Goal: Task Accomplishment & Management: Complete application form

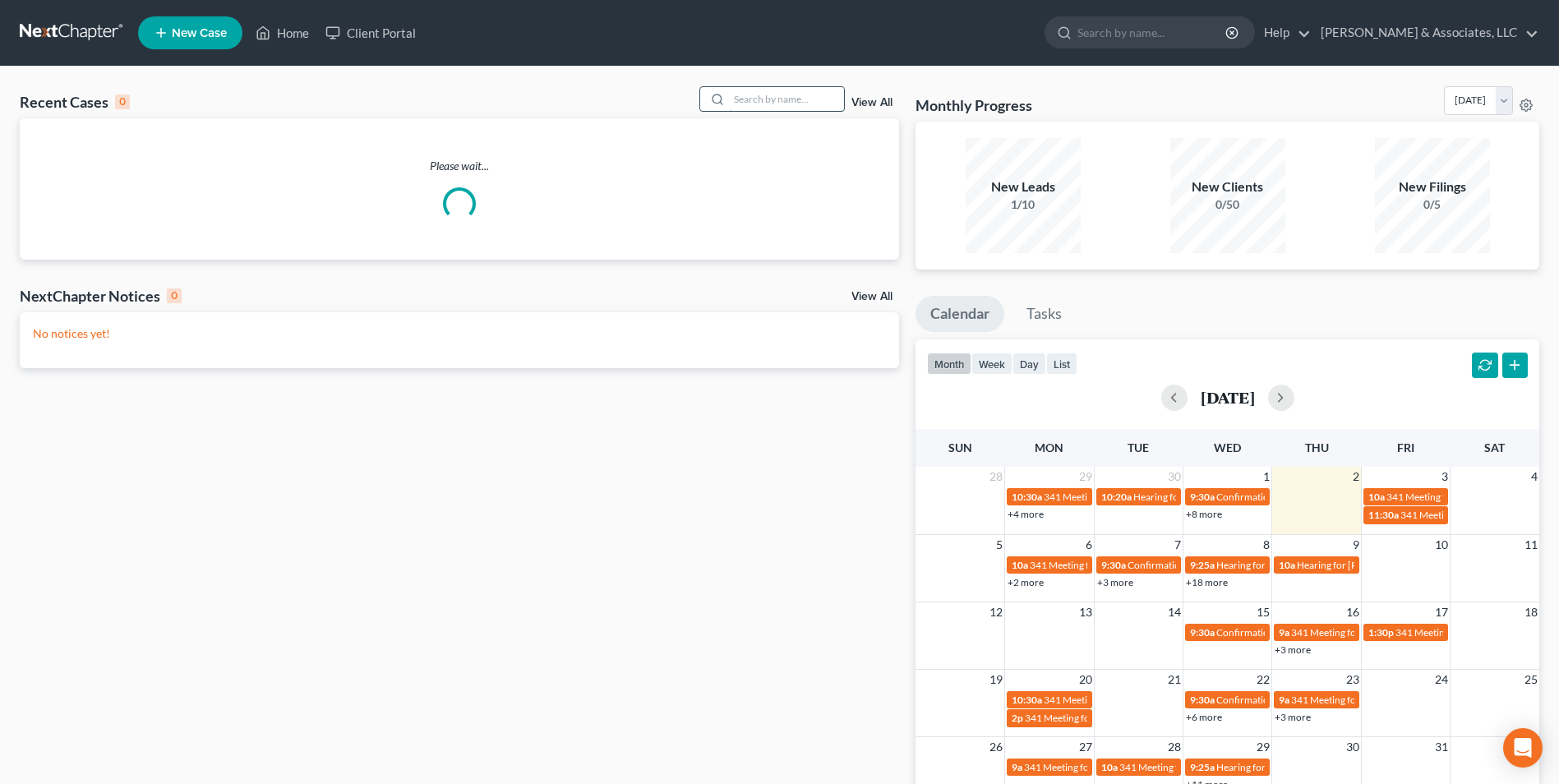
click at [799, 88] on input "search" at bounding box center [786, 99] width 115 height 24
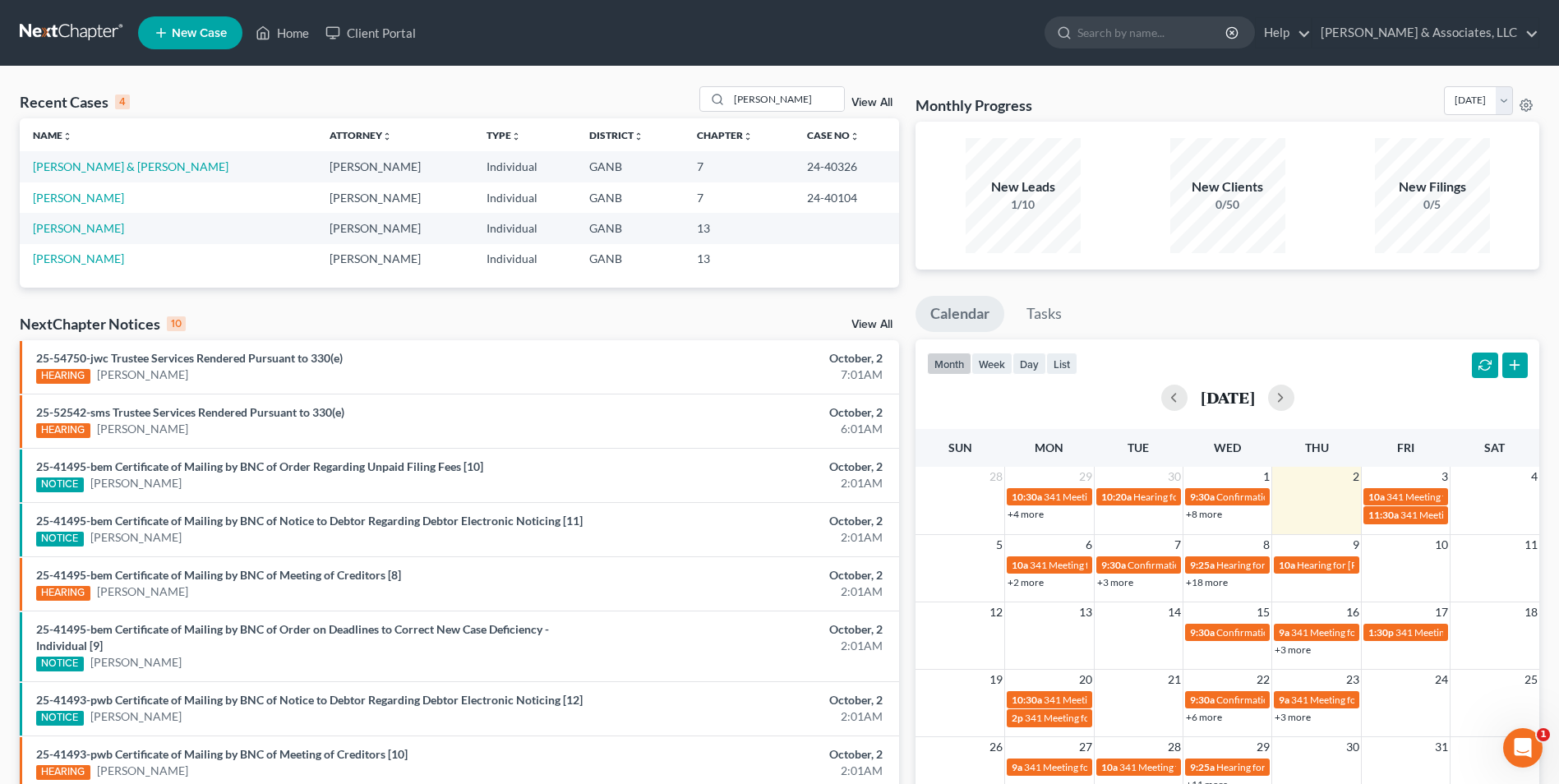
click at [791, 86] on div "Recent Cases 4 morgan View All Name unfold_more expand_more expand_less Attorne…" at bounding box center [780, 506] width 1559 height 878
drag, startPoint x: 786, startPoint y: 100, endPoint x: 666, endPoint y: 100, distance: 120.0
click at [666, 100] on div "Recent Cases 4 morgan View All" at bounding box center [459, 103] width 879 height 32
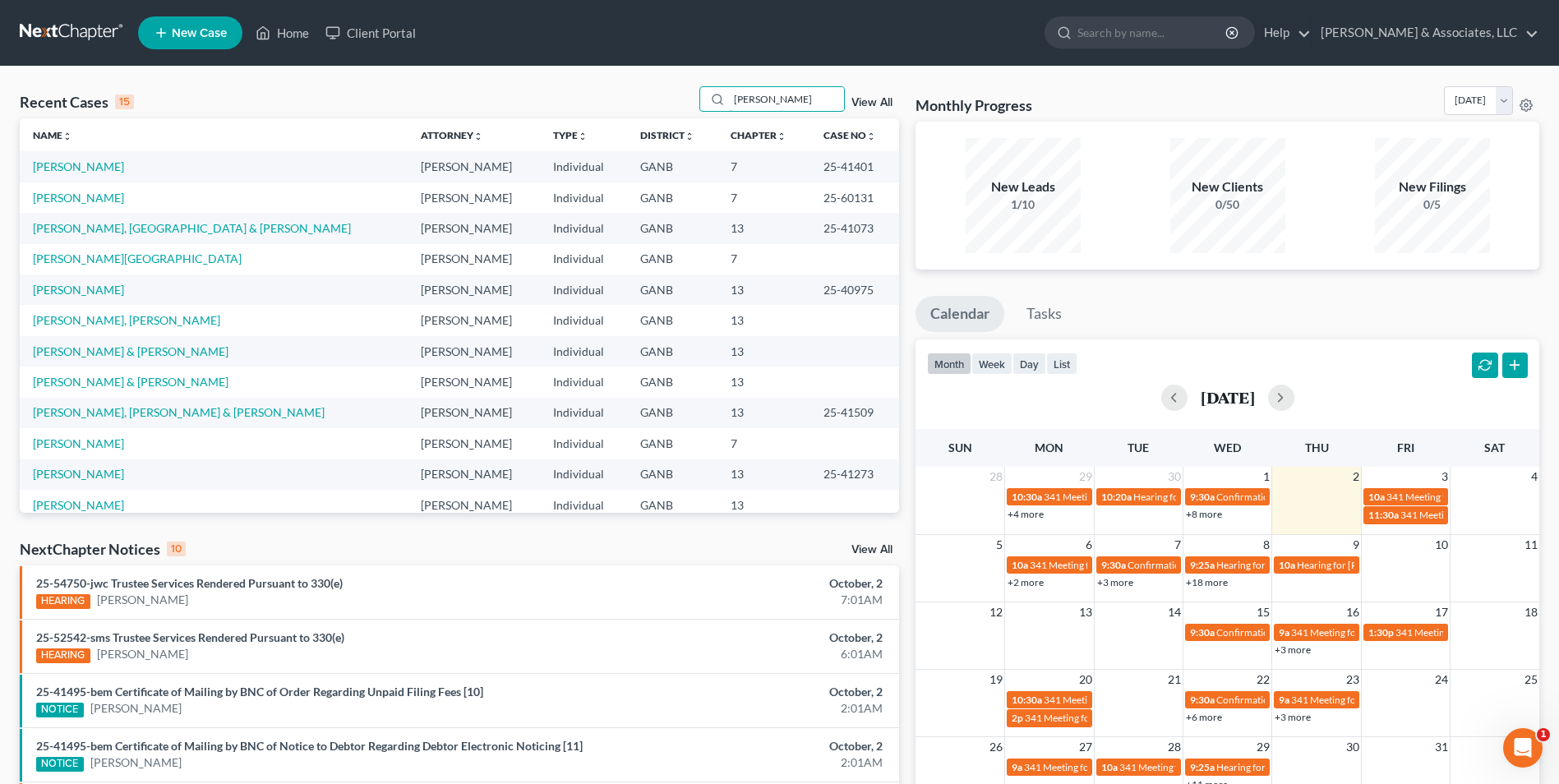
type input "tena"
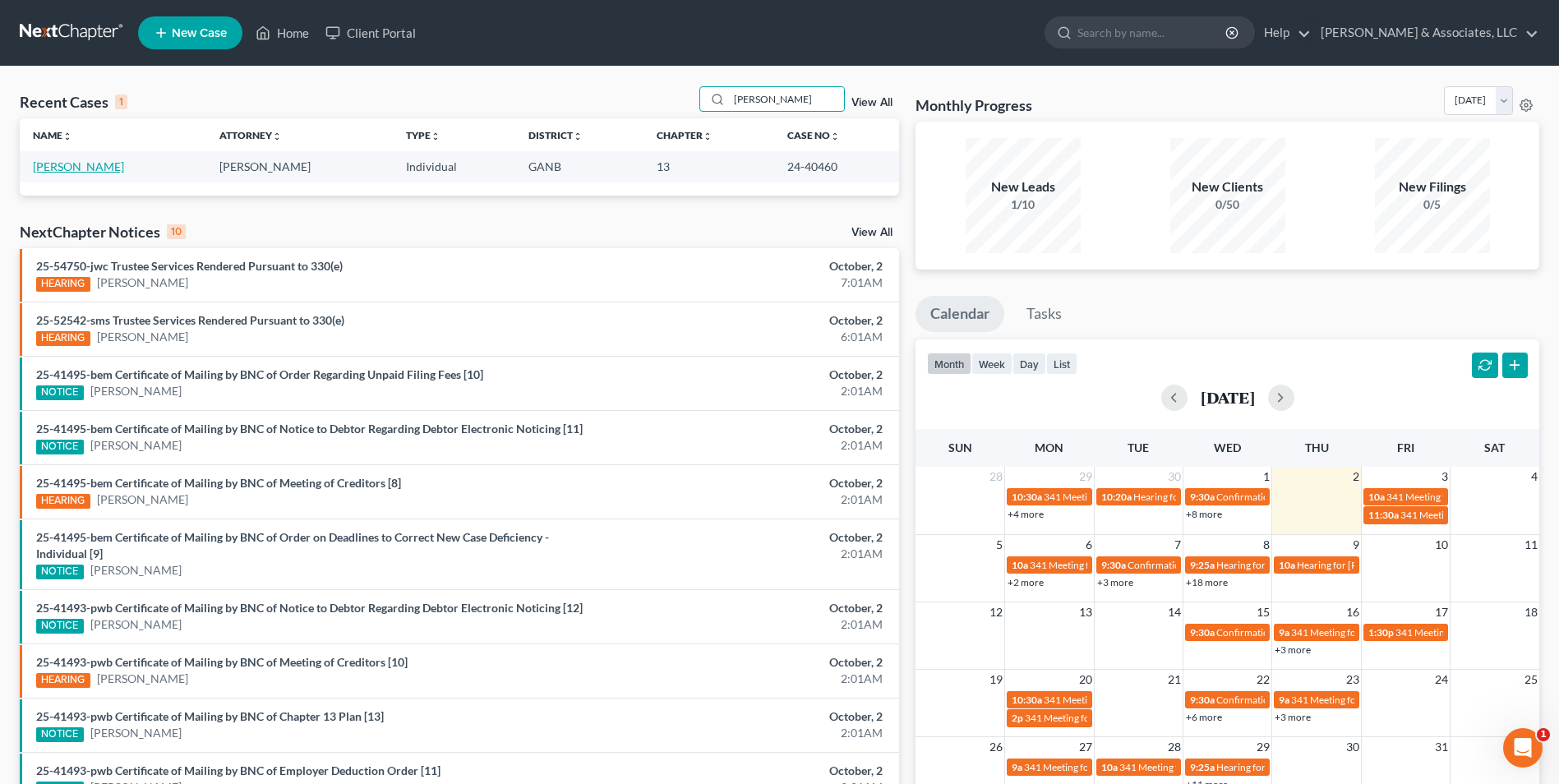
click at [82, 169] on link "[PERSON_NAME]" at bounding box center [79, 166] width 91 height 14
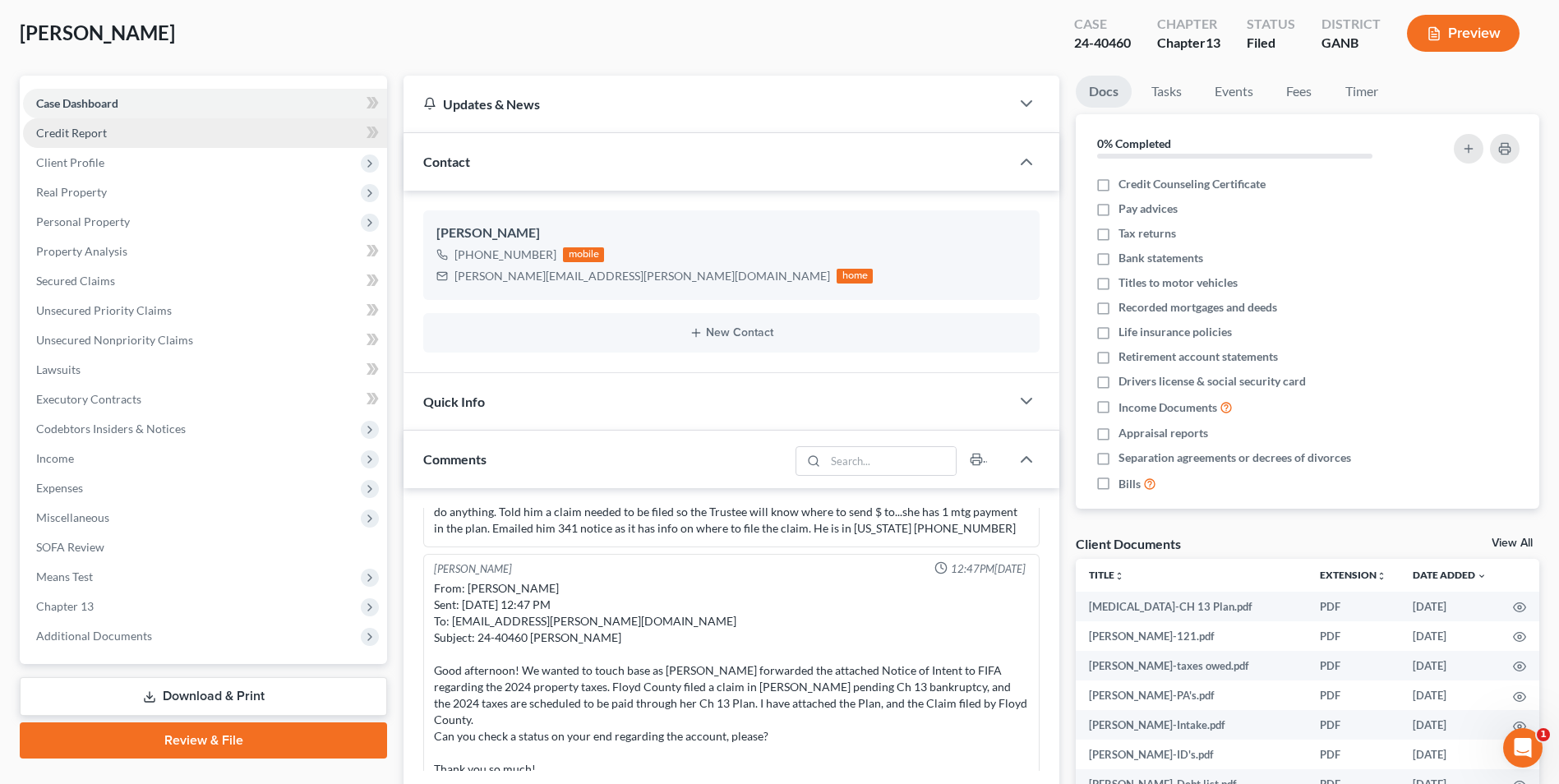
scroll to position [164, 0]
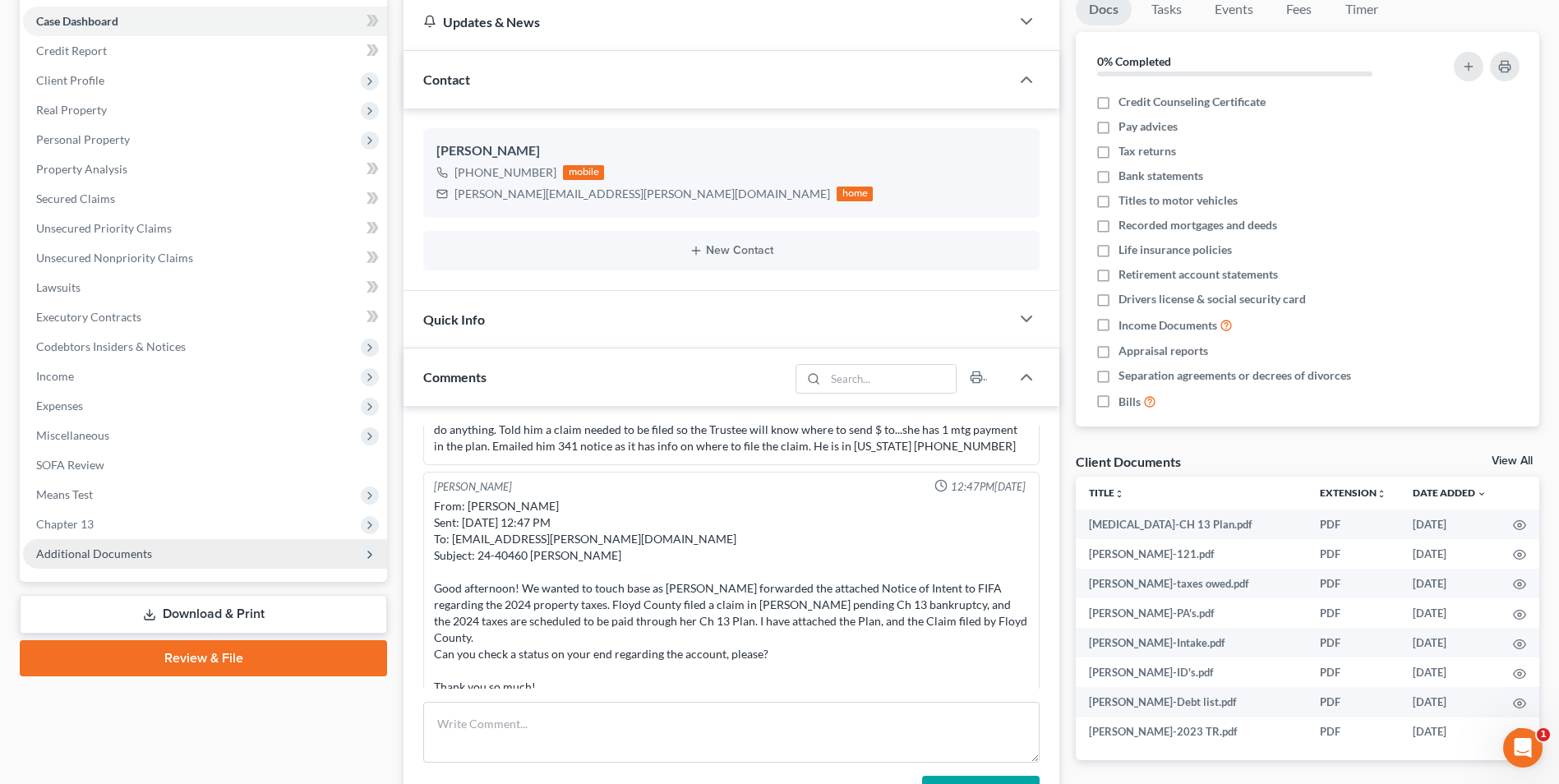
click at [134, 559] on span "Additional Documents" at bounding box center [94, 553] width 116 height 14
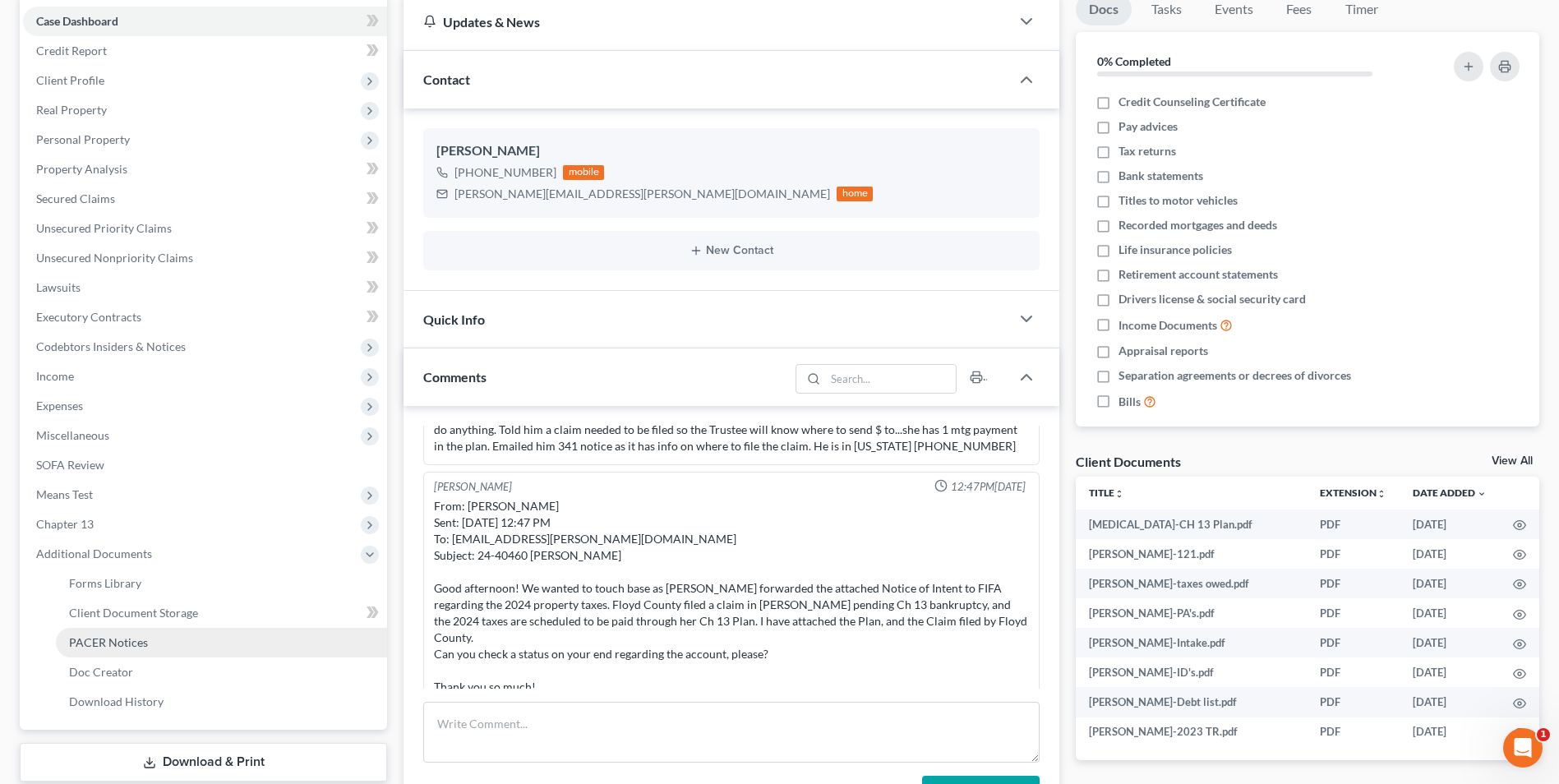
click at [149, 641] on link "PACER Notices" at bounding box center [221, 642] width 331 height 29
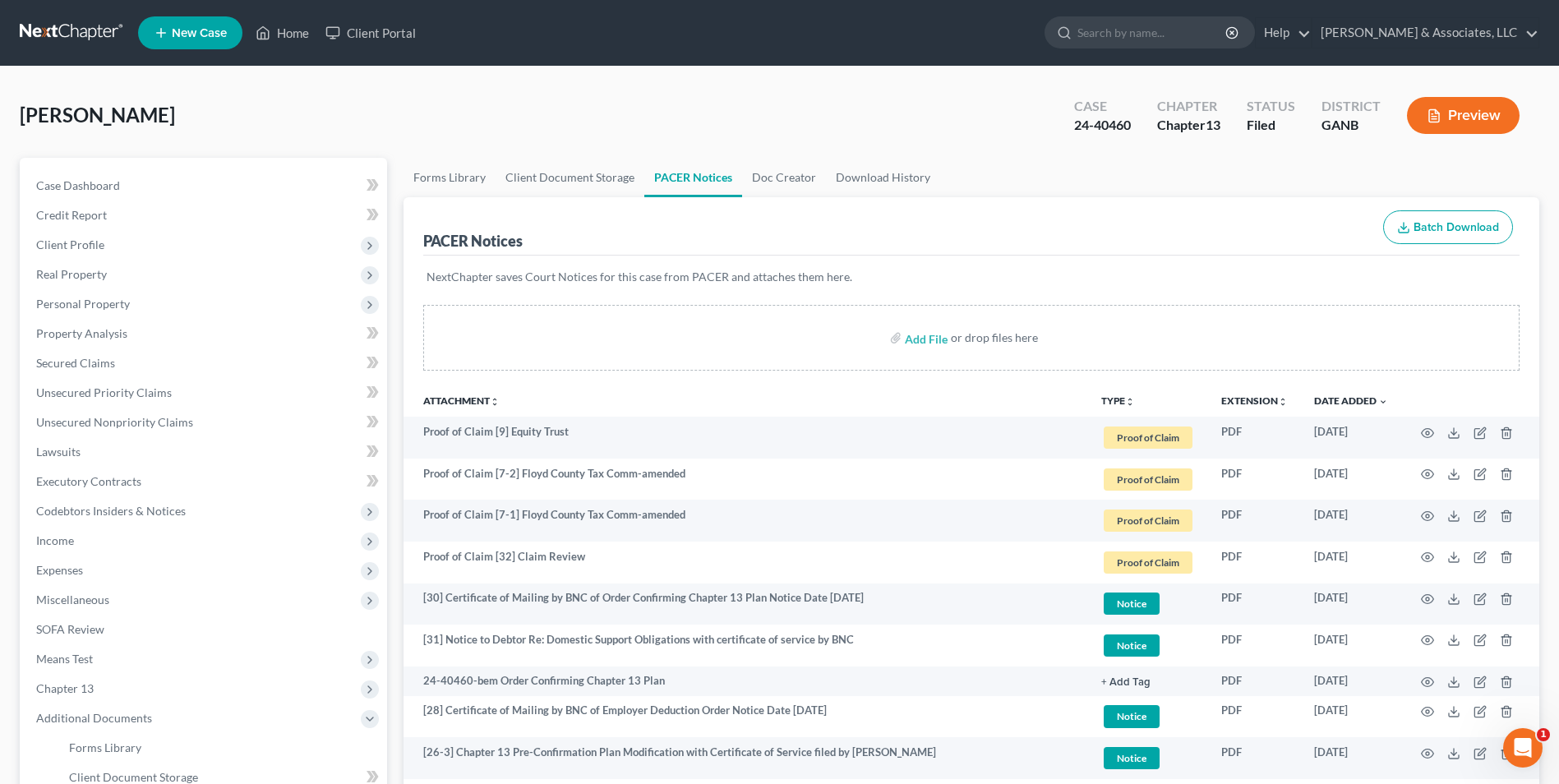
scroll to position [164, 0]
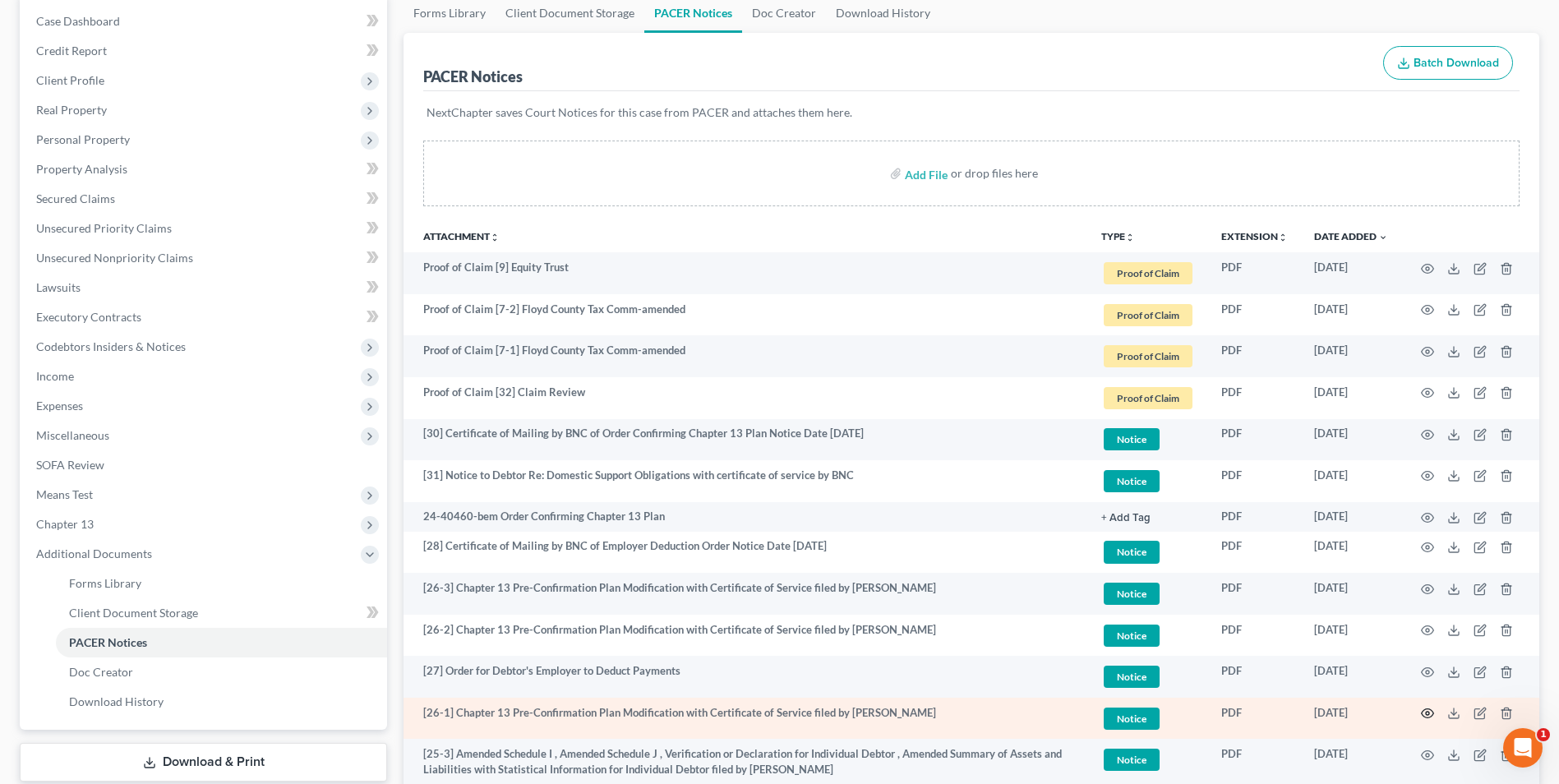
click at [1429, 713] on circle "button" at bounding box center [1427, 713] width 3 height 3
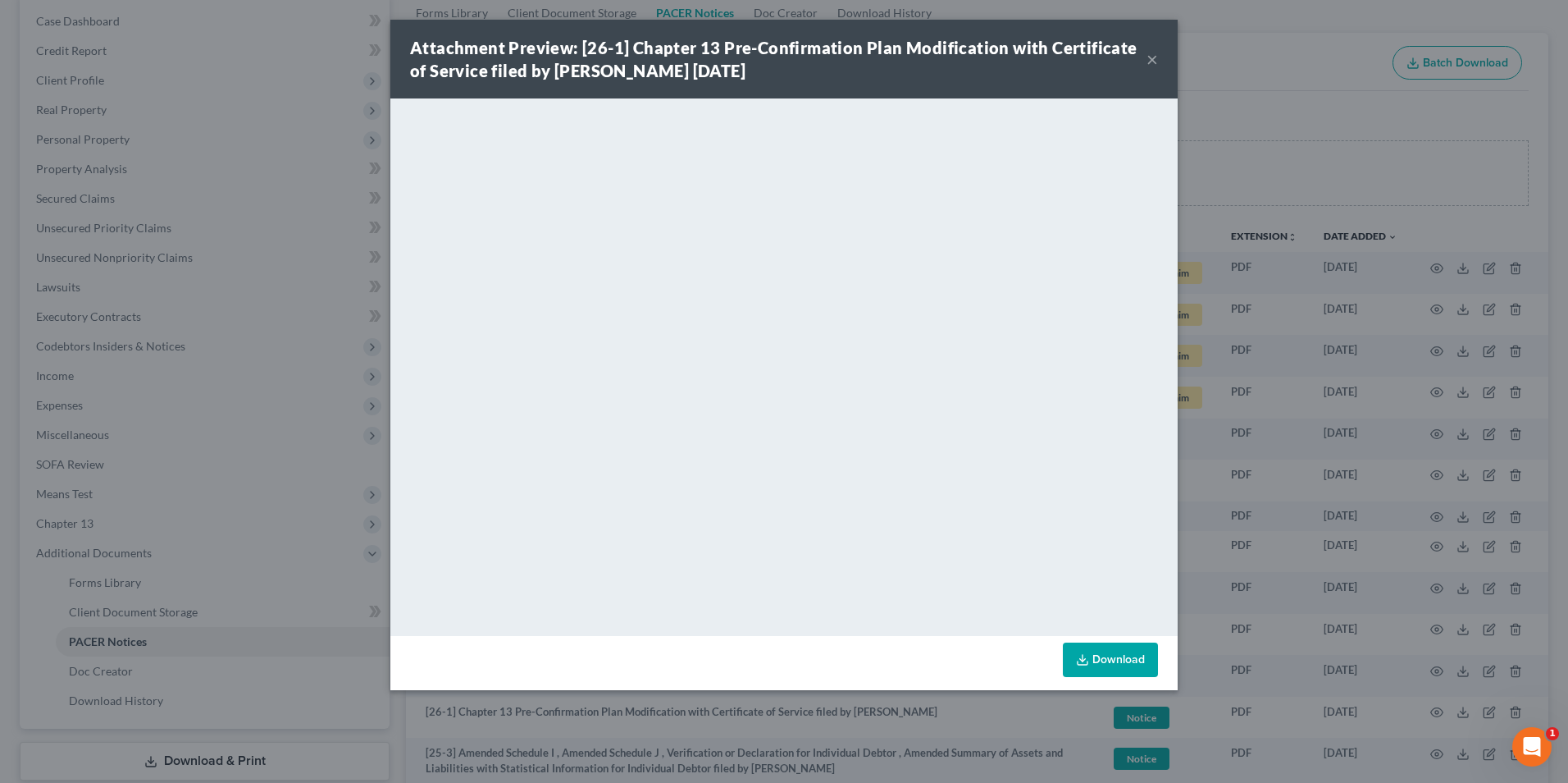
click at [1151, 65] on button "×" at bounding box center [1153, 59] width 11 height 20
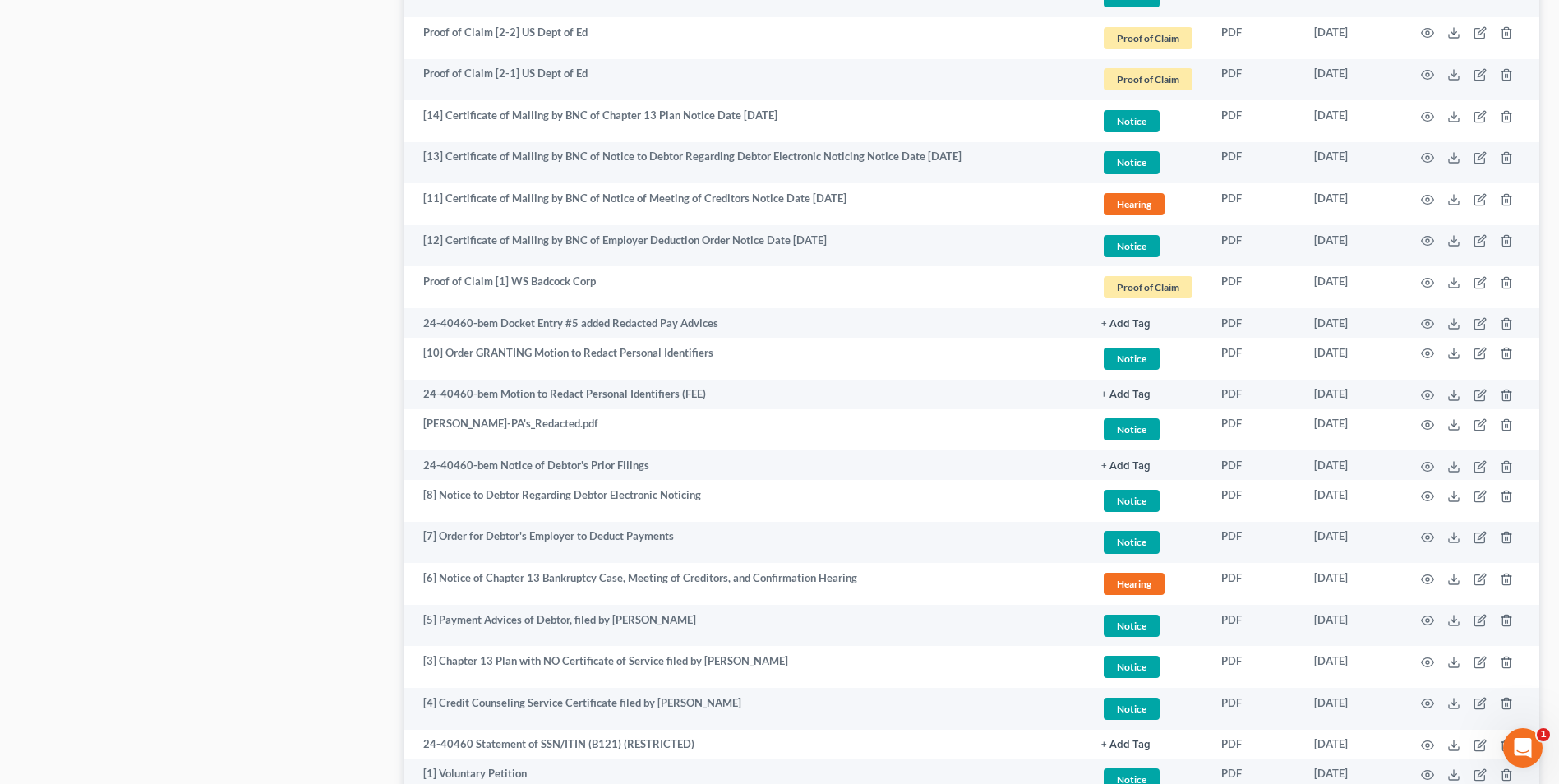
scroll to position [2363, 0]
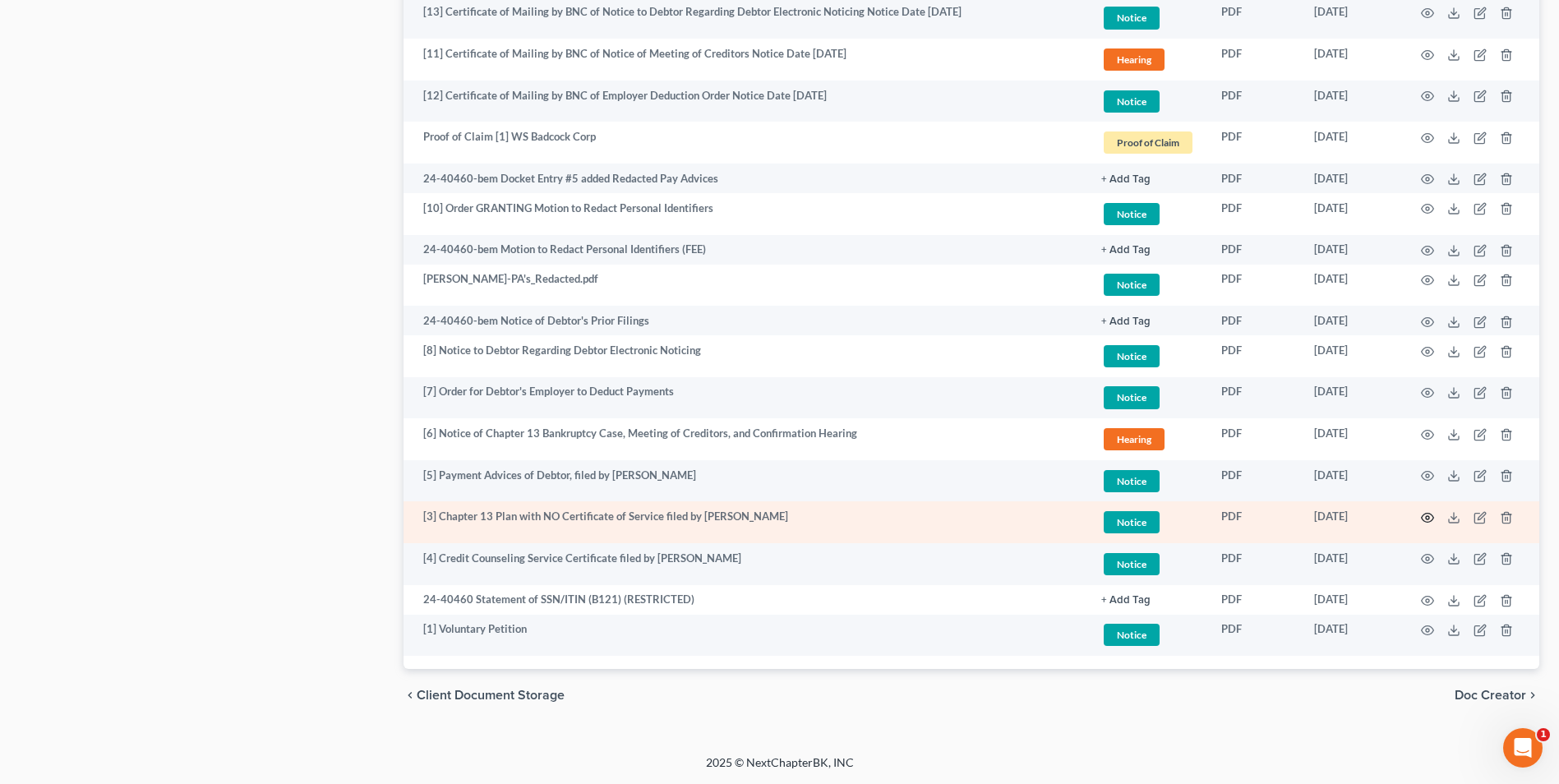
click at [1426, 517] on circle "button" at bounding box center [1427, 517] width 3 height 3
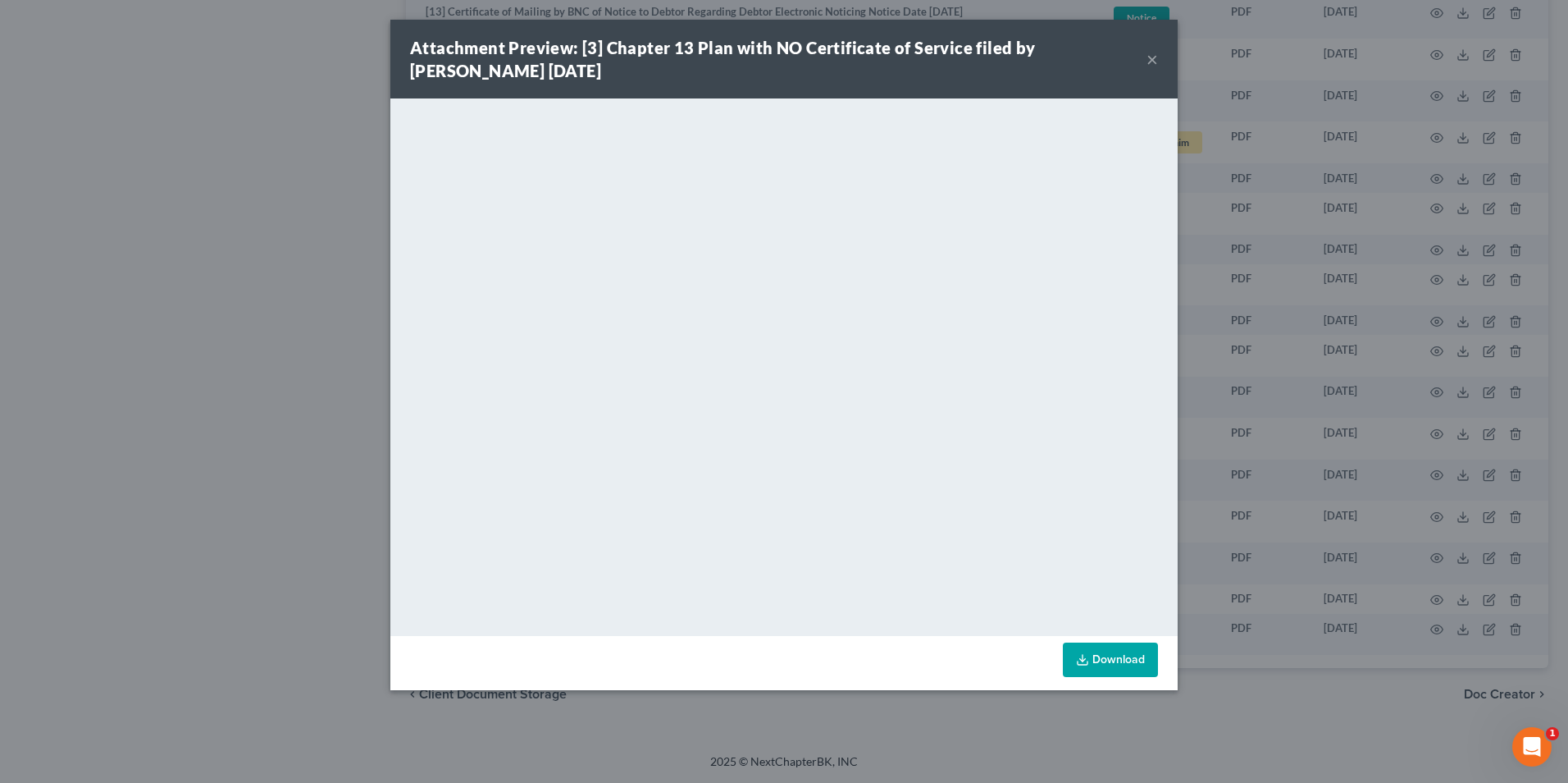
click at [1150, 55] on button "×" at bounding box center [1153, 59] width 11 height 20
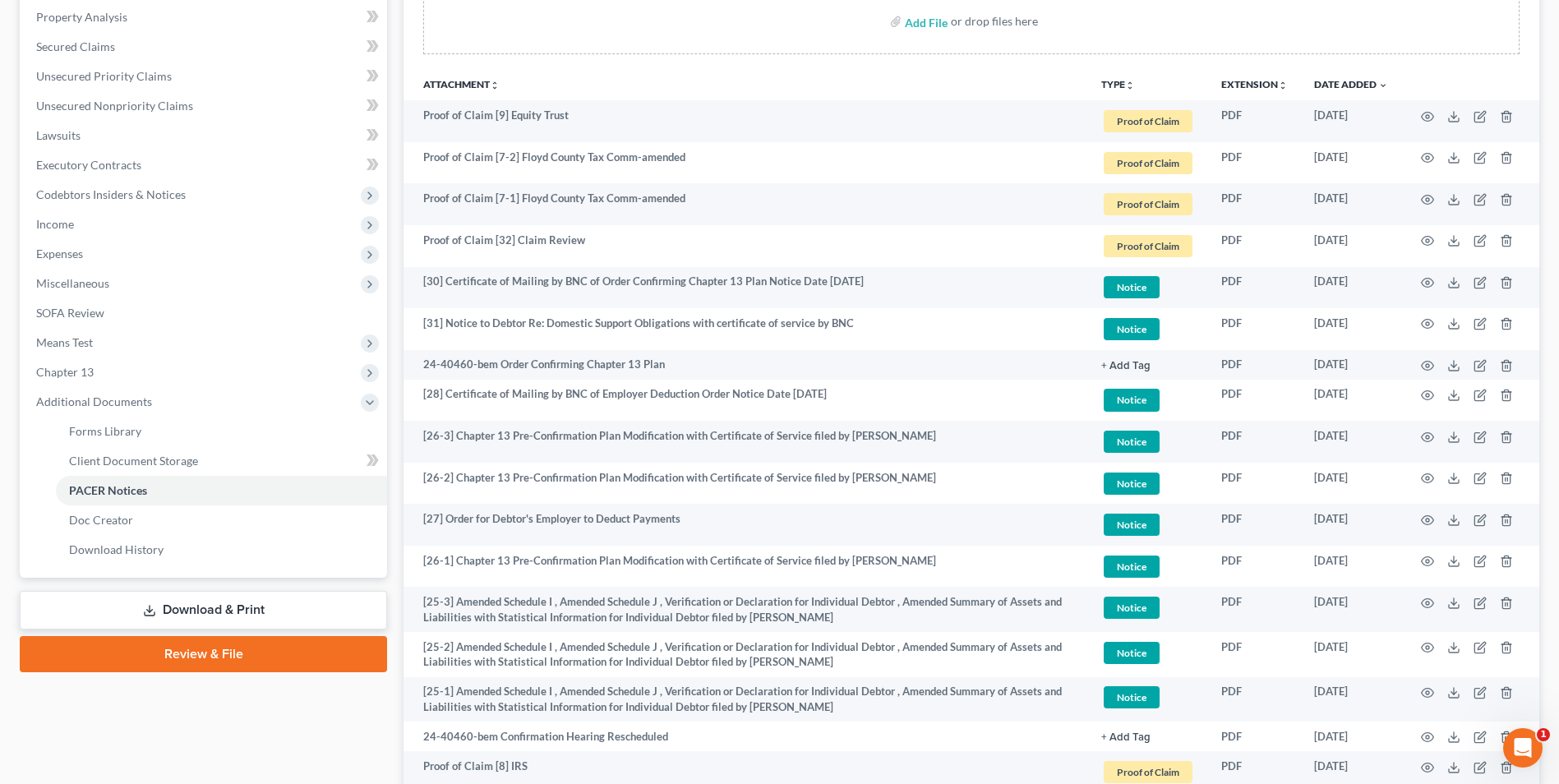
scroll to position [309, 0]
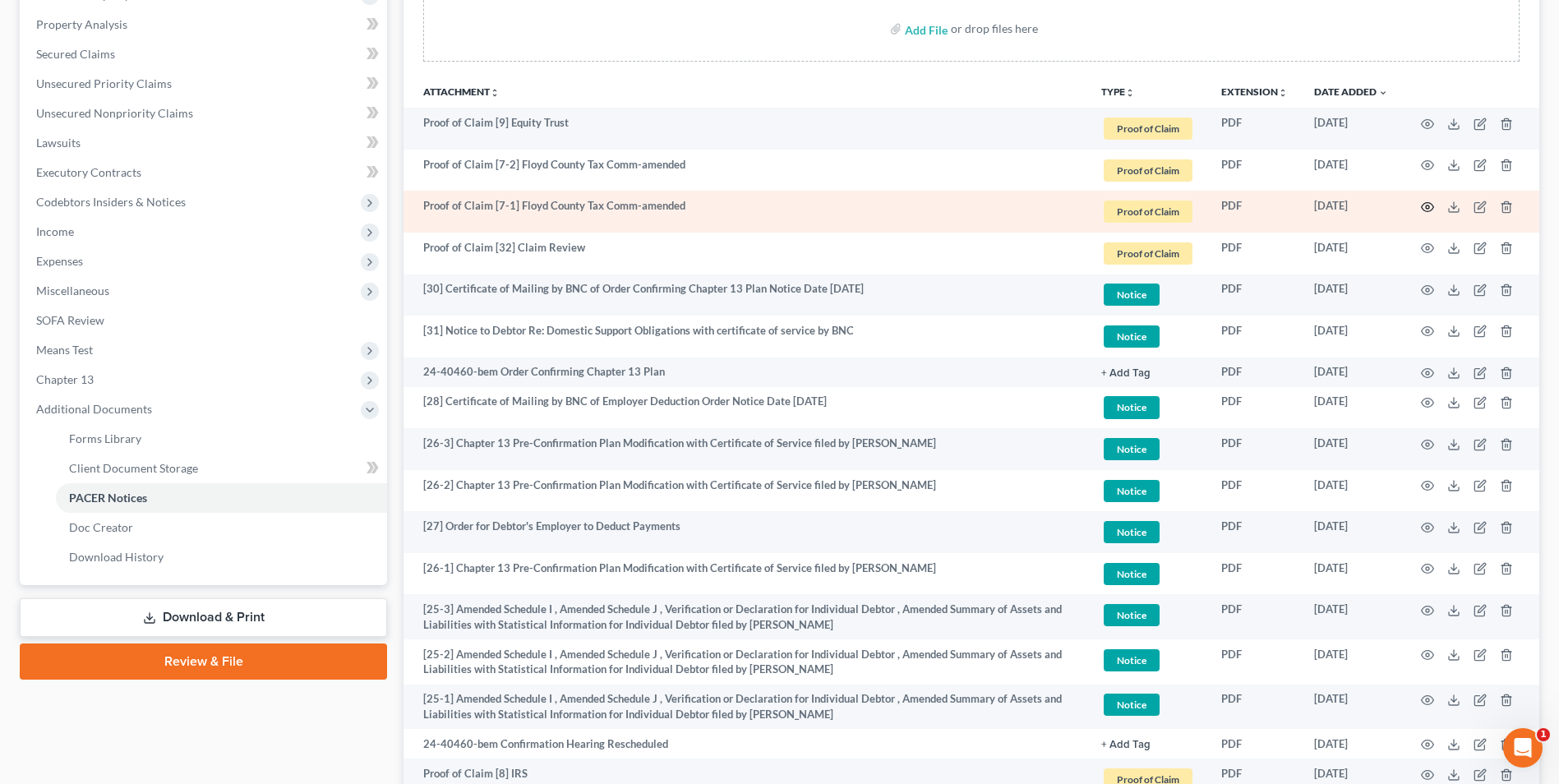
click at [1423, 210] on icon "button" at bounding box center [1428, 207] width 13 height 13
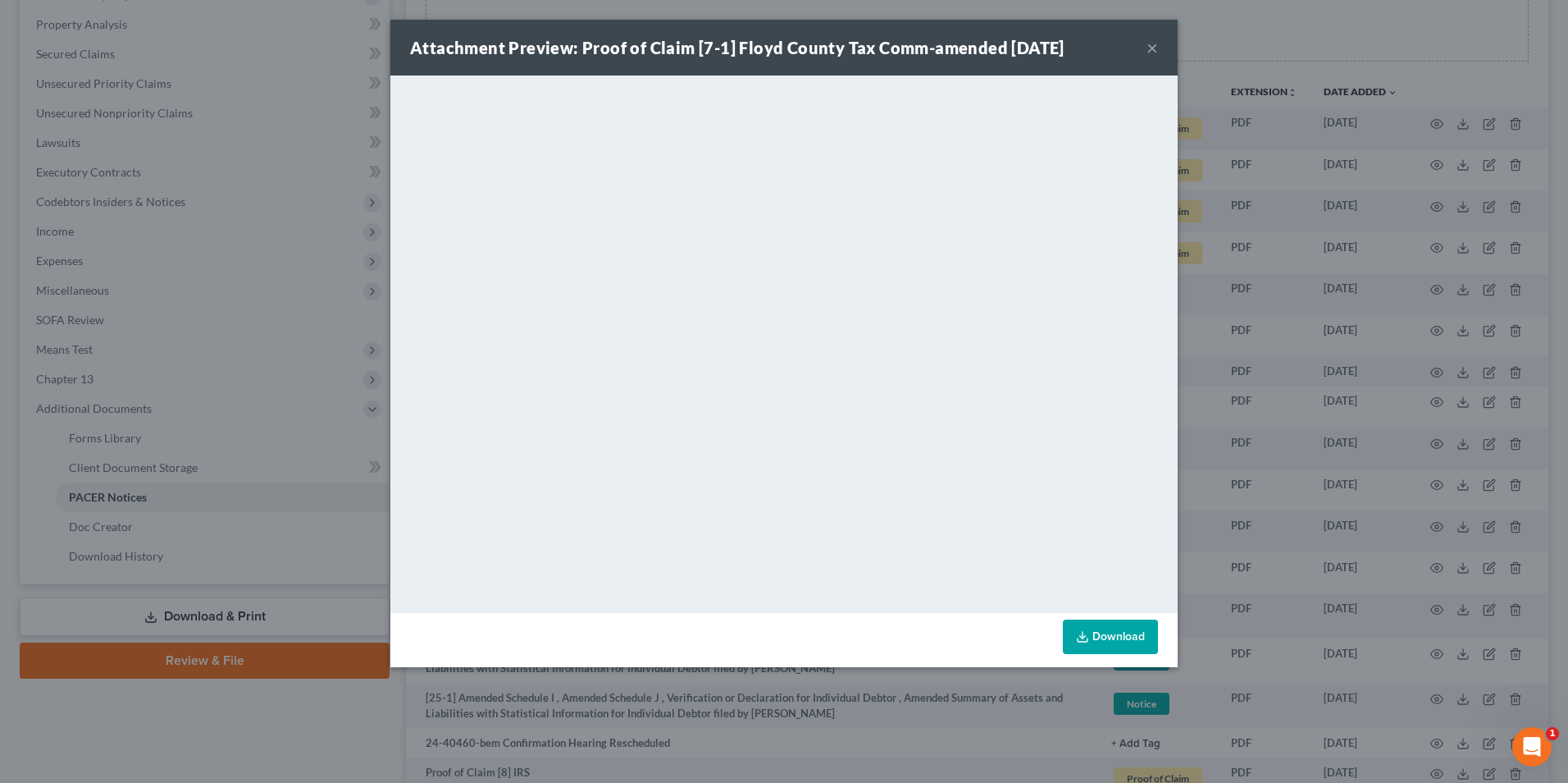
click at [1152, 51] on button "×" at bounding box center [1153, 47] width 11 height 20
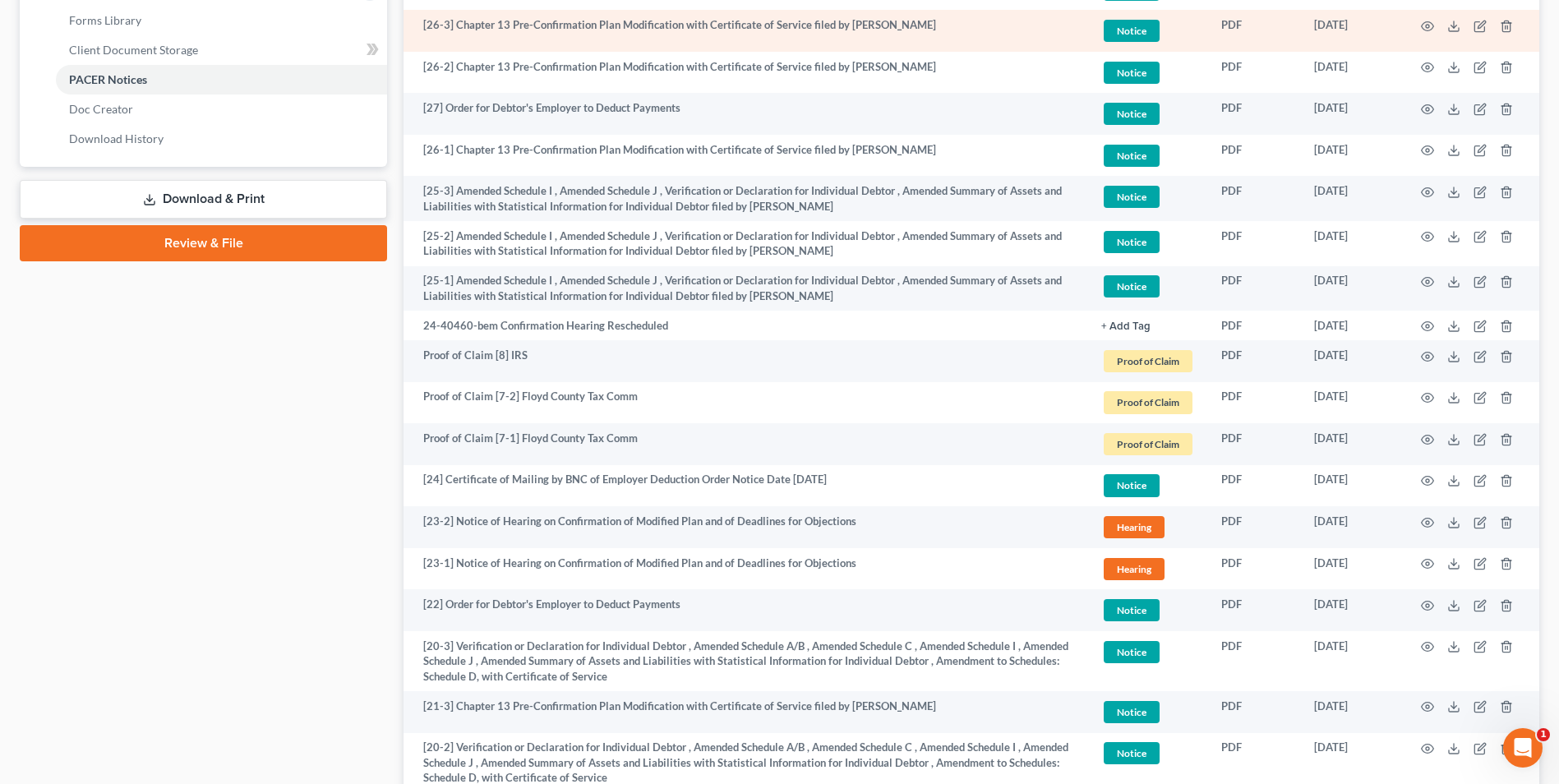
scroll to position [720, 0]
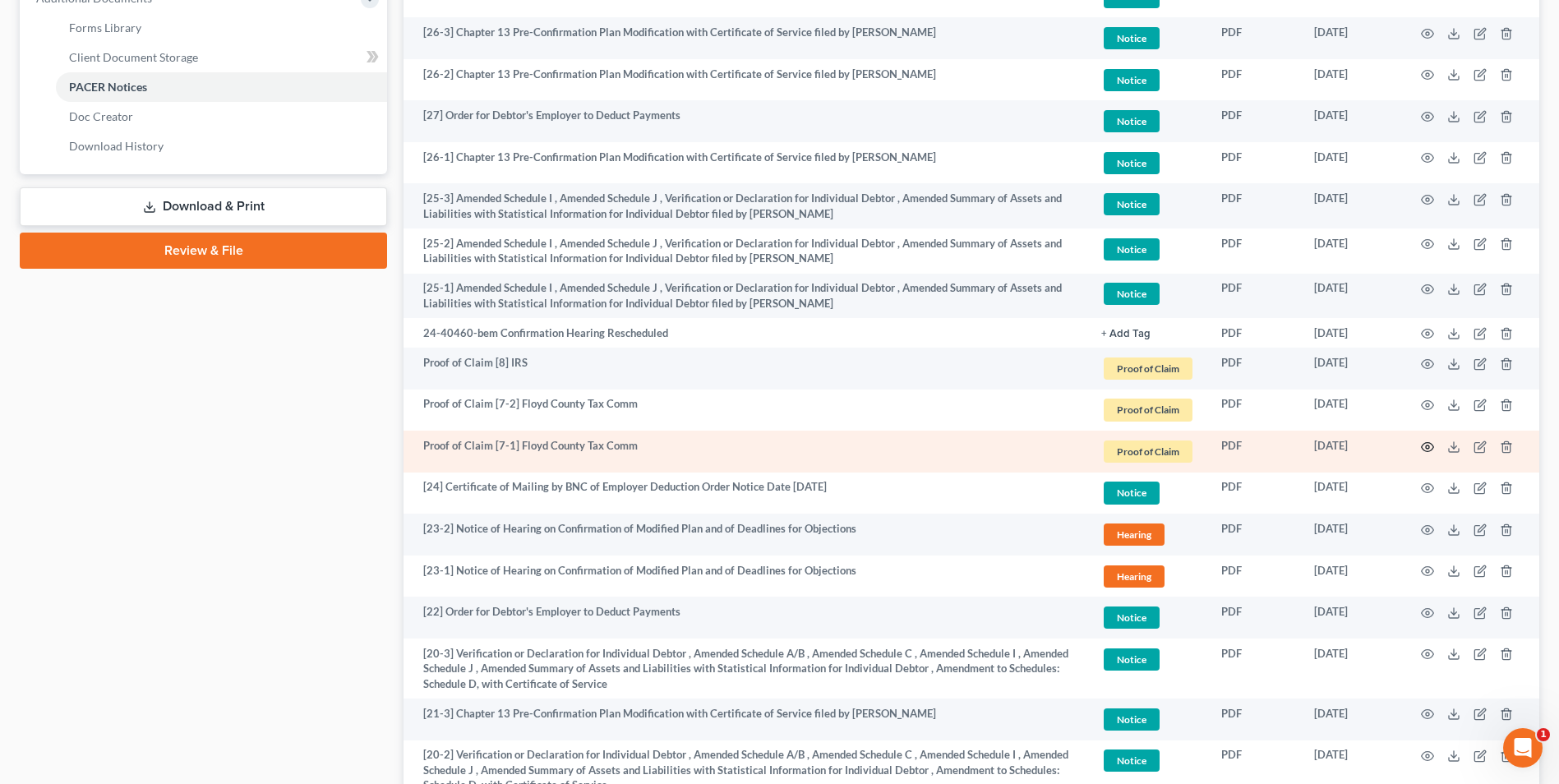
click at [1430, 445] on icon "button" at bounding box center [1428, 448] width 13 height 13
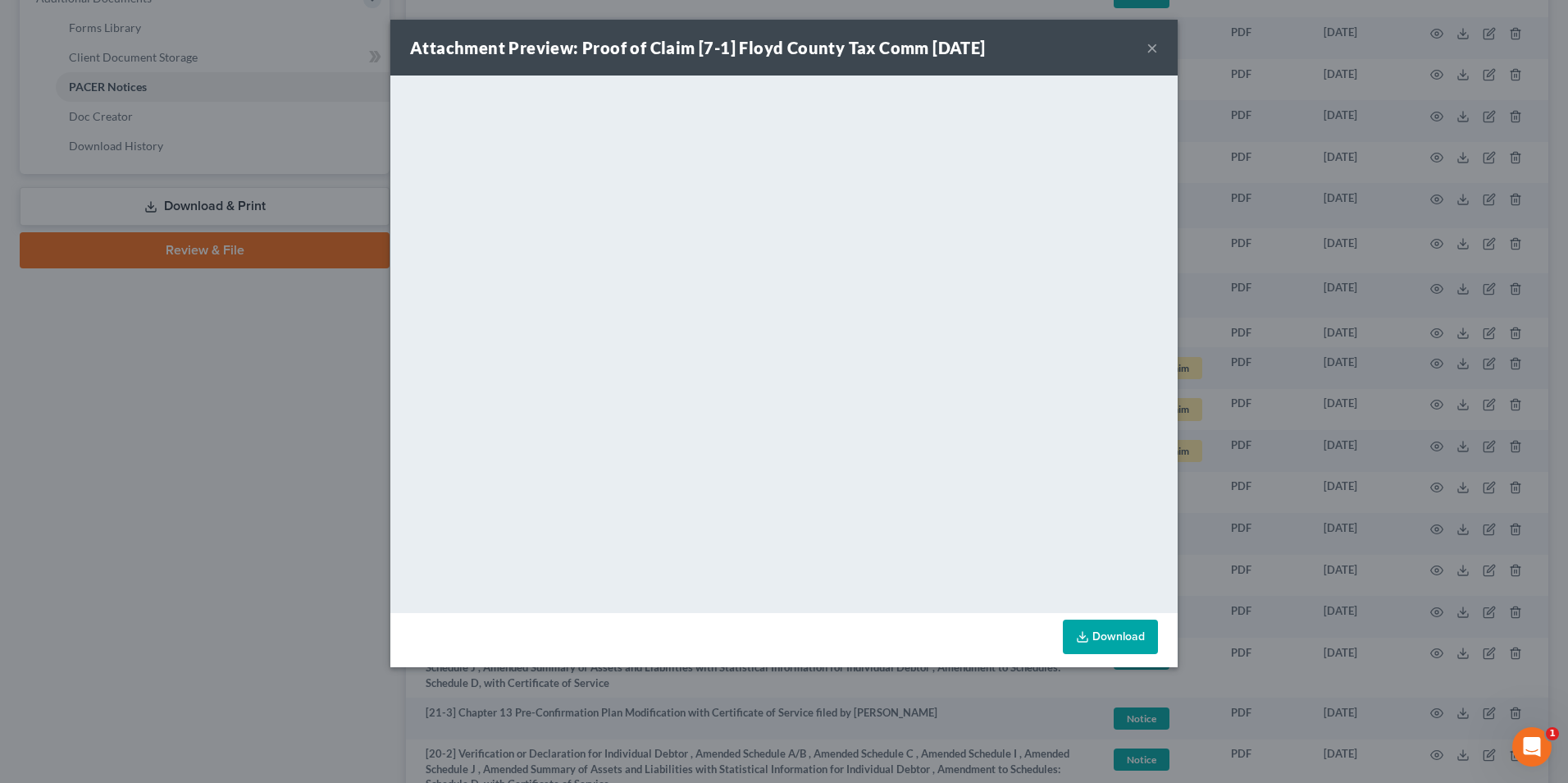
click at [1155, 45] on button "×" at bounding box center [1153, 47] width 11 height 20
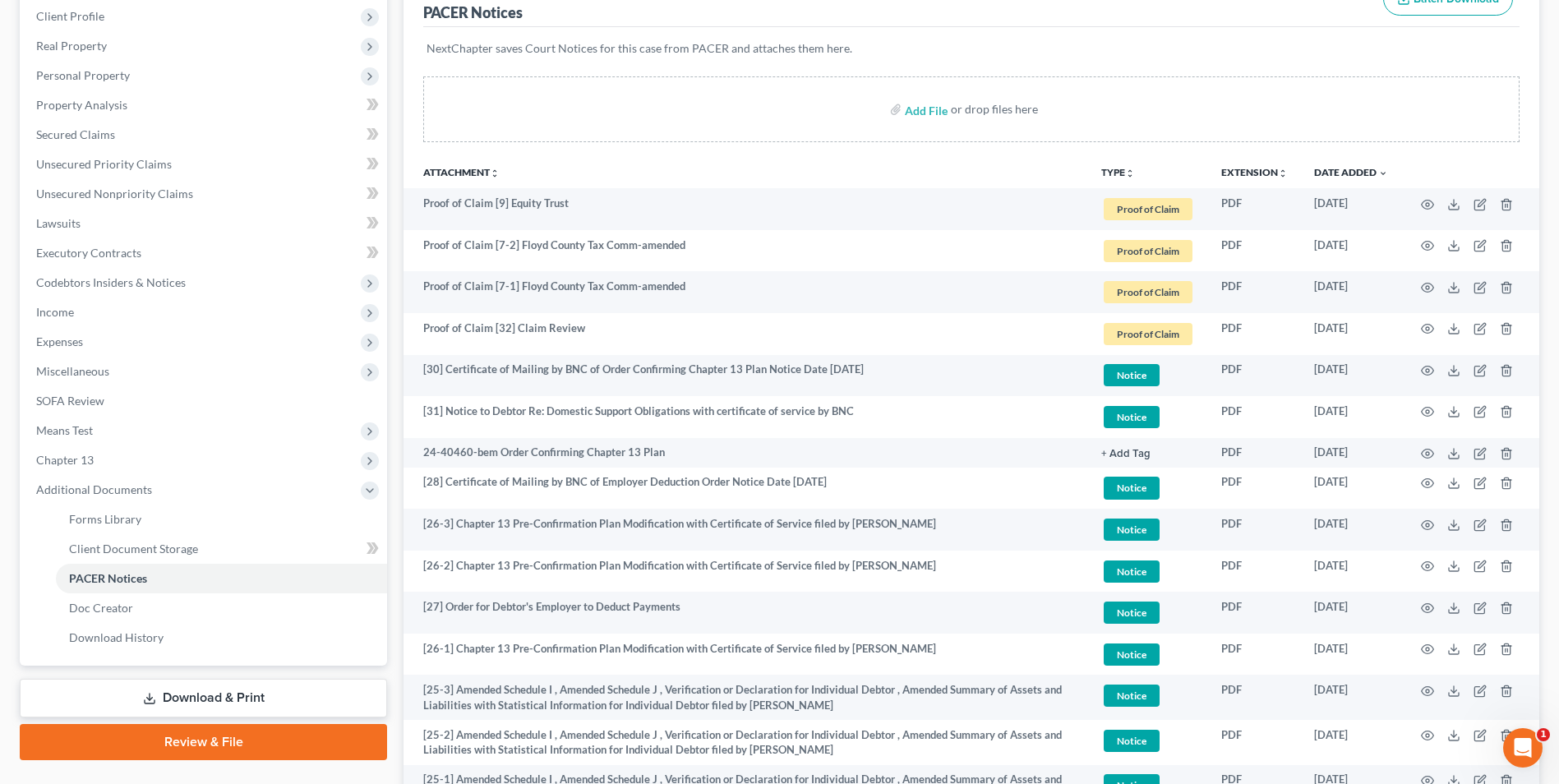
scroll to position [227, 0]
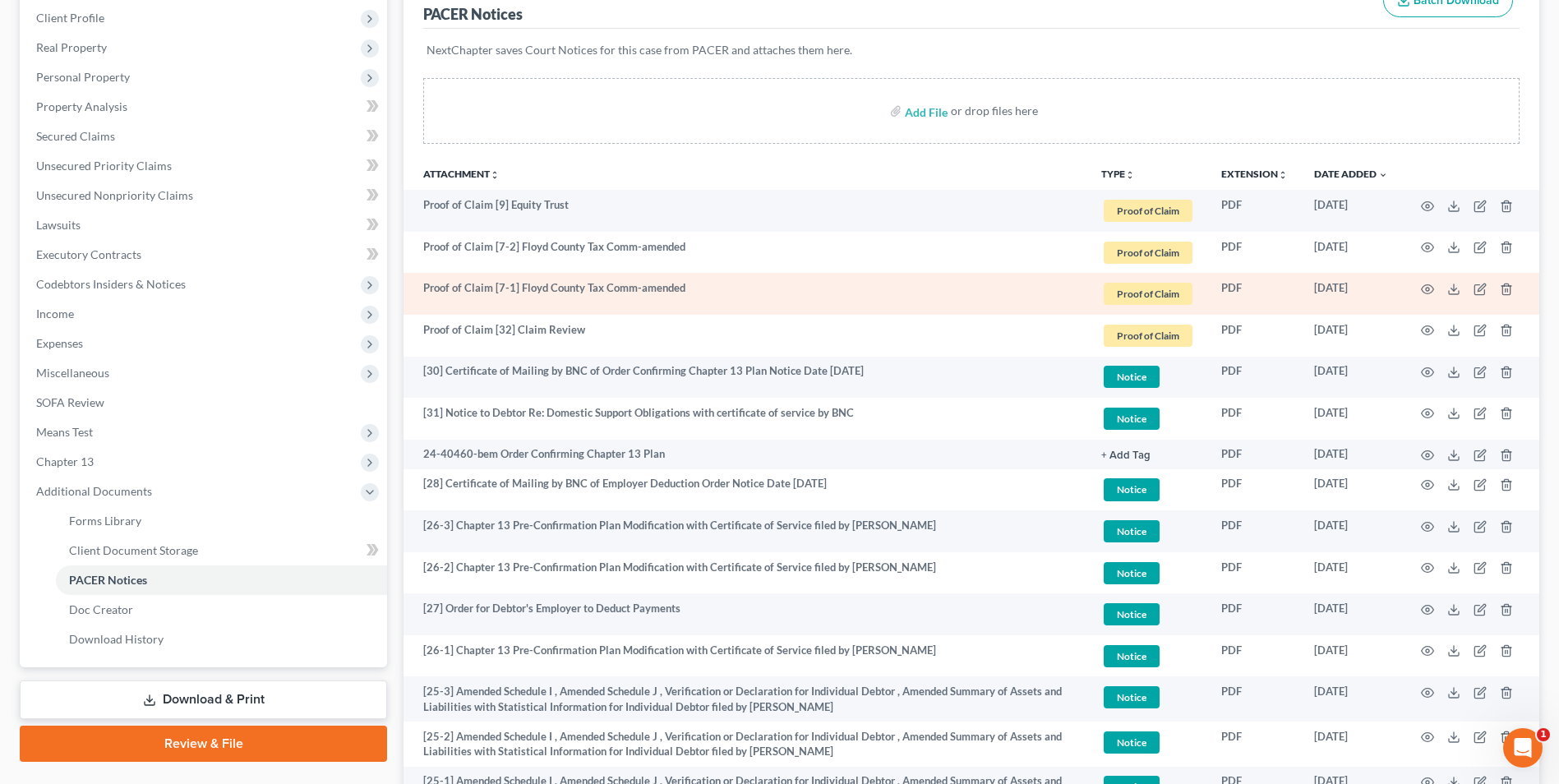
click at [1420, 290] on td at bounding box center [1470, 294] width 138 height 42
click at [1429, 288] on circle "button" at bounding box center [1427, 289] width 3 height 3
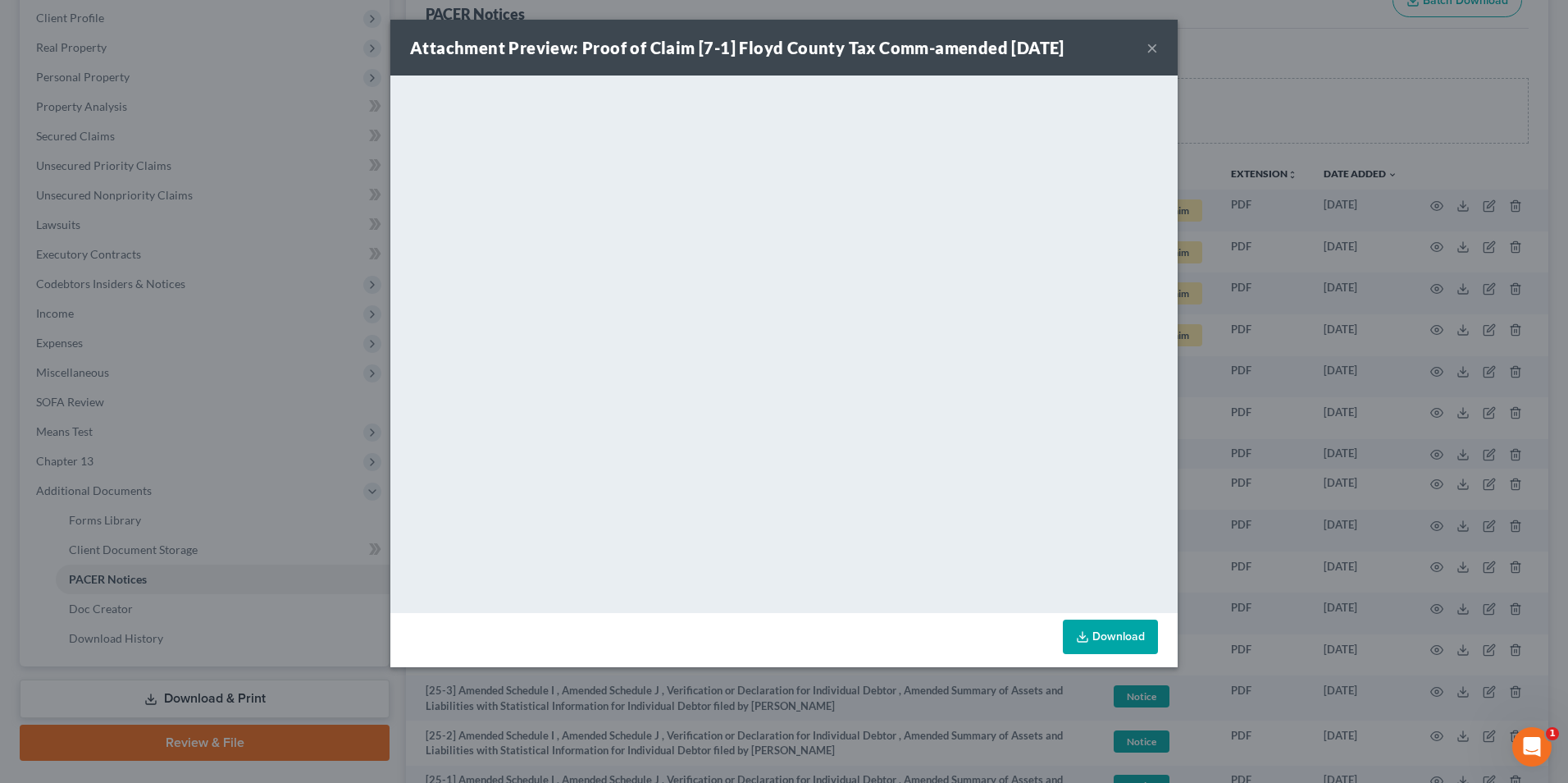
click at [1161, 50] on div "Attachment Preview: Proof of Claim [7-1] Floyd County Tax Comm-amended 10/25/20…" at bounding box center [784, 47] width 787 height 56
click at [1147, 47] on button "×" at bounding box center [1153, 47] width 11 height 20
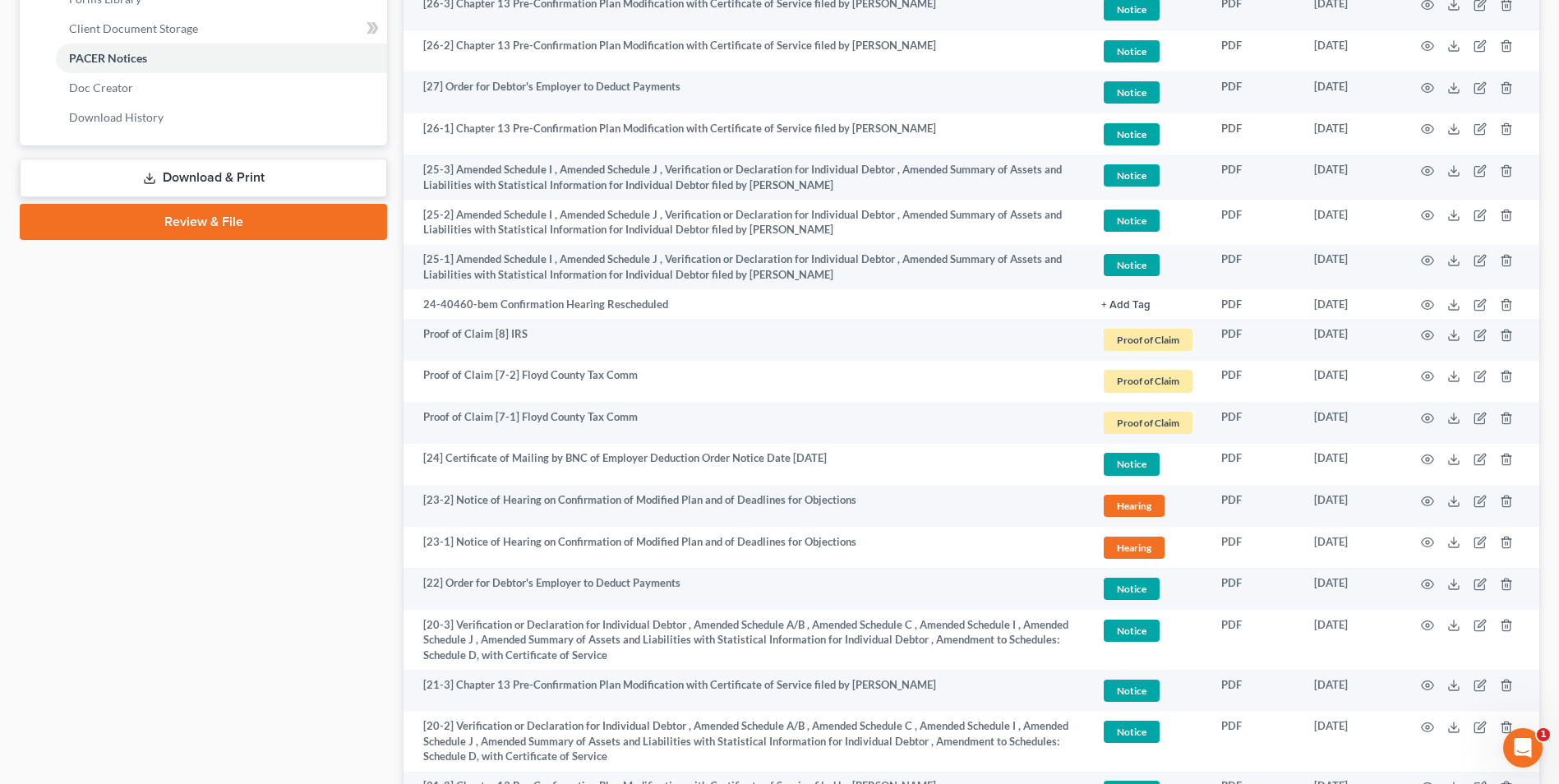
scroll to position [802, 0]
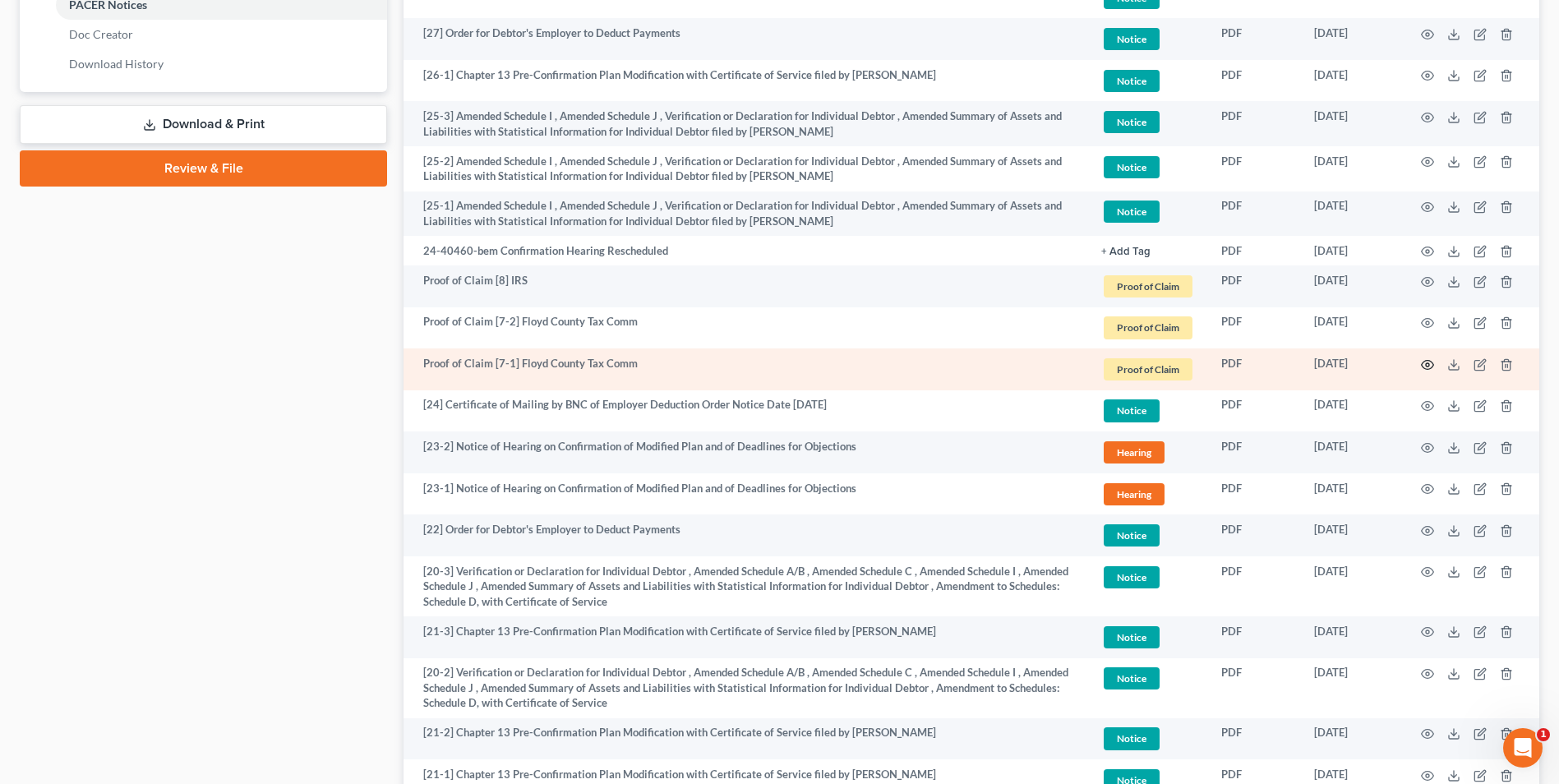
click at [1427, 366] on circle "button" at bounding box center [1427, 364] width 3 height 3
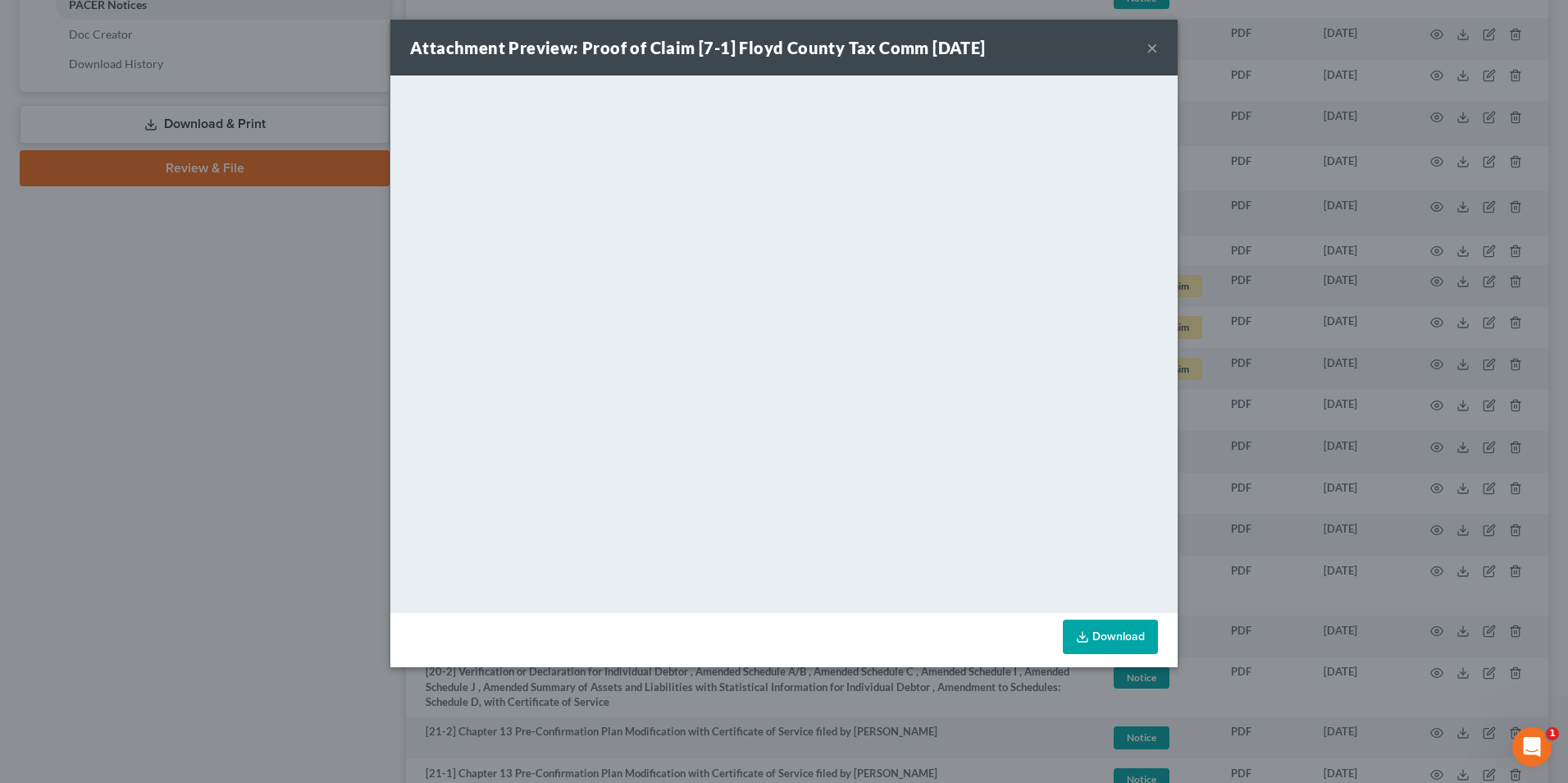
click at [1146, 50] on div "Attachment Preview: Proof of Claim [7-1] Floyd County Tax Comm 06/07/2024 ×" at bounding box center [784, 47] width 787 height 56
click at [1150, 52] on button "×" at bounding box center [1153, 47] width 11 height 20
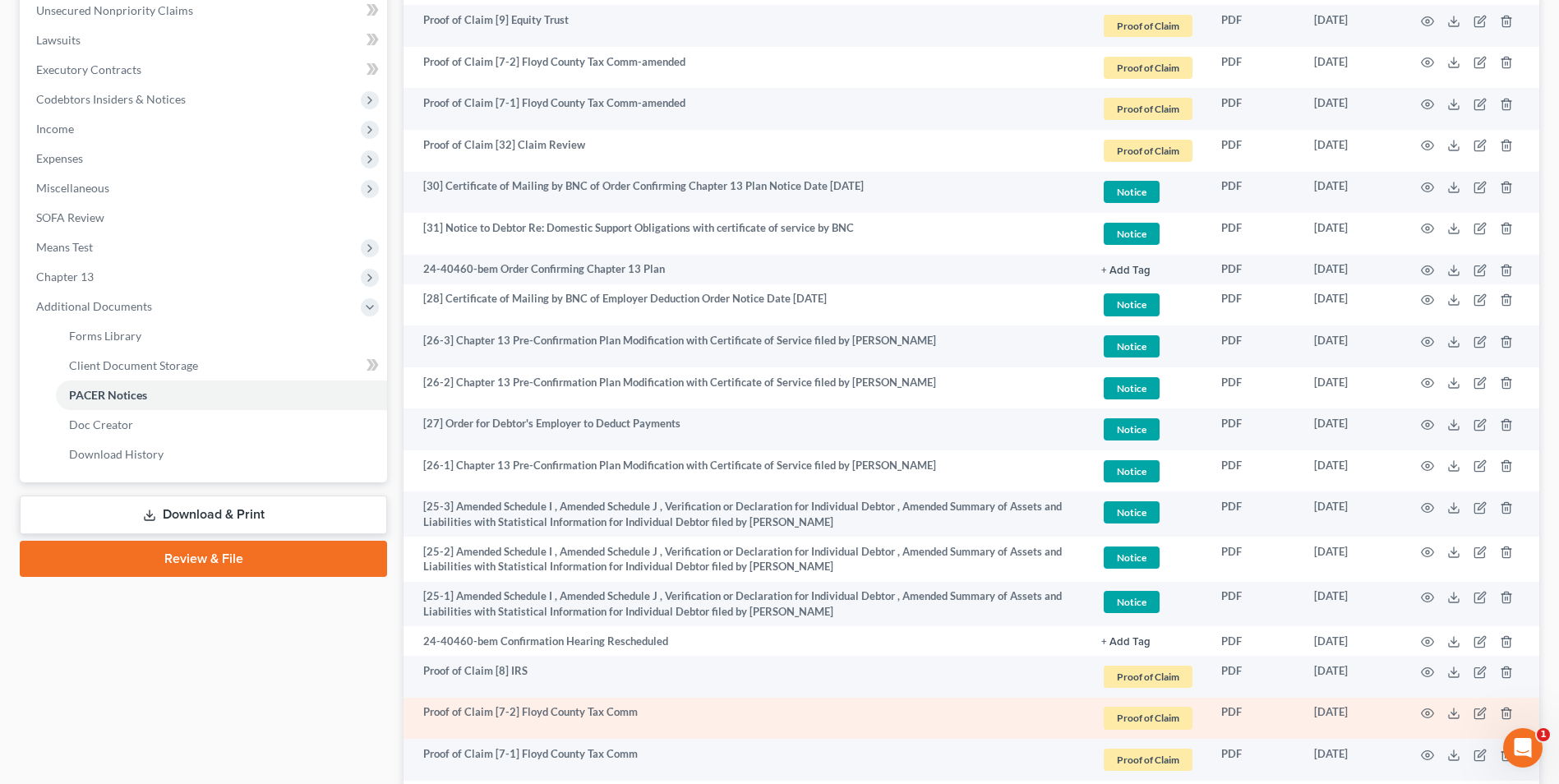
scroll to position [309, 0]
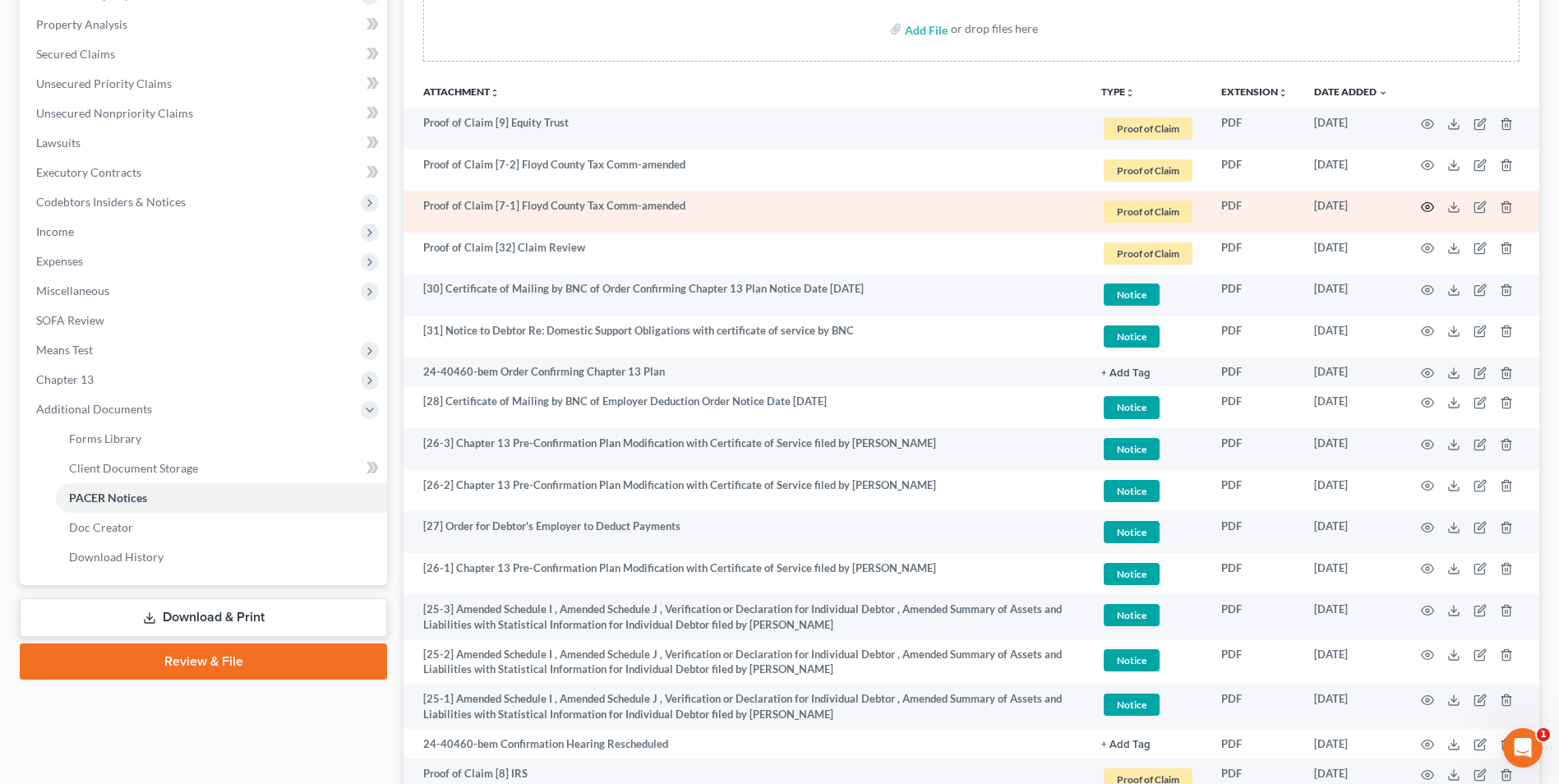
click at [1432, 208] on icon "button" at bounding box center [1428, 207] width 13 height 13
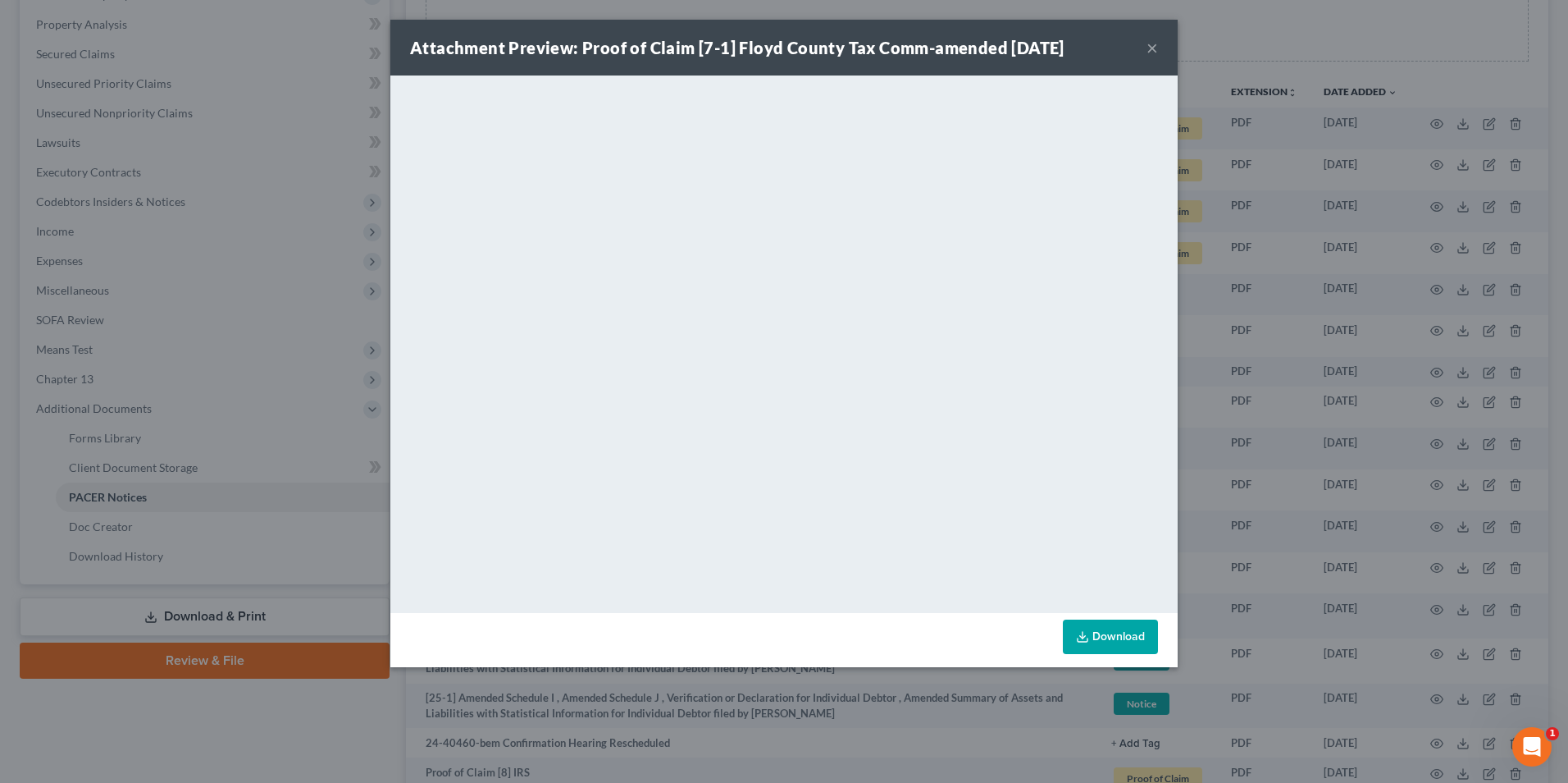
click at [1151, 47] on button "×" at bounding box center [1153, 47] width 11 height 20
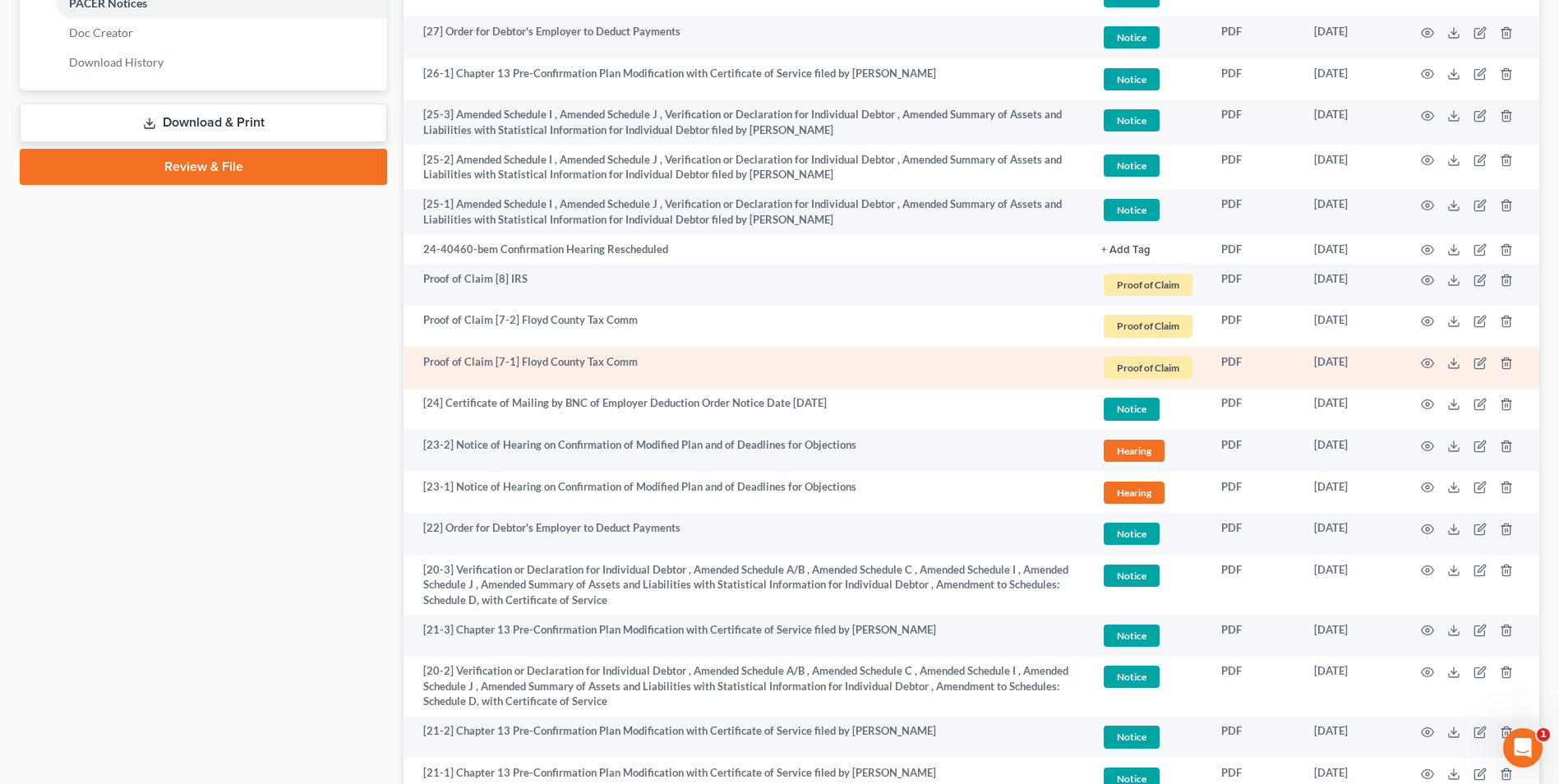
scroll to position [802, 0]
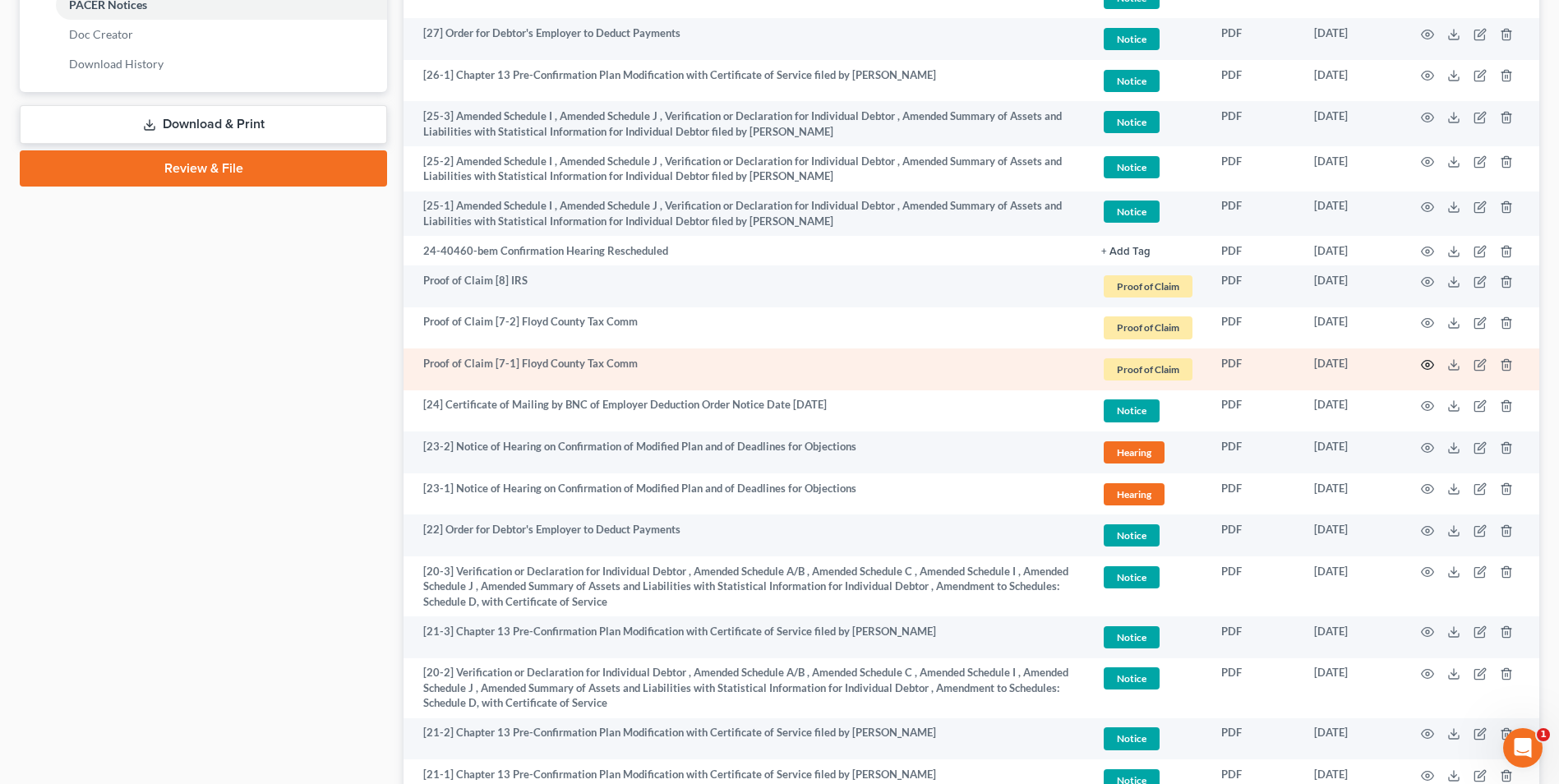
click at [1425, 366] on icon "button" at bounding box center [1428, 365] width 13 height 13
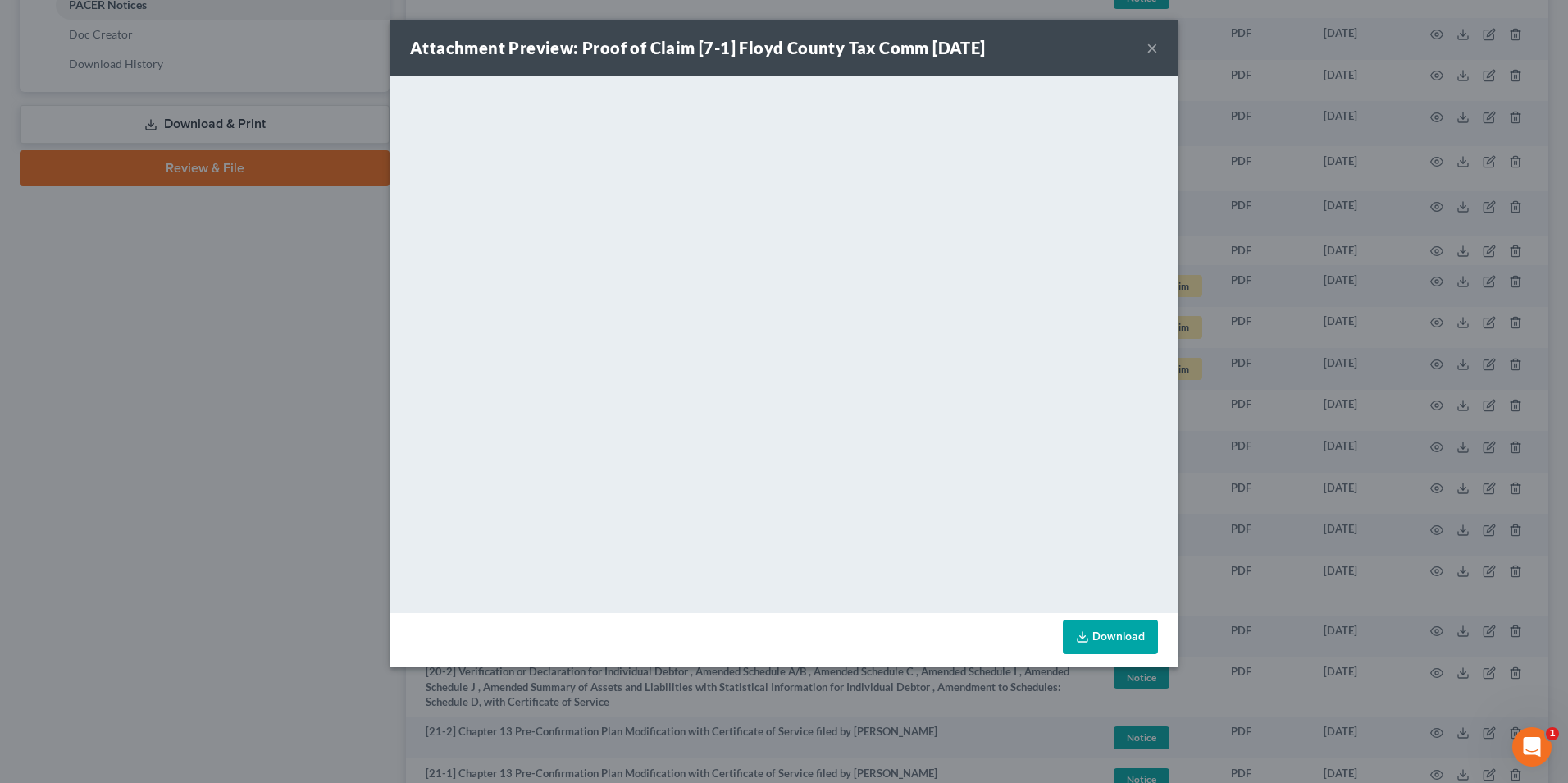
click at [1149, 50] on button "×" at bounding box center [1153, 47] width 11 height 20
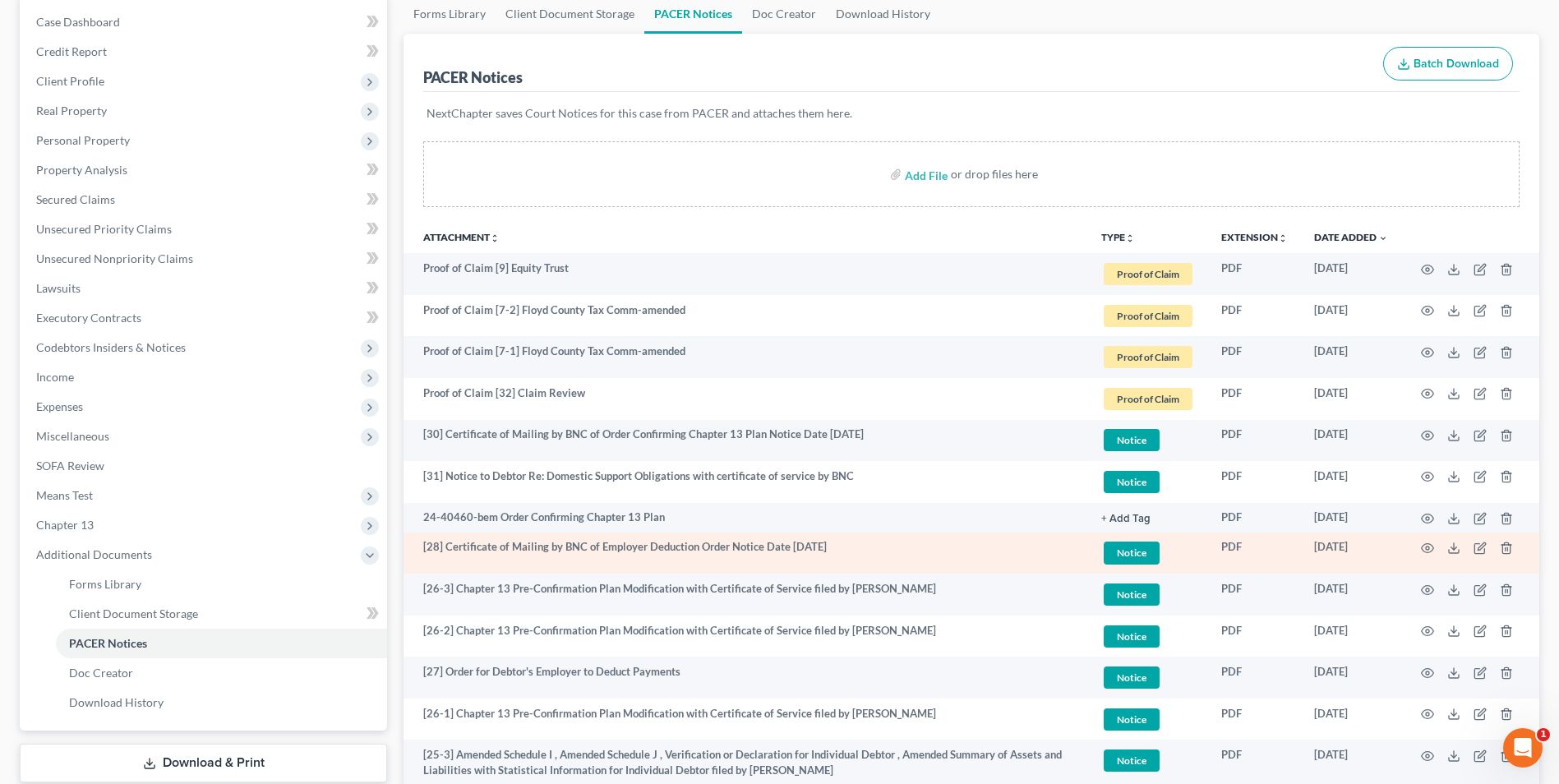
scroll to position [164, 0]
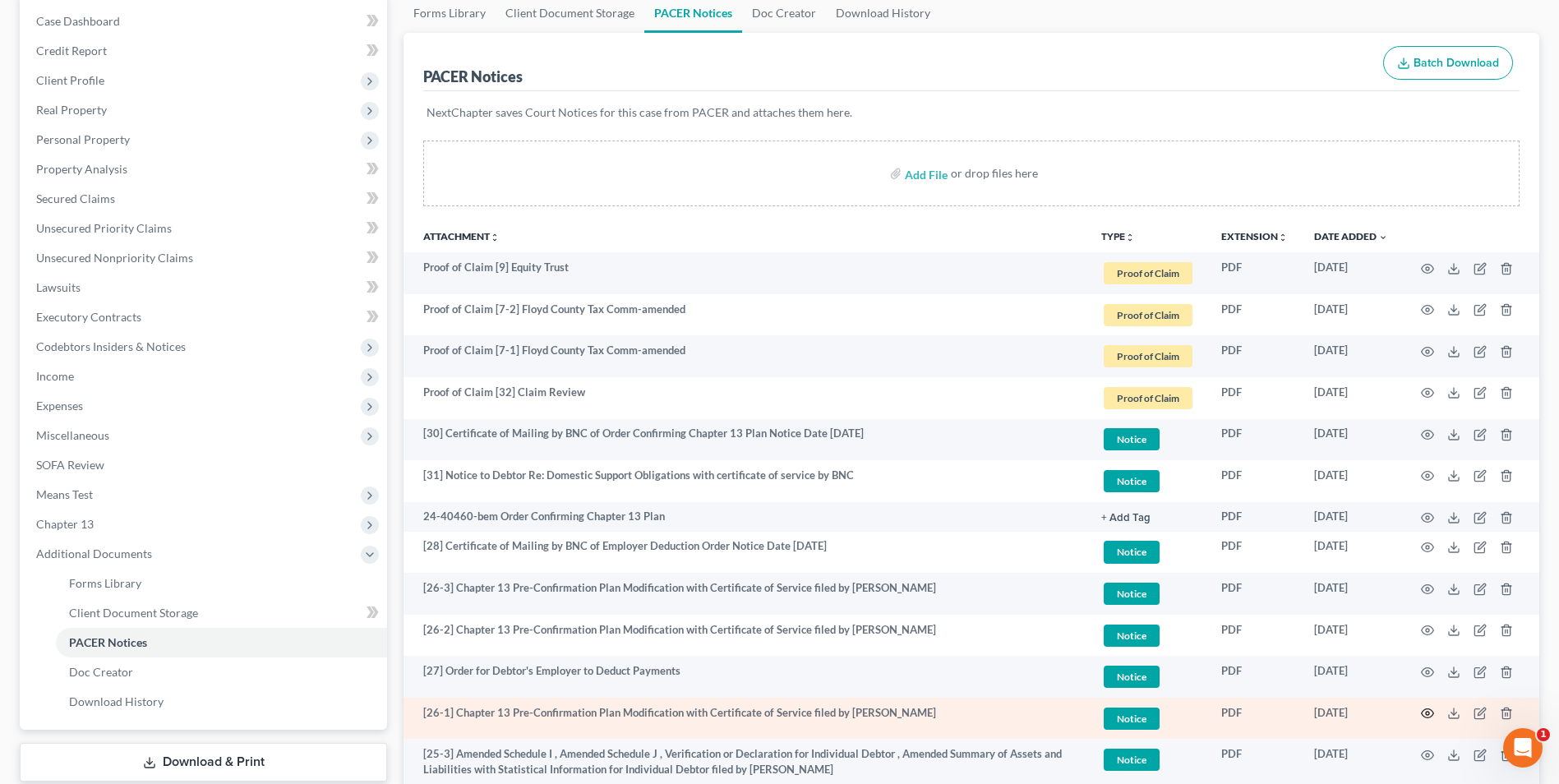
click at [1421, 714] on icon "button" at bounding box center [1428, 714] width 13 height 13
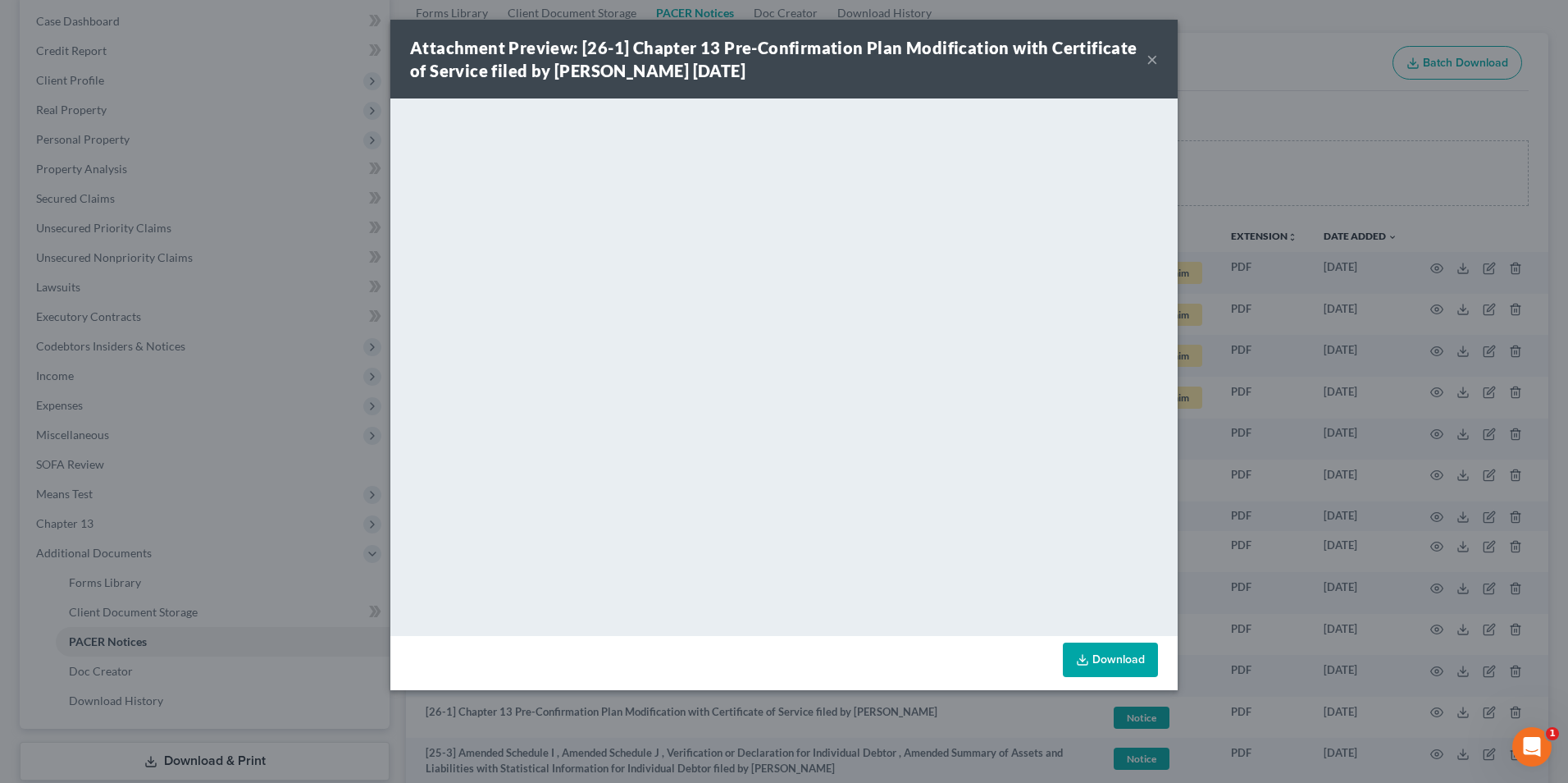
click at [1154, 60] on button "×" at bounding box center [1153, 59] width 11 height 20
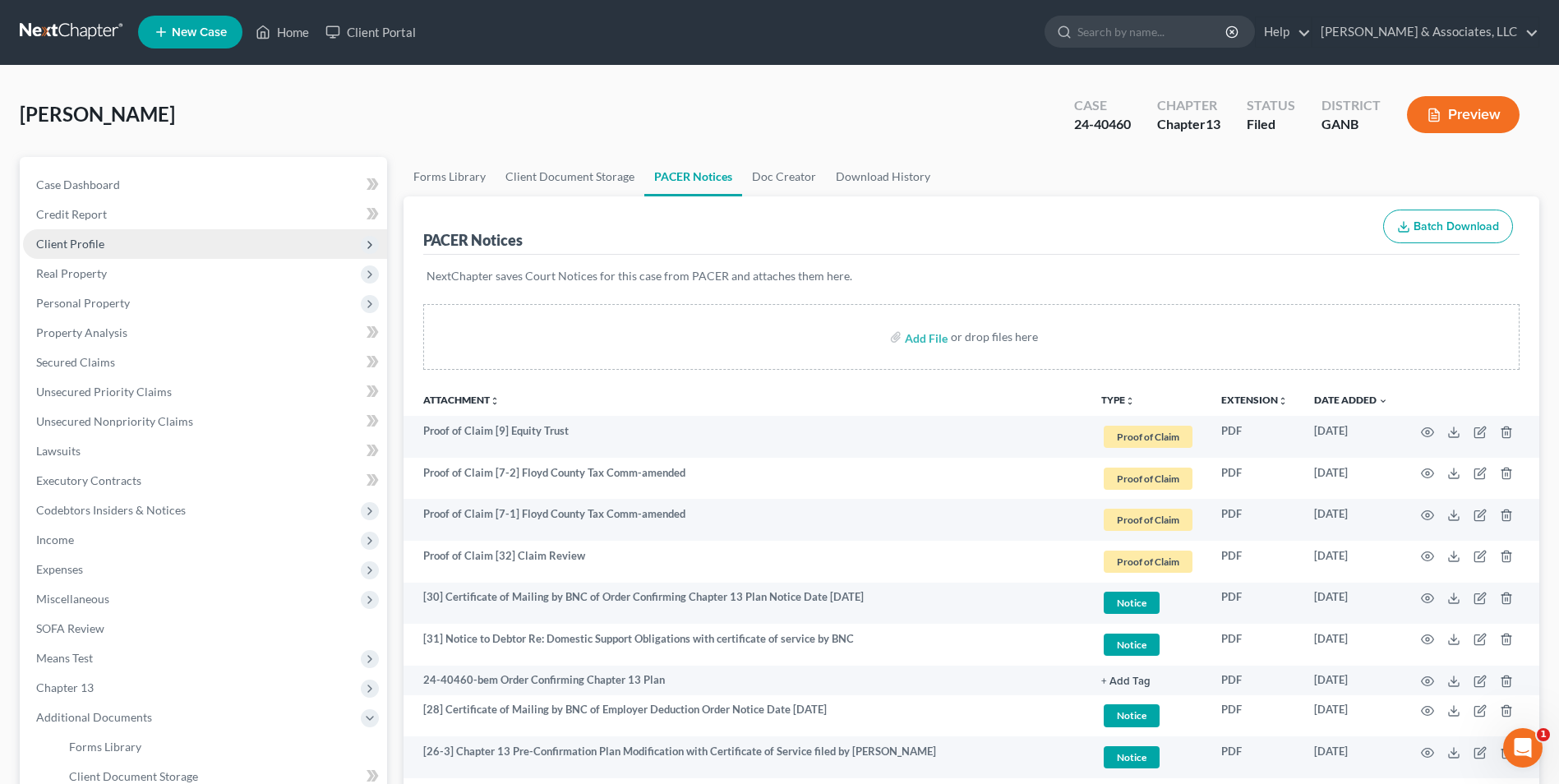
scroll to position [0, 0]
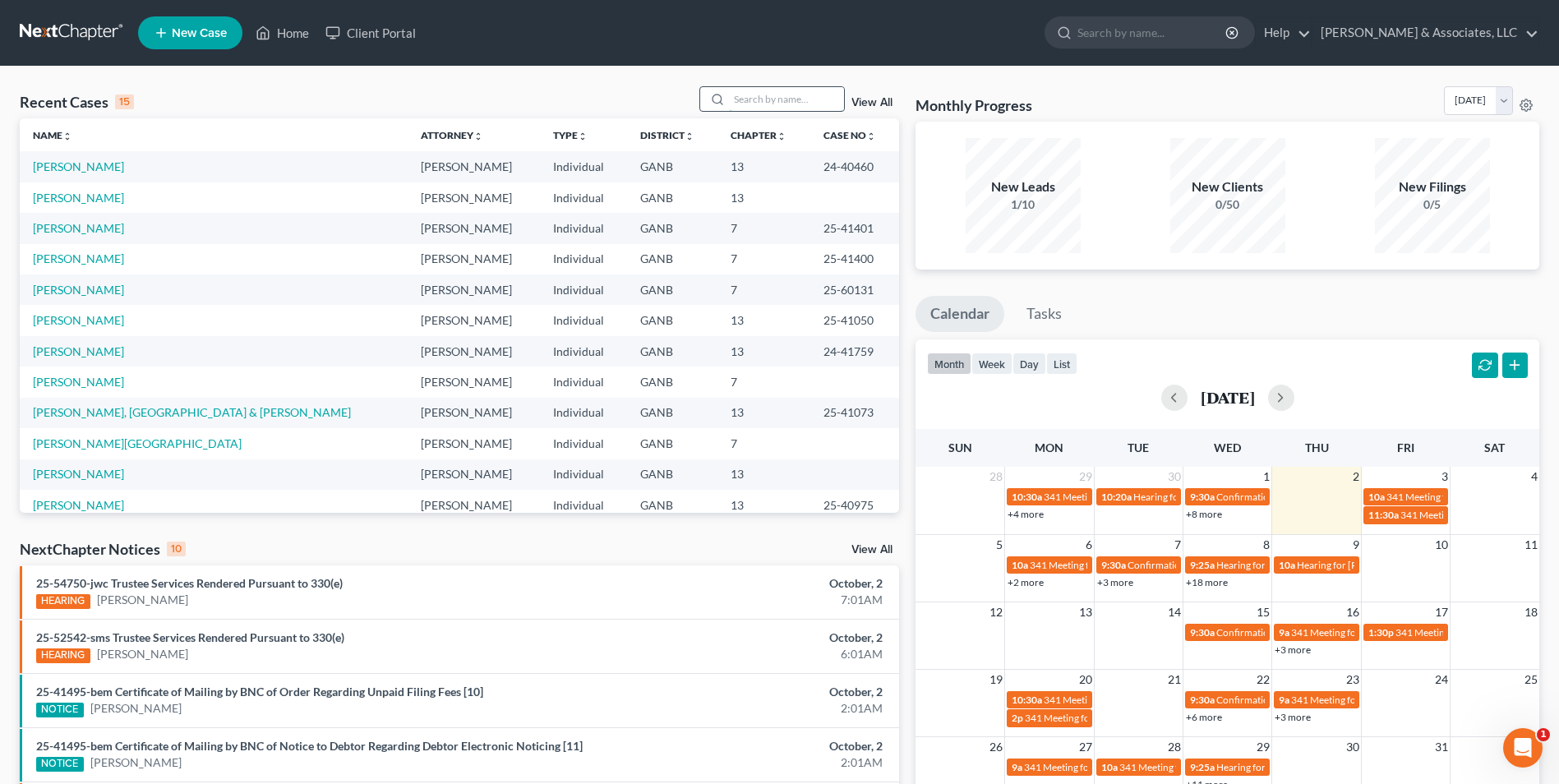
click at [776, 102] on input "search" at bounding box center [786, 99] width 115 height 24
type input "[PERSON_NAME]"
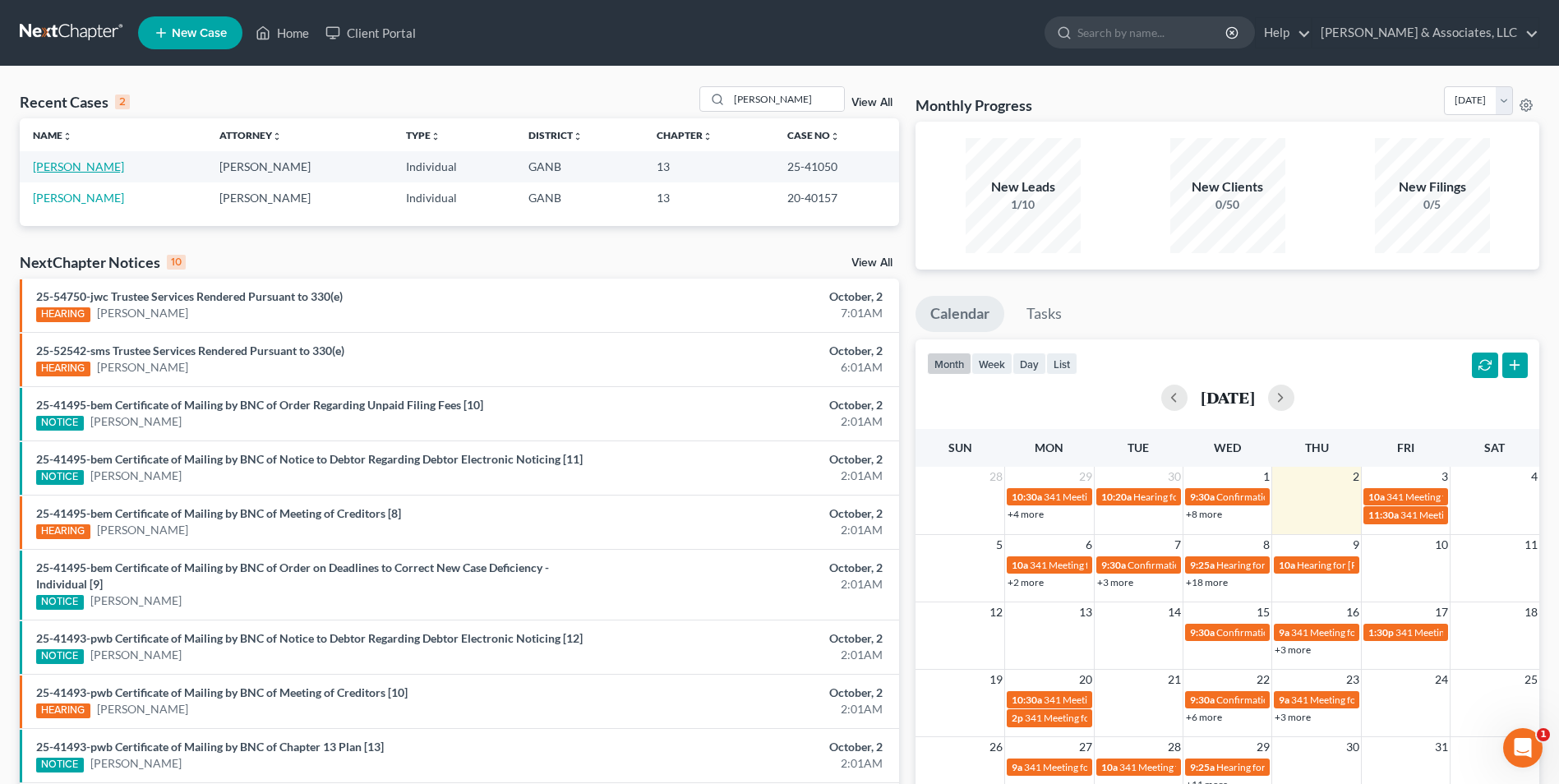
click at [67, 168] on link "[PERSON_NAME]" at bounding box center [79, 166] width 91 height 14
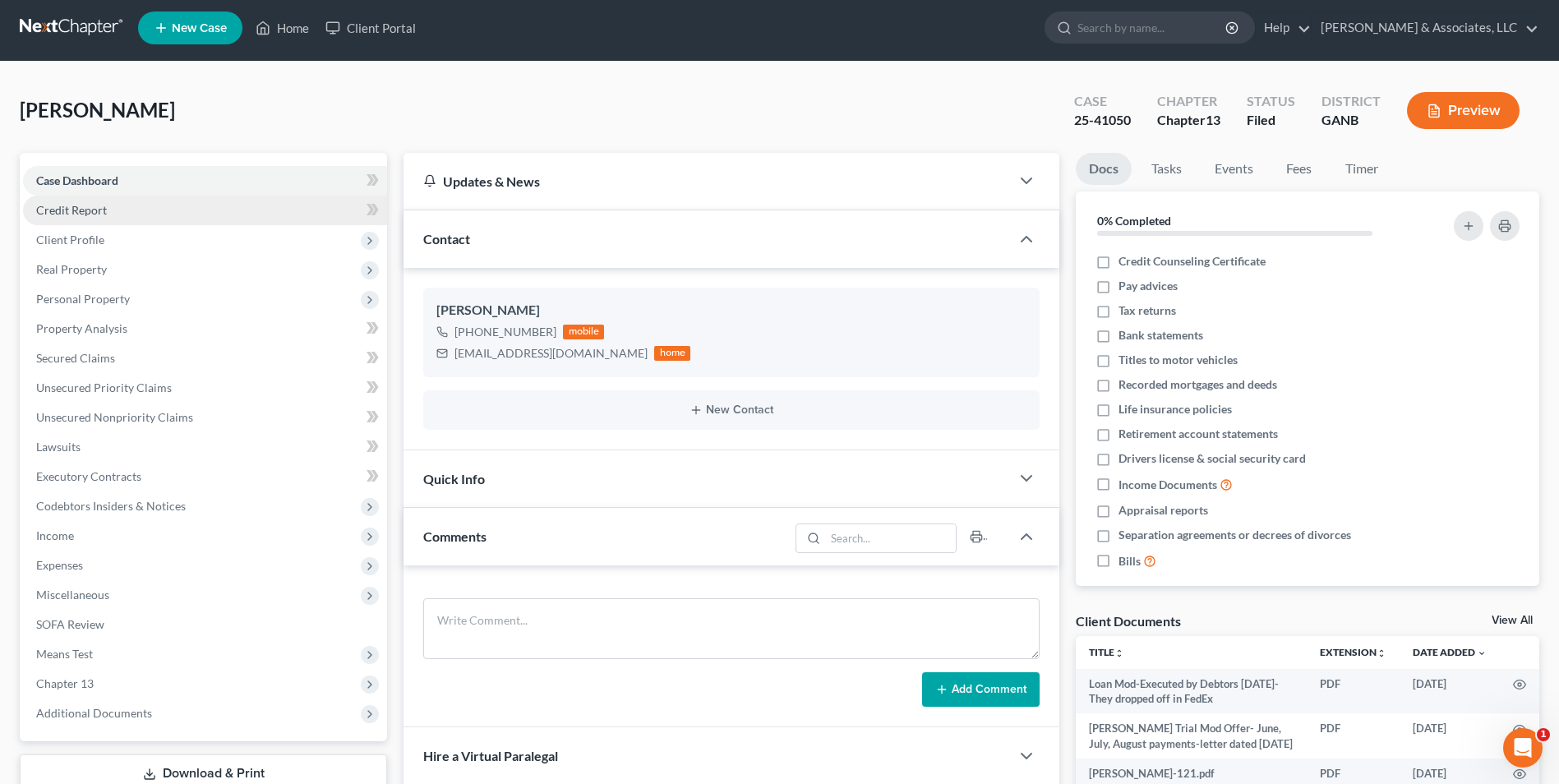
scroll to position [246, 0]
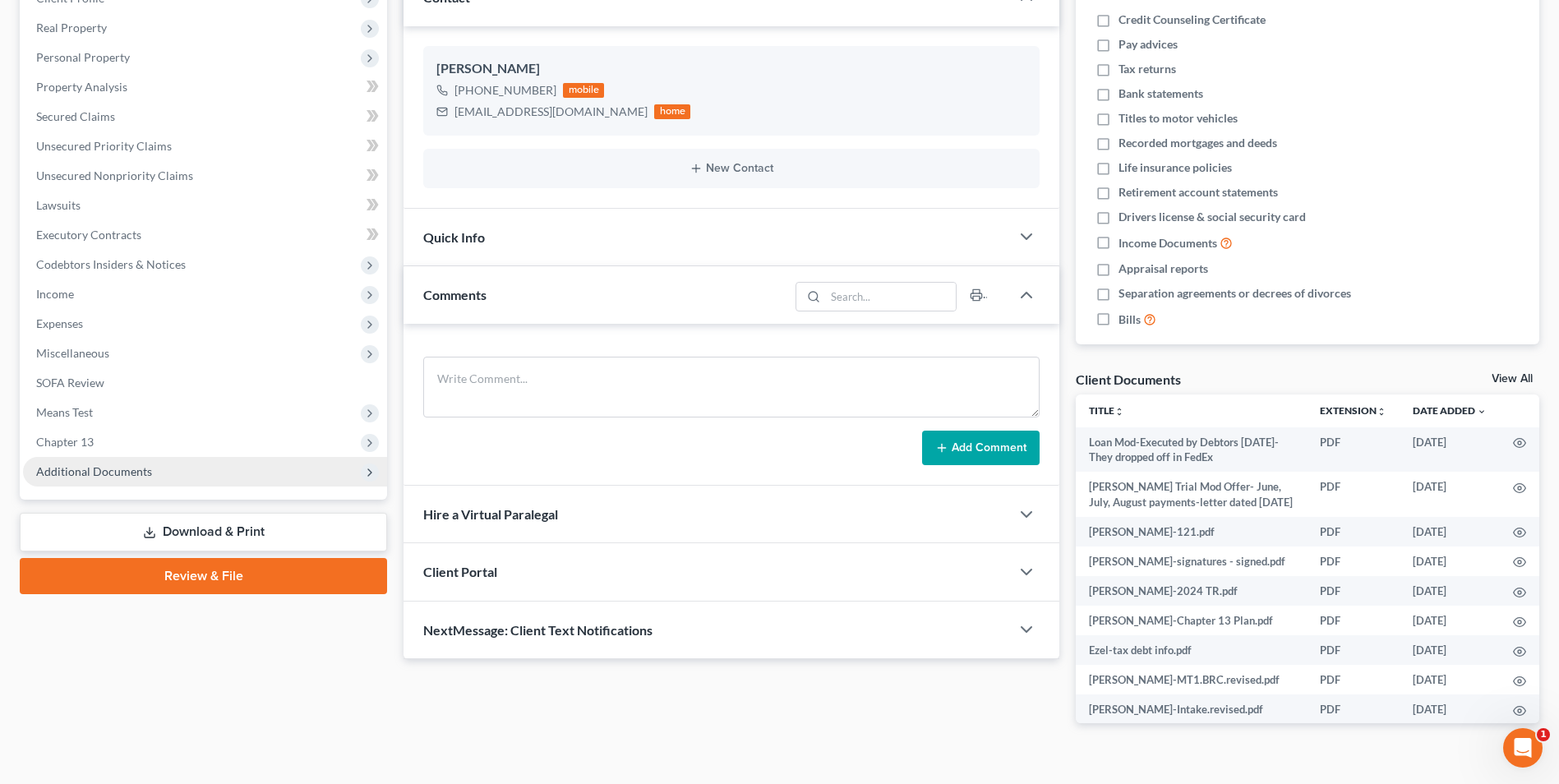
click at [153, 479] on span "Additional Documents" at bounding box center [204, 471] width 364 height 29
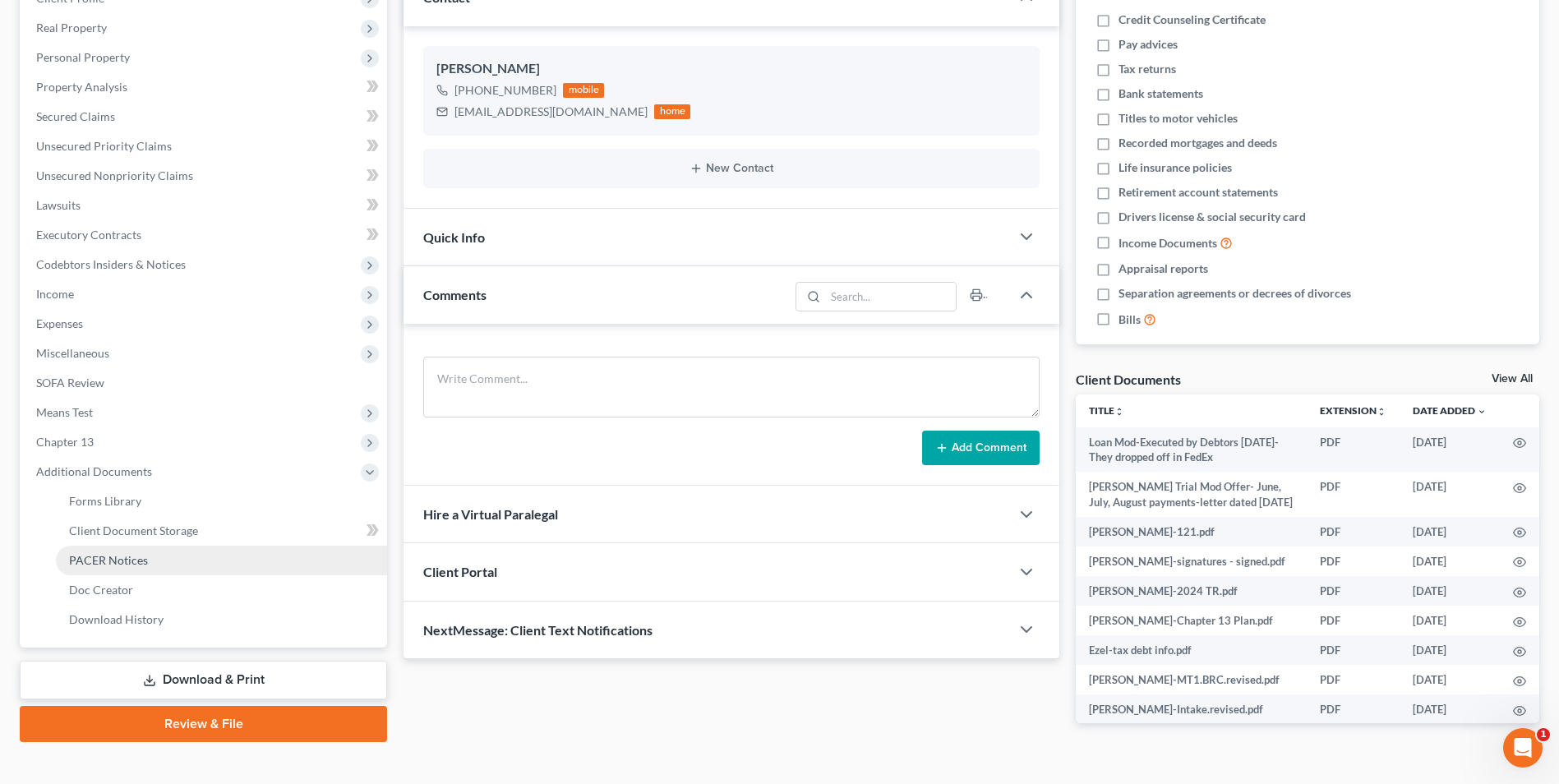
click at [110, 567] on link "PACER Notices" at bounding box center [221, 560] width 331 height 29
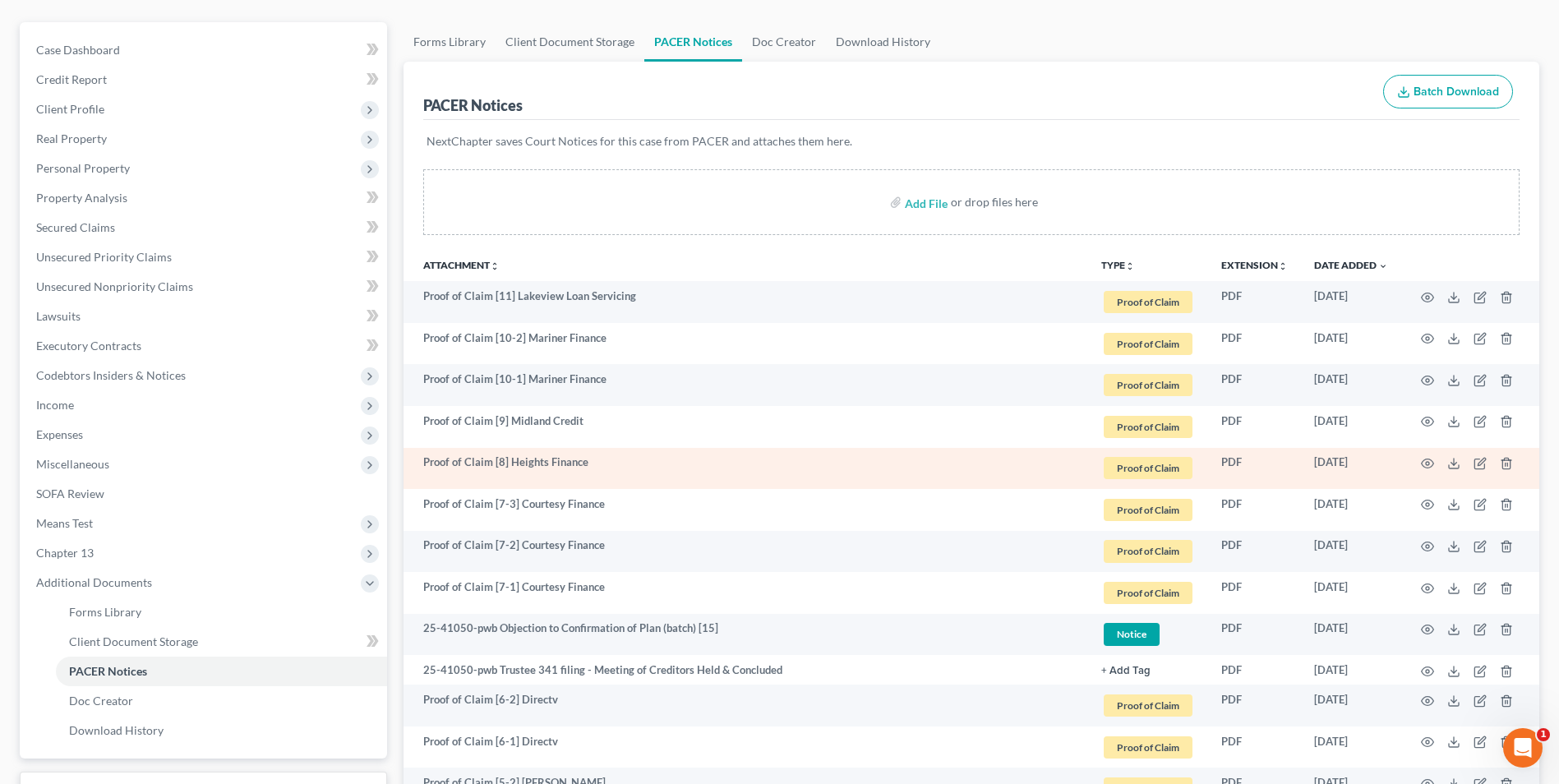
scroll to position [164, 0]
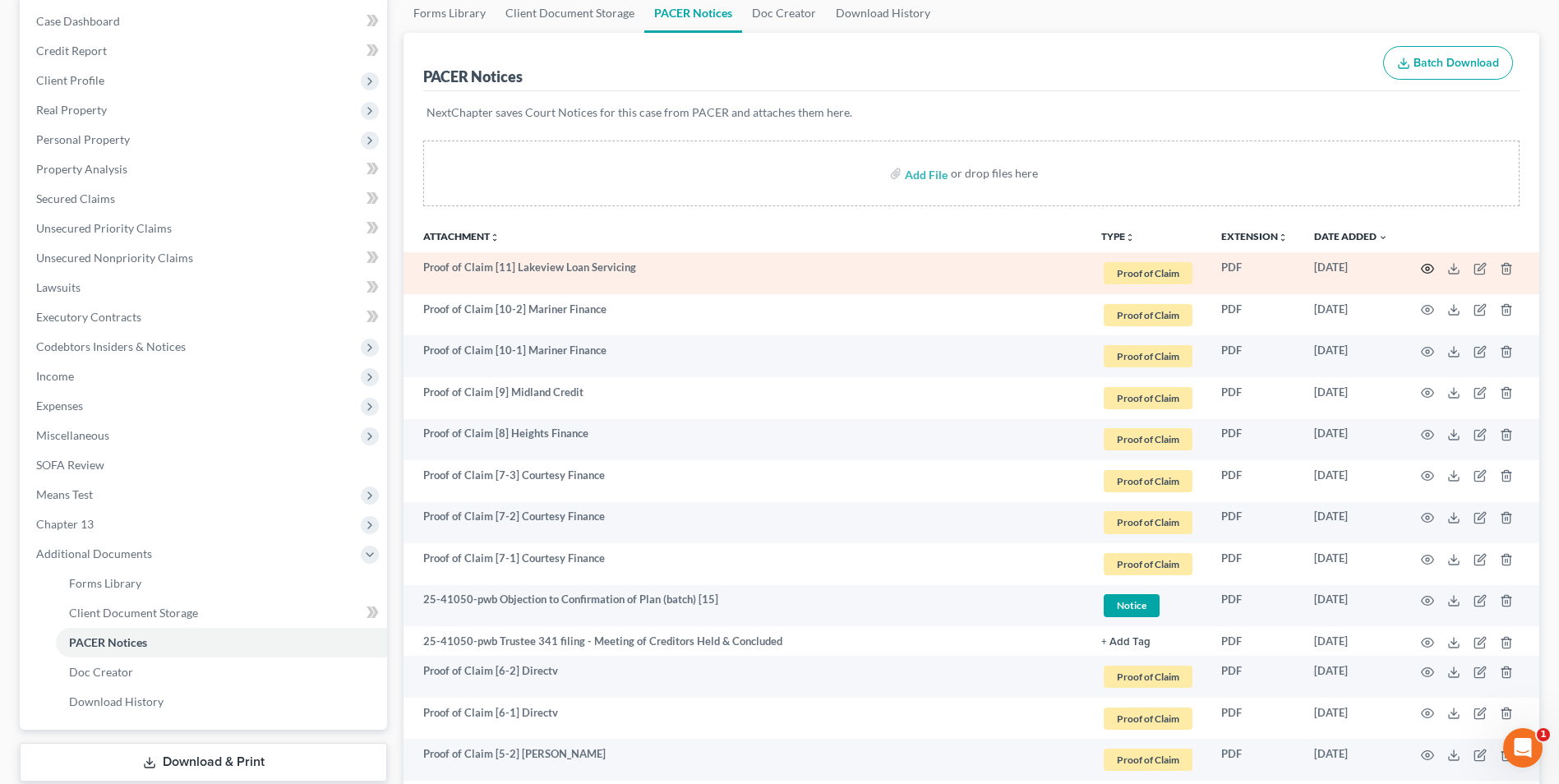
click at [1430, 270] on circle "button" at bounding box center [1427, 268] width 3 height 3
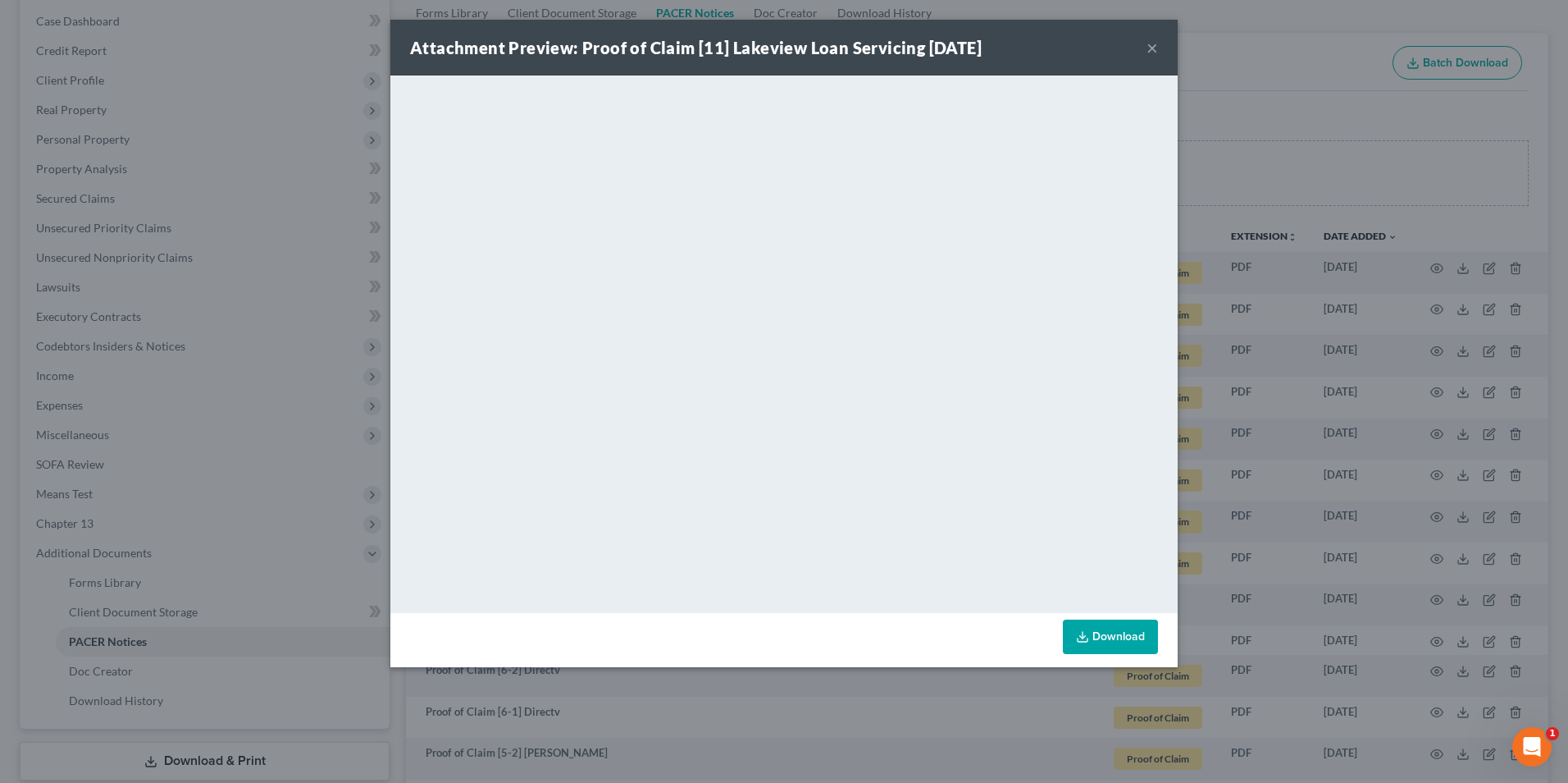
click at [1156, 45] on button "×" at bounding box center [1153, 47] width 11 height 20
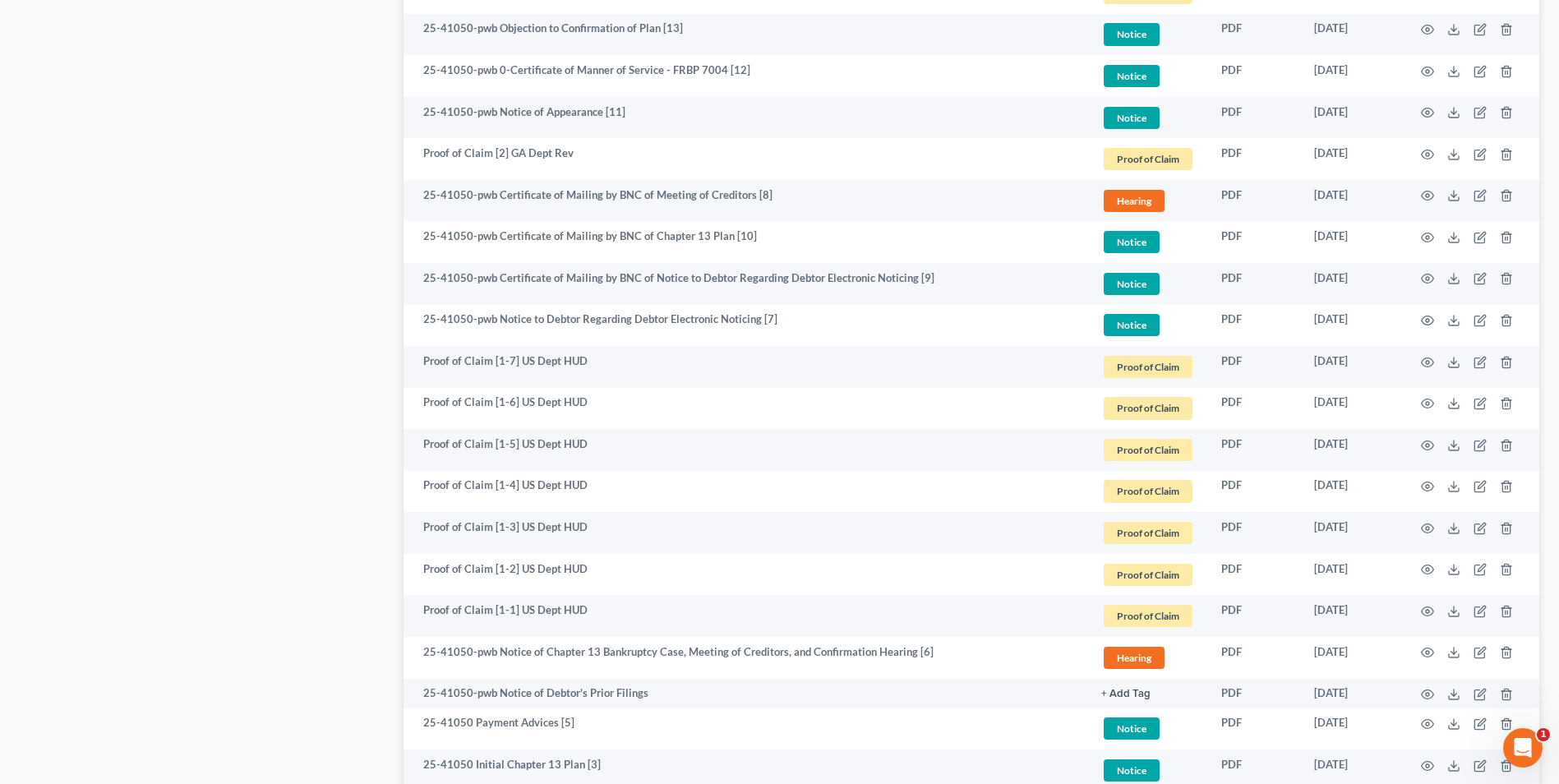
scroll to position [1233, 0]
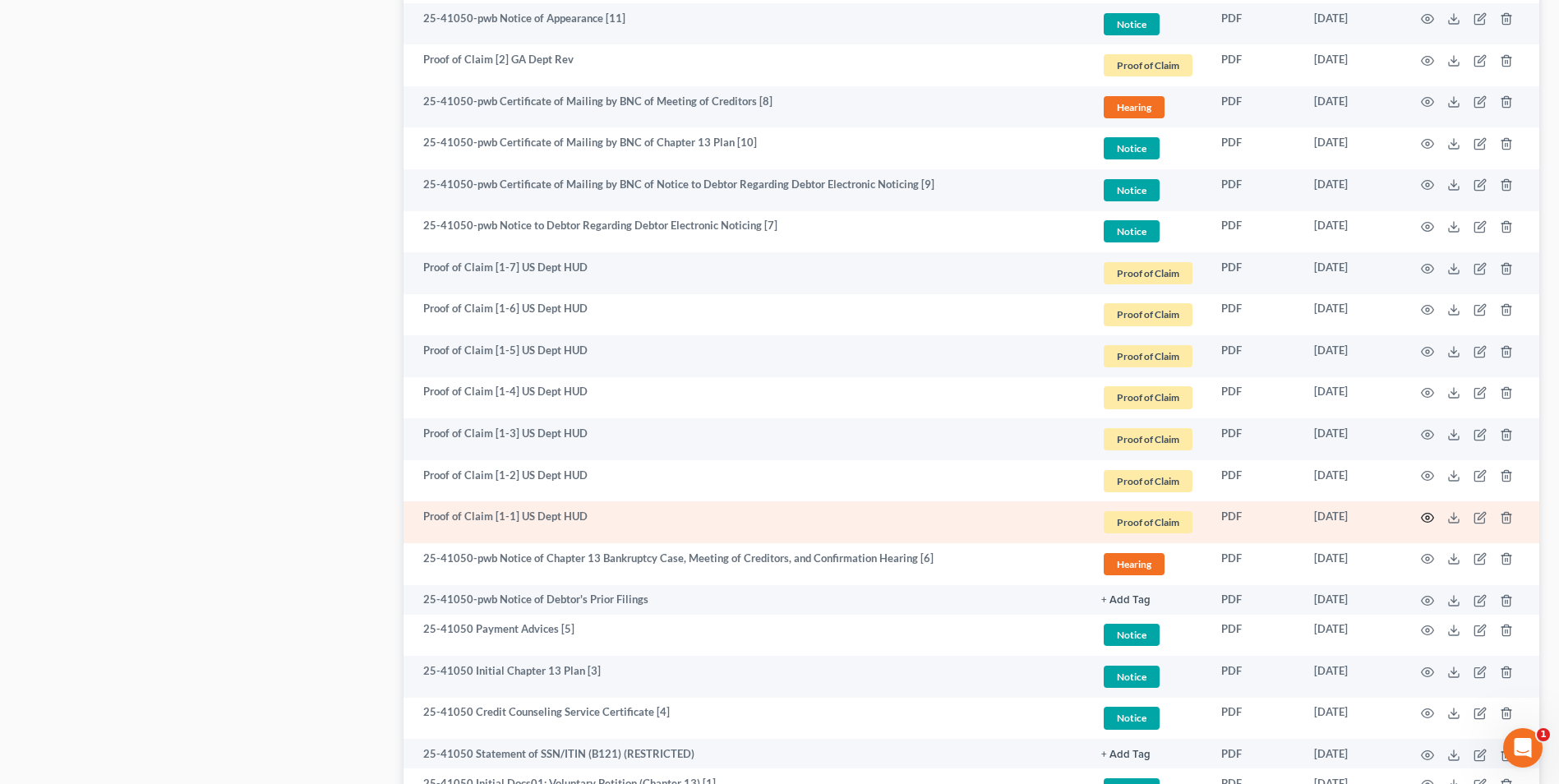
click at [1425, 517] on icon "button" at bounding box center [1428, 518] width 13 height 13
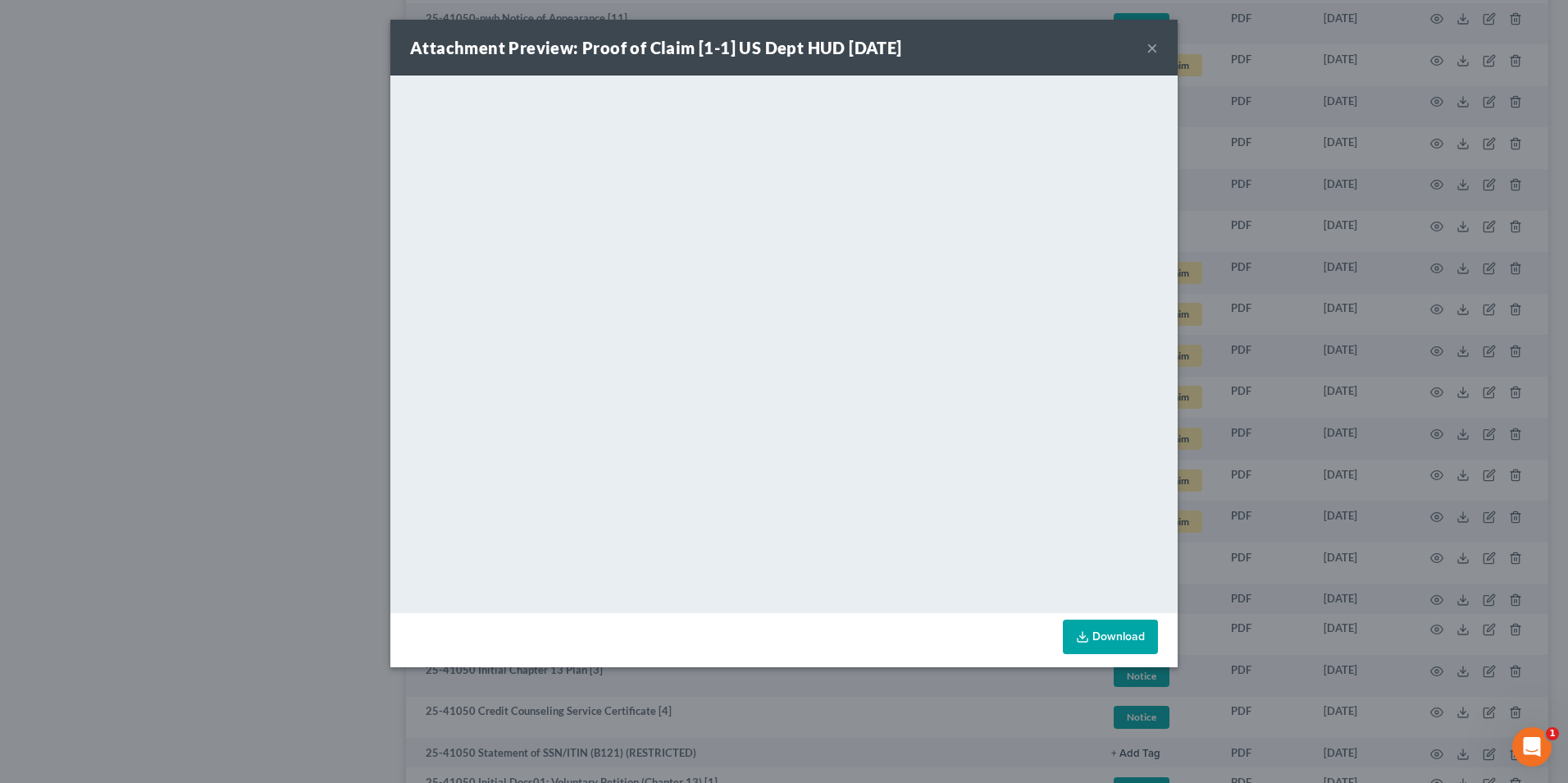
click at [1149, 50] on button "×" at bounding box center [1153, 47] width 11 height 20
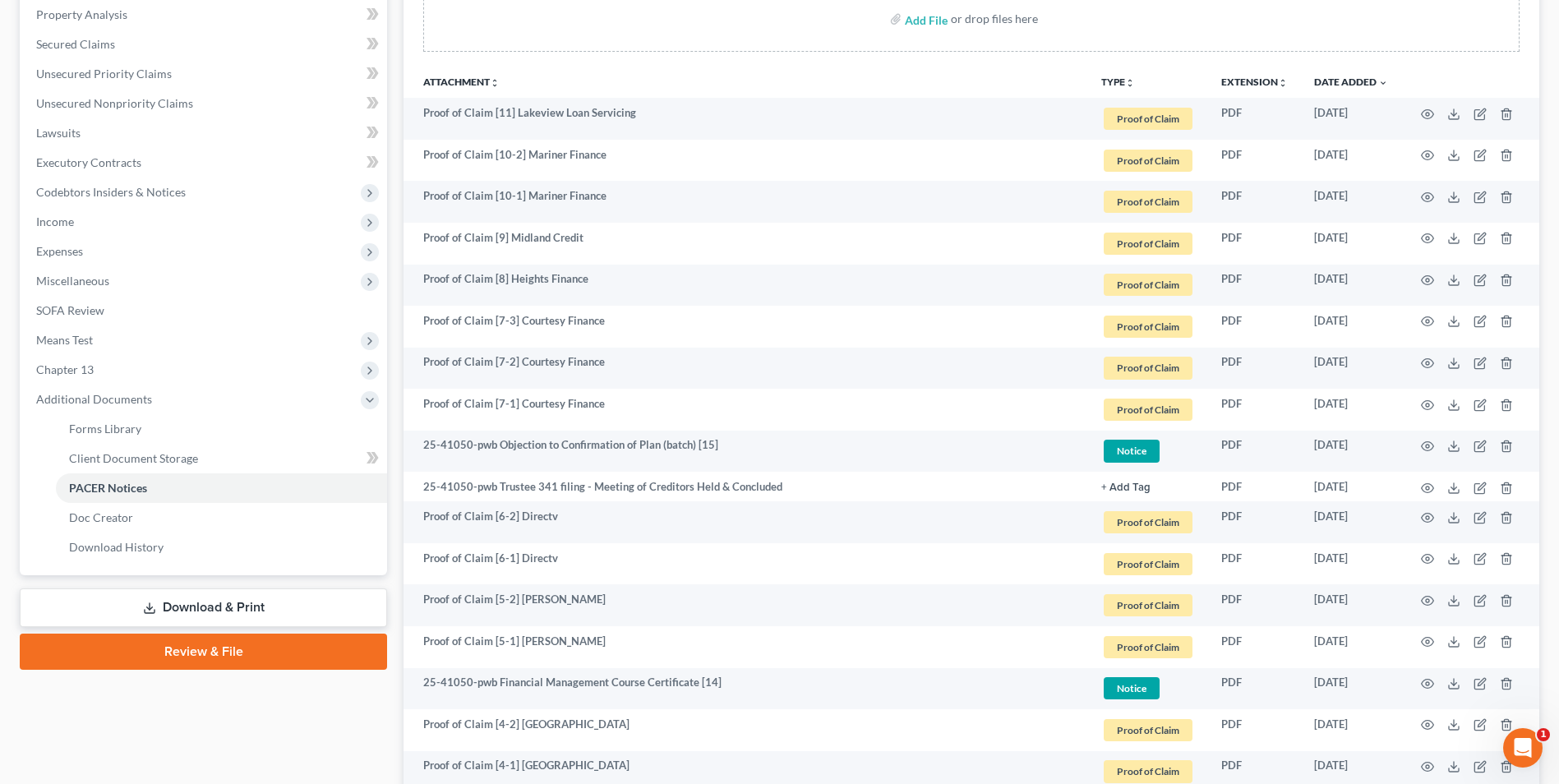
scroll to position [0, 0]
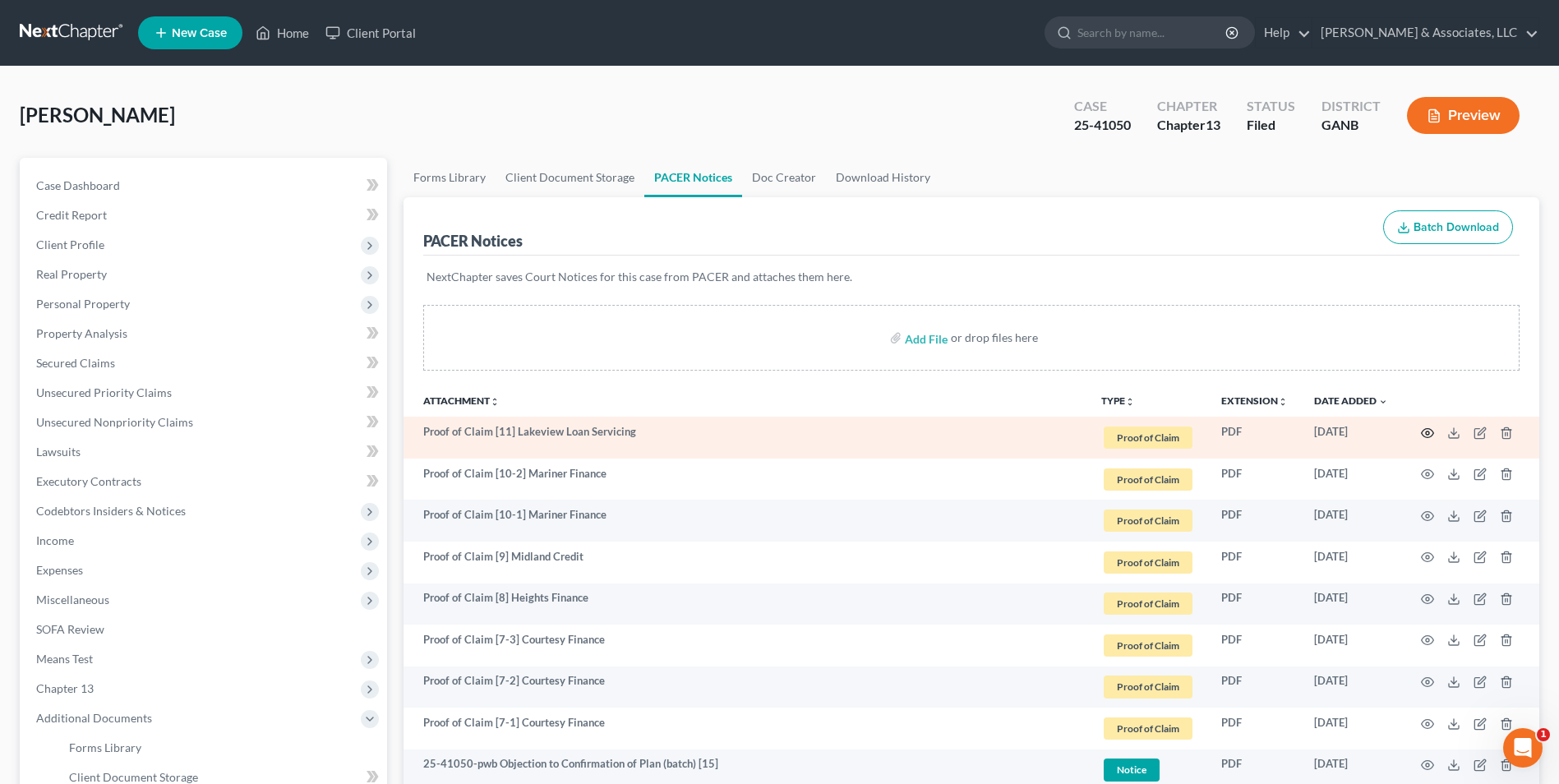
click at [1427, 434] on circle "button" at bounding box center [1427, 432] width 3 height 3
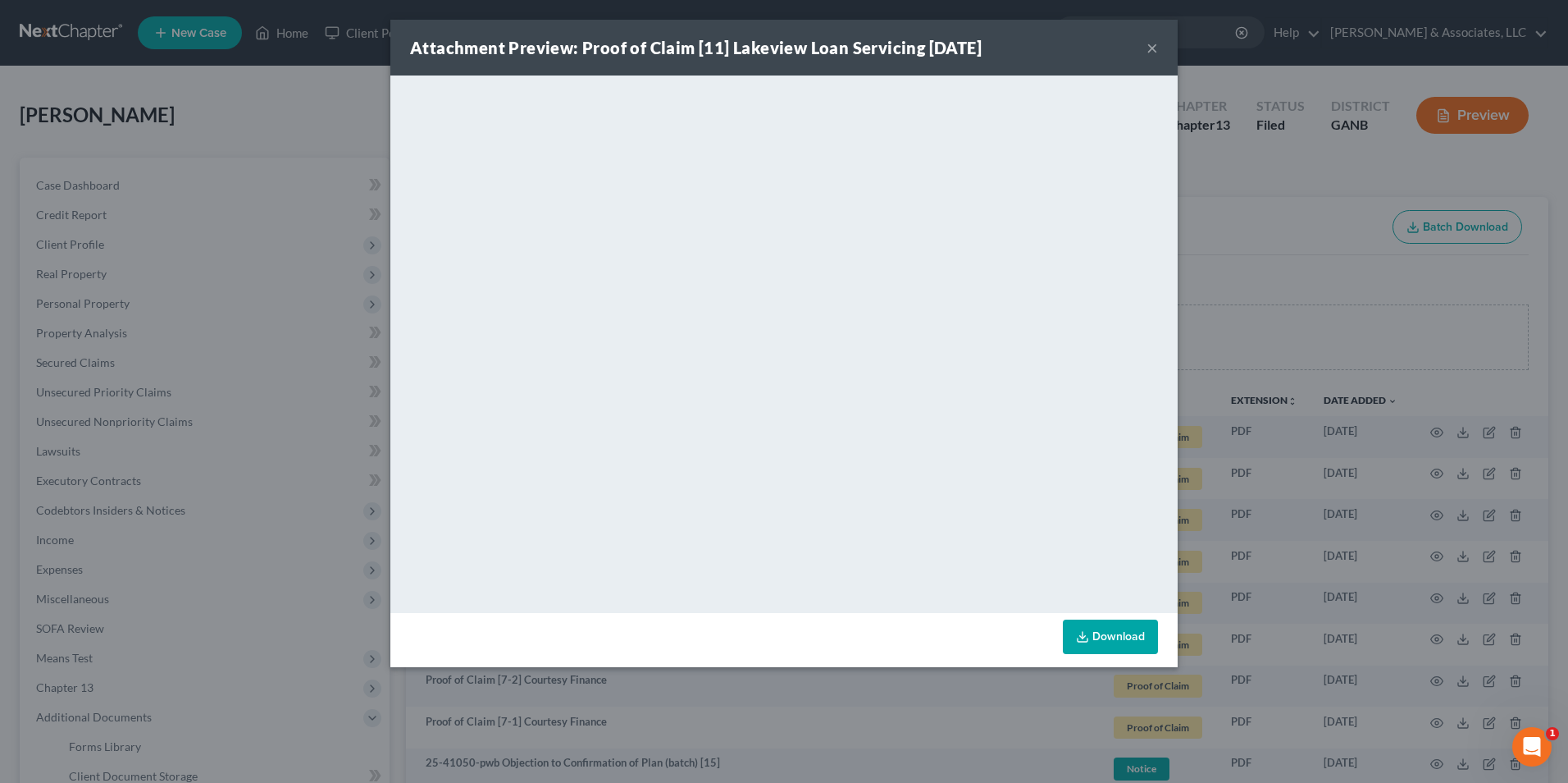
click at [1154, 50] on button "×" at bounding box center [1153, 47] width 11 height 20
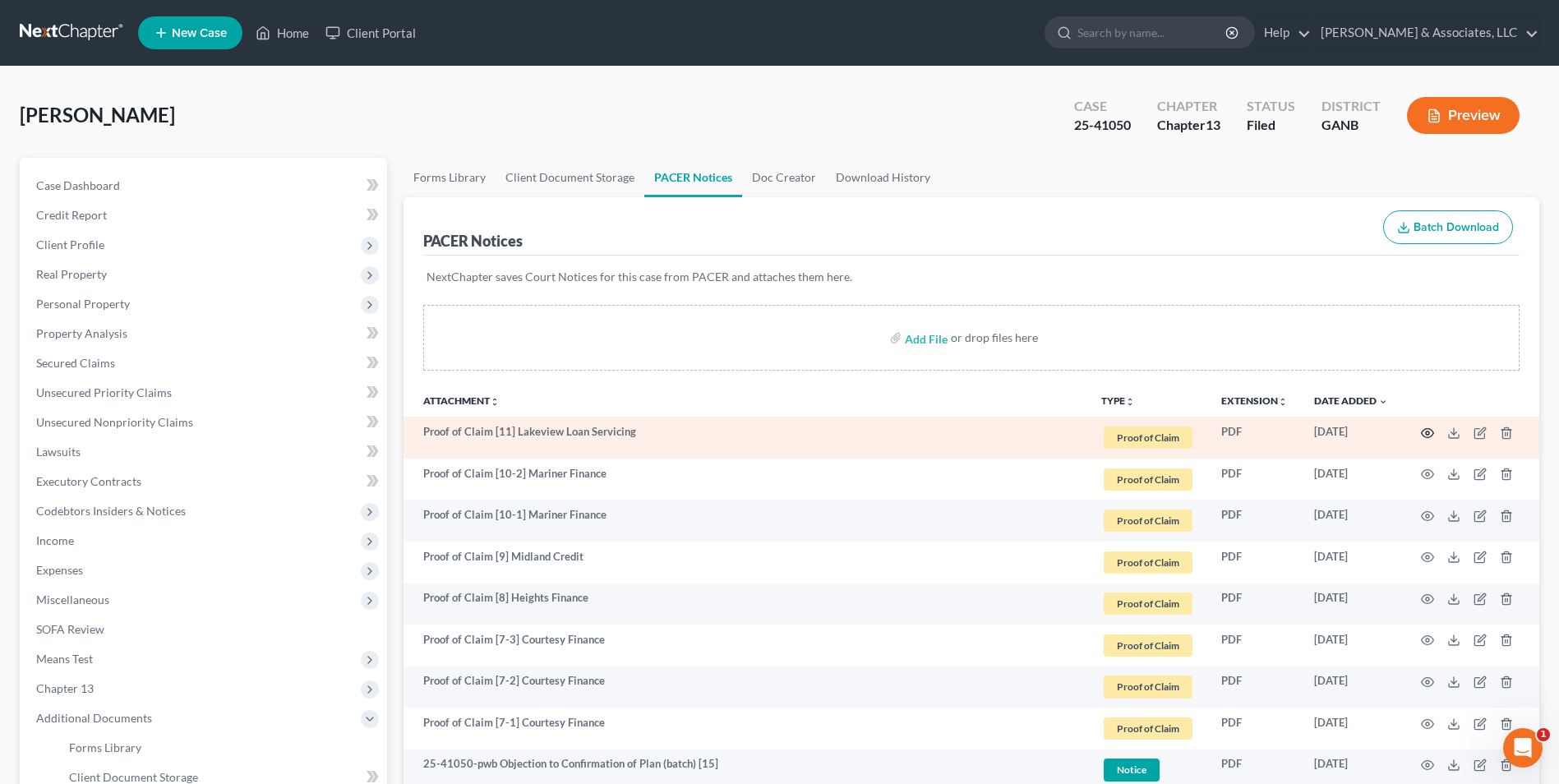
click at [1424, 434] on icon "button" at bounding box center [1428, 433] width 13 height 13
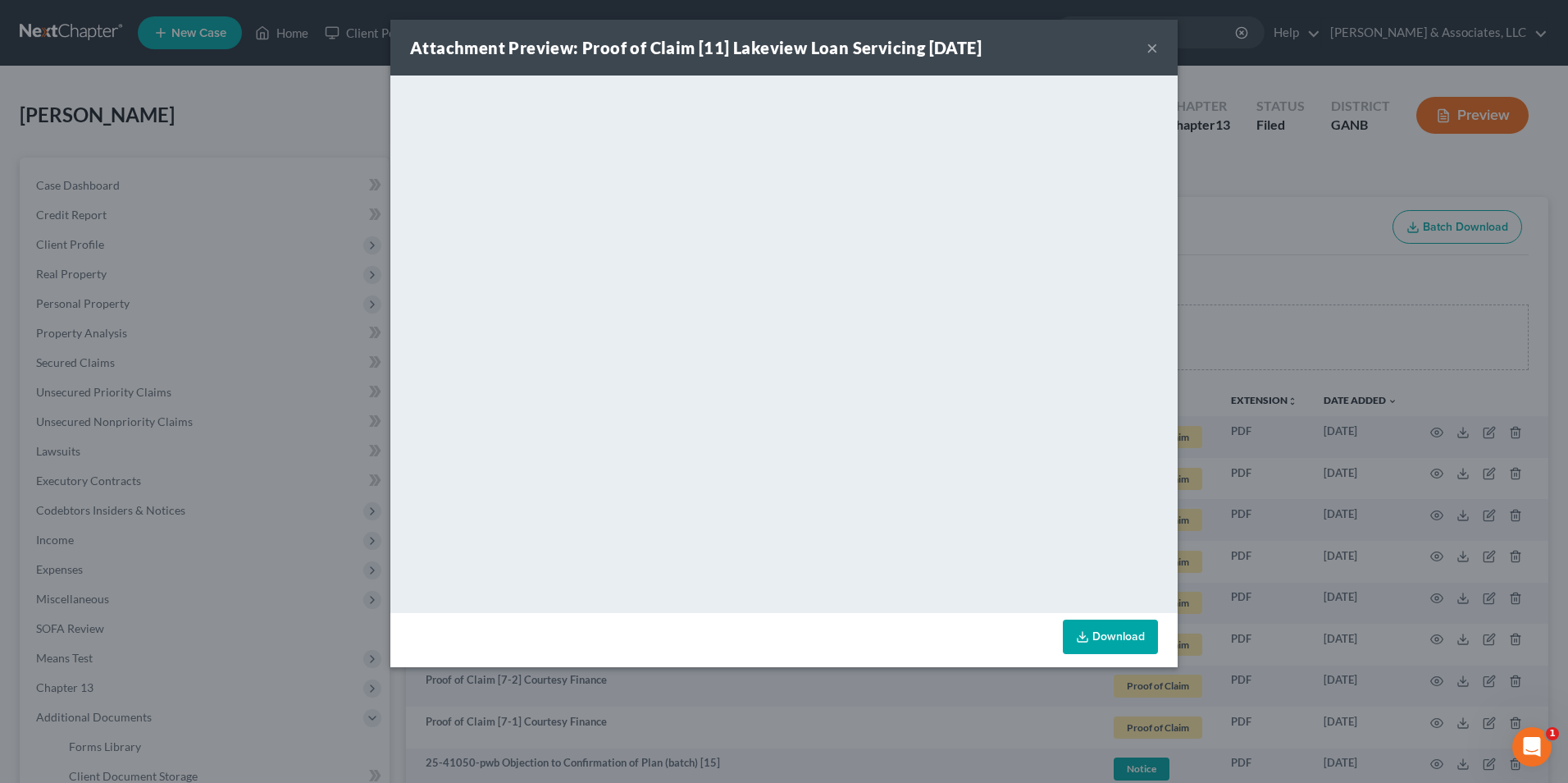
click at [1150, 51] on button "×" at bounding box center [1153, 47] width 11 height 20
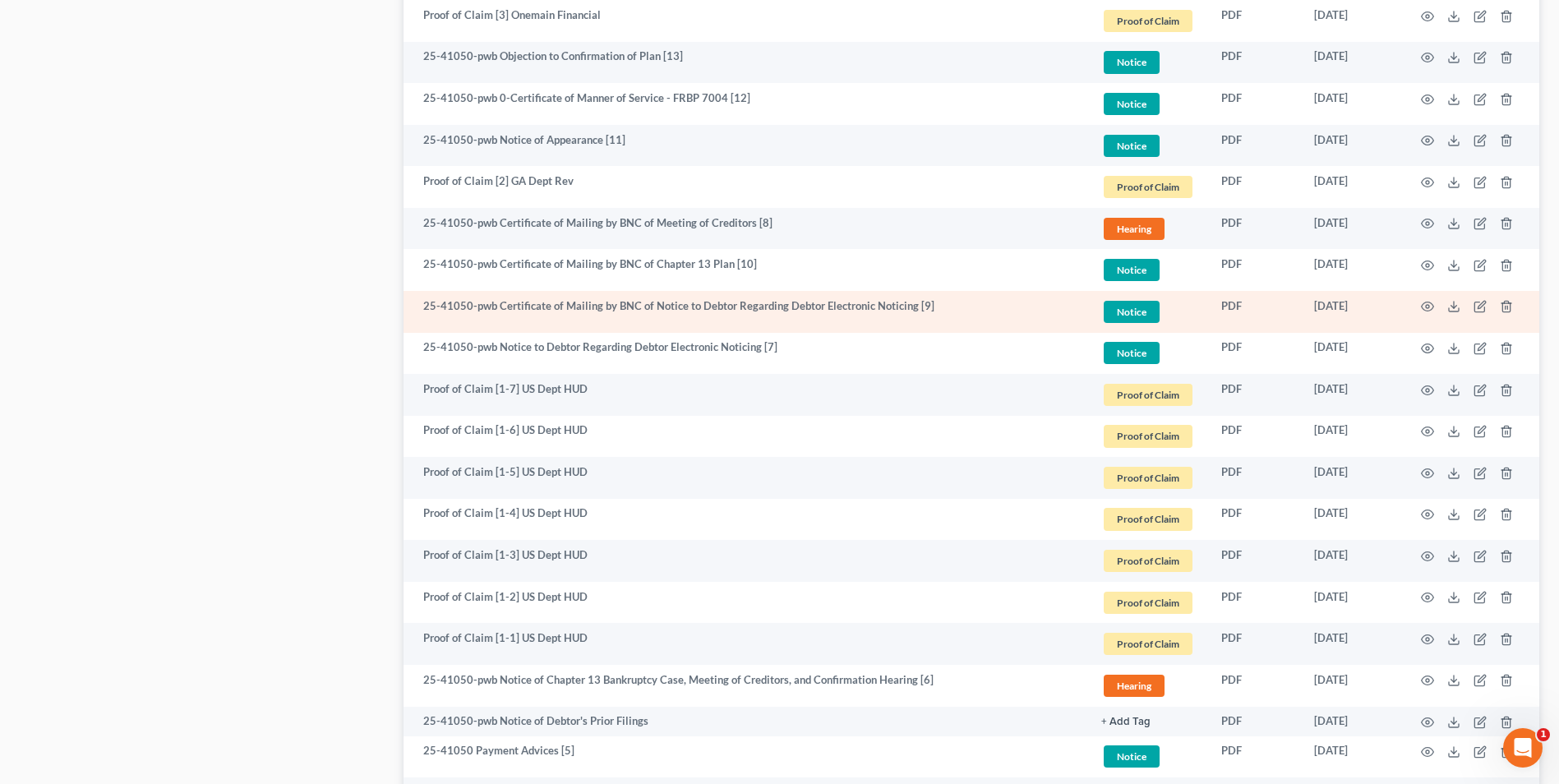
scroll to position [1151, 0]
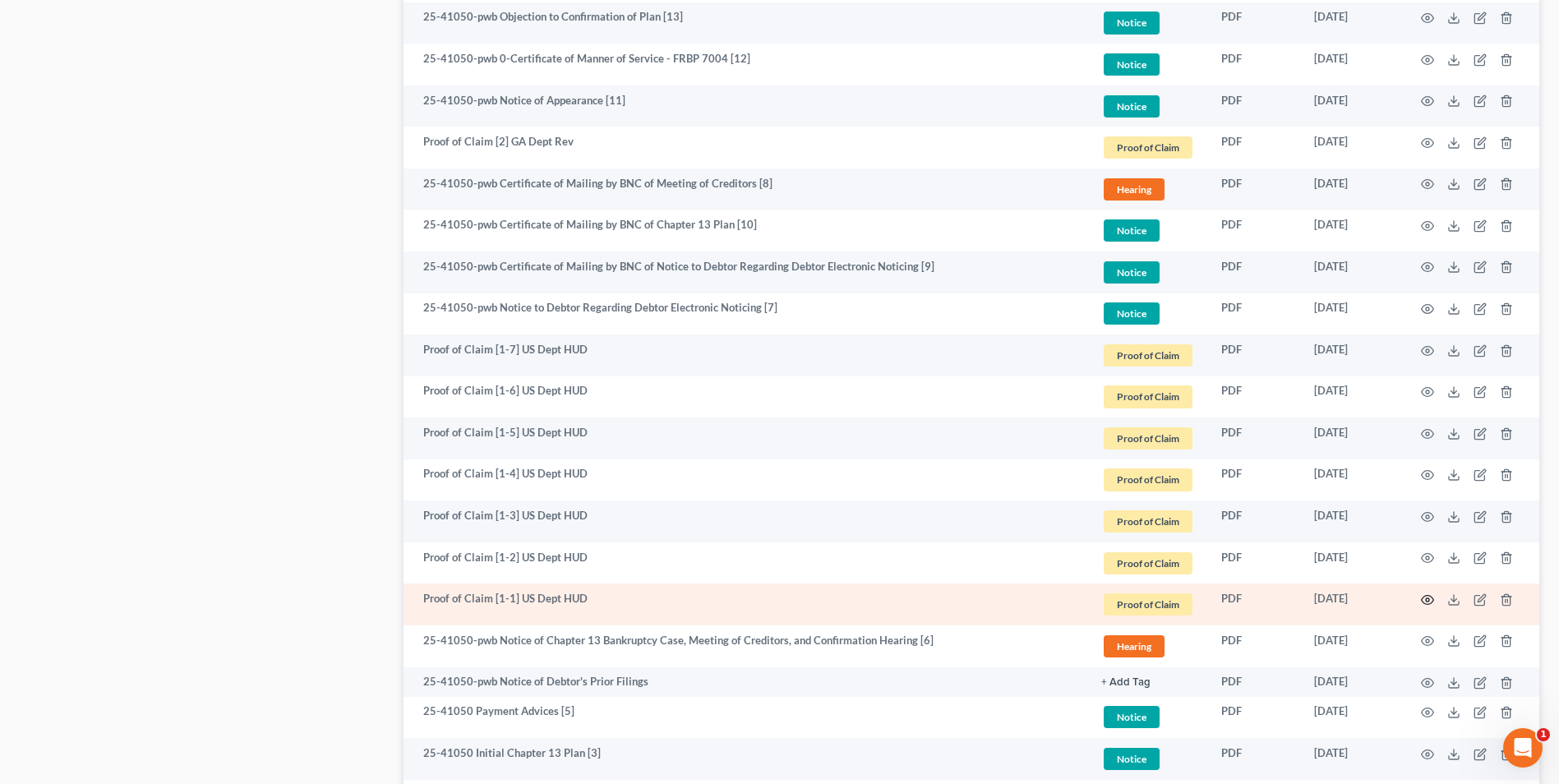
click at [1429, 599] on circle "button" at bounding box center [1427, 600] width 3 height 3
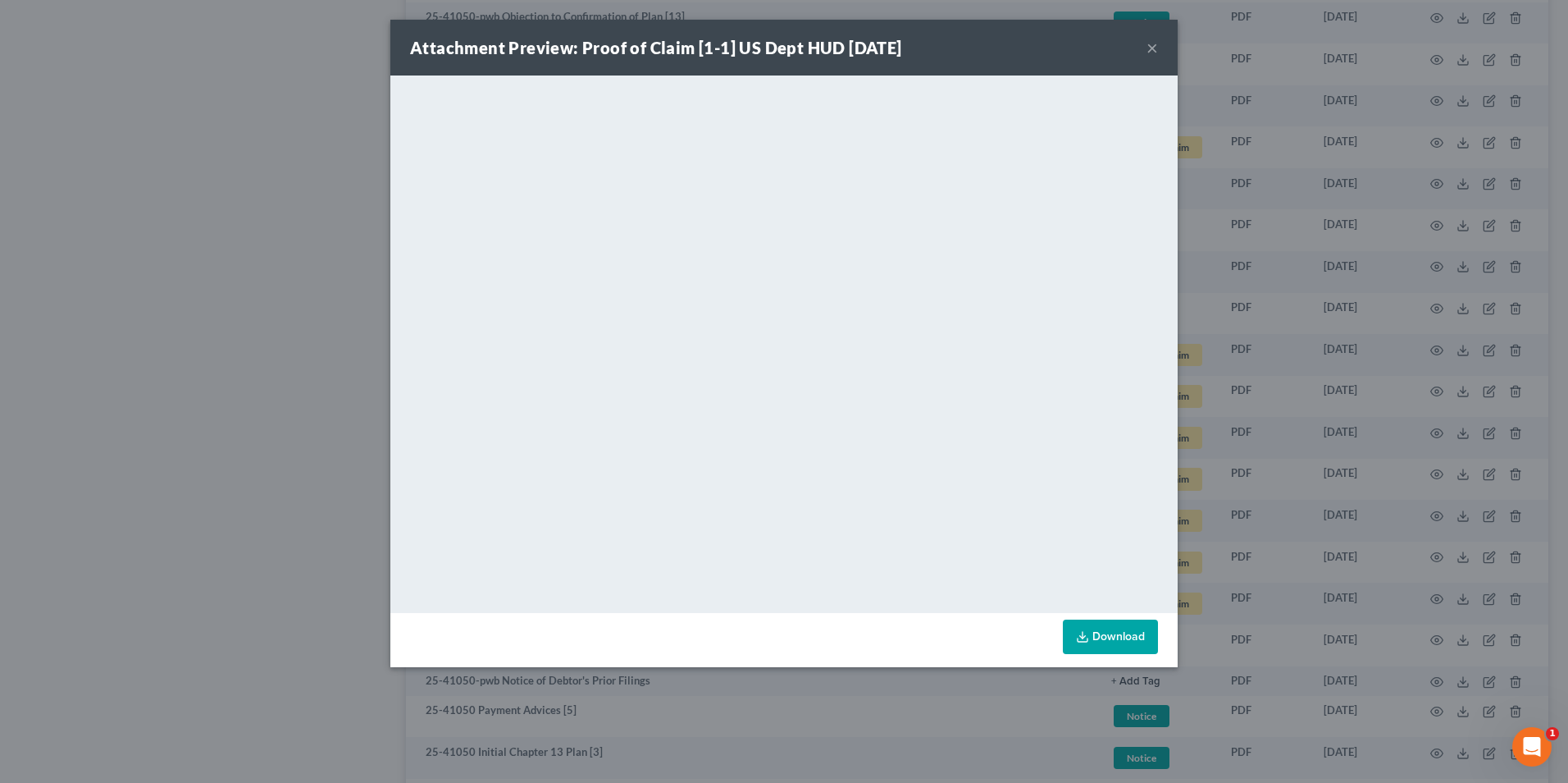
click at [1150, 50] on button "×" at bounding box center [1153, 47] width 11 height 20
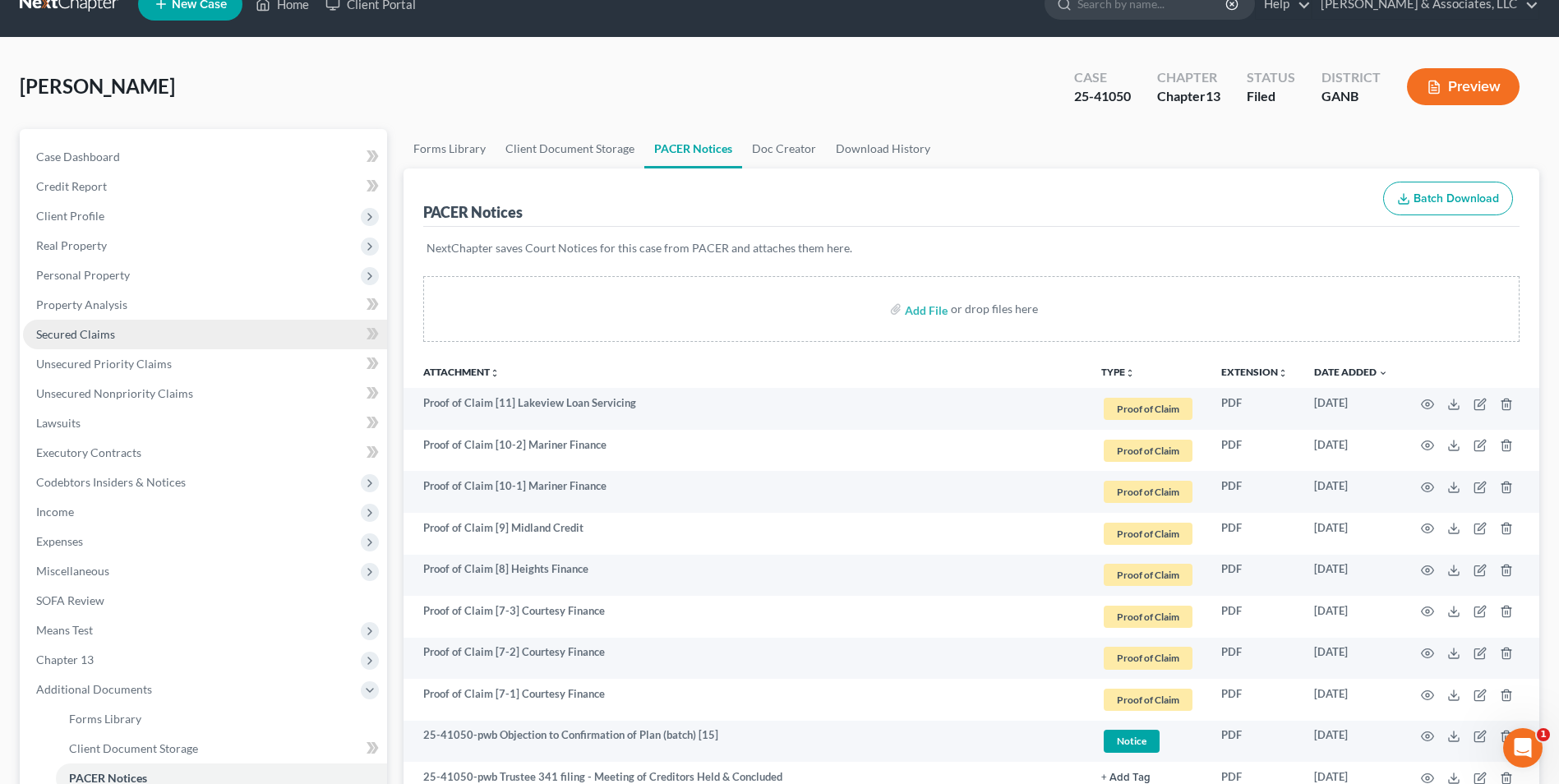
scroll to position [0, 0]
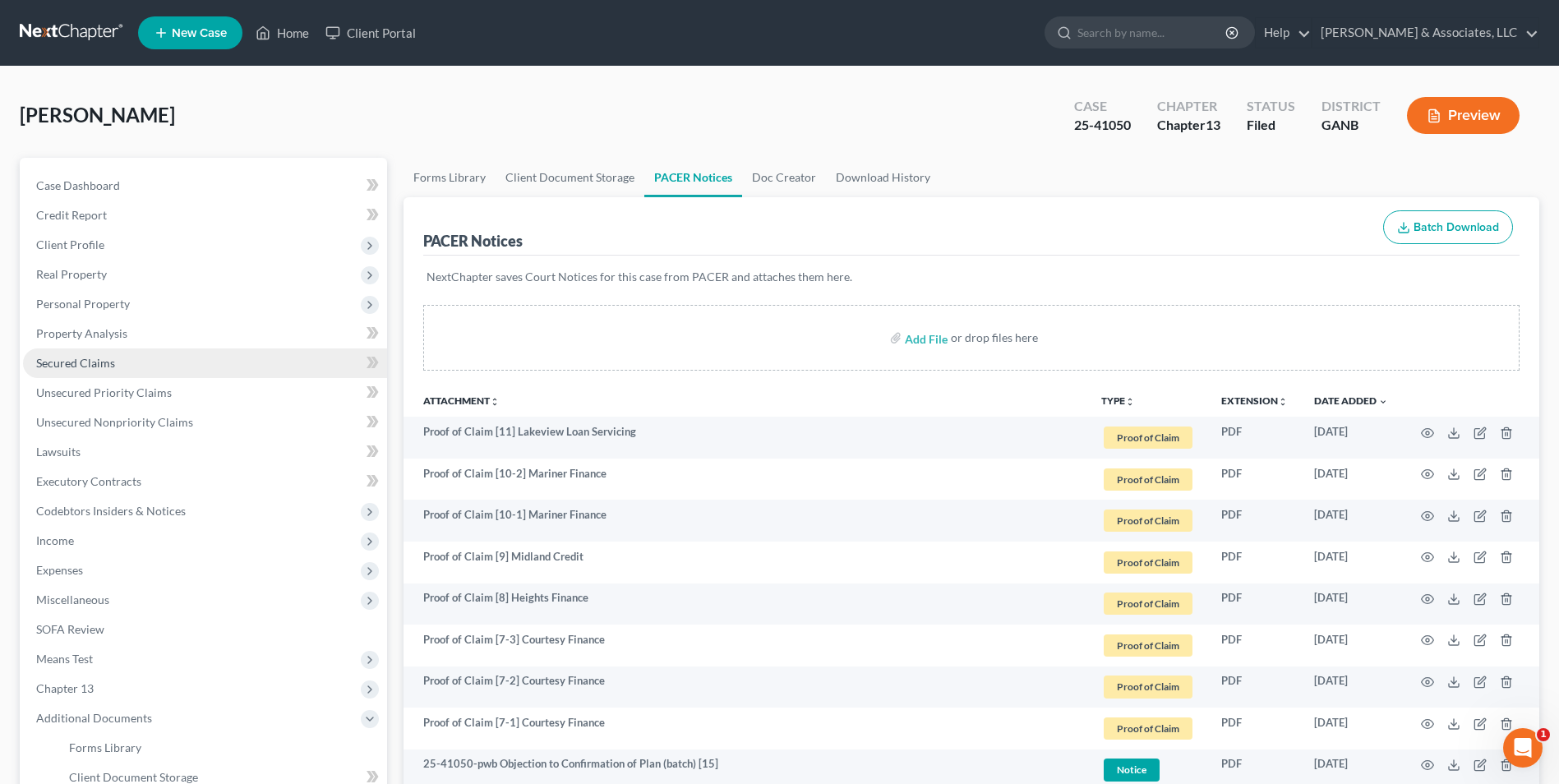
click at [100, 367] on span "Secured Claims" at bounding box center [75, 362] width 79 height 14
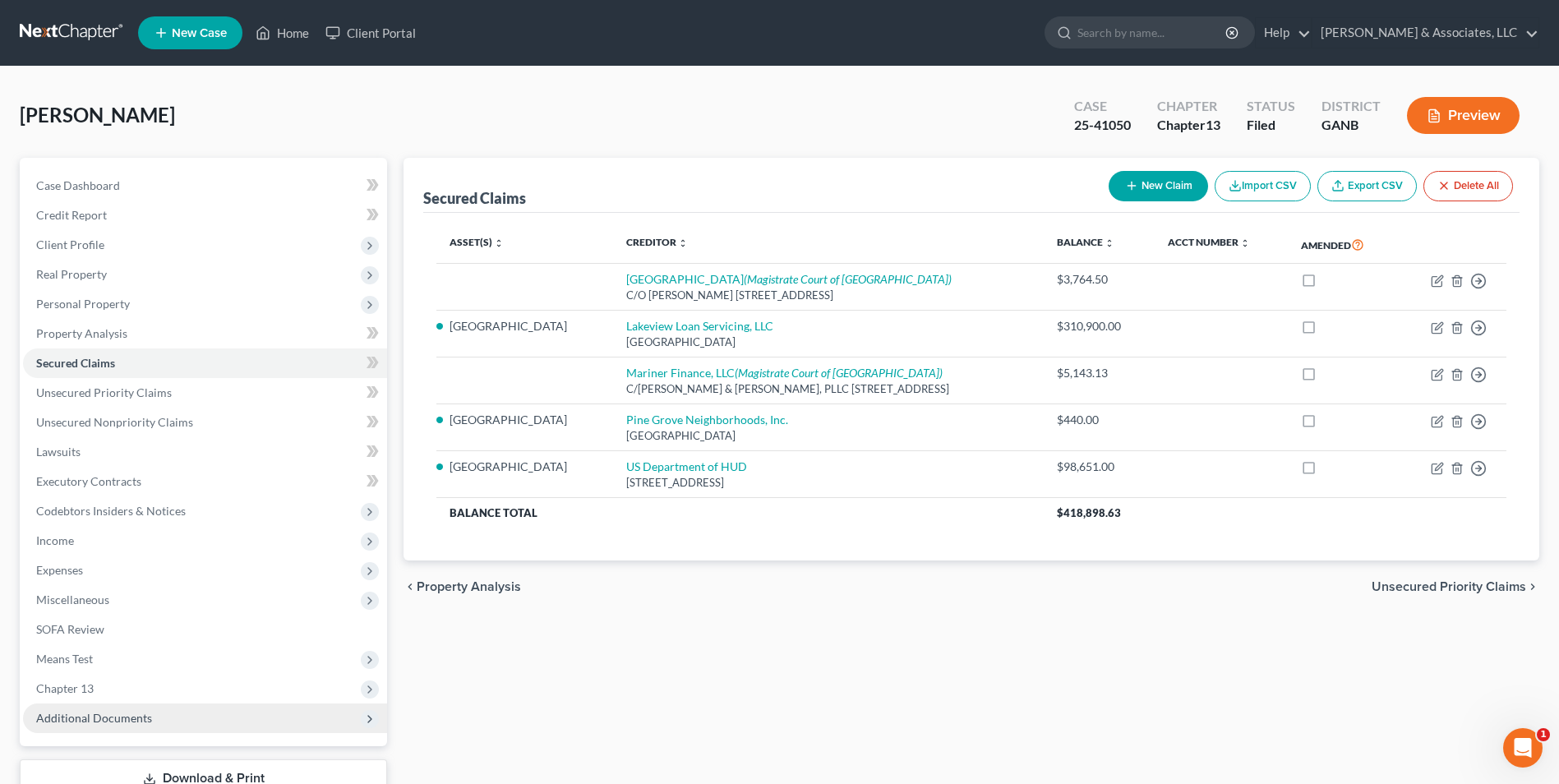
click at [130, 732] on span "Additional Documents" at bounding box center [204, 717] width 364 height 29
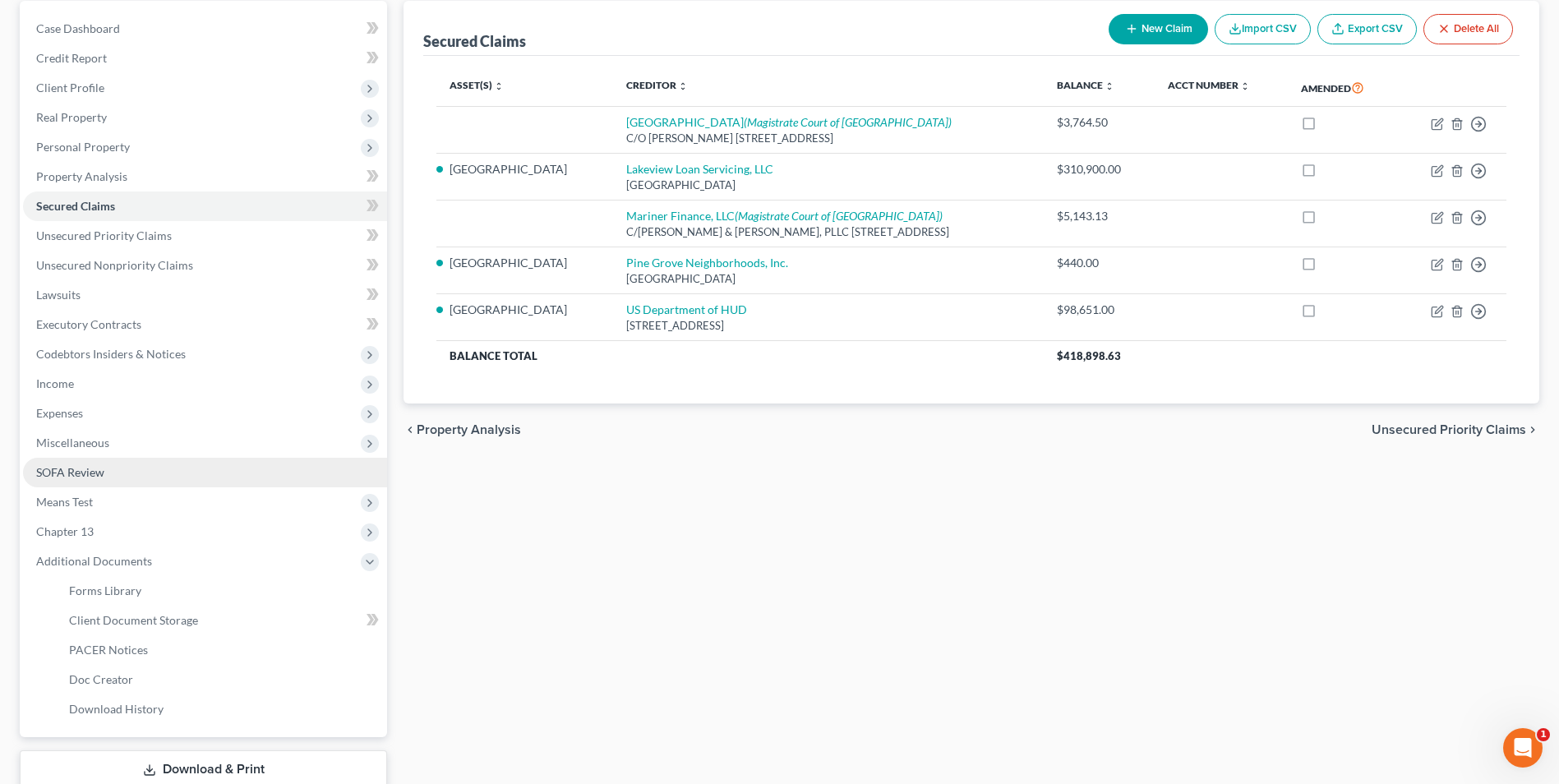
scroll to position [246, 0]
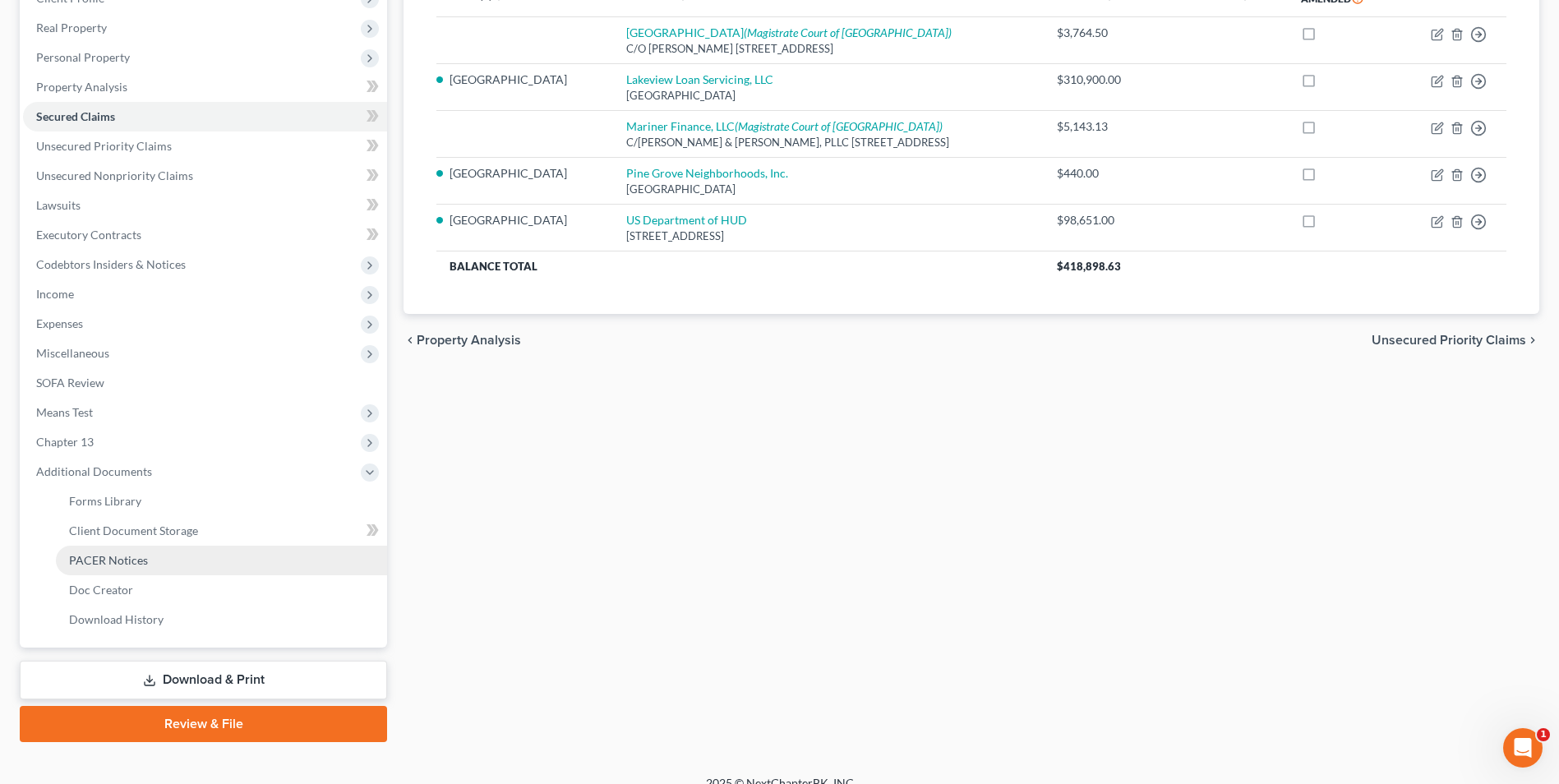
click at [130, 561] on span "PACER Notices" at bounding box center [108, 560] width 79 height 14
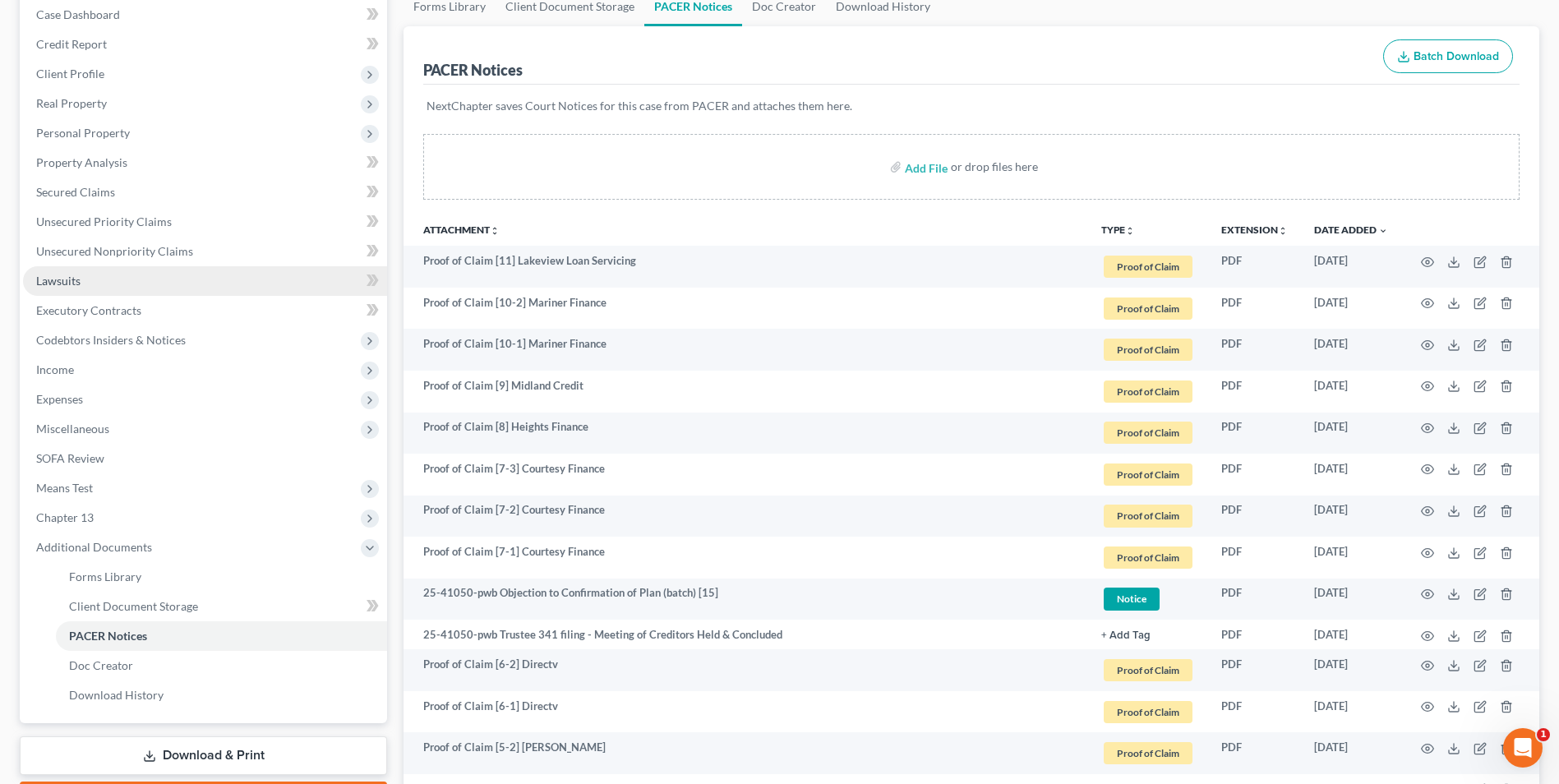
scroll to position [82, 0]
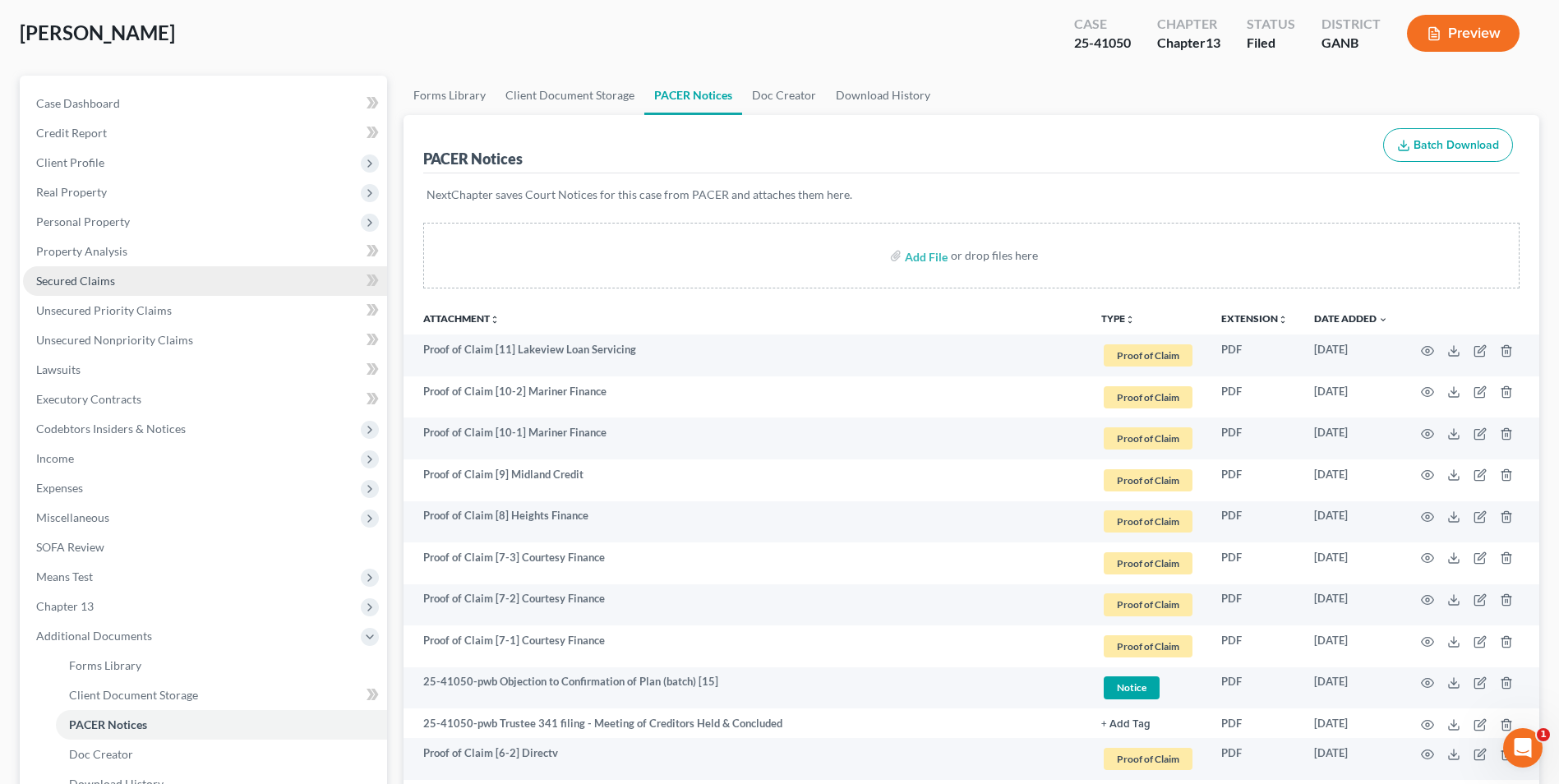
click at [102, 282] on span "Secured Claims" at bounding box center [75, 280] width 79 height 14
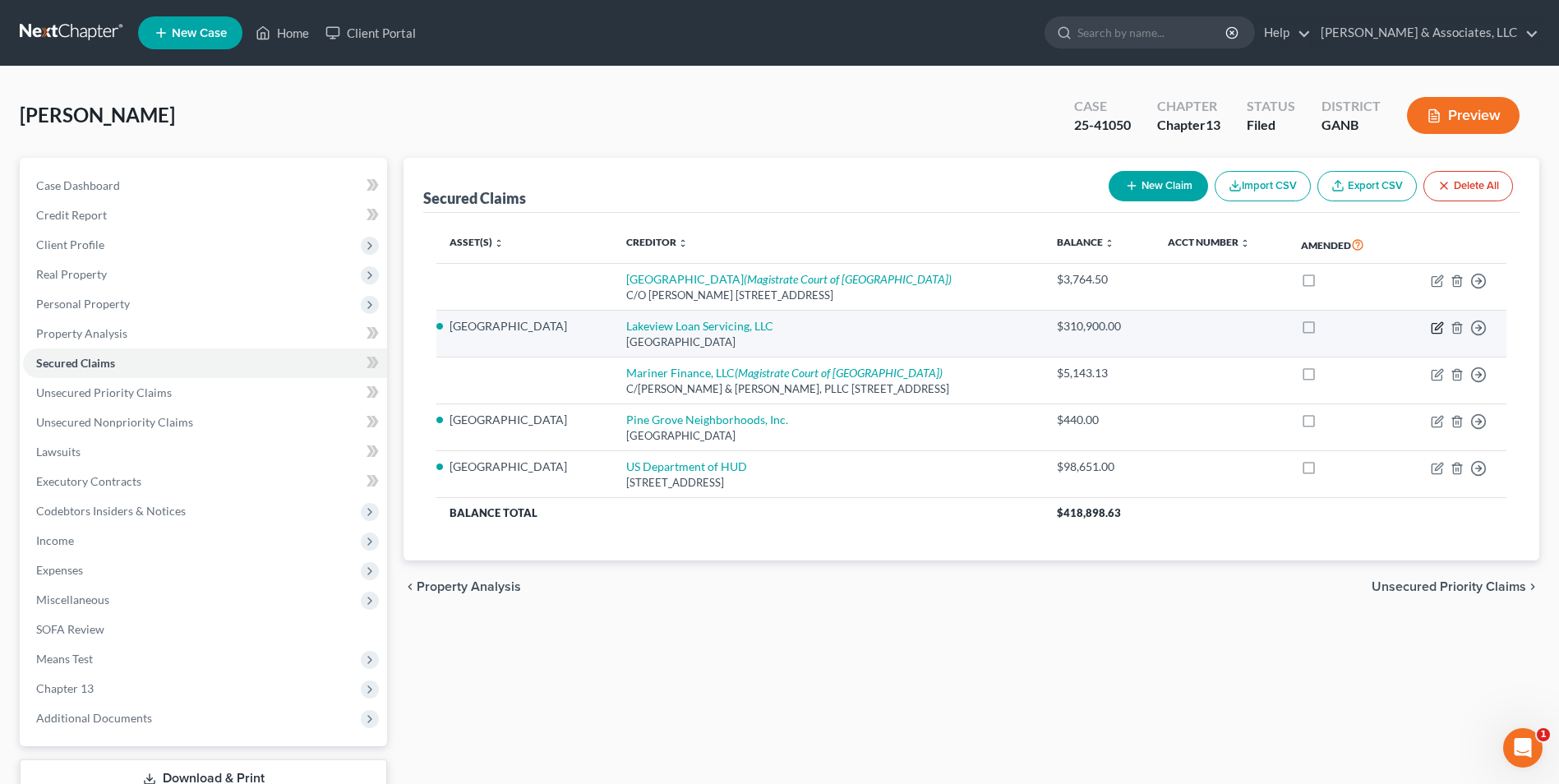
click at [1442, 324] on icon "button" at bounding box center [1438, 328] width 13 height 13
select select "45"
select select "3"
select select "0"
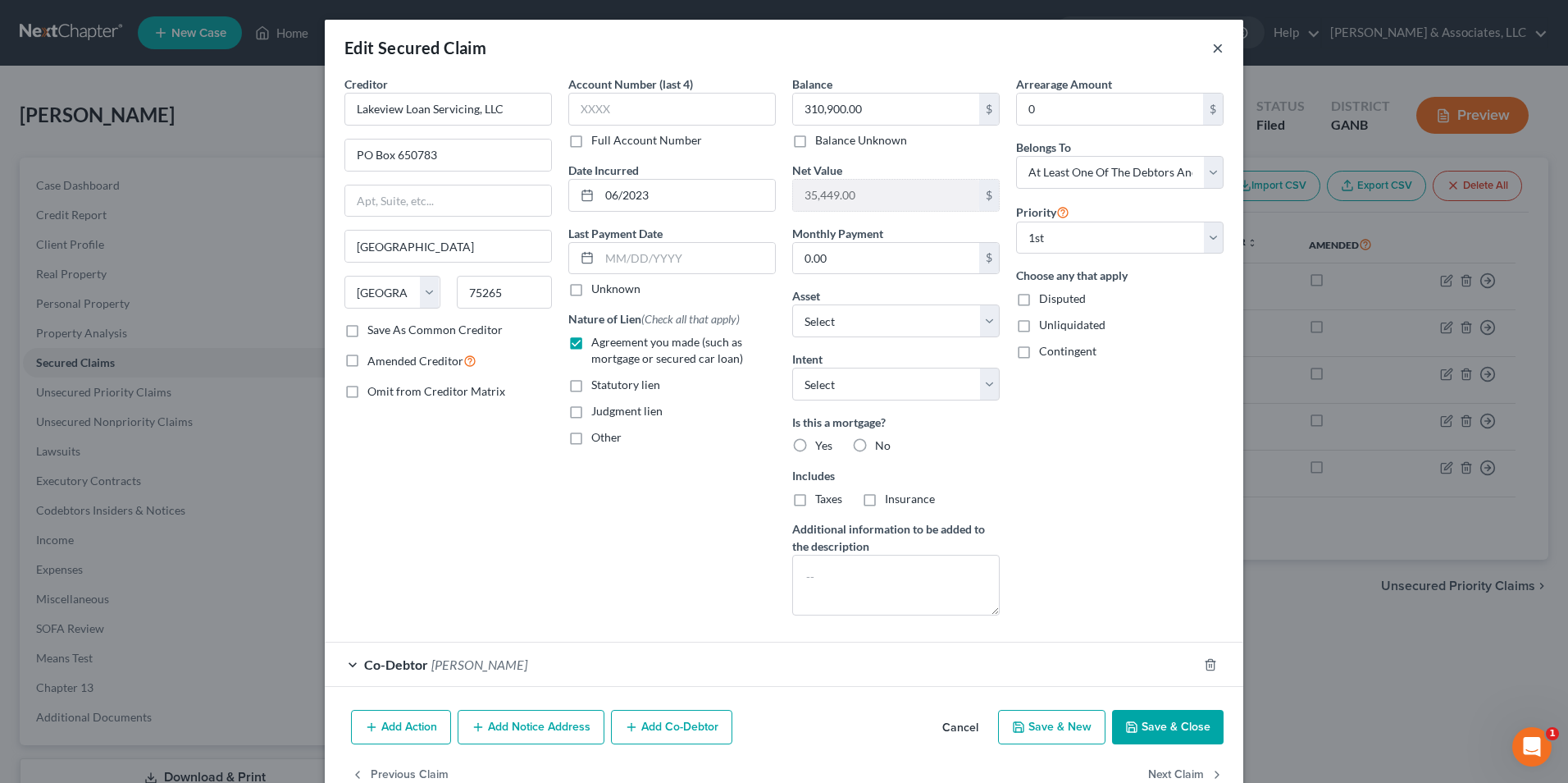
click at [1212, 48] on button "×" at bounding box center [1218, 47] width 11 height 20
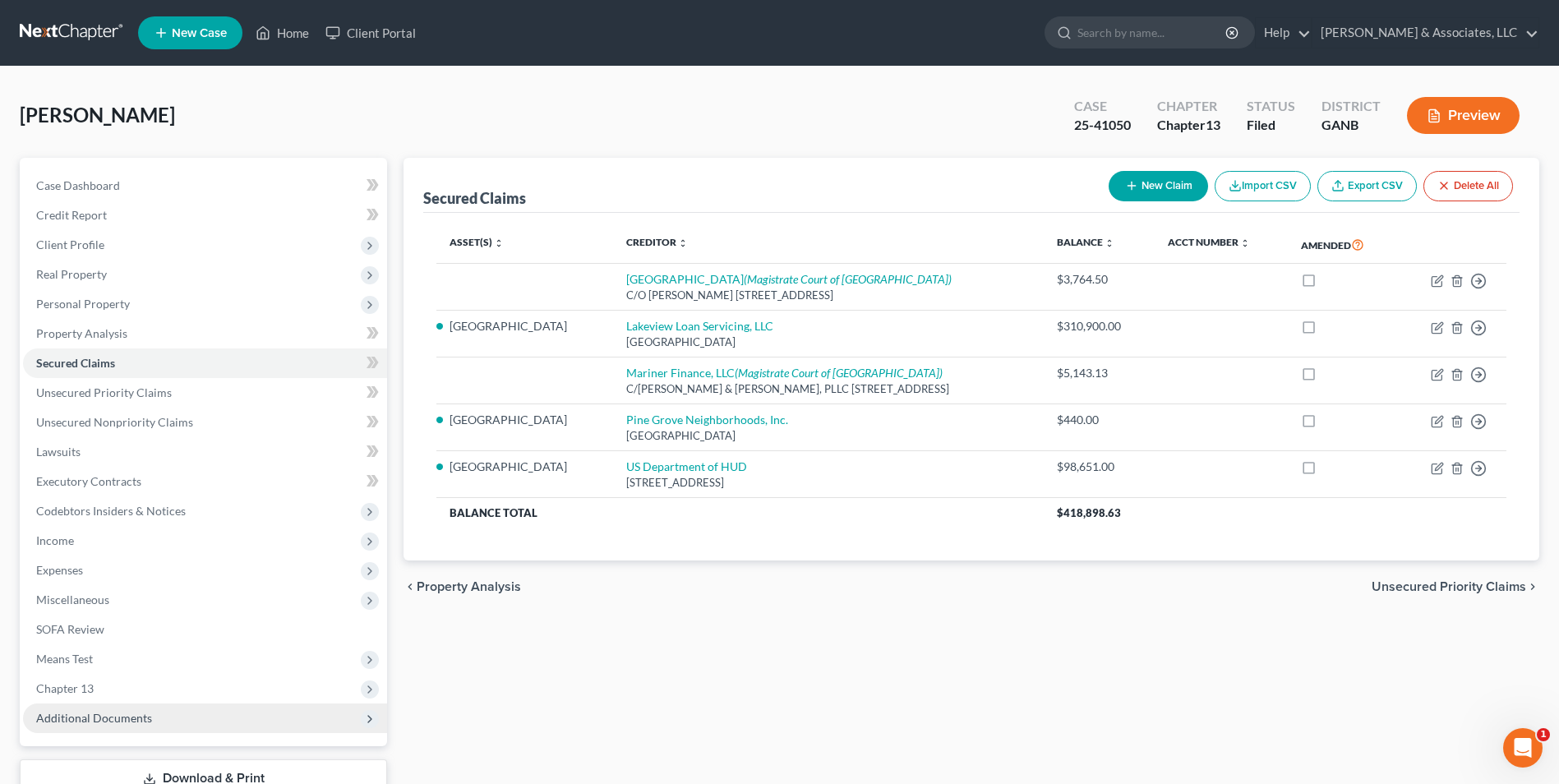
click at [137, 726] on span "Additional Documents" at bounding box center [204, 717] width 364 height 29
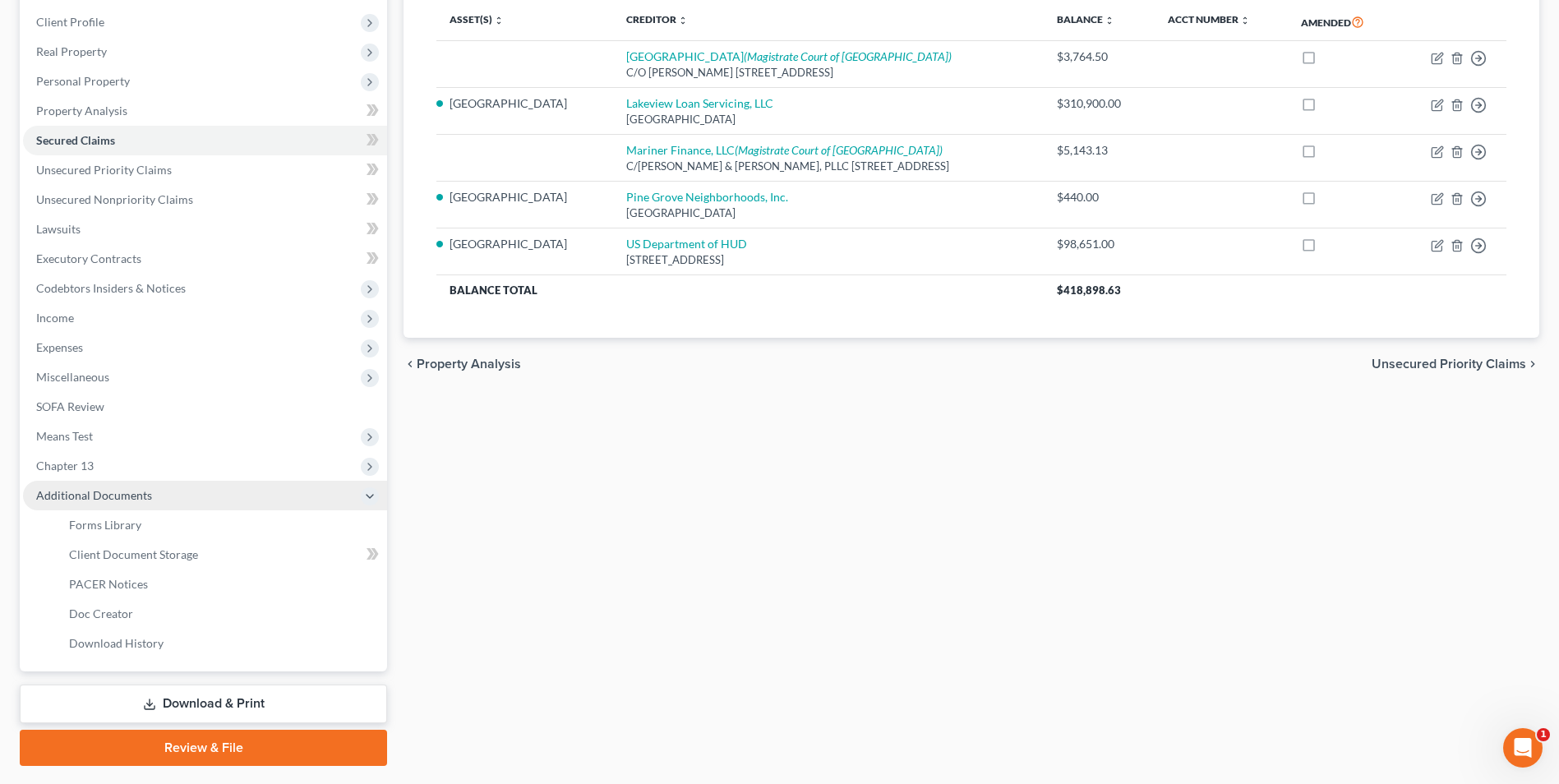
scroll to position [246, 0]
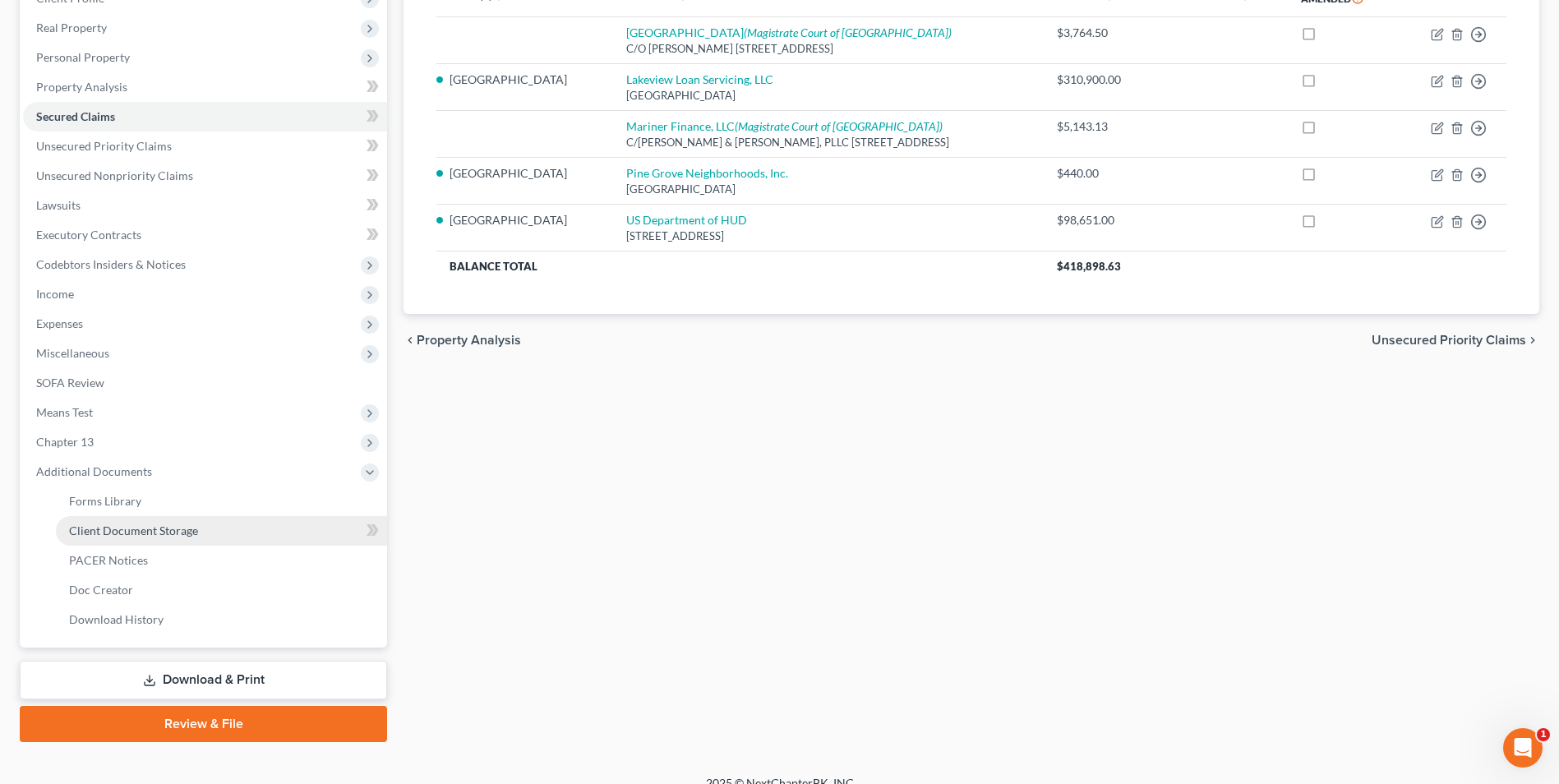
click at [168, 541] on link "Client Document Storage" at bounding box center [221, 530] width 331 height 29
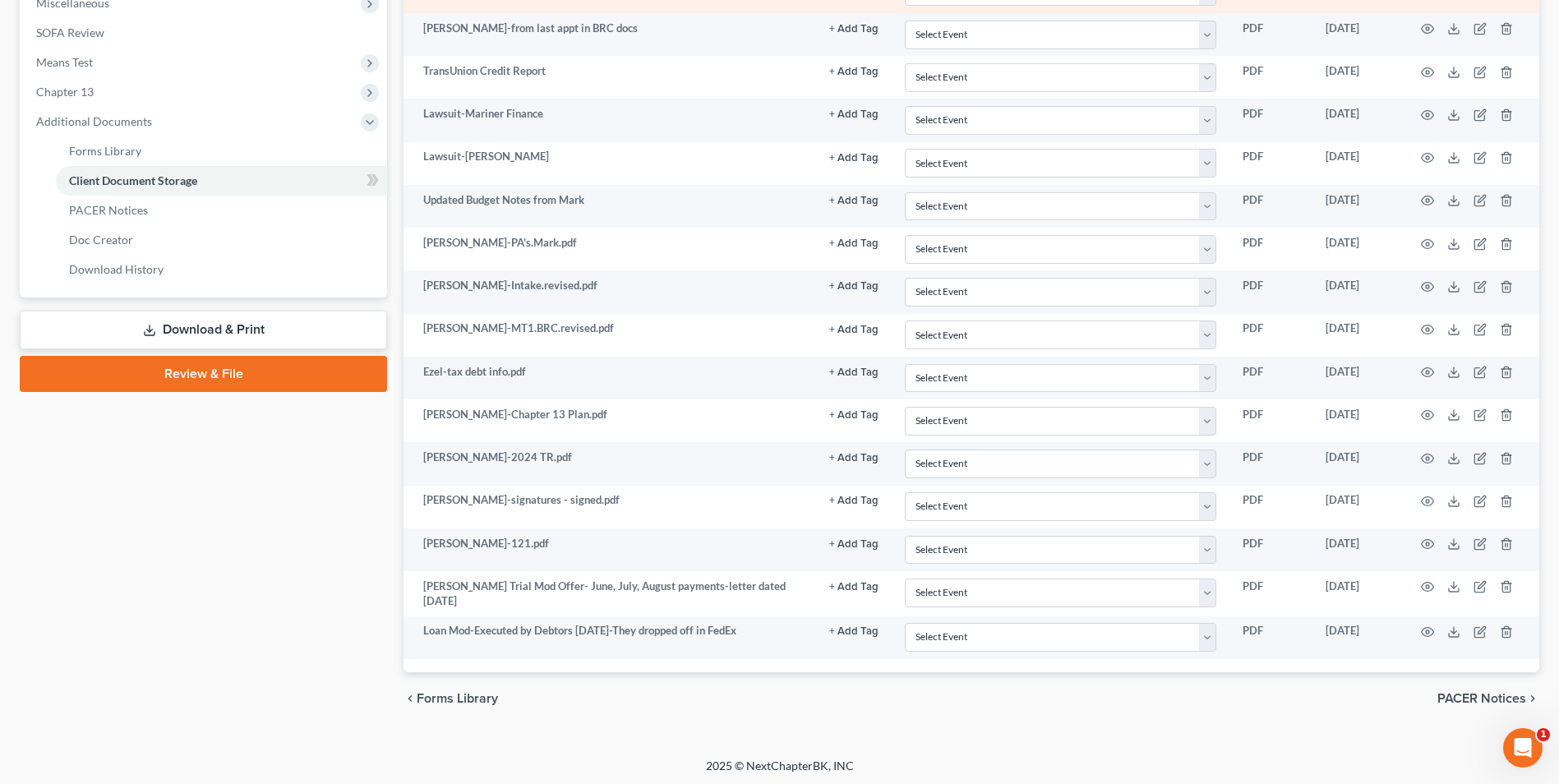
scroll to position [599, 0]
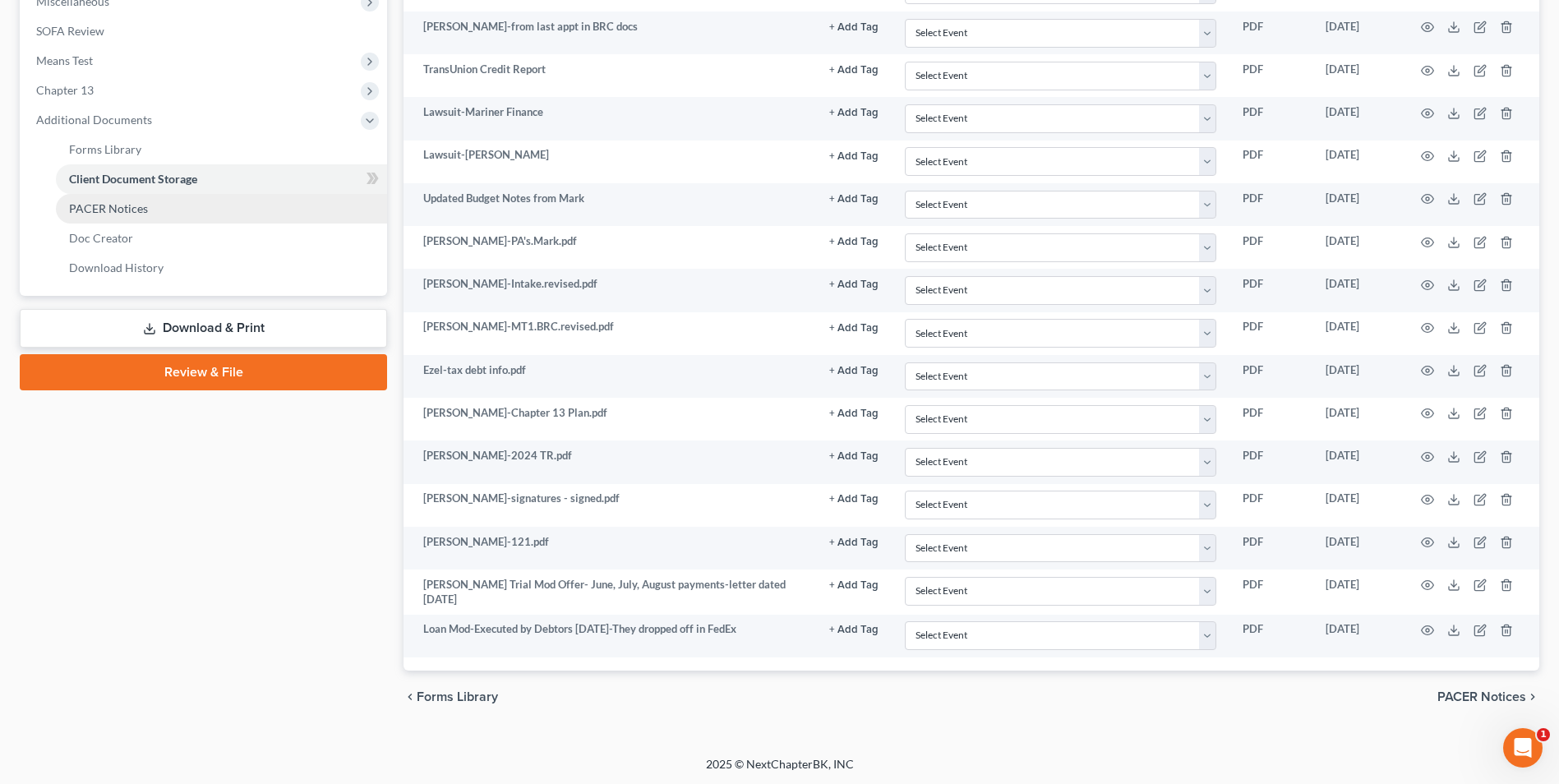
click at [122, 214] on span "PACER Notices" at bounding box center [108, 208] width 79 height 14
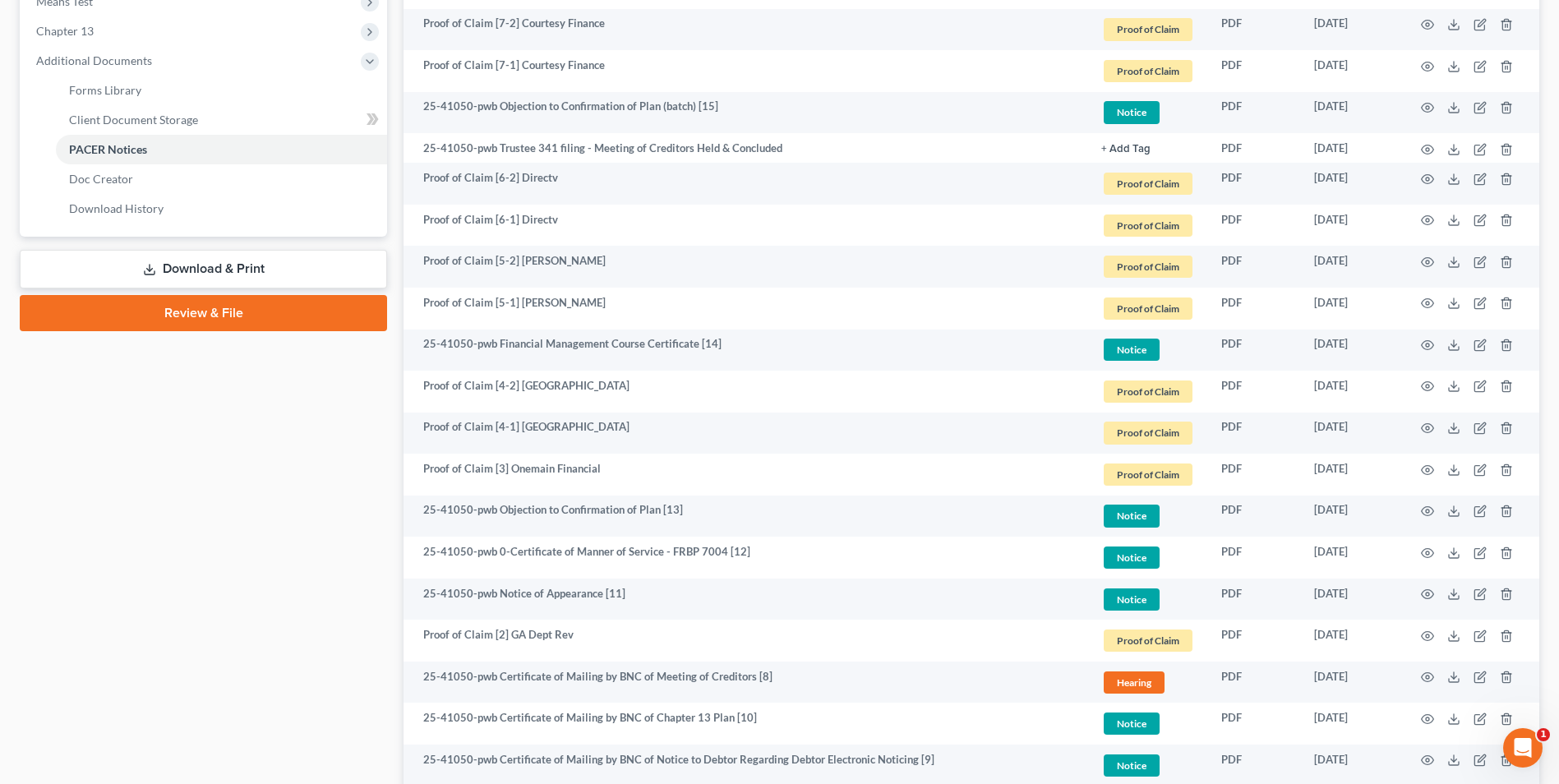
scroll to position [1387, 0]
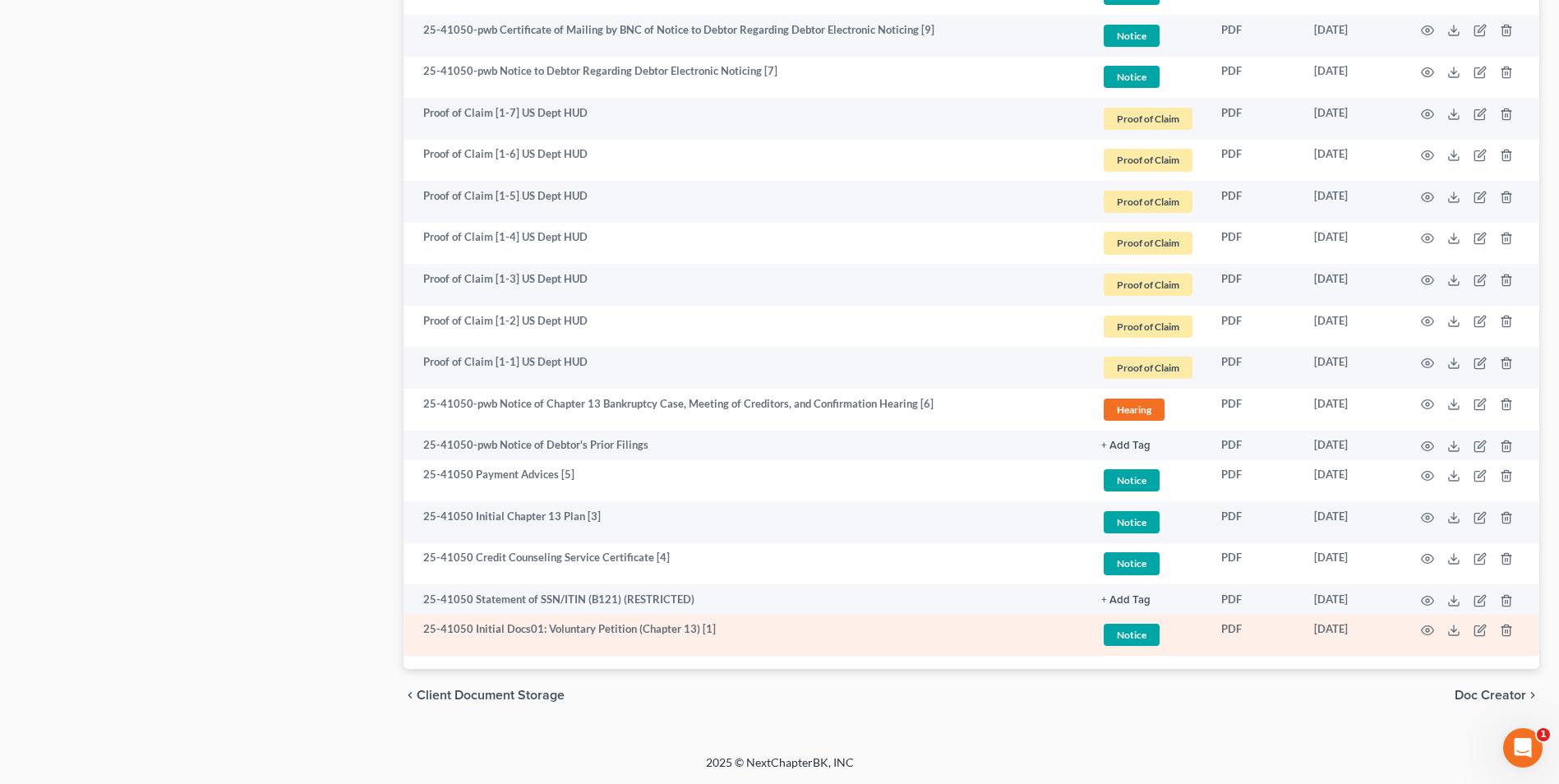
click at [1404, 633] on td at bounding box center [1470, 635] width 138 height 42
click at [1432, 633] on icon "button" at bounding box center [1428, 630] width 12 height 10
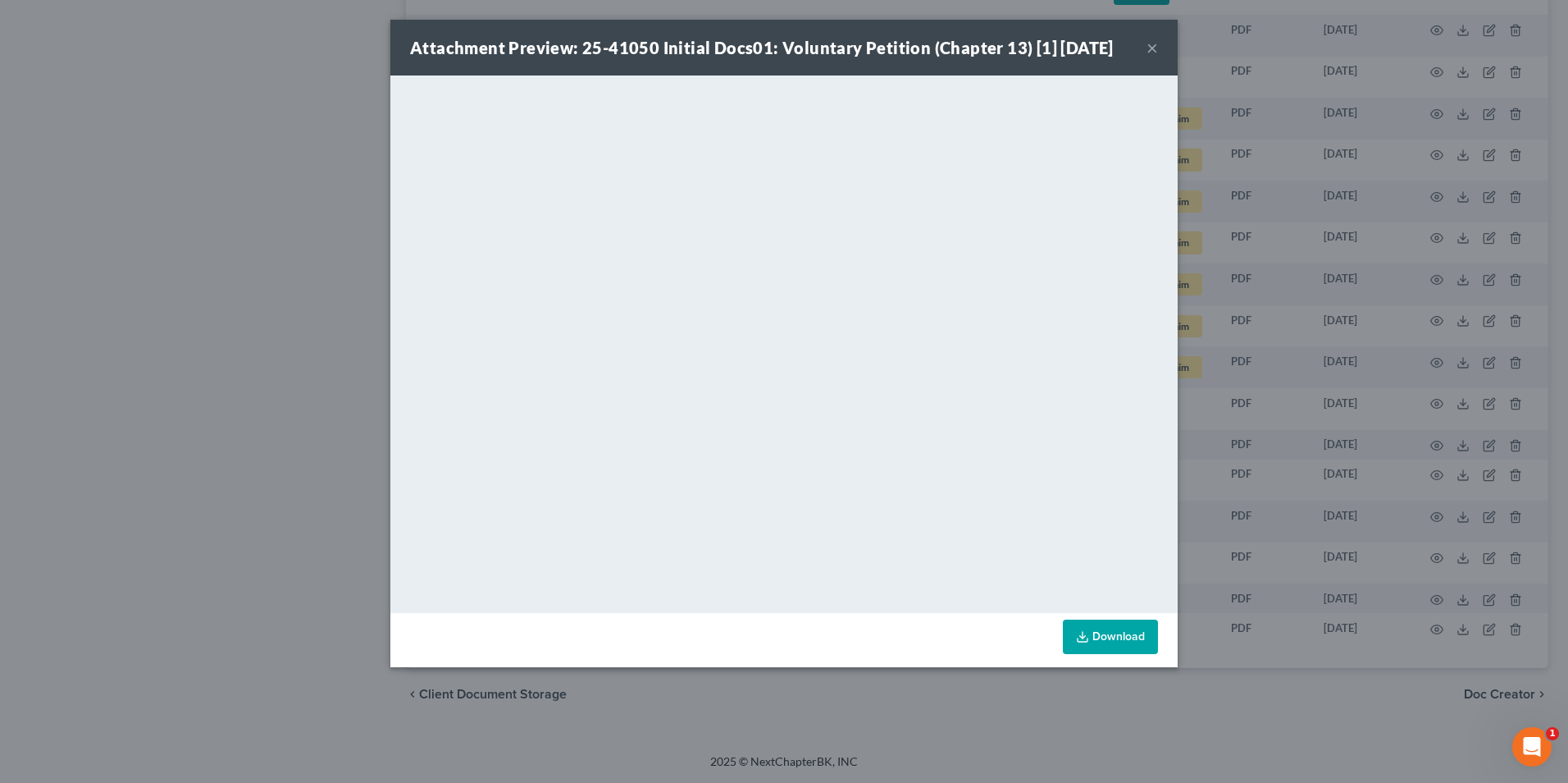
click at [1150, 52] on button "×" at bounding box center [1153, 47] width 11 height 20
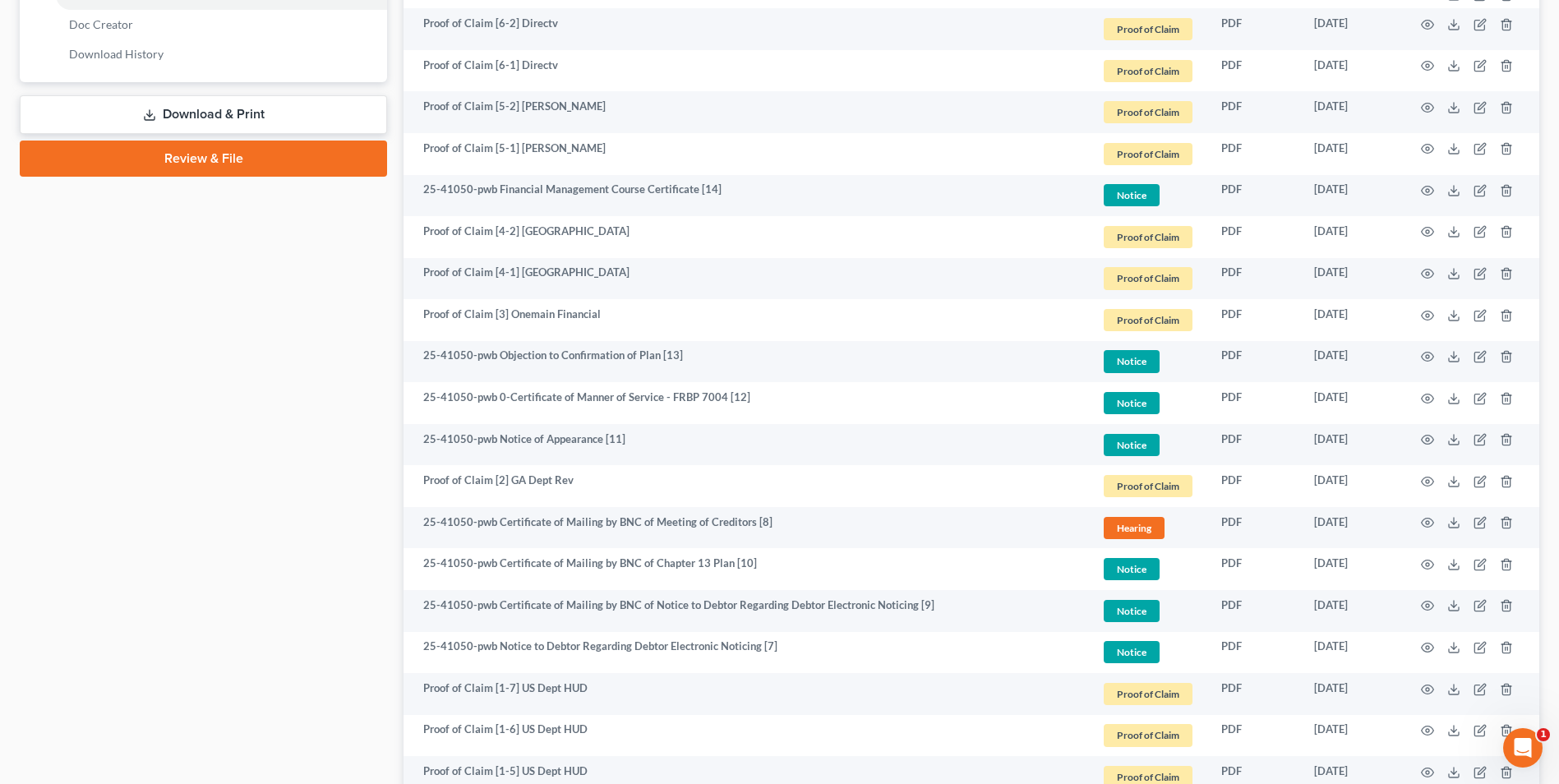
scroll to position [319, 0]
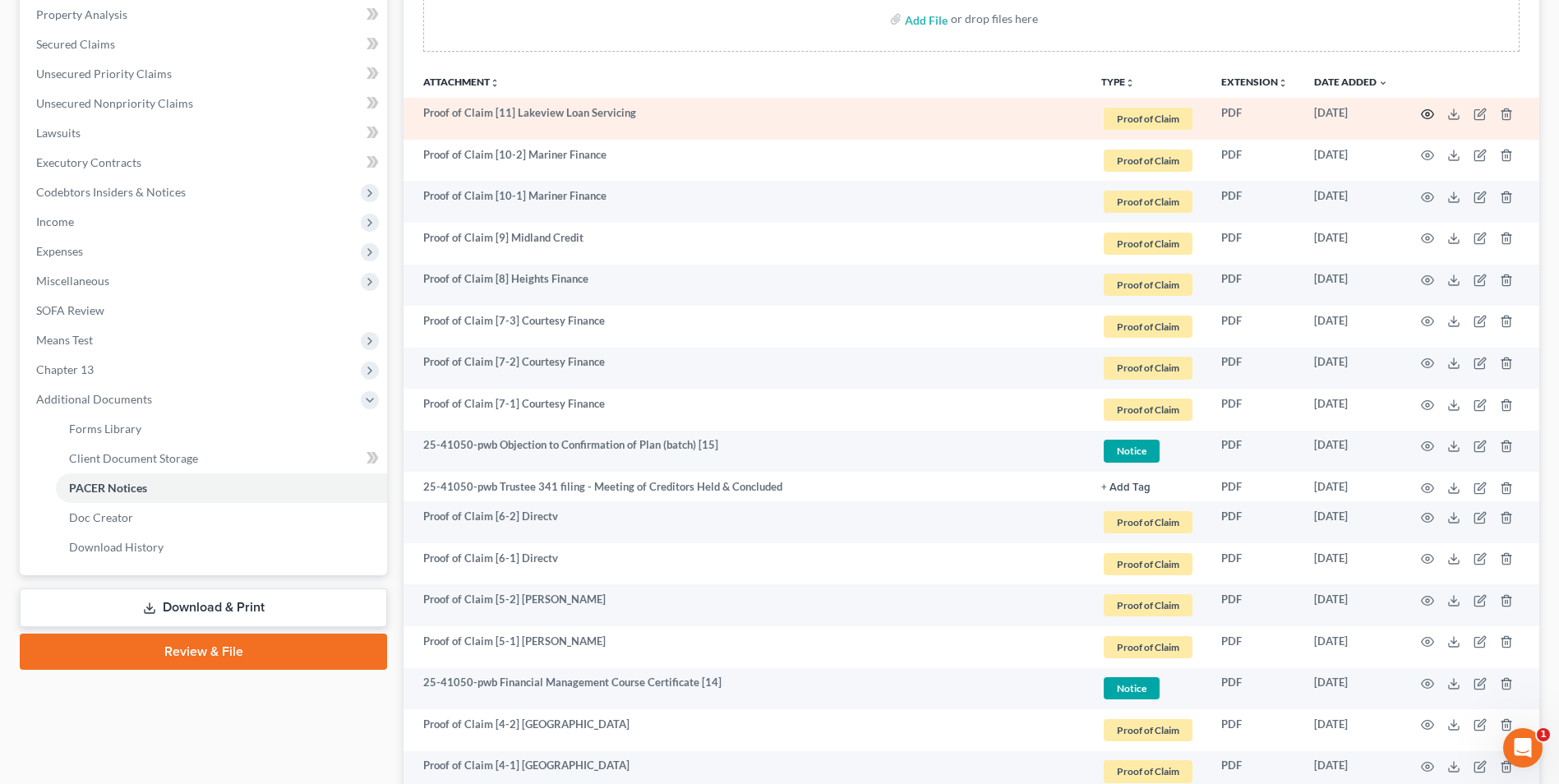
click at [1428, 116] on circle "button" at bounding box center [1427, 113] width 3 height 3
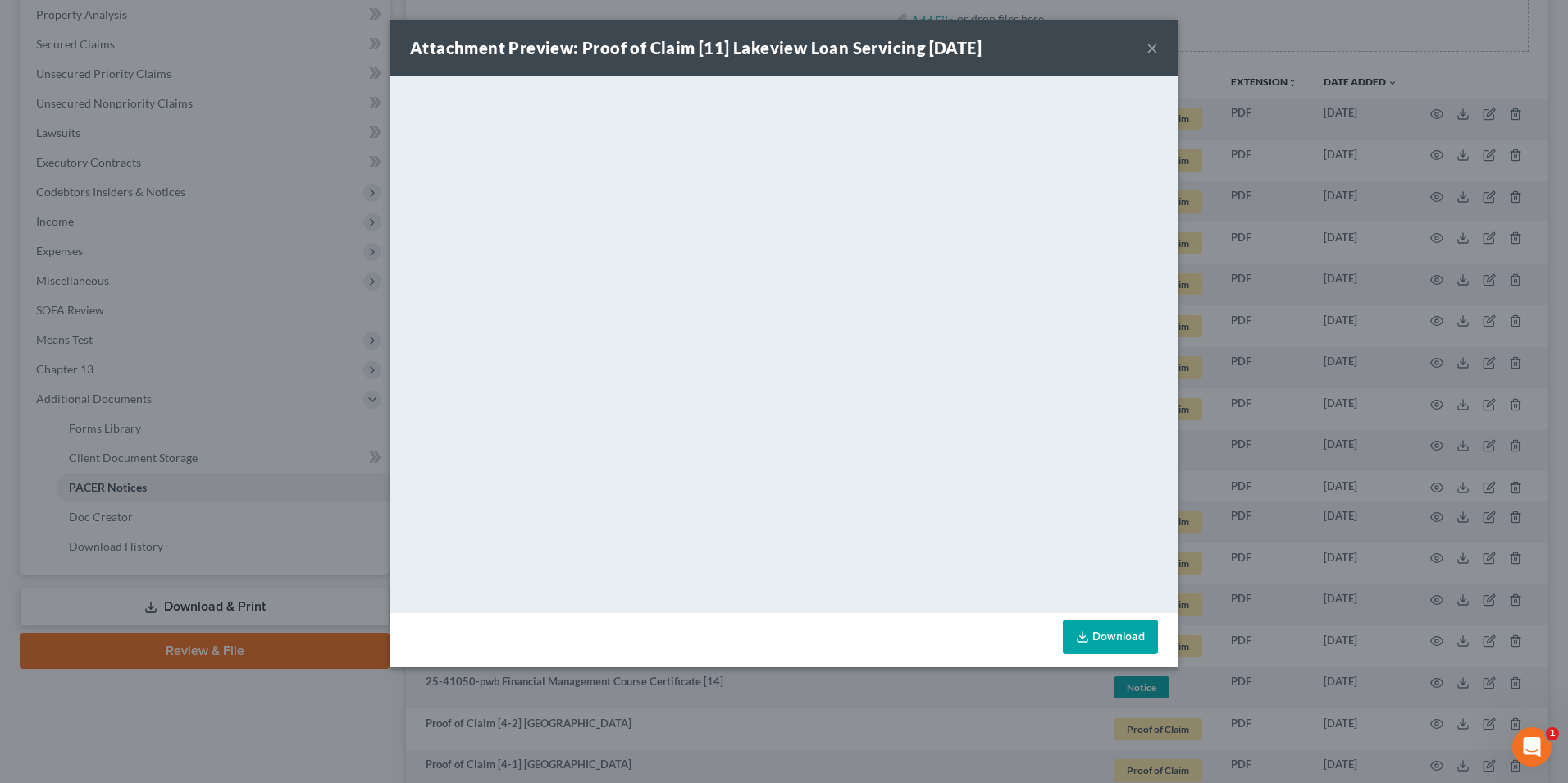
click at [1145, 45] on div "Attachment Preview: Proof of Claim [11] Lakeview Loan Servicing 09/24/2025 ×" at bounding box center [784, 47] width 787 height 56
click at [1155, 47] on button "×" at bounding box center [1153, 47] width 11 height 20
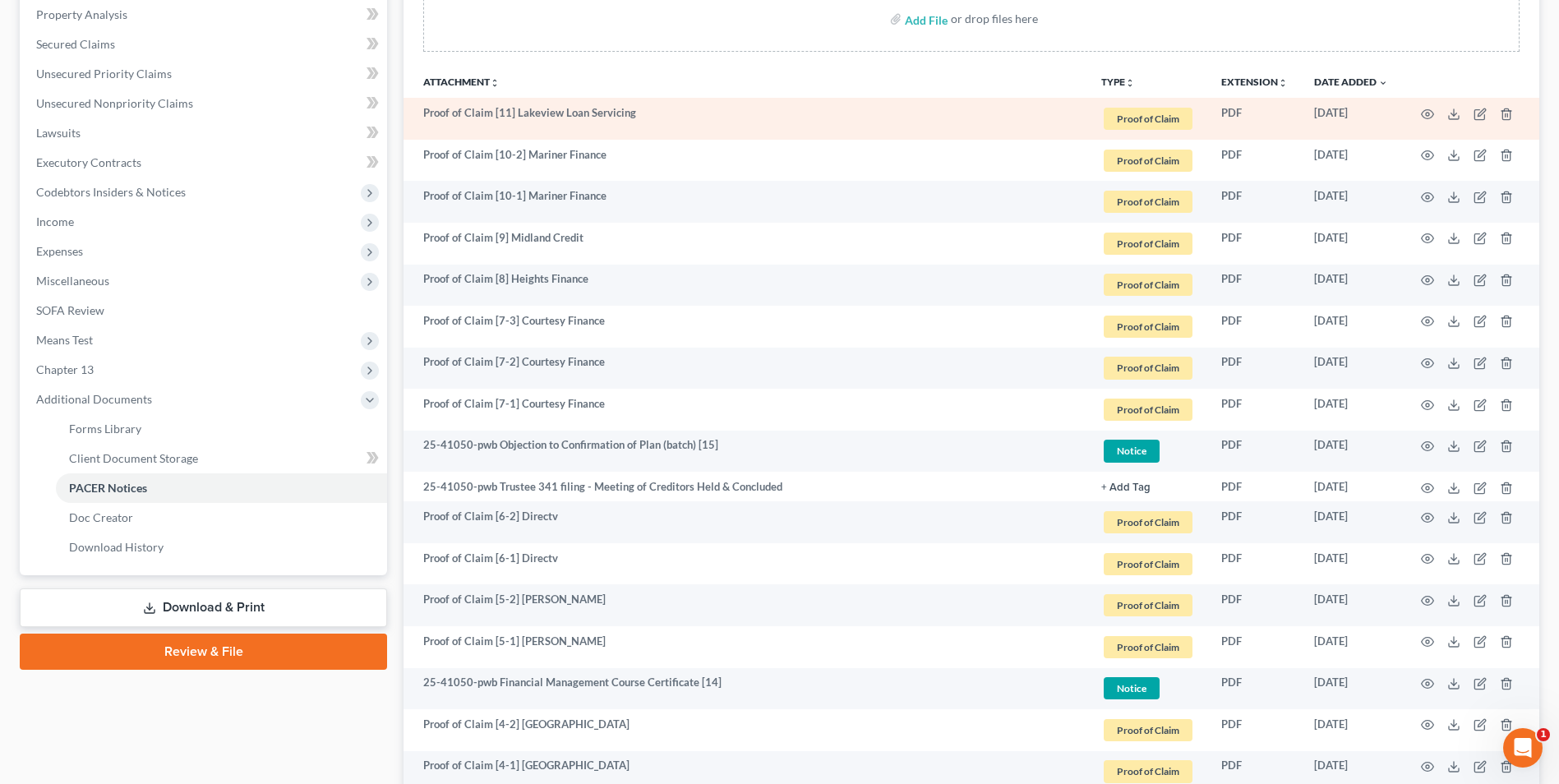
click at [1428, 105] on td at bounding box center [1470, 119] width 138 height 42
click at [1424, 116] on icon "button" at bounding box center [1428, 114] width 13 height 13
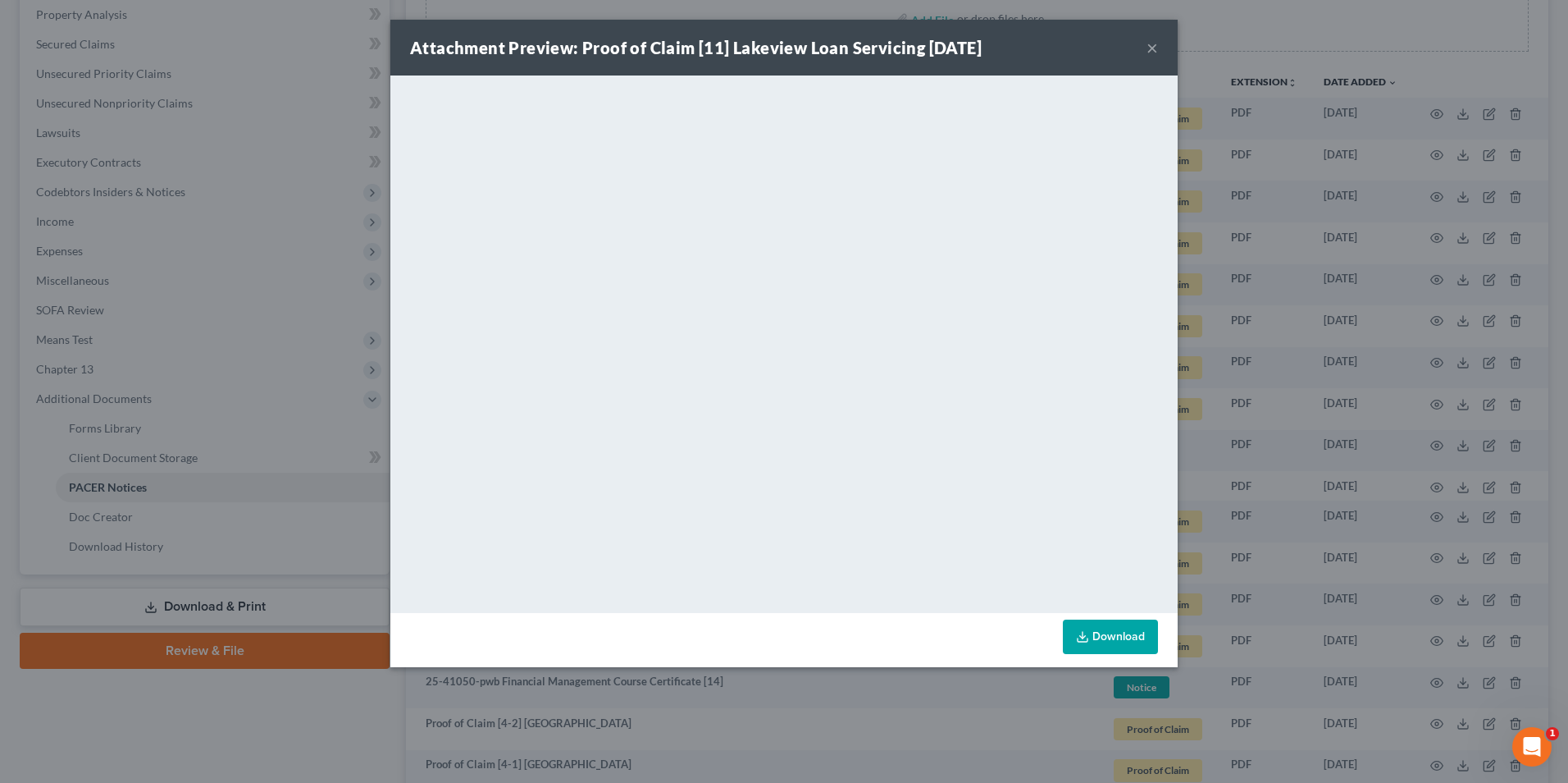
click at [1150, 49] on button "×" at bounding box center [1153, 47] width 11 height 20
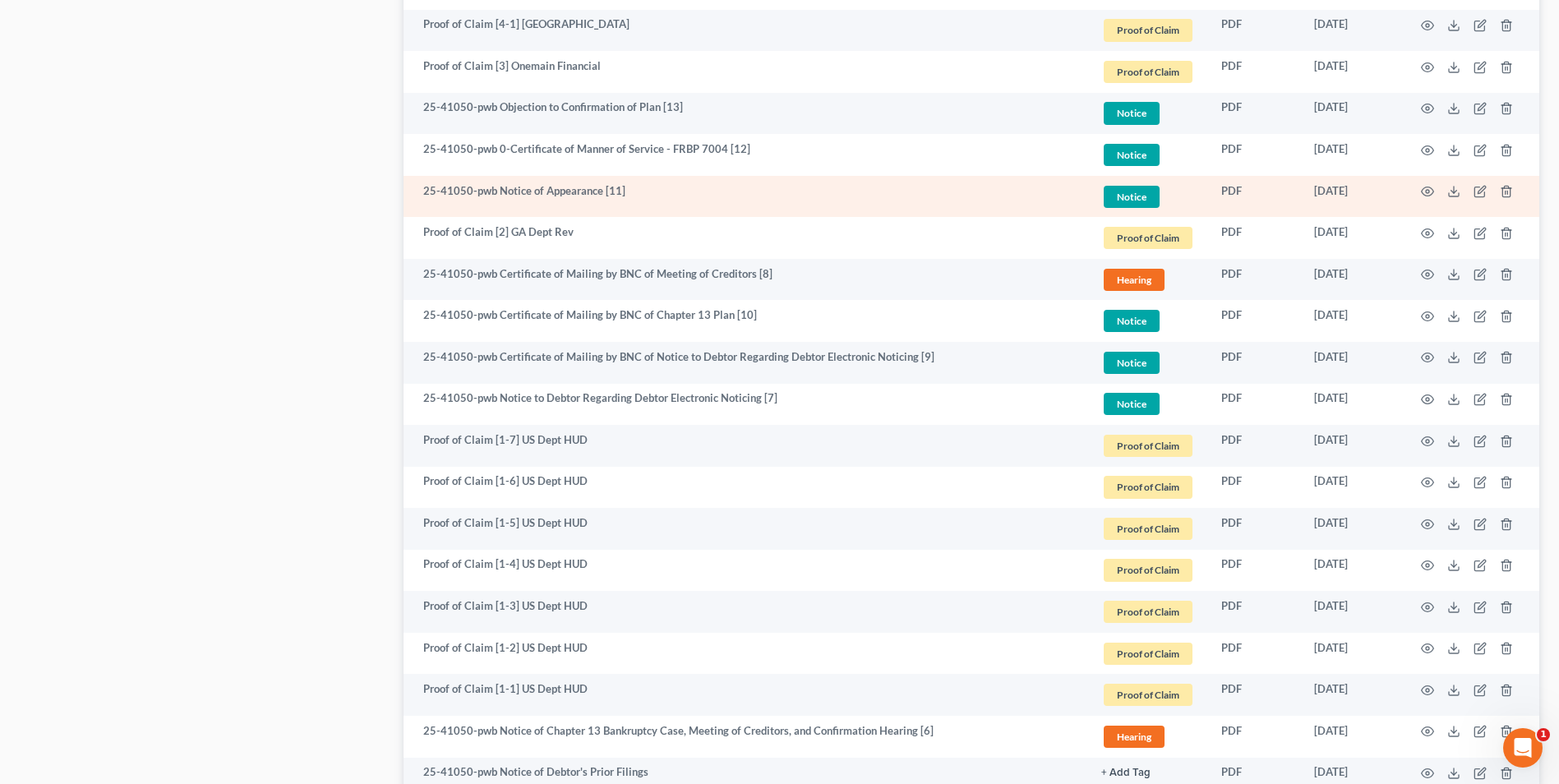
scroll to position [1223, 0]
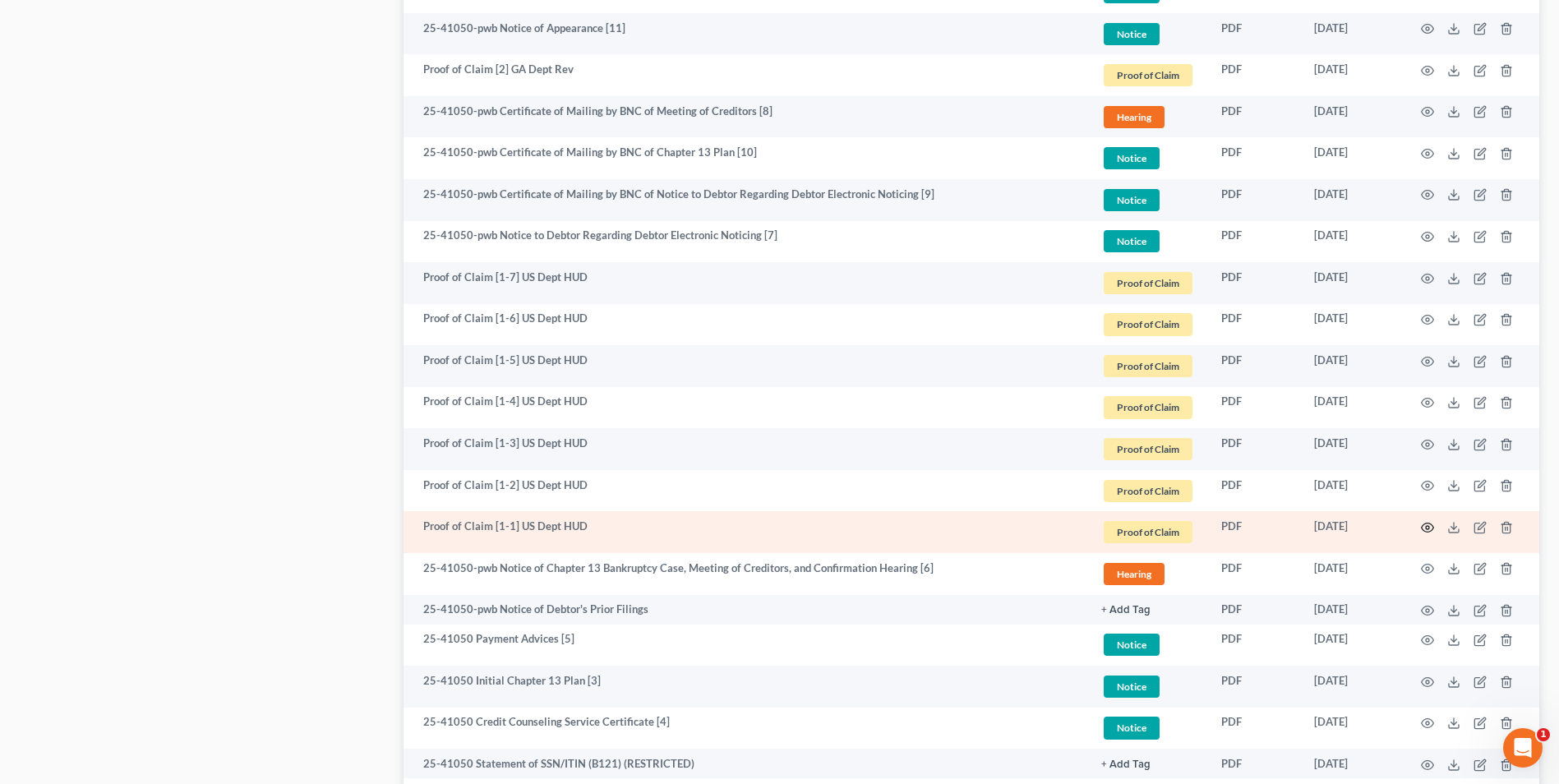
click at [1427, 523] on icon "button" at bounding box center [1428, 527] width 12 height 10
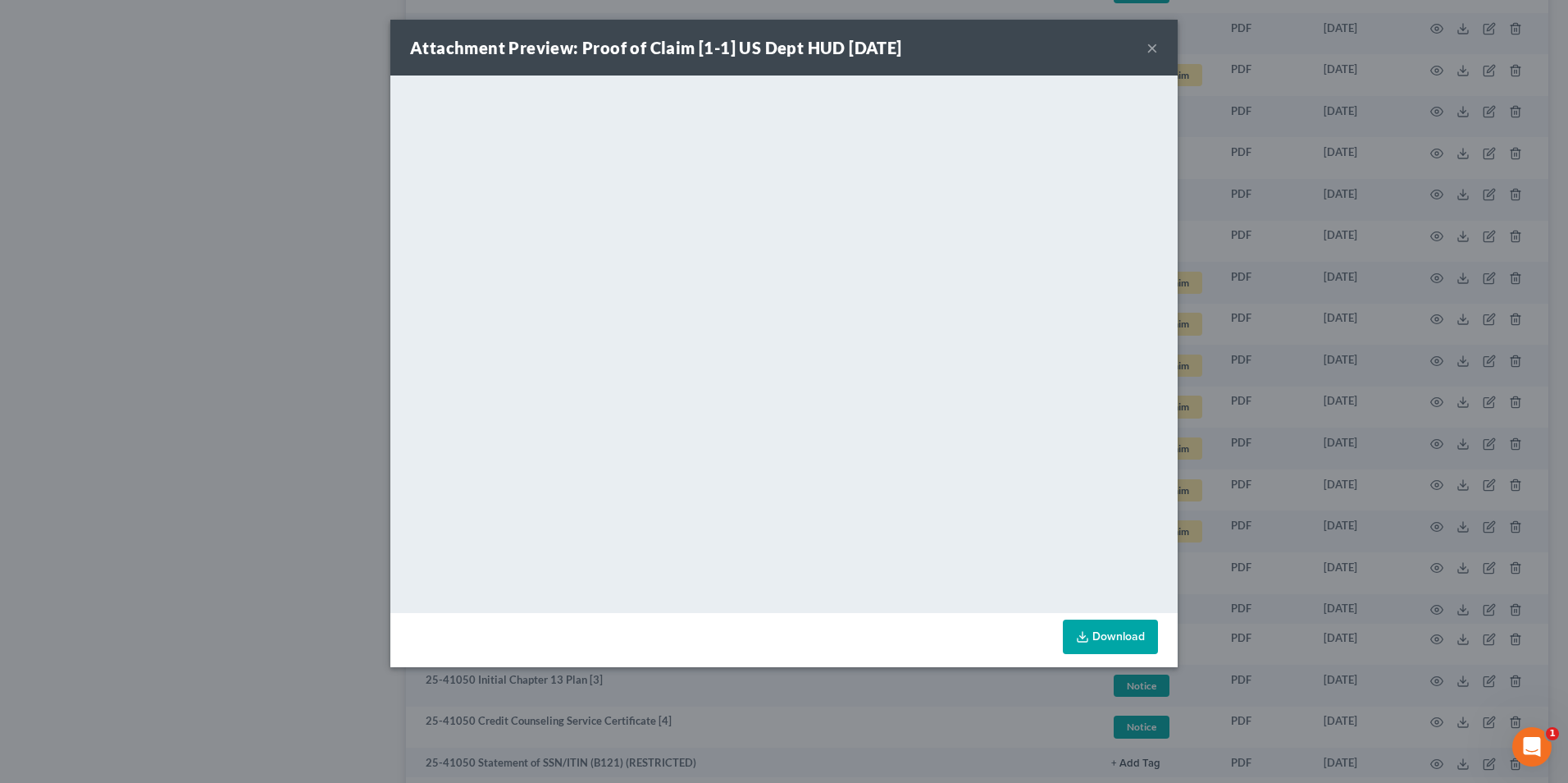
click at [1150, 47] on button "×" at bounding box center [1153, 47] width 11 height 20
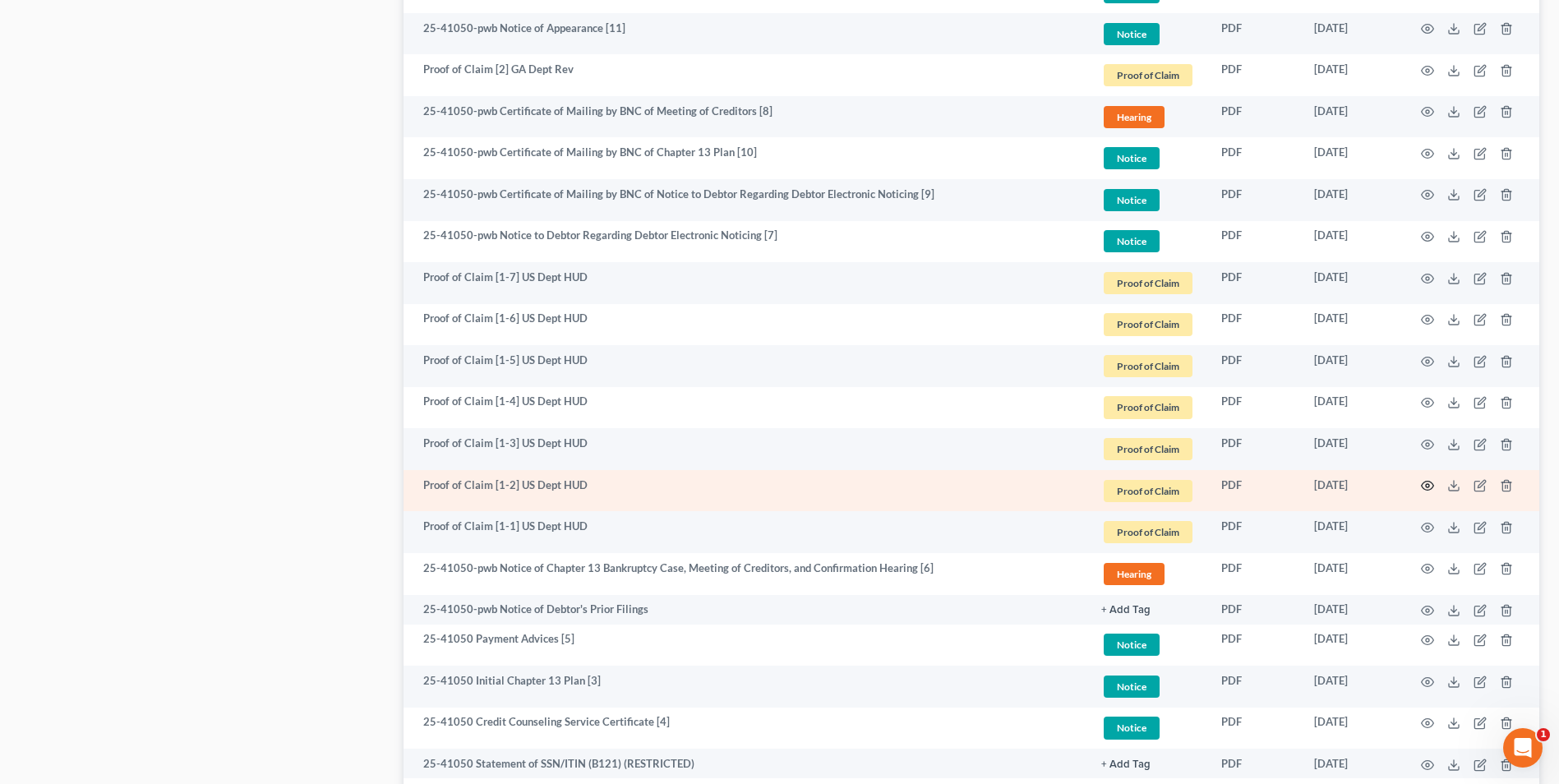
click at [1432, 484] on icon "button" at bounding box center [1428, 486] width 13 height 13
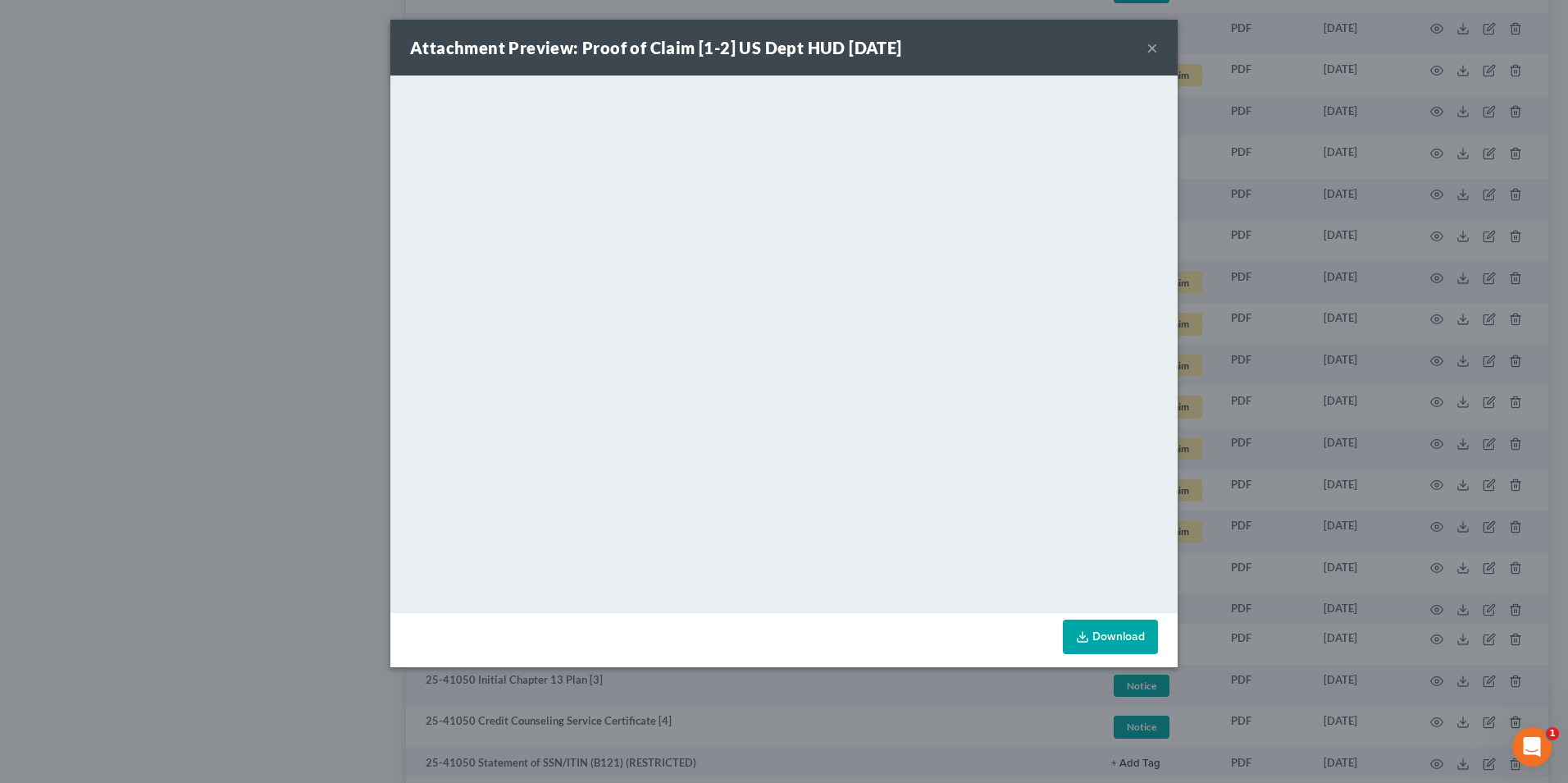
click at [1151, 51] on button "×" at bounding box center [1153, 47] width 11 height 20
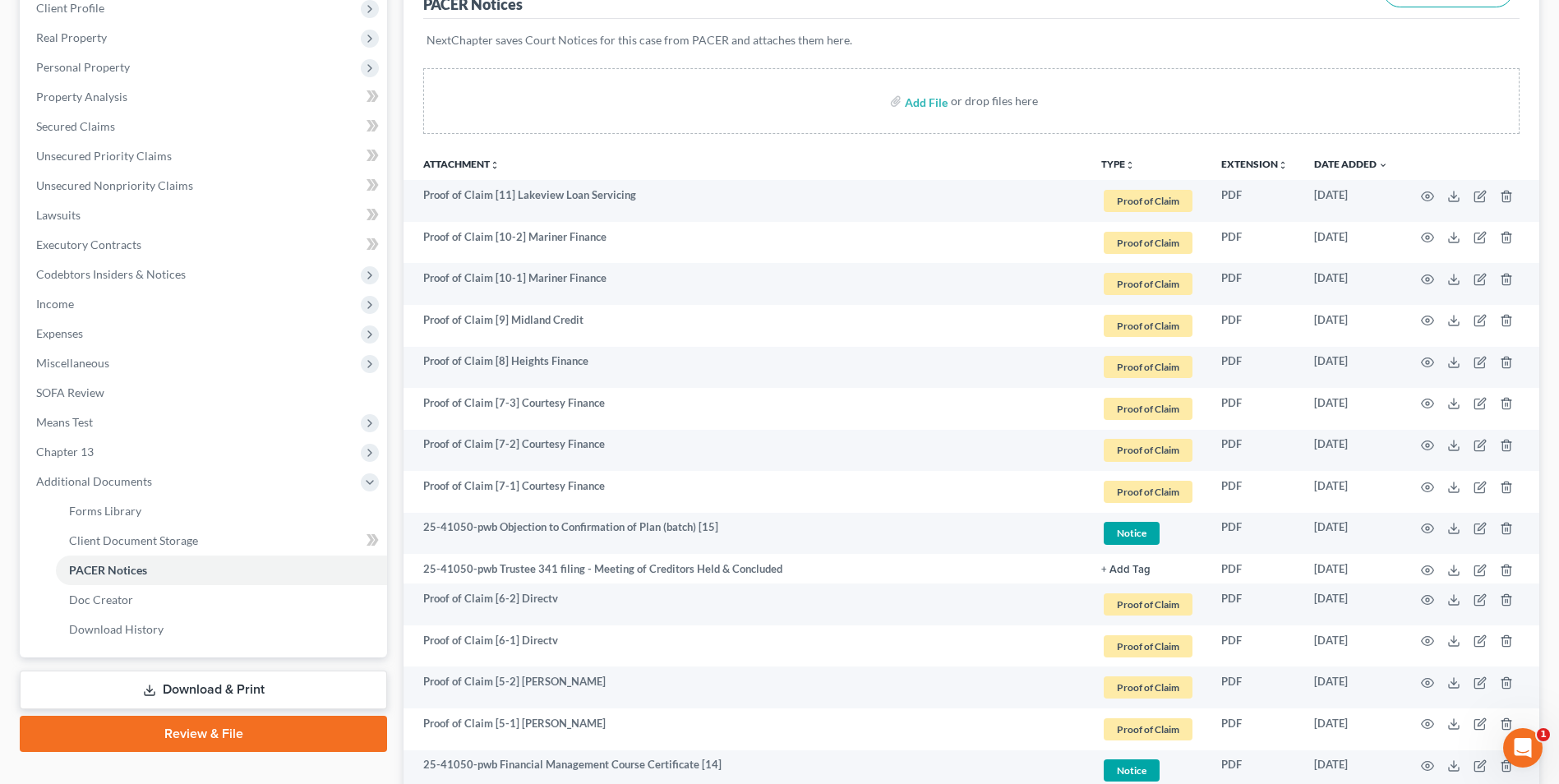
scroll to position [0, 0]
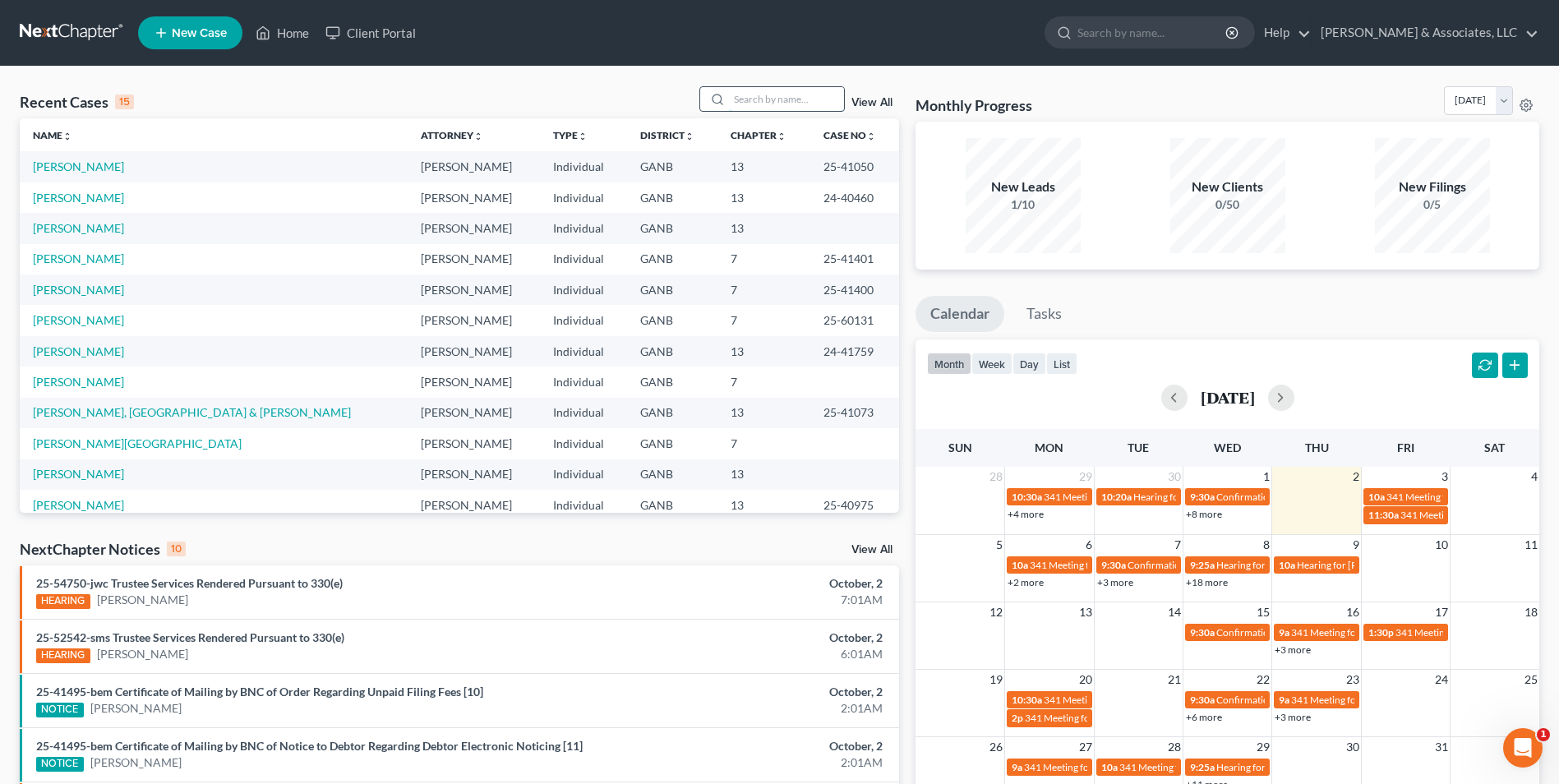
click at [775, 94] on input "search" at bounding box center [786, 99] width 115 height 24
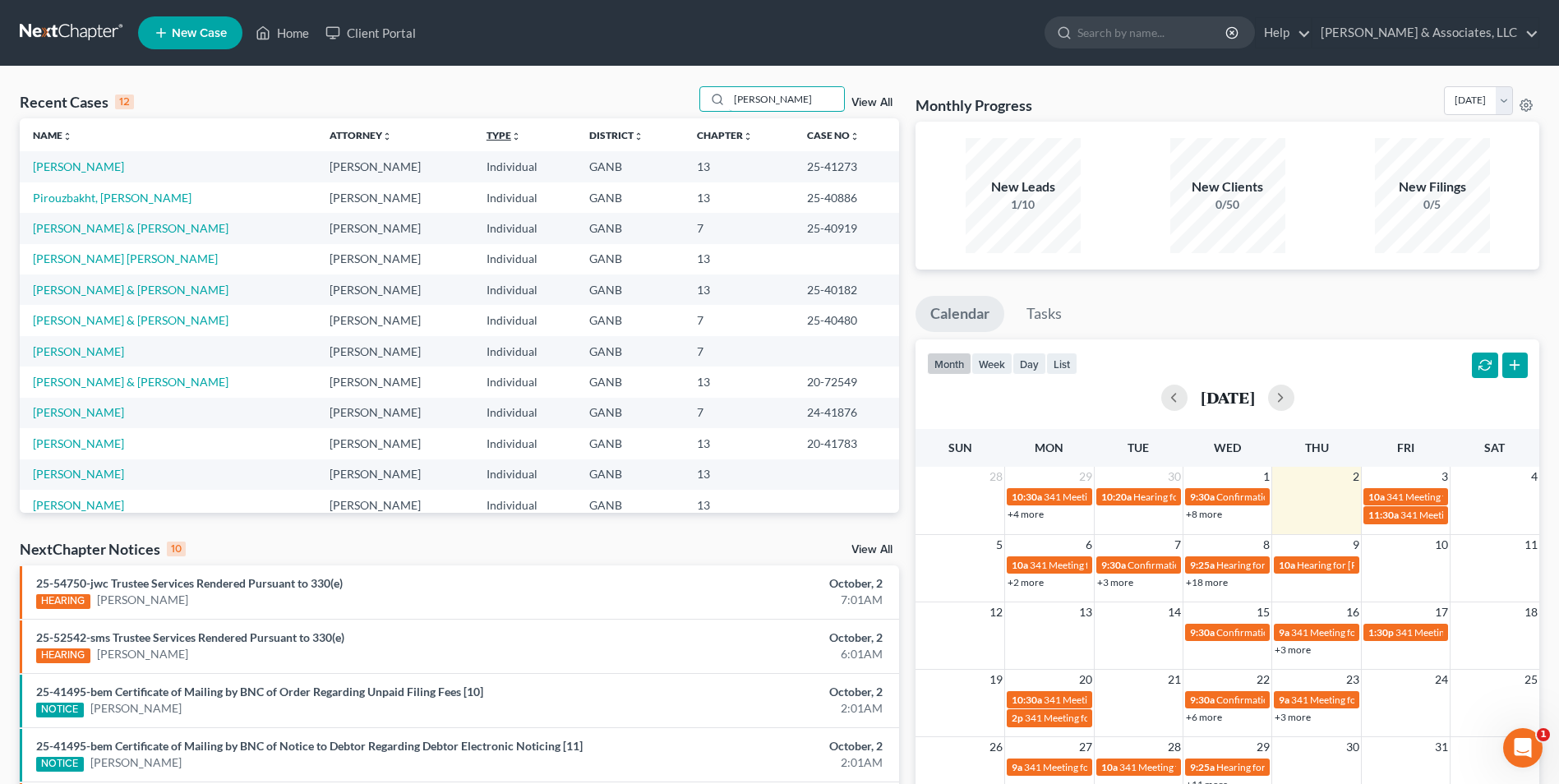
drag, startPoint x: 780, startPoint y: 100, endPoint x: 455, endPoint y: 137, distance: 327.1
click at [455, 137] on div "Recent Cases 12 tina View All Name unfold_more expand_more expand_less Attorney…" at bounding box center [459, 299] width 879 height 427
type input "val"
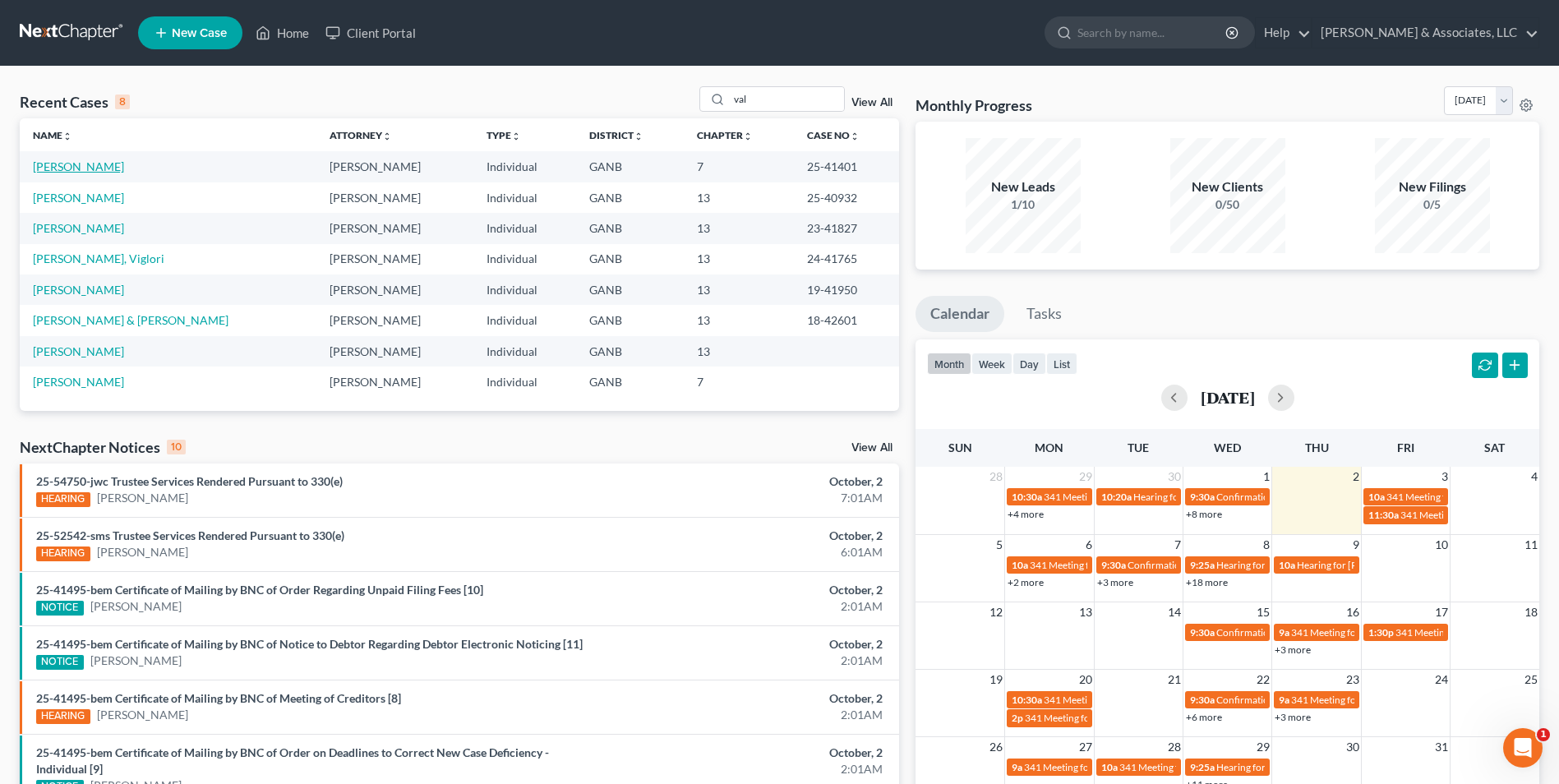
click at [82, 166] on link "[PERSON_NAME]" at bounding box center [79, 166] width 91 height 14
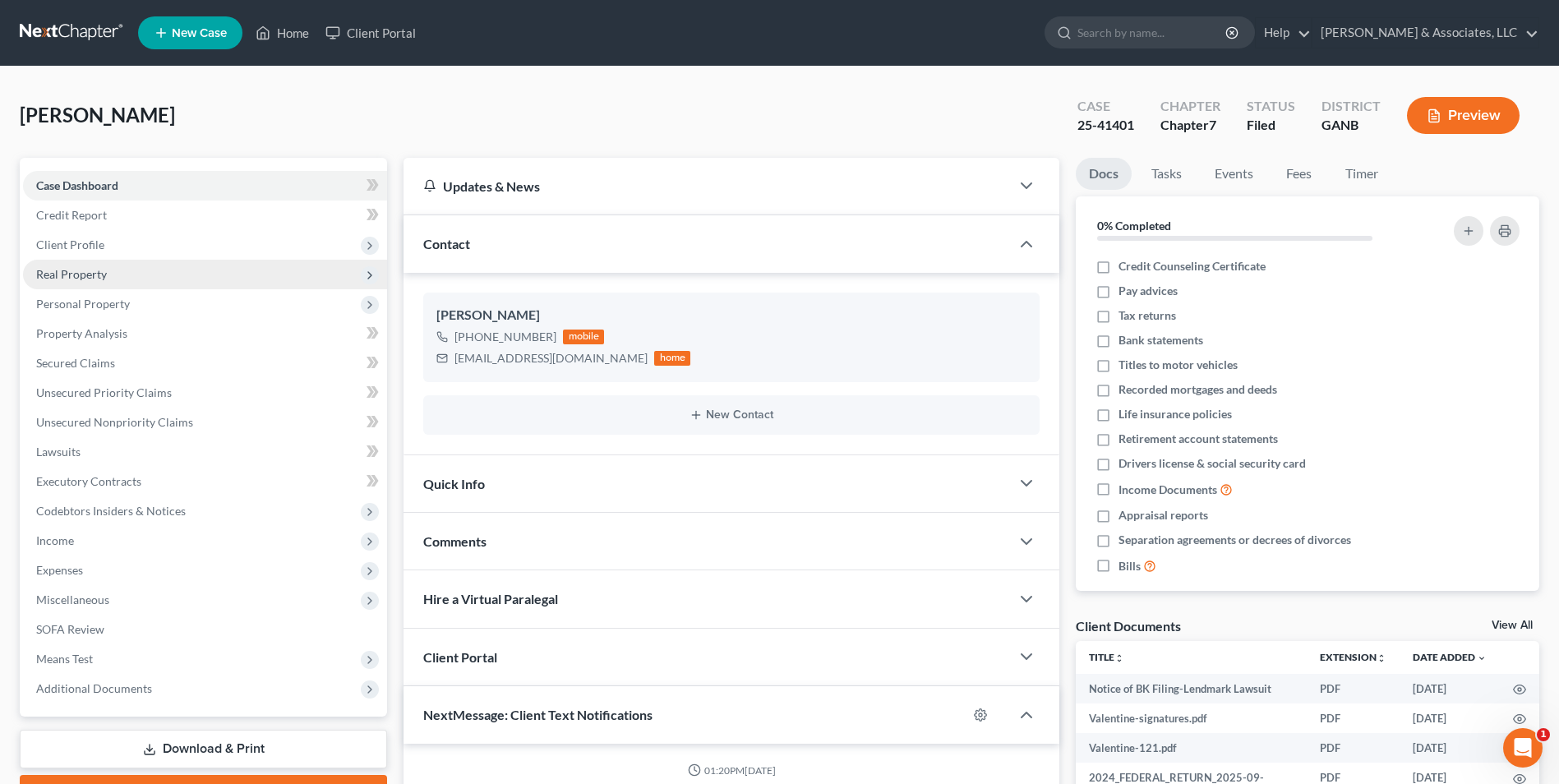
click at [88, 278] on span "Real Property" at bounding box center [71, 274] width 70 height 14
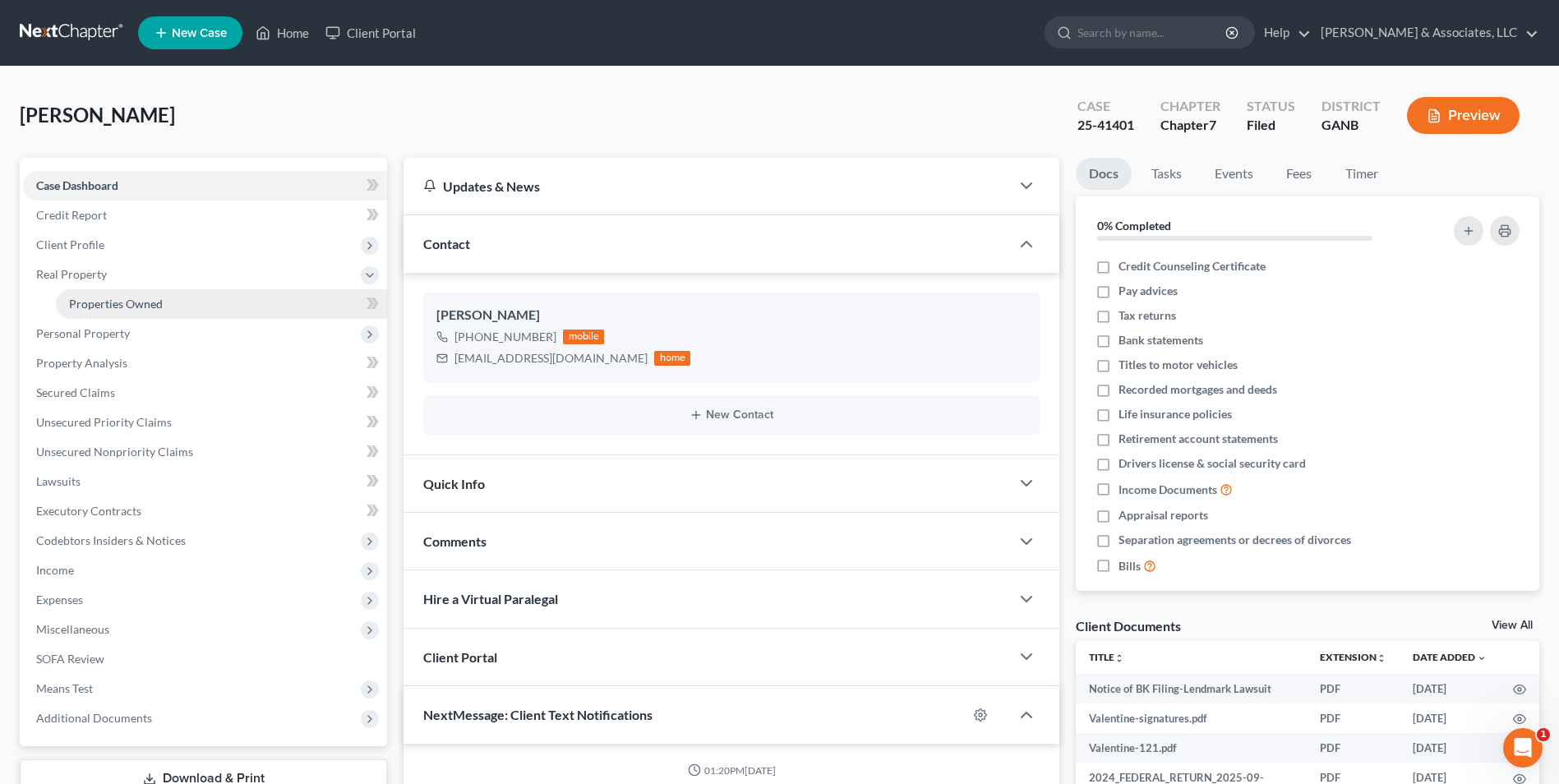
click at [112, 304] on span "Properties Owned" at bounding box center [116, 303] width 94 height 14
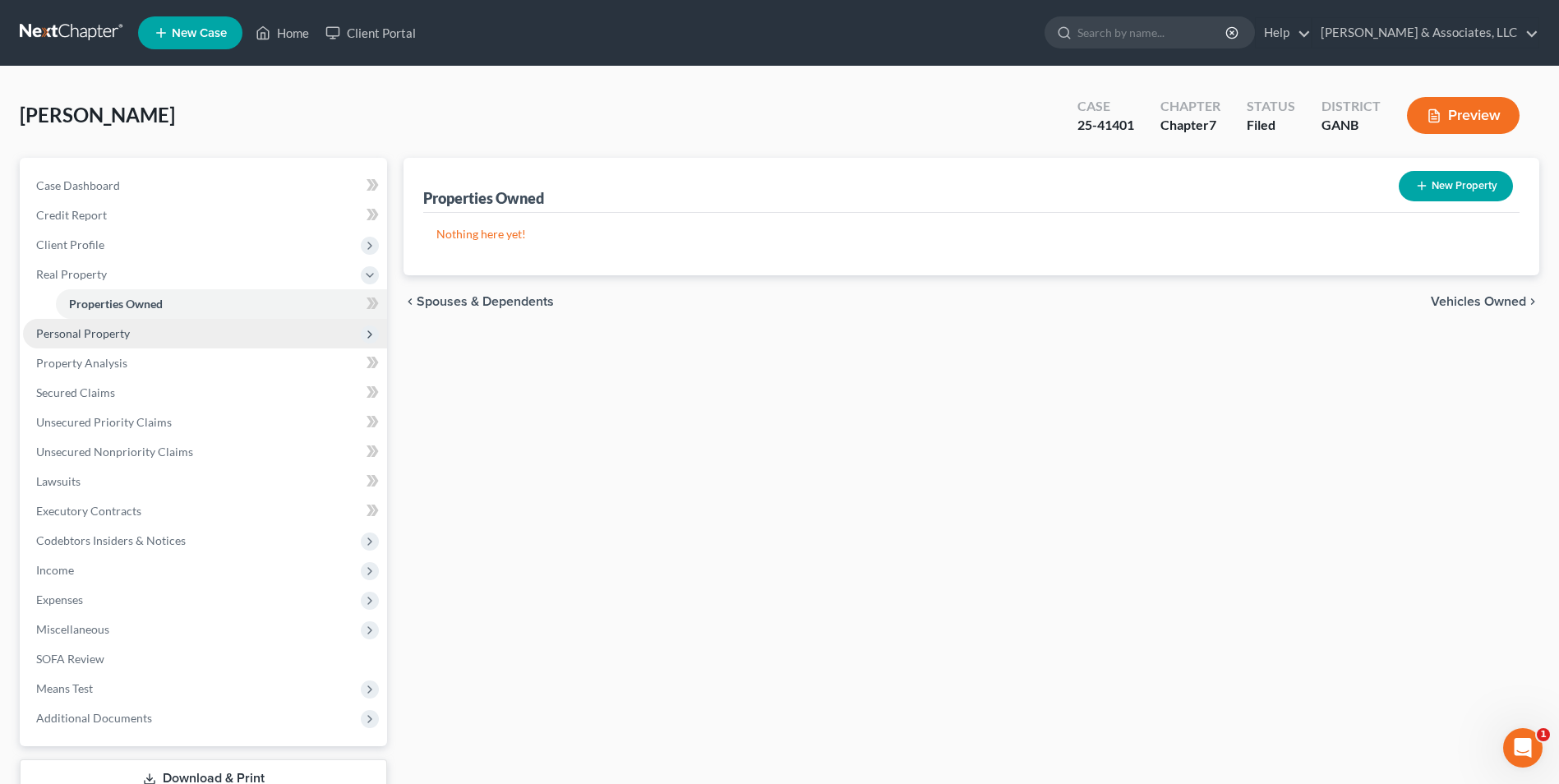
click at [93, 337] on span "Personal Property" at bounding box center [83, 333] width 94 height 14
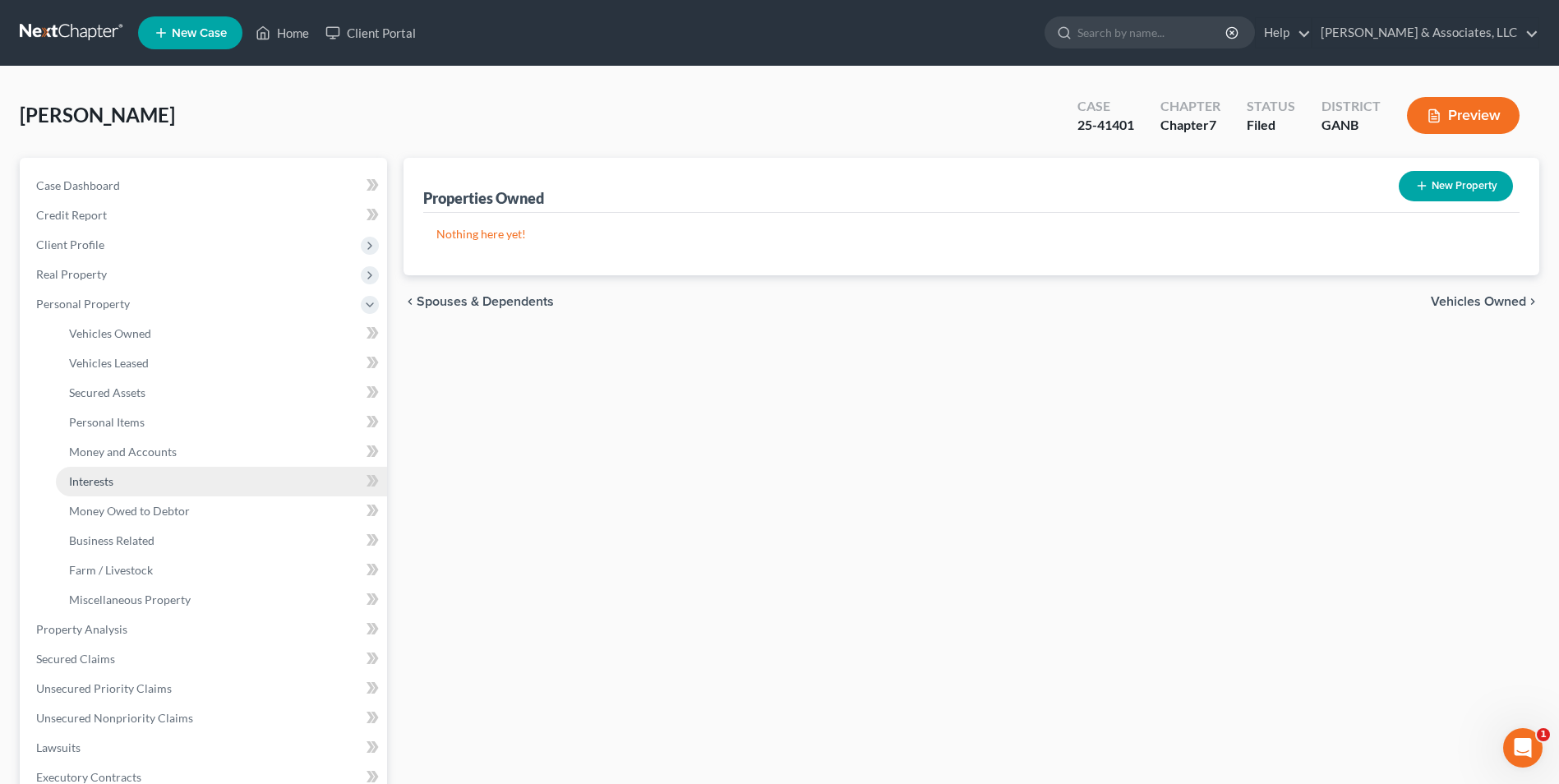
click at [137, 488] on link "Interests" at bounding box center [221, 481] width 331 height 29
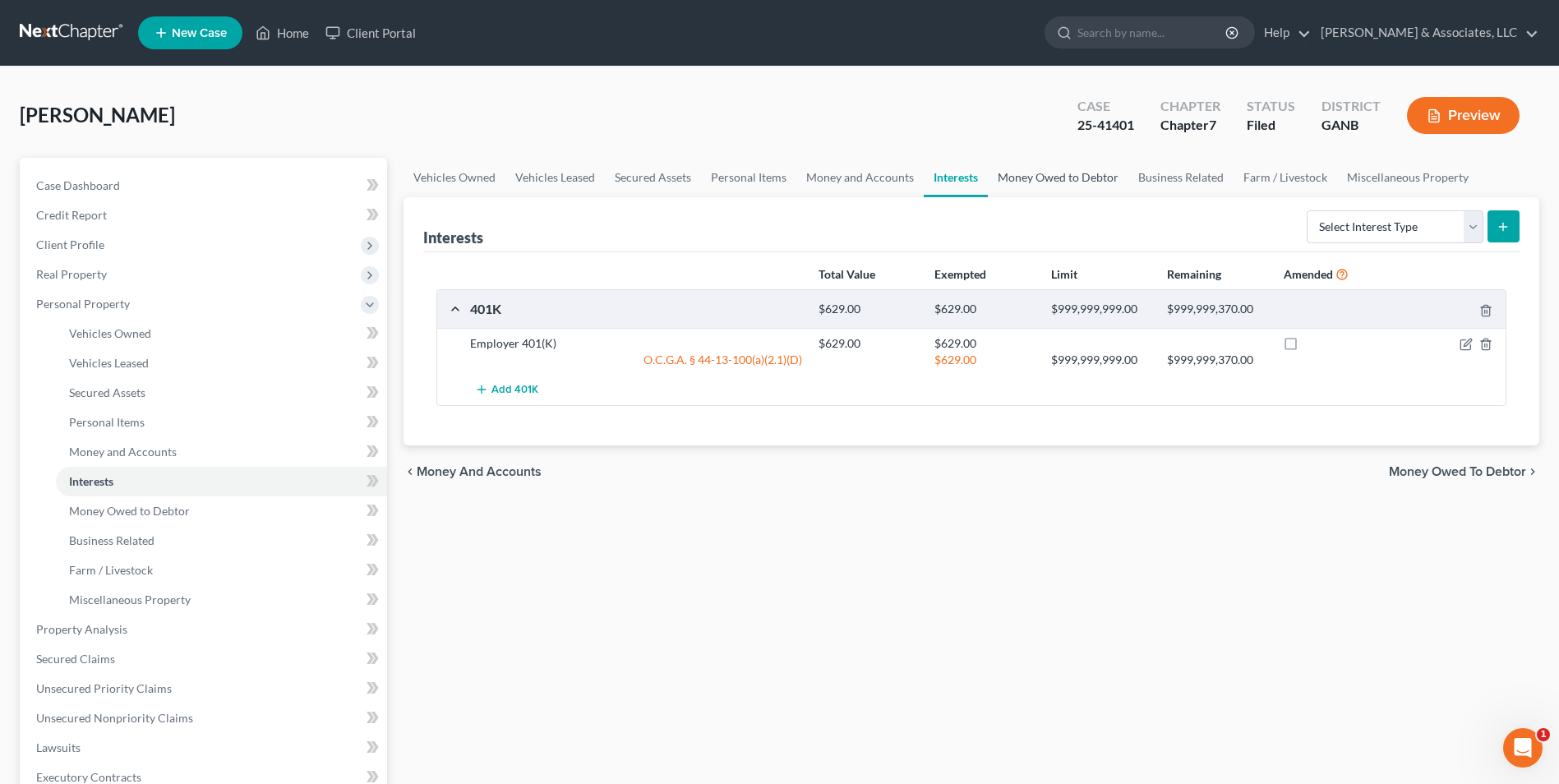
click at [1069, 164] on link "Money Owed to Debtor" at bounding box center [1058, 178] width 141 height 40
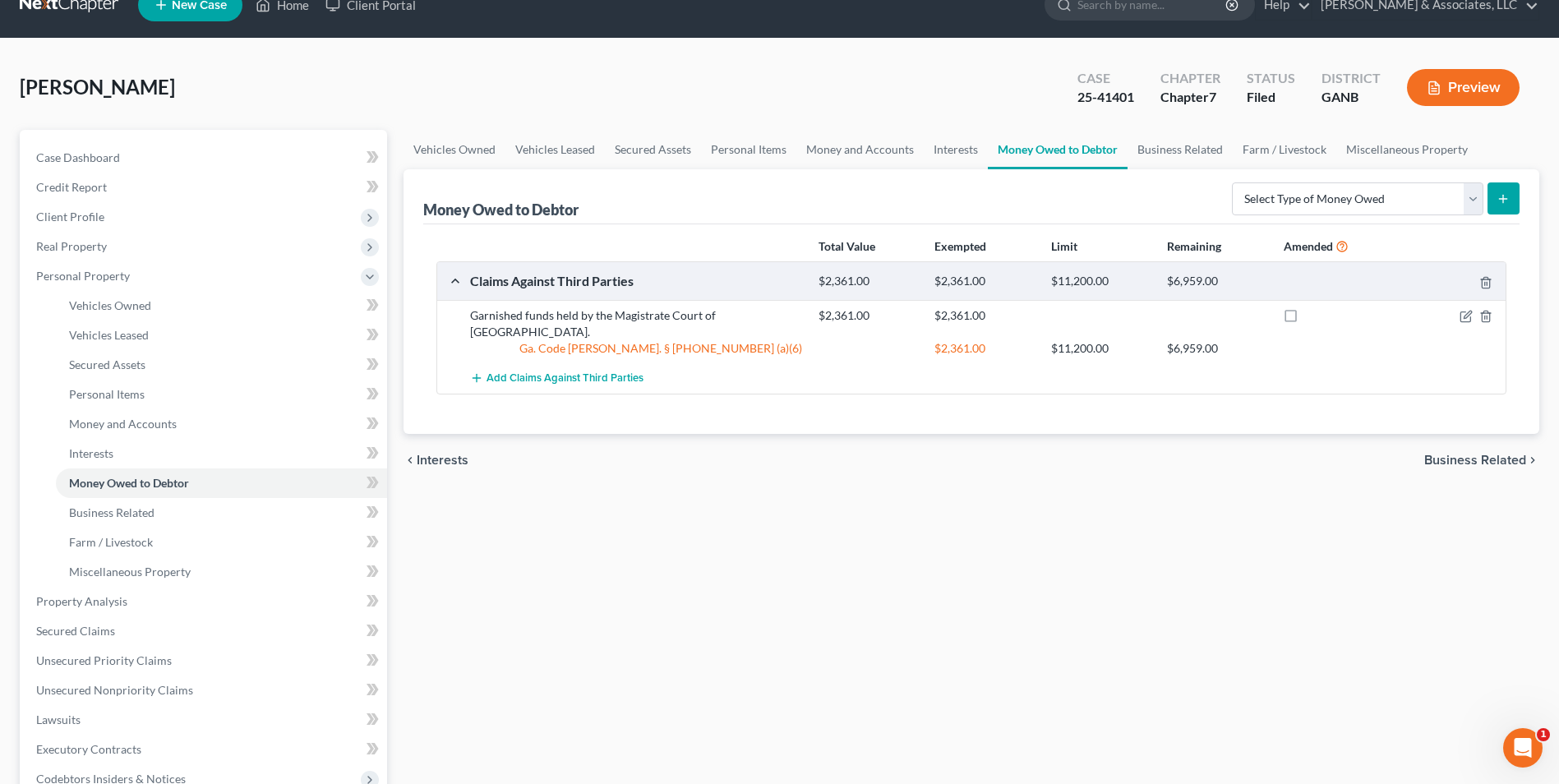
scroll to position [164, 0]
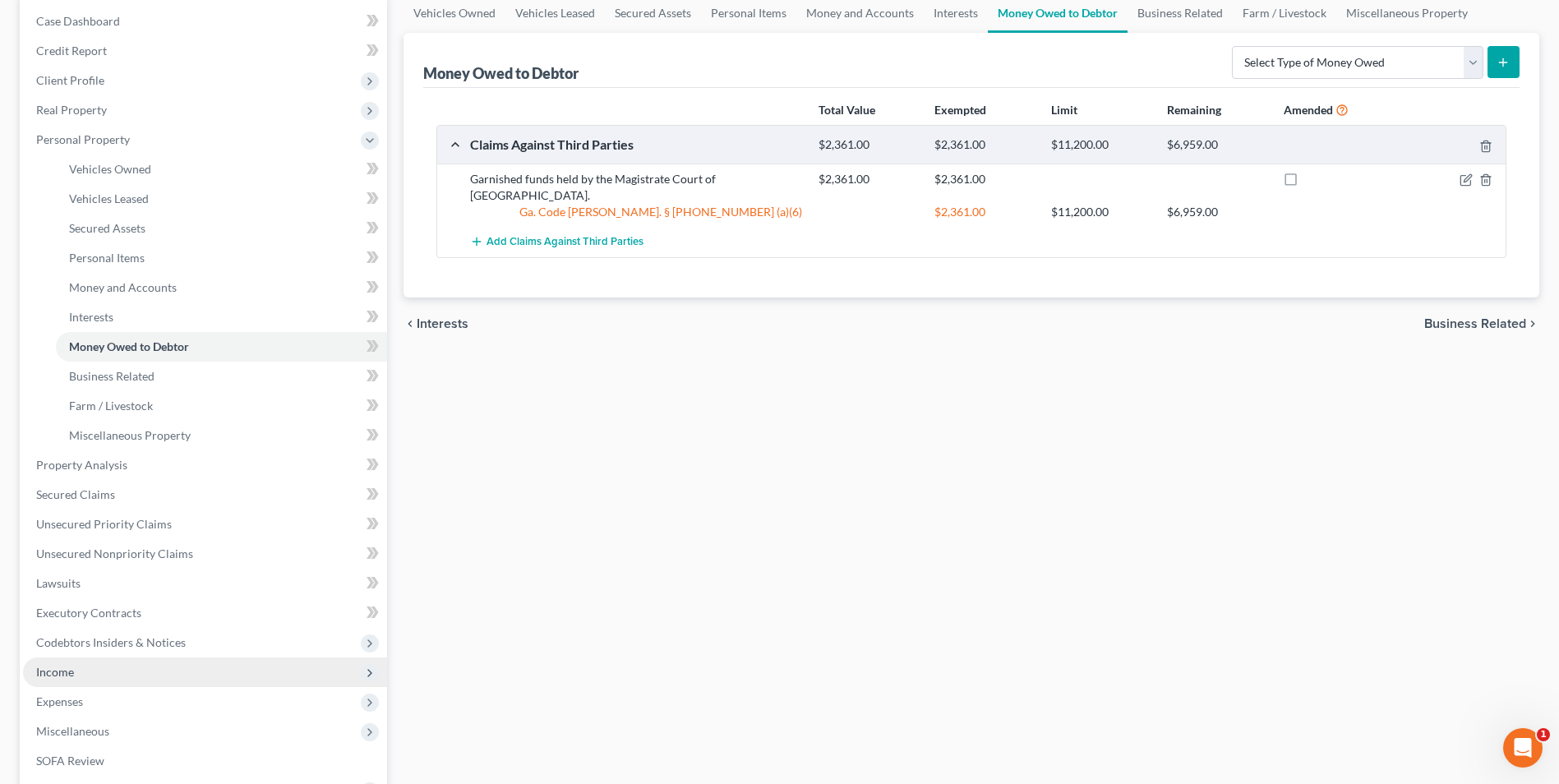
click at [48, 671] on span "Income" at bounding box center [55, 672] width 38 height 14
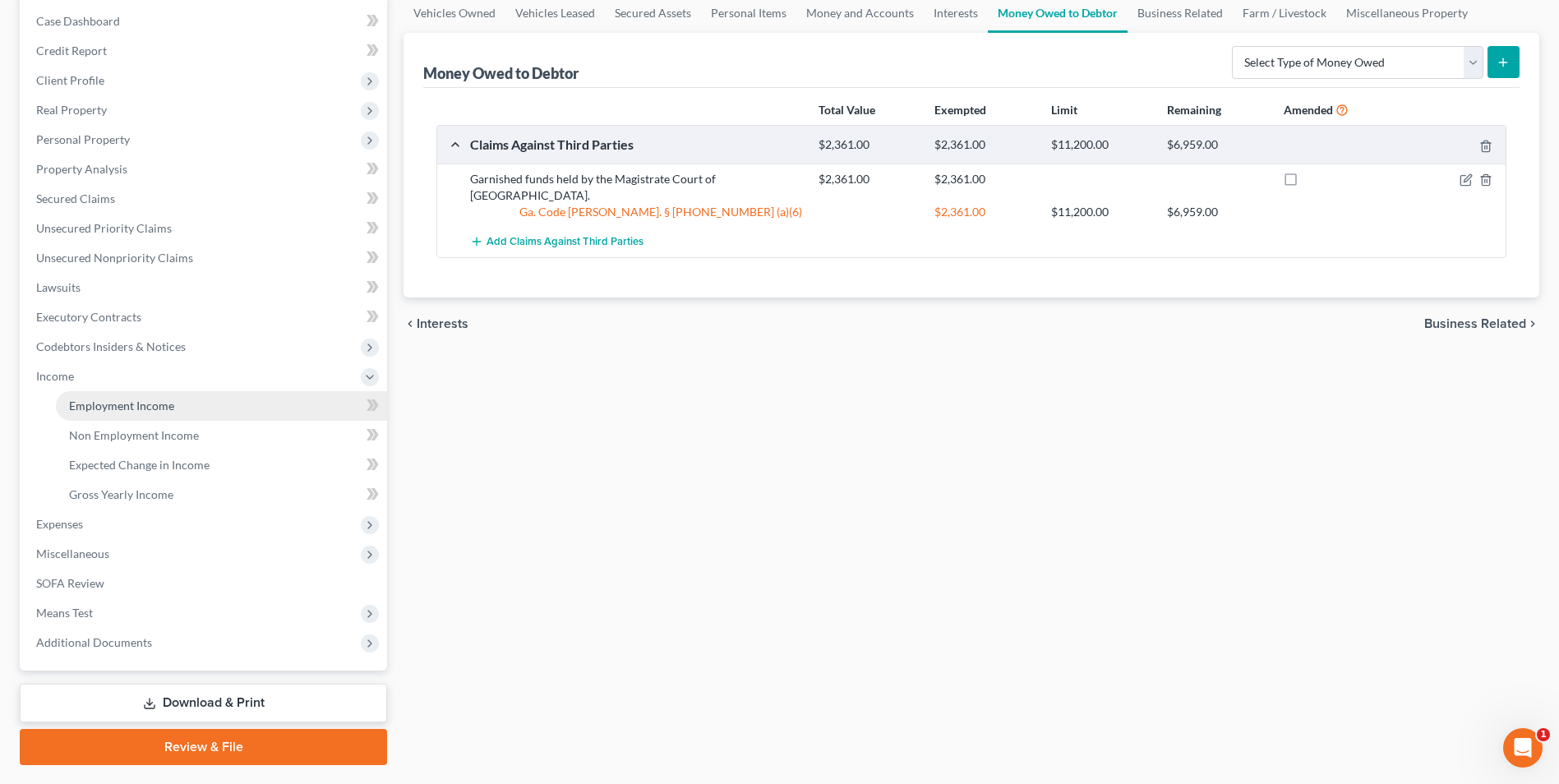
click at [113, 411] on span "Employment Income" at bounding box center [122, 405] width 106 height 14
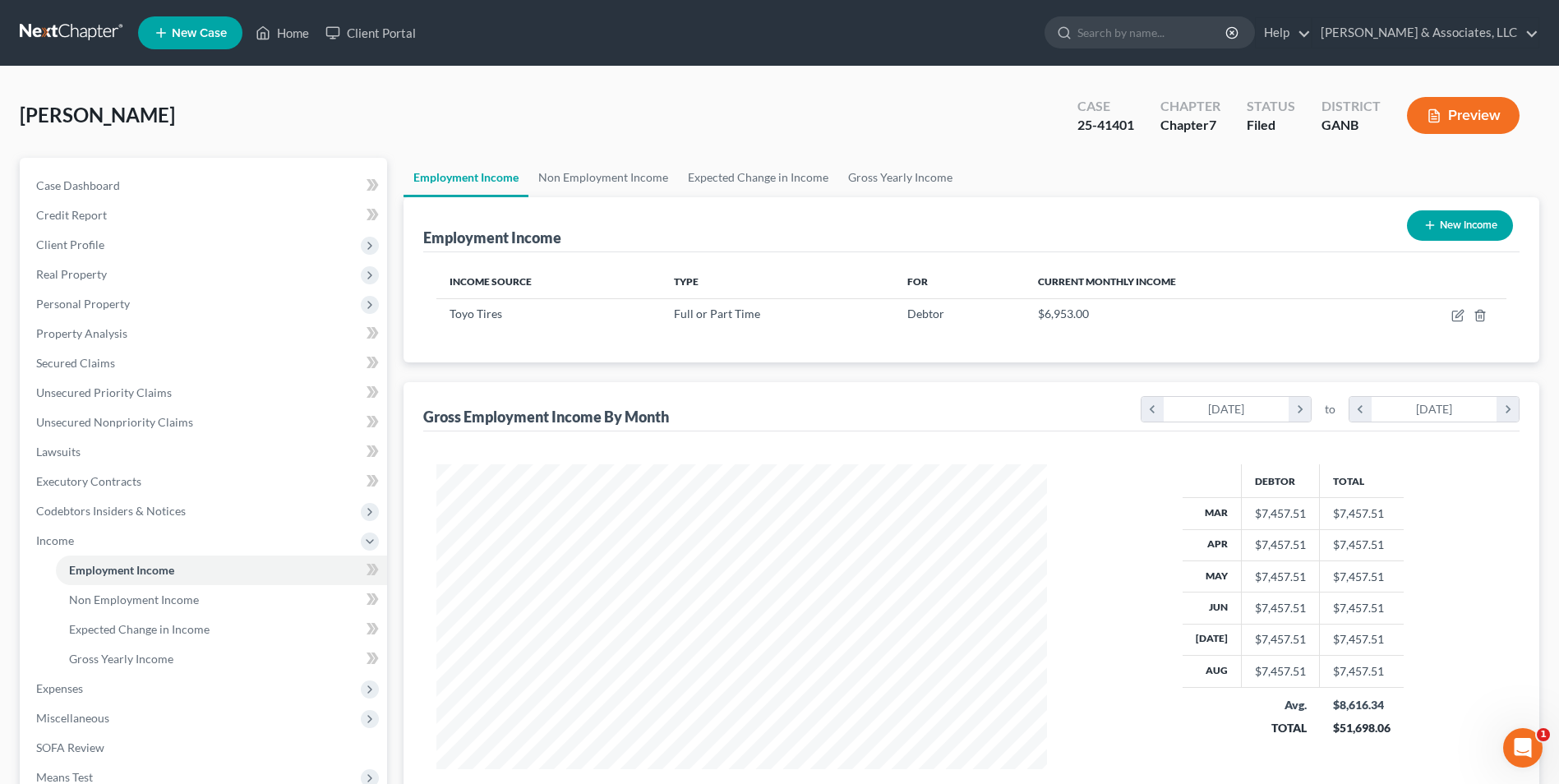
scroll to position [305, 643]
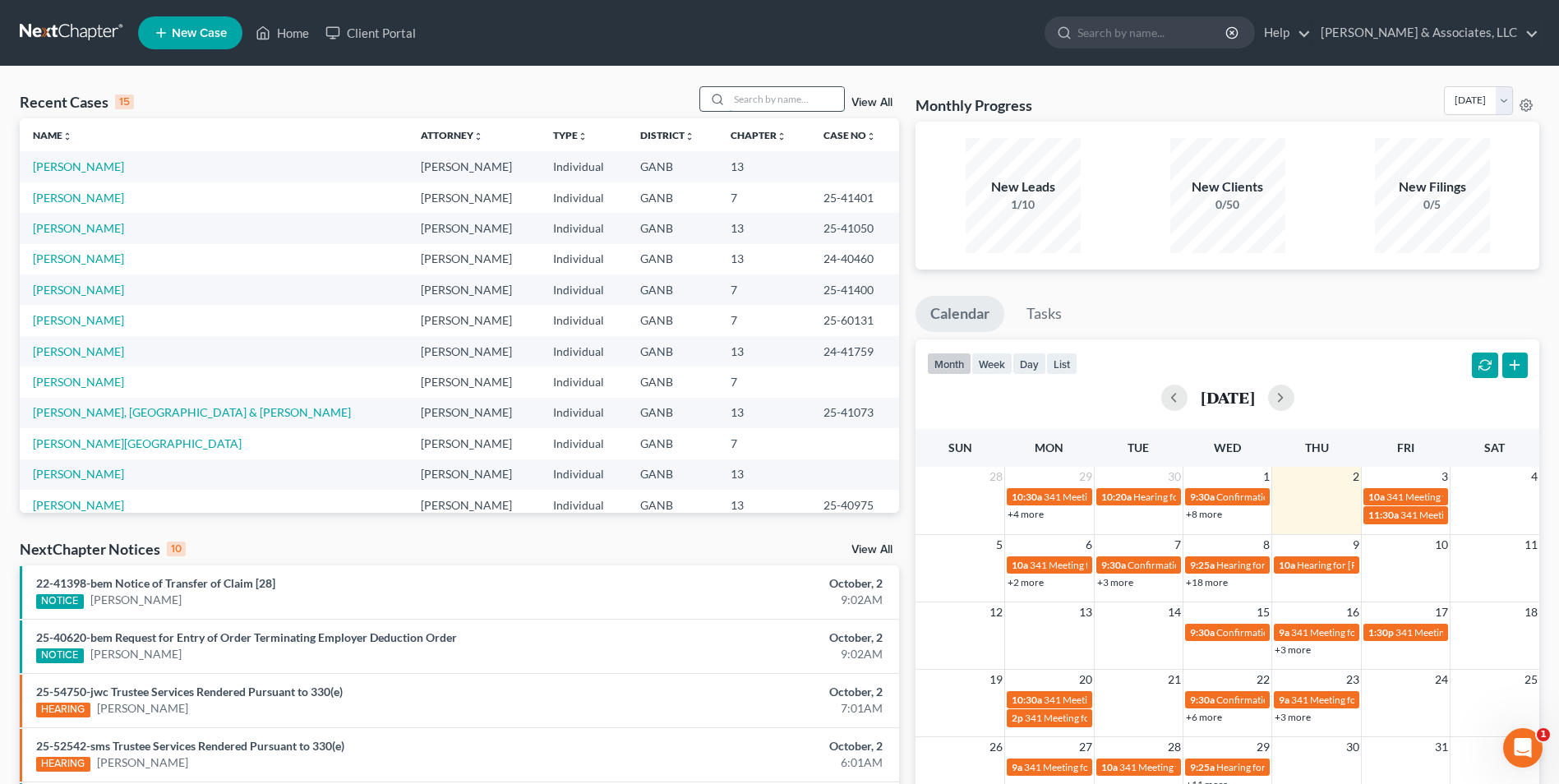
click at [757, 105] on input "search" at bounding box center [786, 99] width 115 height 24
type input "shelley"
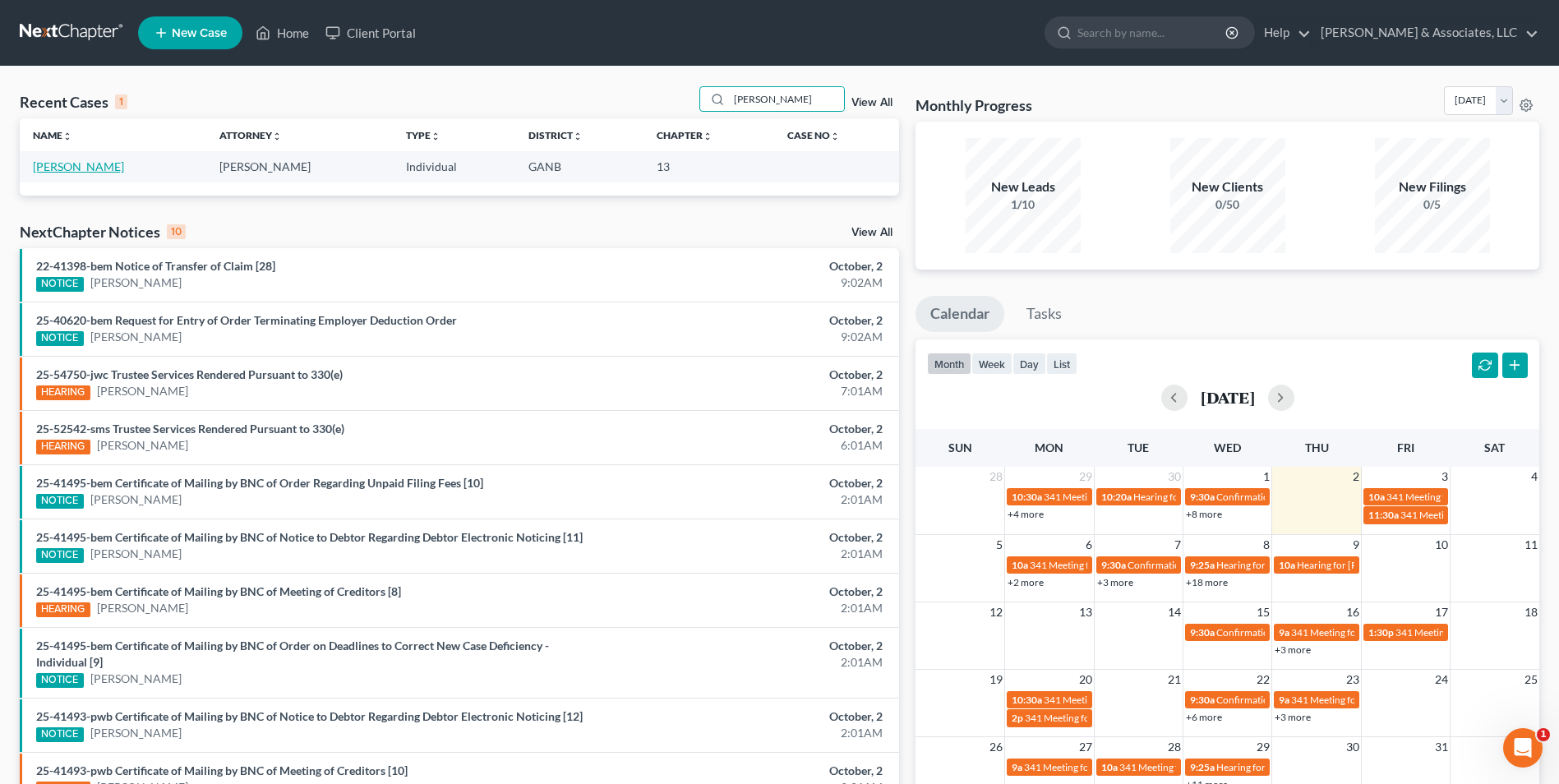
click at [112, 167] on link "[PERSON_NAME]" at bounding box center [79, 166] width 91 height 14
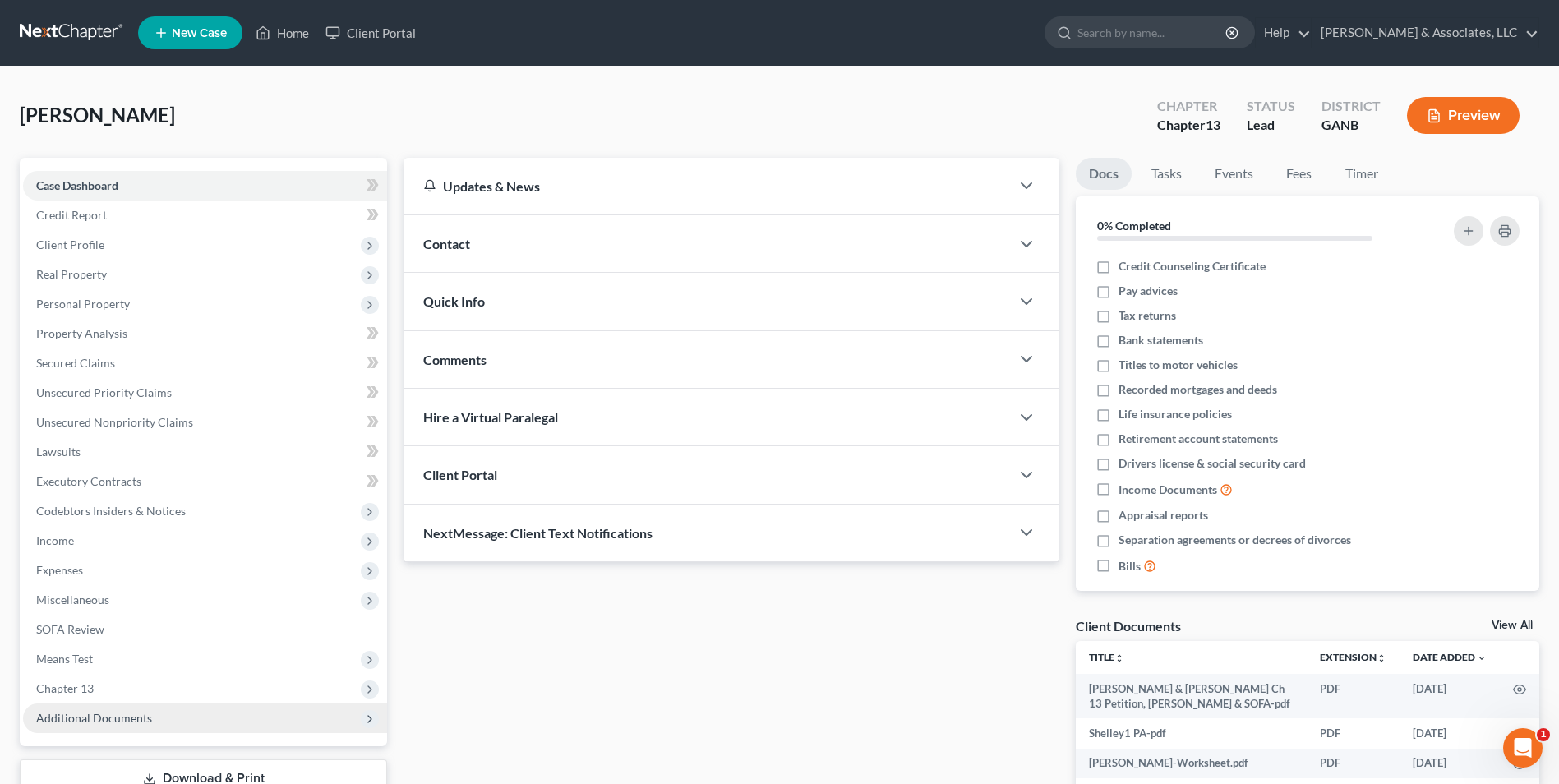
click at [122, 727] on span "Additional Documents" at bounding box center [204, 717] width 364 height 29
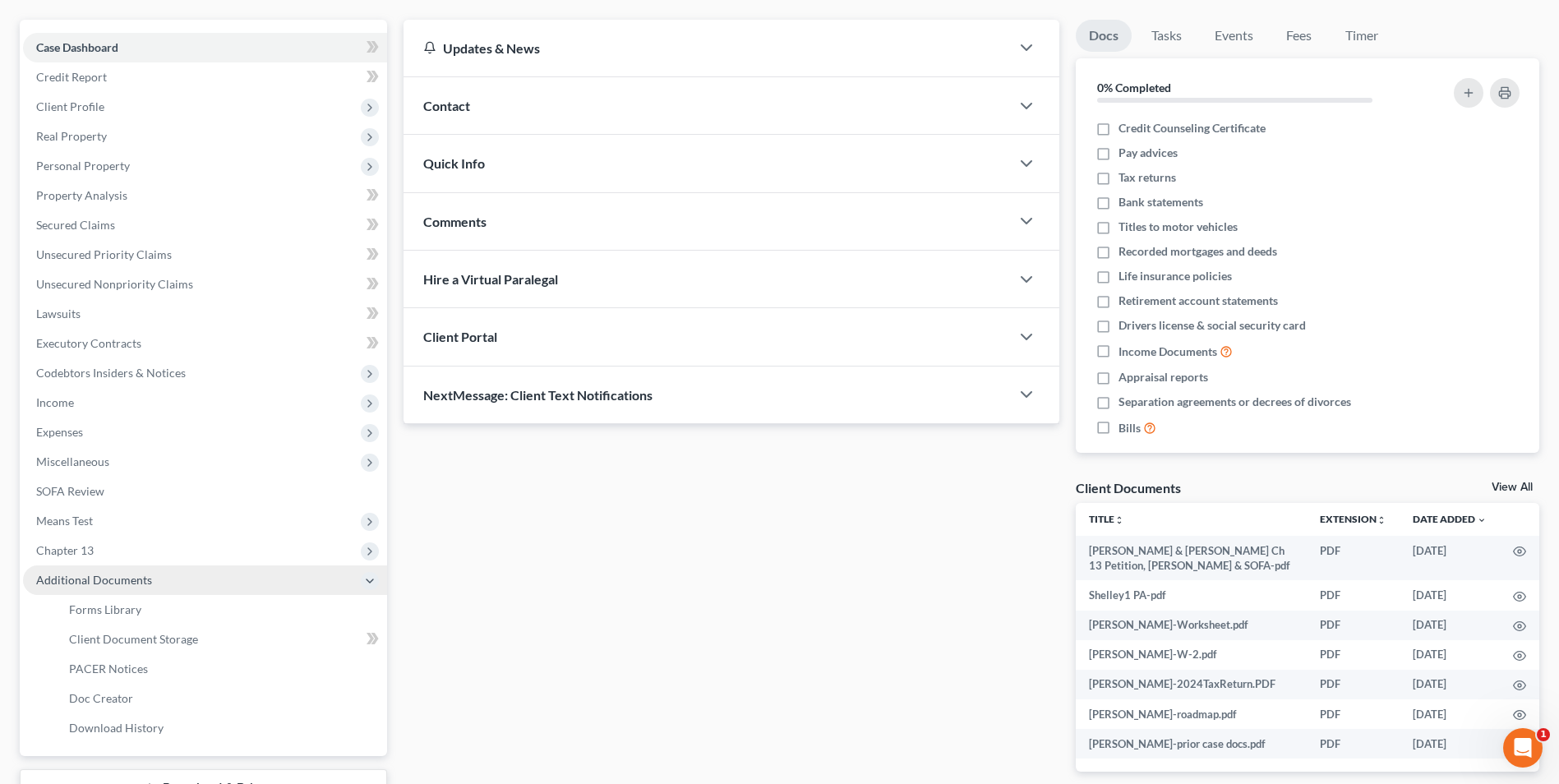
scroll to position [267, 0]
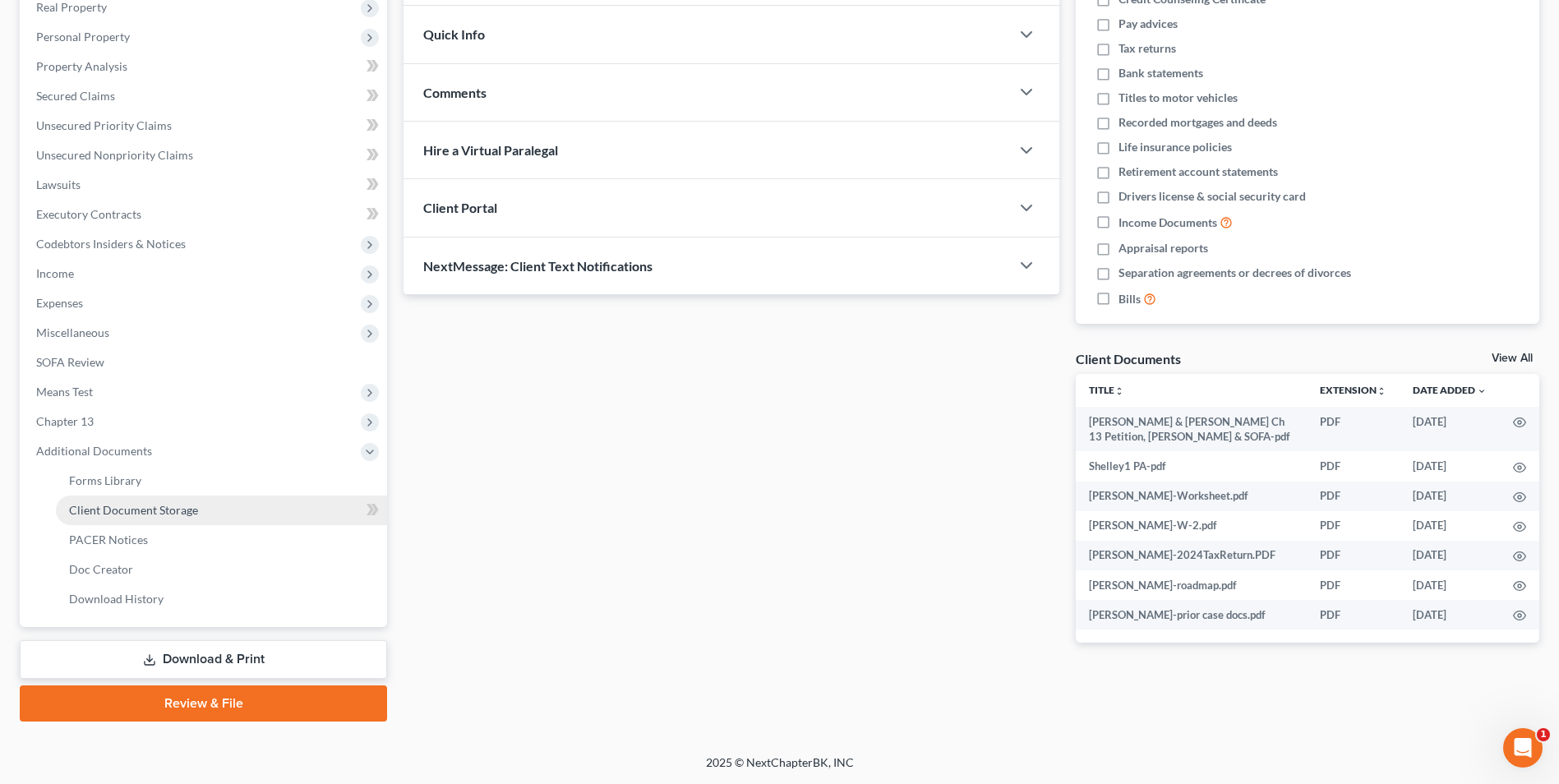
click at [178, 516] on span "Client Document Storage" at bounding box center [134, 509] width 129 height 14
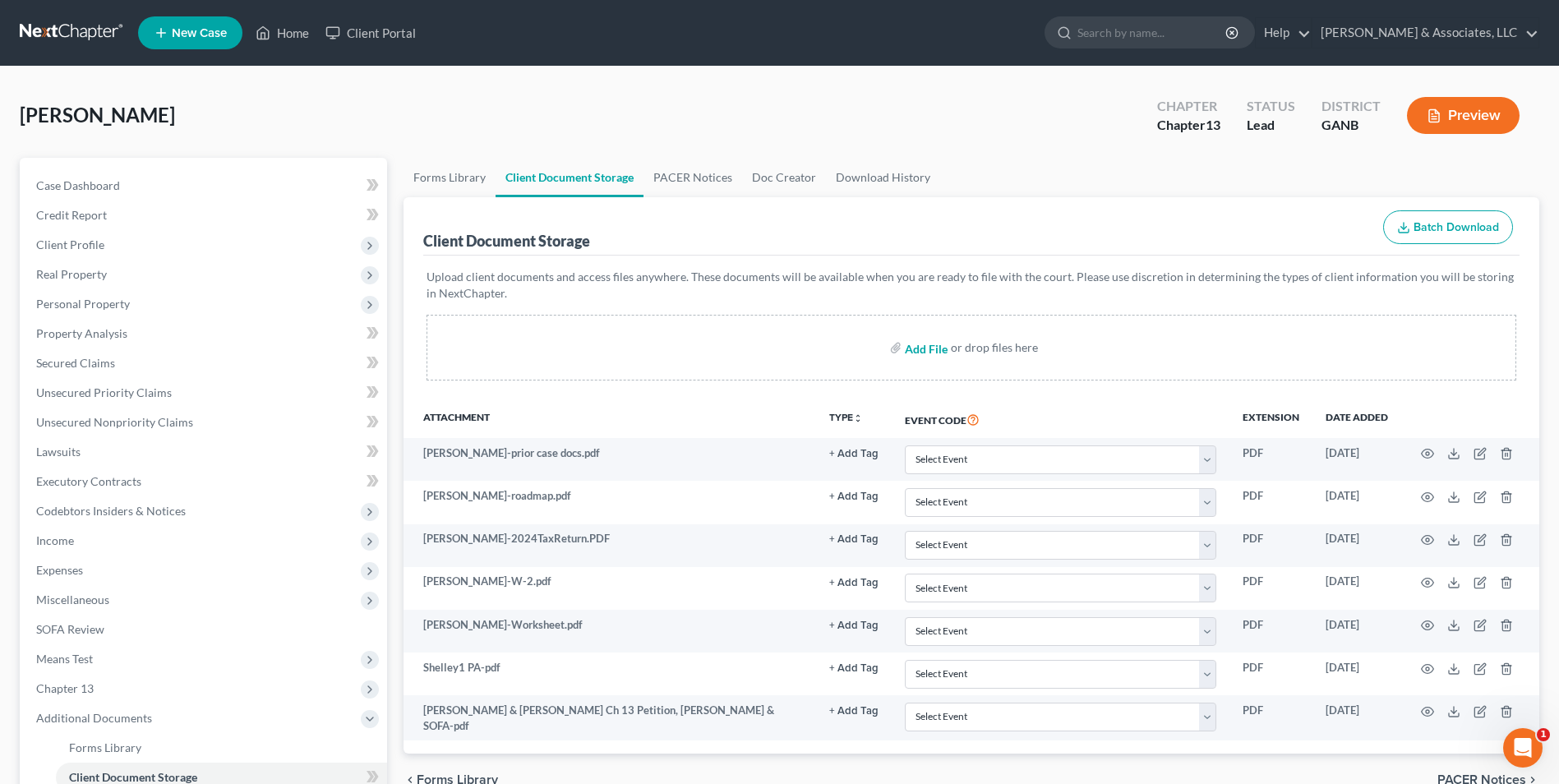
click at [939, 350] on input "file" at bounding box center [925, 347] width 40 height 29
type input "C:\fakepath\Shelley.Intake.pdf"
click at [281, 41] on link "Home" at bounding box center [282, 32] width 70 height 29
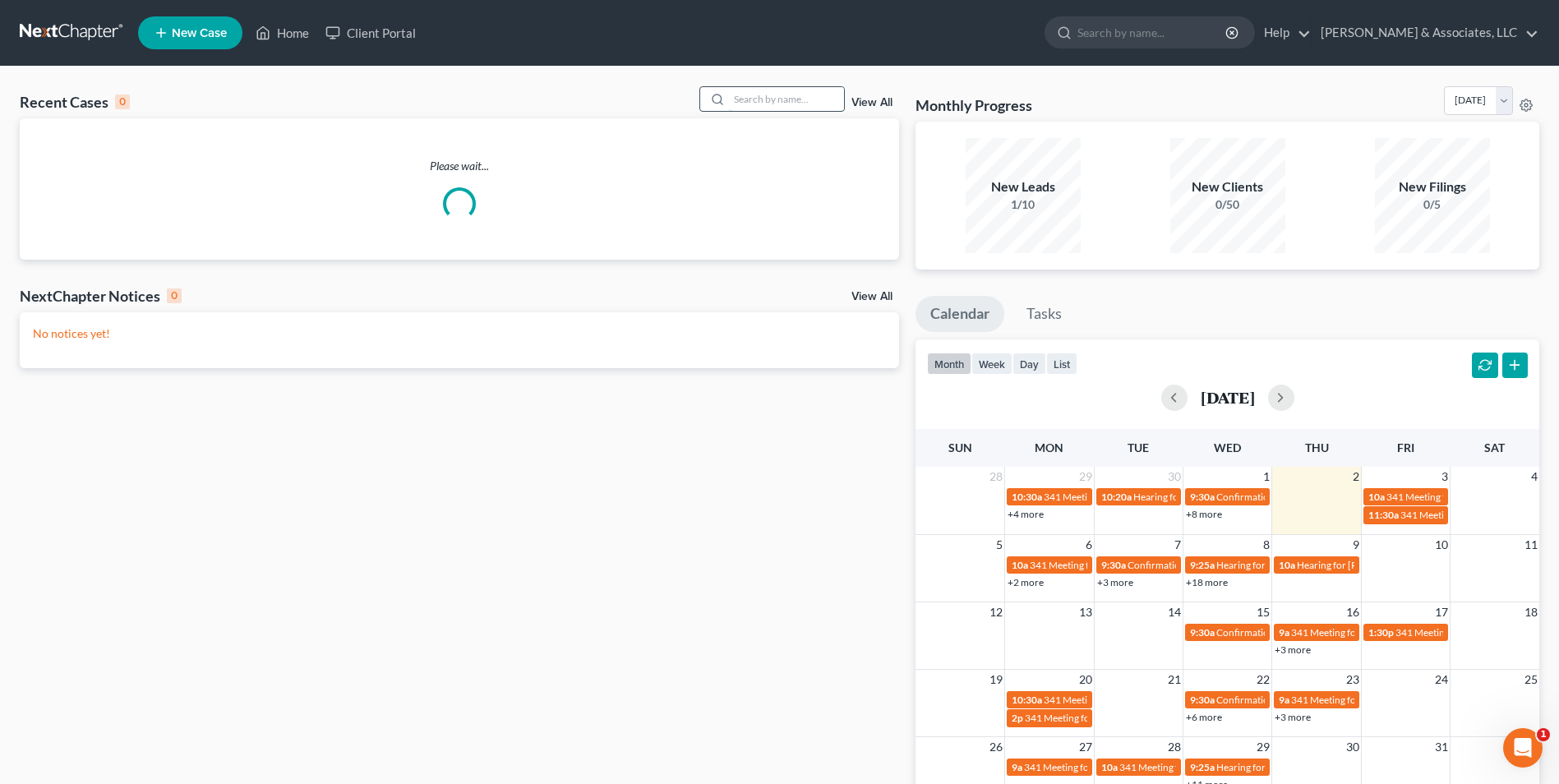
click at [775, 93] on input "search" at bounding box center [786, 99] width 115 height 24
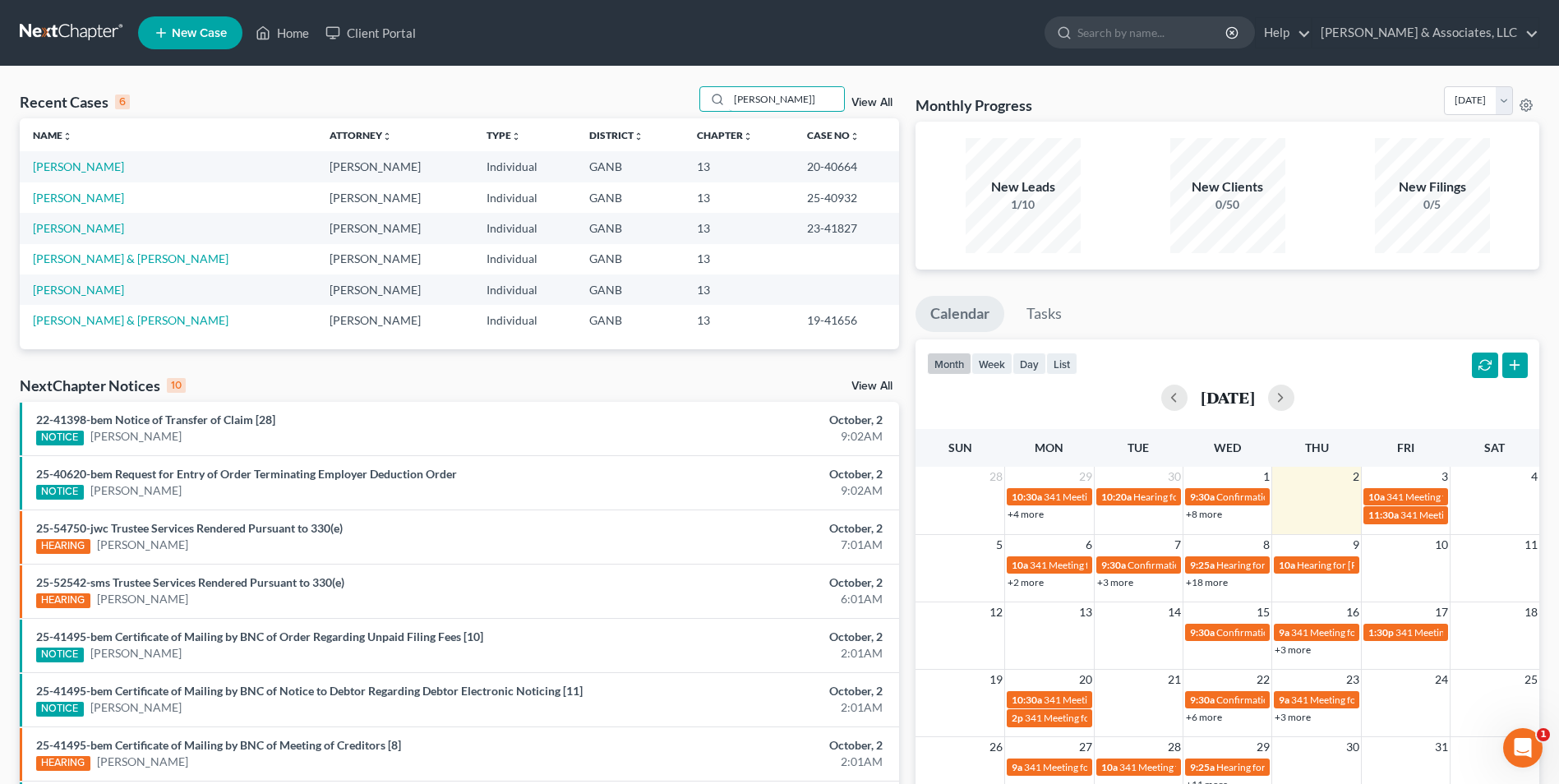
type input "jeremy]"
click at [192, 44] on link "New Case" at bounding box center [190, 32] width 105 height 33
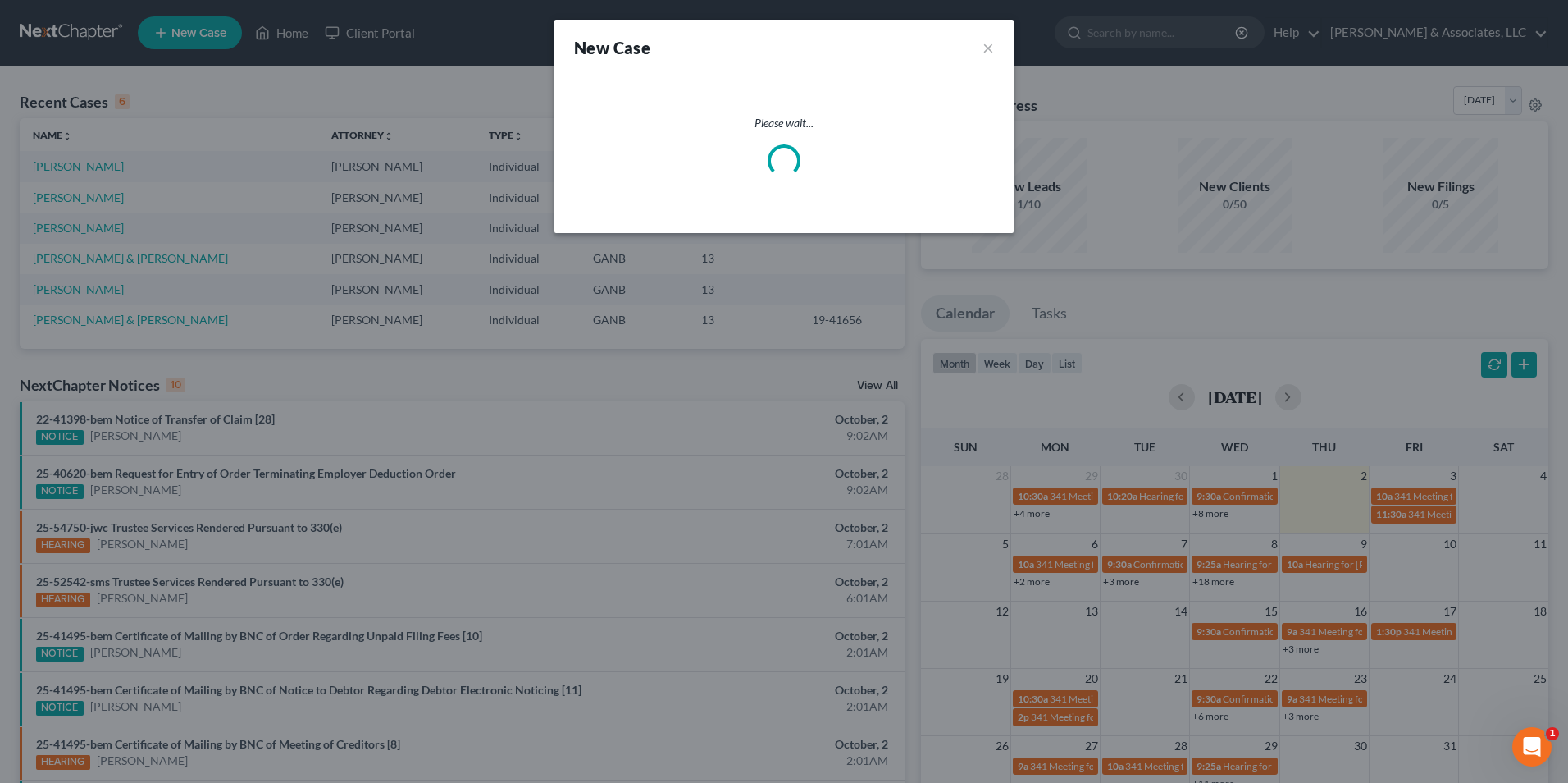
select select "19"
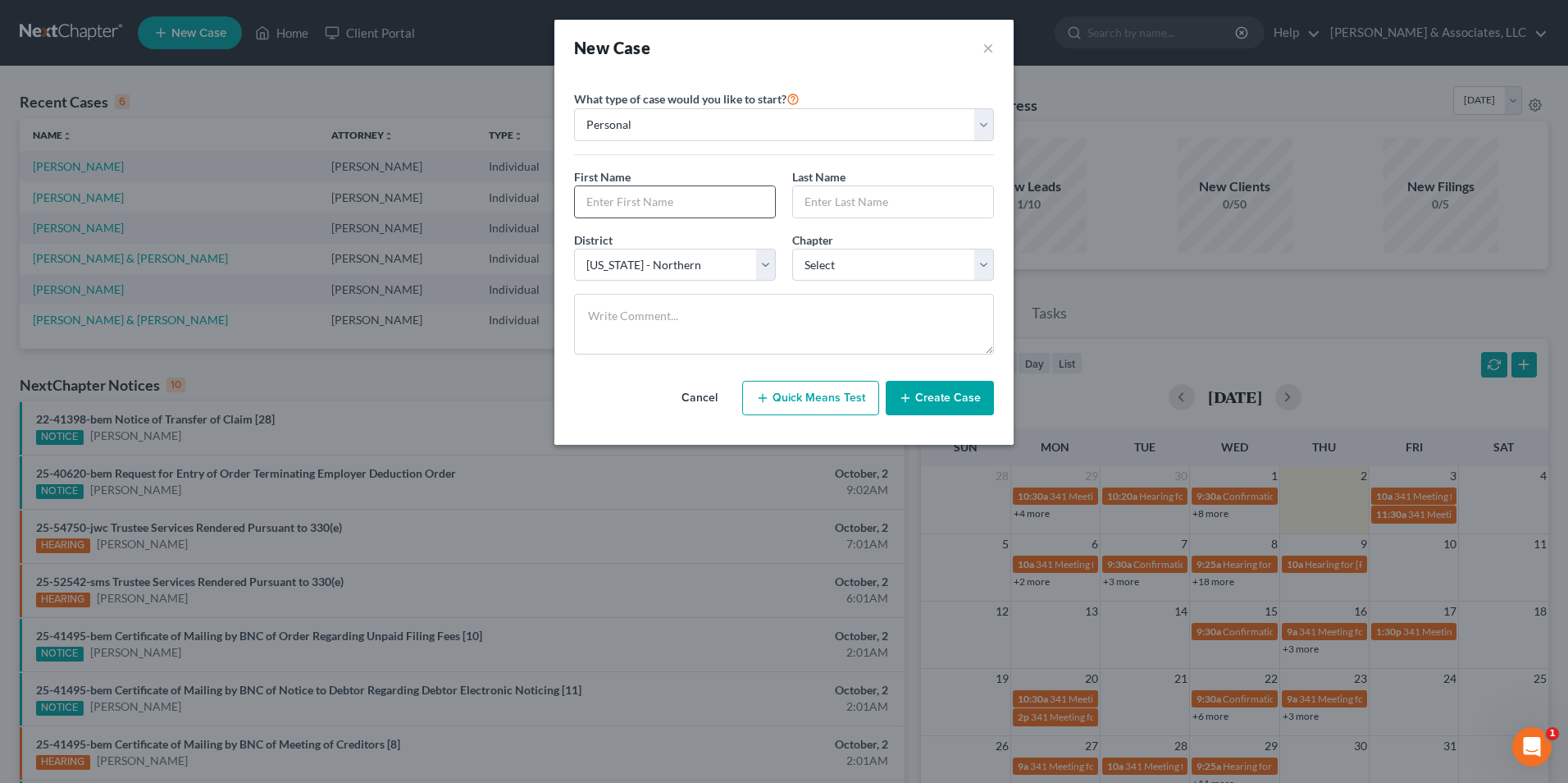
click at [670, 203] on input "text" at bounding box center [674, 201] width 200 height 31
type input "Jeremy"
type input "Fitzgibbon"
click at [981, 265] on select "Select 7 11 12 13" at bounding box center [893, 265] width 202 height 33
select select "0"
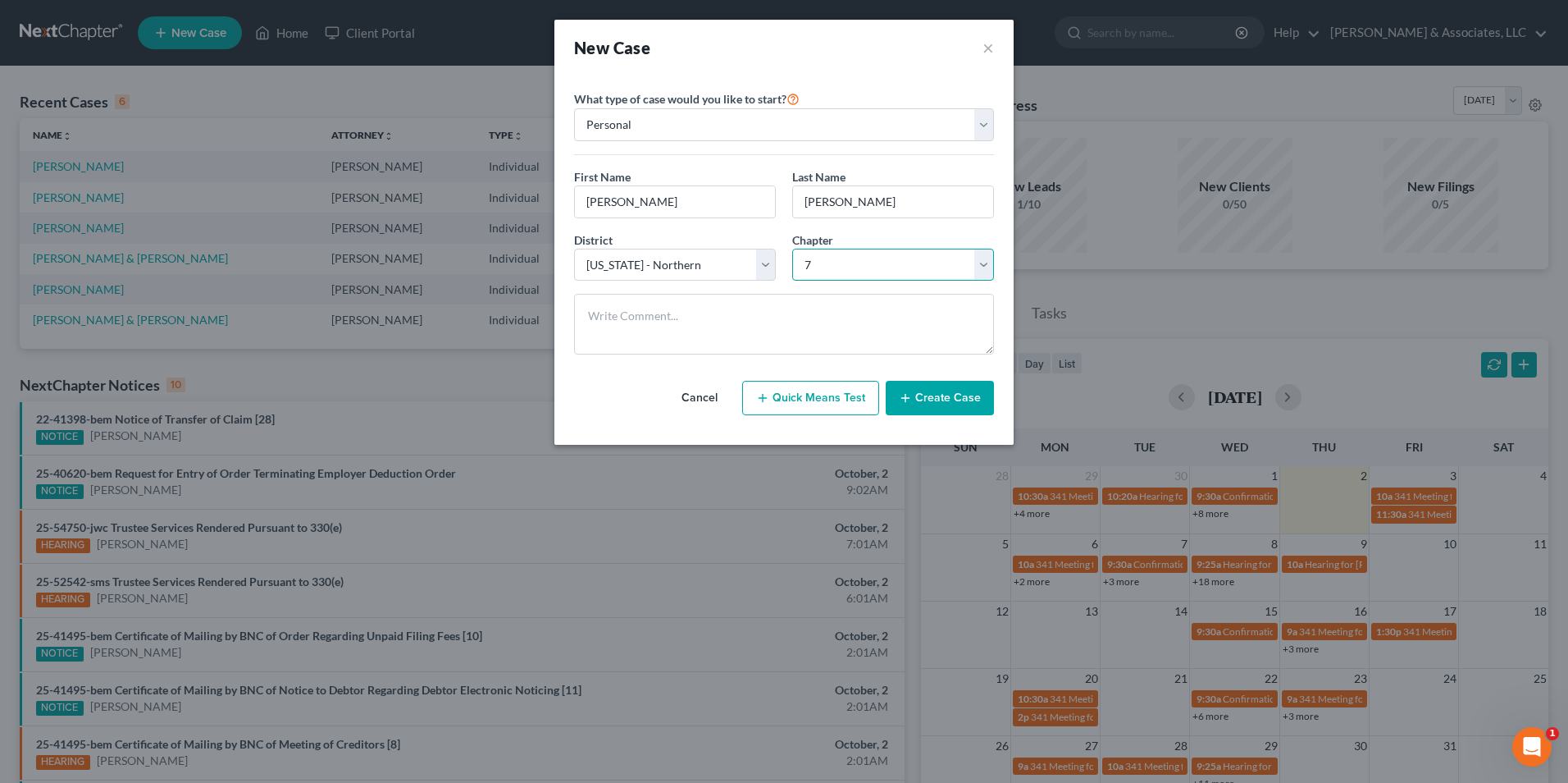
click at [792, 249] on select "Select 7 11 12 13" at bounding box center [893, 265] width 202 height 33
click at [955, 386] on button "Create Case" at bounding box center [940, 398] width 108 height 34
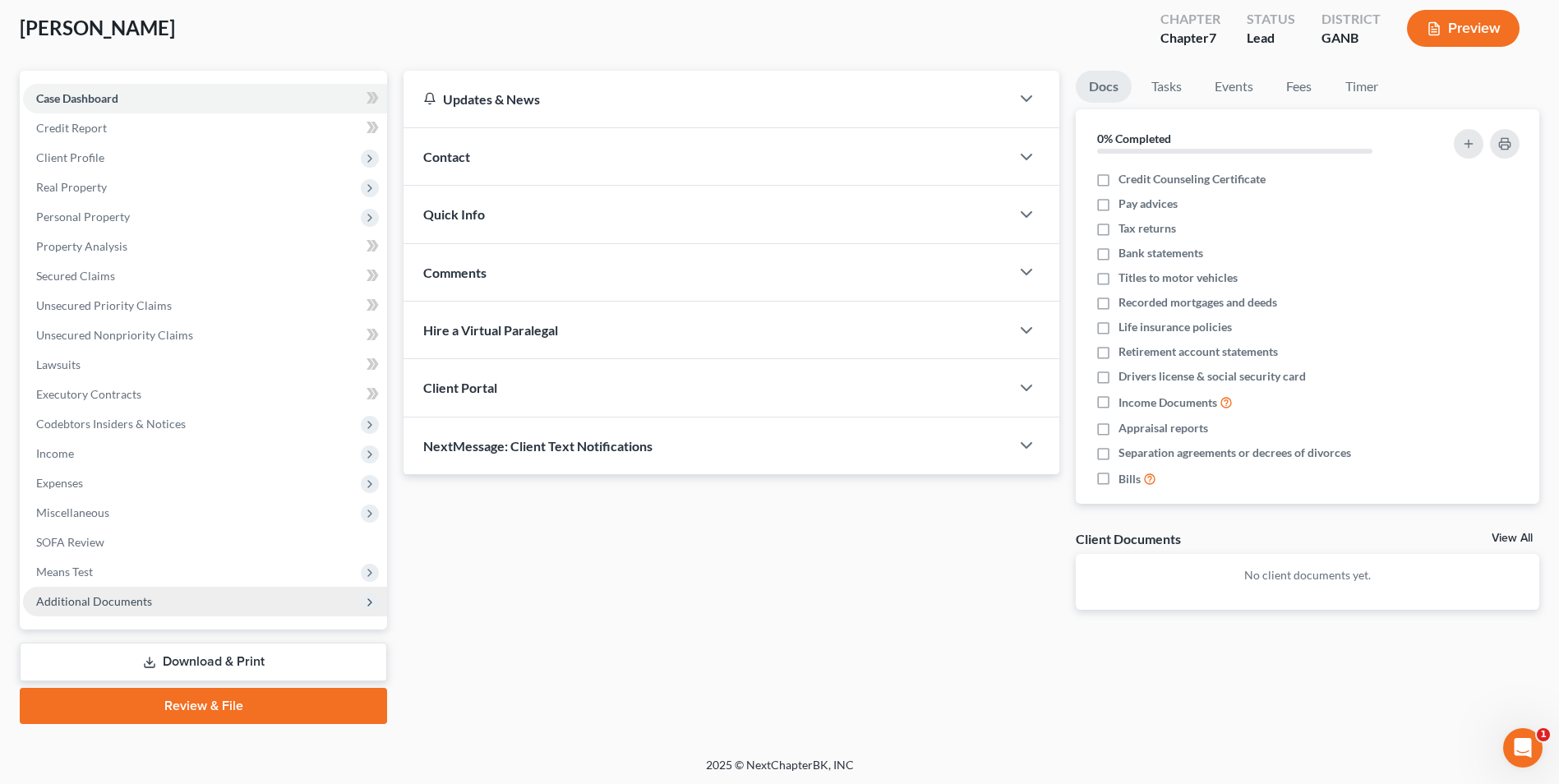
scroll to position [89, 0]
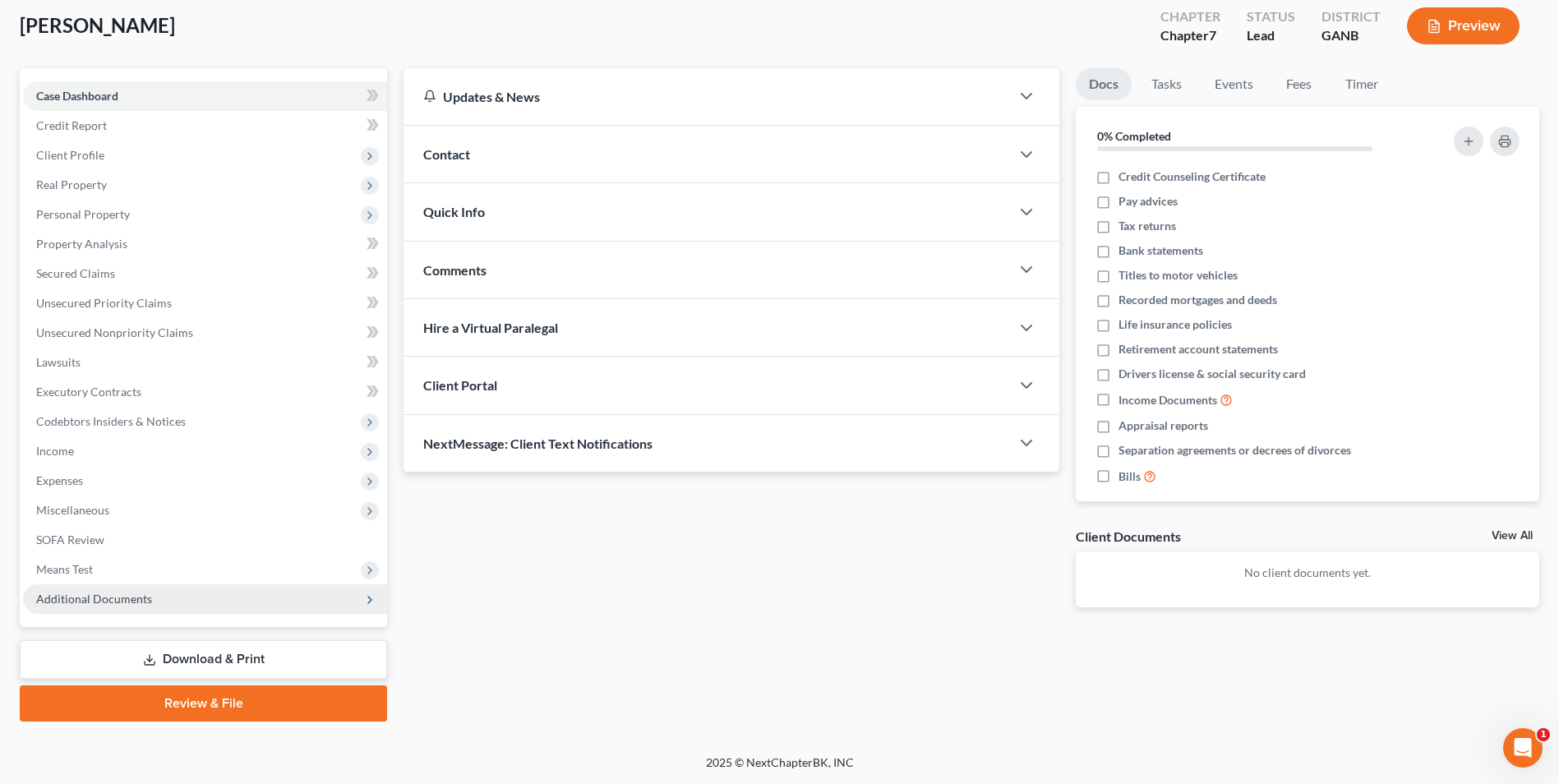
click at [130, 600] on span "Additional Documents" at bounding box center [94, 599] width 116 height 14
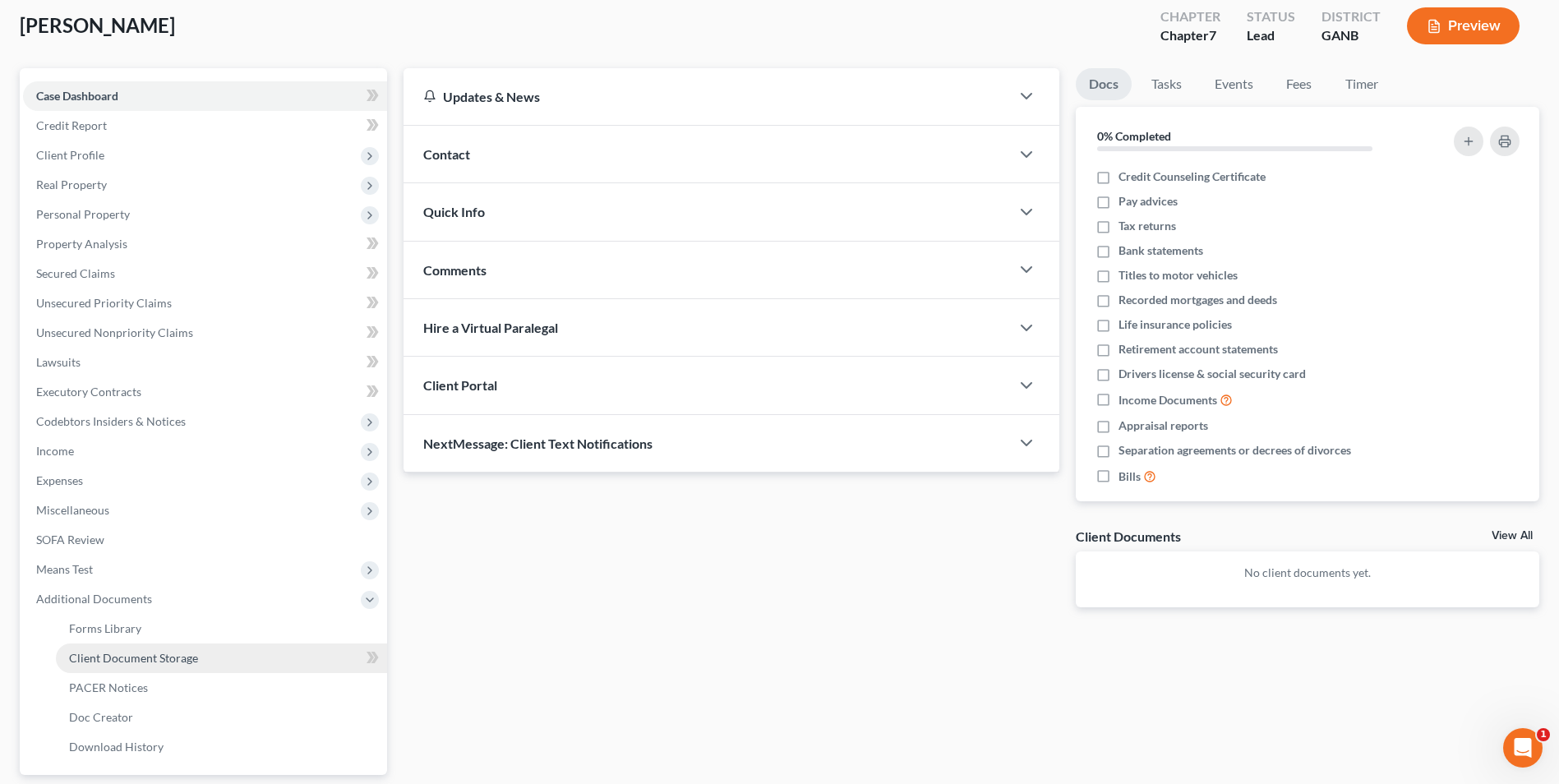
click at [180, 657] on span "Client Document Storage" at bounding box center [134, 658] width 129 height 14
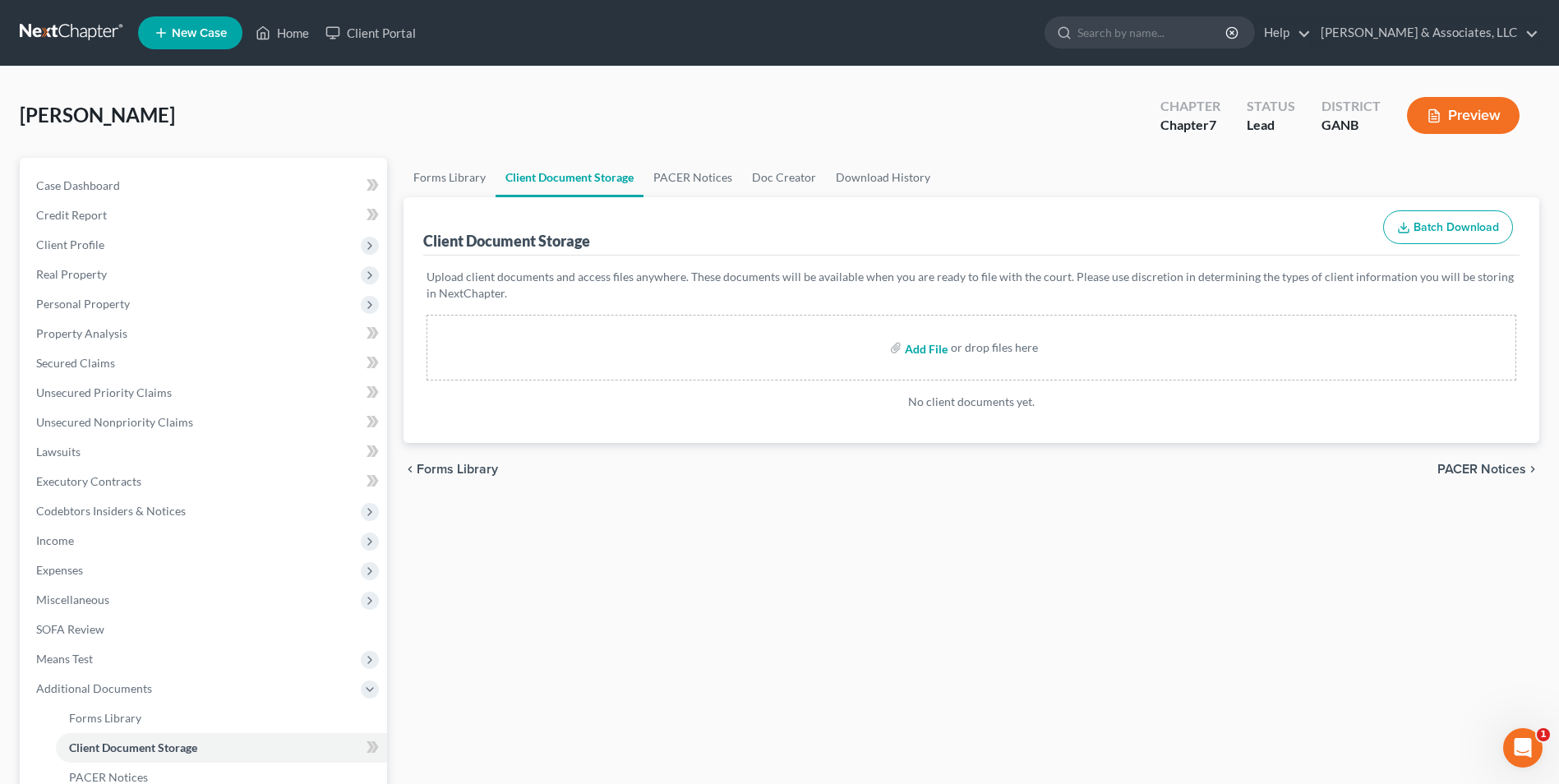
click at [914, 350] on input "file" at bounding box center [925, 347] width 40 height 29
type input "C:\fakepath\JF 2024taxes.pdf"
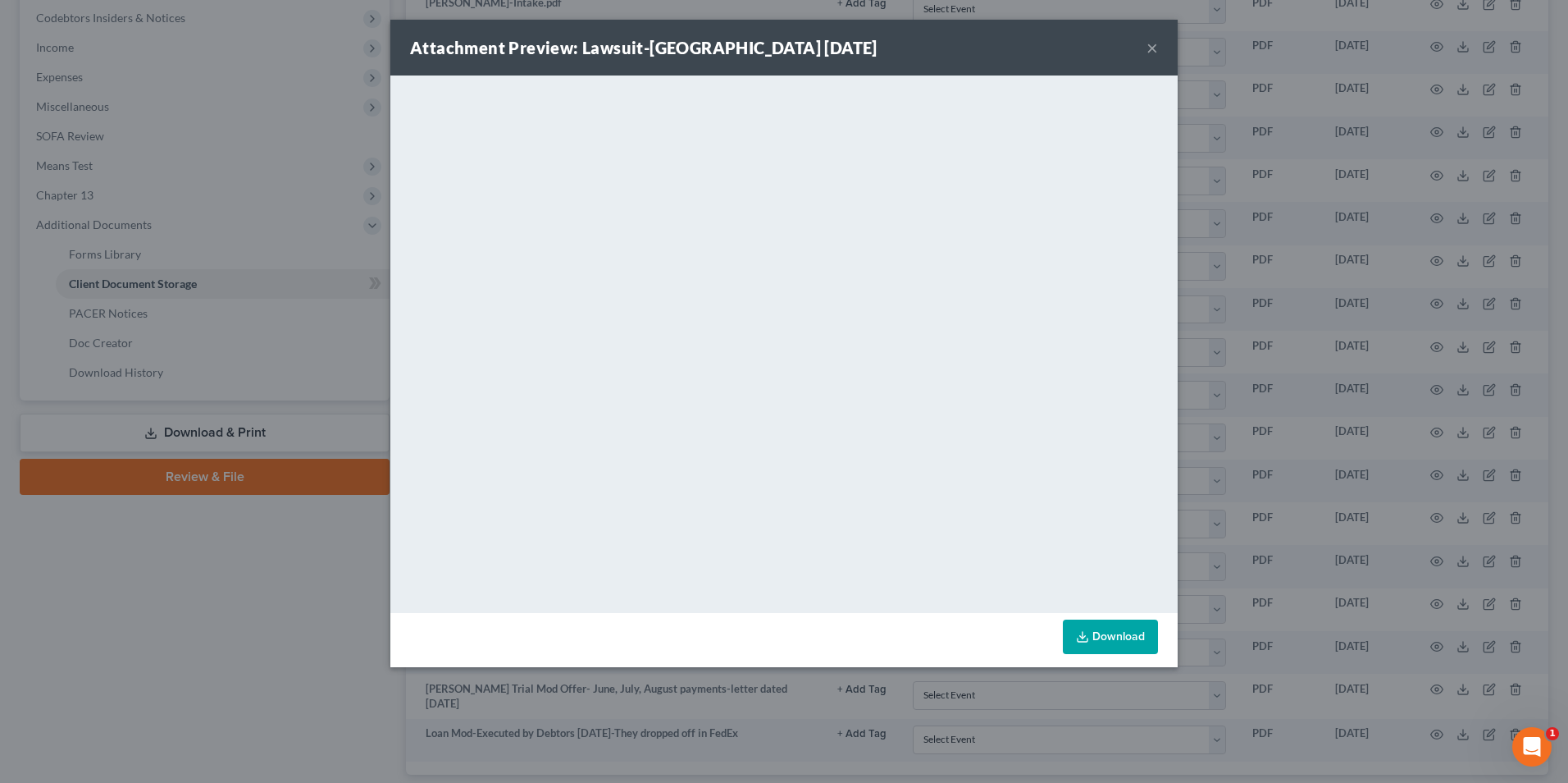
click at [1149, 52] on button "×" at bounding box center [1153, 47] width 11 height 20
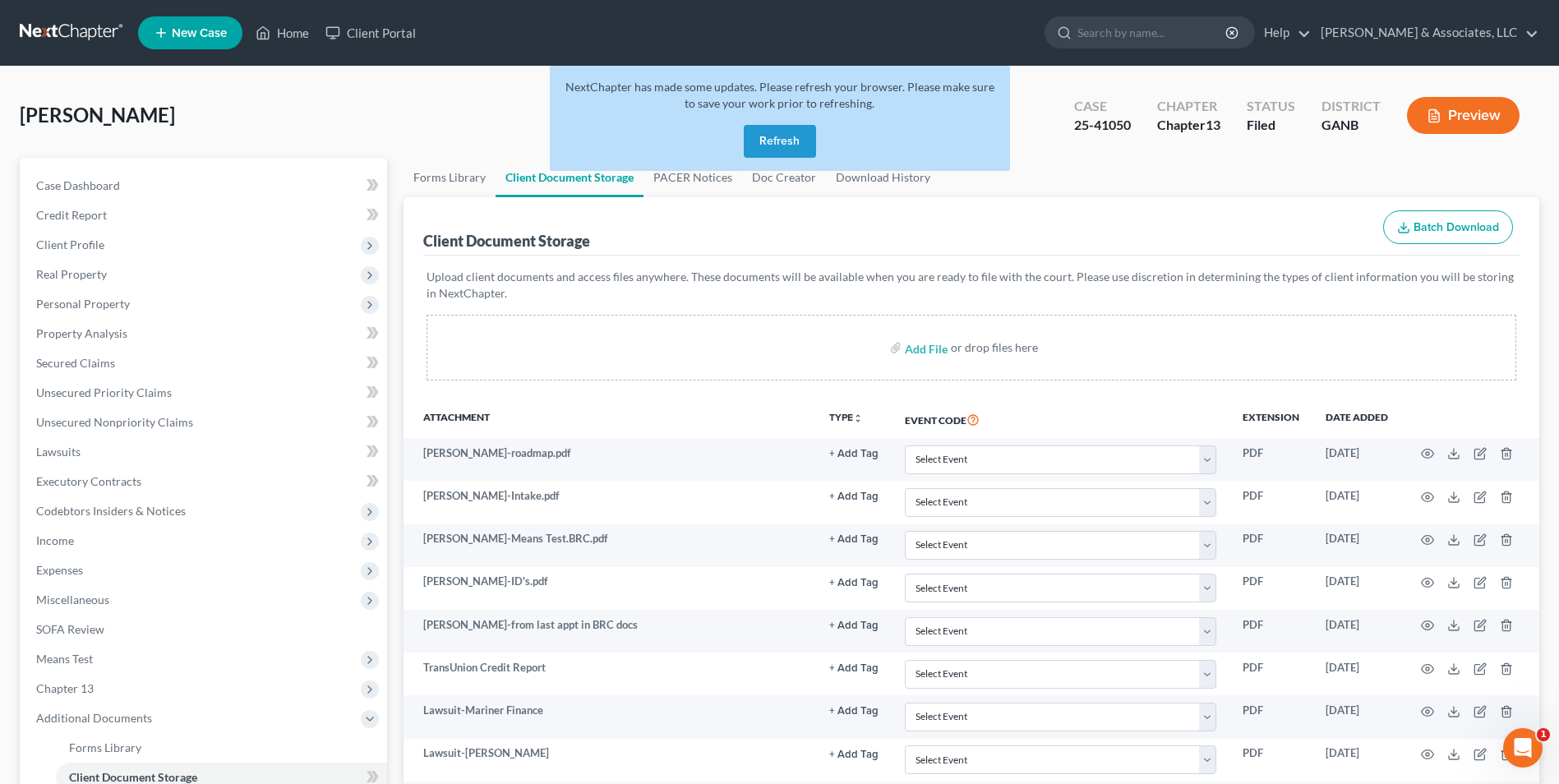
click at [774, 145] on button "Refresh" at bounding box center [780, 141] width 72 height 33
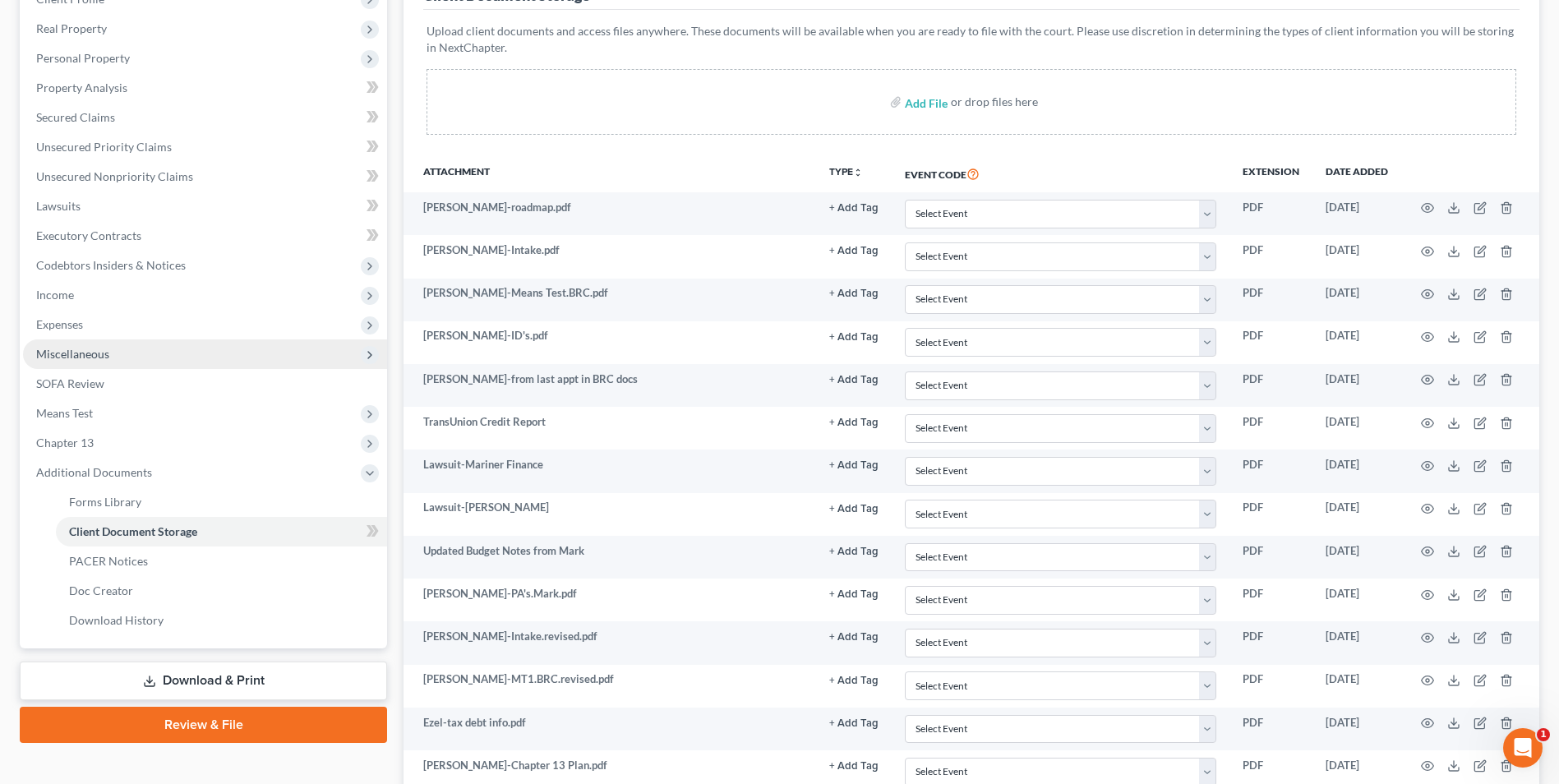
scroll to position [246, 0]
click at [917, 103] on input "file" at bounding box center [925, 101] width 40 height 29
type input "C:\fakepath\Ezell.DSO.pdf"
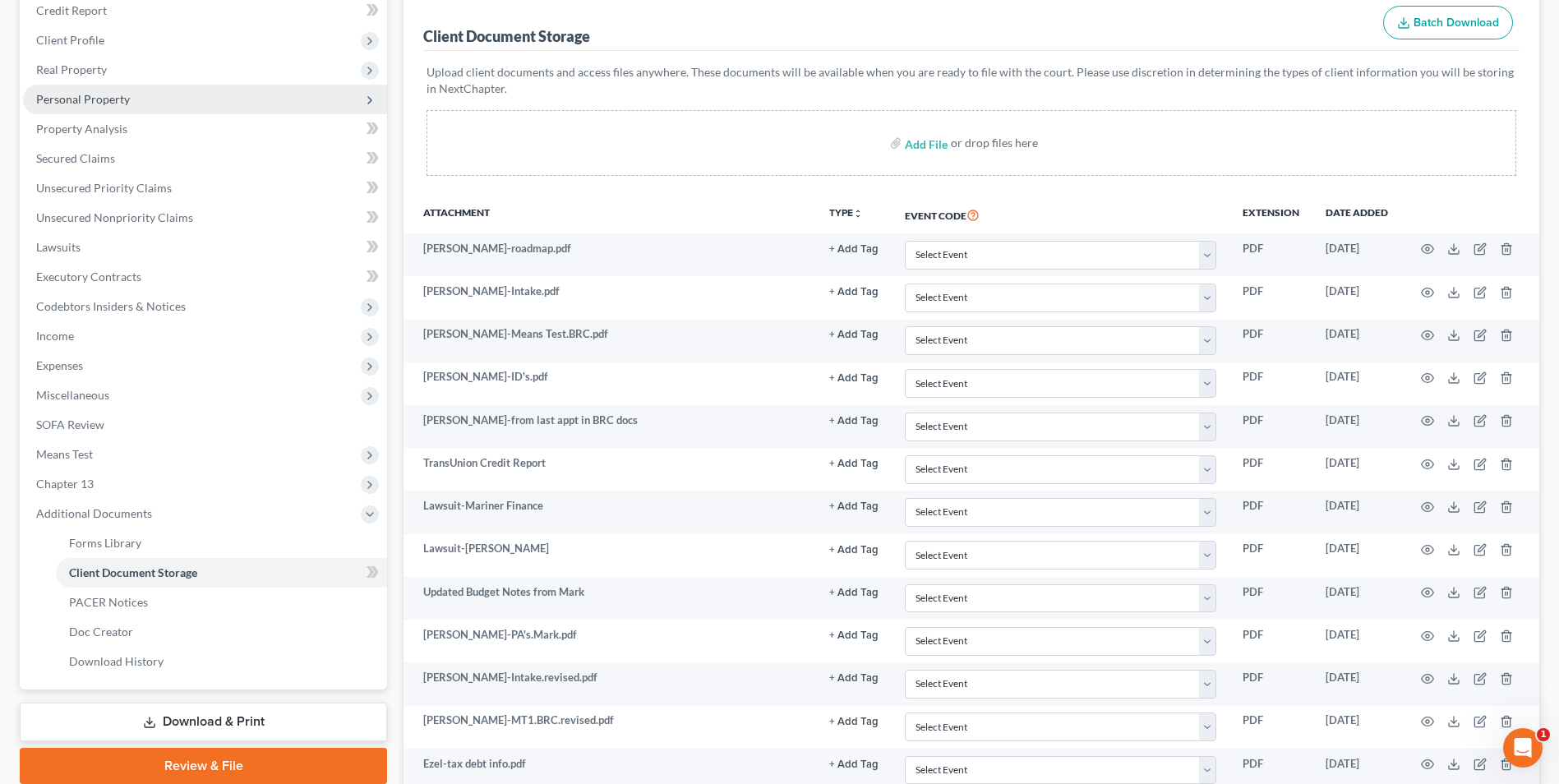
scroll to position [0, 0]
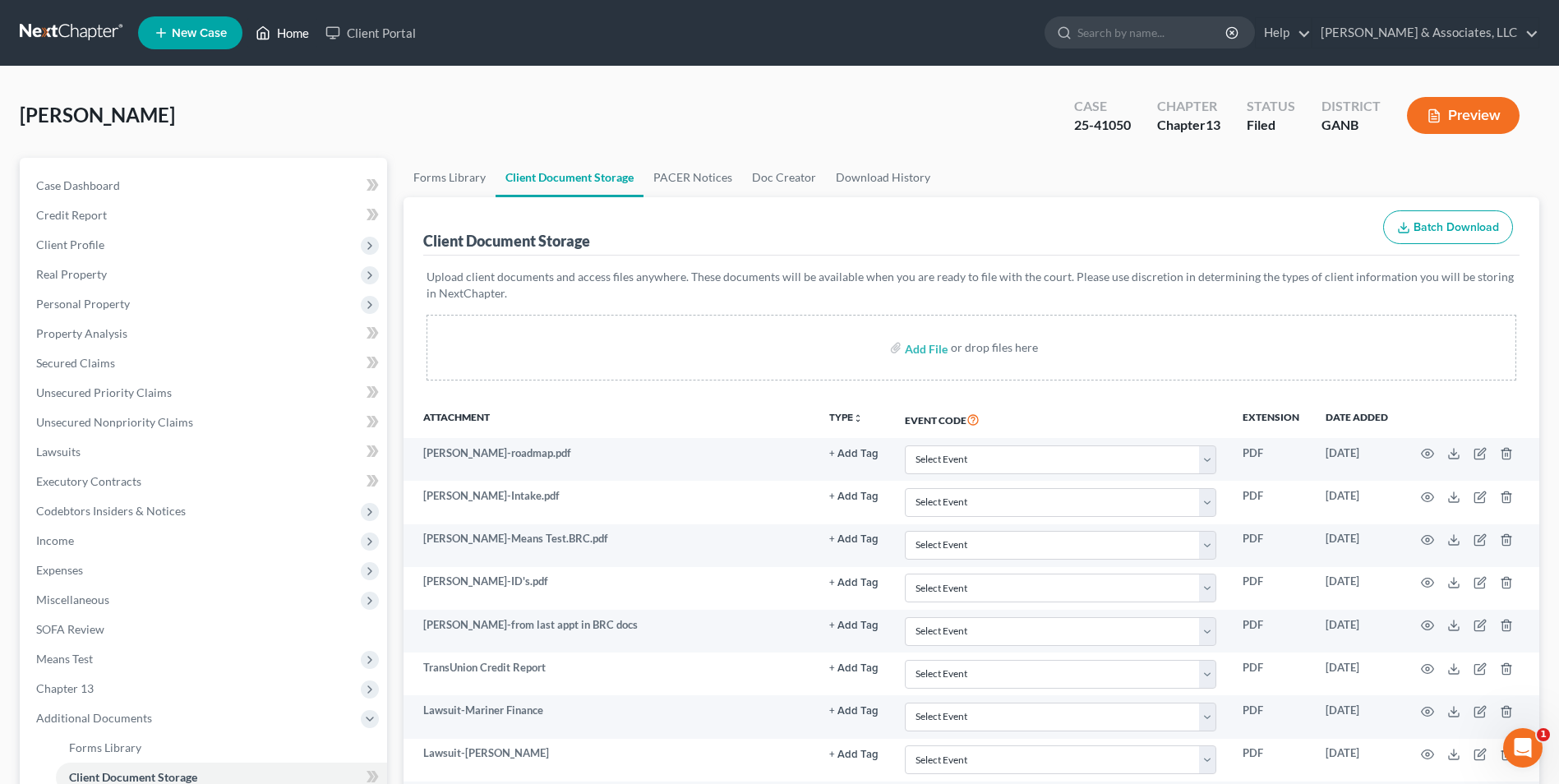
click at [296, 26] on link "Home" at bounding box center [282, 32] width 70 height 29
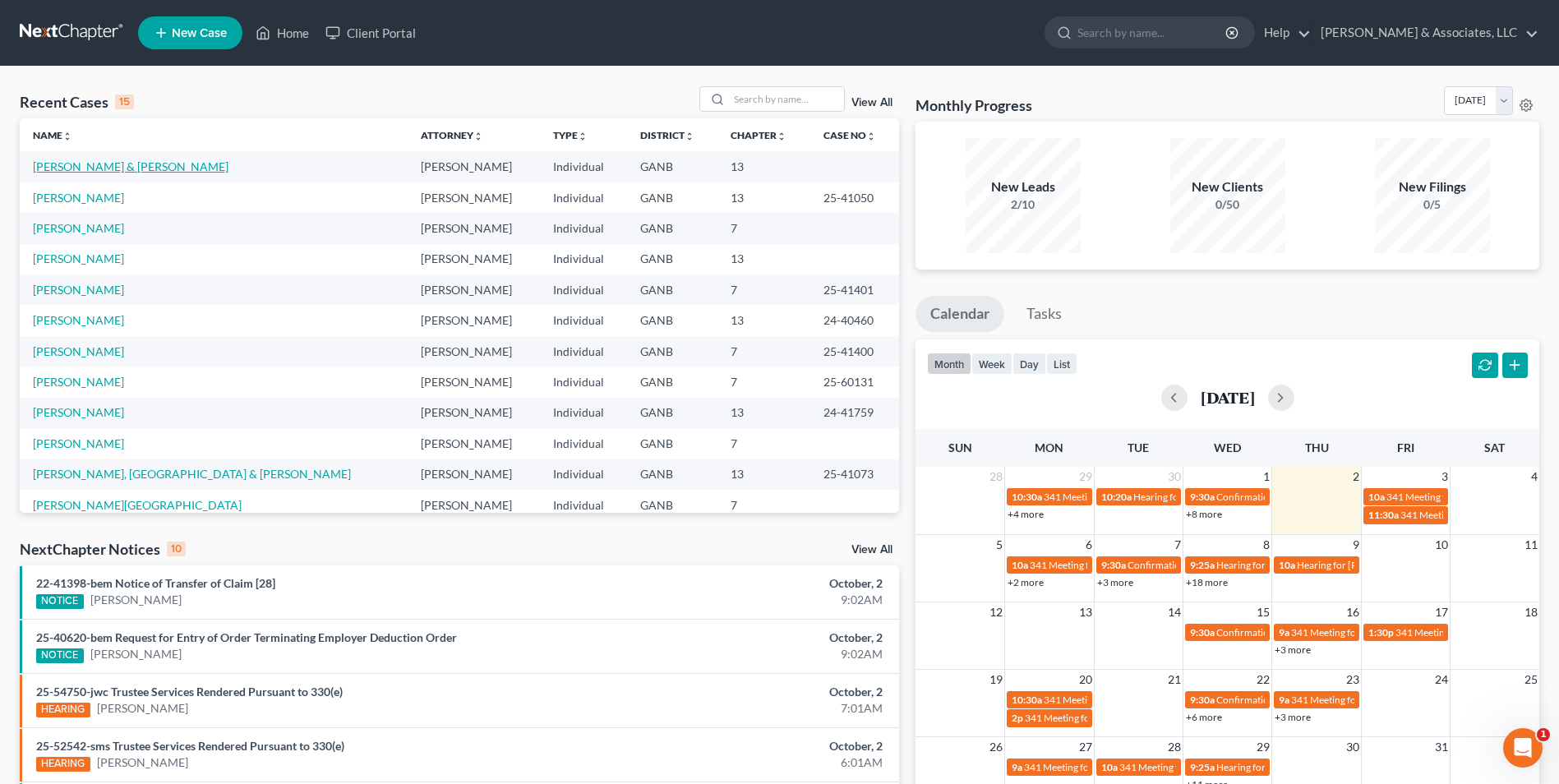
click at [60, 170] on link "[PERSON_NAME] & [PERSON_NAME]" at bounding box center [131, 166] width 196 height 14
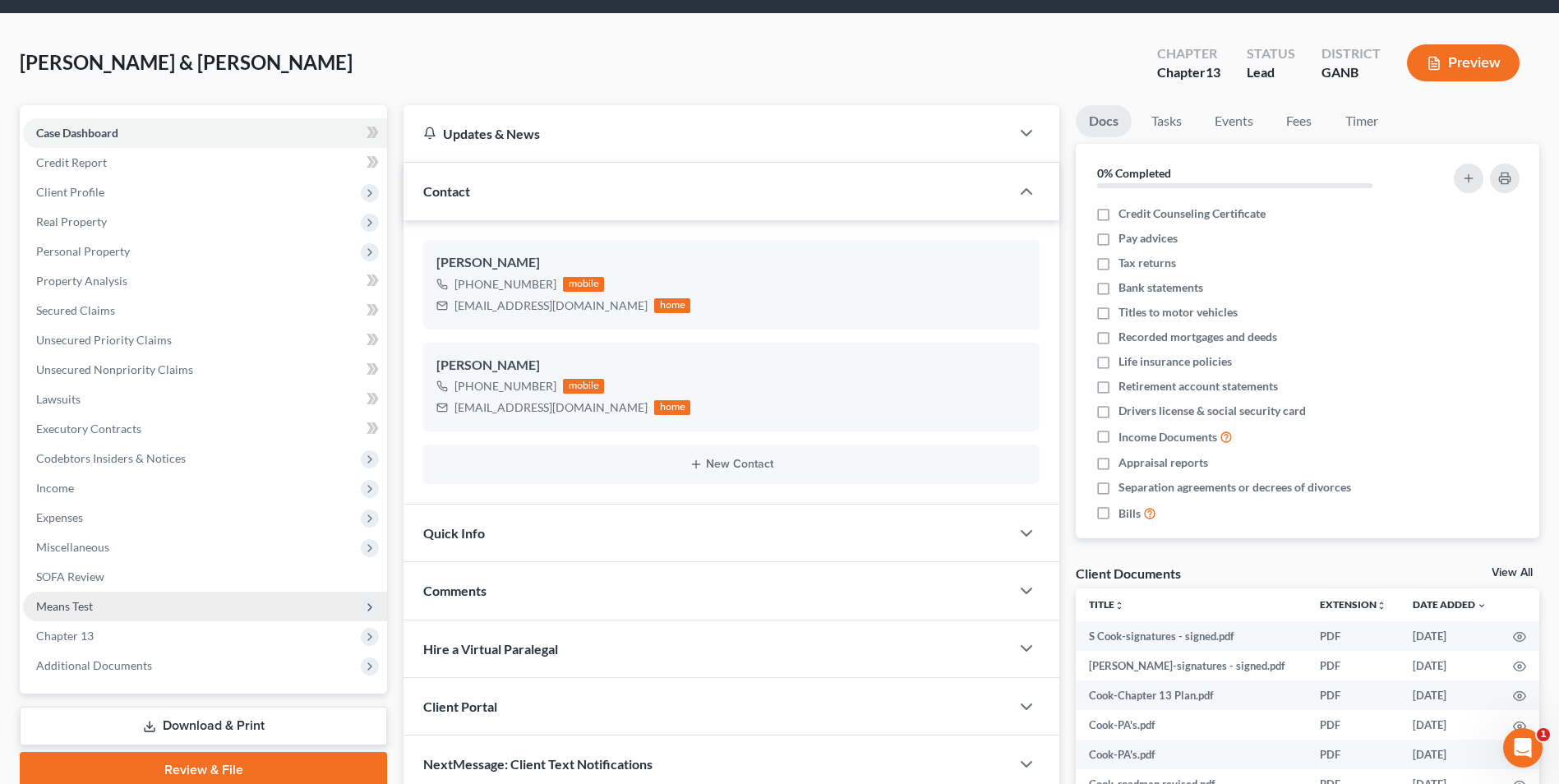
scroll to position [82, 0]
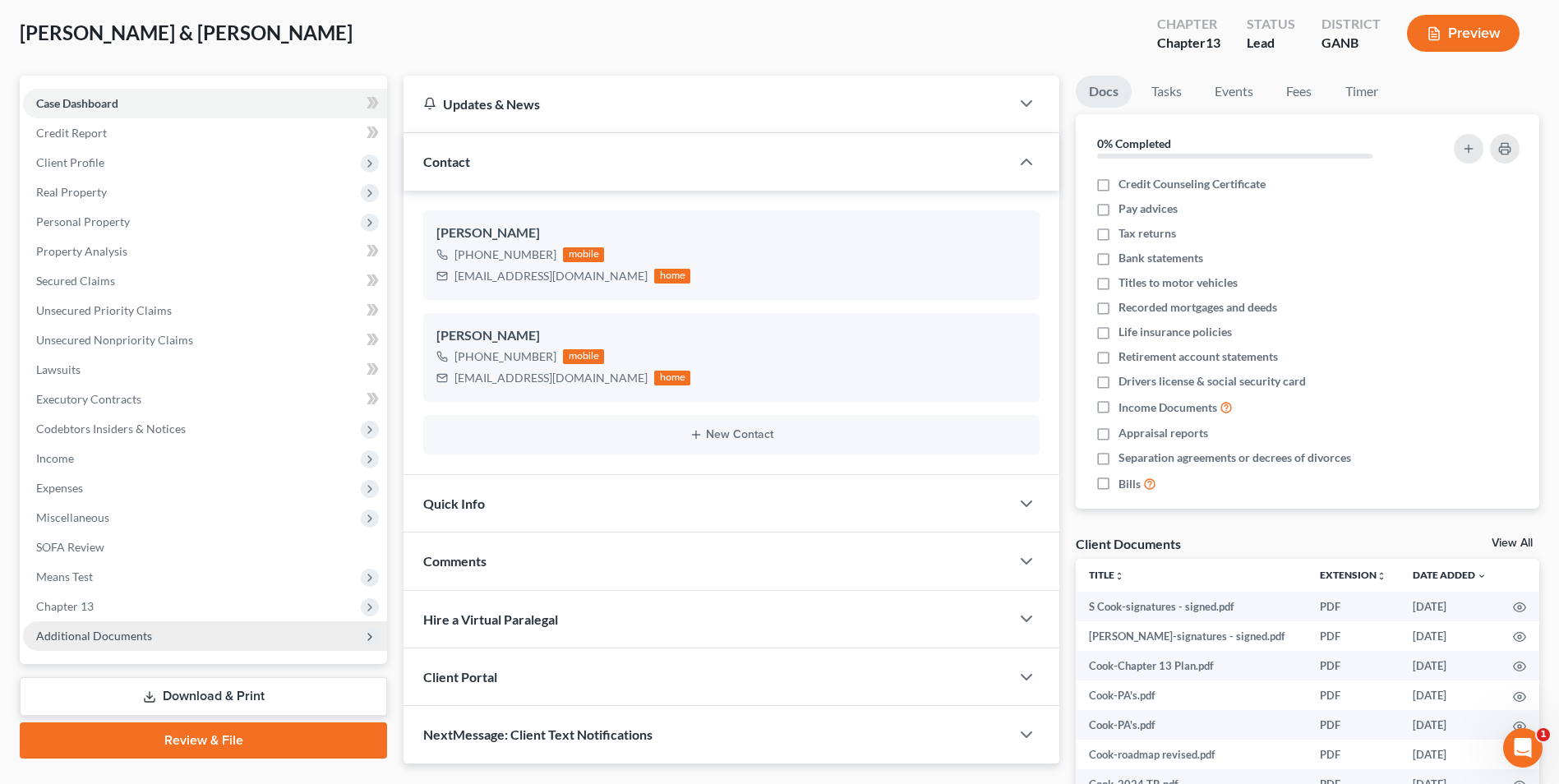
click at [126, 644] on span "Additional Documents" at bounding box center [204, 636] width 364 height 29
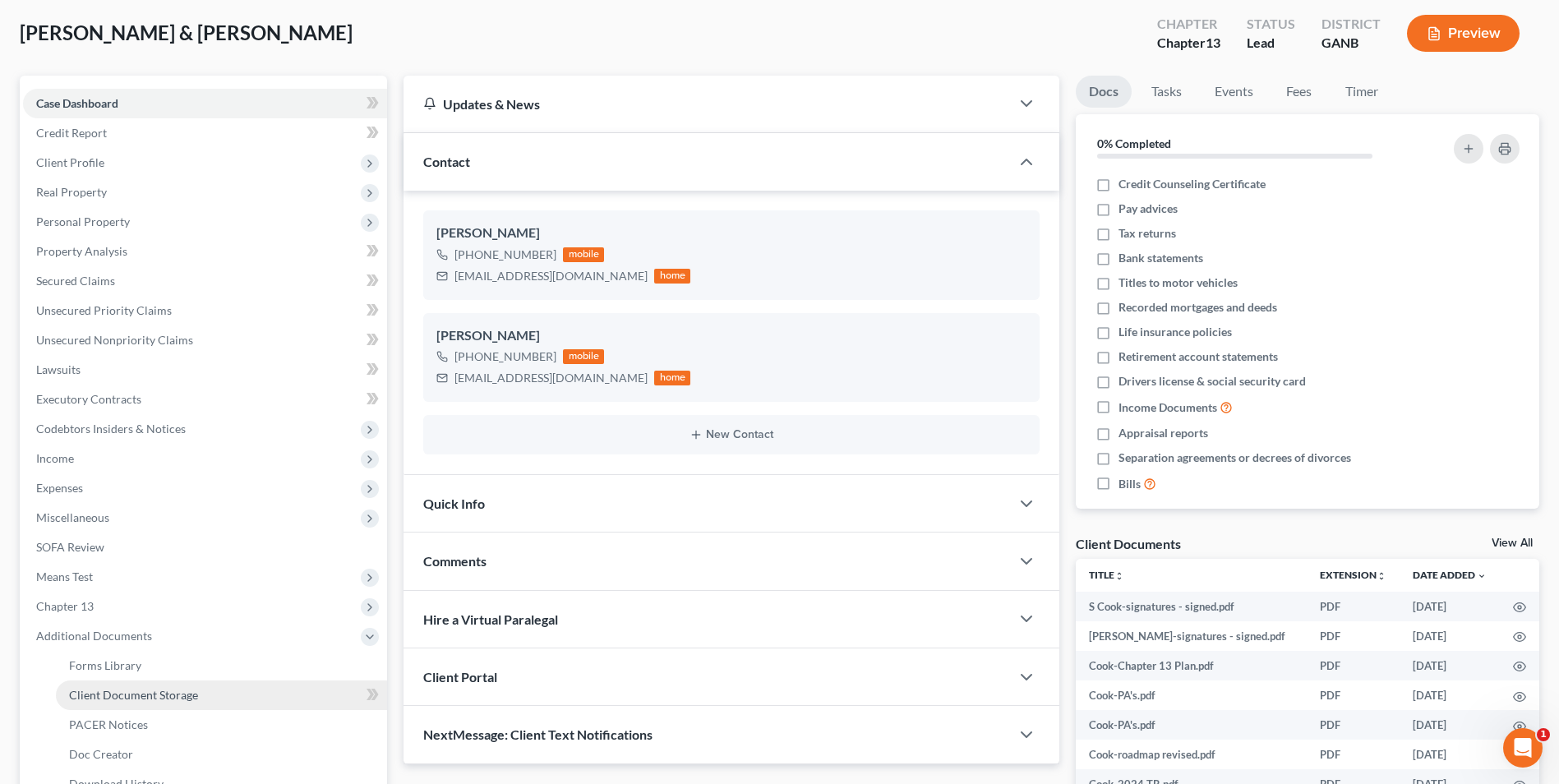
click at [173, 695] on span "Client Document Storage" at bounding box center [134, 695] width 129 height 14
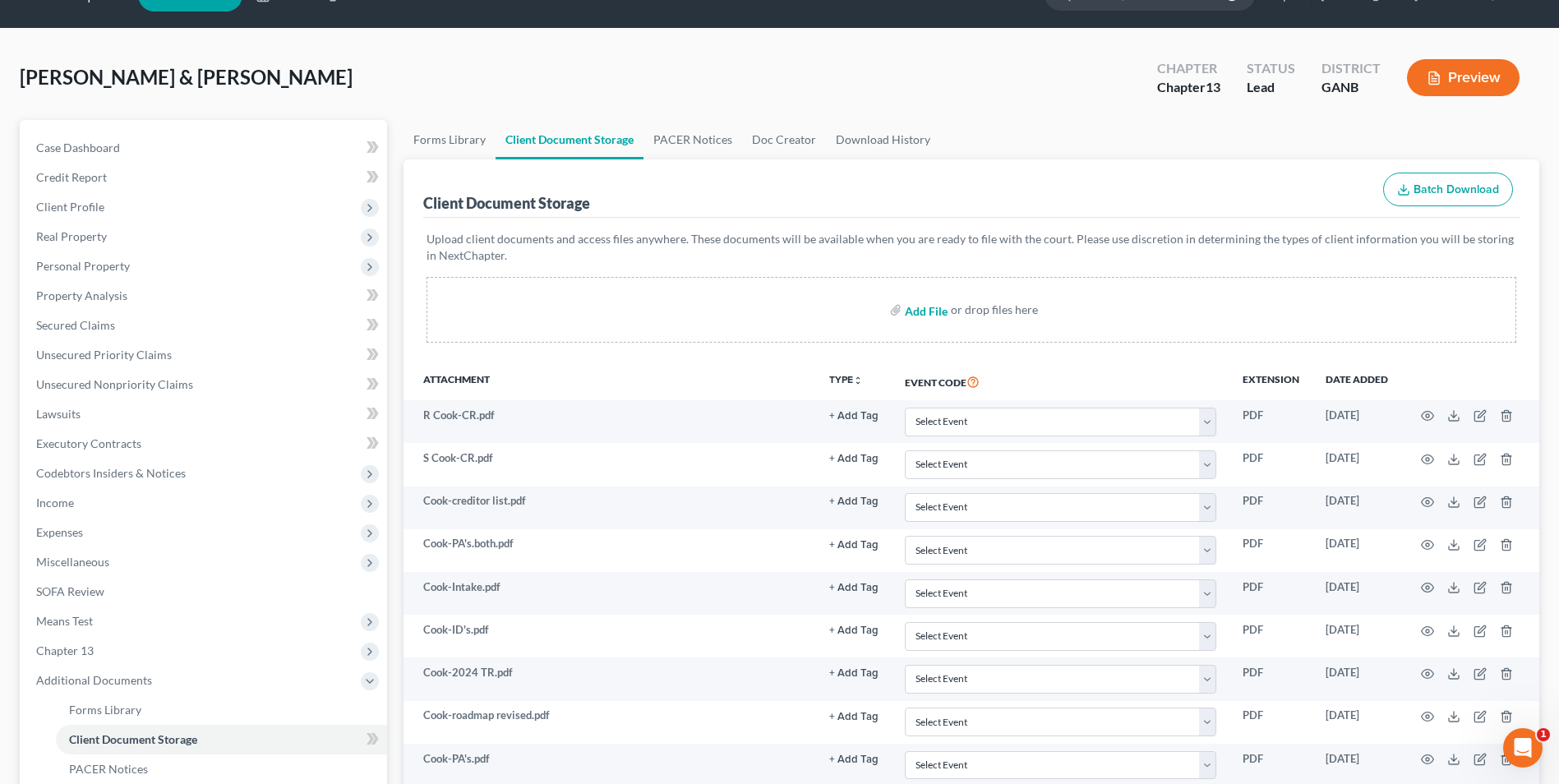
scroll to position [52, 0]
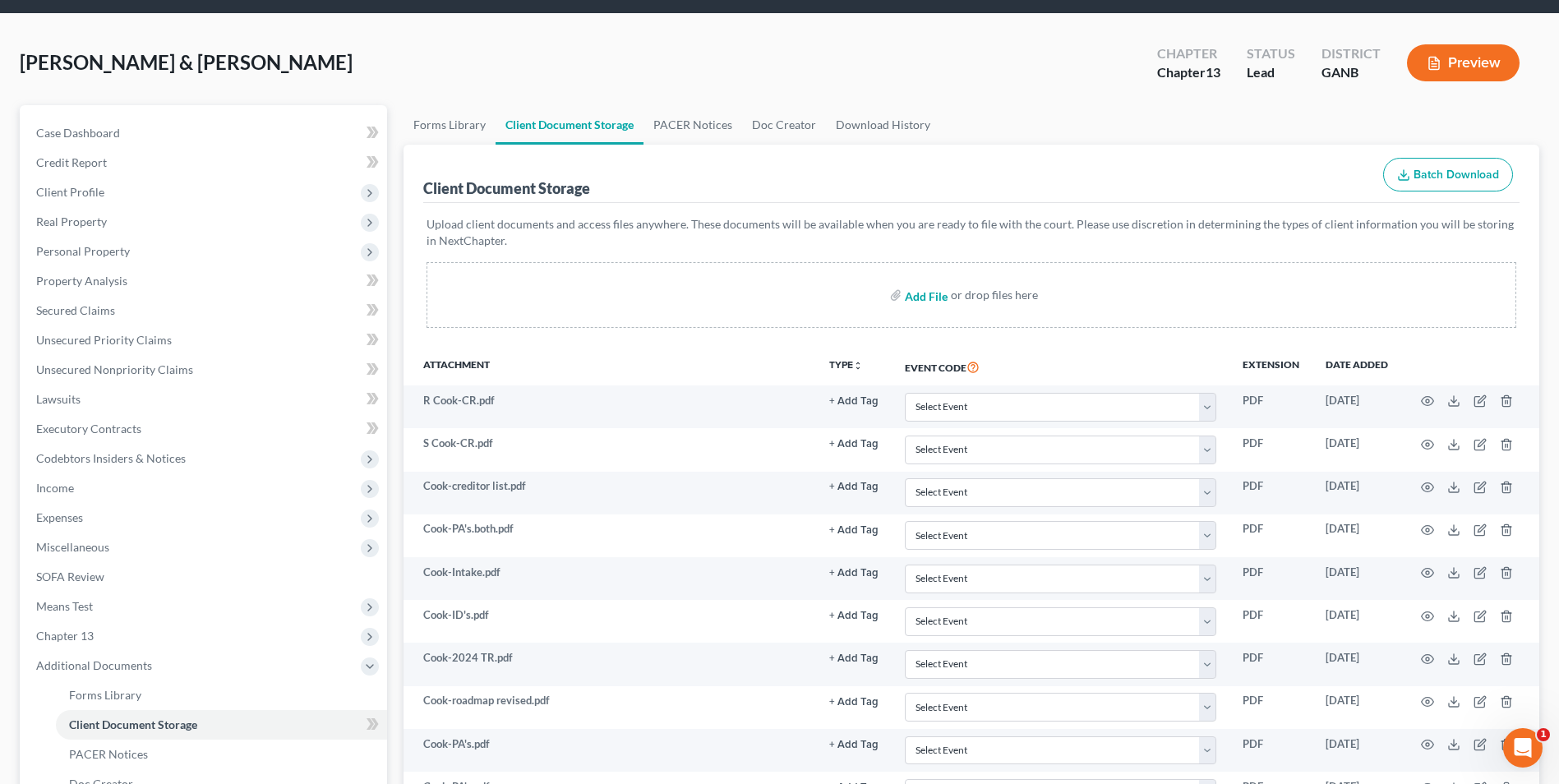
click at [918, 298] on input "file" at bounding box center [925, 295] width 40 height 29
type input "C:\fakepath\Cook.121.pdf"
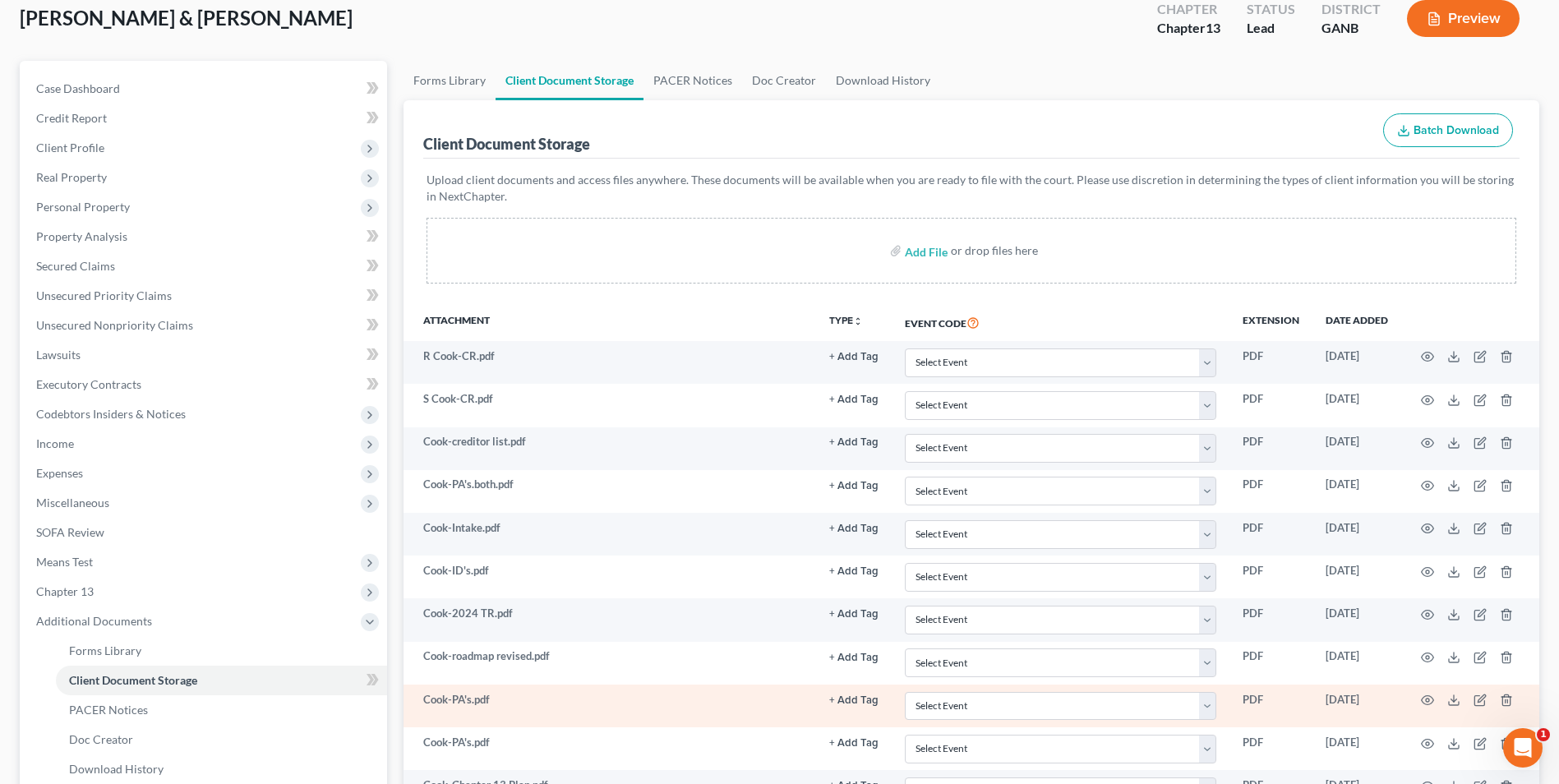
scroll to position [0, 0]
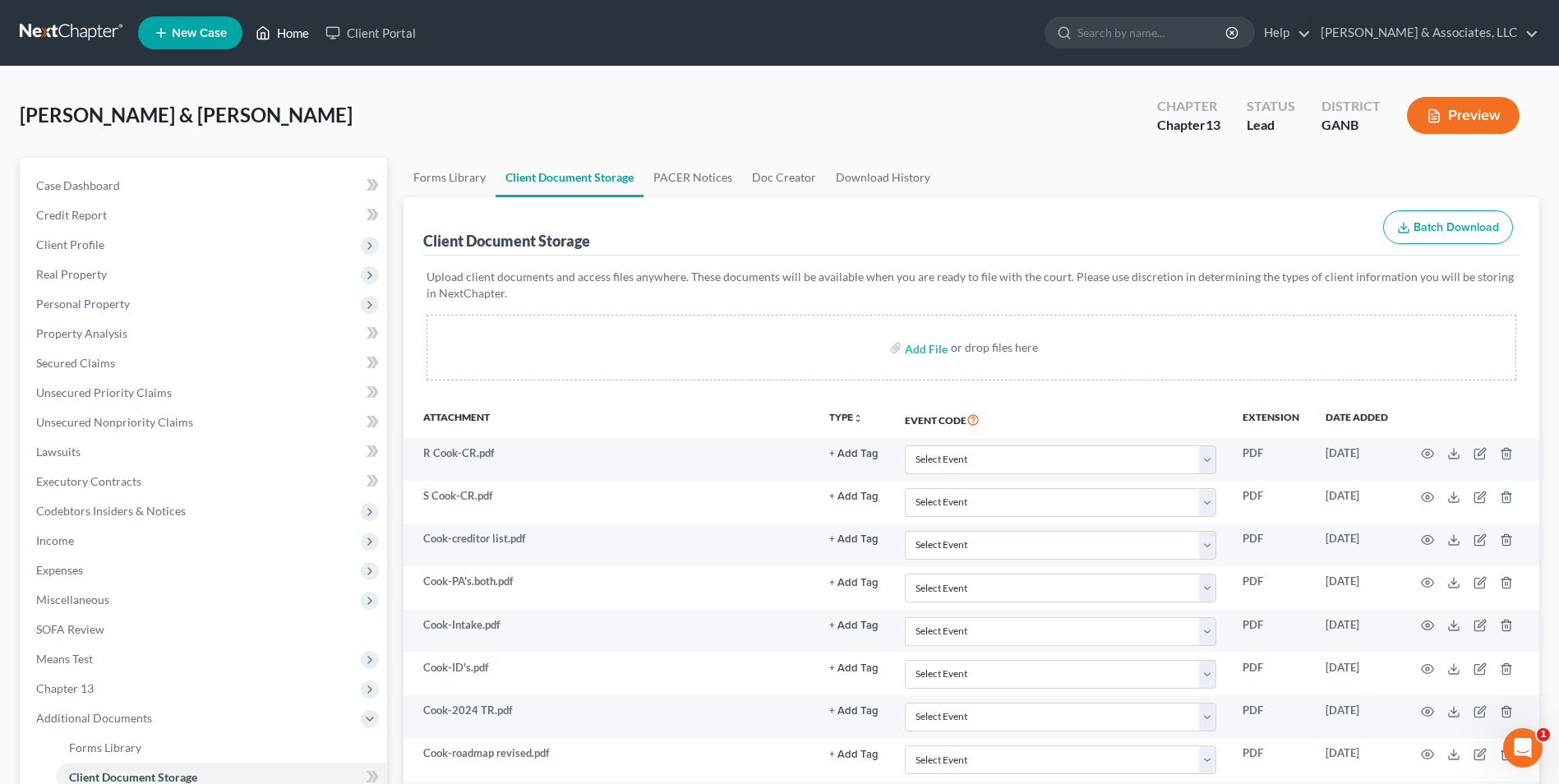
click at [284, 24] on link "Home" at bounding box center [282, 32] width 70 height 29
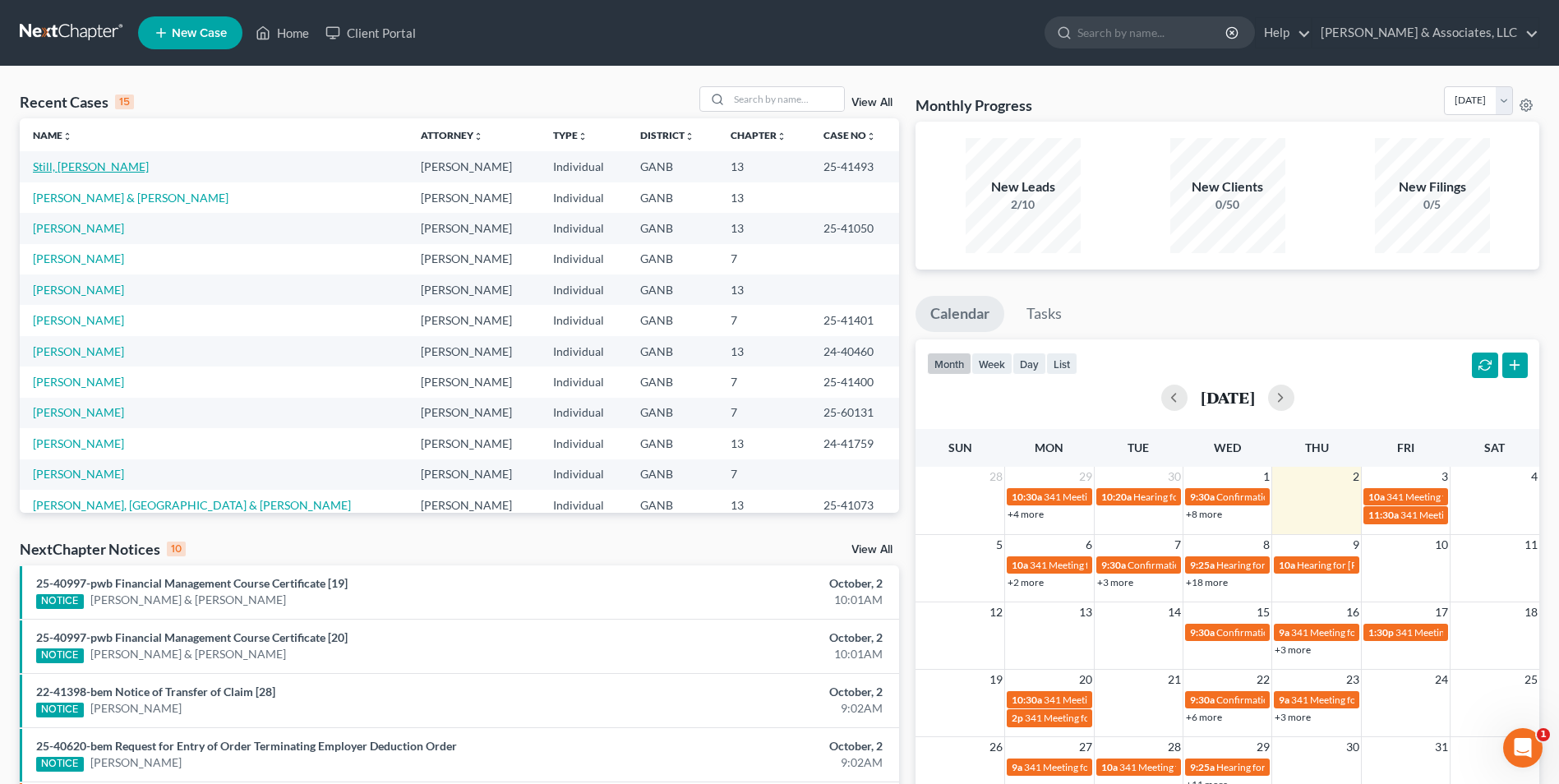
click at [51, 162] on link "Still, [PERSON_NAME]" at bounding box center [91, 166] width 116 height 14
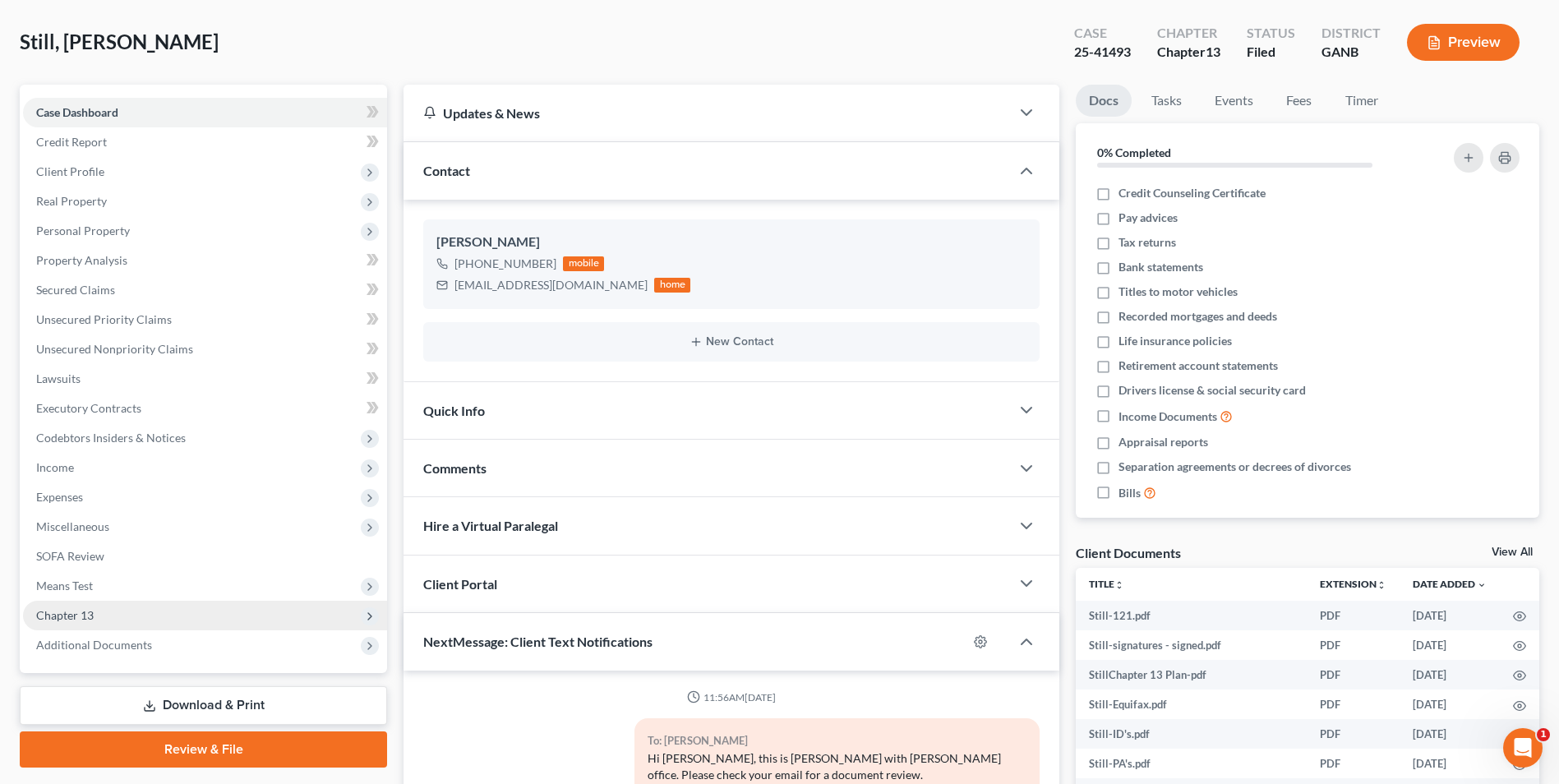
scroll to position [164, 0]
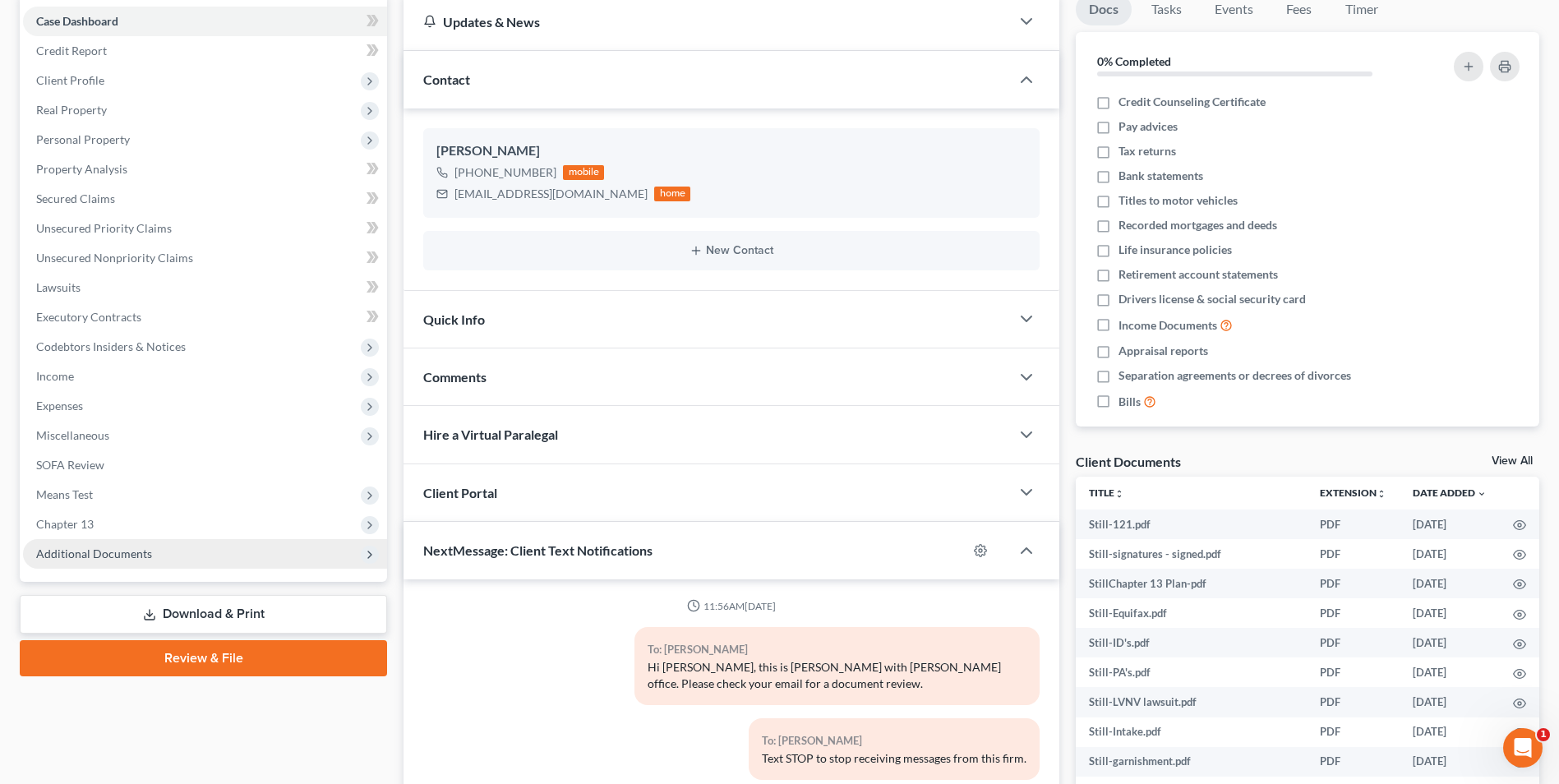
click at [161, 550] on span "Additional Documents" at bounding box center [204, 553] width 364 height 29
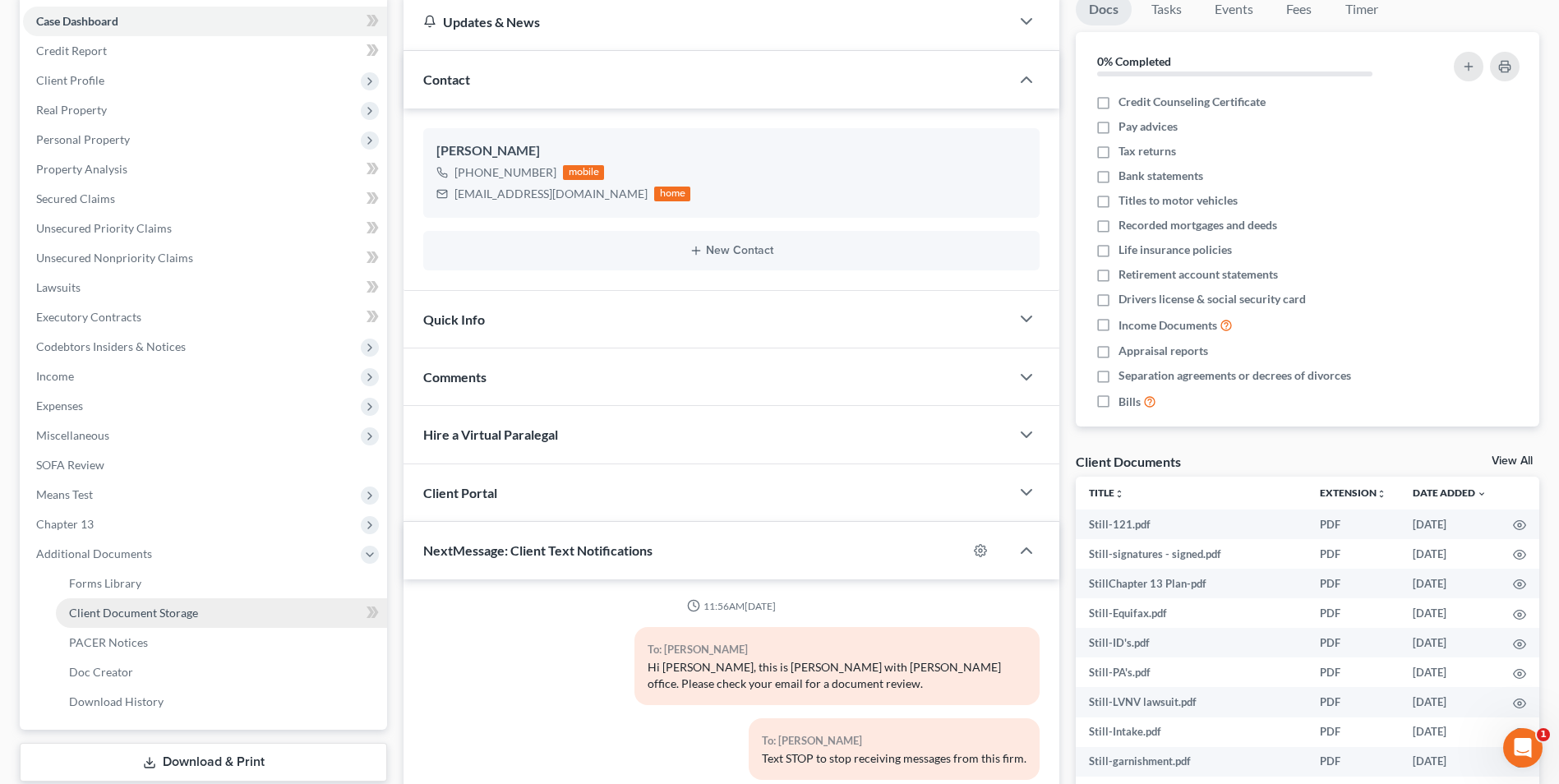
click at [164, 609] on span "Client Document Storage" at bounding box center [134, 612] width 129 height 14
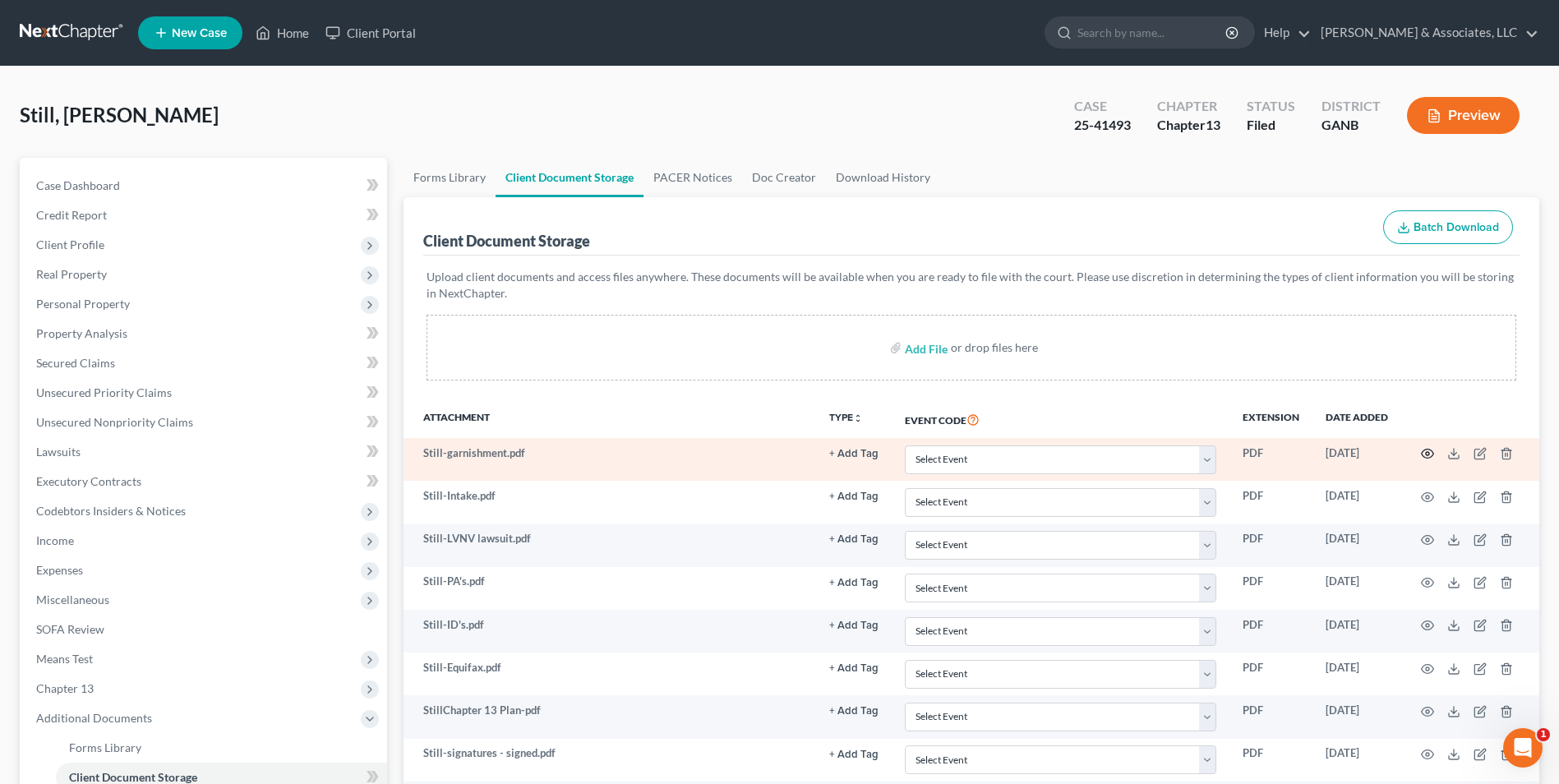
click at [1427, 456] on icon "button" at bounding box center [1428, 453] width 13 height 13
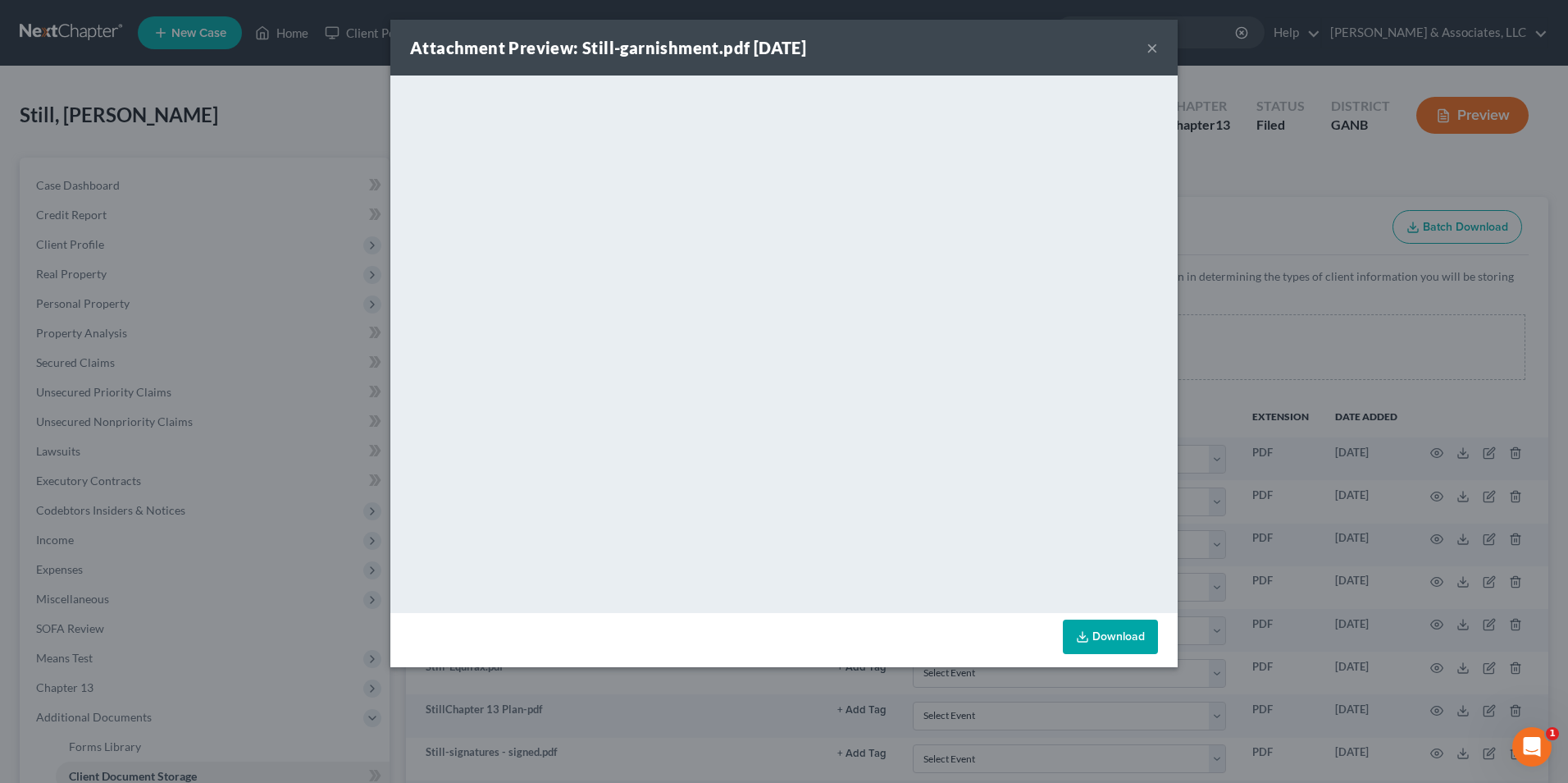
click at [1155, 43] on button "×" at bounding box center [1153, 47] width 11 height 20
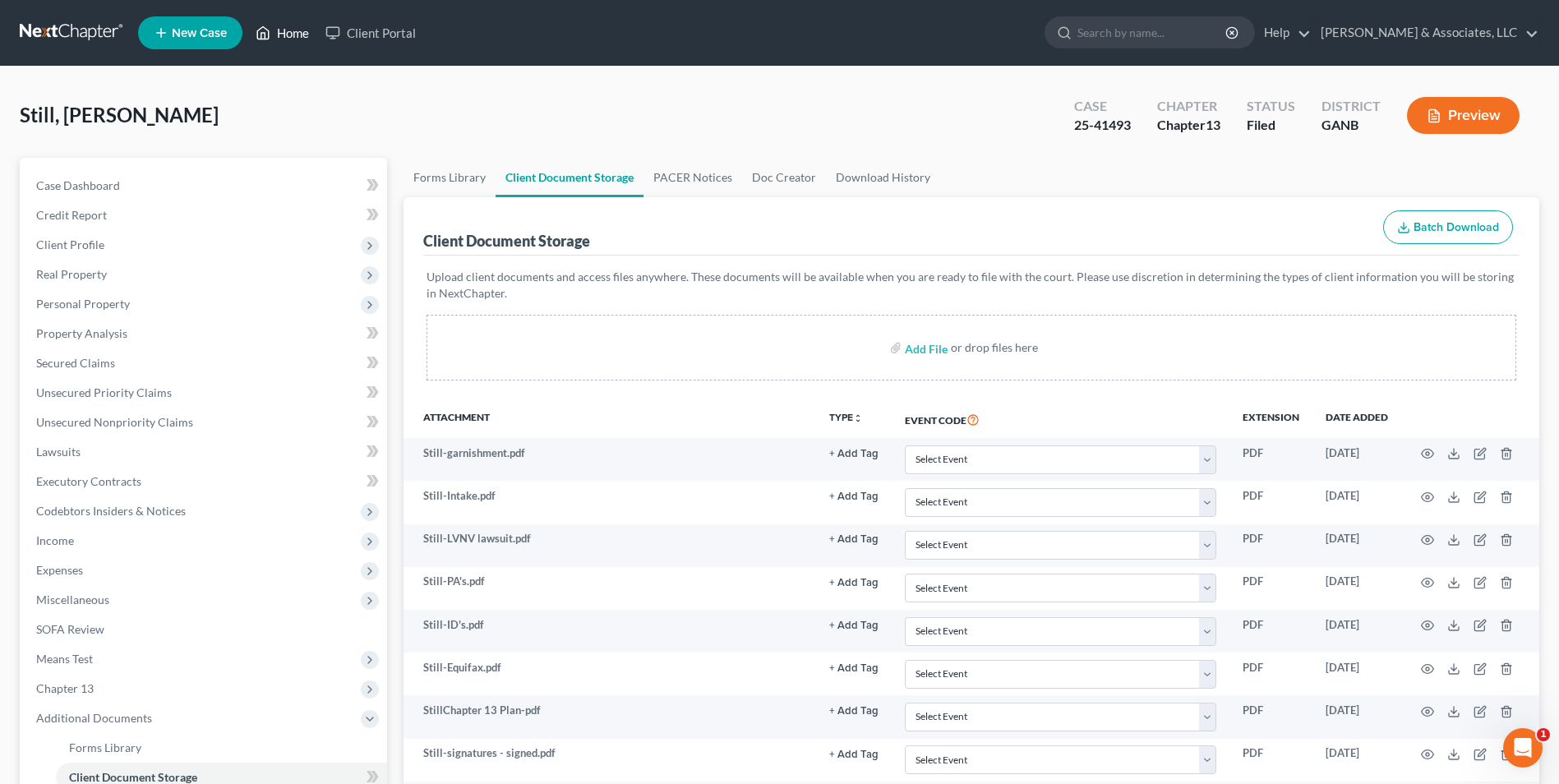
click at [299, 29] on link "Home" at bounding box center [282, 32] width 70 height 29
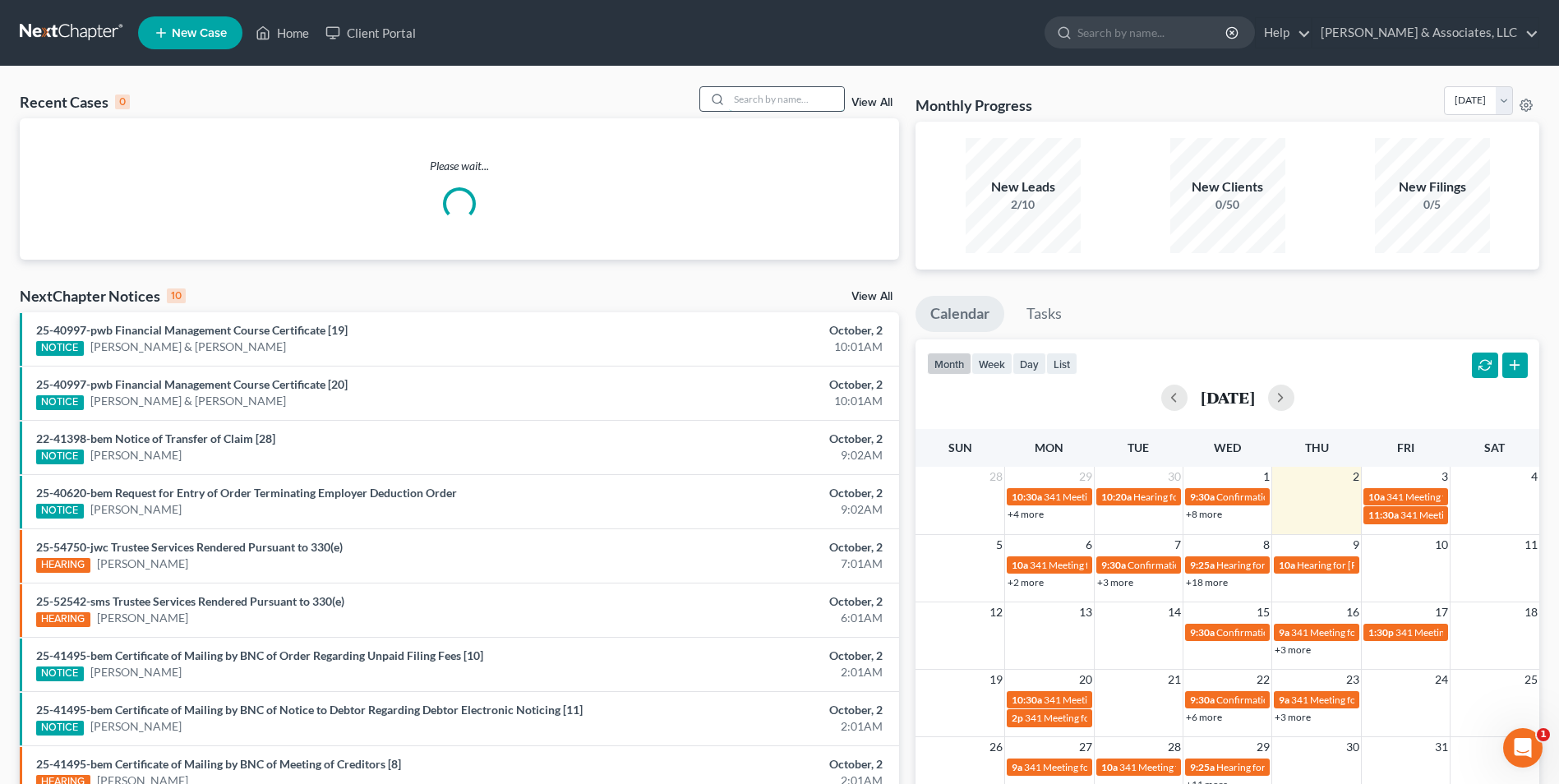
click at [819, 94] on input "search" at bounding box center [786, 99] width 115 height 24
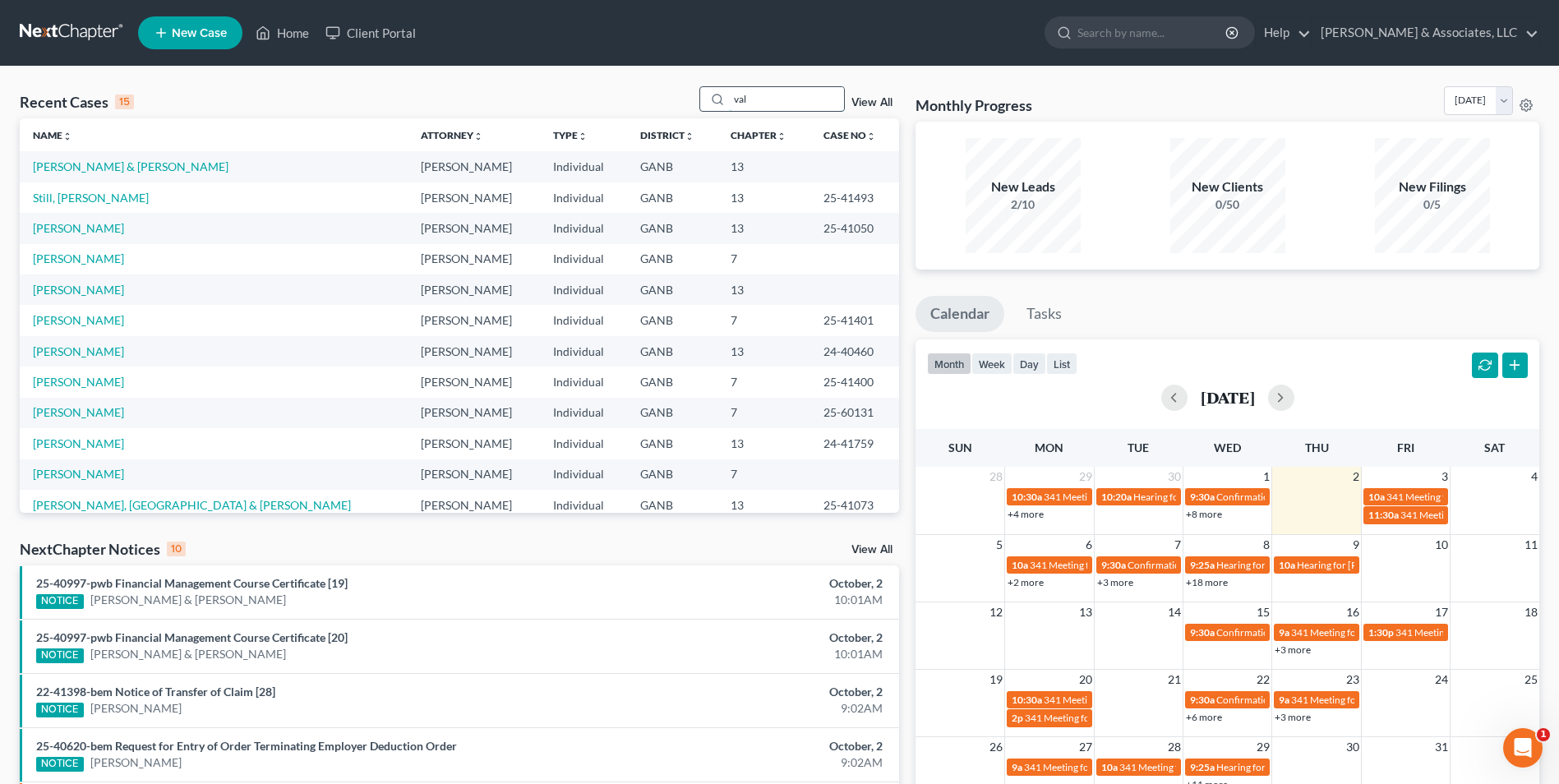
type input "val"
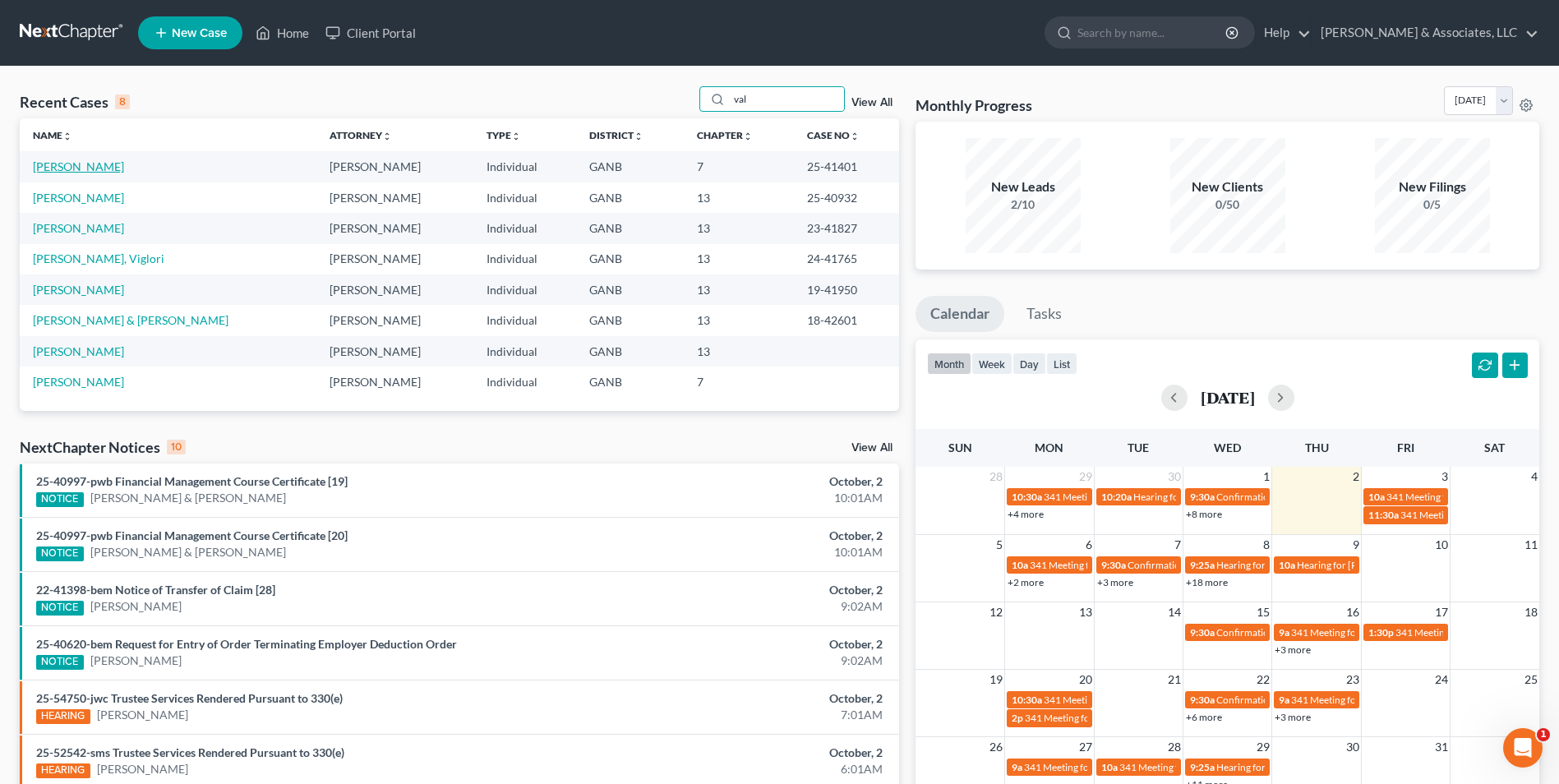
click at [81, 161] on link "[PERSON_NAME]" at bounding box center [79, 166] width 91 height 14
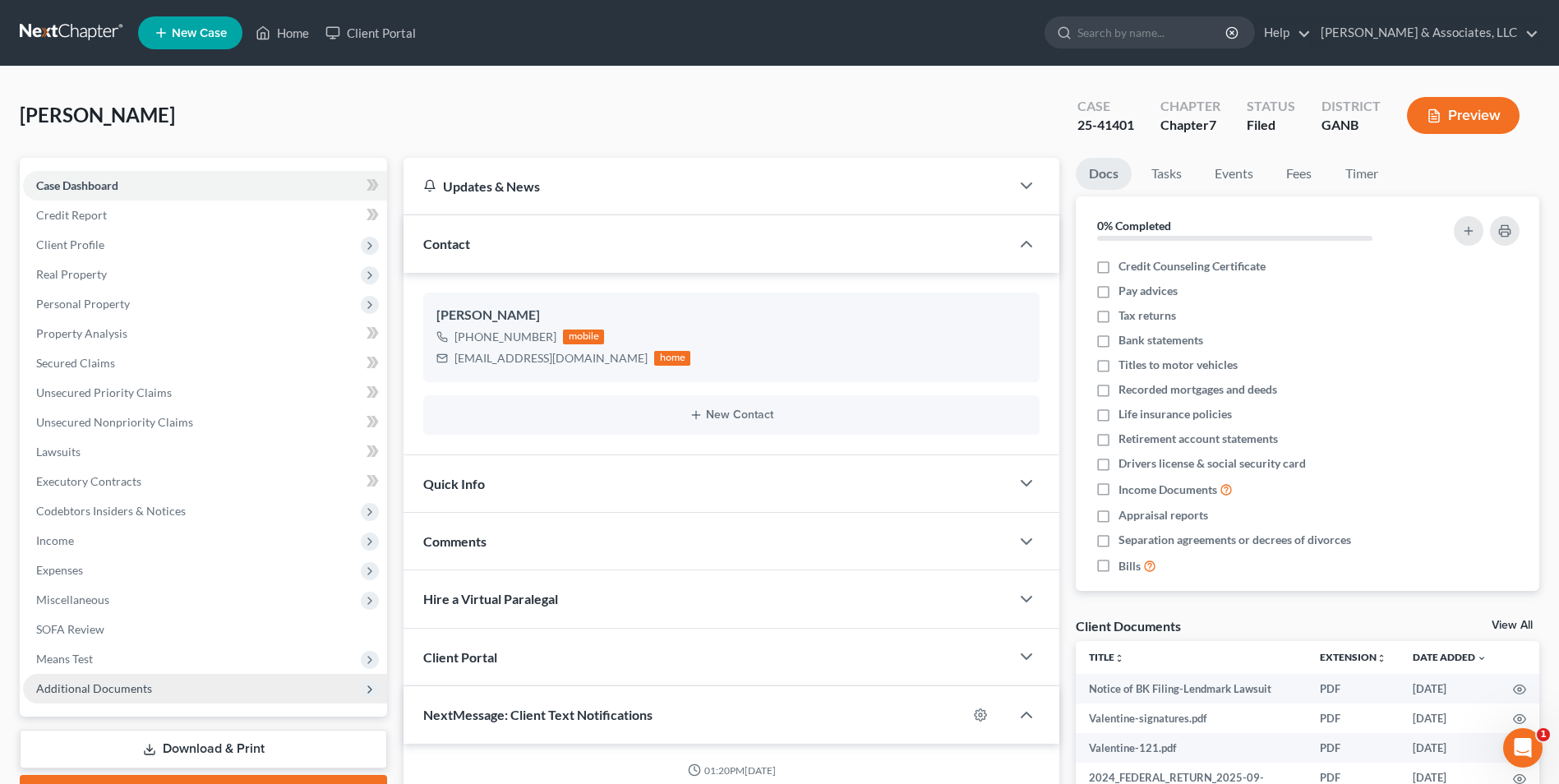
click at [157, 701] on span "Additional Documents" at bounding box center [204, 688] width 364 height 29
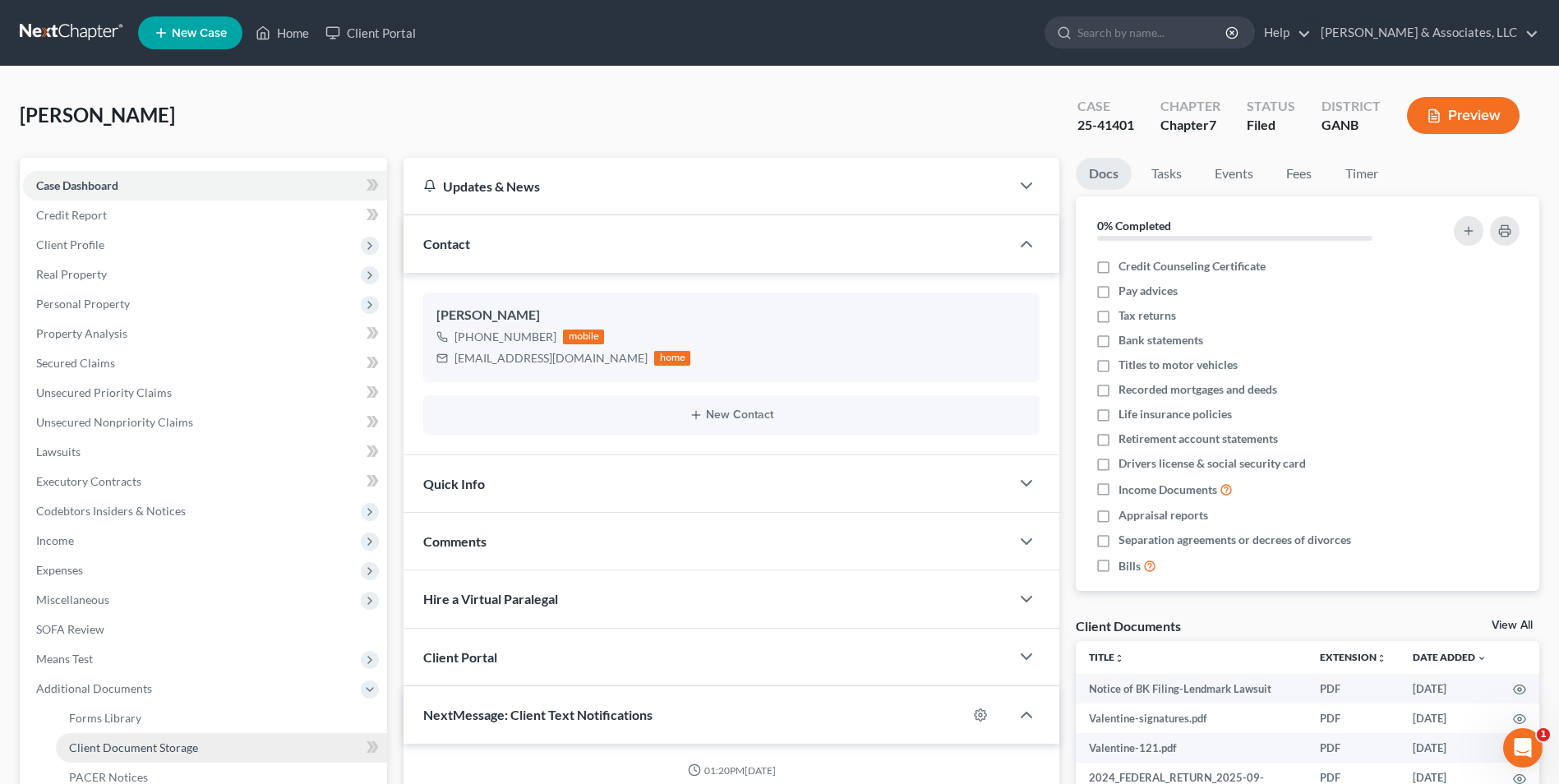
click at [150, 744] on span "Client Document Storage" at bounding box center [134, 747] width 129 height 14
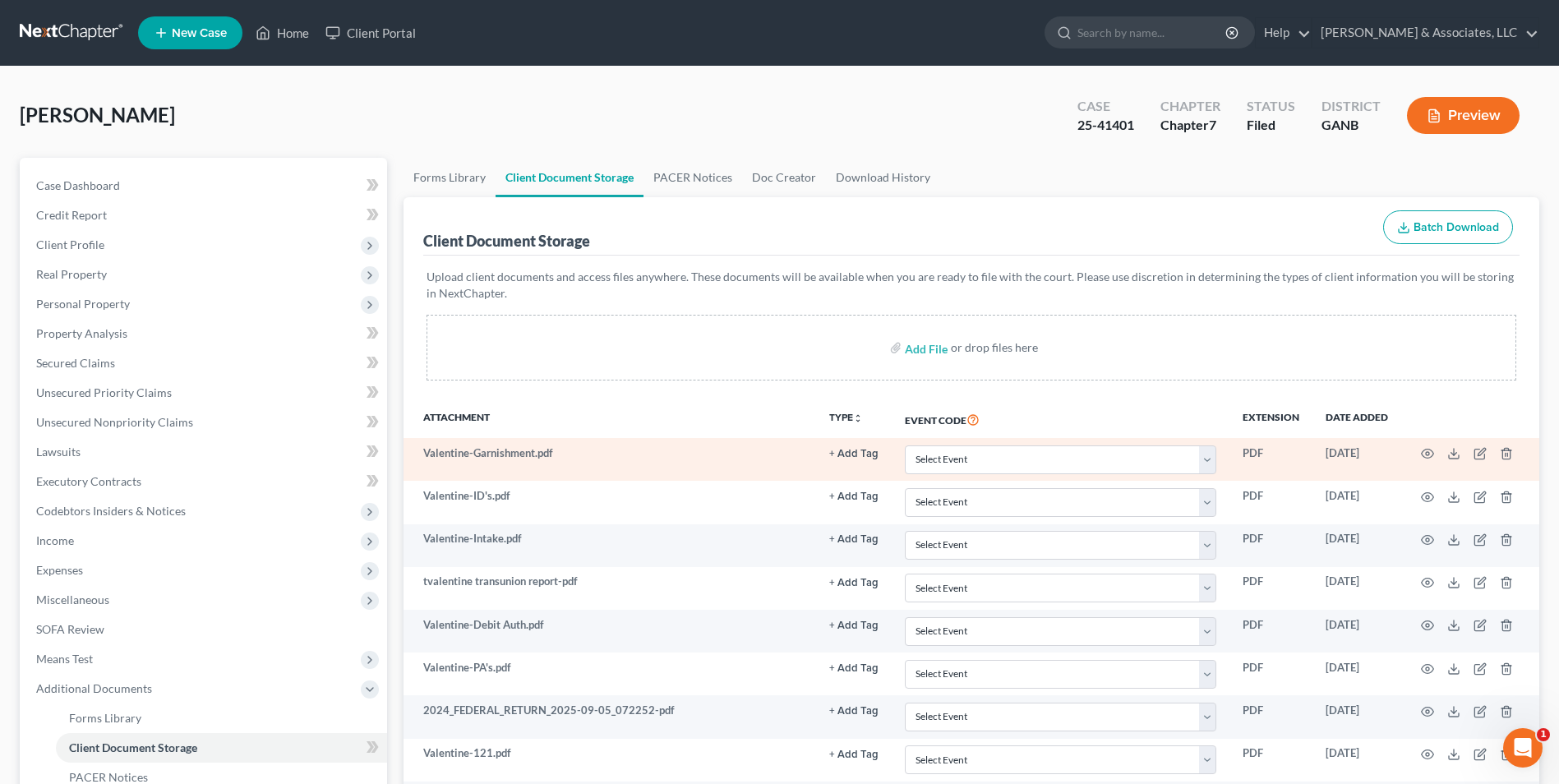
click at [1436, 447] on td at bounding box center [1470, 459] width 138 height 43
click at [1422, 454] on icon "button" at bounding box center [1428, 454] width 12 height 10
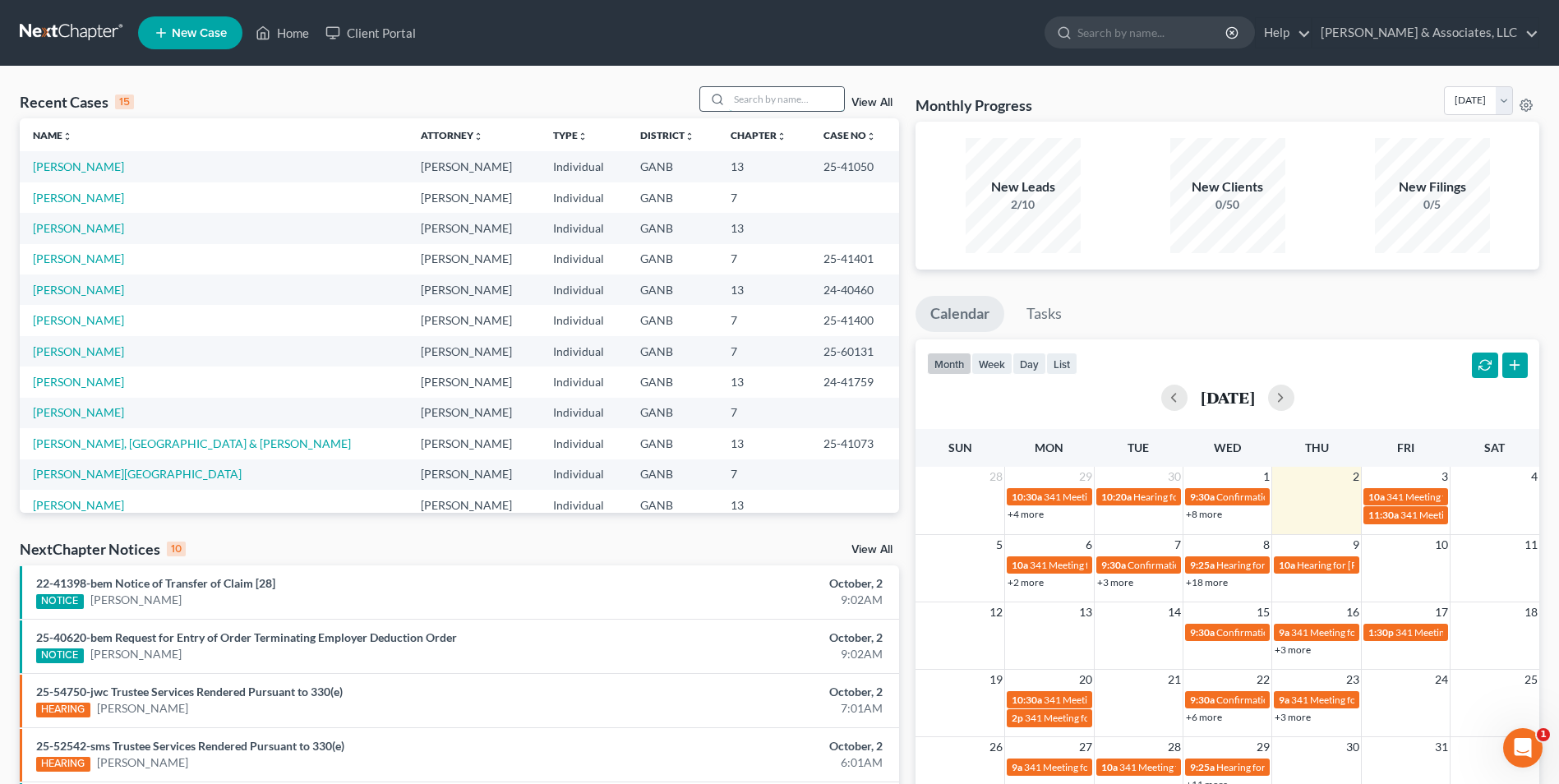
click at [812, 92] on input "search" at bounding box center [786, 99] width 115 height 24
type input "cook"
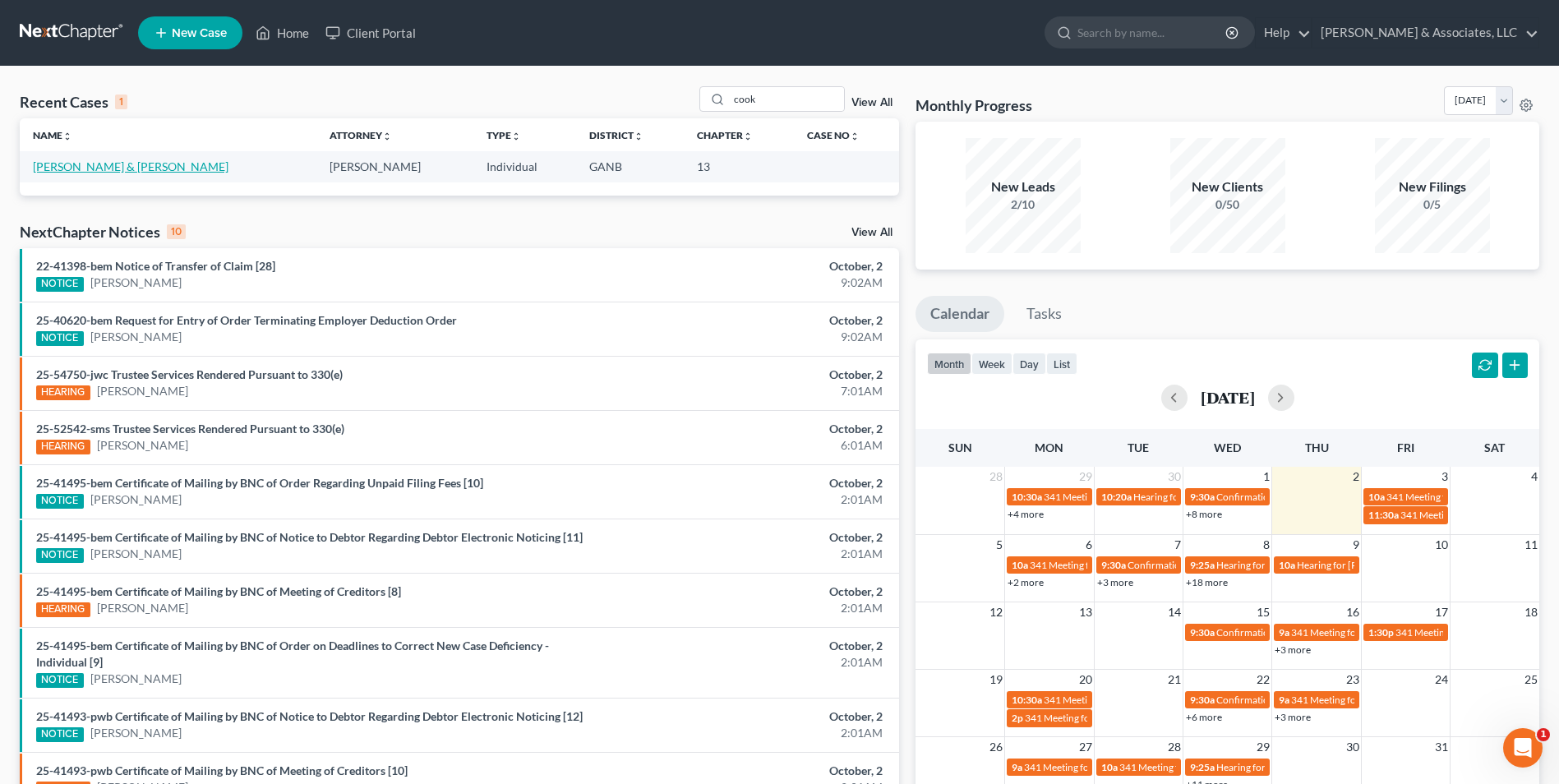
click at [139, 173] on link "[PERSON_NAME] & [PERSON_NAME]" at bounding box center [131, 166] width 196 height 14
click at [119, 171] on link "[PERSON_NAME] & [PERSON_NAME]" at bounding box center [131, 166] width 196 height 14
click at [96, 165] on link "[PERSON_NAME] & [PERSON_NAME]" at bounding box center [131, 166] width 196 height 14
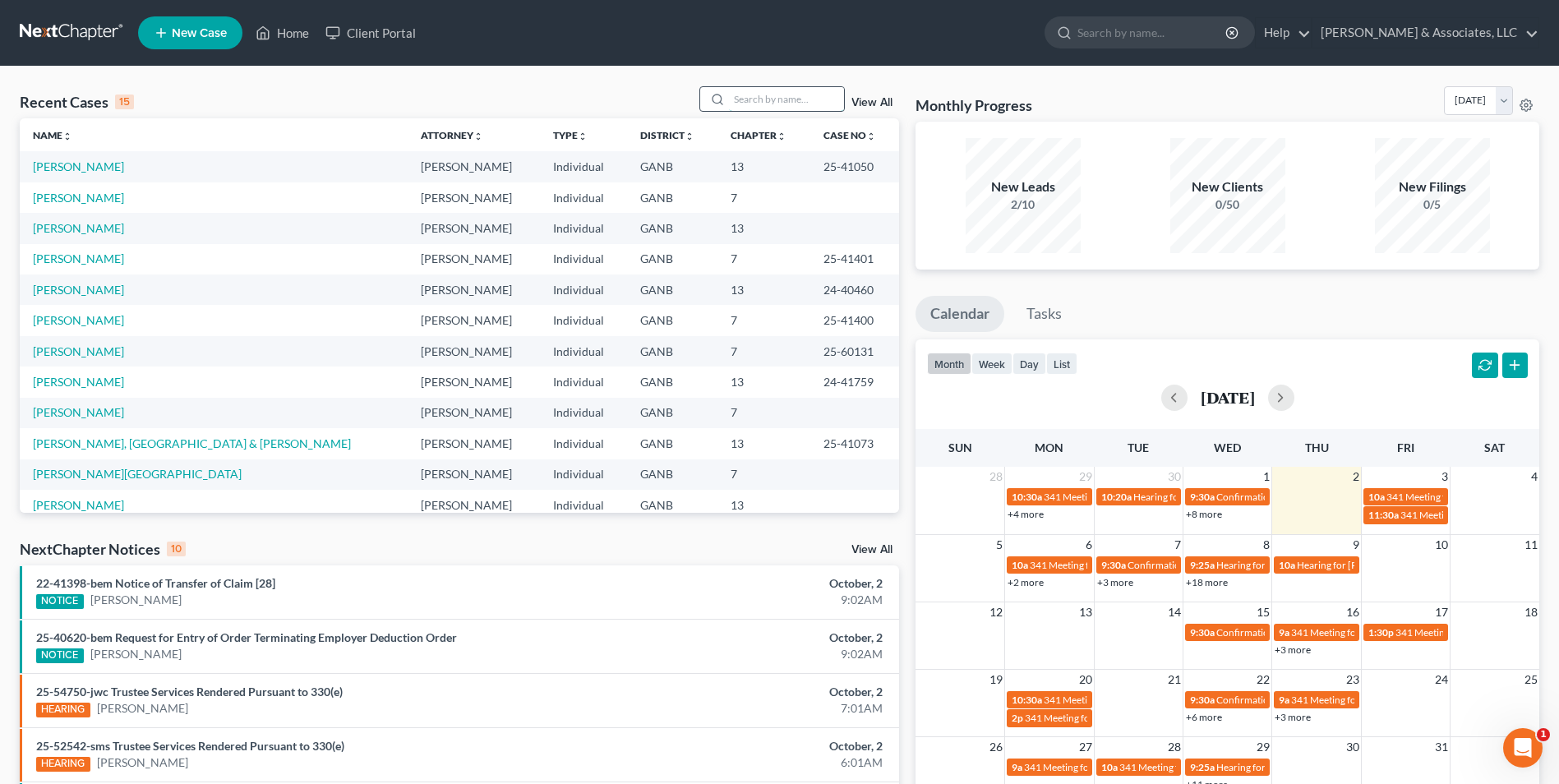
click at [796, 97] on input "search" at bounding box center [786, 99] width 115 height 24
type input "cook"
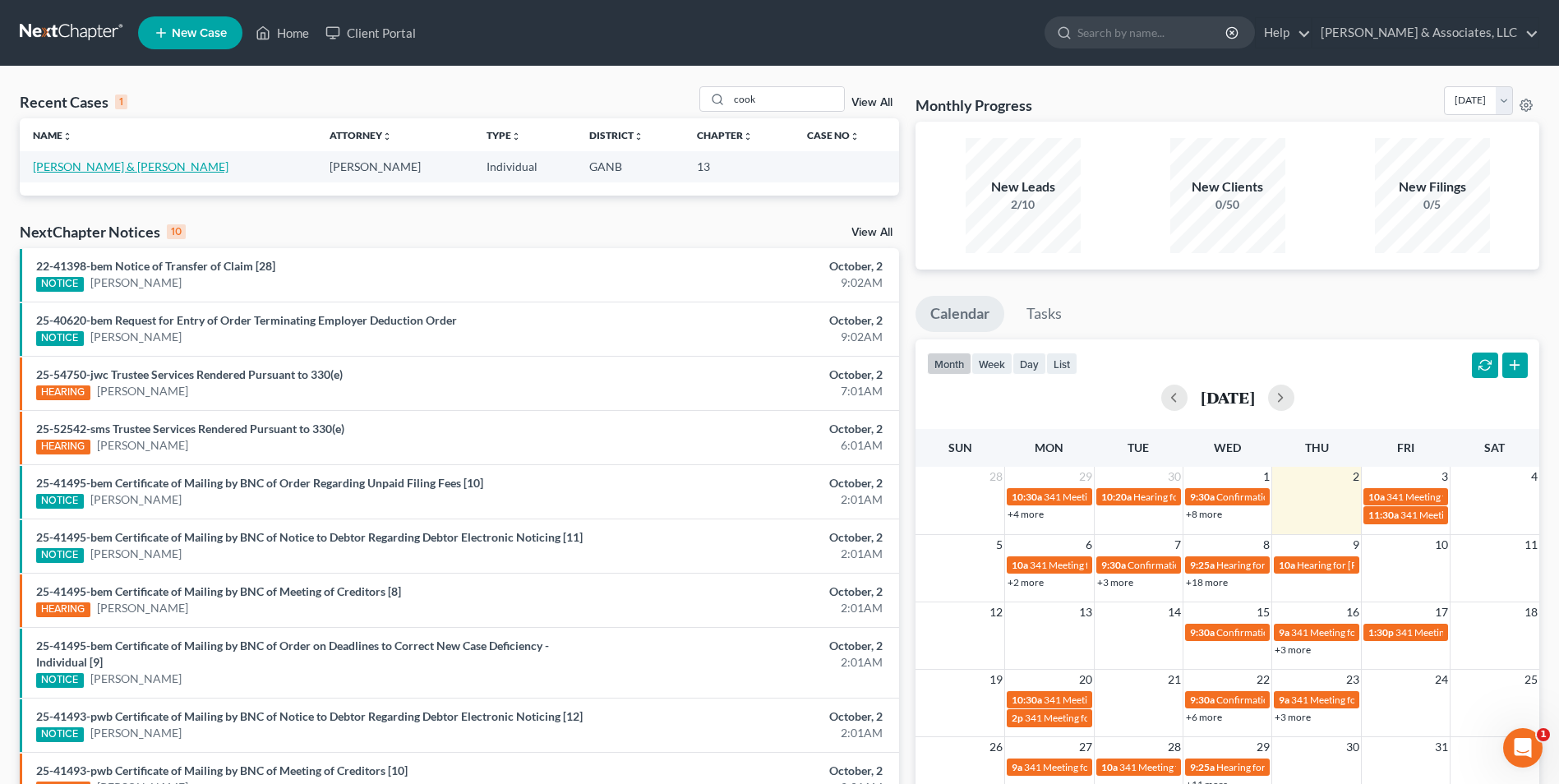
click at [112, 164] on link "[PERSON_NAME] & [PERSON_NAME]" at bounding box center [131, 166] width 196 height 14
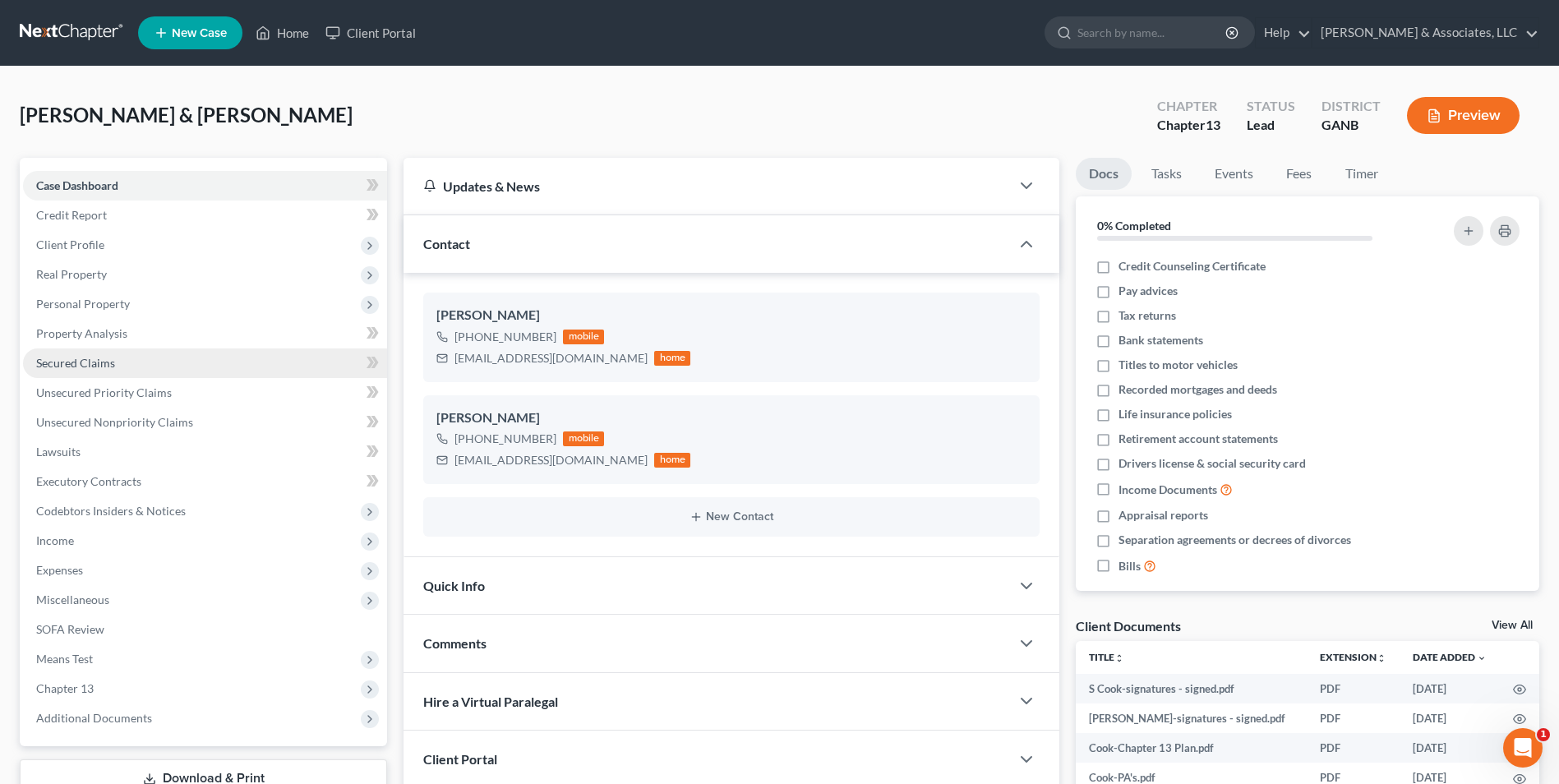
scroll to position [164, 0]
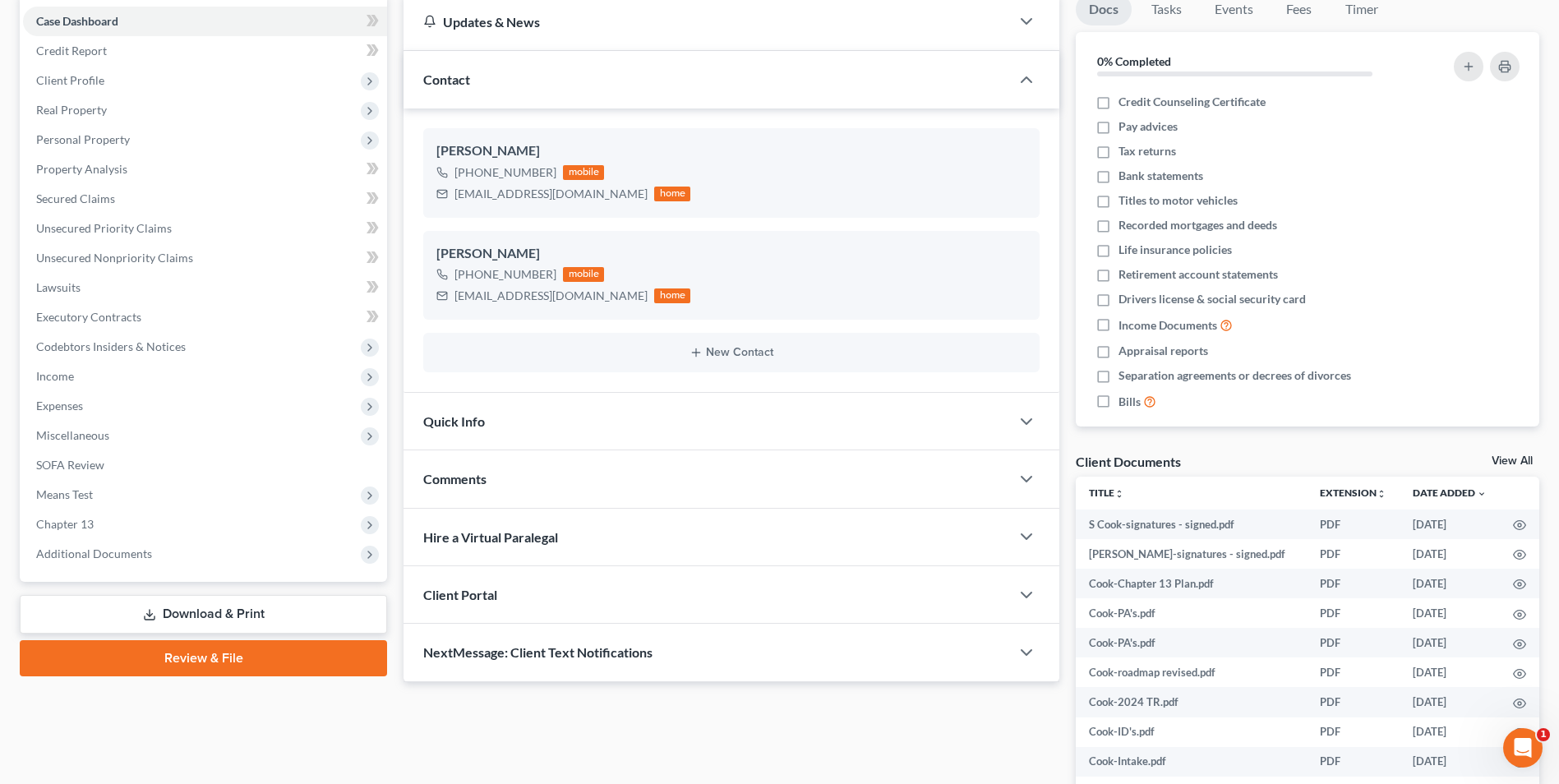
click at [292, 620] on link "Download & Print" at bounding box center [203, 614] width 368 height 39
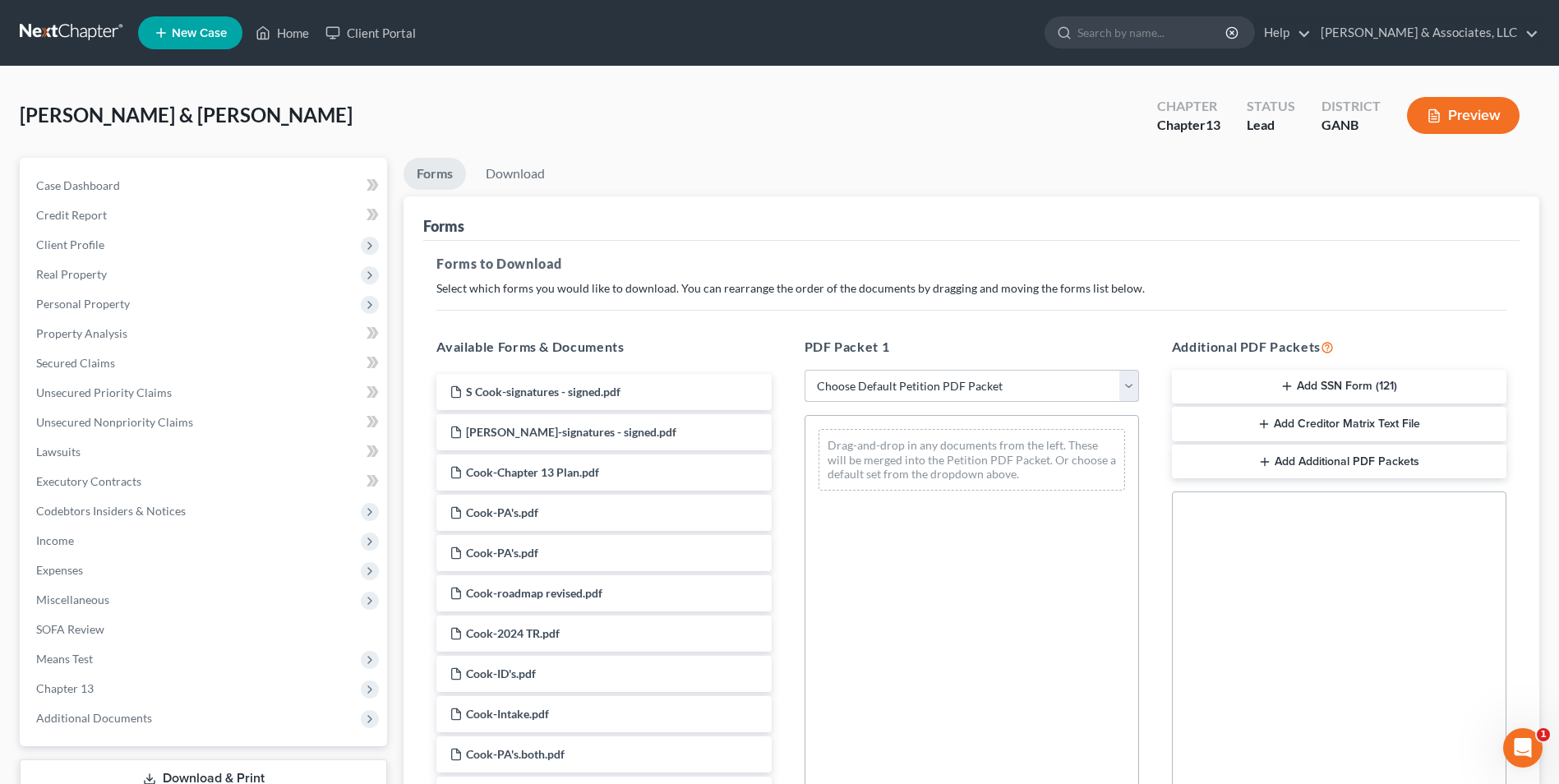
click at [1122, 397] on select "Choose Default Petition PDF Packet Complete Bankruptcy Petition (all forms and …" at bounding box center [972, 386] width 335 height 33
select select "0"
click at [805, 370] on select "Choose Default Petition PDF Packet Complete Bankruptcy Petition (all forms and …" at bounding box center [972, 386] width 335 height 33
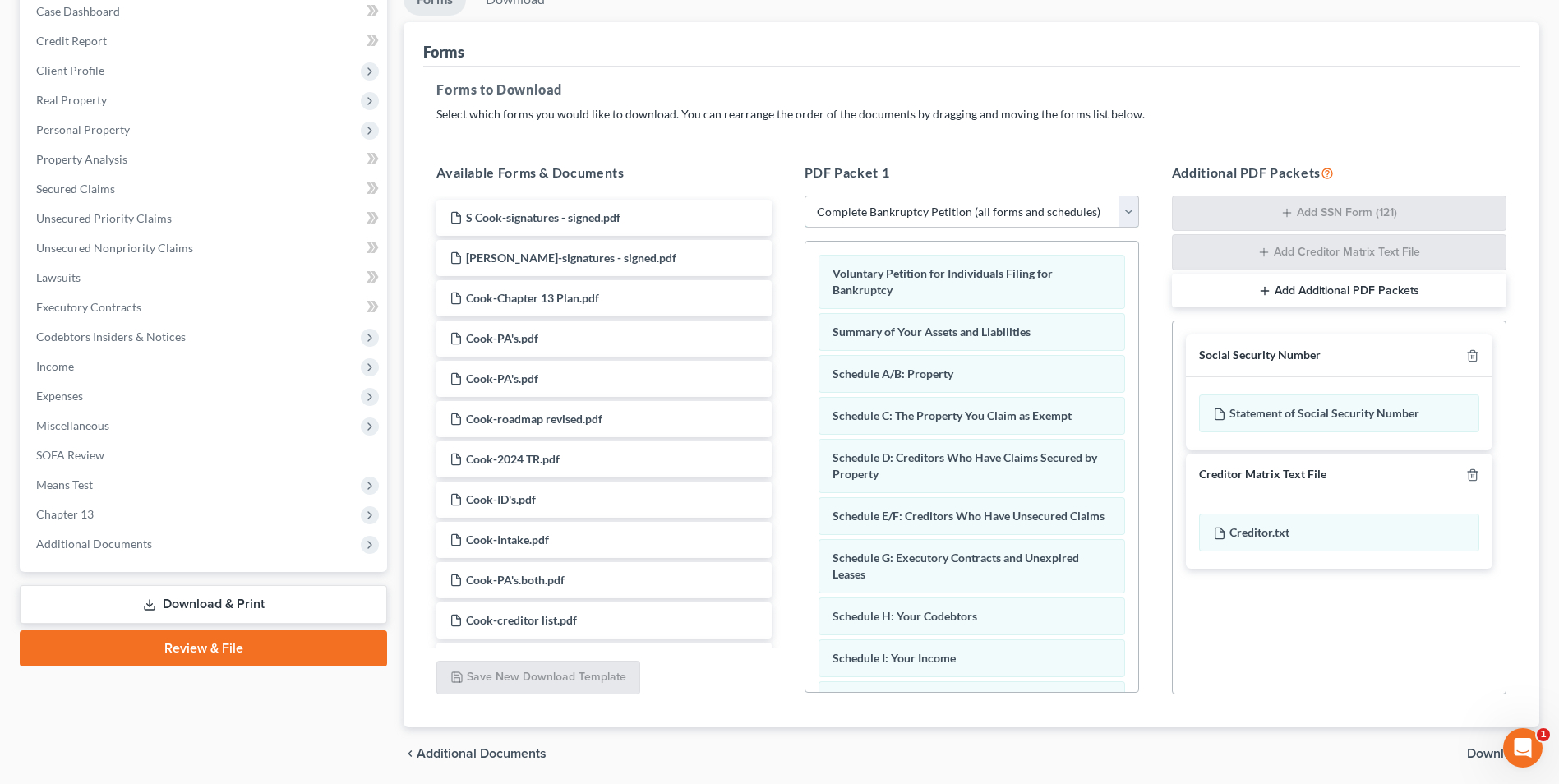
scroll to position [233, 0]
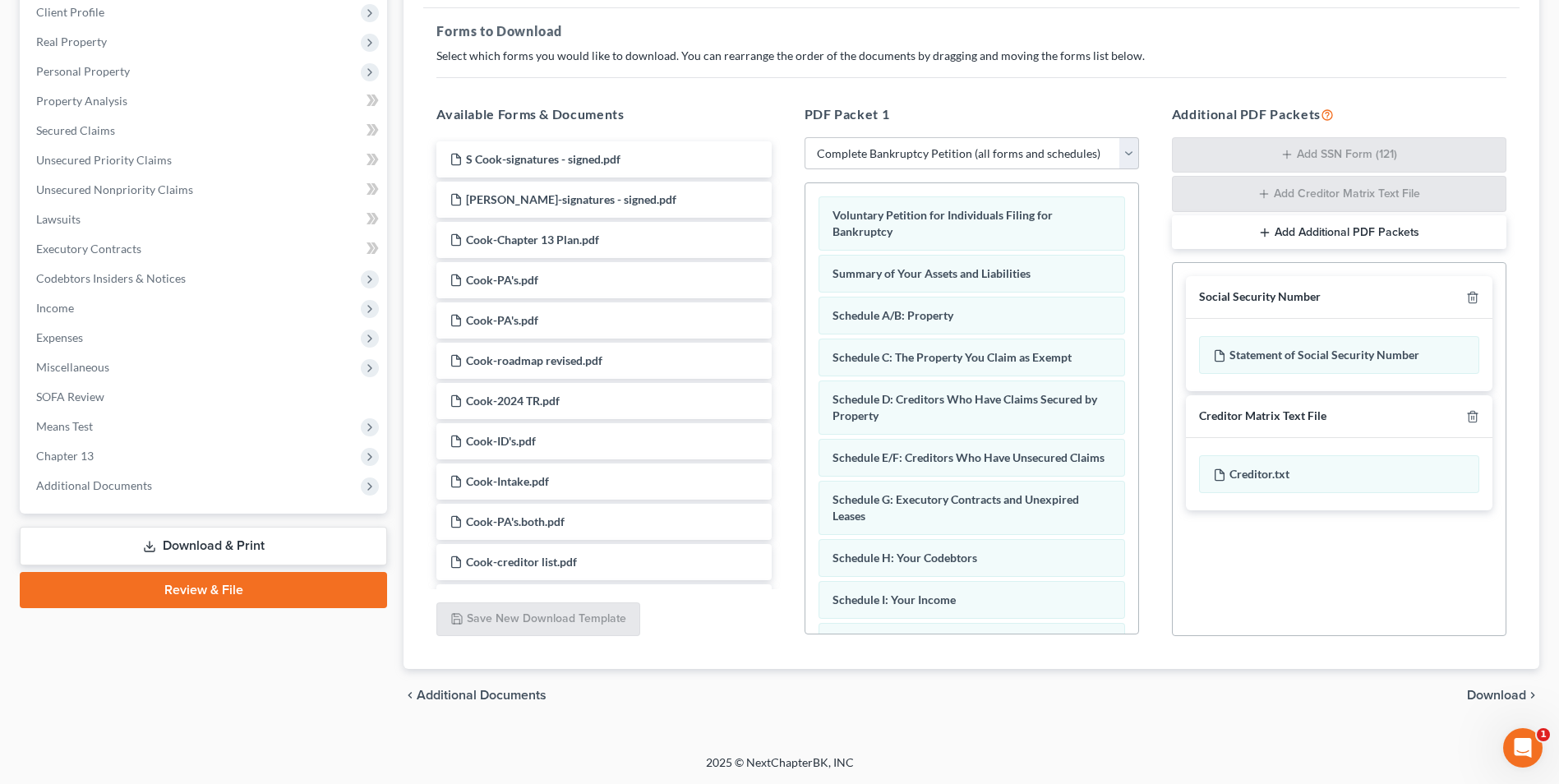
click at [1493, 695] on span "Download" at bounding box center [1497, 696] width 59 height 13
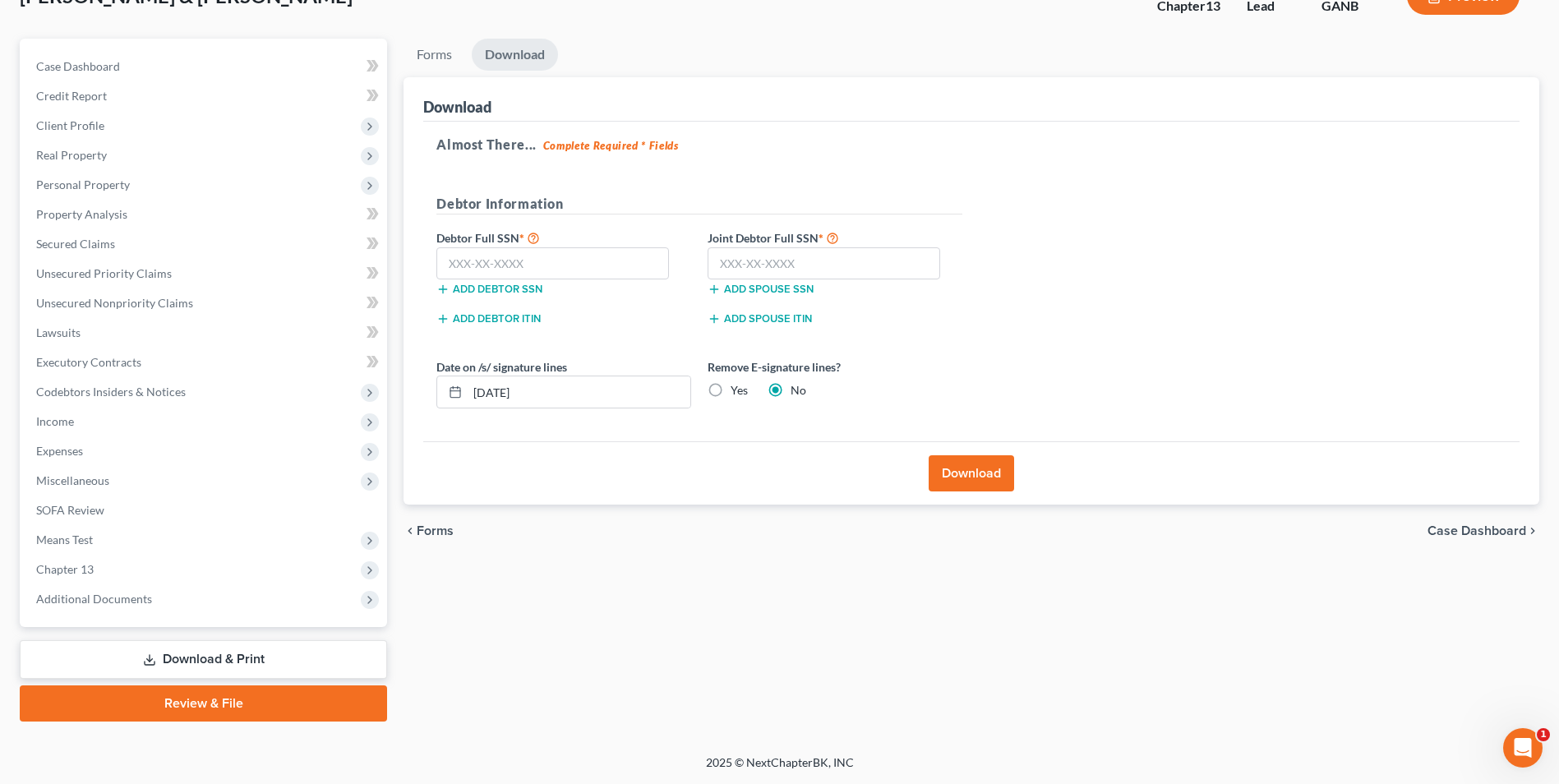
scroll to position [119, 0]
click at [500, 267] on input "text" at bounding box center [552, 263] width 233 height 33
type input "257-21-4680"
click at [777, 256] on input "text" at bounding box center [824, 263] width 233 height 33
type input "260-49-9844"
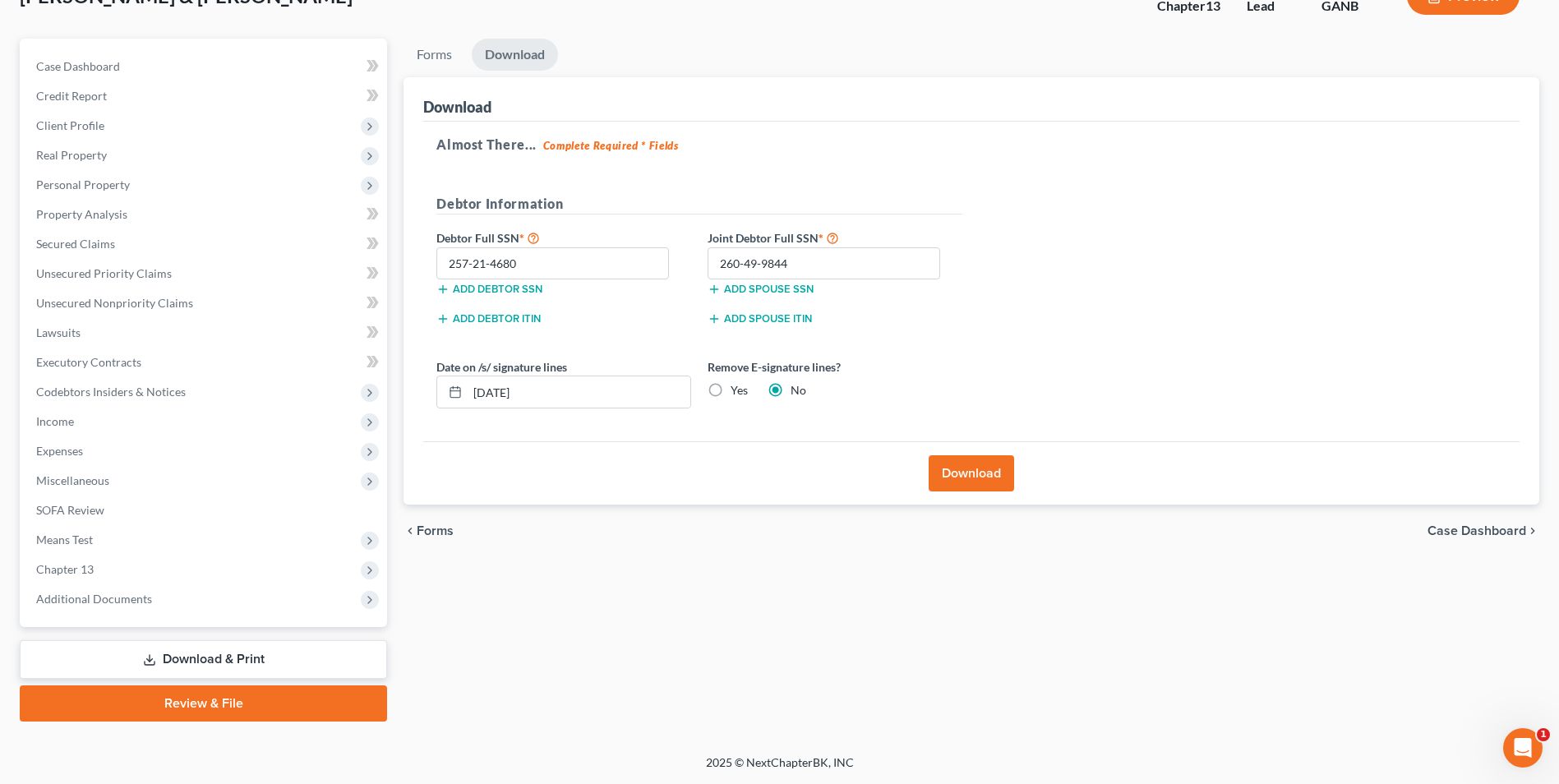
click at [970, 470] on button "Download" at bounding box center [972, 473] width 86 height 36
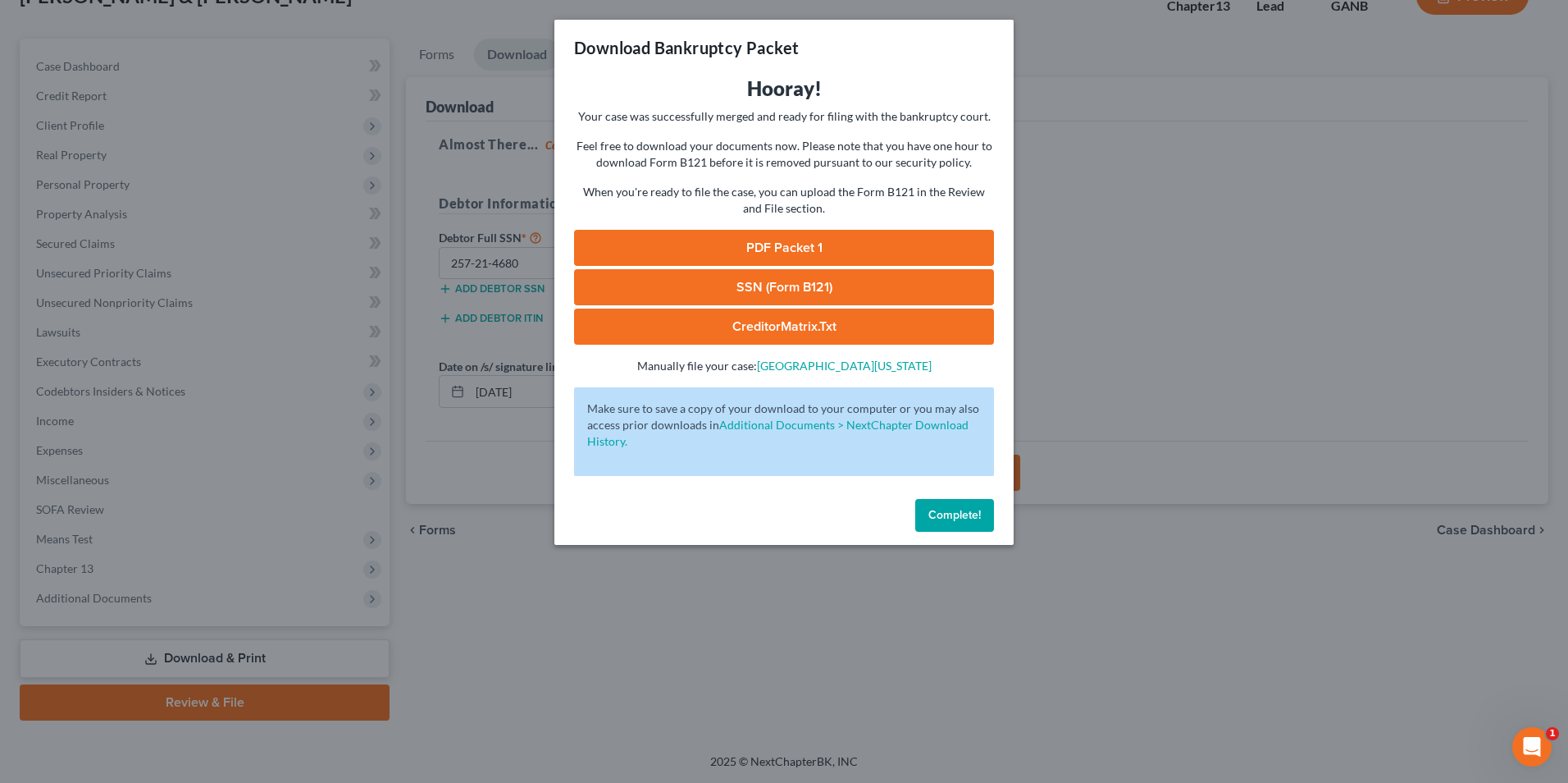
click at [950, 282] on link "SSN (Form B121)" at bounding box center [784, 288] width 420 height 36
click at [975, 519] on span "Complete!" at bounding box center [954, 514] width 52 height 14
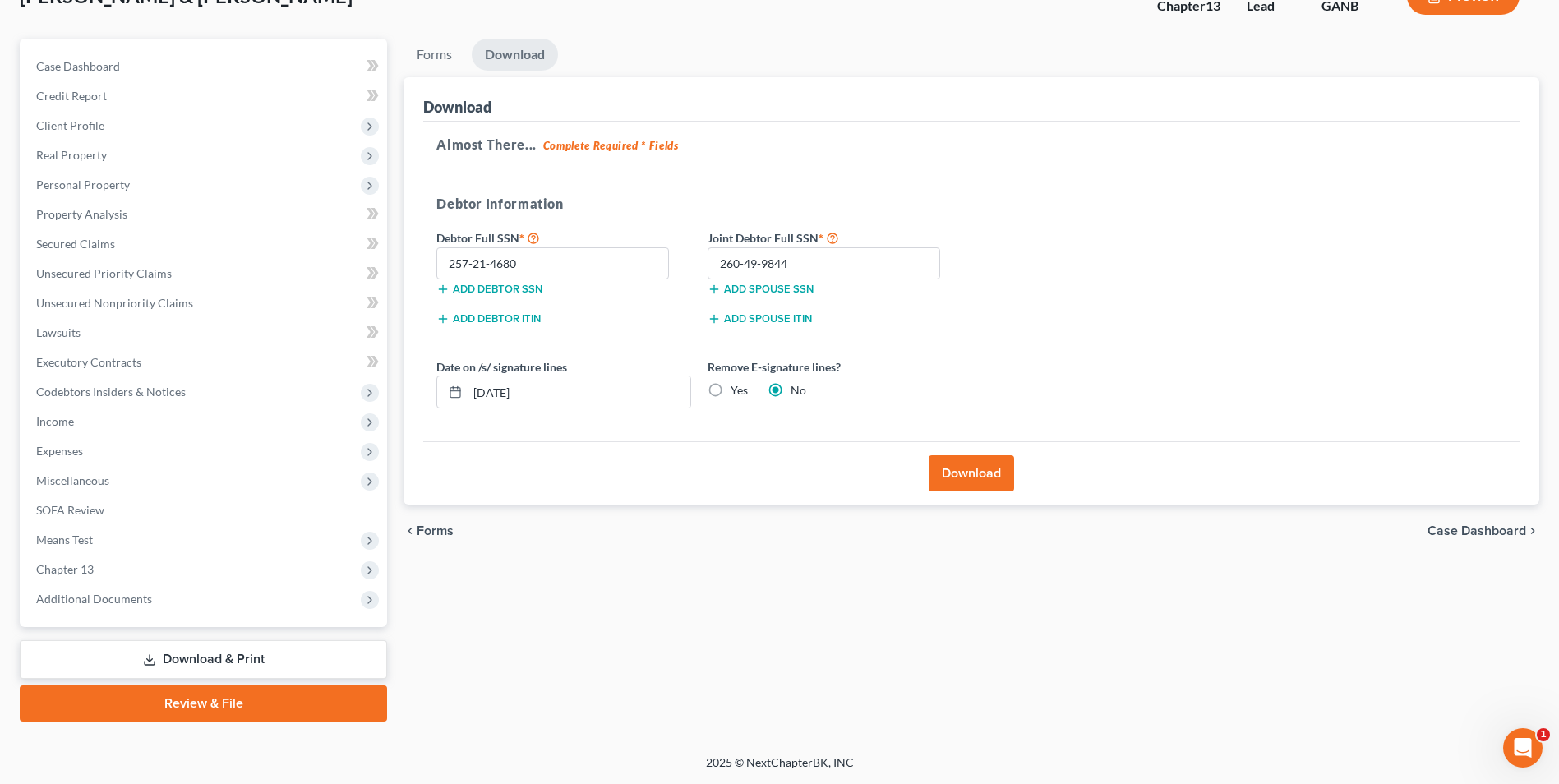
click at [252, 696] on link "Review & File" at bounding box center [203, 703] width 368 height 36
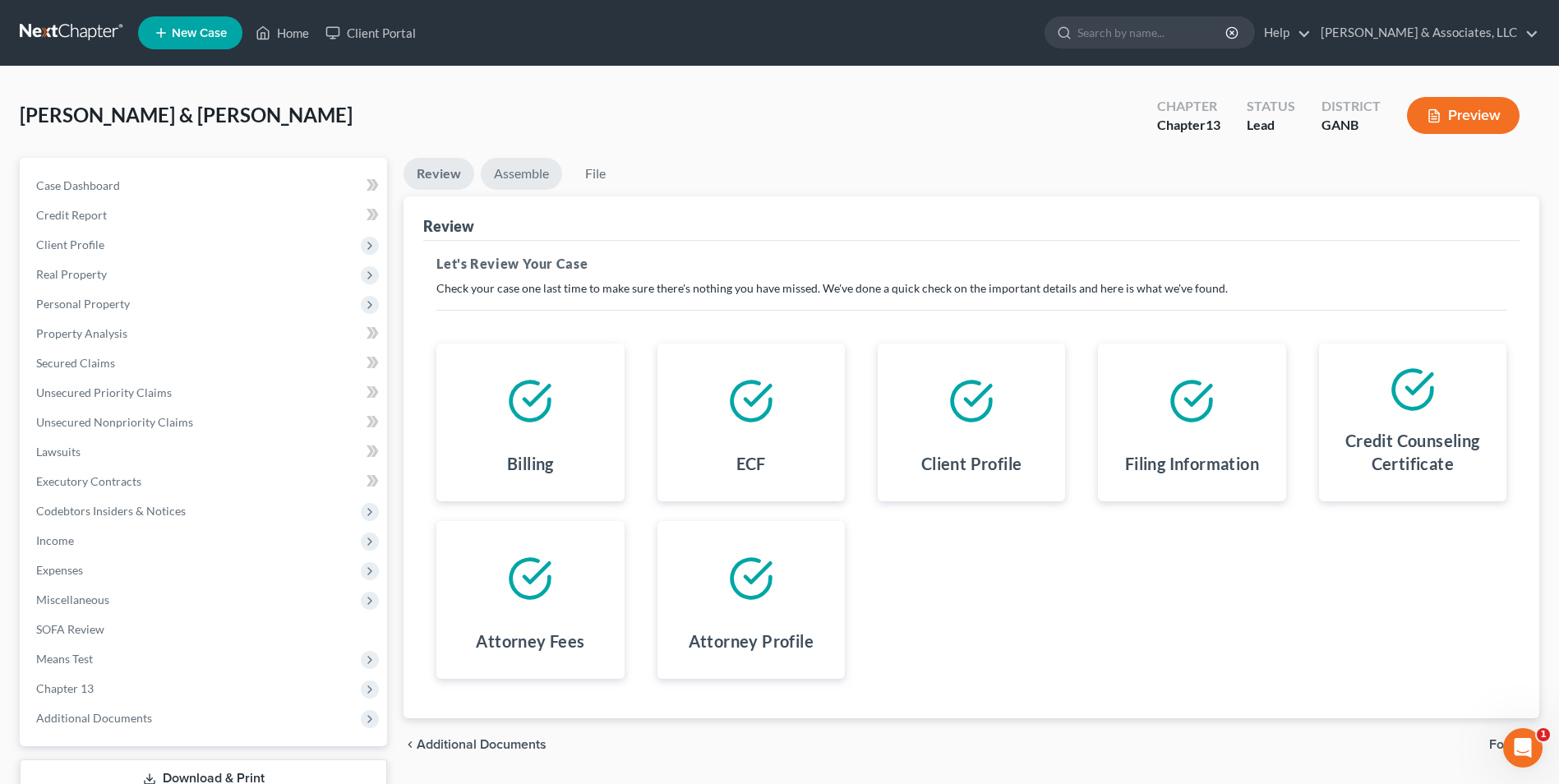
click at [534, 182] on link "Assemble" at bounding box center [522, 174] width 82 height 32
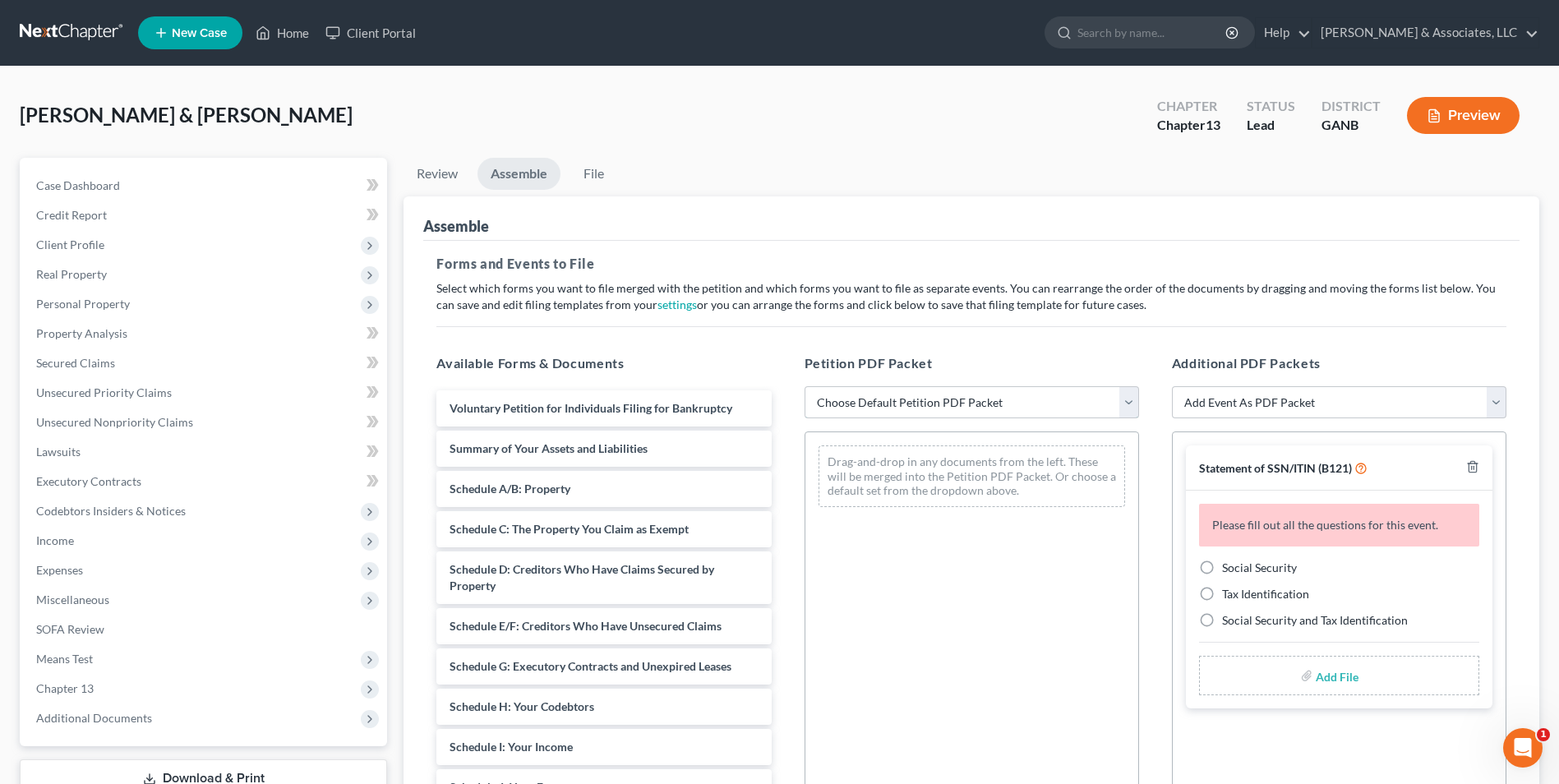
click at [1132, 404] on select "Choose Default Petition PDF Packet Complete Bankruptcy Petition (all forms and …" at bounding box center [972, 402] width 335 height 33
select select "0"
click at [805, 386] on select "Choose Default Petition PDF Packet Complete Bankruptcy Petition (all forms and …" at bounding box center [972, 402] width 335 height 33
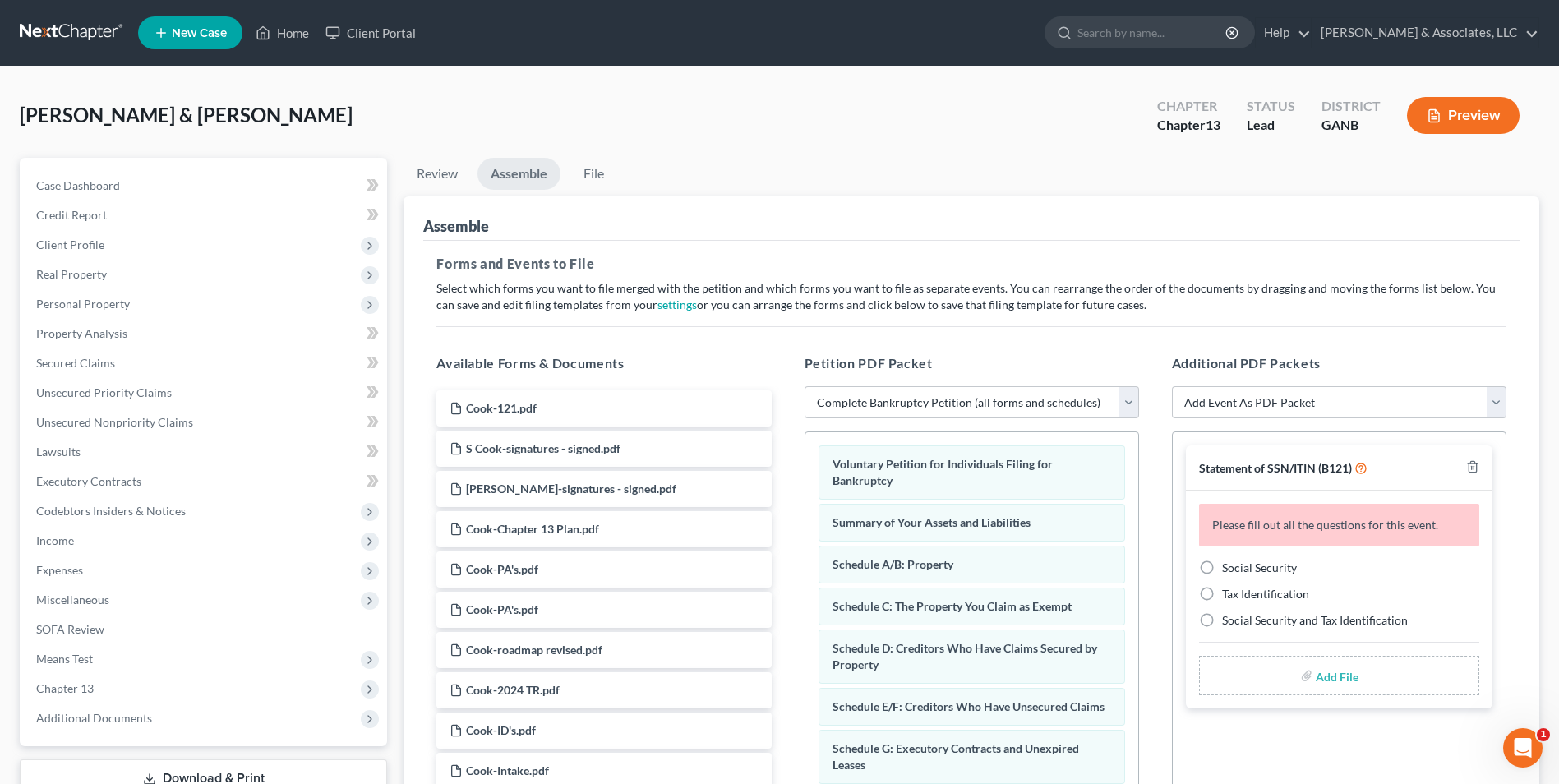
scroll to position [246, 0]
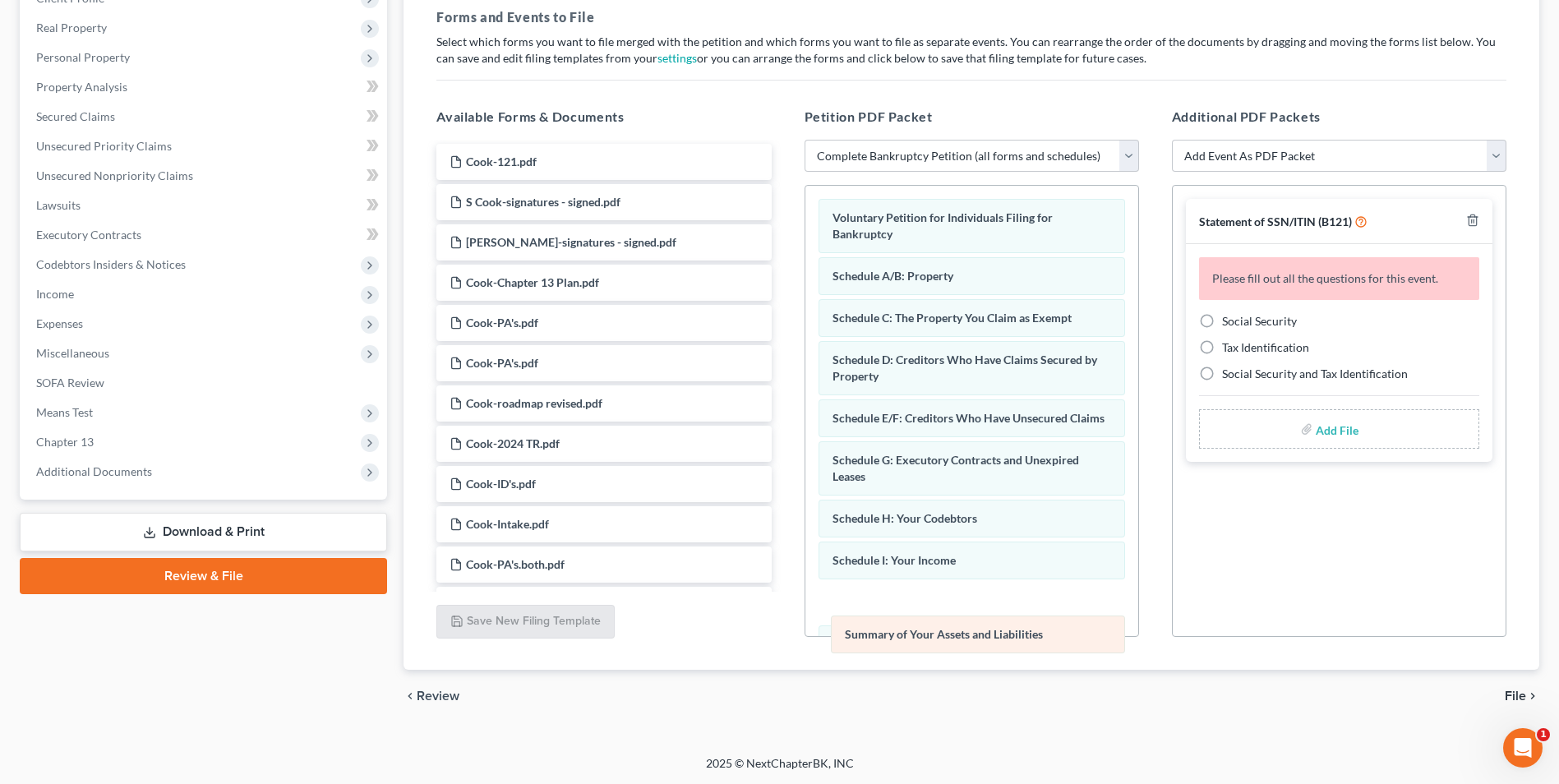
drag, startPoint x: 959, startPoint y: 281, endPoint x: 972, endPoint y: 621, distance: 340.2
click at [972, 621] on div "Summary of Your Assets and Liabilities Voluntary Petition for Individuals Filin…" at bounding box center [972, 635] width 333 height 899
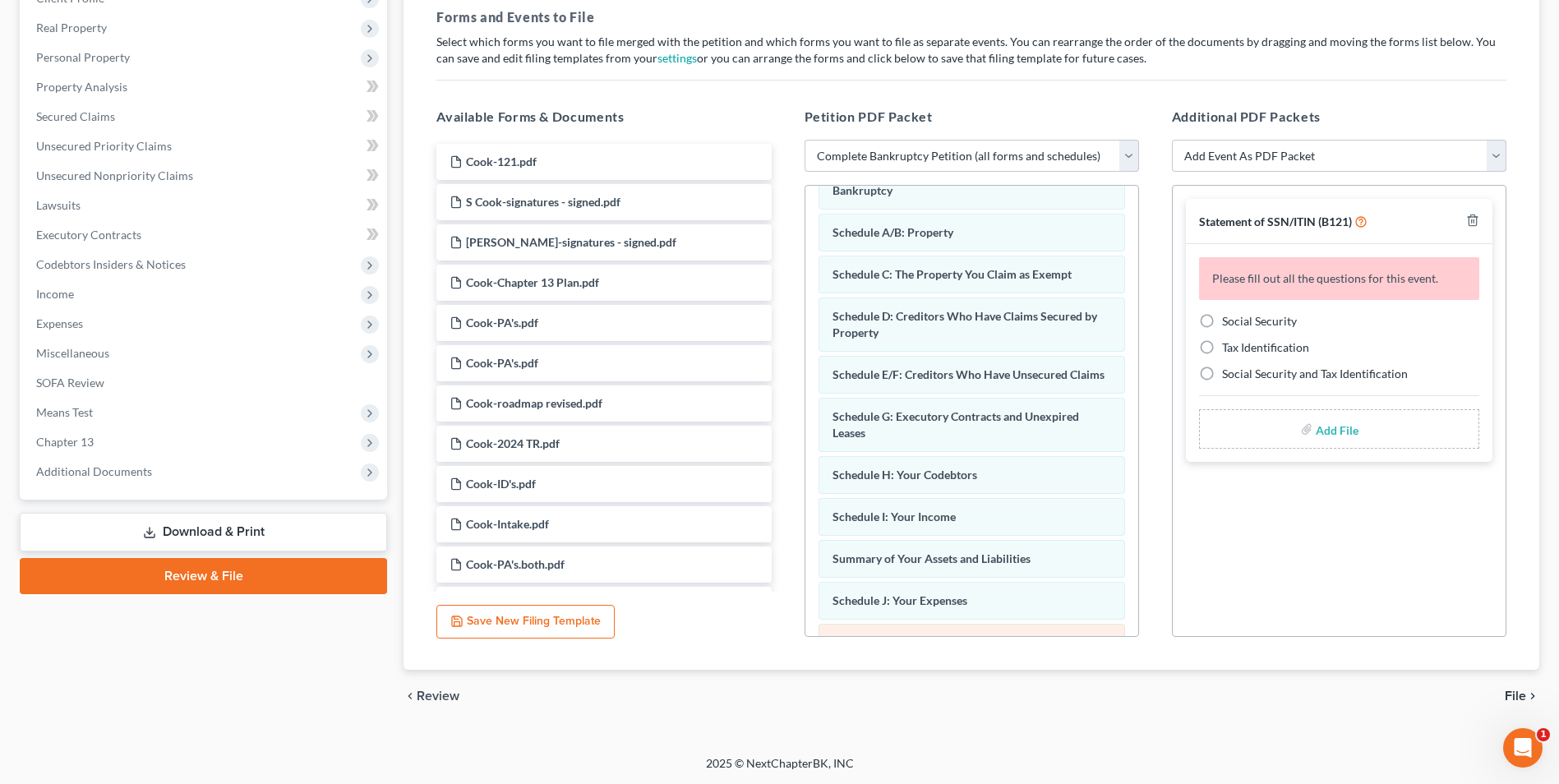
scroll to position [82, 0]
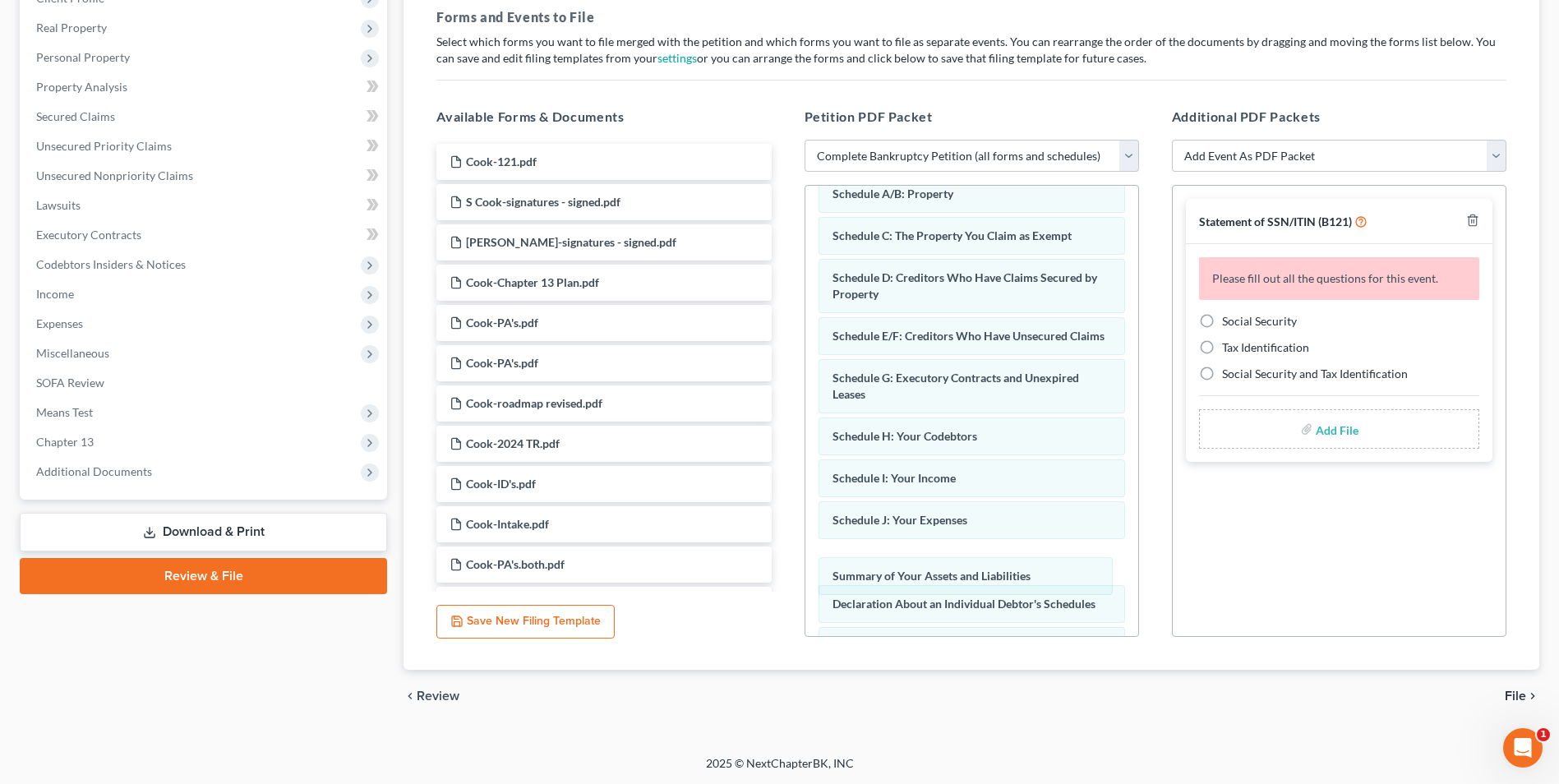
drag, startPoint x: 993, startPoint y: 547, endPoint x: 993, endPoint y: 582, distance: 35.0
click at [993, 582] on div "Summary of Your Assets and Liabilities Voluntary Petition for Individuals Filin…" at bounding box center [972, 553] width 333 height 899
click at [1222, 319] on label "Social Security" at bounding box center [1260, 320] width 75 height 16
click at [1229, 319] on input "Social Security" at bounding box center [1234, 317] width 10 height 10
radio input "true"
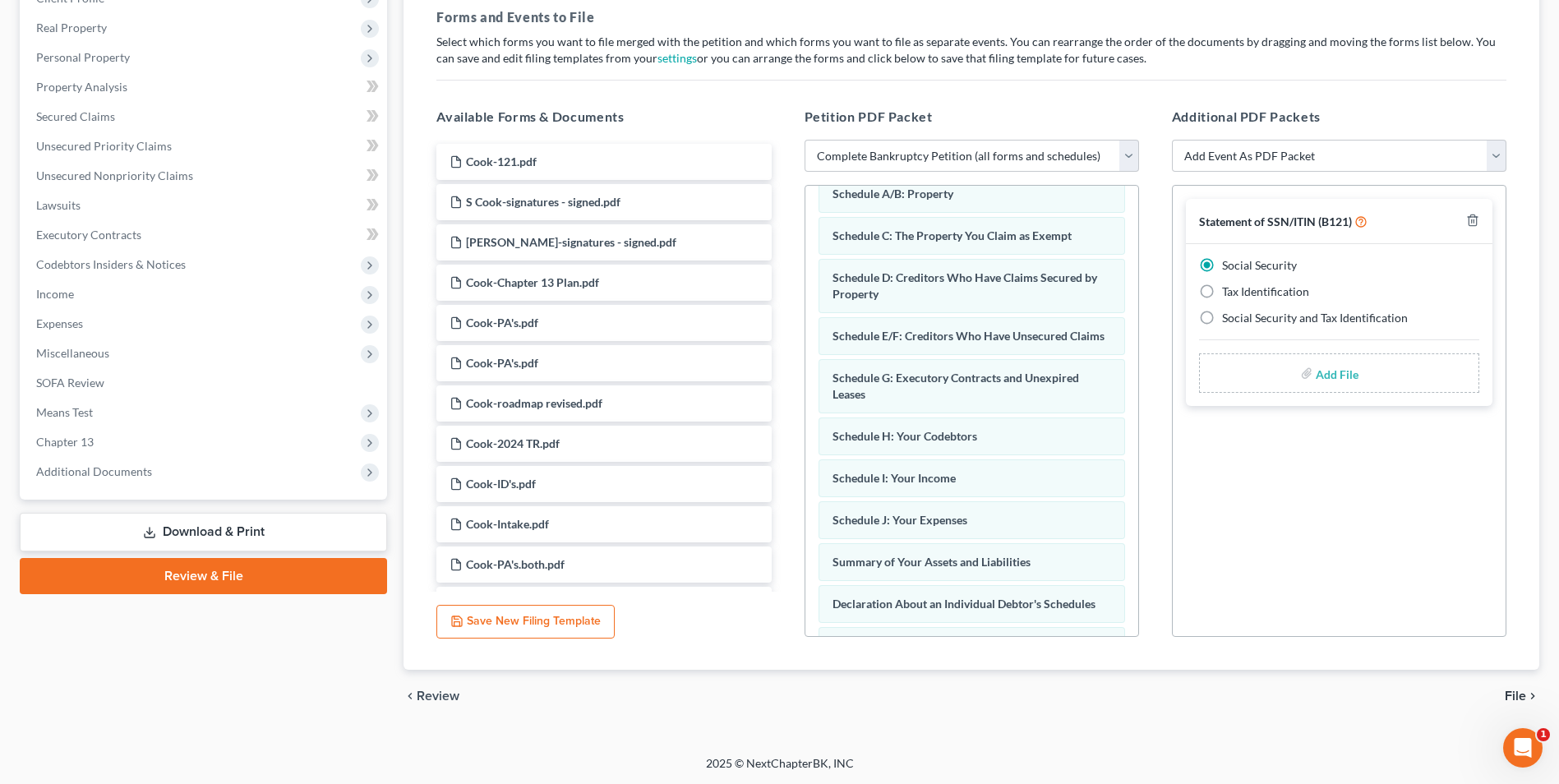
click at [1345, 379] on input "file" at bounding box center [1336, 373] width 40 height 29
type input "C:\fakepath\Cook.121.pdf"
click at [1516, 693] on span "File" at bounding box center [1515, 697] width 21 height 13
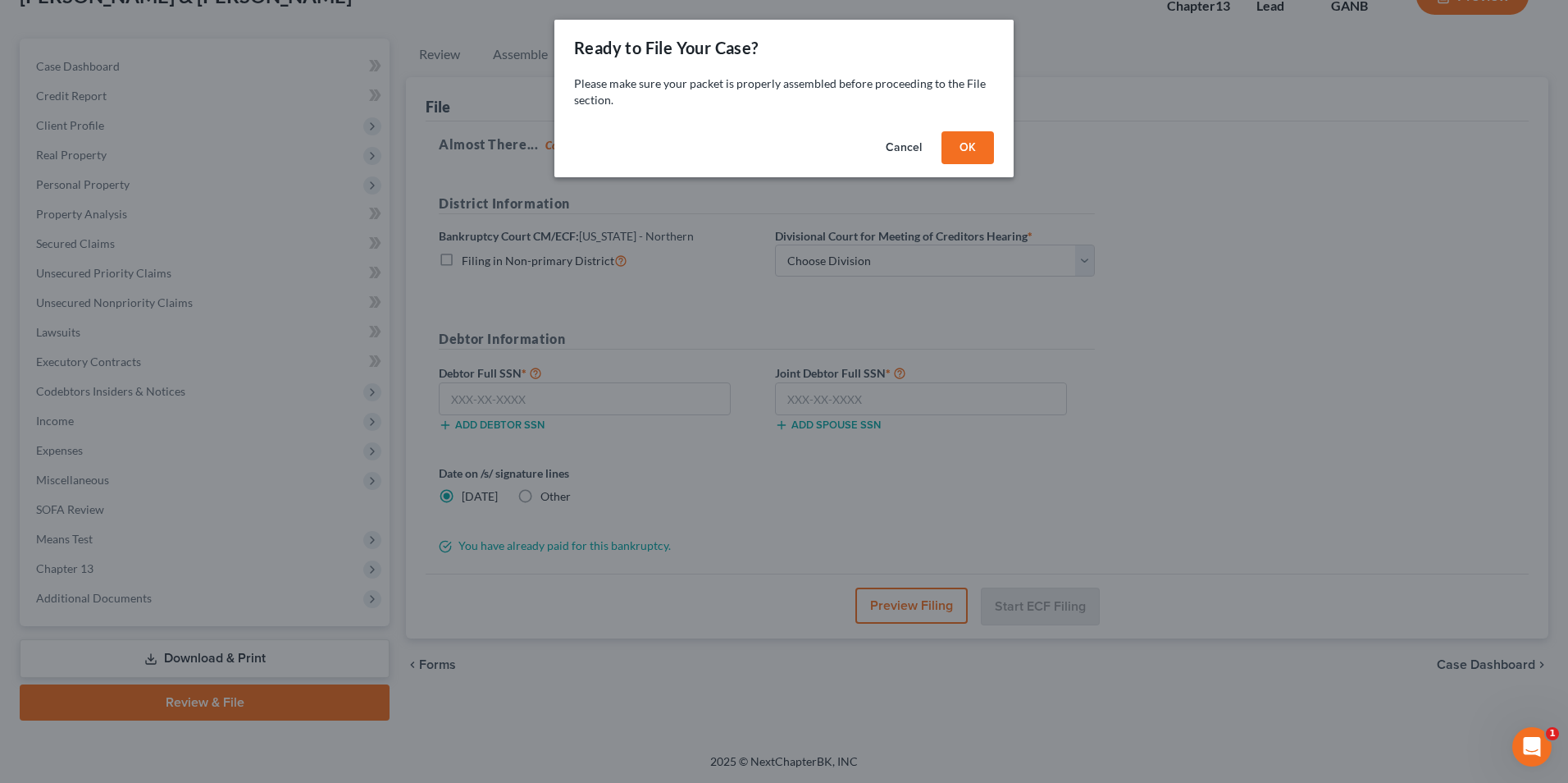
click at [974, 153] on button "OK" at bounding box center [968, 147] width 52 height 33
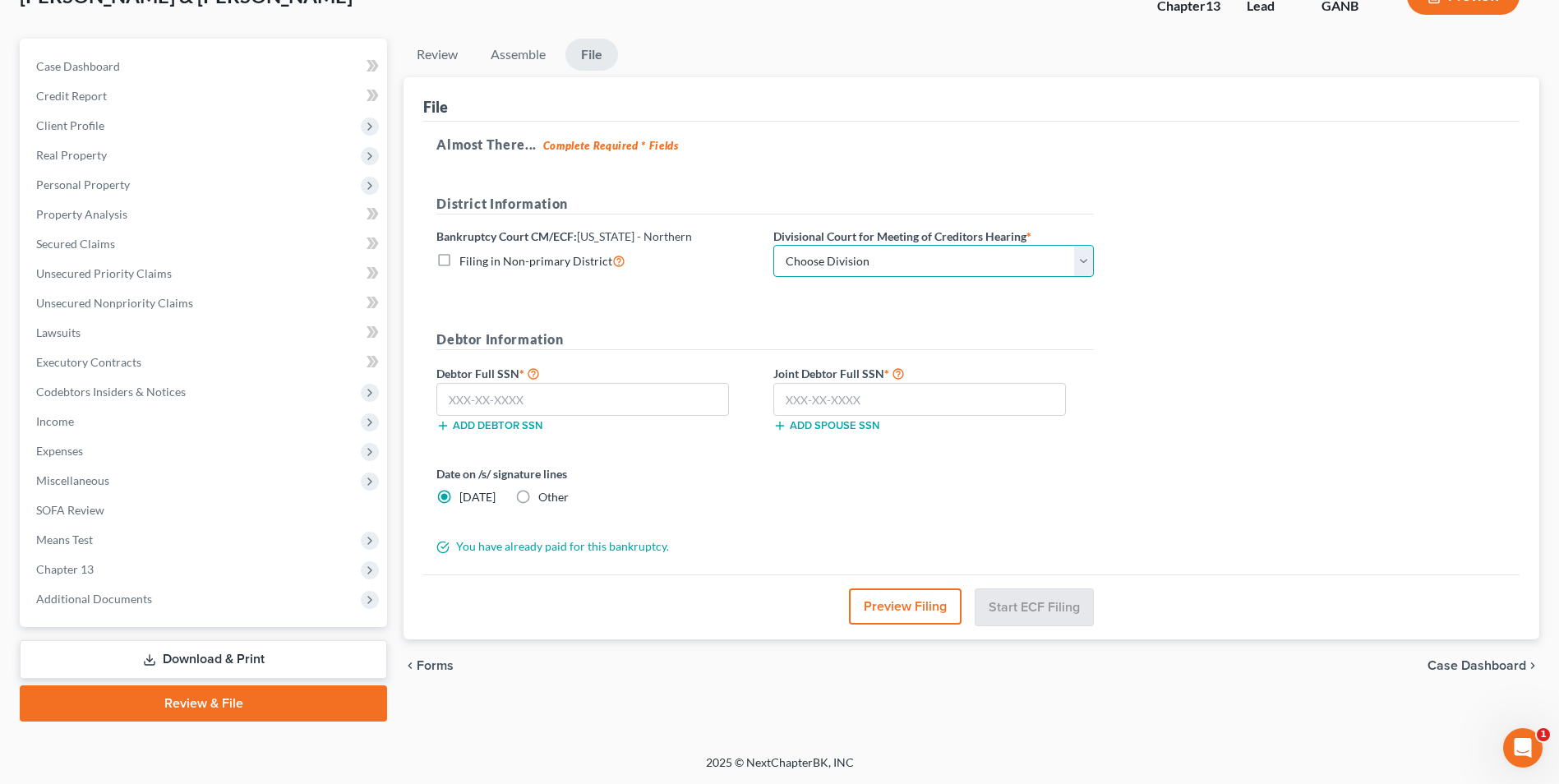
click at [1085, 269] on select "Choose Division [GEOGRAPHIC_DATA] [GEOGRAPHIC_DATA] [GEOGRAPHIC_DATA] [GEOGRAPH…" at bounding box center [933, 261] width 320 height 33
select select "3"
click at [774, 245] on select "Choose Division [GEOGRAPHIC_DATA] [GEOGRAPHIC_DATA] [GEOGRAPHIC_DATA] [GEOGRAPH…" at bounding box center [933, 261] width 320 height 33
click at [560, 402] on input "text" at bounding box center [583, 399] width 293 height 33
type input "257-21-4680"
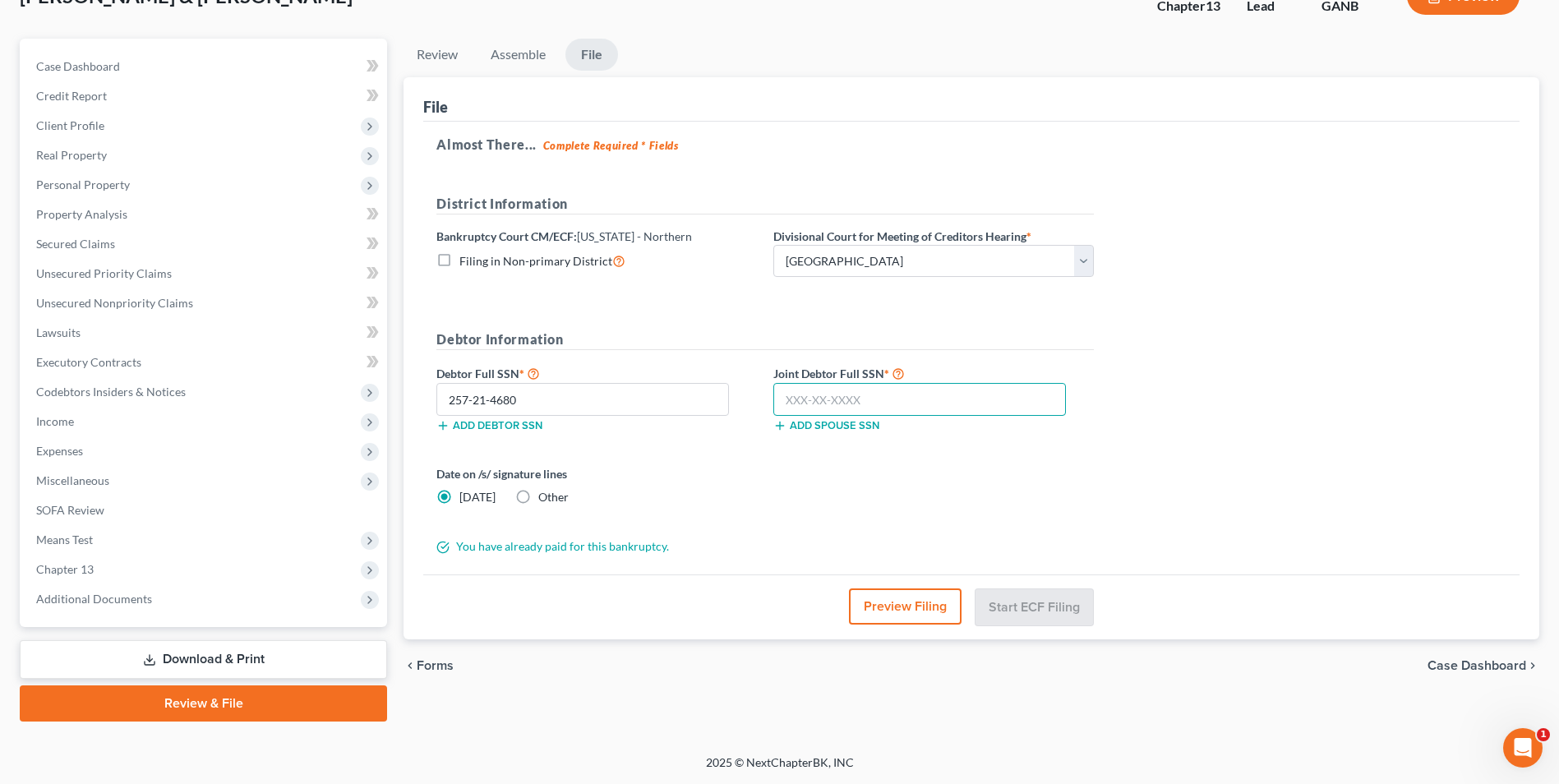
click at [860, 403] on input "text" at bounding box center [920, 399] width 293 height 33
type input "260-49-9844"
click at [1028, 608] on button "Start ECF Filing" at bounding box center [1034, 606] width 118 height 36
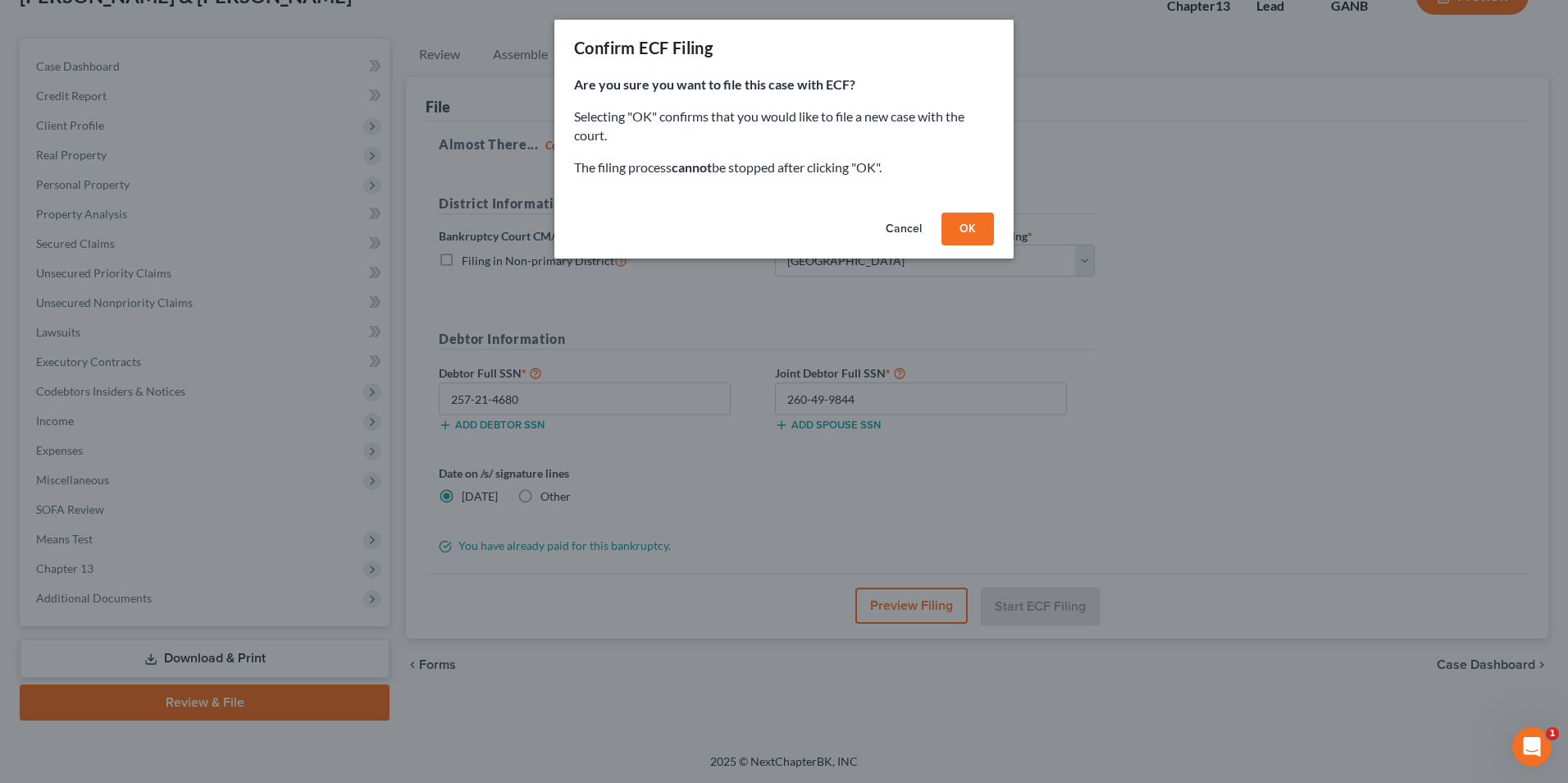
click at [980, 236] on button "OK" at bounding box center [968, 229] width 52 height 33
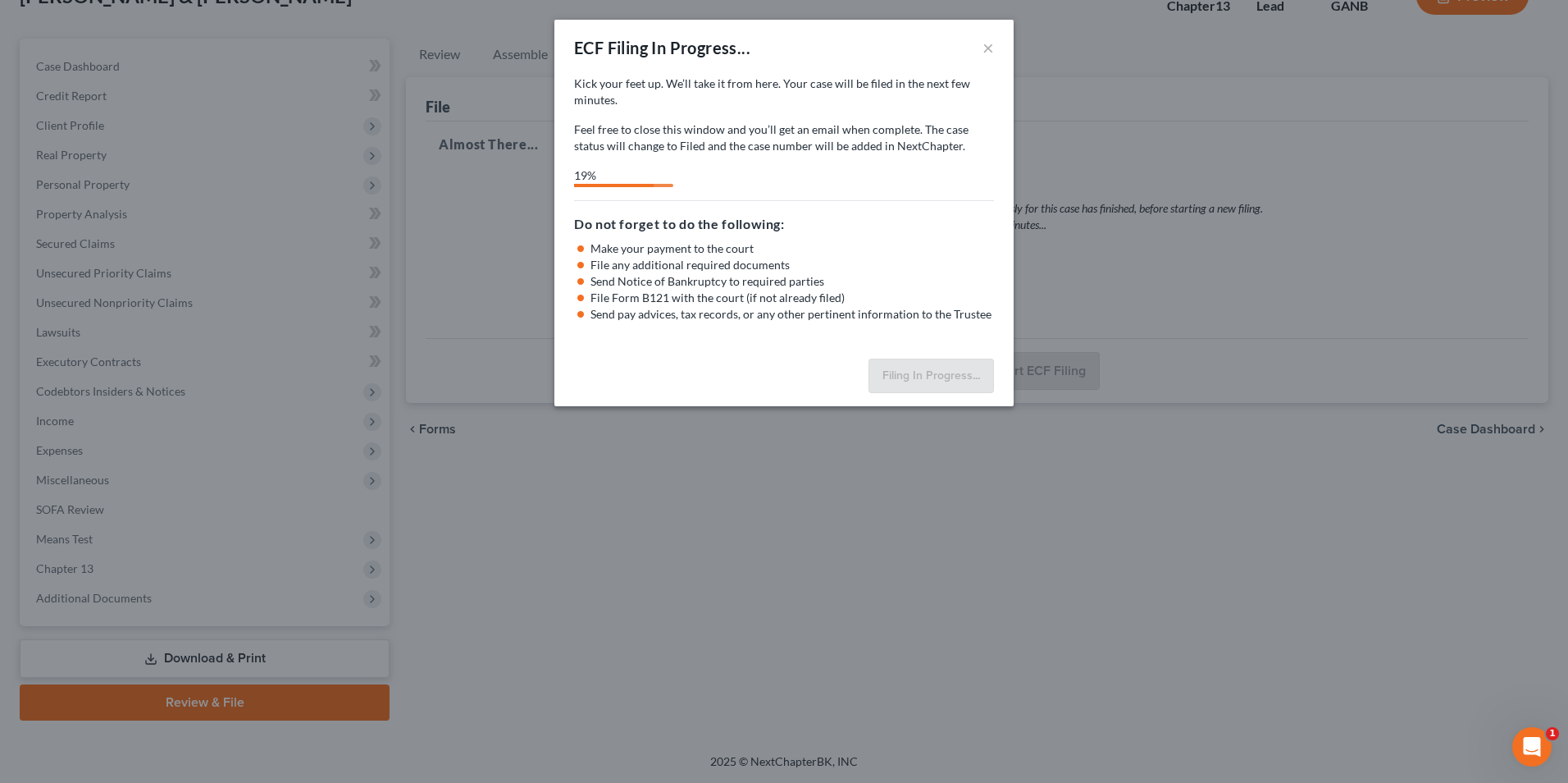
select select "3"
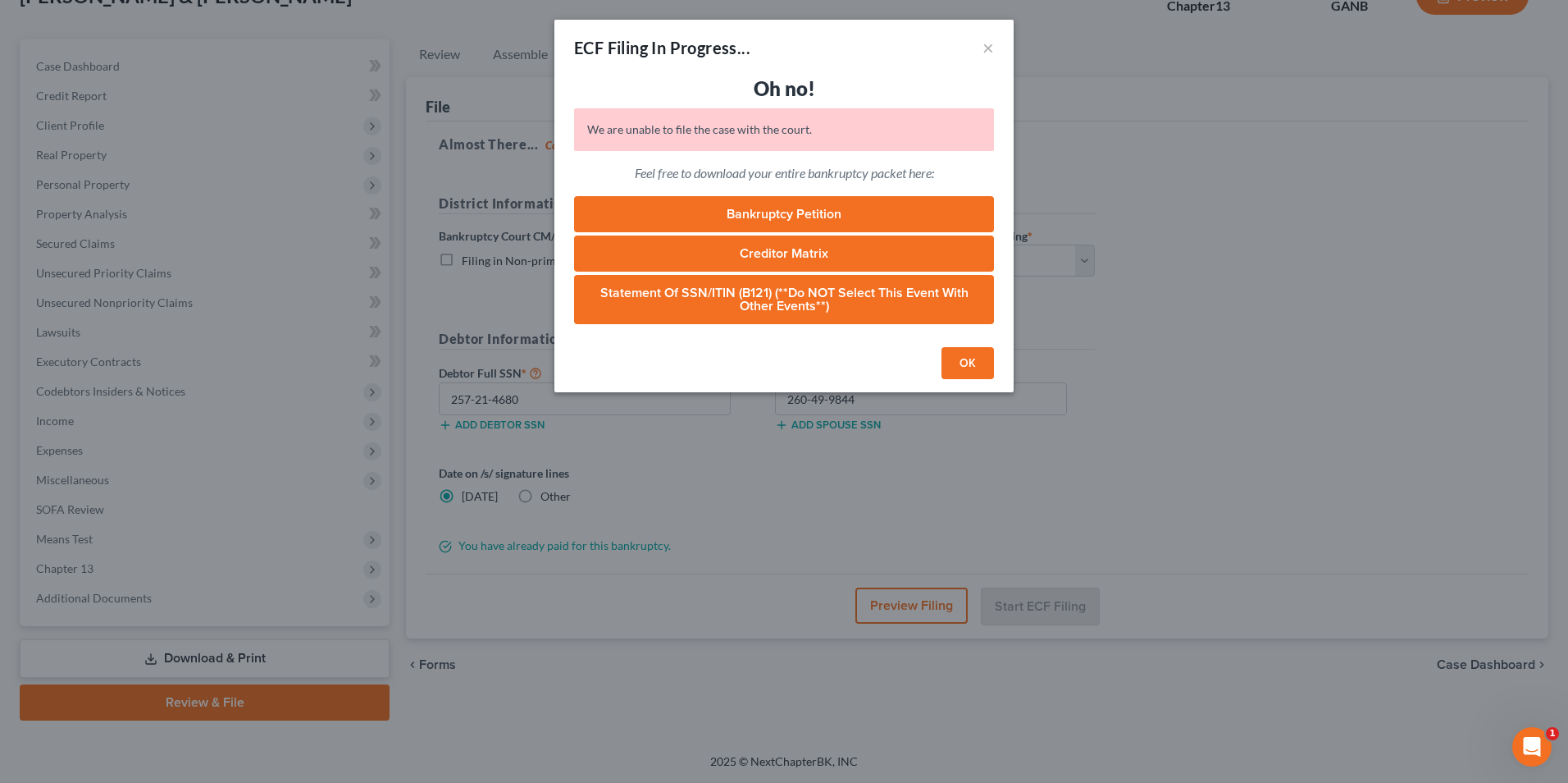
click at [960, 361] on button "OK" at bounding box center [968, 364] width 52 height 33
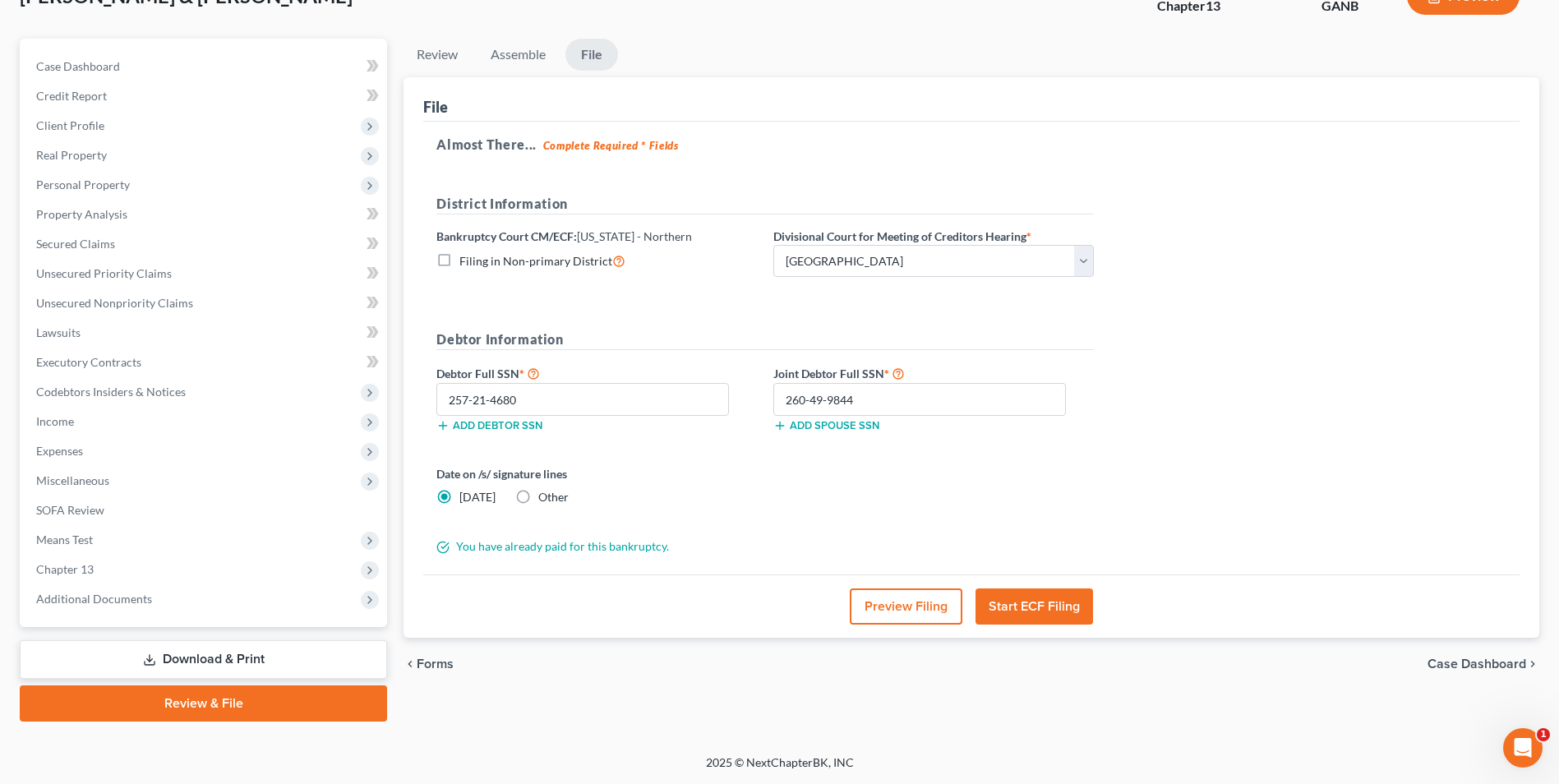
click at [283, 715] on link "Review & File" at bounding box center [203, 703] width 368 height 36
click at [1531, 741] on icon "Open Intercom Messenger" at bounding box center [1521, 745] width 28 height 28
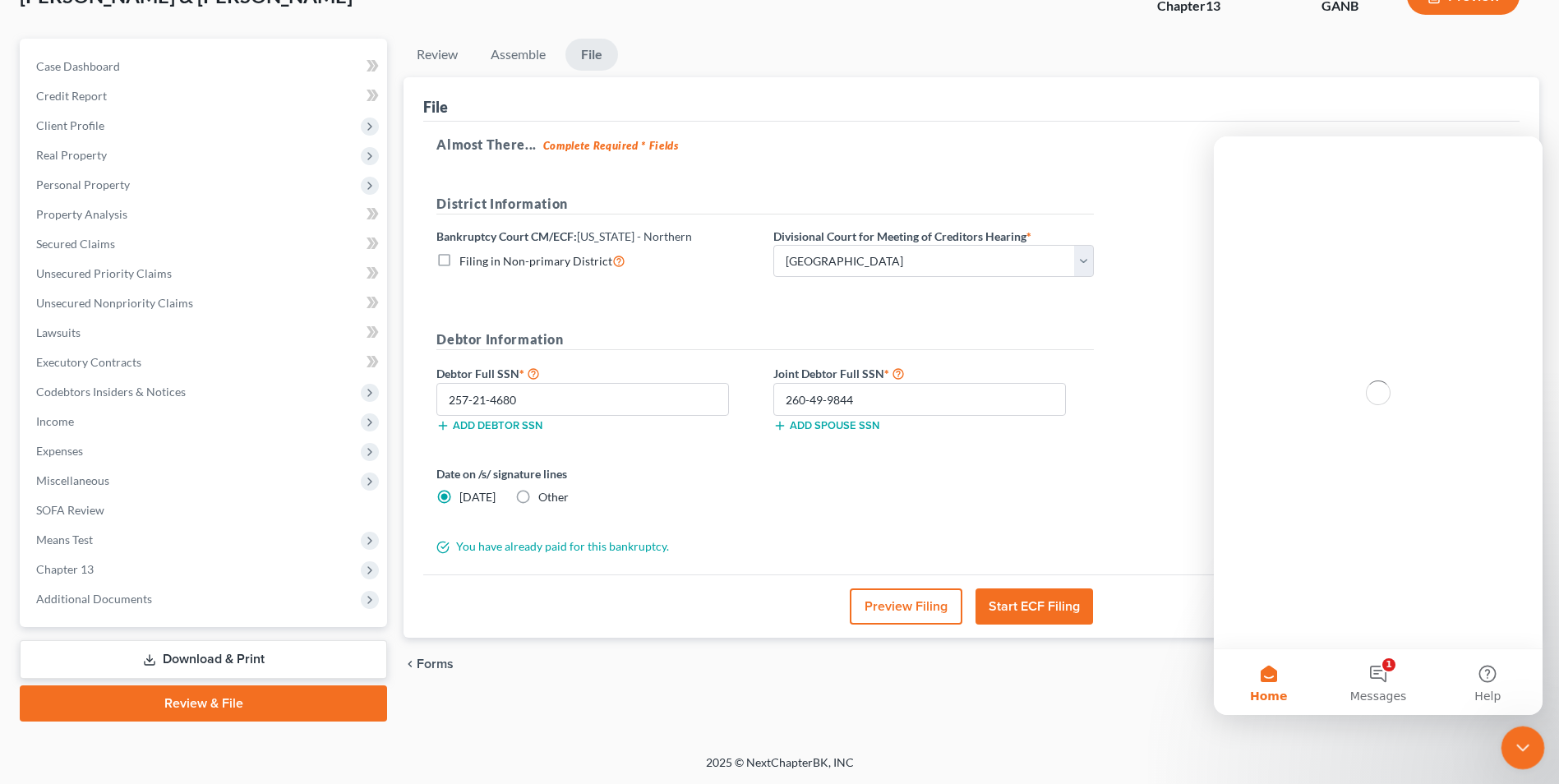
scroll to position [0, 0]
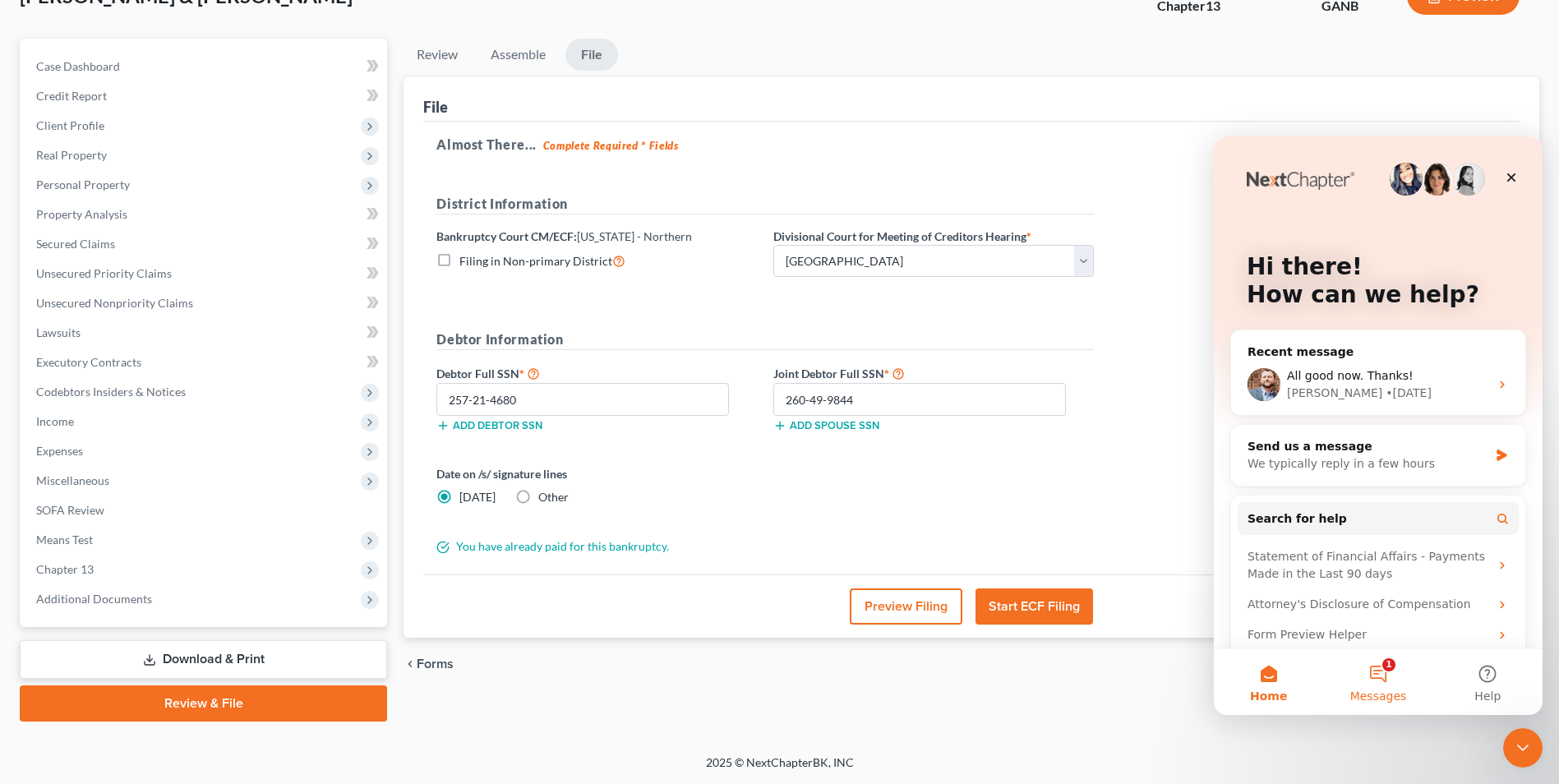
click at [1380, 679] on button "1 Messages" at bounding box center [1377, 681] width 109 height 66
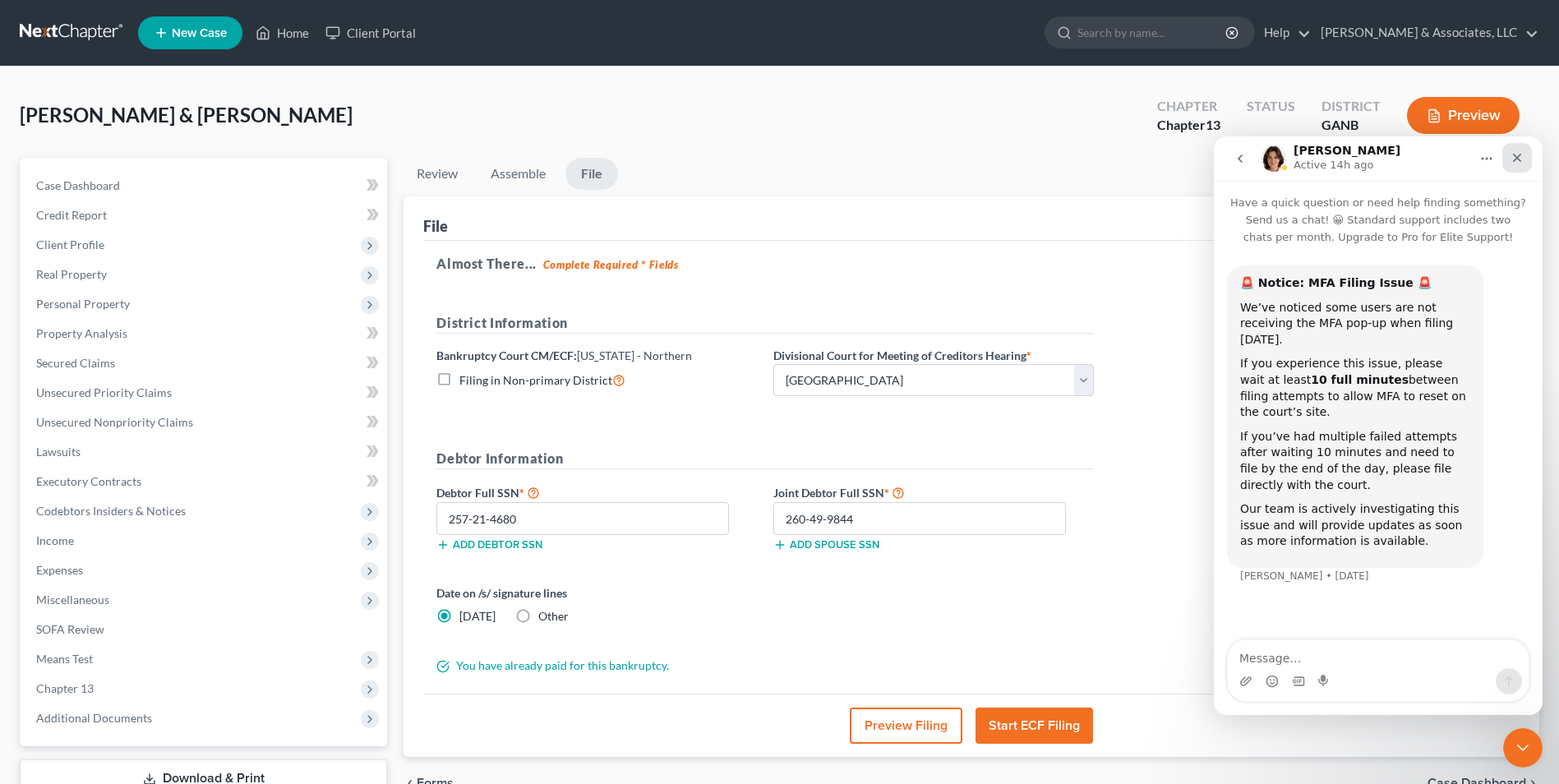
click at [1516, 156] on icon "Close" at bounding box center [1518, 159] width 10 height 10
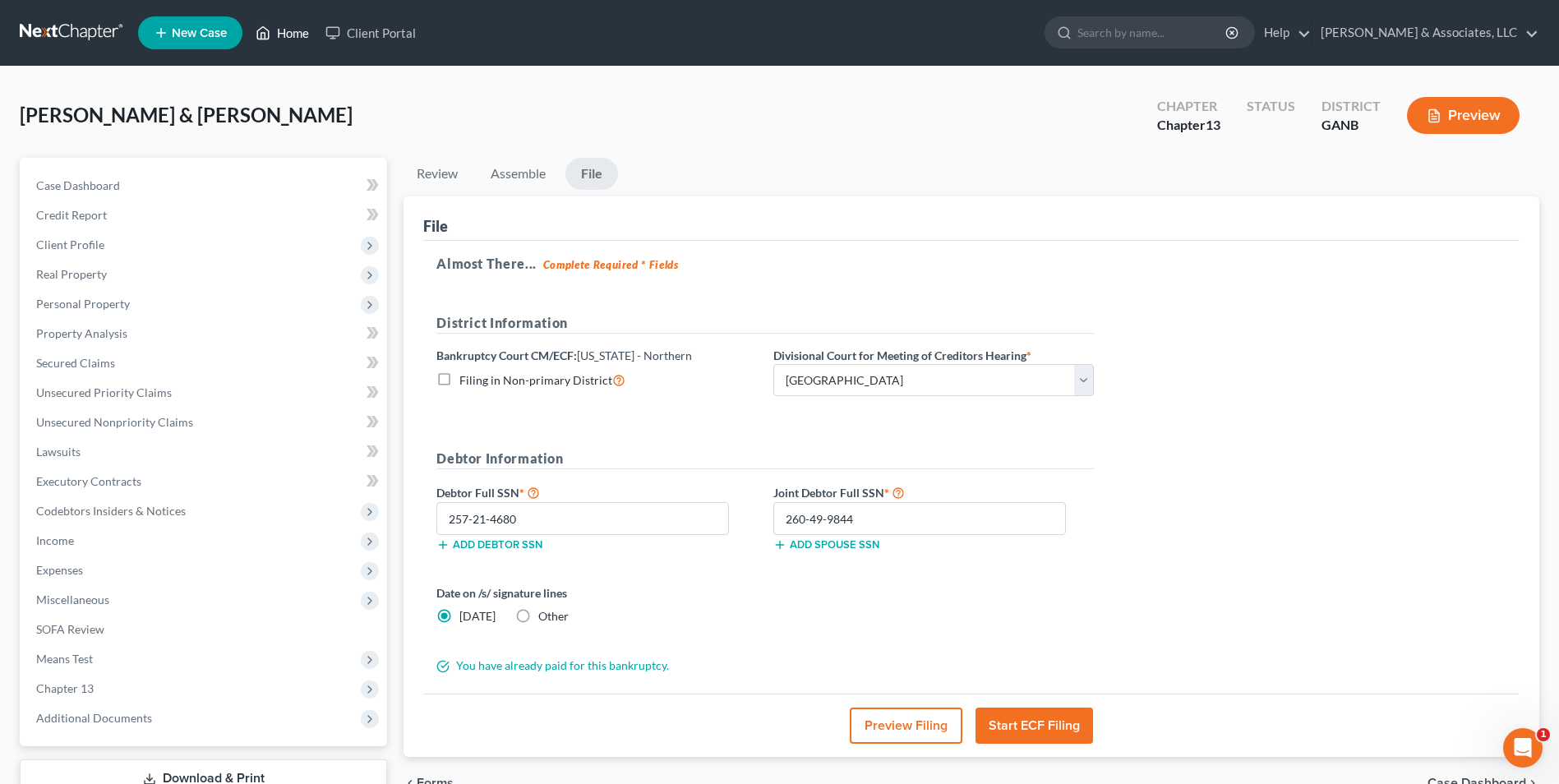
click at [275, 25] on link "Home" at bounding box center [282, 32] width 70 height 29
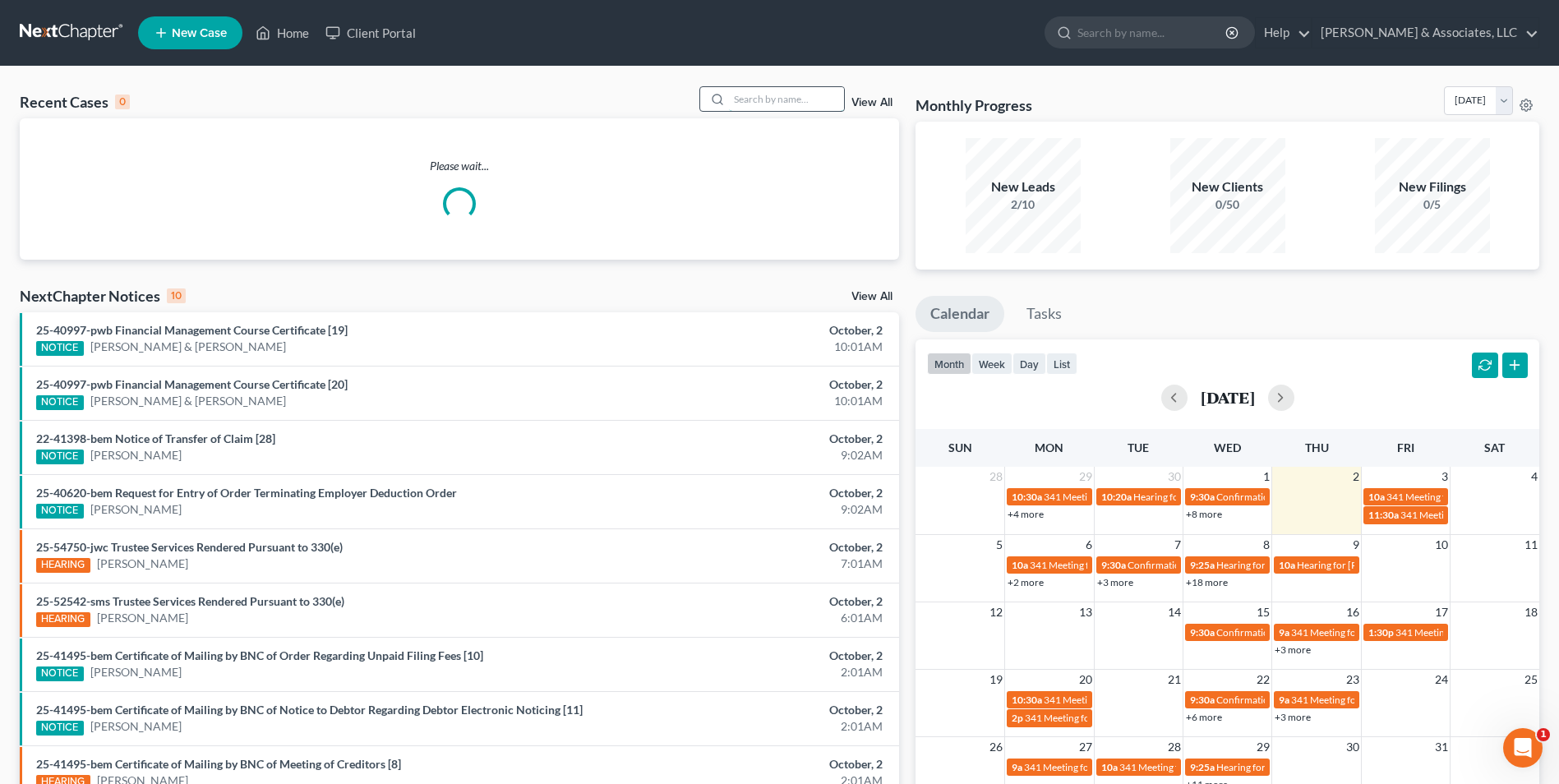
click at [745, 100] on input "search" at bounding box center [786, 99] width 115 height 24
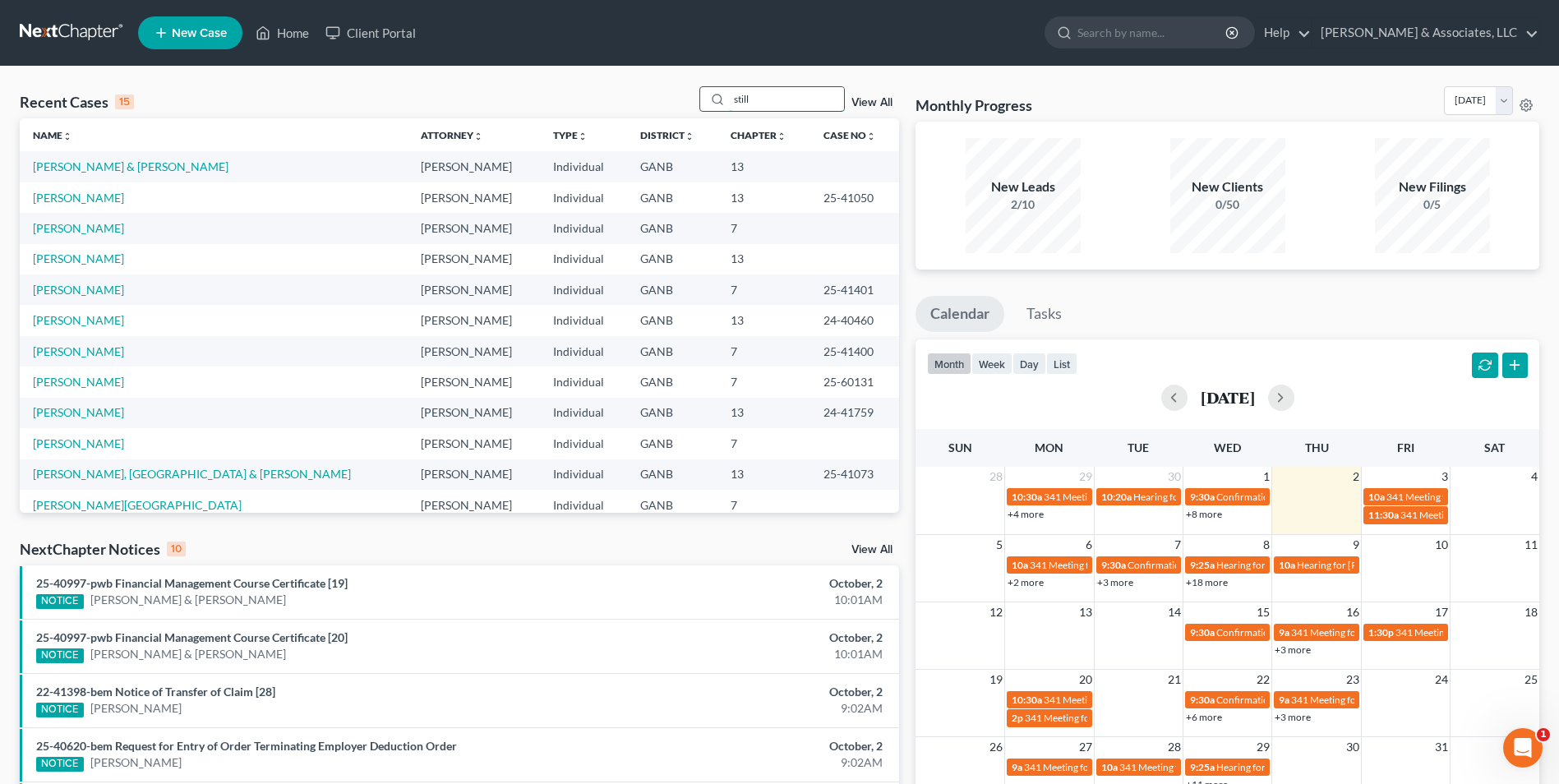
type input "still"
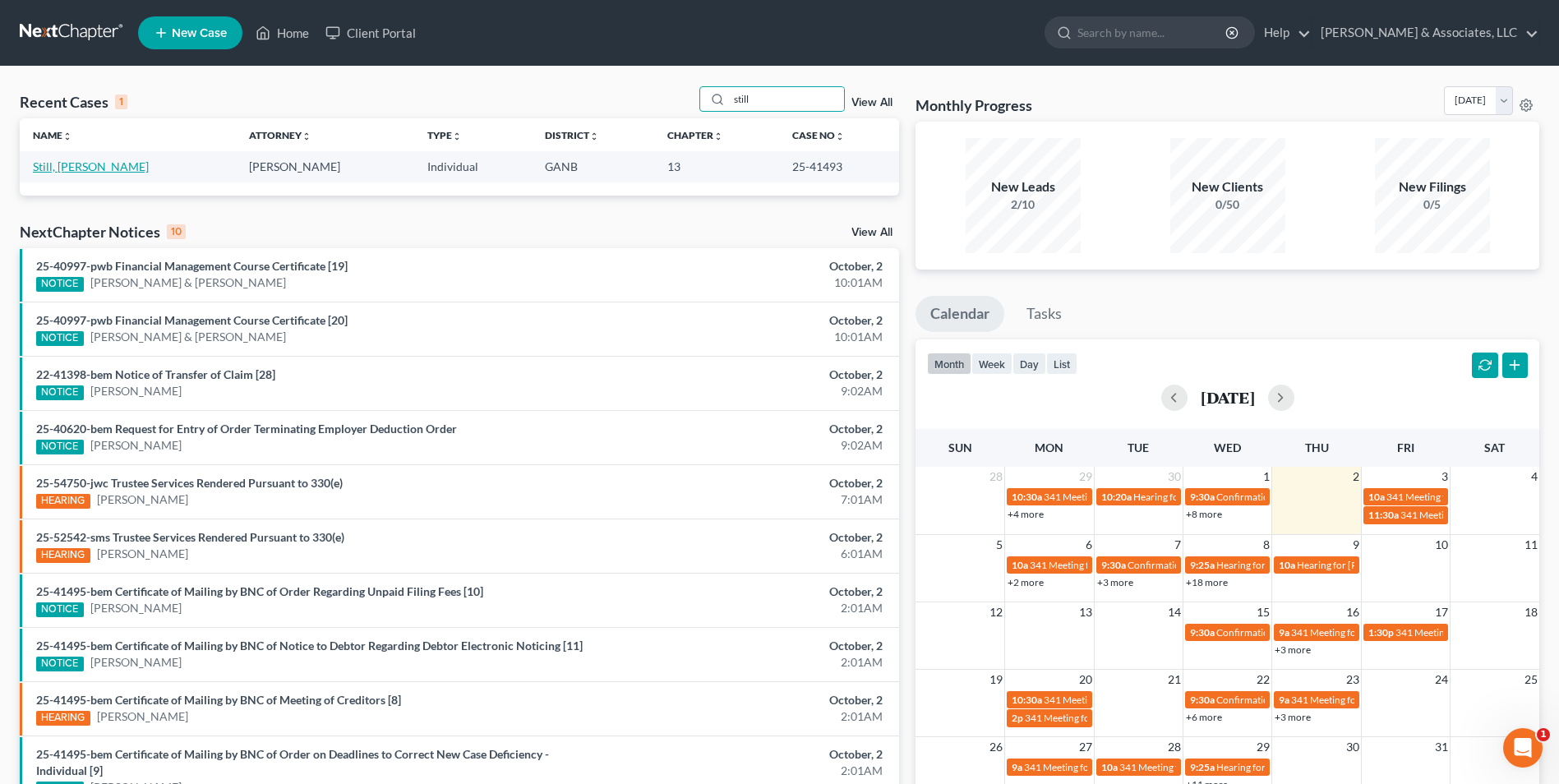
click at [48, 167] on link "Still, [PERSON_NAME]" at bounding box center [91, 166] width 116 height 14
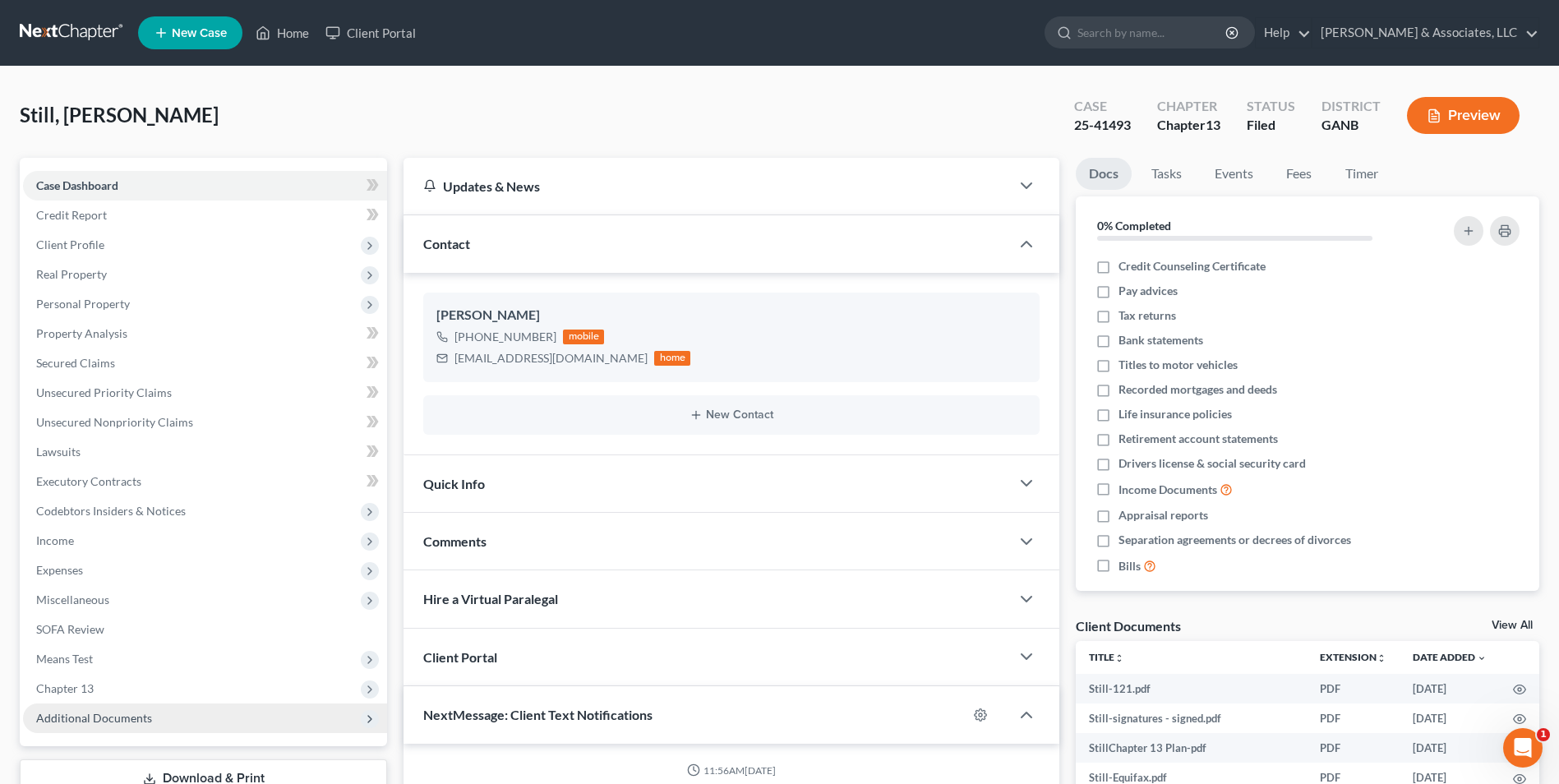
click at [60, 722] on span "Additional Documents" at bounding box center [94, 717] width 116 height 14
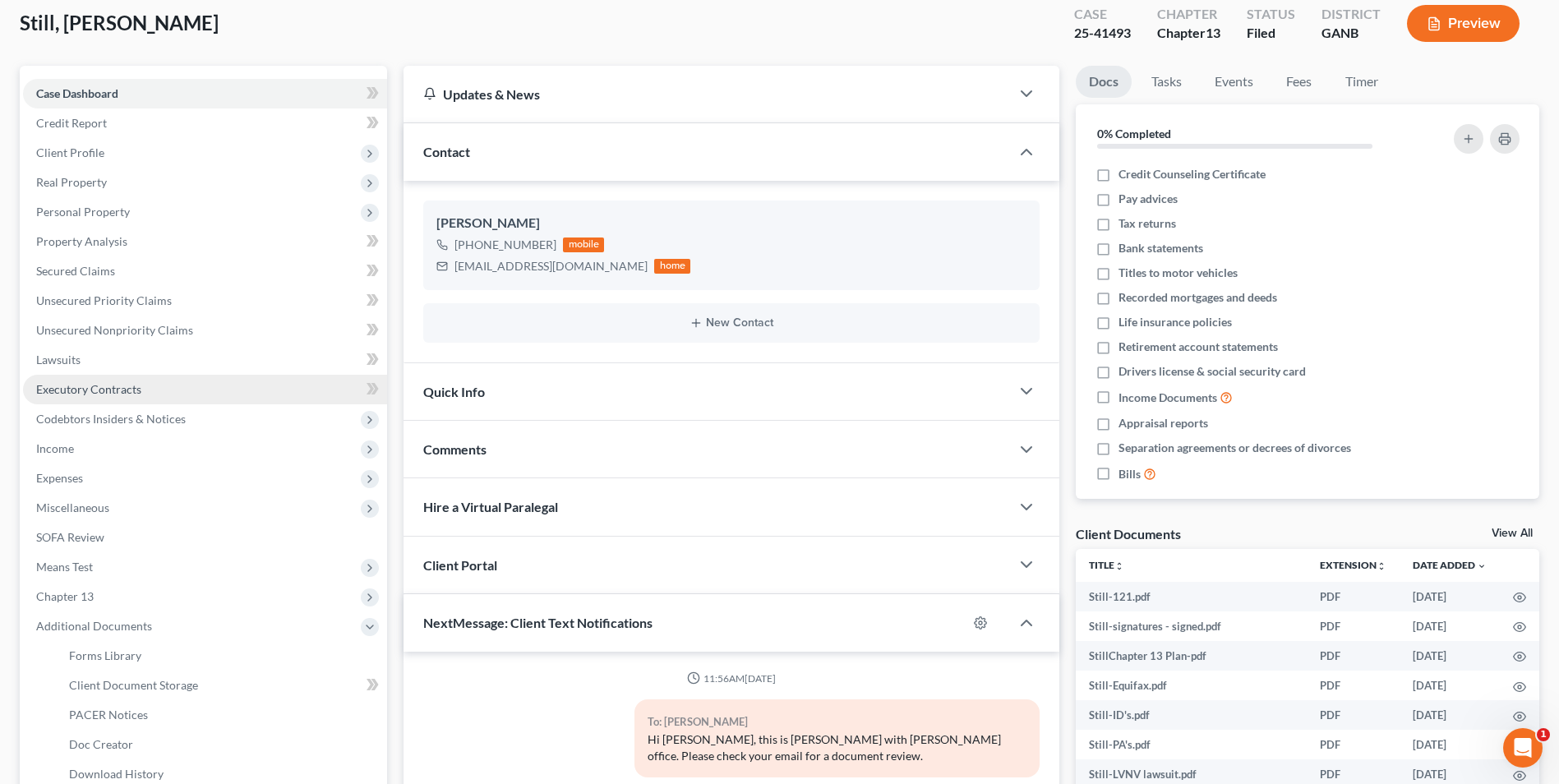
scroll to position [246, 0]
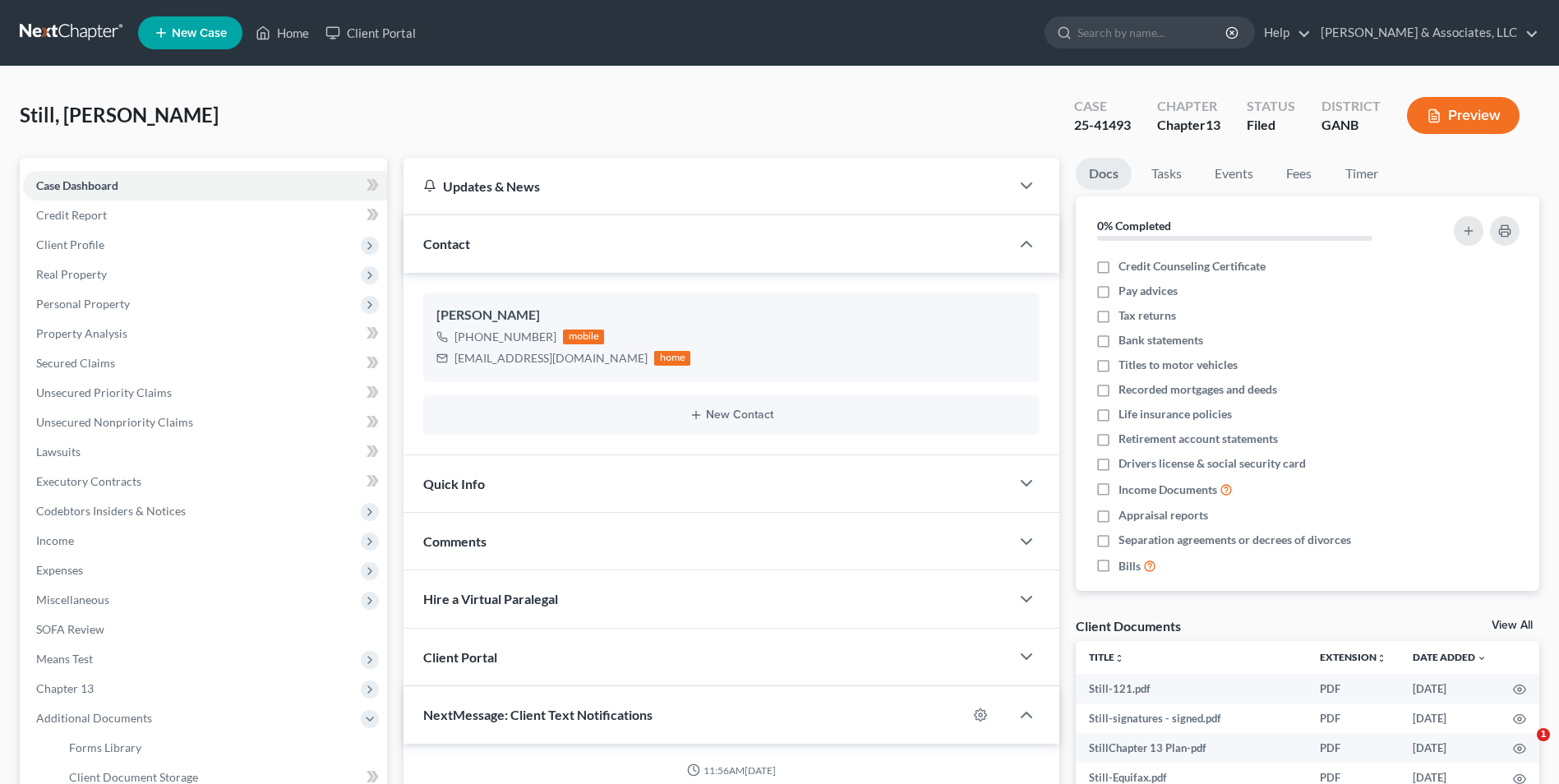
select select "0"
click at [289, 40] on link "Home" at bounding box center [282, 32] width 70 height 29
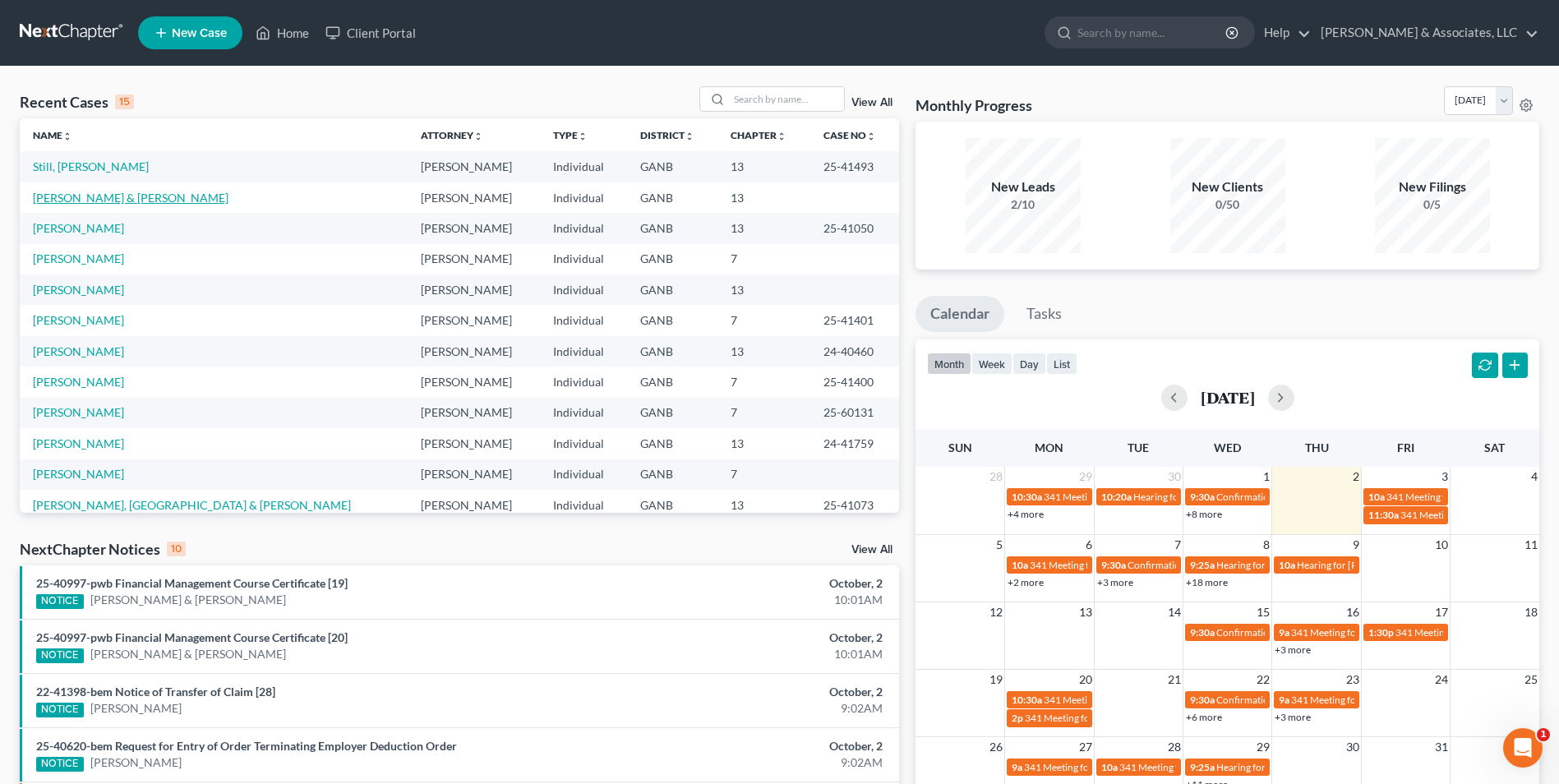
click at [106, 191] on link "[PERSON_NAME] & [PERSON_NAME]" at bounding box center [131, 198] width 196 height 14
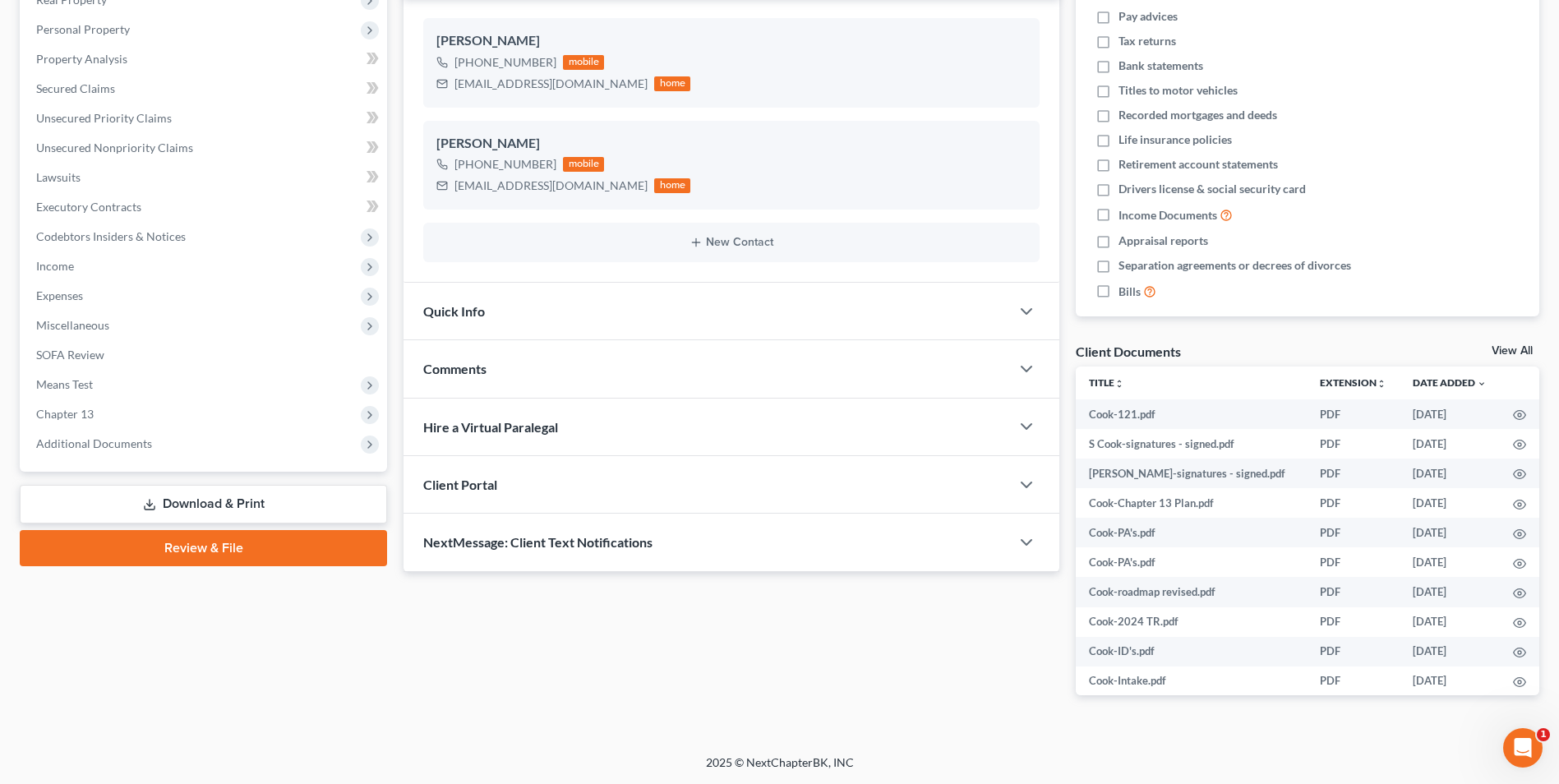
click at [246, 559] on link "Review & File" at bounding box center [203, 548] width 368 height 36
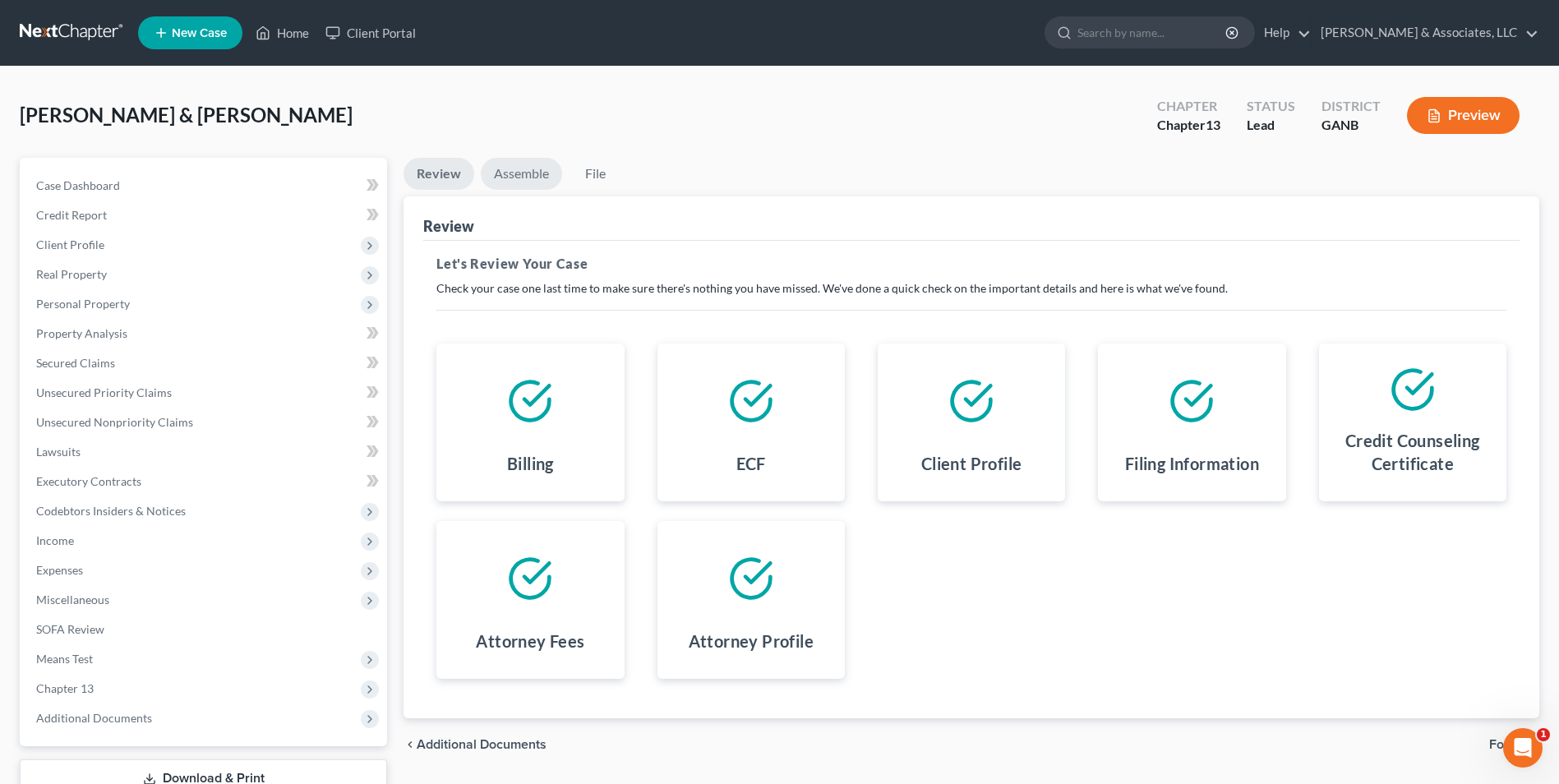
click at [524, 187] on link "Assemble" at bounding box center [522, 174] width 82 height 32
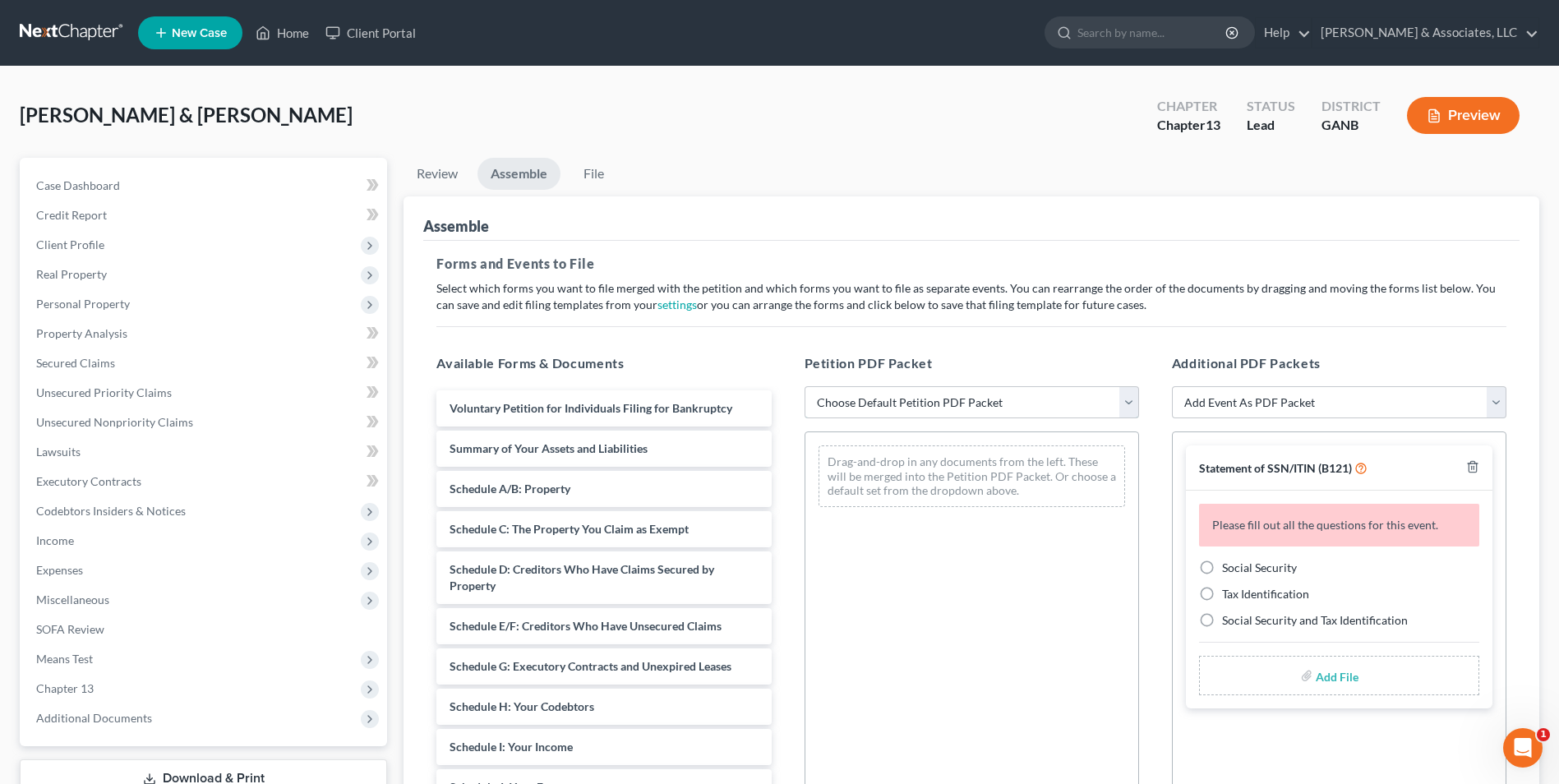
click at [1133, 391] on select "Choose Default Petition PDF Packet Complete Bankruptcy Petition (all forms and …" at bounding box center [972, 402] width 335 height 33
select select "0"
click at [805, 386] on select "Choose Default Petition PDF Packet Complete Bankruptcy Petition (all forms and …" at bounding box center [972, 402] width 335 height 33
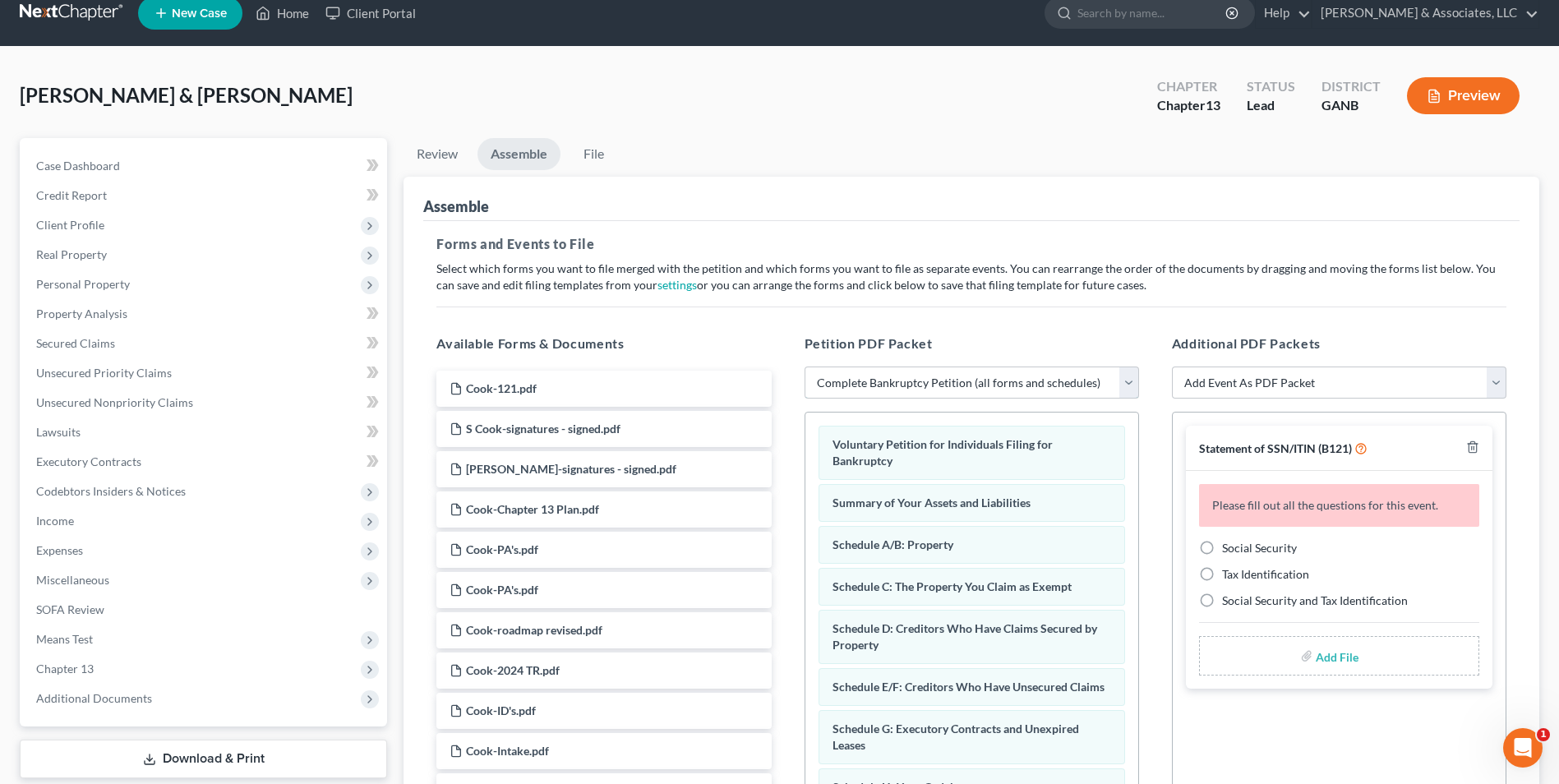
scroll to position [247, 0]
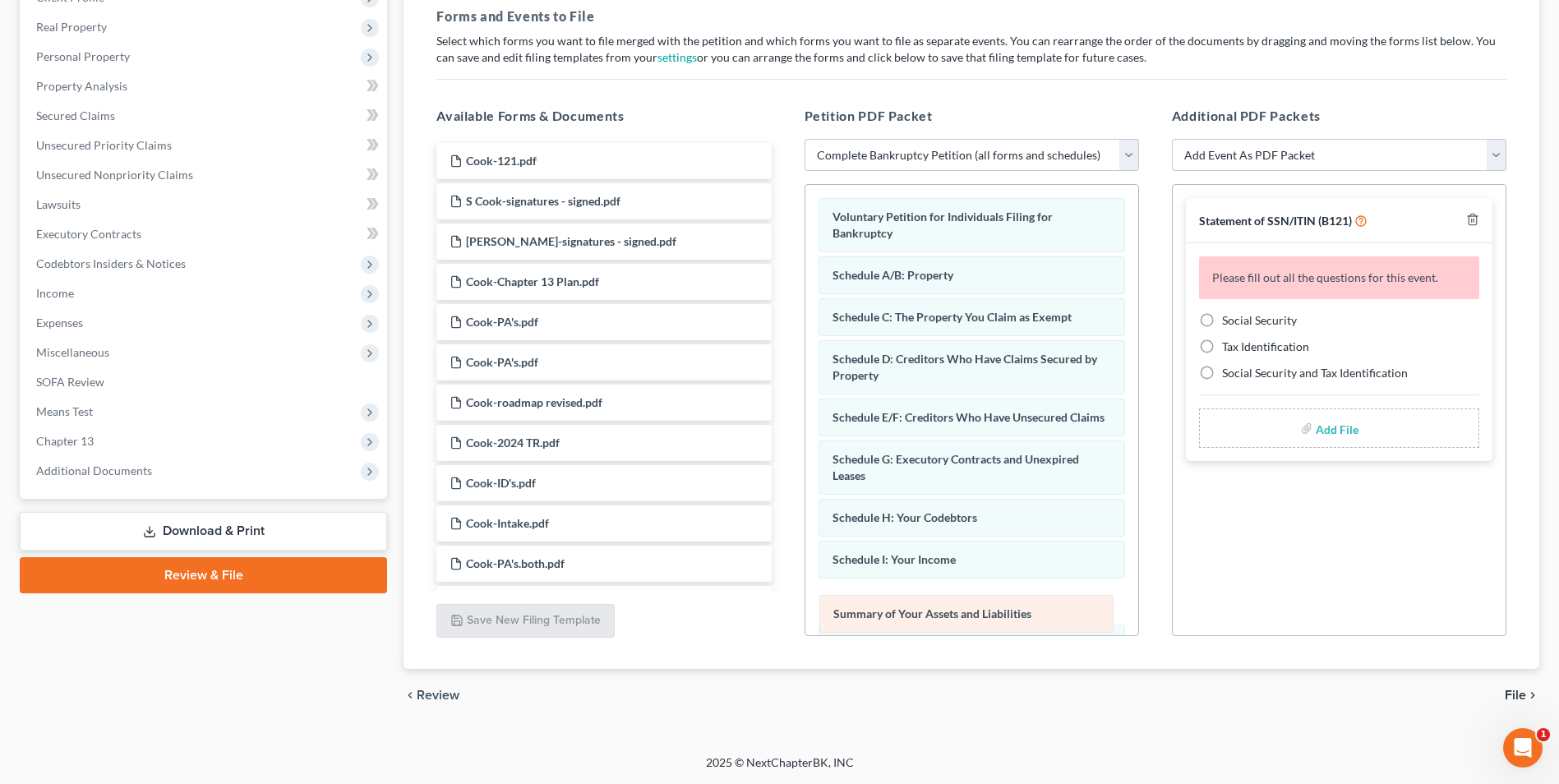
drag, startPoint x: 924, startPoint y: 280, endPoint x: 925, endPoint y: 619, distance: 339.0
click at [925, 619] on div "Summary of Your Assets and Liabilities Voluntary Petition for Individuals Filin…" at bounding box center [972, 635] width 333 height 899
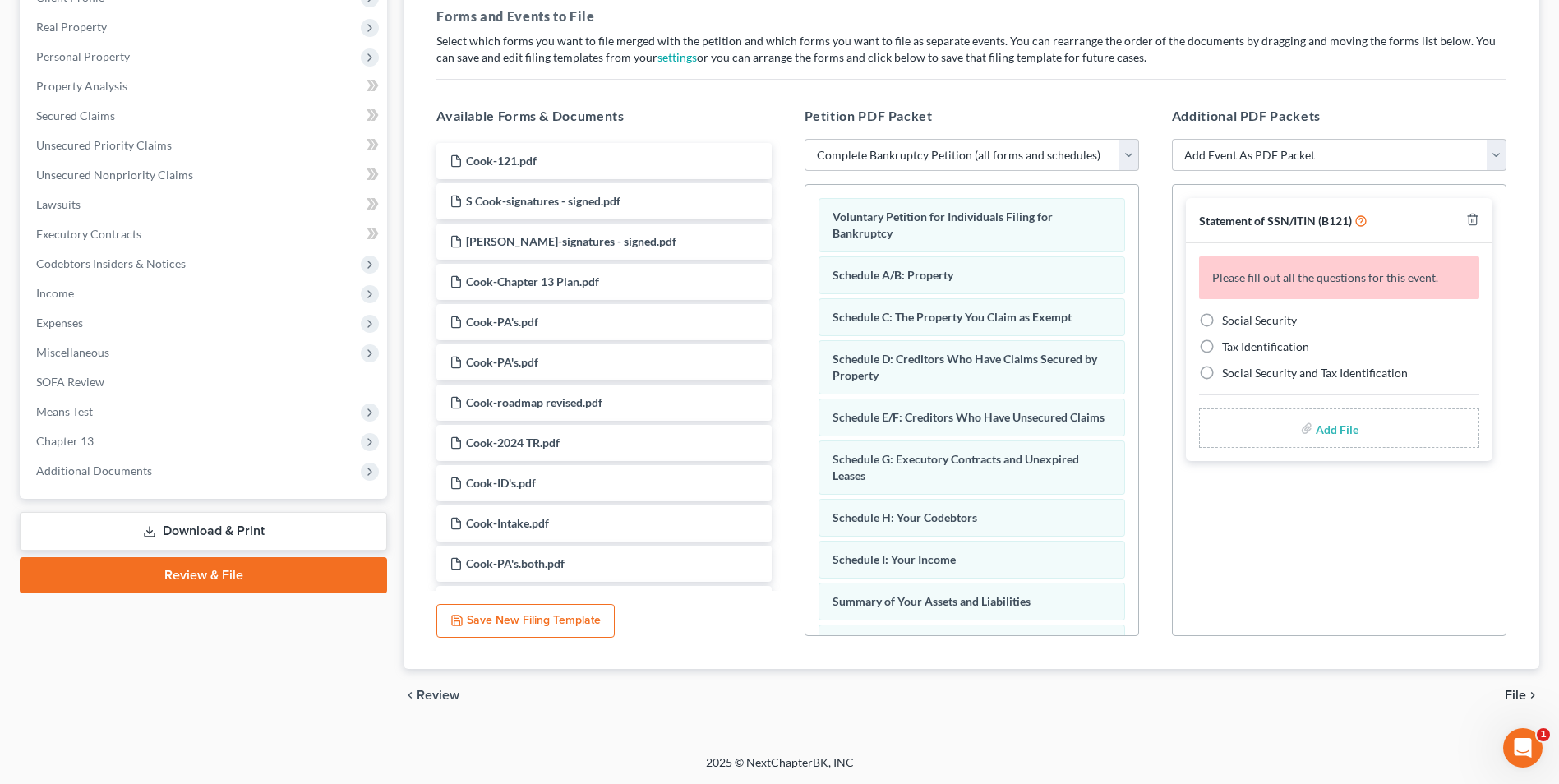
scroll to position [82, 0]
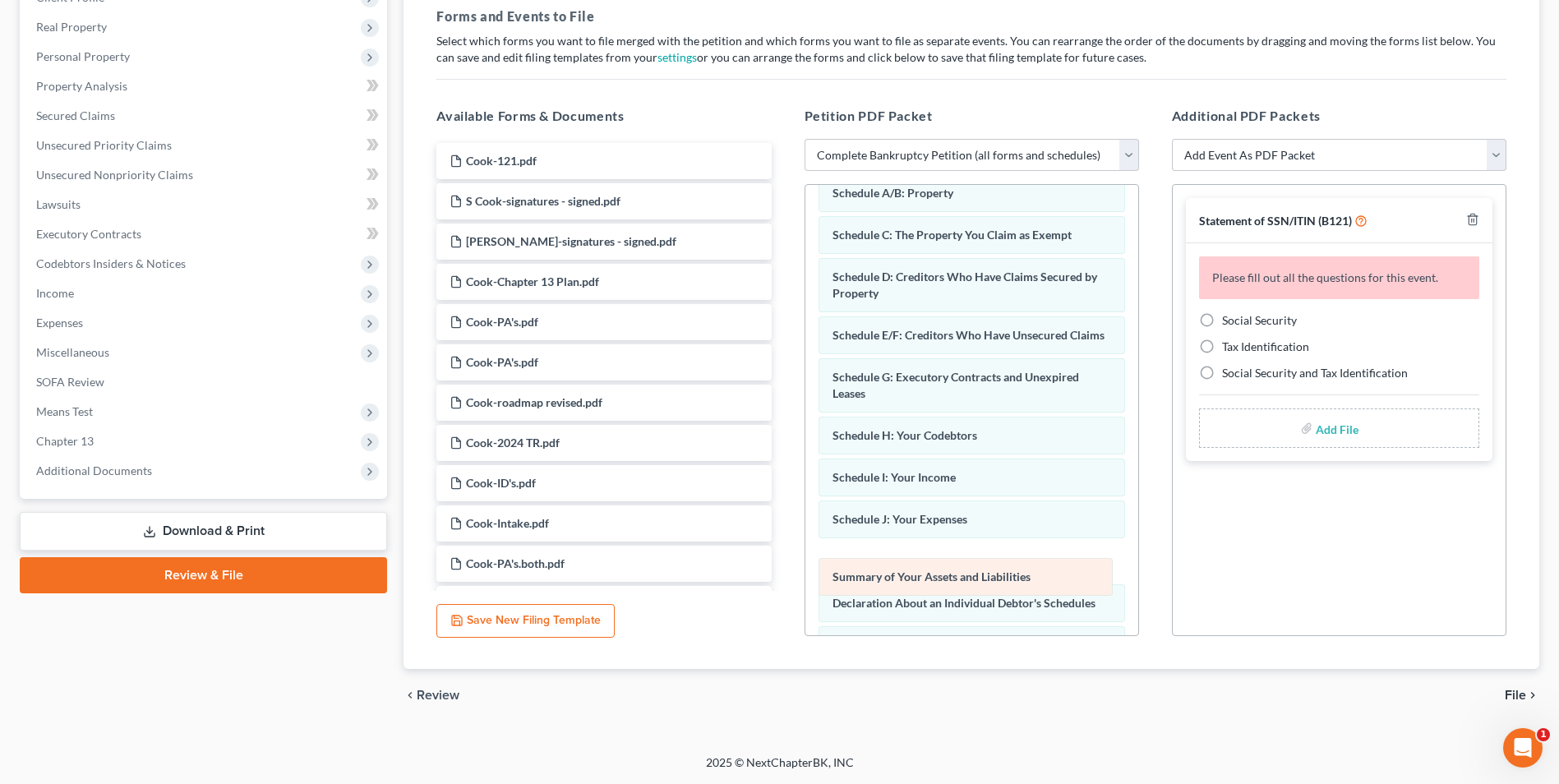
drag, startPoint x: 922, startPoint y: 545, endPoint x: 939, endPoint y: 573, distance: 32.8
click at [939, 573] on div "Summary of Your Assets and Liabilities Voluntary Petition for Individuals Filin…" at bounding box center [972, 552] width 333 height 899
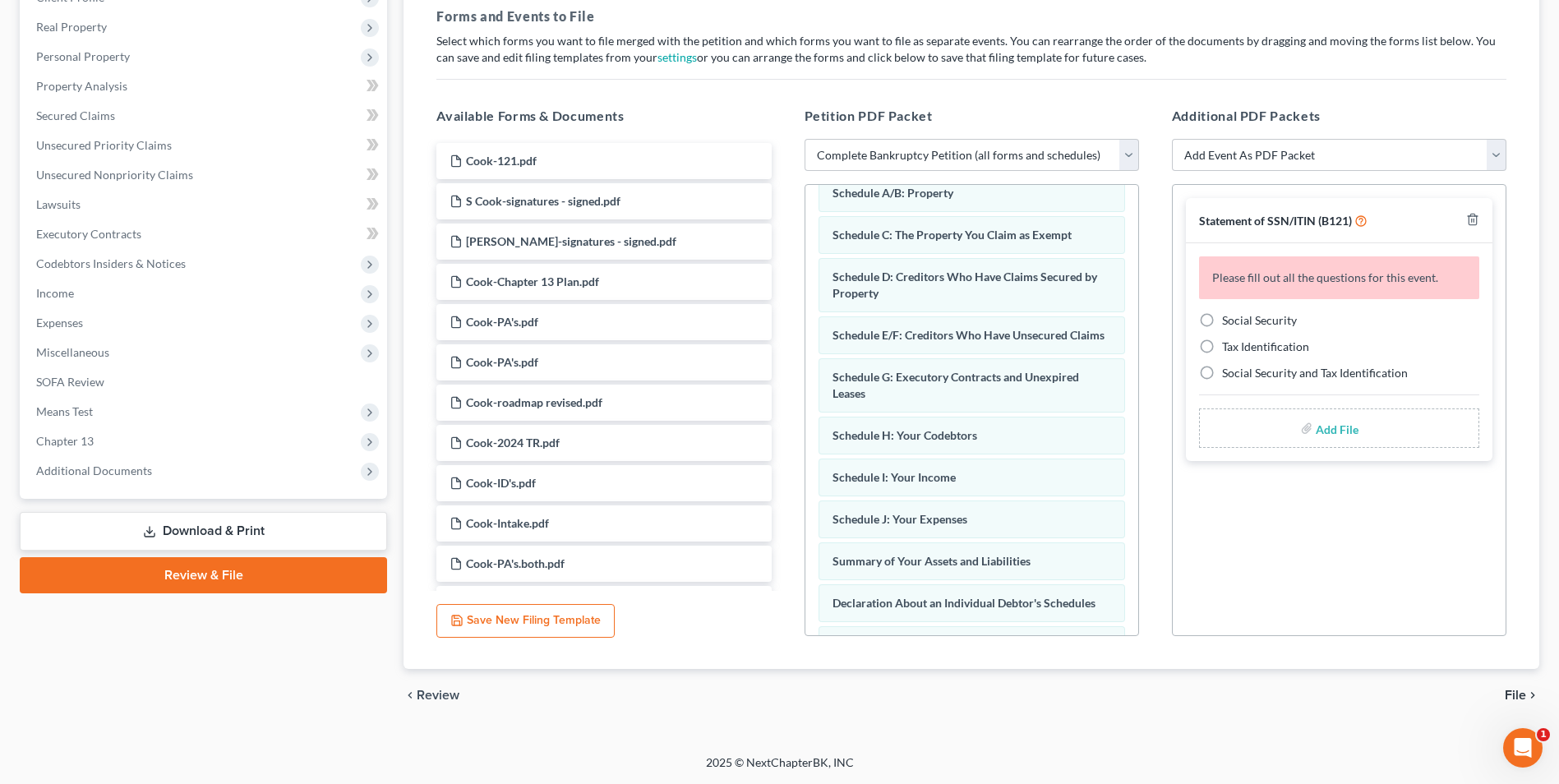
click at [1222, 322] on label "Social Security" at bounding box center [1260, 320] width 75 height 16
click at [1229, 322] on input "Social Security" at bounding box center [1234, 317] width 10 height 10
radio input "true"
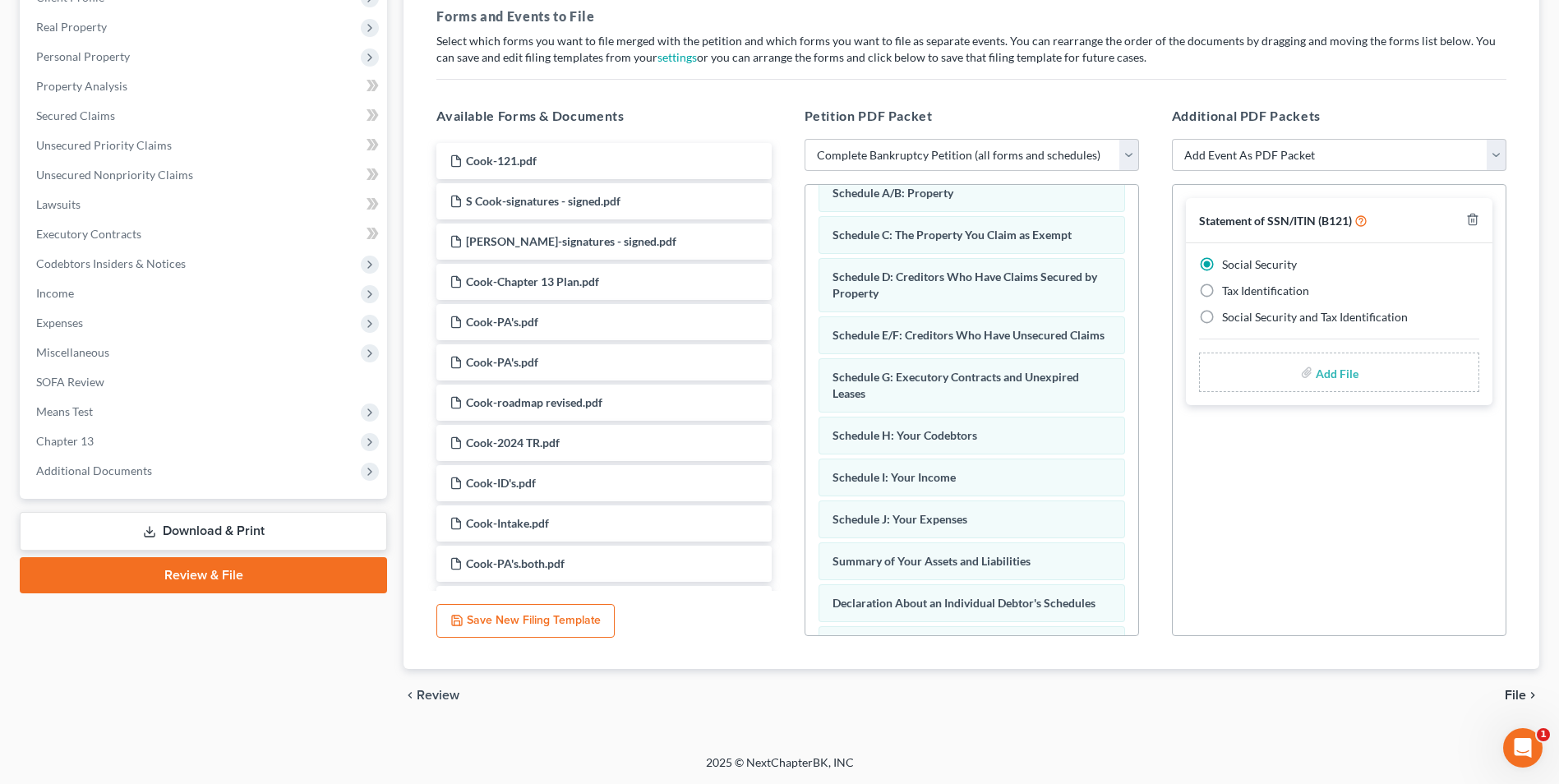
click at [1343, 376] on input "file" at bounding box center [1336, 372] width 40 height 29
type input "C:\fakepath\Cook.121.pdf"
click at [1521, 690] on span "File" at bounding box center [1515, 696] width 21 height 13
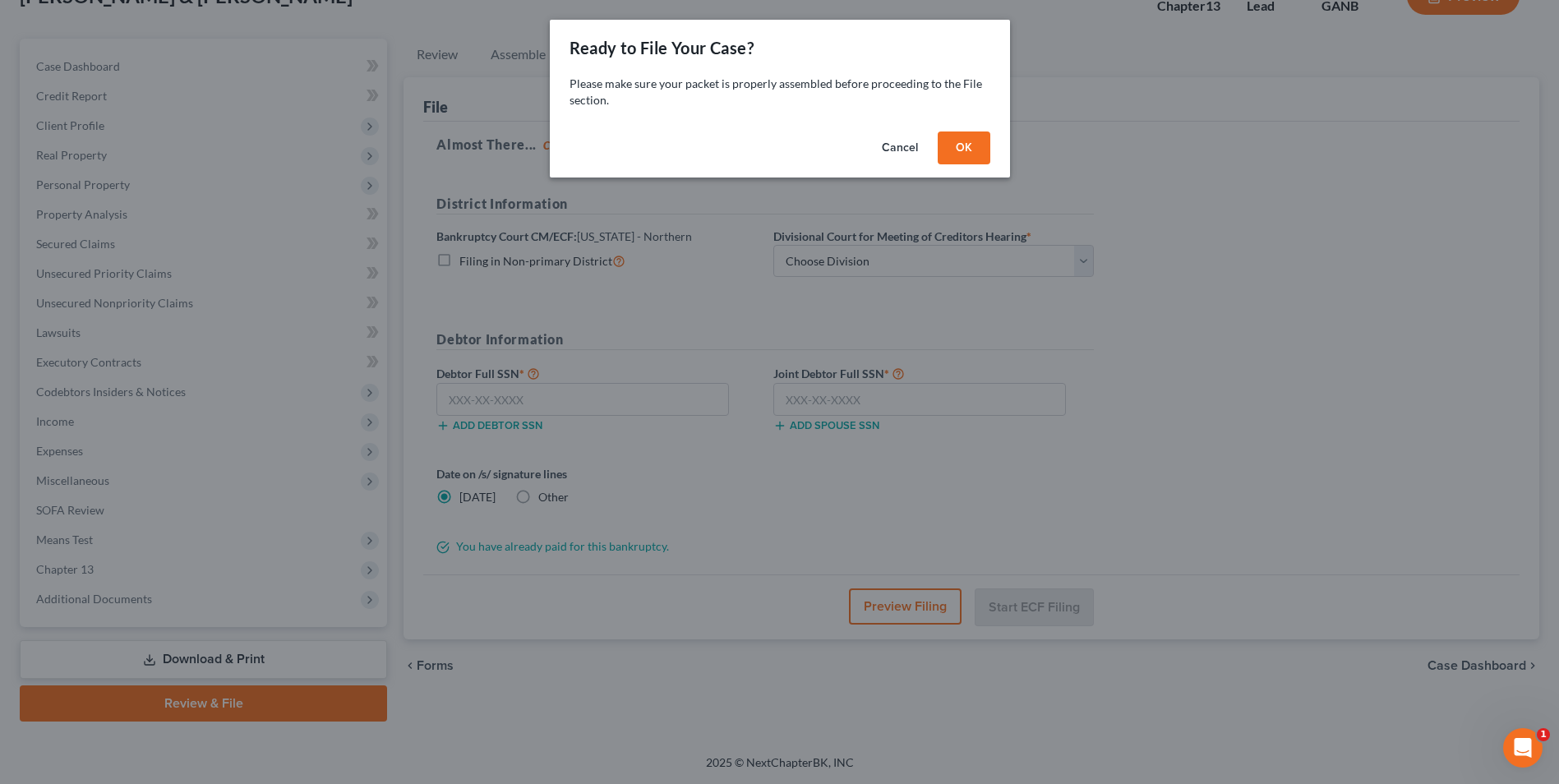
scroll to position [119, 0]
click at [991, 146] on button "OK" at bounding box center [970, 147] width 52 height 33
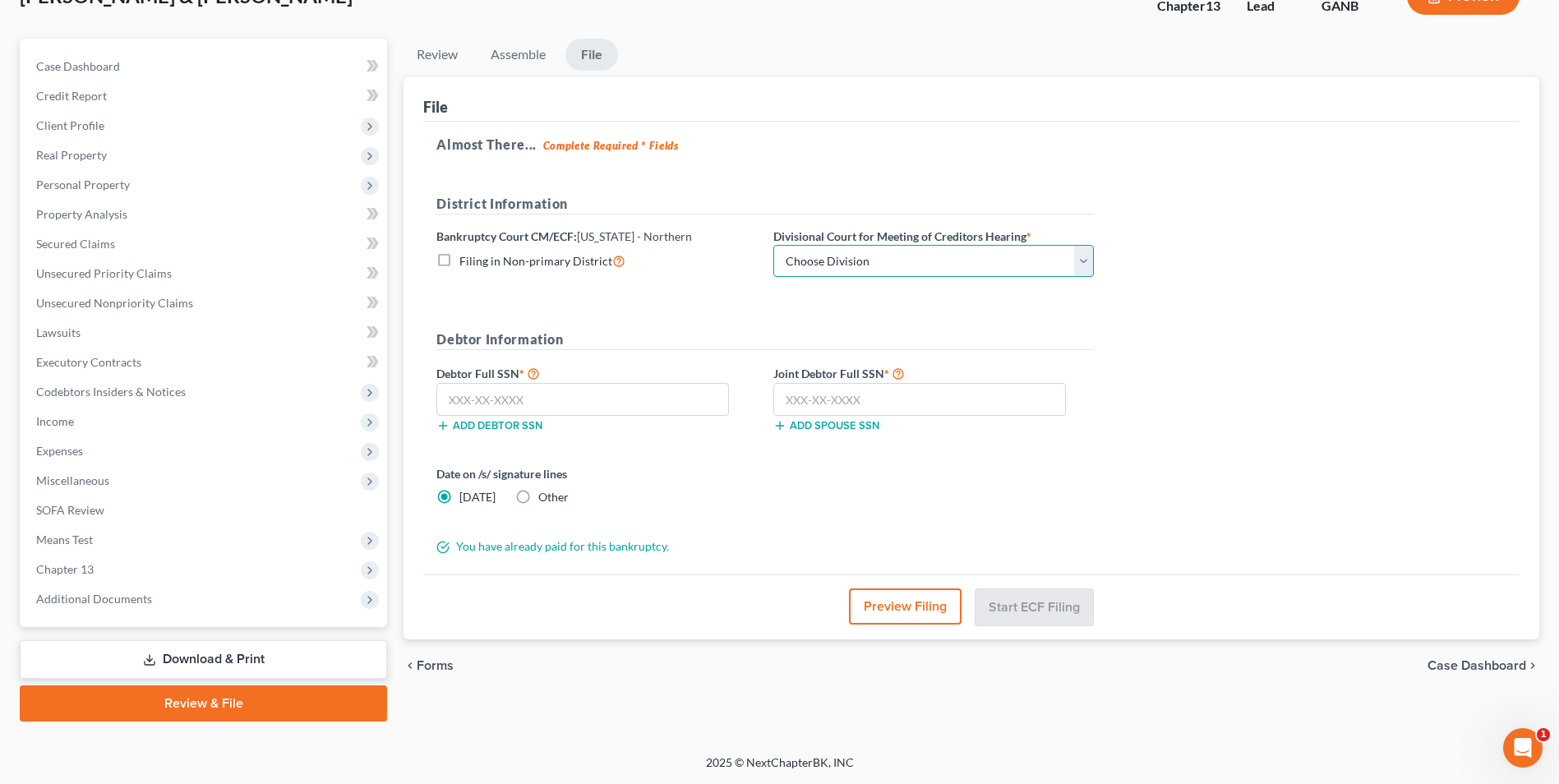
click at [1075, 263] on select "Choose Division [GEOGRAPHIC_DATA] [GEOGRAPHIC_DATA] [GEOGRAPHIC_DATA] [GEOGRAPH…" at bounding box center [933, 261] width 320 height 33
select select "3"
click at [774, 245] on select "Choose Division [GEOGRAPHIC_DATA] [GEOGRAPHIC_DATA] [GEOGRAPHIC_DATA] [GEOGRAPH…" at bounding box center [933, 261] width 320 height 33
click at [548, 406] on input "text" at bounding box center [583, 399] width 293 height 33
type input "257-21-4680"
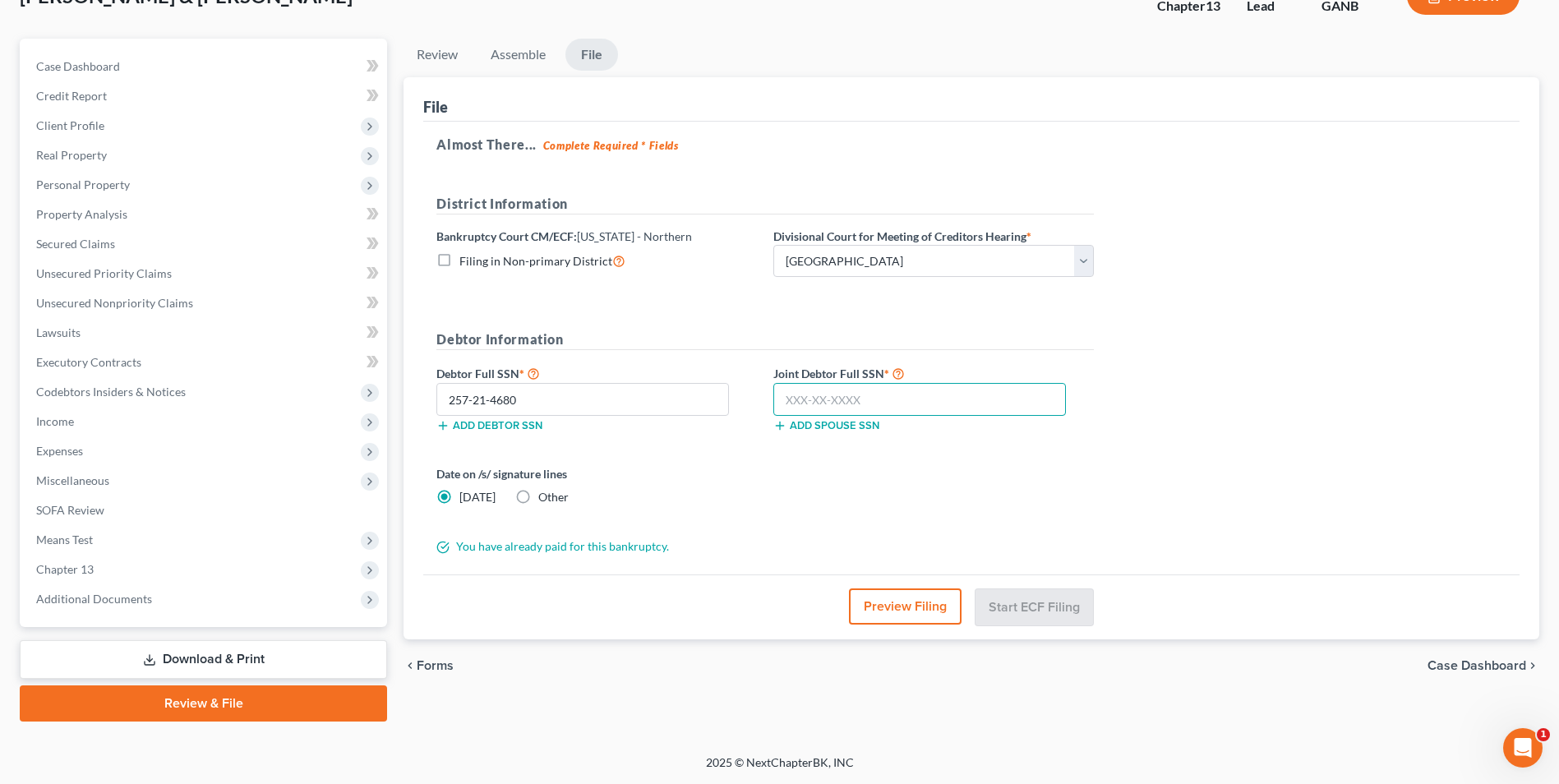
click at [886, 385] on input "text" at bounding box center [920, 399] width 293 height 33
type input "260-49-9844"
click at [1022, 607] on button "Start ECF Filing" at bounding box center [1034, 606] width 118 height 36
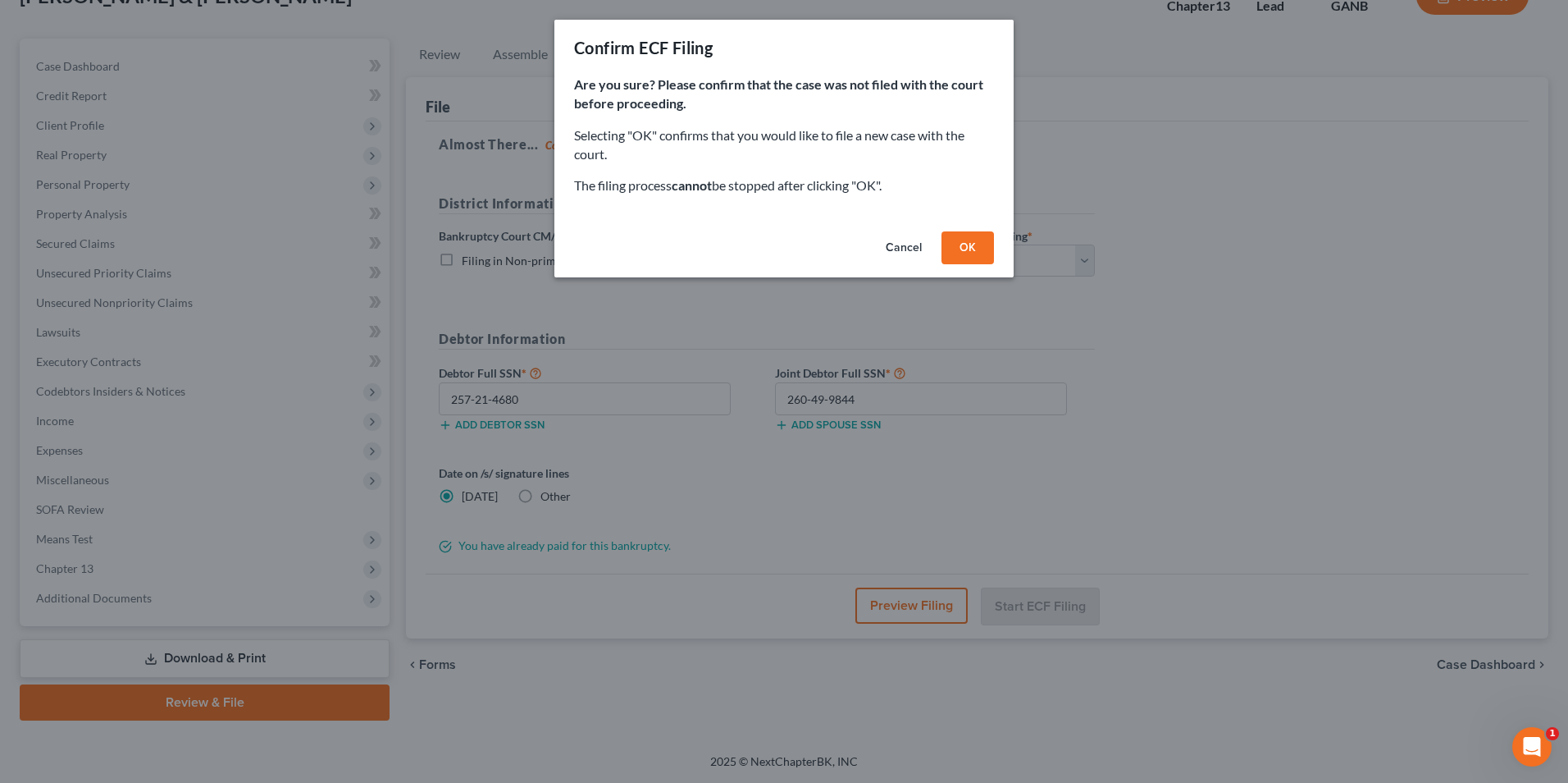
click at [974, 245] on button "OK" at bounding box center [968, 248] width 52 height 33
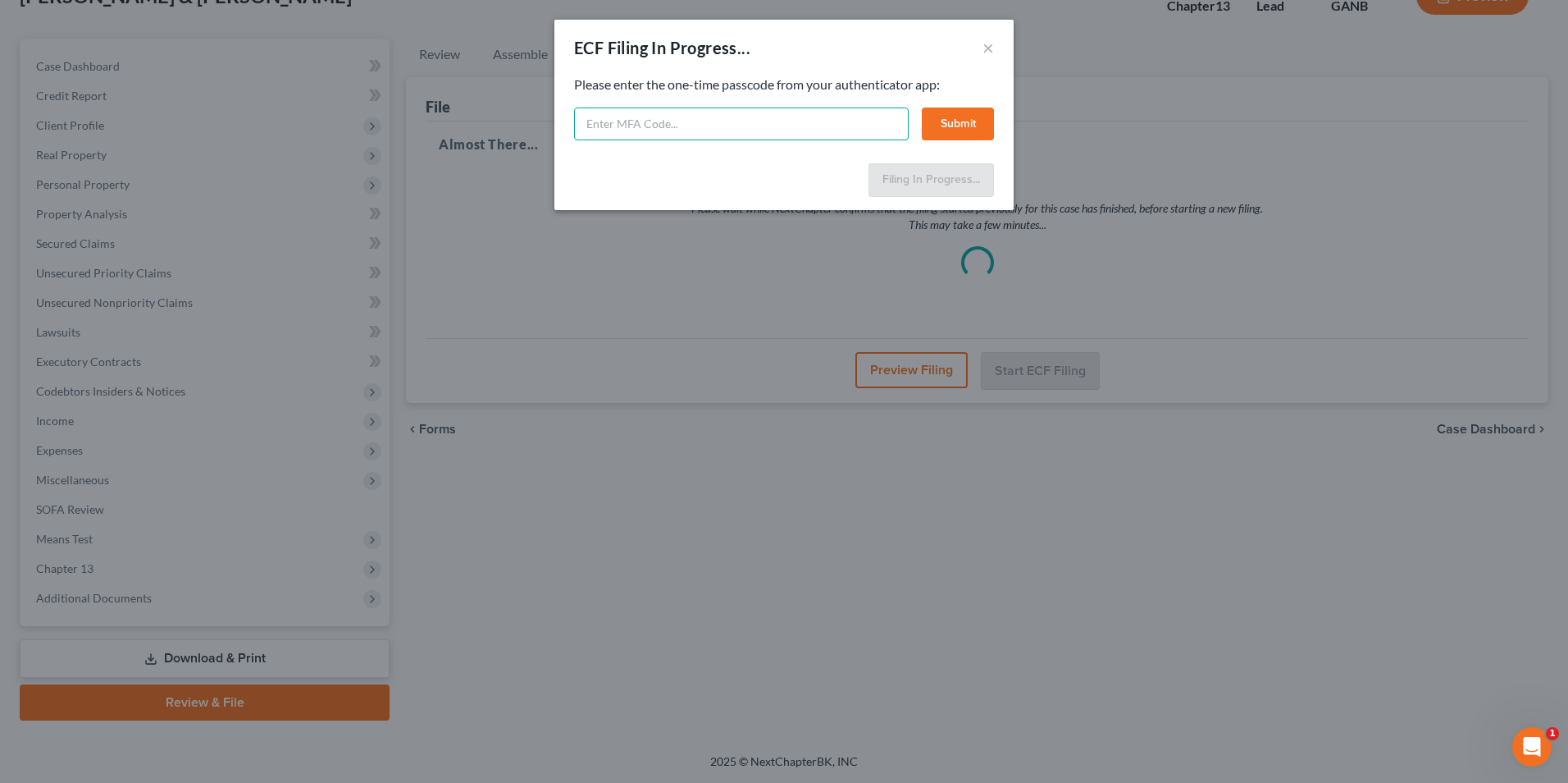
click at [773, 125] on input "text" at bounding box center [741, 123] width 335 height 33
type input "677495"
click at [968, 122] on button "Submit" at bounding box center [958, 123] width 72 height 33
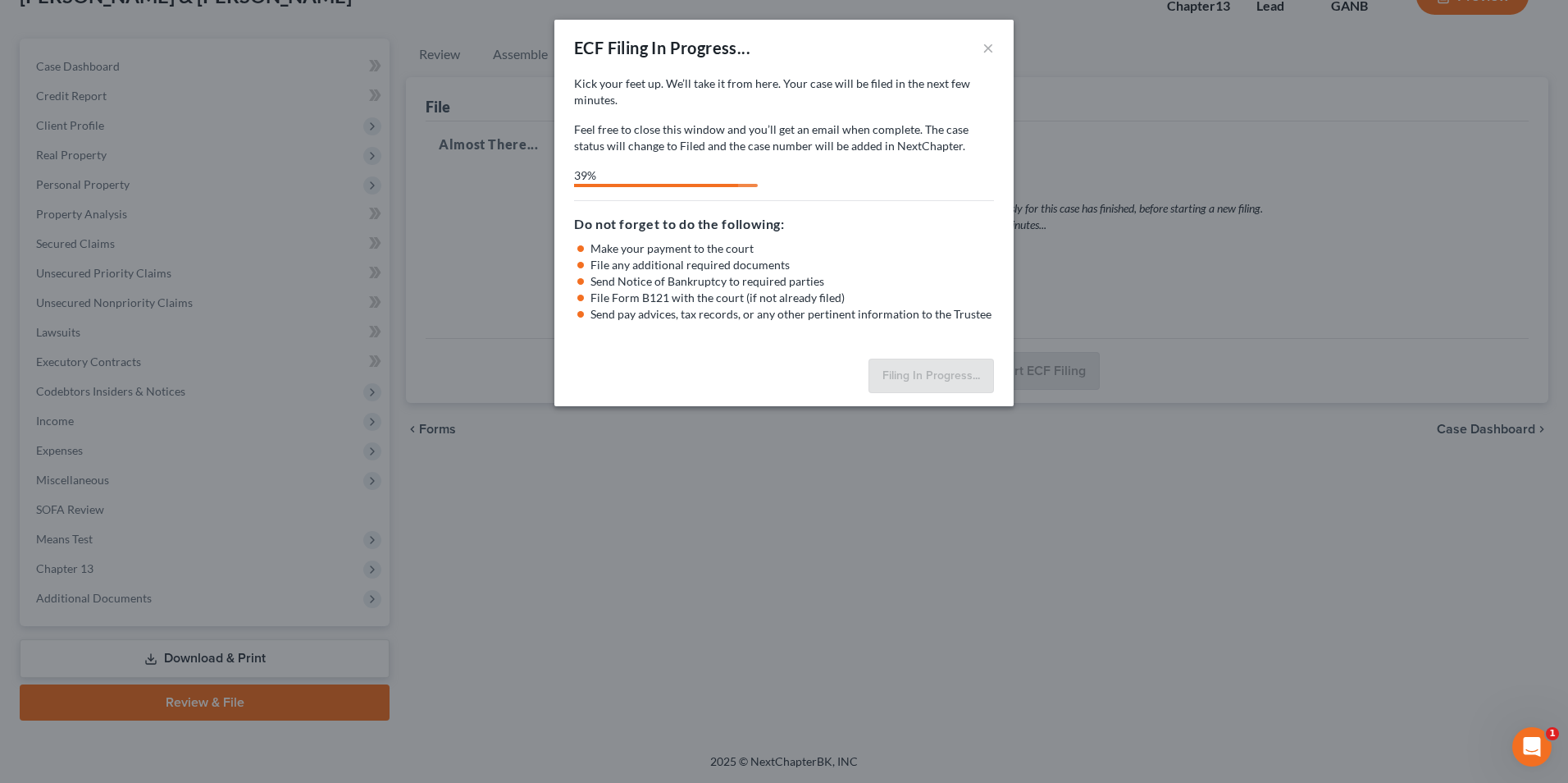
select select "3"
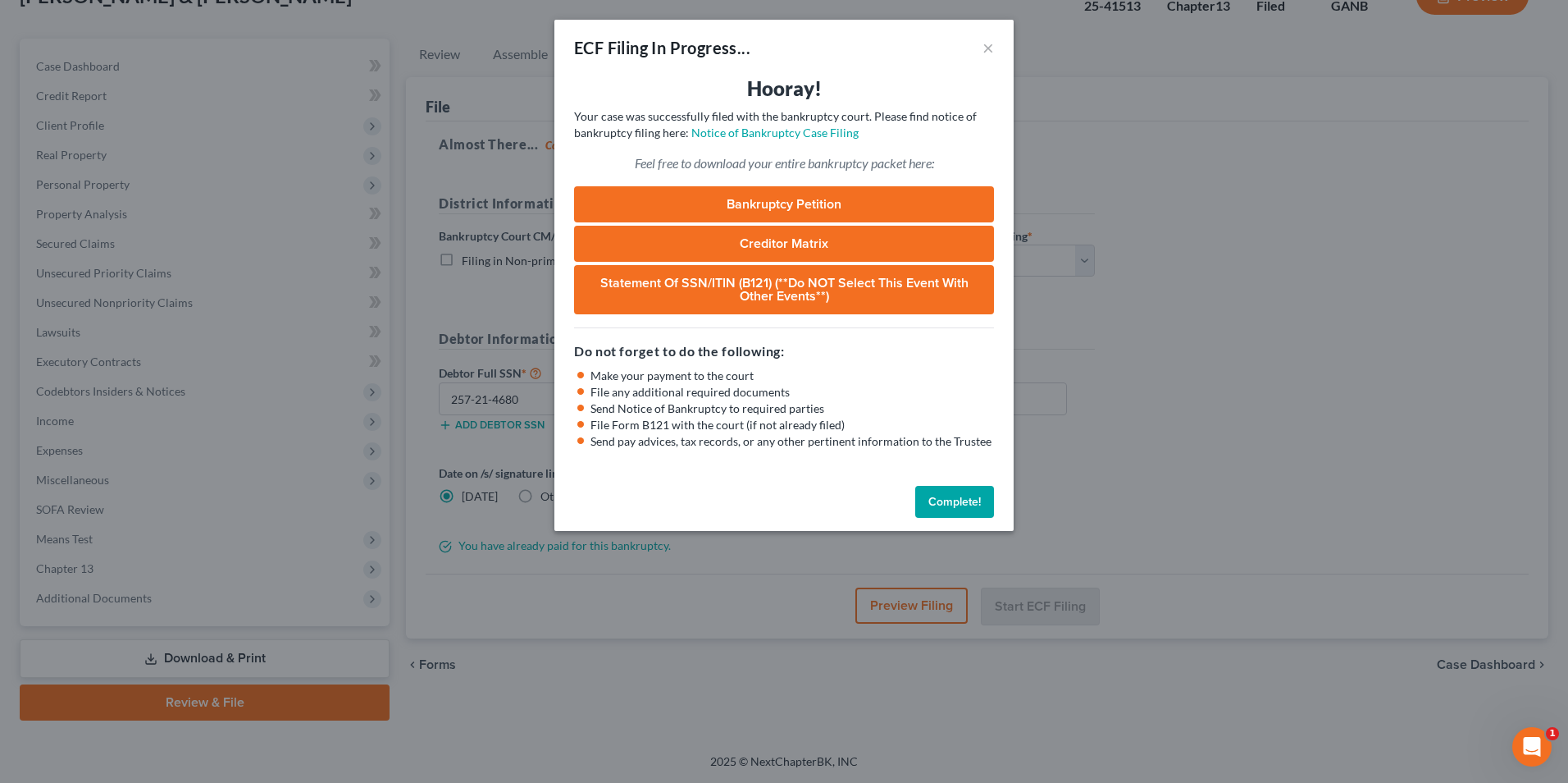
click at [965, 515] on button "Complete!" at bounding box center [954, 502] width 79 height 33
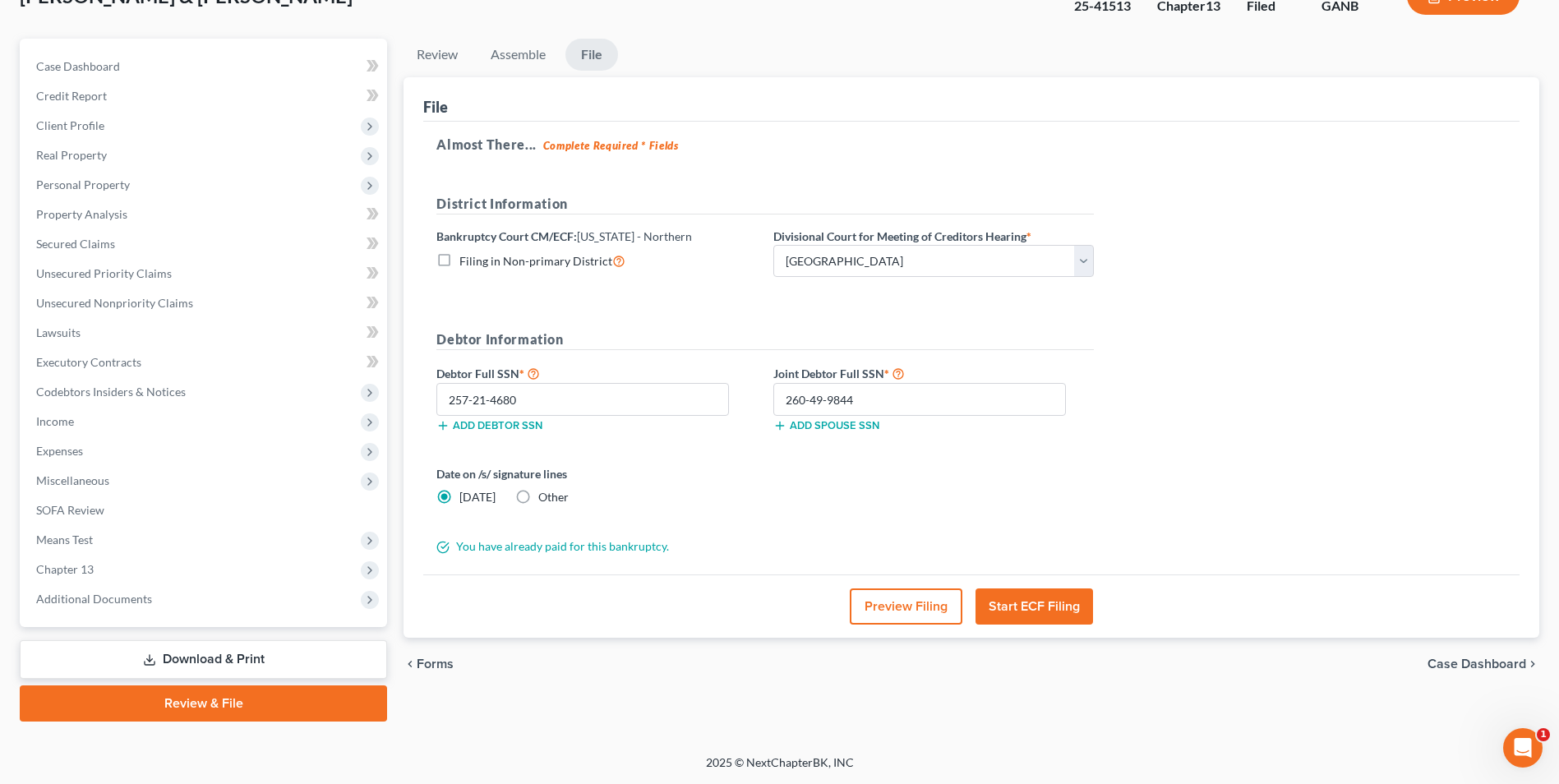
scroll to position [0, 0]
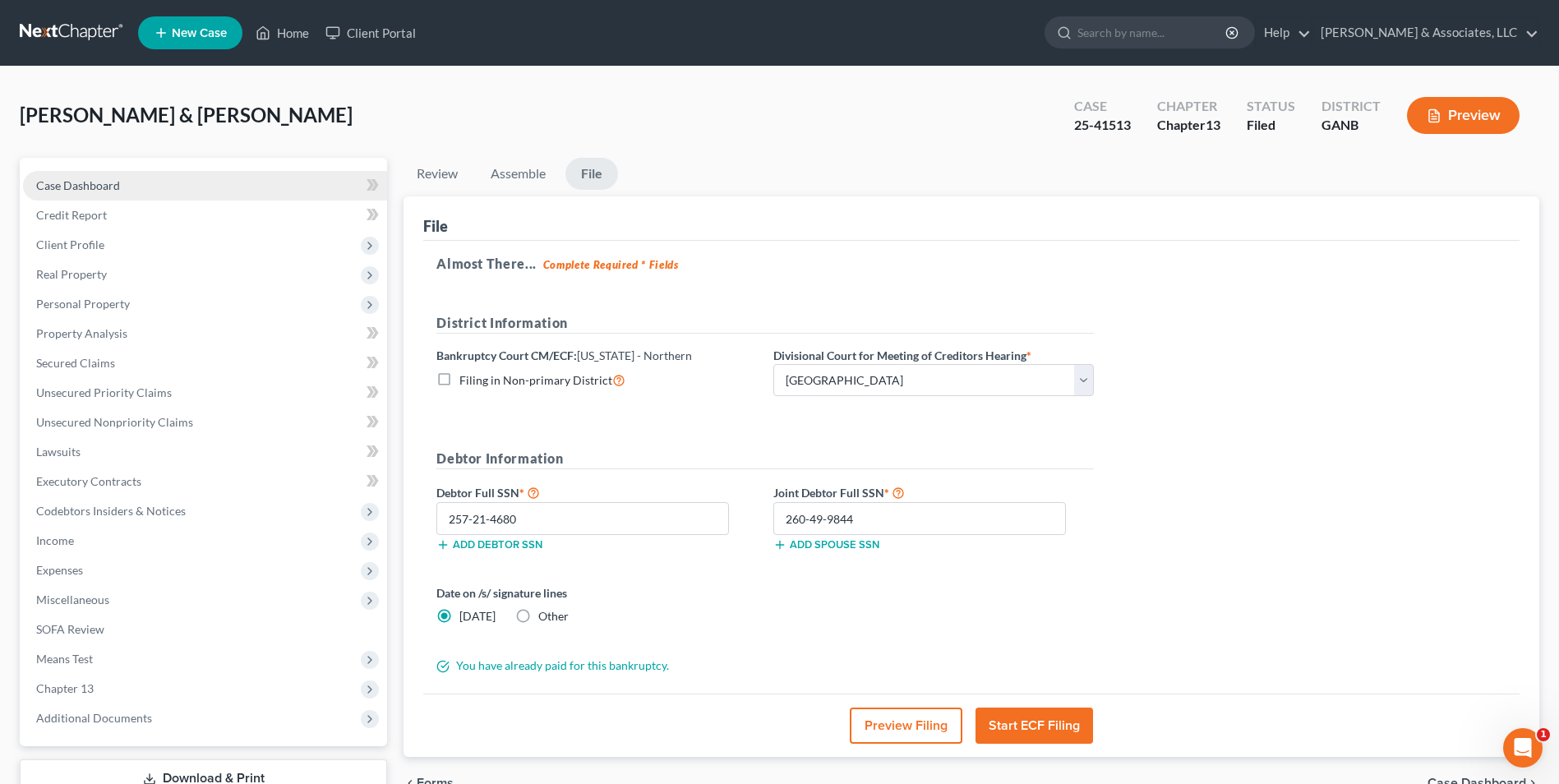
click at [106, 196] on link "Case Dashboard" at bounding box center [204, 185] width 364 height 29
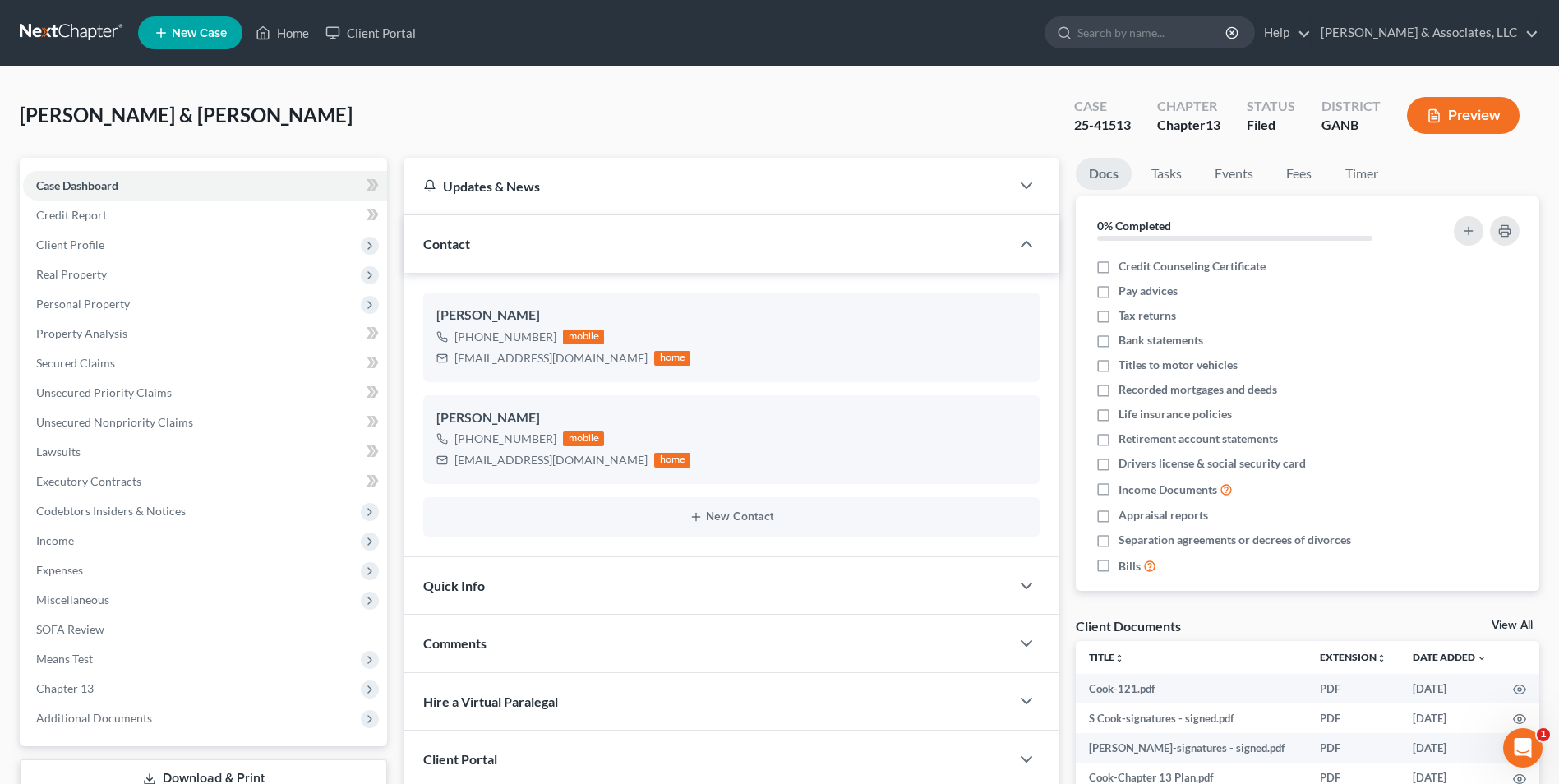
click at [202, 28] on span "New Case" at bounding box center [200, 33] width 55 height 12
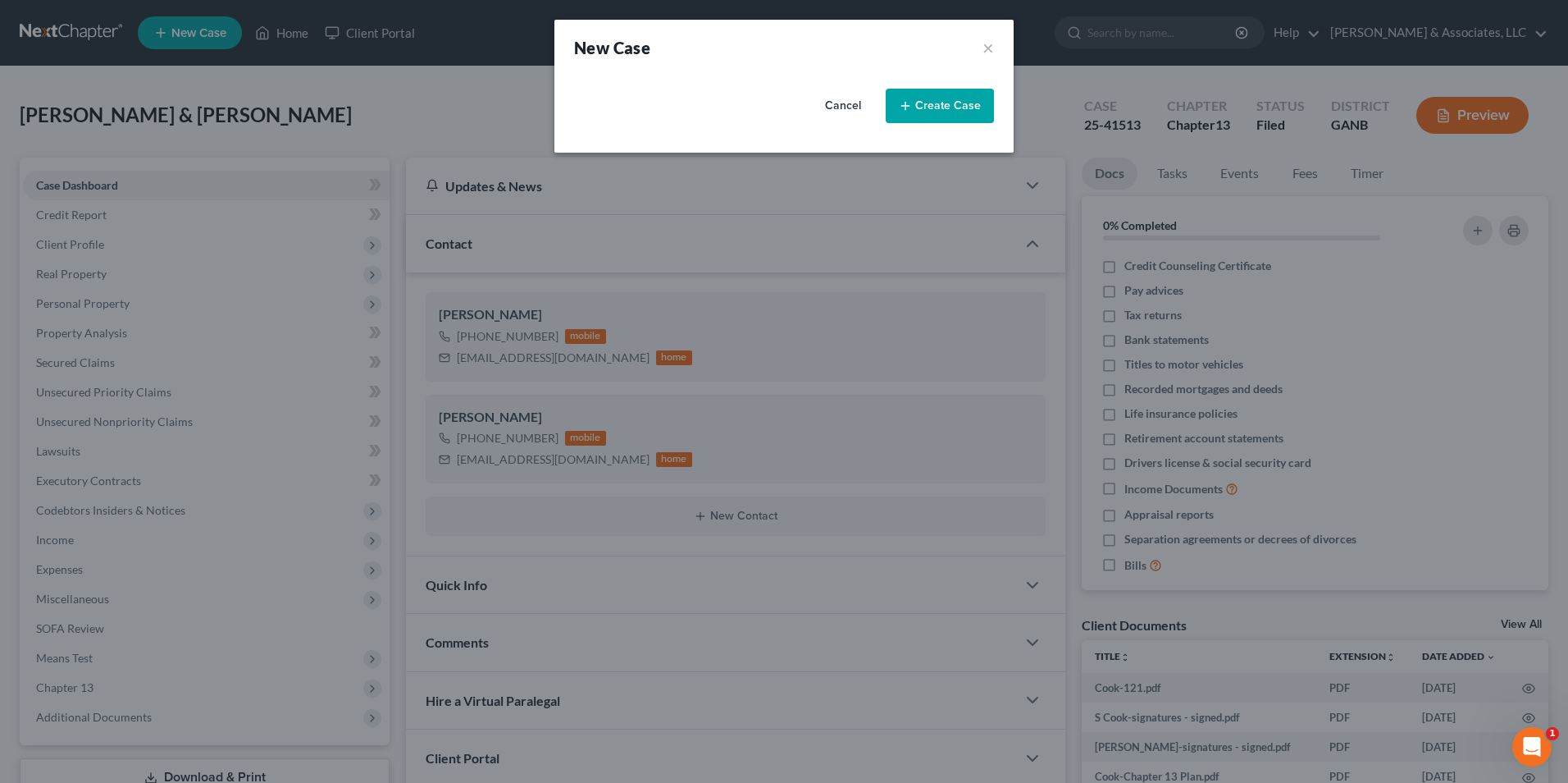
select select "19"
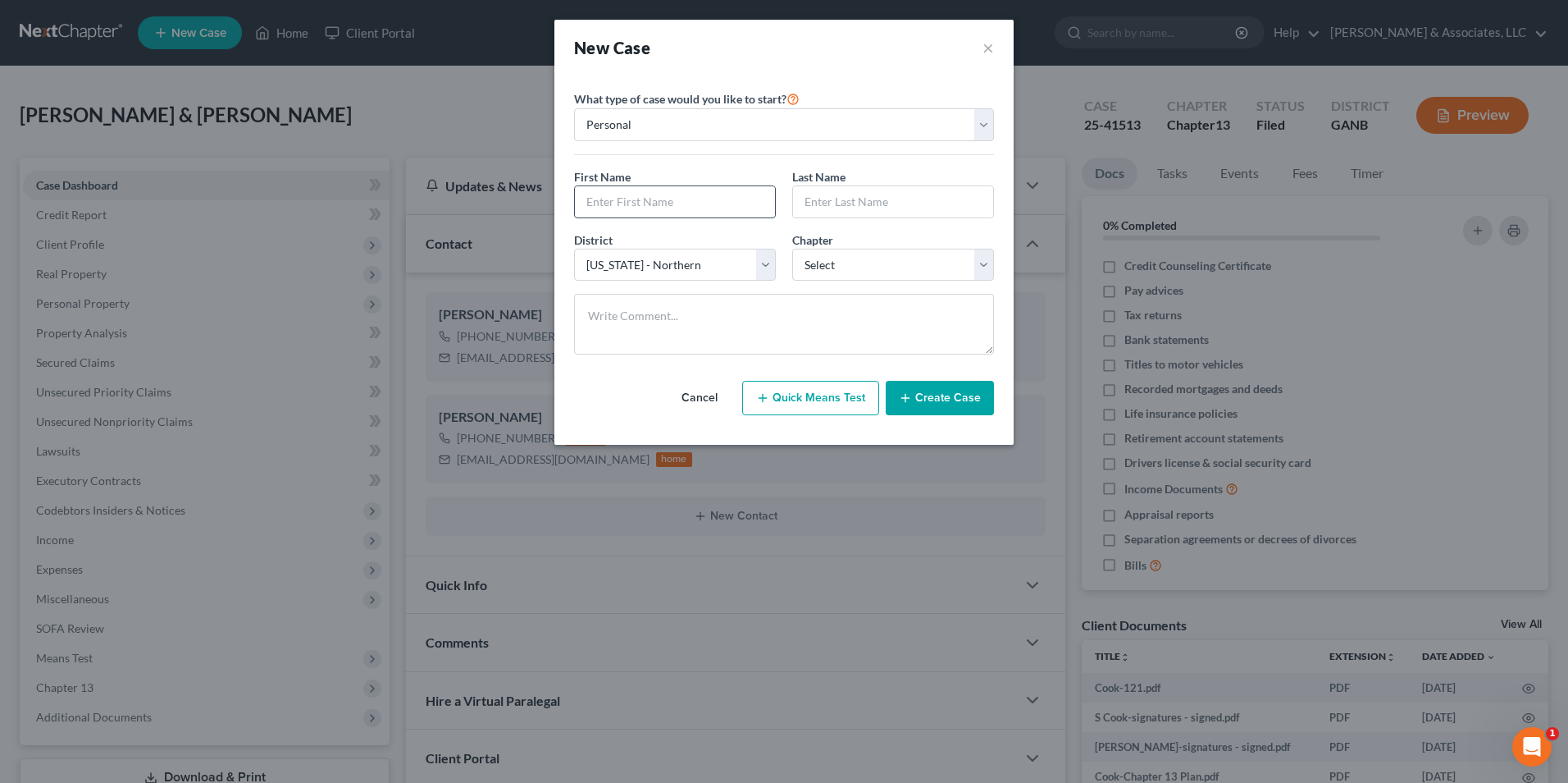
click at [672, 203] on input "text" at bounding box center [674, 201] width 200 height 31
click at [672, 203] on input "[PERSON_NAME]" at bounding box center [674, 201] width 200 height 31
type input "[PERSON_NAME]"
type input "Boyd"
click at [988, 266] on select "Select 7 11 12 13" at bounding box center [893, 265] width 202 height 33
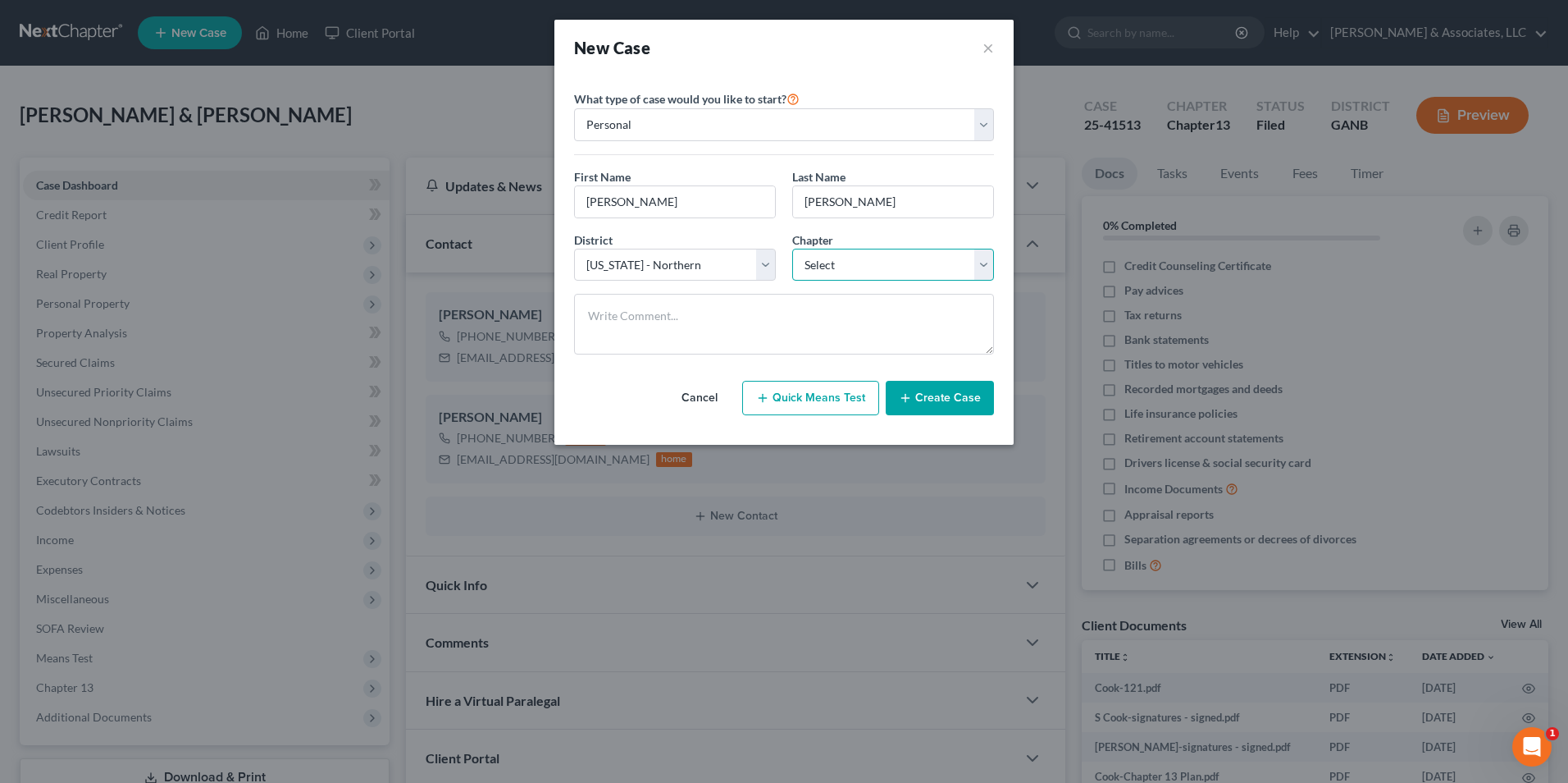
select select "0"
click at [792, 249] on select "Select 7 11 12 13" at bounding box center [893, 265] width 202 height 33
click at [955, 399] on button "Create Case" at bounding box center [940, 398] width 108 height 34
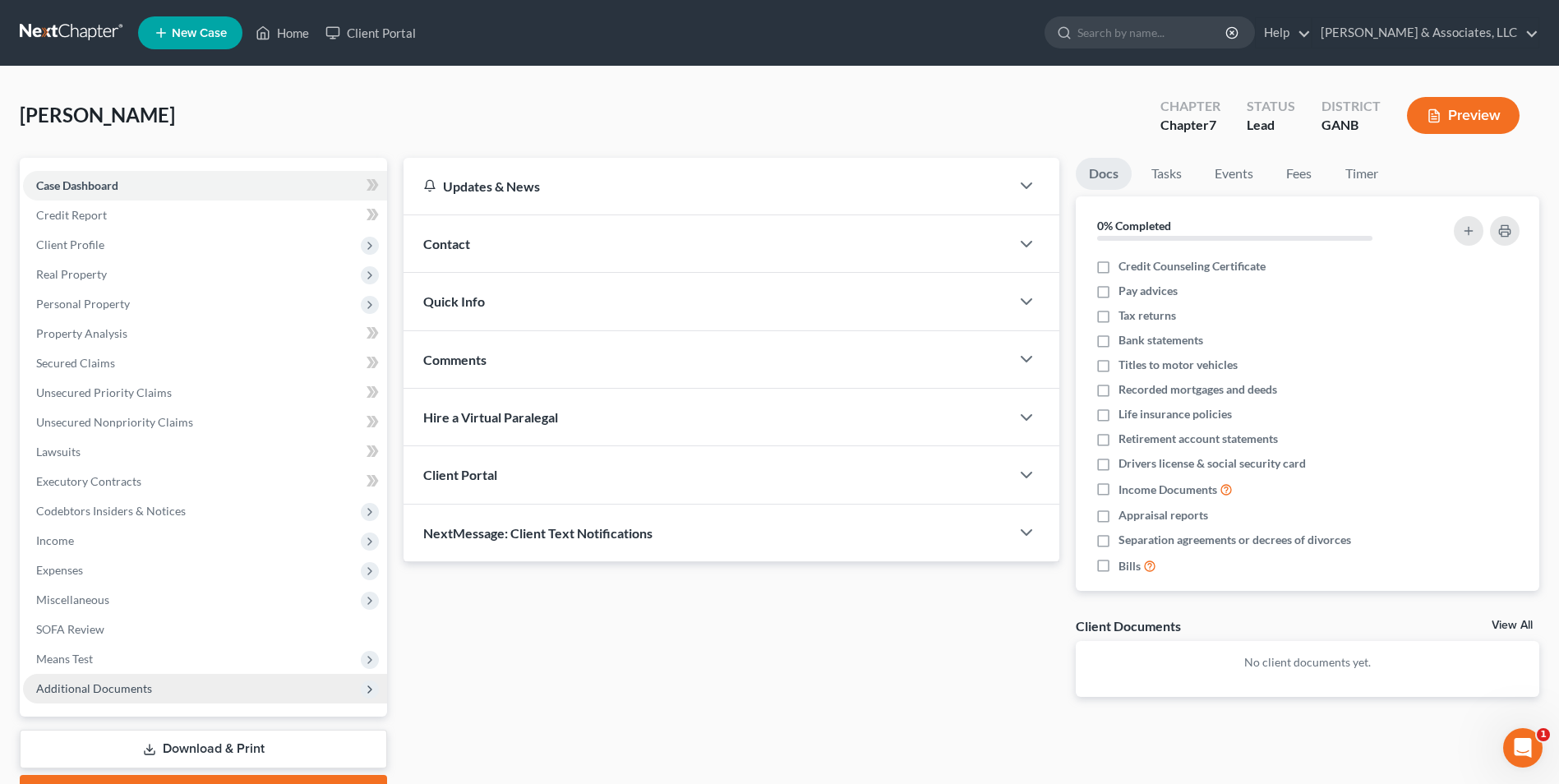
click at [102, 683] on span "Additional Documents" at bounding box center [94, 688] width 116 height 14
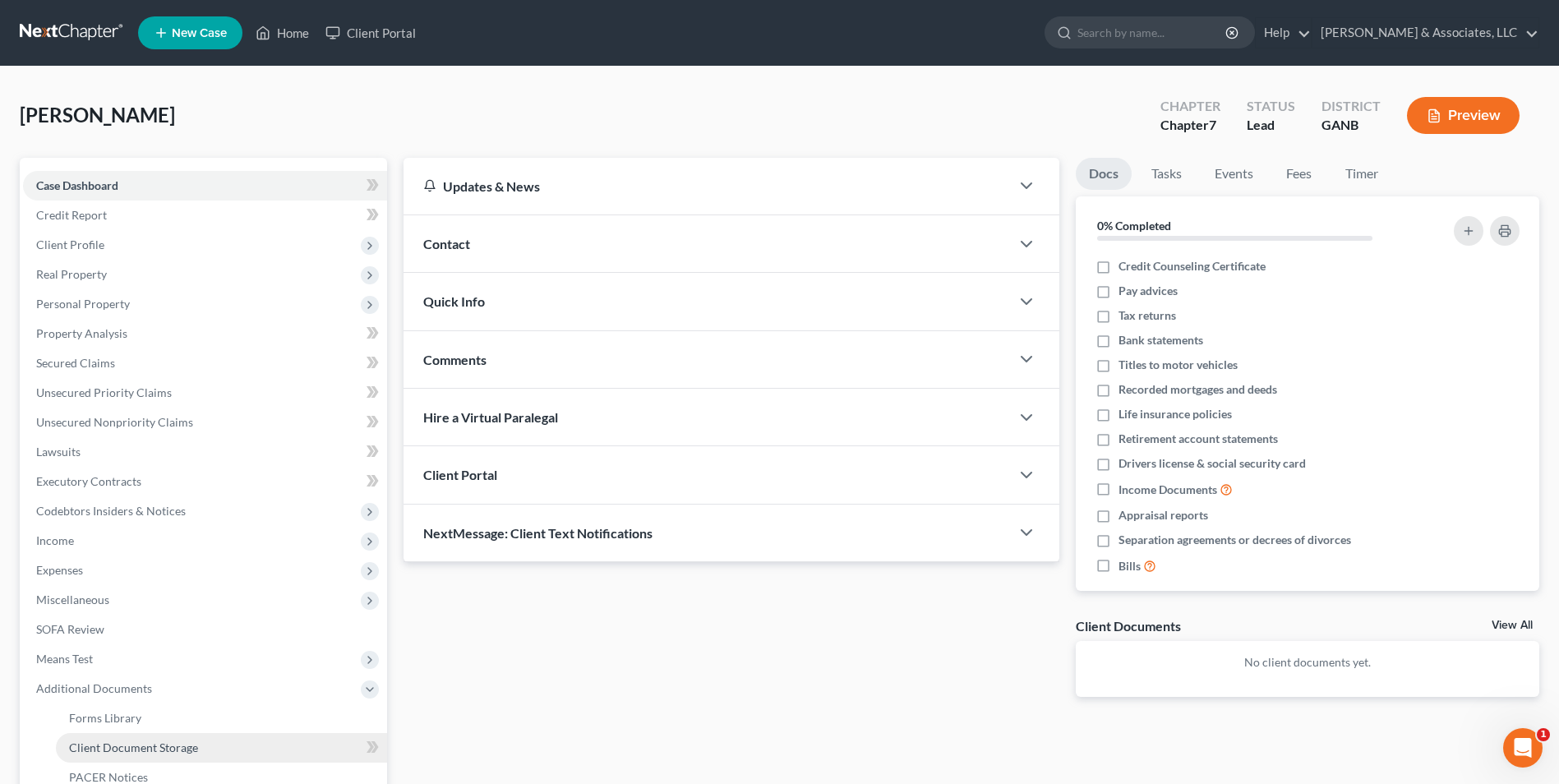
click at [125, 754] on span "Client Document Storage" at bounding box center [134, 747] width 129 height 14
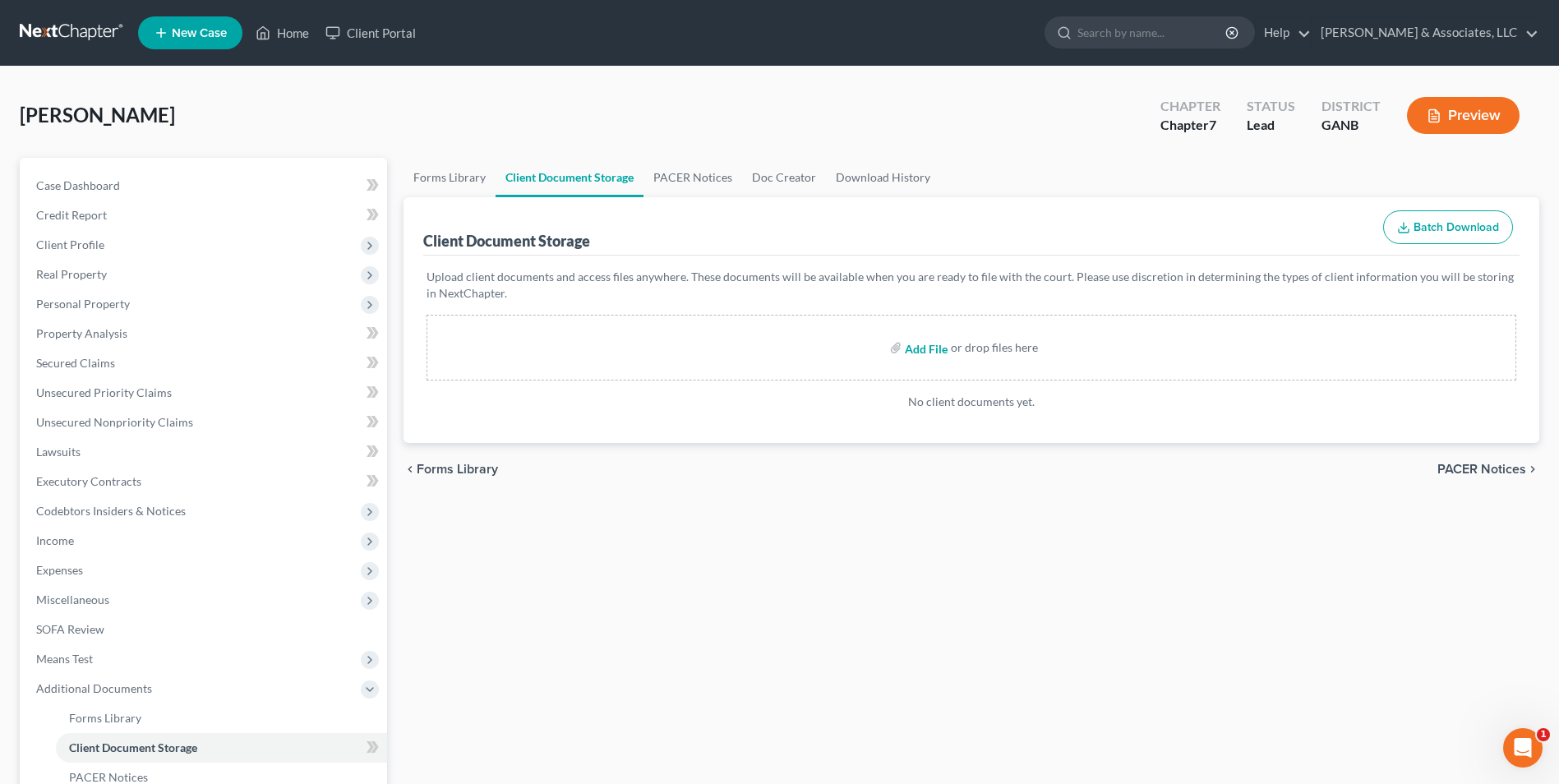
click at [933, 348] on input "file" at bounding box center [925, 347] width 40 height 29
type input "C:\fakepath\Boyd.roadmap.pdf"
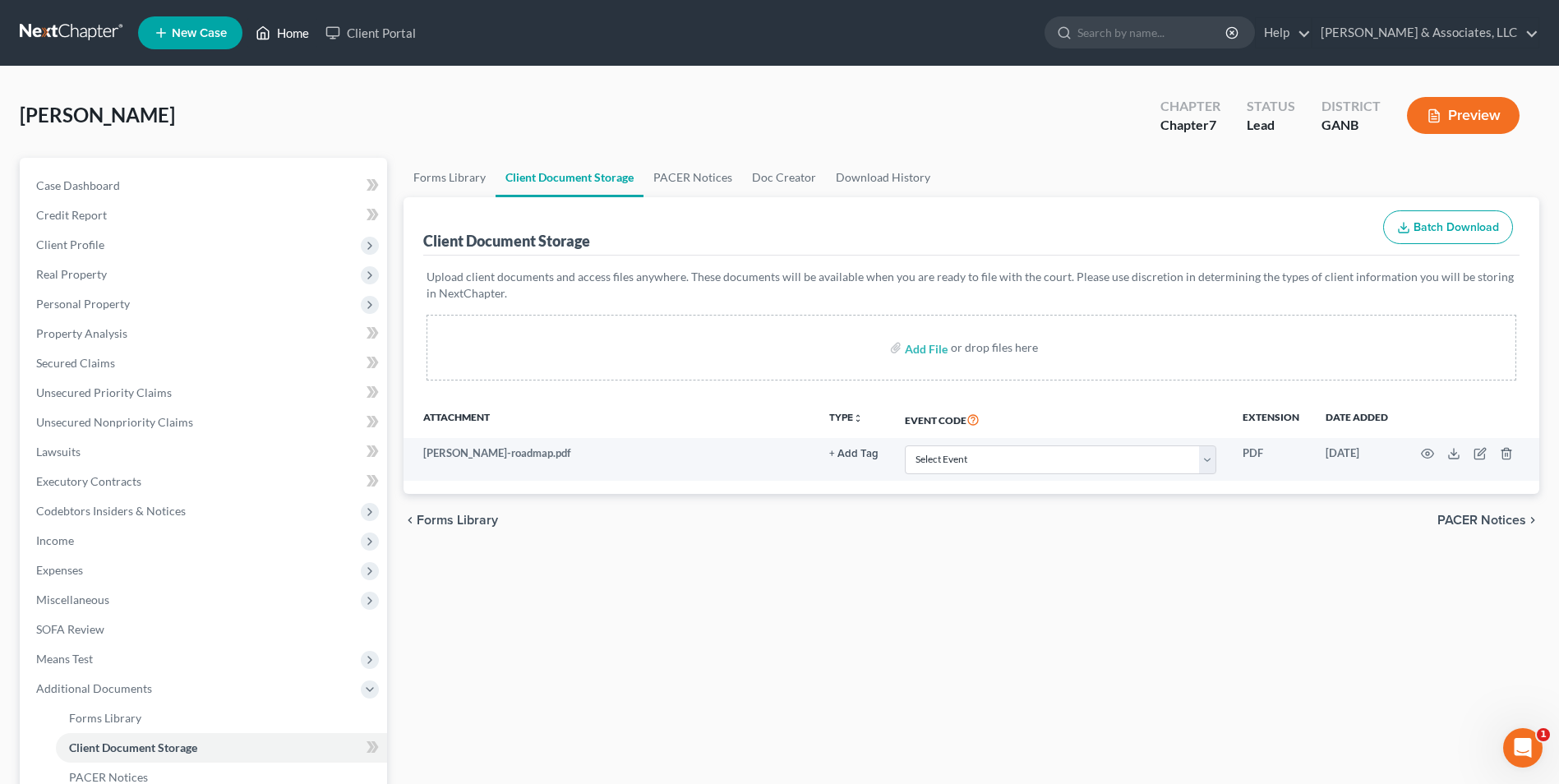
click at [279, 33] on link "Home" at bounding box center [282, 32] width 70 height 29
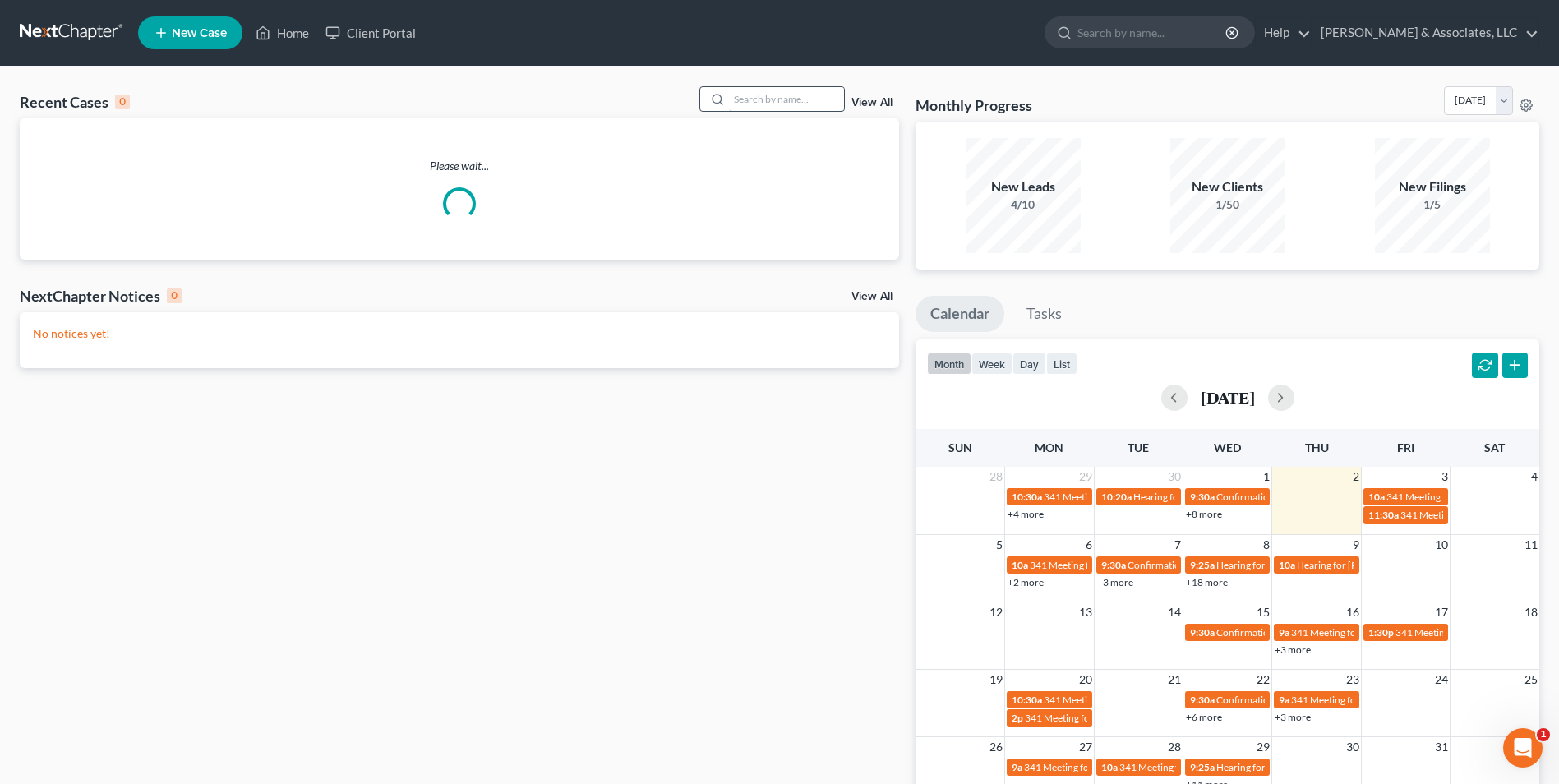
click at [751, 105] on input "search" at bounding box center [786, 99] width 115 height 24
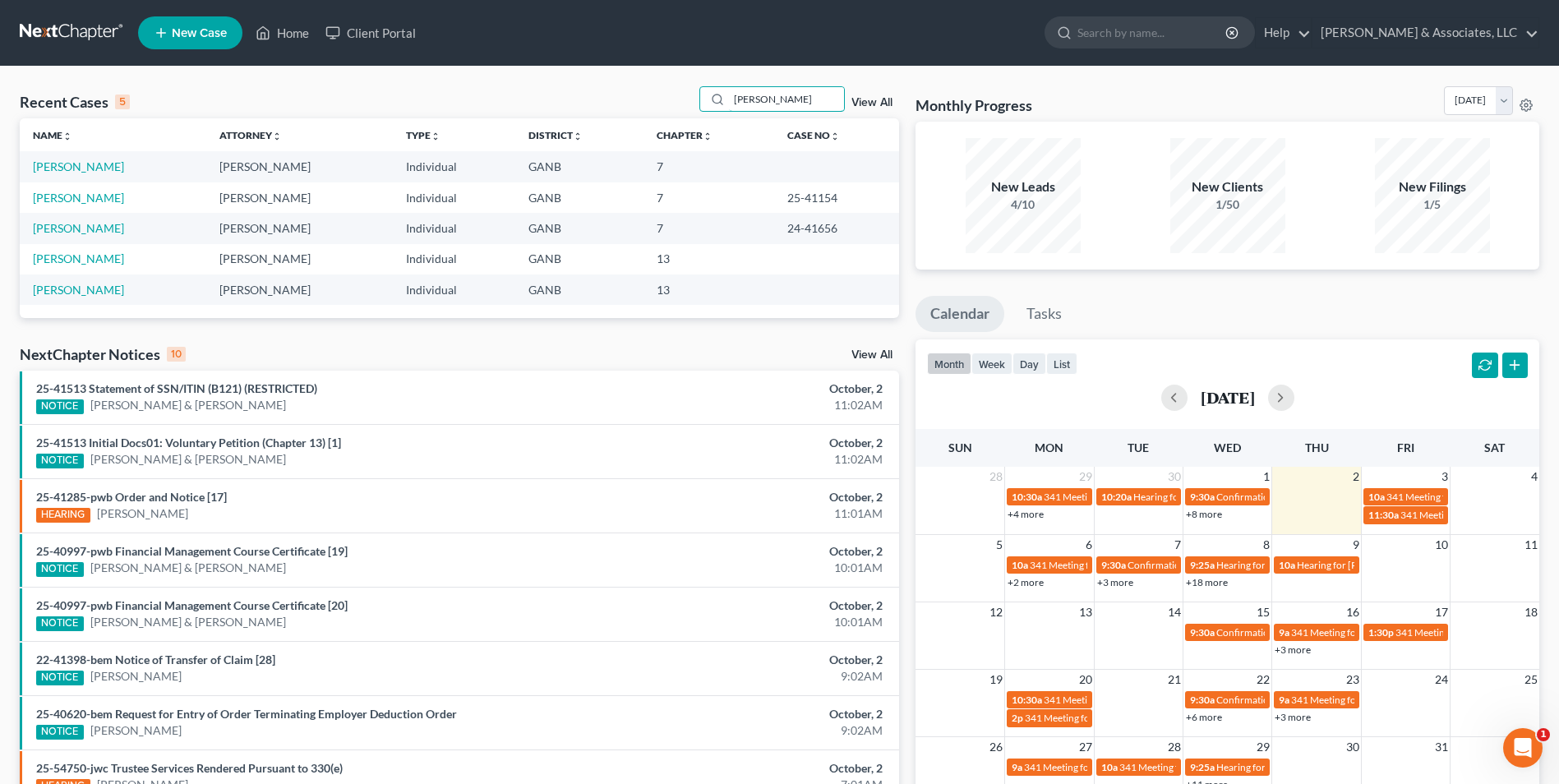
drag, startPoint x: 790, startPoint y: 101, endPoint x: 607, endPoint y: 126, distance: 184.7
click at [607, 126] on div "Recent Cases 5 jones View All Name unfold_more expand_more expand_less Attorney…" at bounding box center [459, 202] width 879 height 232
type input "allen"
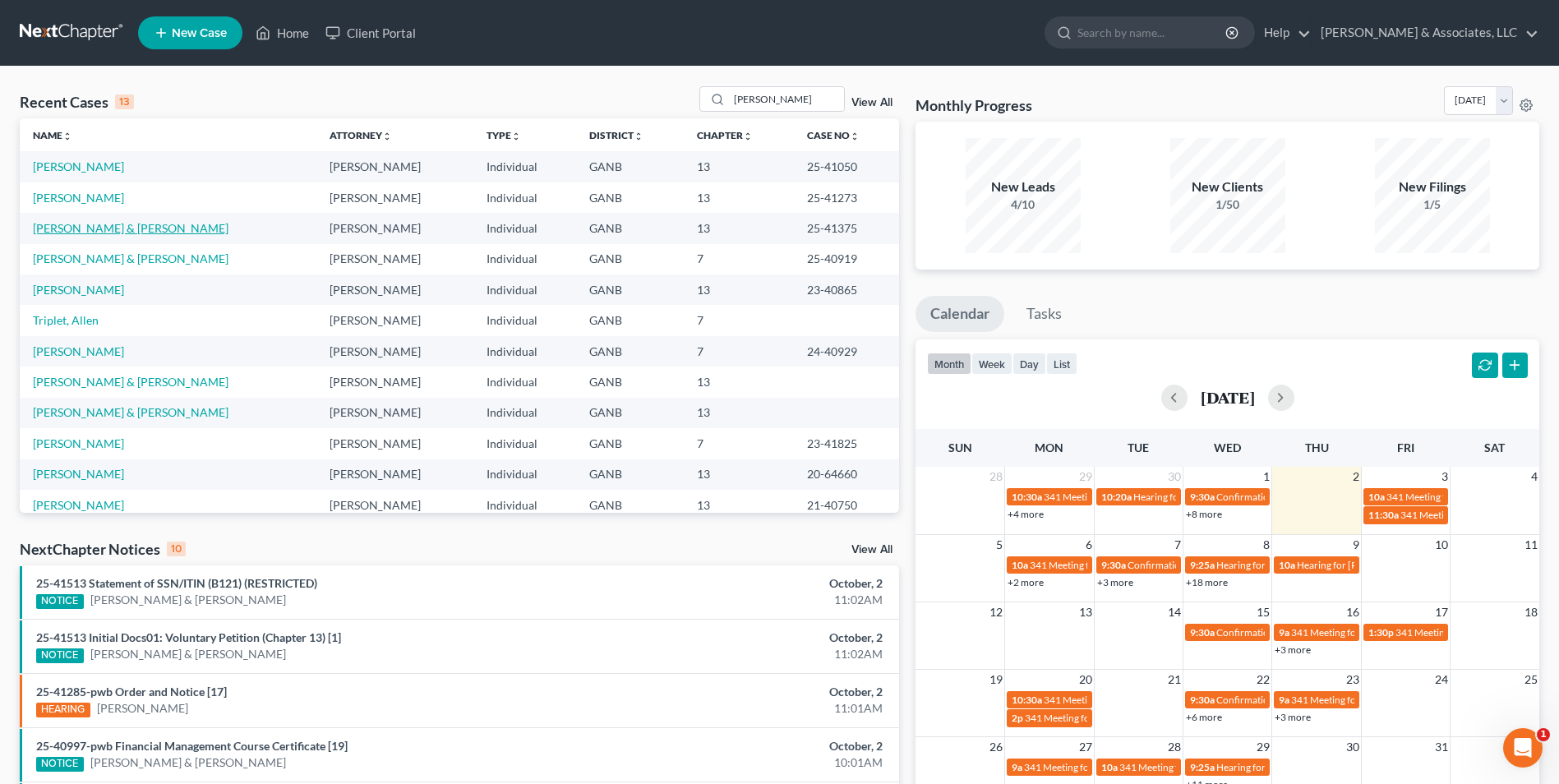
click at [108, 233] on link "[PERSON_NAME] & [PERSON_NAME]" at bounding box center [131, 228] width 196 height 14
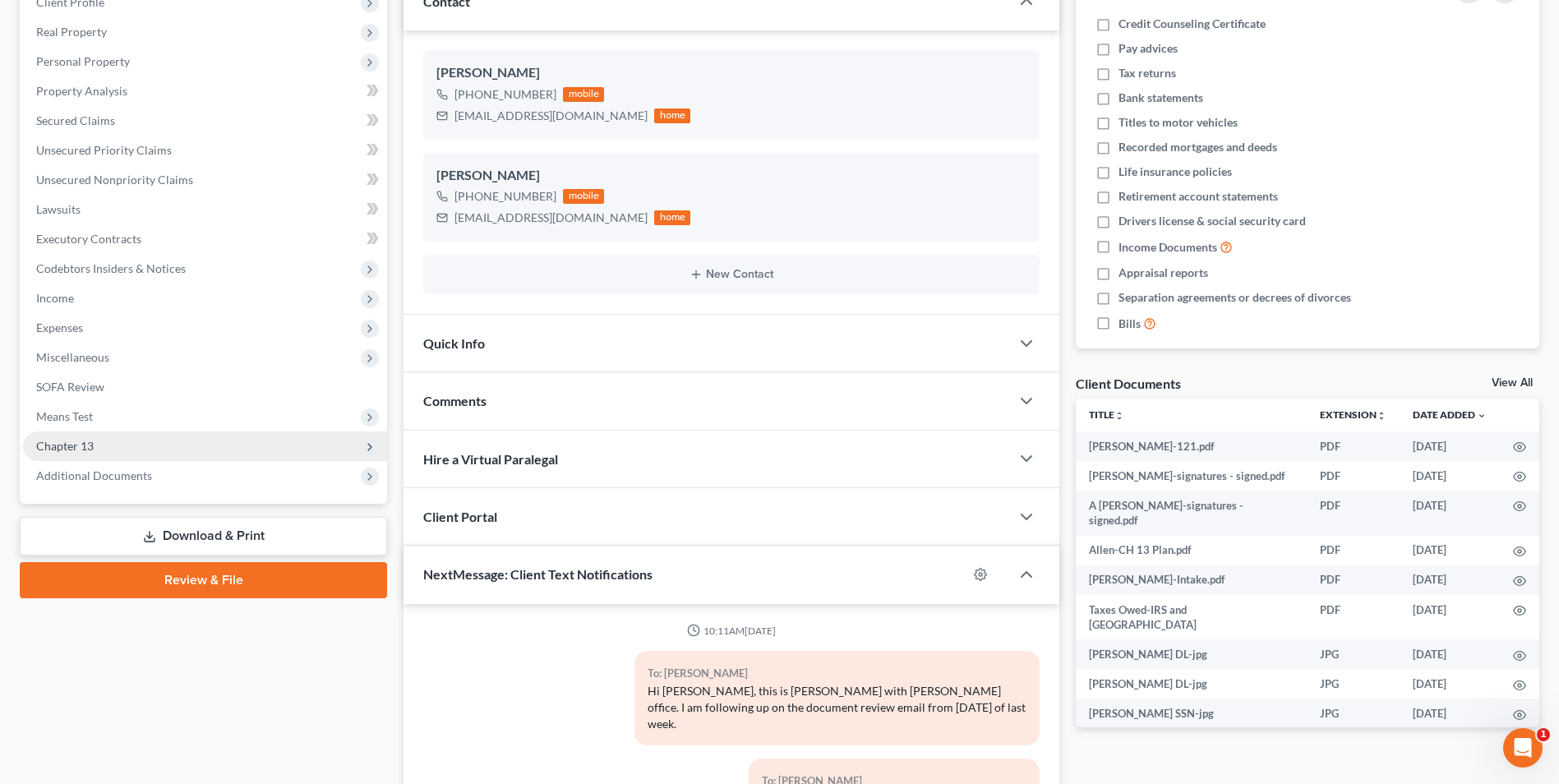
scroll to position [29, 0]
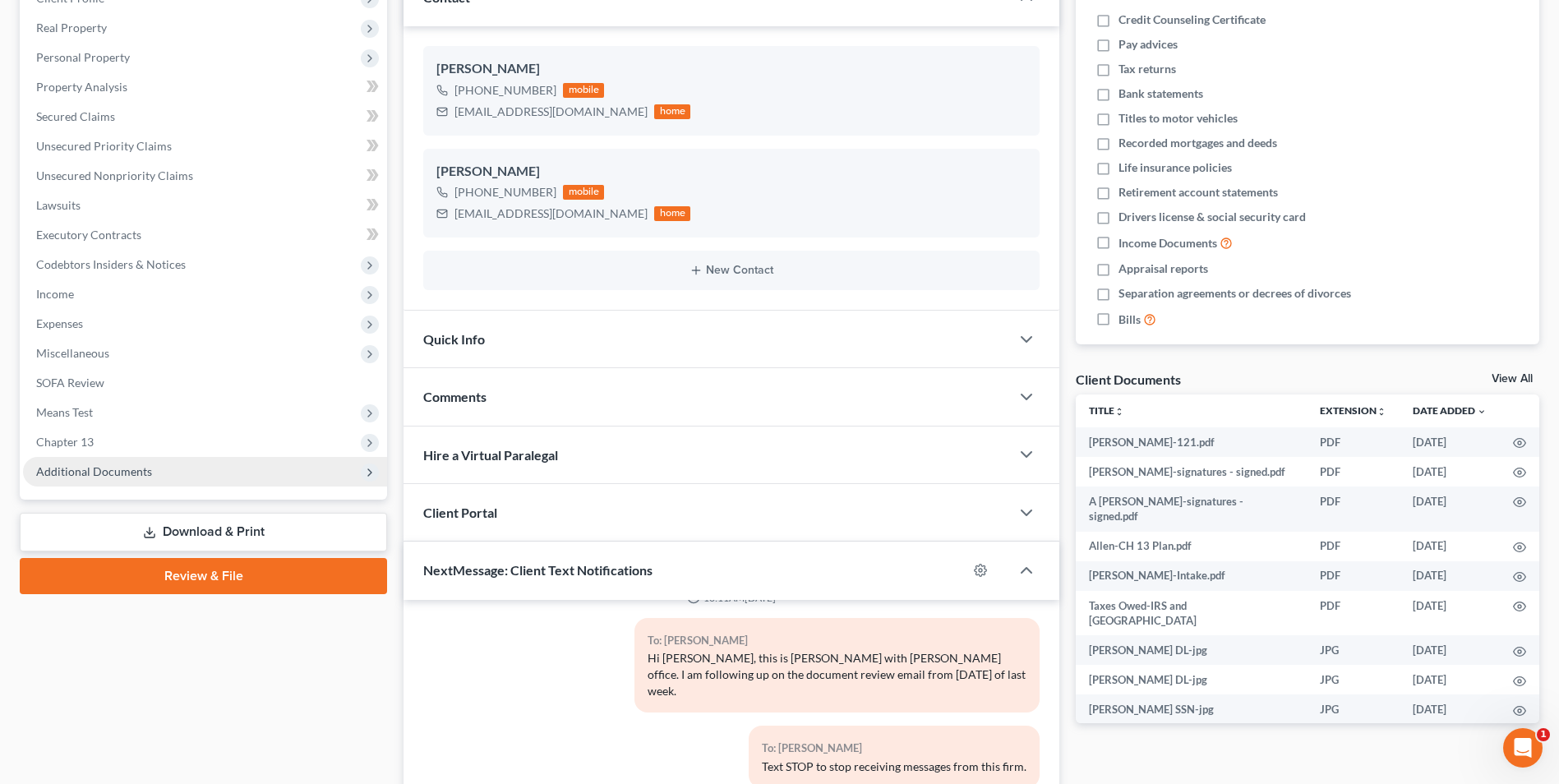
click at [95, 477] on span "Additional Documents" at bounding box center [94, 471] width 116 height 14
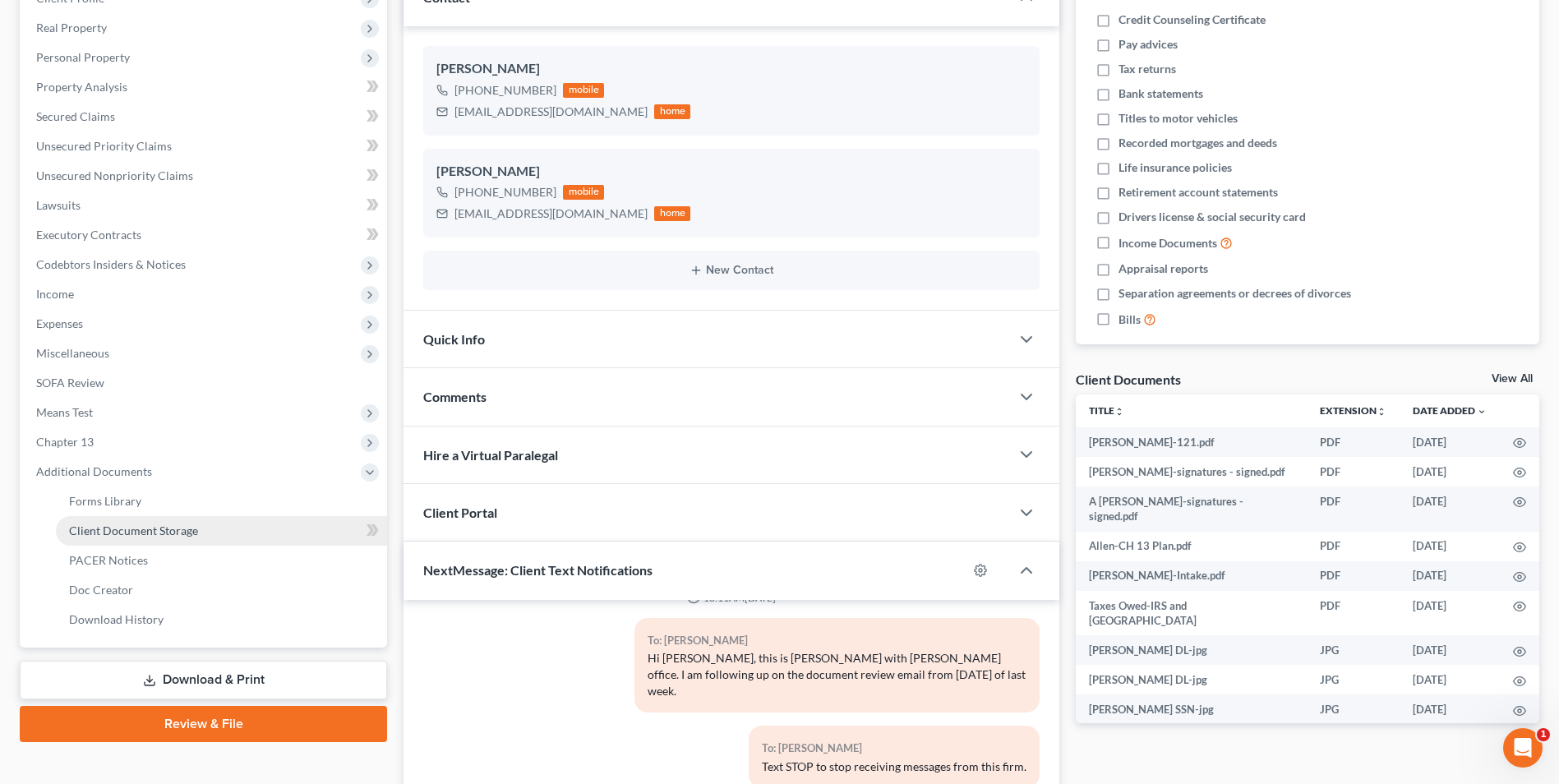
click at [114, 529] on span "Client Document Storage" at bounding box center [134, 530] width 129 height 14
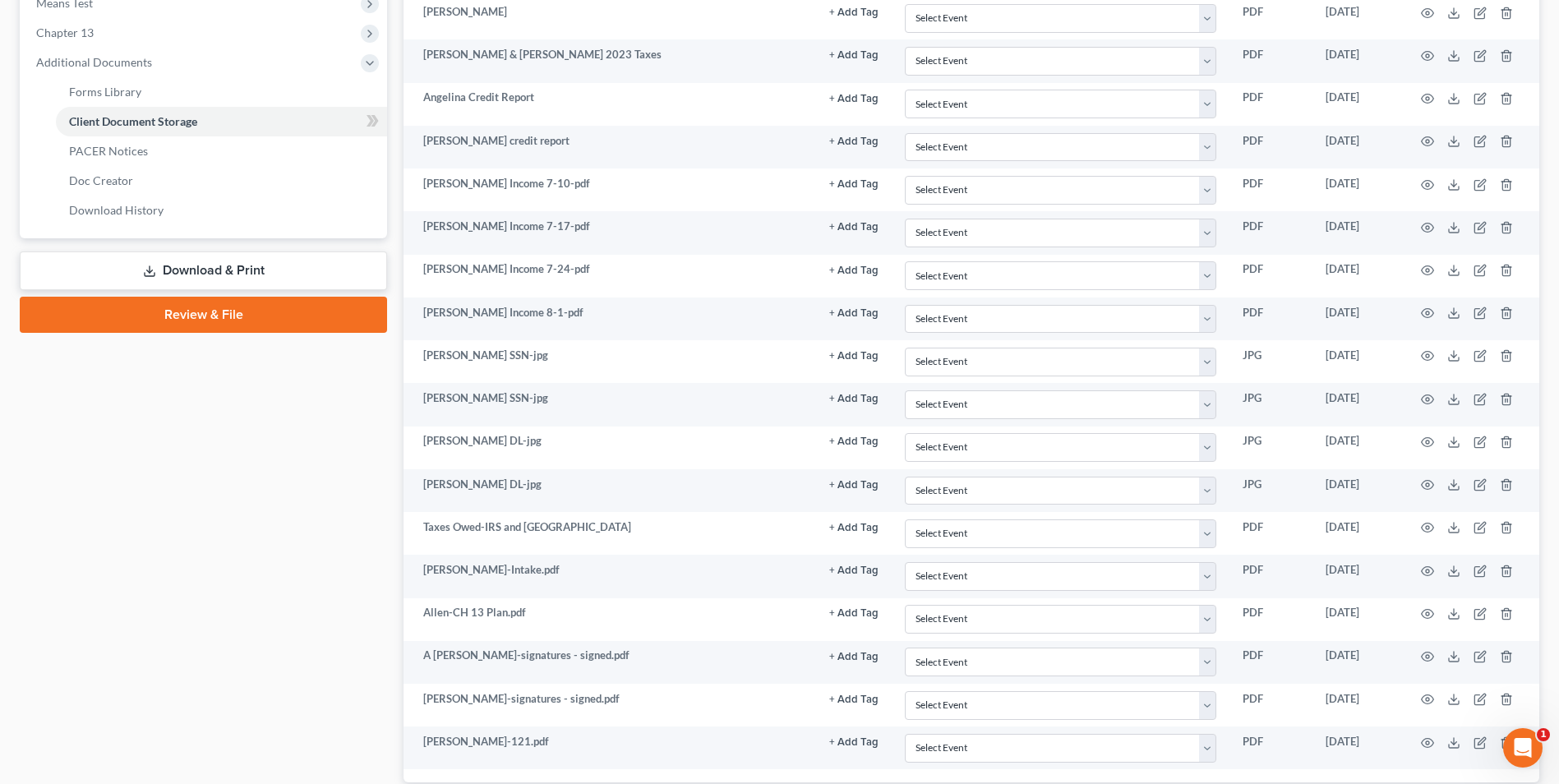
scroll to position [769, 0]
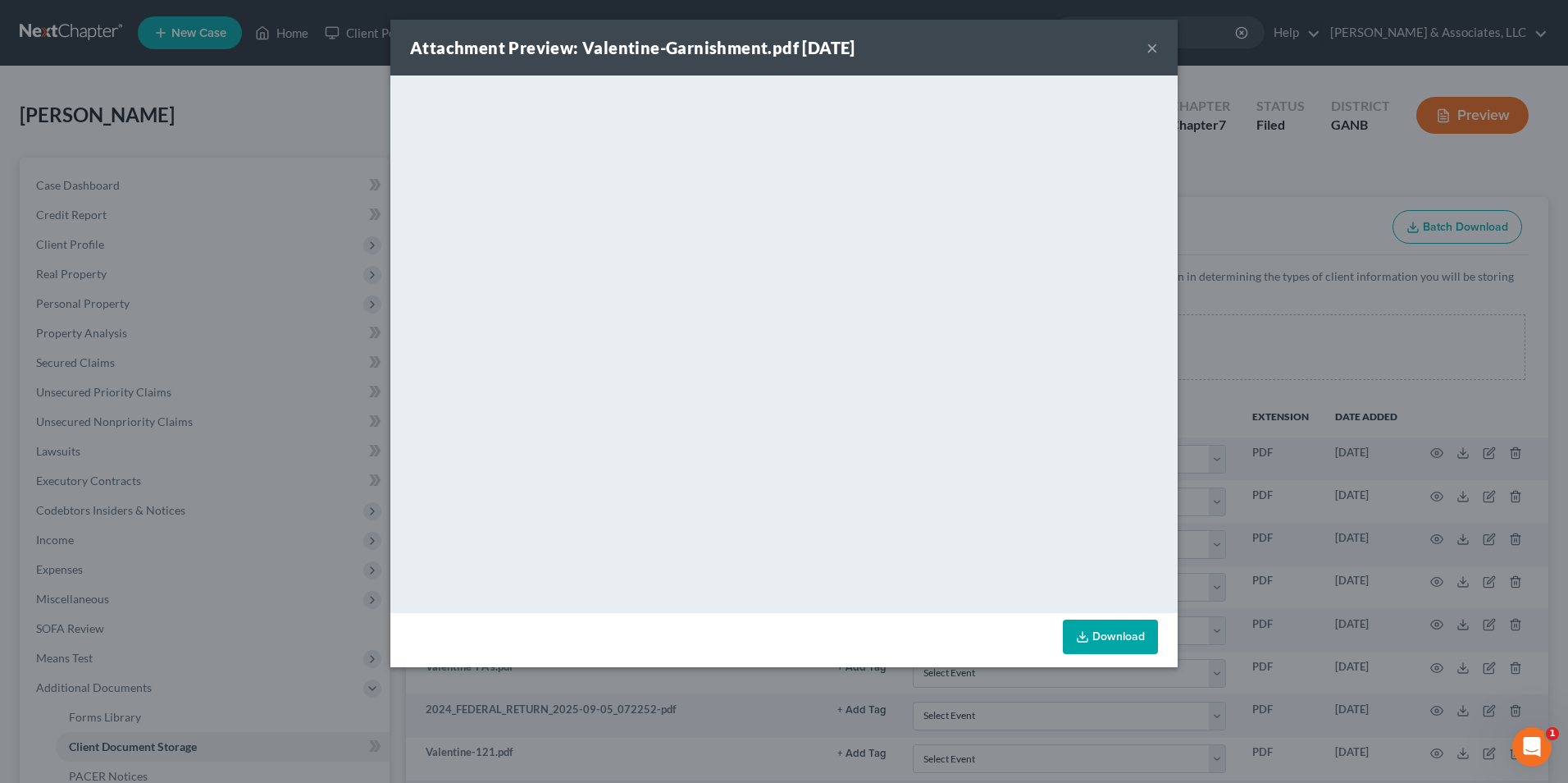
click at [1145, 45] on div "Attachment Preview: Valentine-Garnishment.pdf [DATE] ×" at bounding box center [784, 47] width 787 height 56
click at [290, 36] on div "Attachment Preview: Valentine-Garnishment.pdf [DATE] × <object ng-attr-data='[U…" at bounding box center [784, 391] width 1568 height 783
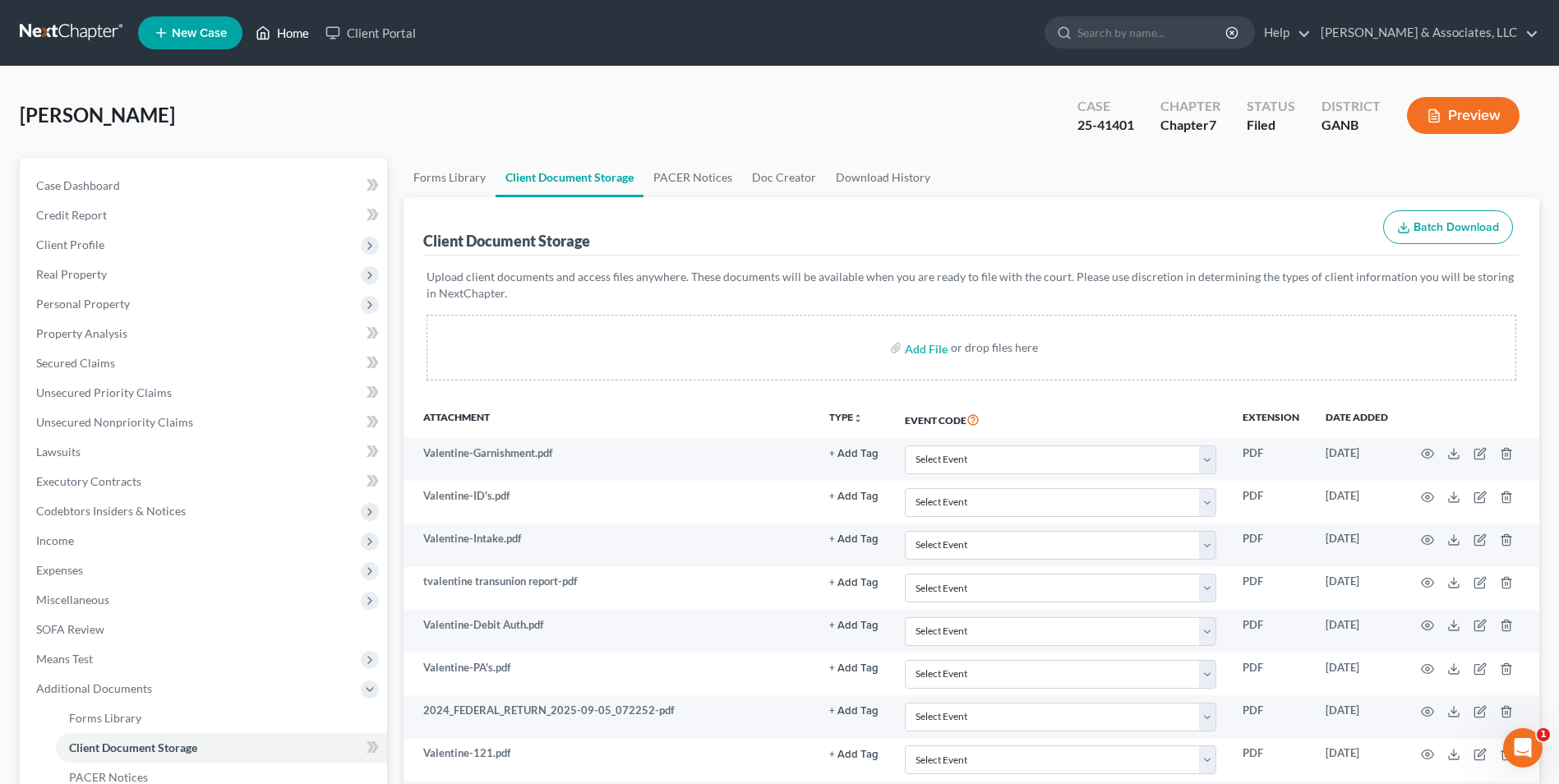
click at [276, 35] on link "Home" at bounding box center [282, 32] width 70 height 29
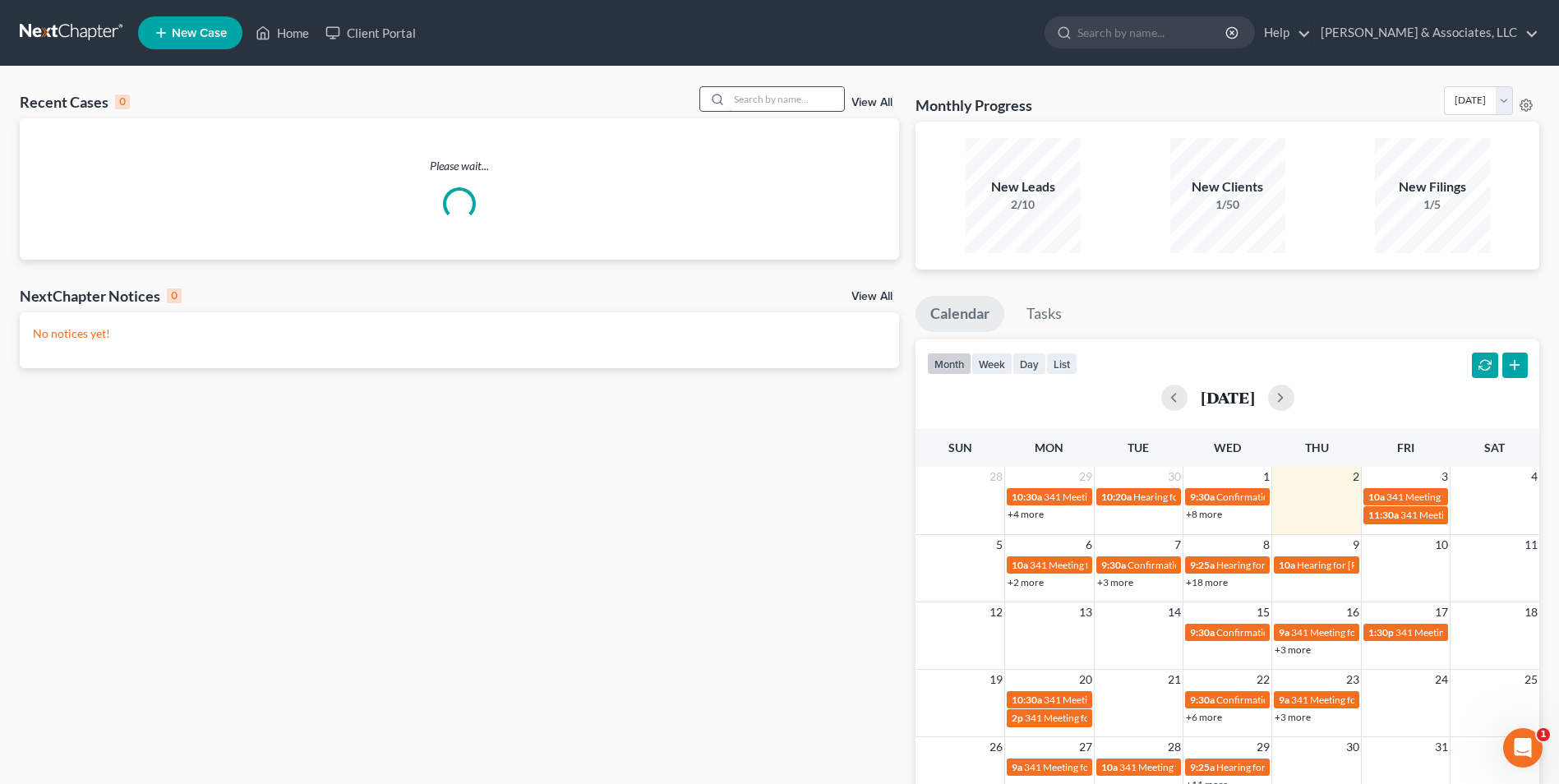
click at [752, 90] on input "search" at bounding box center [786, 99] width 115 height 24
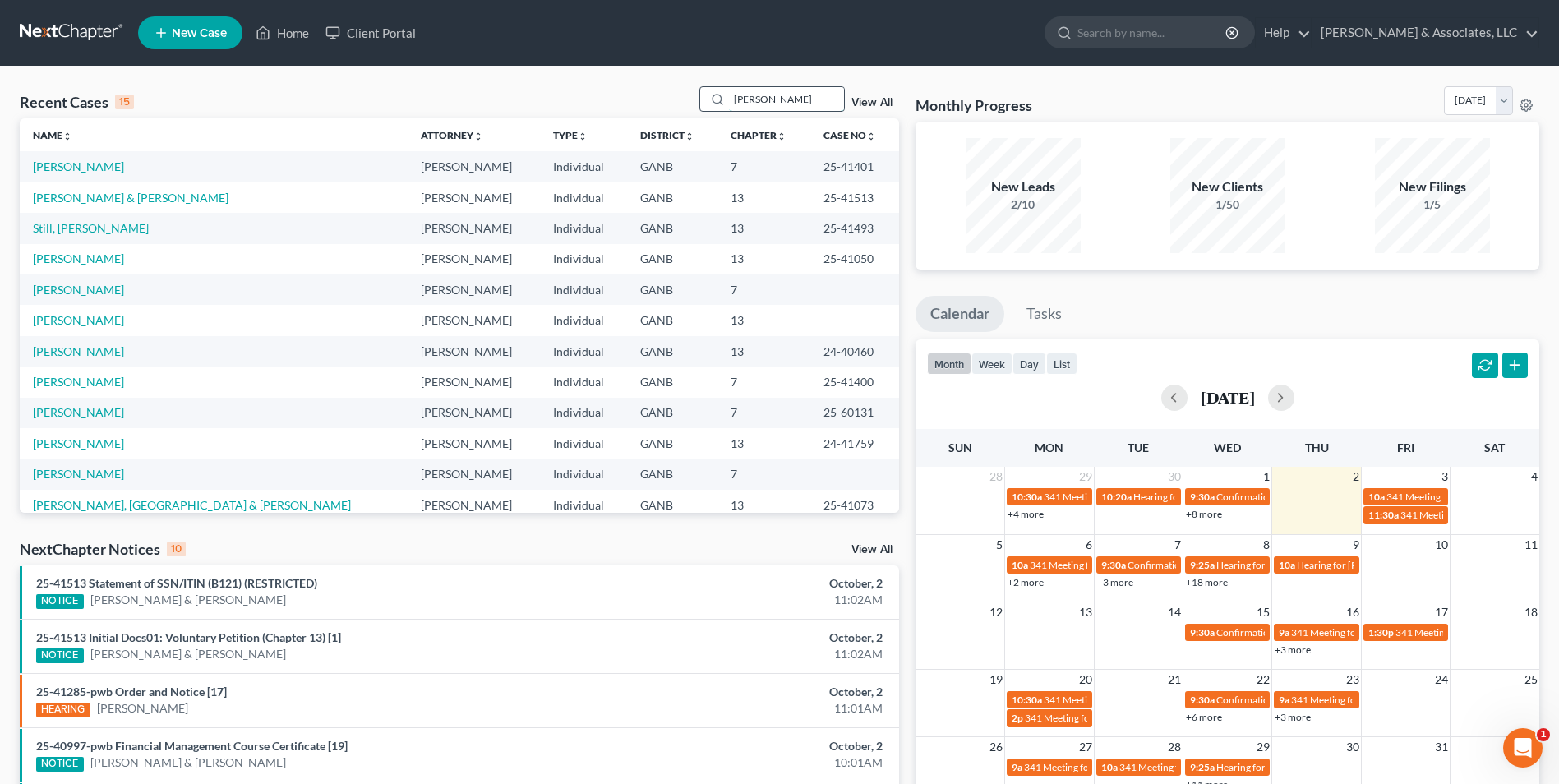
type input "[PERSON_NAME]"
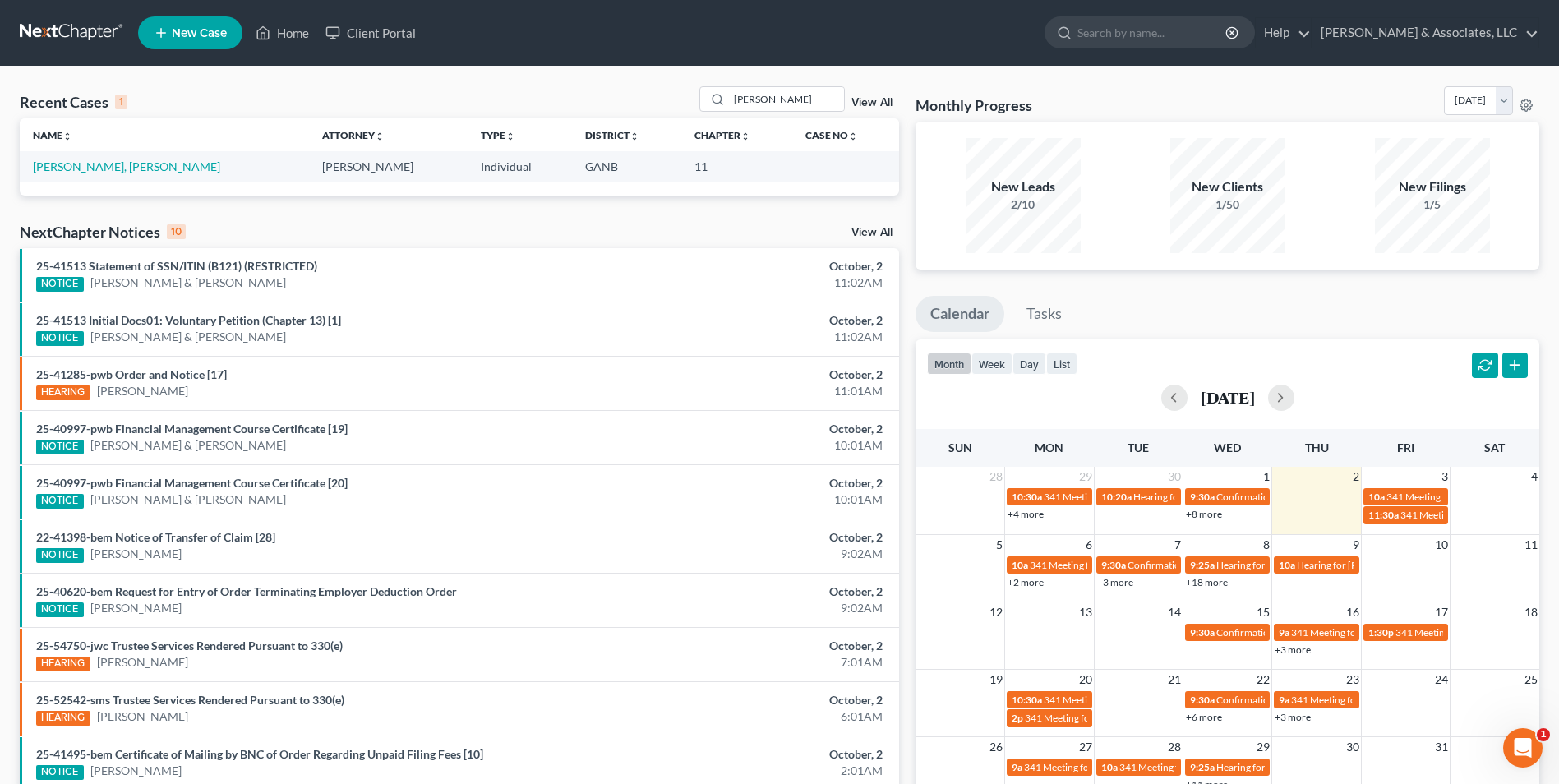
click at [195, 44] on link "New Case" at bounding box center [190, 32] width 105 height 33
select select "19"
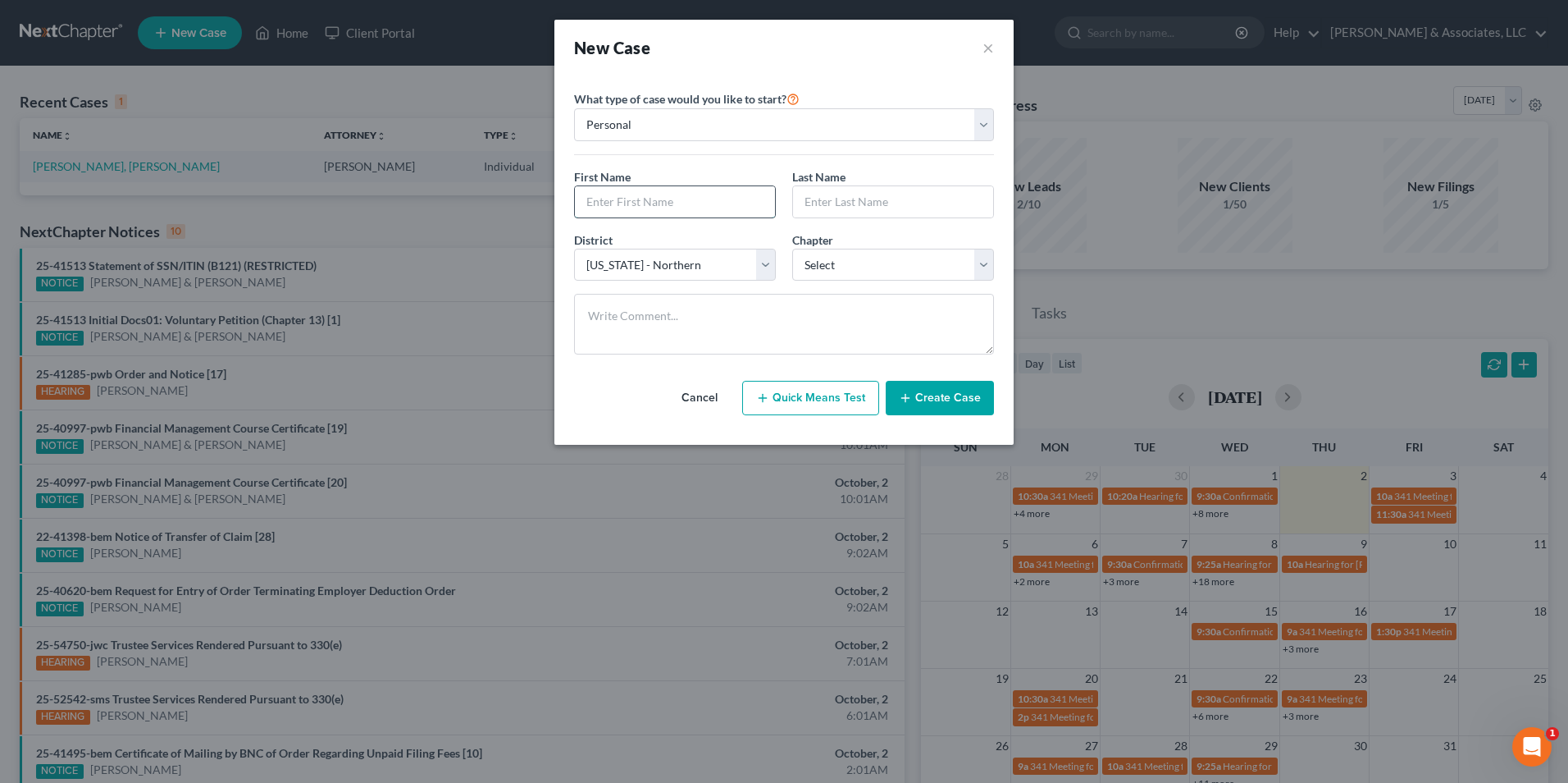
click at [667, 205] on input "text" at bounding box center [674, 201] width 200 height 31
type input "[PERSON_NAME]"
click at [860, 203] on input "text" at bounding box center [893, 201] width 200 height 31
click at [986, 46] on button "×" at bounding box center [988, 47] width 11 height 23
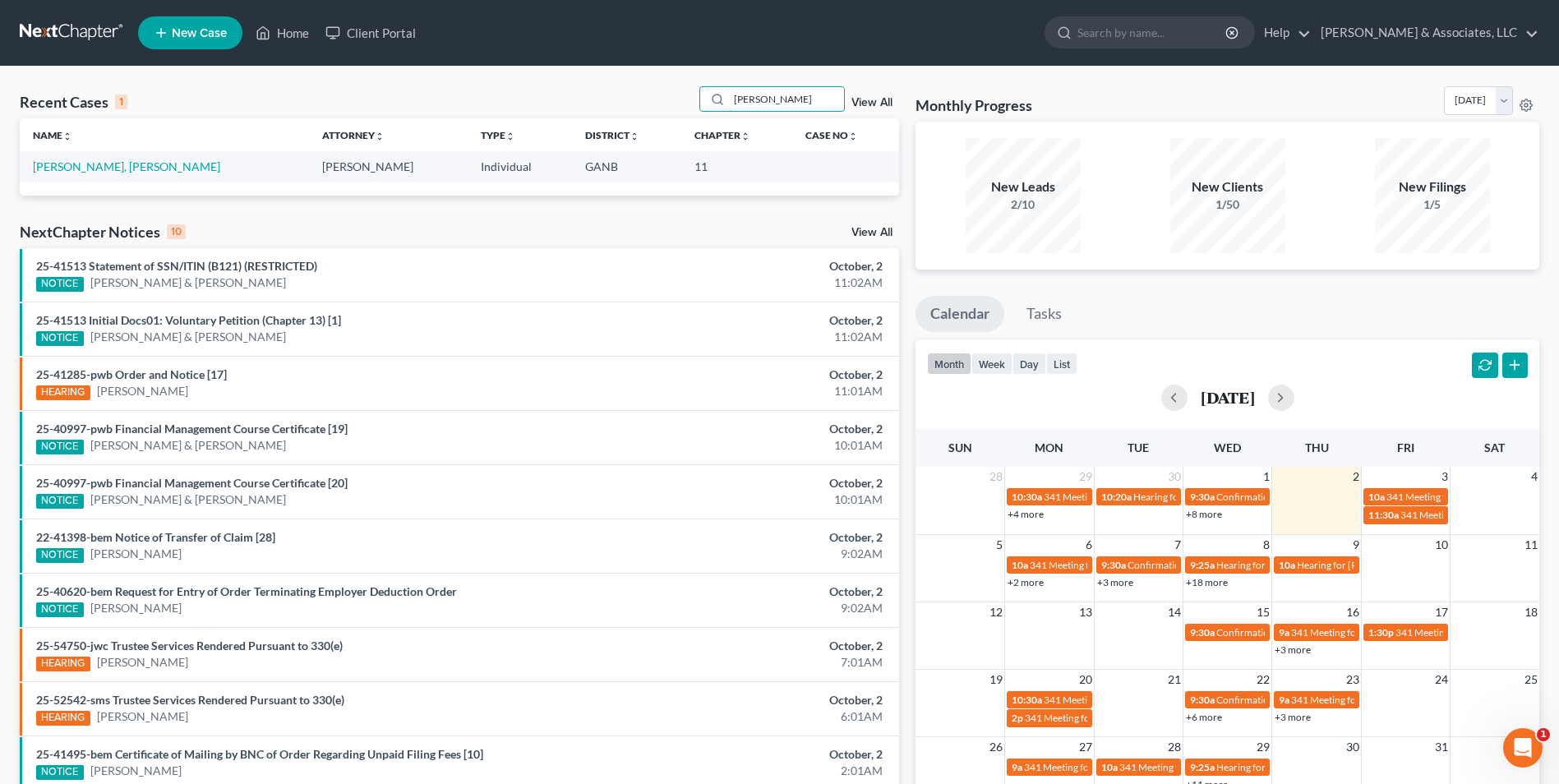
drag, startPoint x: 797, startPoint y: 100, endPoint x: 614, endPoint y: 114, distance: 183.5
click at [614, 114] on div "Recent Cases 1 [PERSON_NAME] View All" at bounding box center [459, 103] width 879 height 32
type input "[PERSON_NAME]"
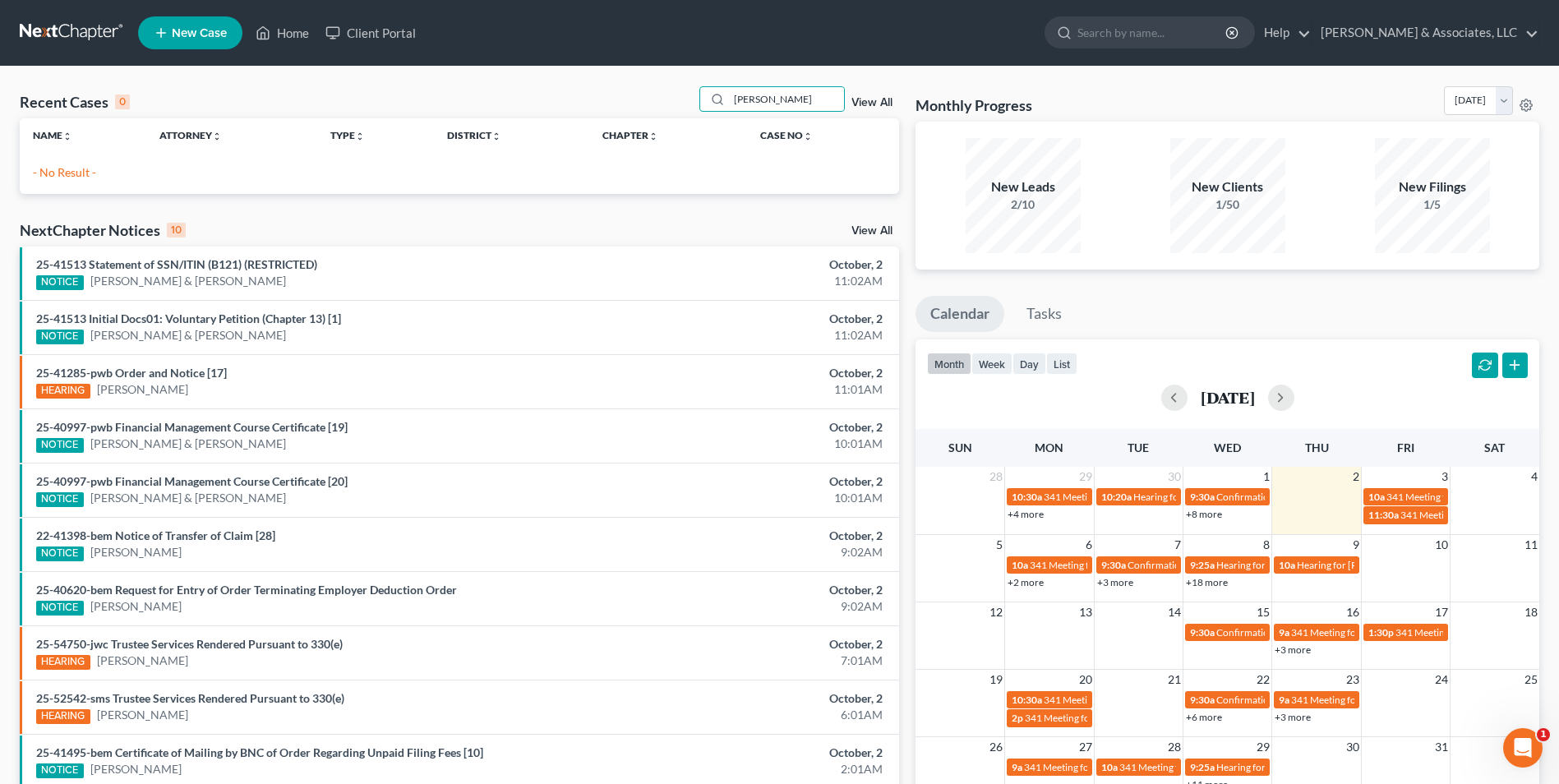
click at [198, 30] on span "New Case" at bounding box center [200, 33] width 55 height 12
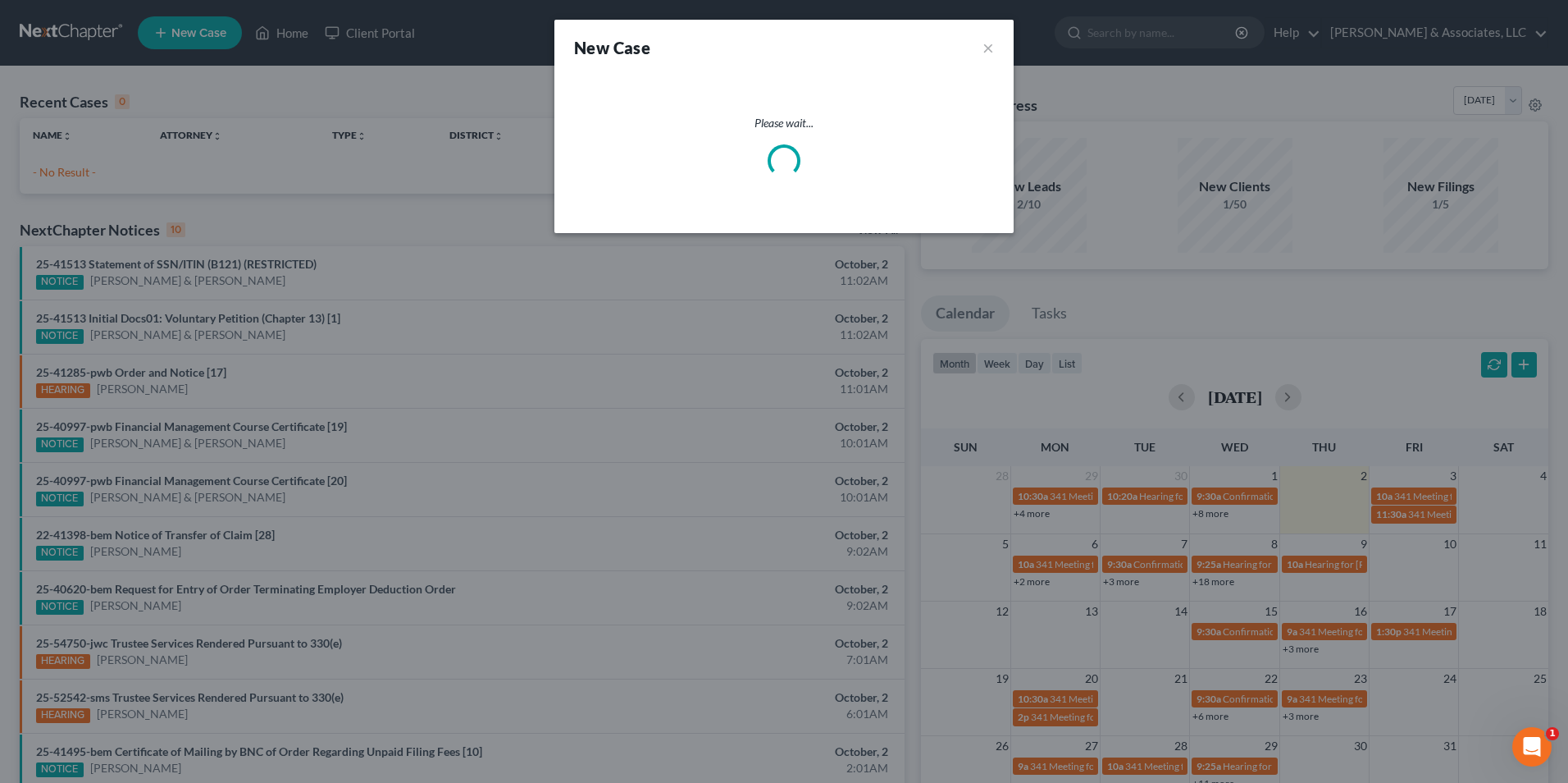
select select "19"
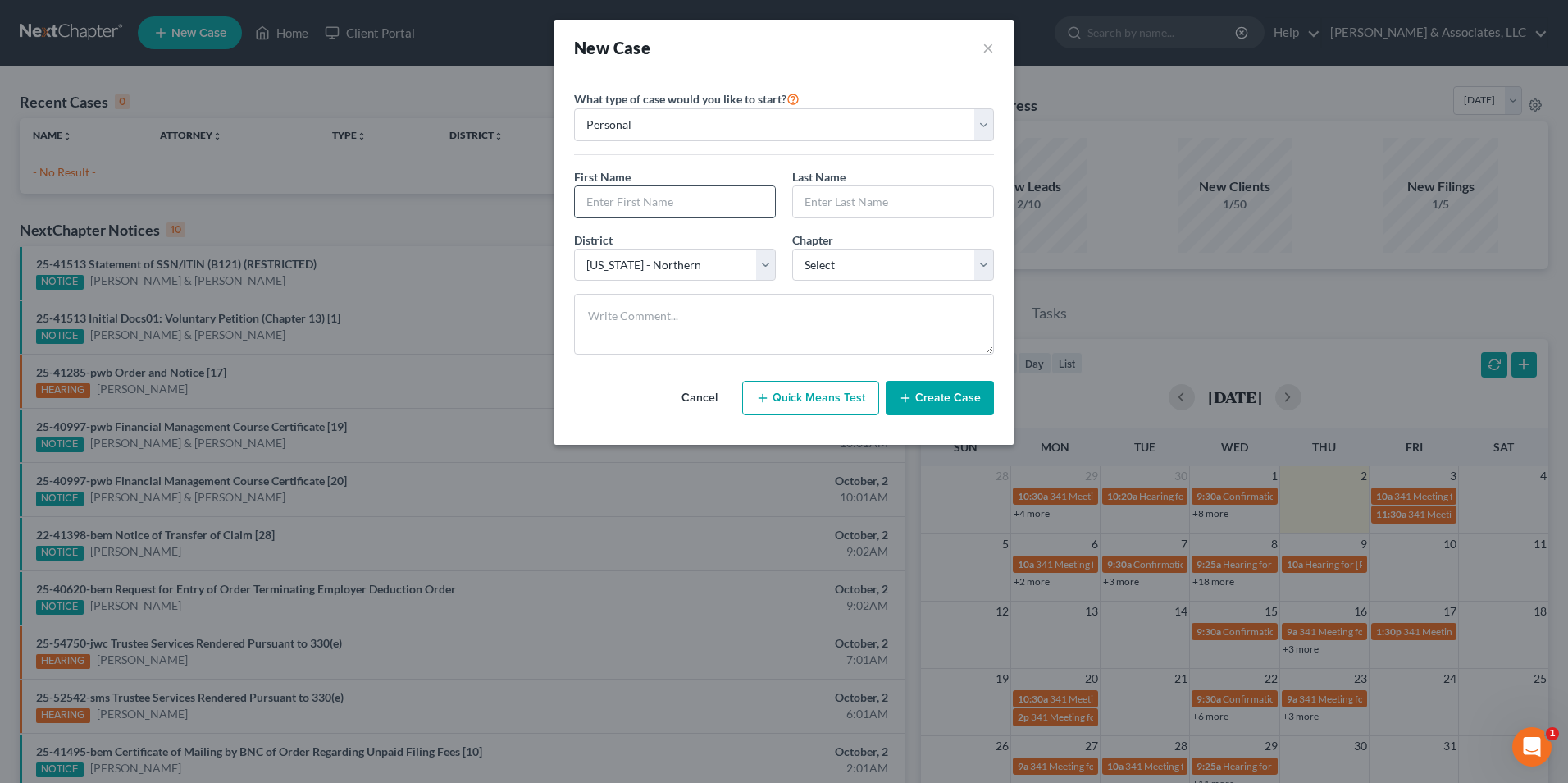
click at [628, 210] on input "text" at bounding box center [674, 201] width 200 height 31
type input "[PERSON_NAME]"
type input "p"
type input "[PERSON_NAME]"
click at [986, 269] on select "Select 7 11 12 13" at bounding box center [893, 265] width 202 height 33
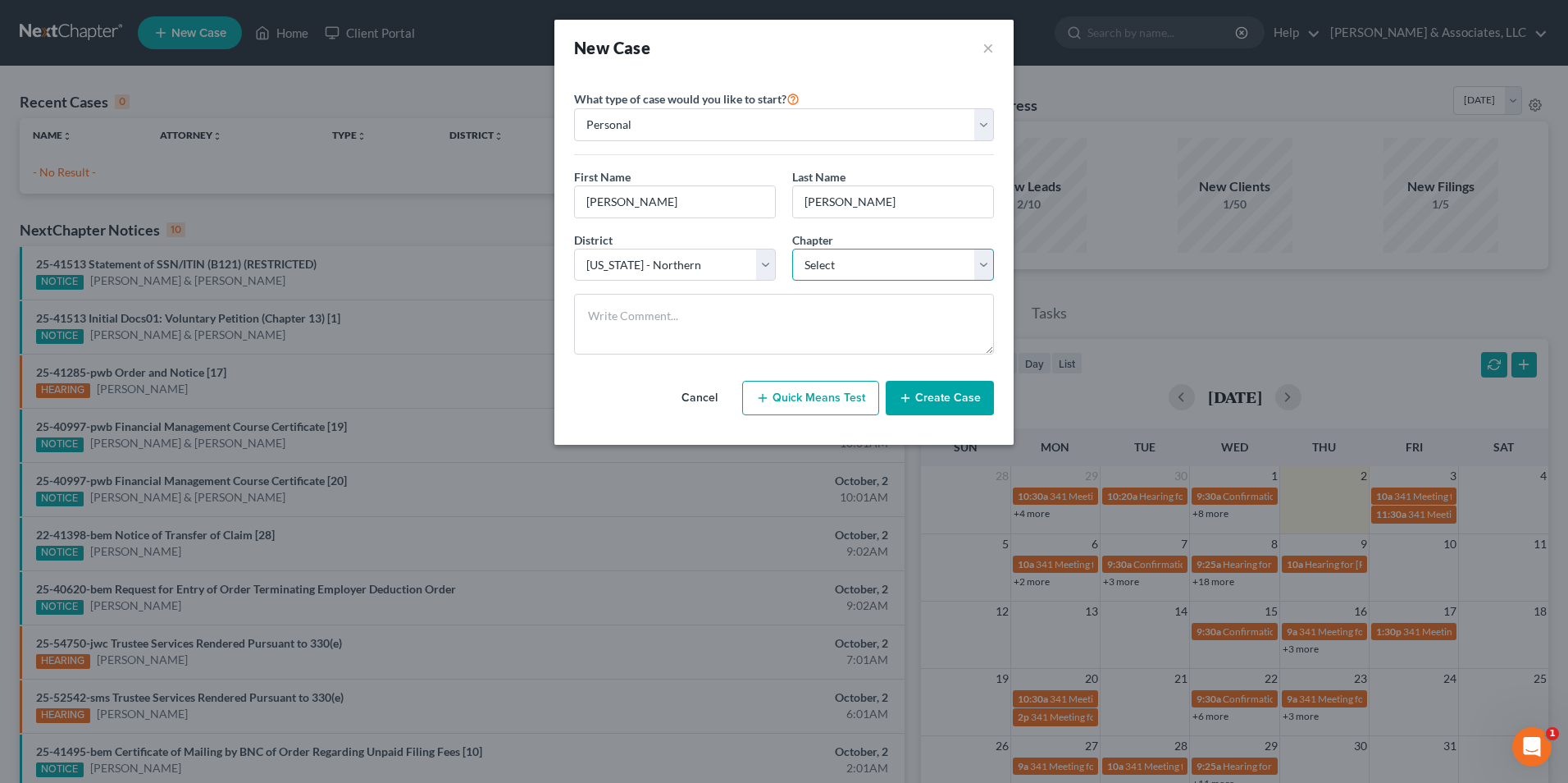
select select "0"
click at [792, 249] on select "Select 7 11 12 13" at bounding box center [893, 265] width 202 height 33
click at [941, 399] on button "Create Case" at bounding box center [940, 398] width 108 height 34
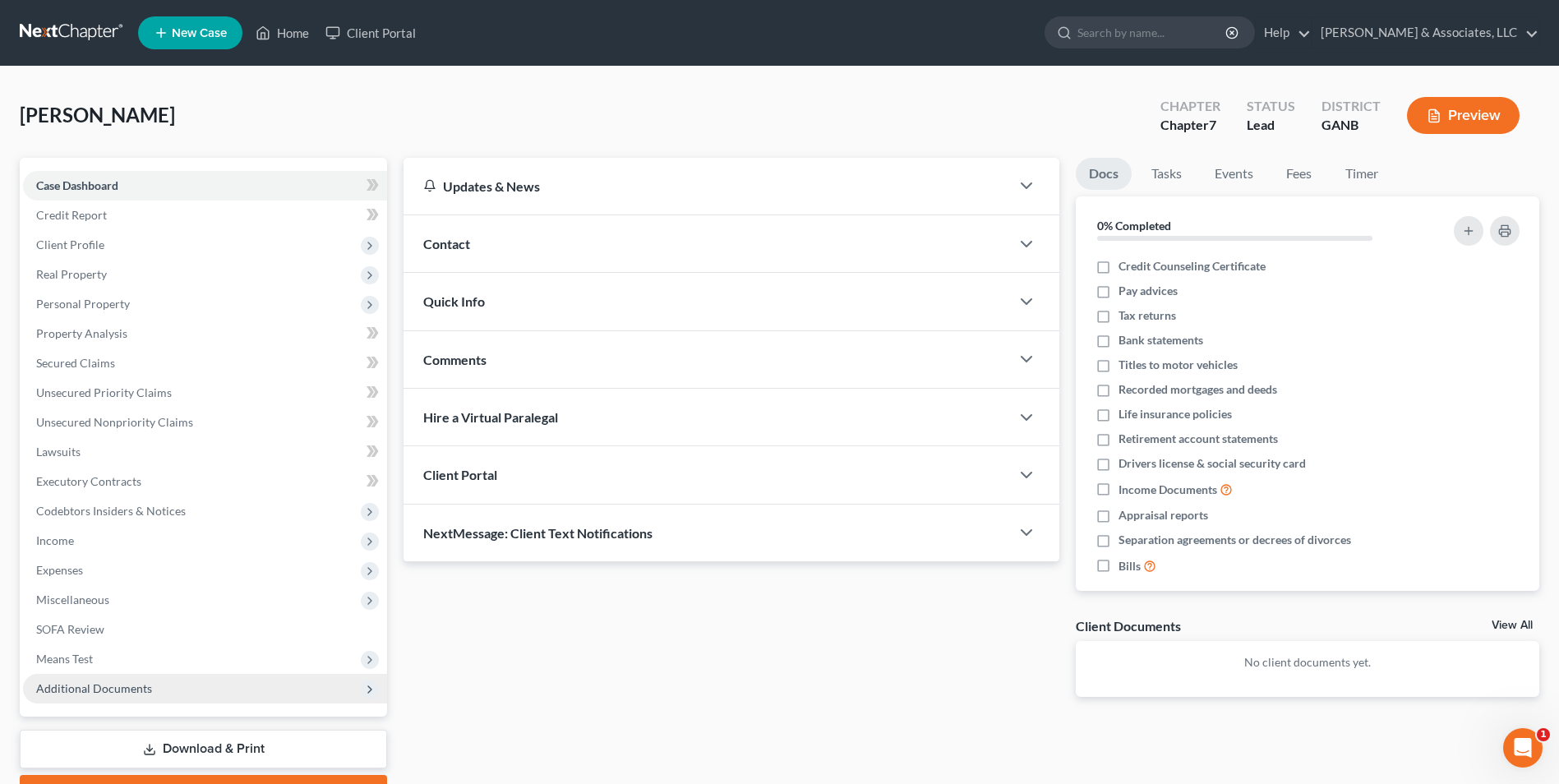
click at [123, 686] on span "Additional Documents" at bounding box center [94, 688] width 116 height 14
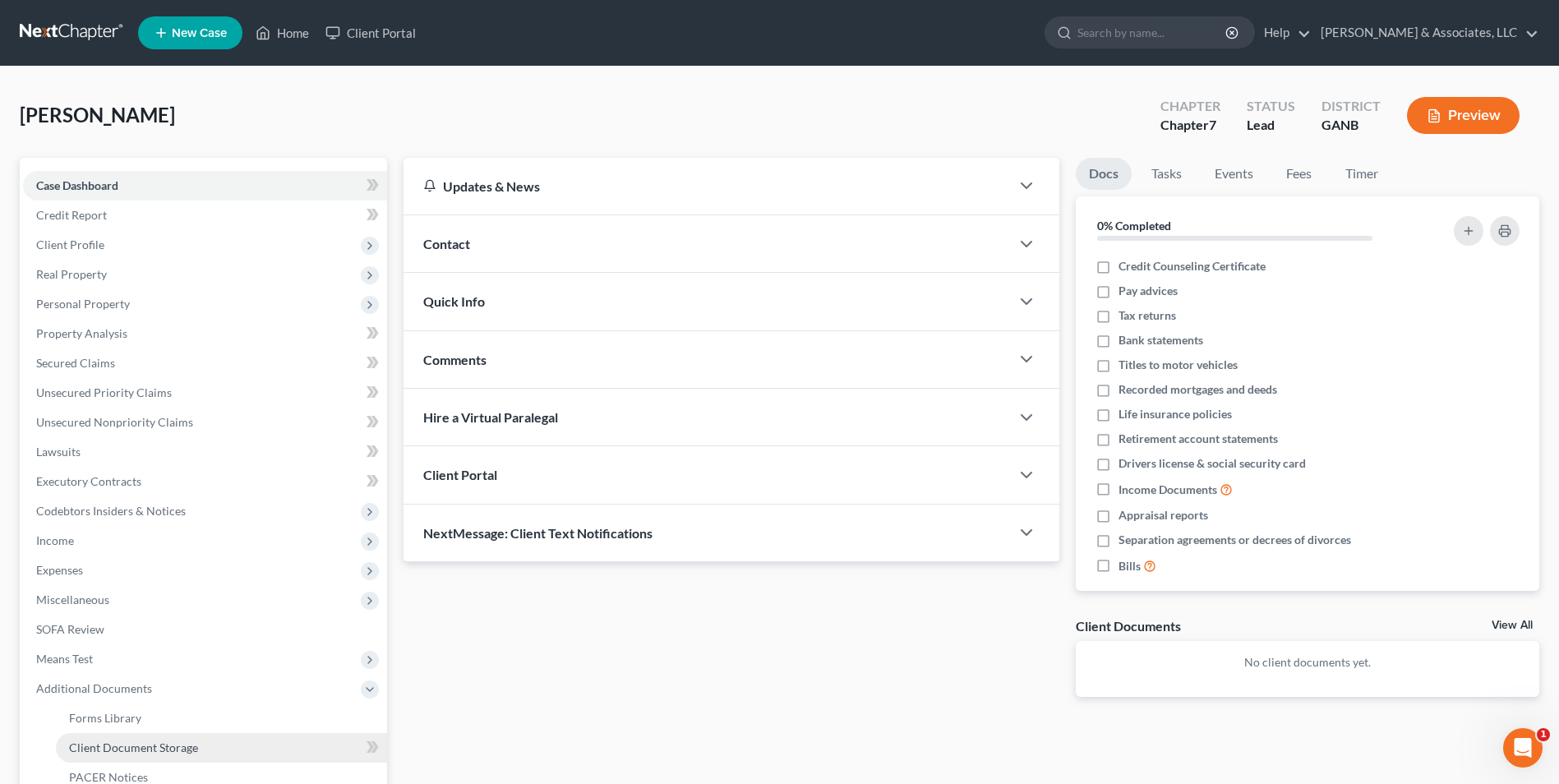
click at [124, 744] on span "Client Document Storage" at bounding box center [134, 747] width 129 height 14
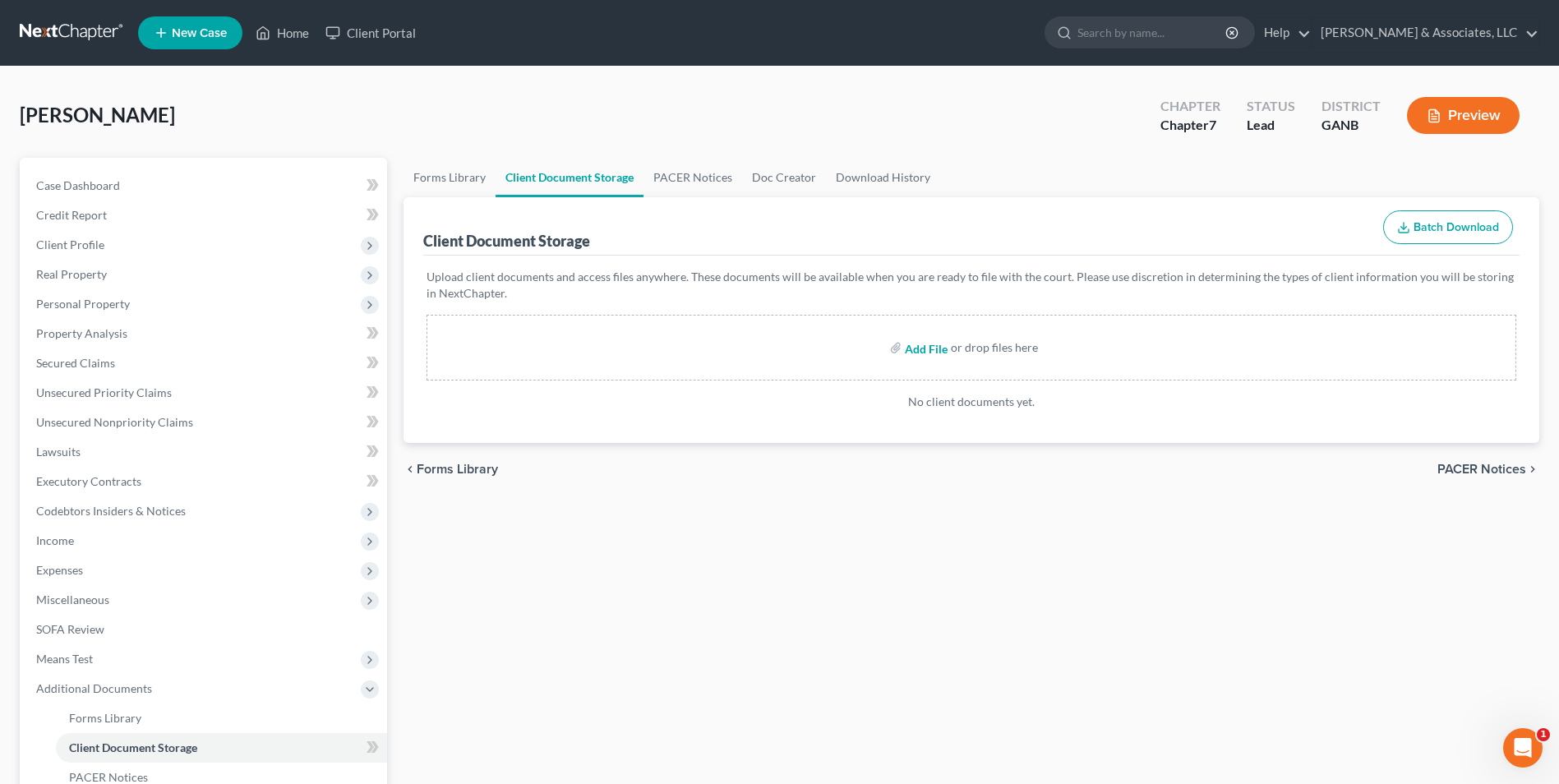
click at [921, 348] on input "file" at bounding box center [925, 347] width 40 height 29
type input "C:\fakepath\[PERSON_NAME].Intake.pdf"
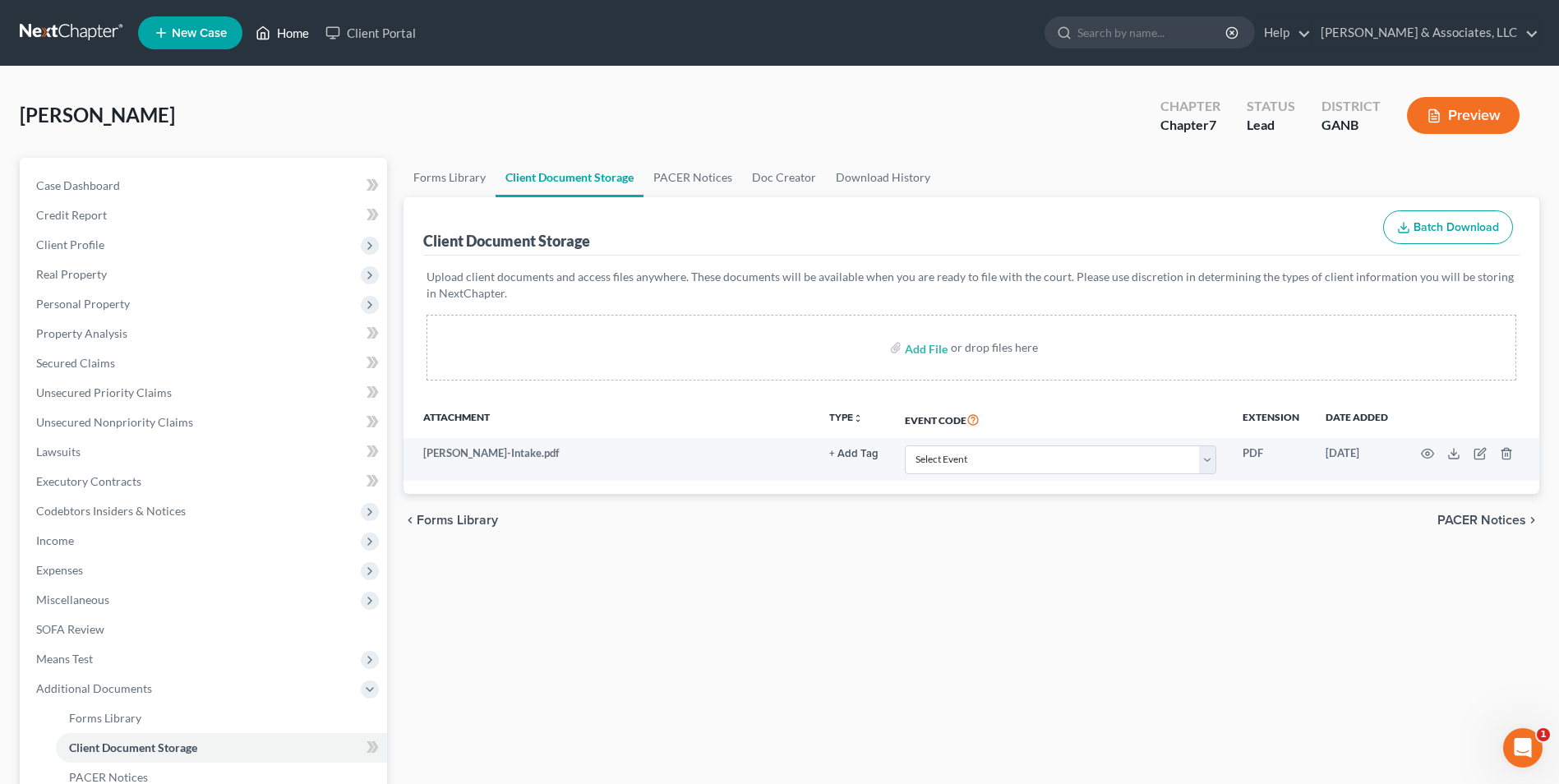
click at [280, 44] on link "Home" at bounding box center [282, 32] width 70 height 29
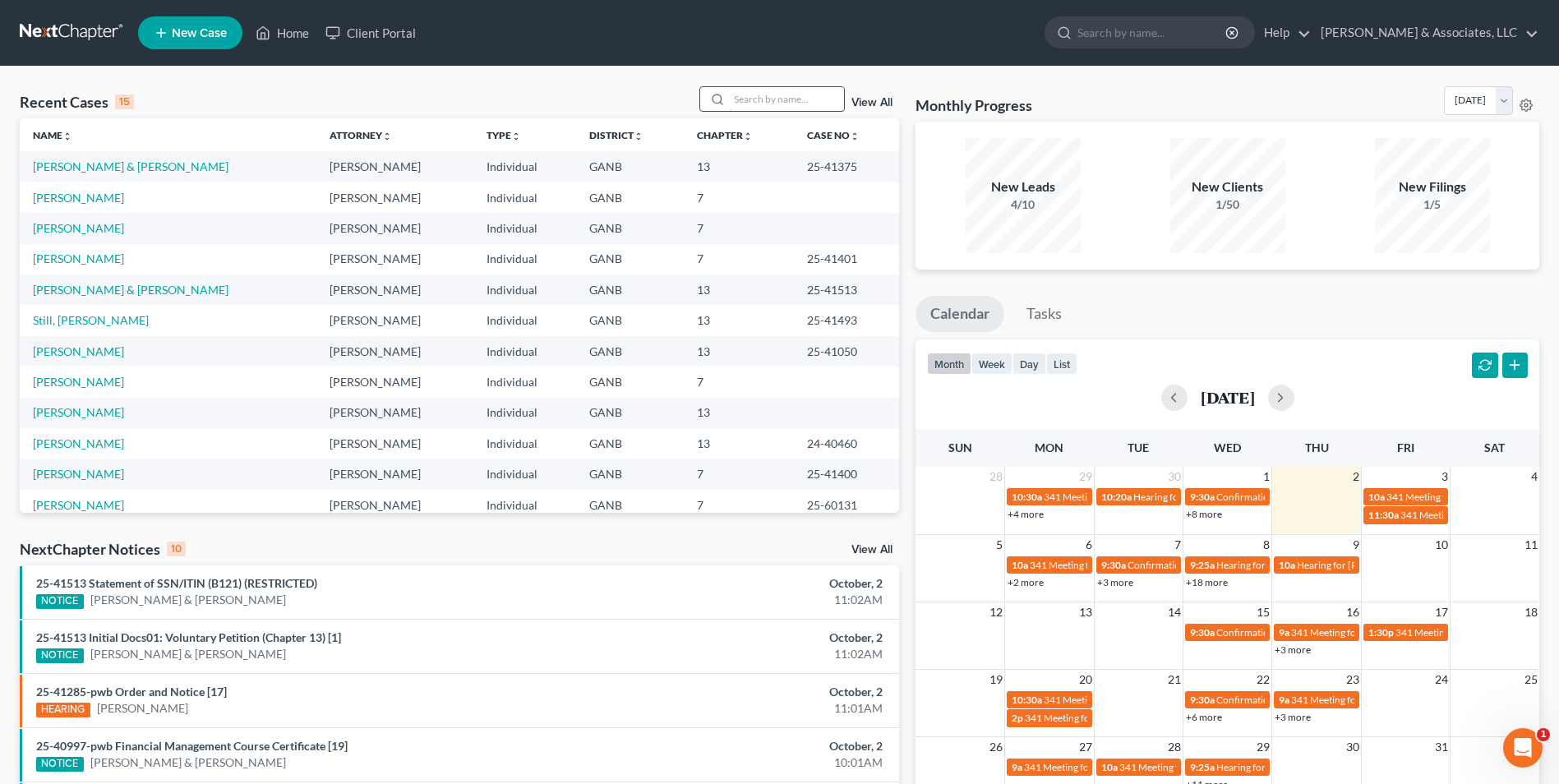
click at [781, 94] on input "search" at bounding box center [786, 99] width 115 height 24
type input "[PERSON_NAME]"
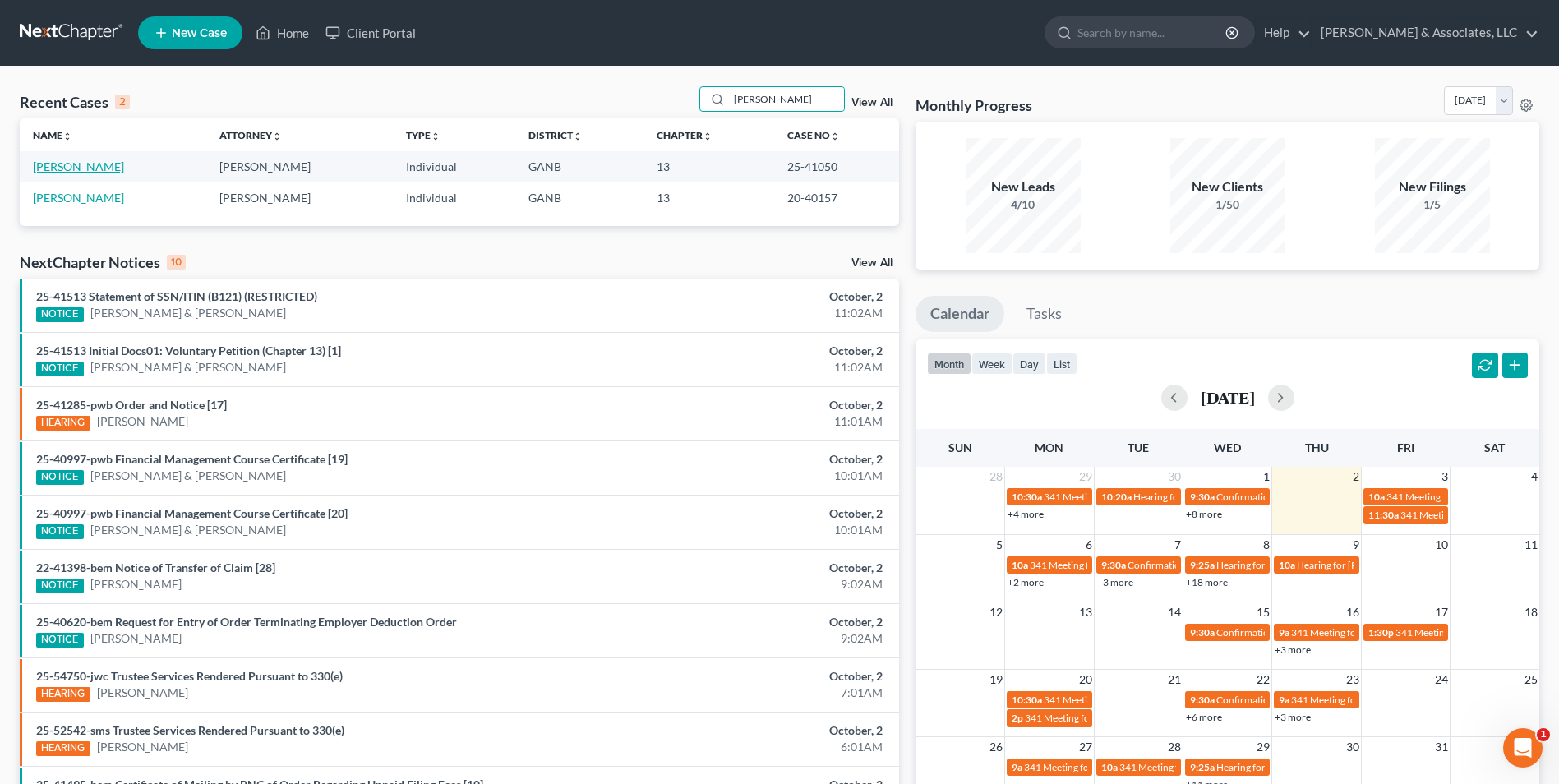
click at [44, 166] on link "[PERSON_NAME]" at bounding box center [79, 166] width 91 height 14
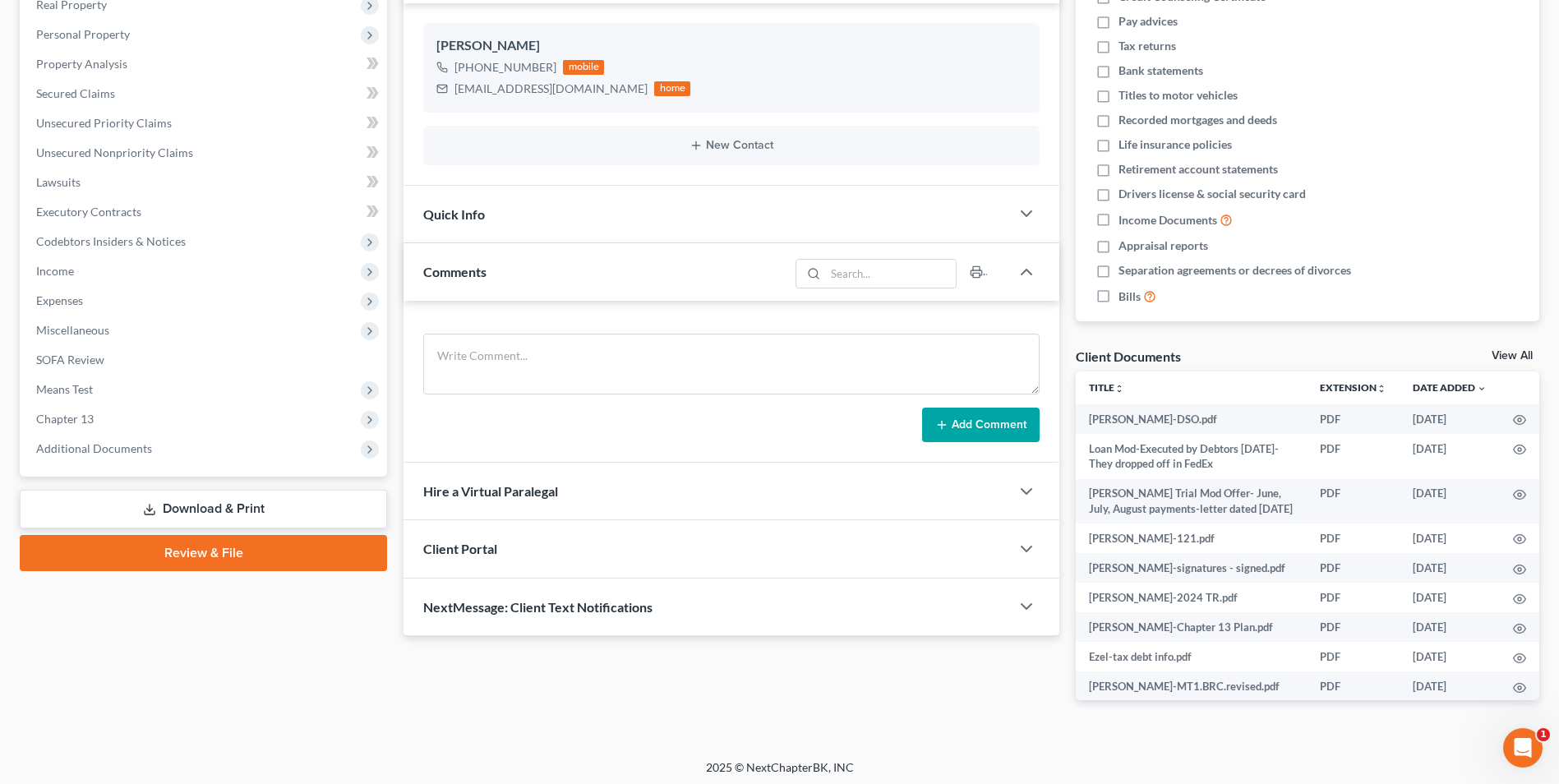
scroll to position [275, 0]
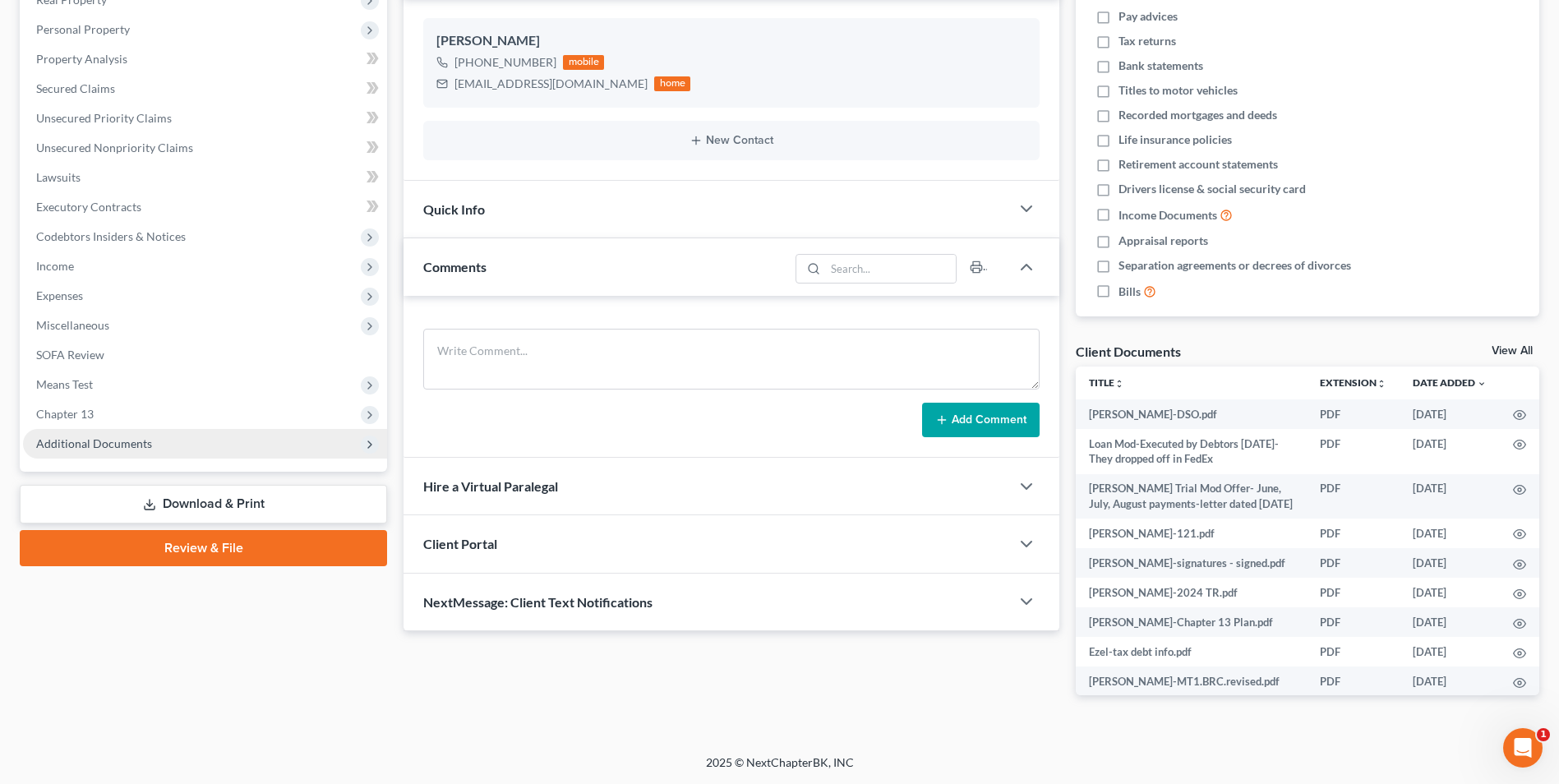
click at [130, 453] on span "Additional Documents" at bounding box center [204, 443] width 364 height 29
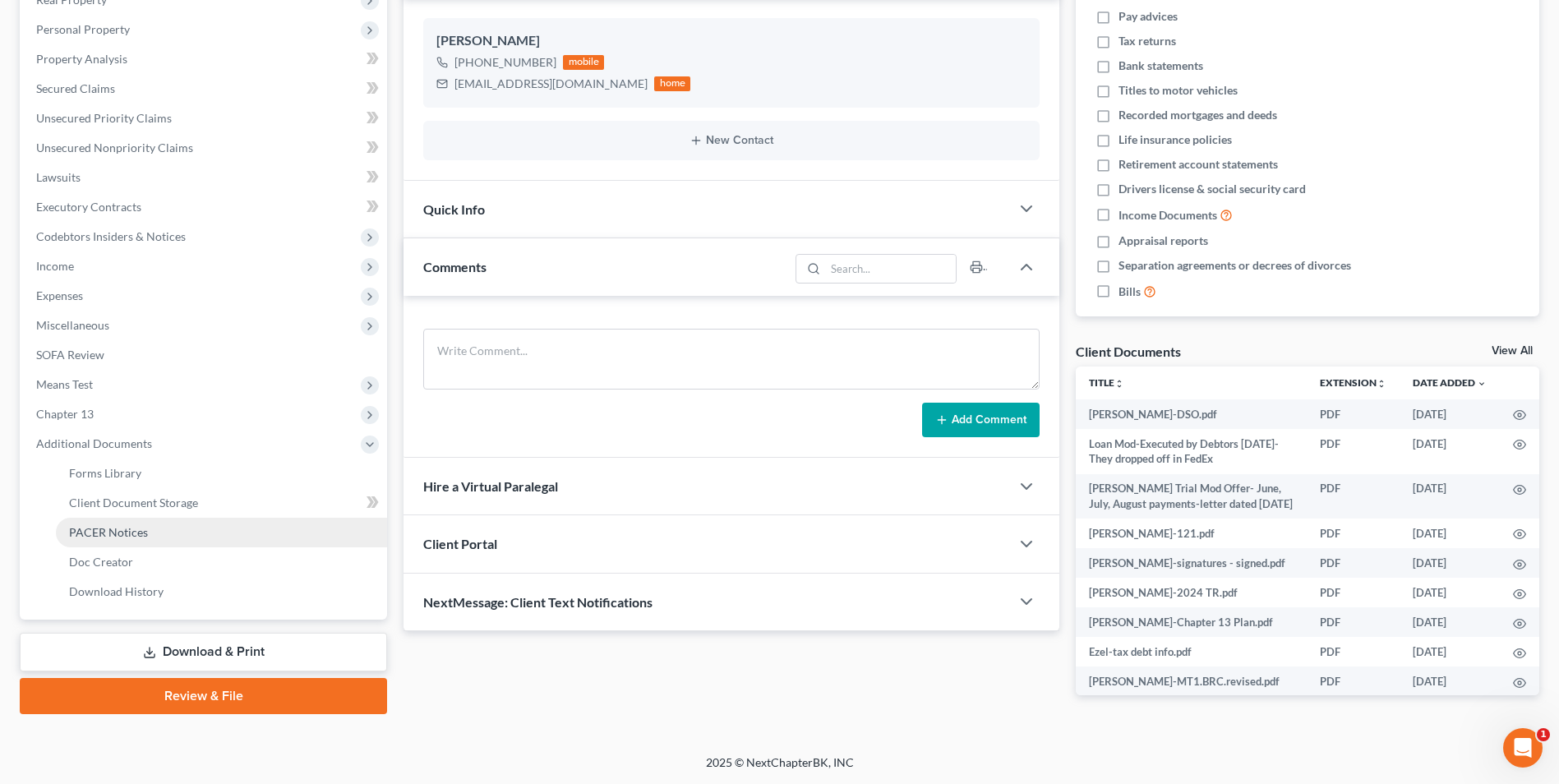
click at [130, 541] on link "PACER Notices" at bounding box center [221, 532] width 331 height 29
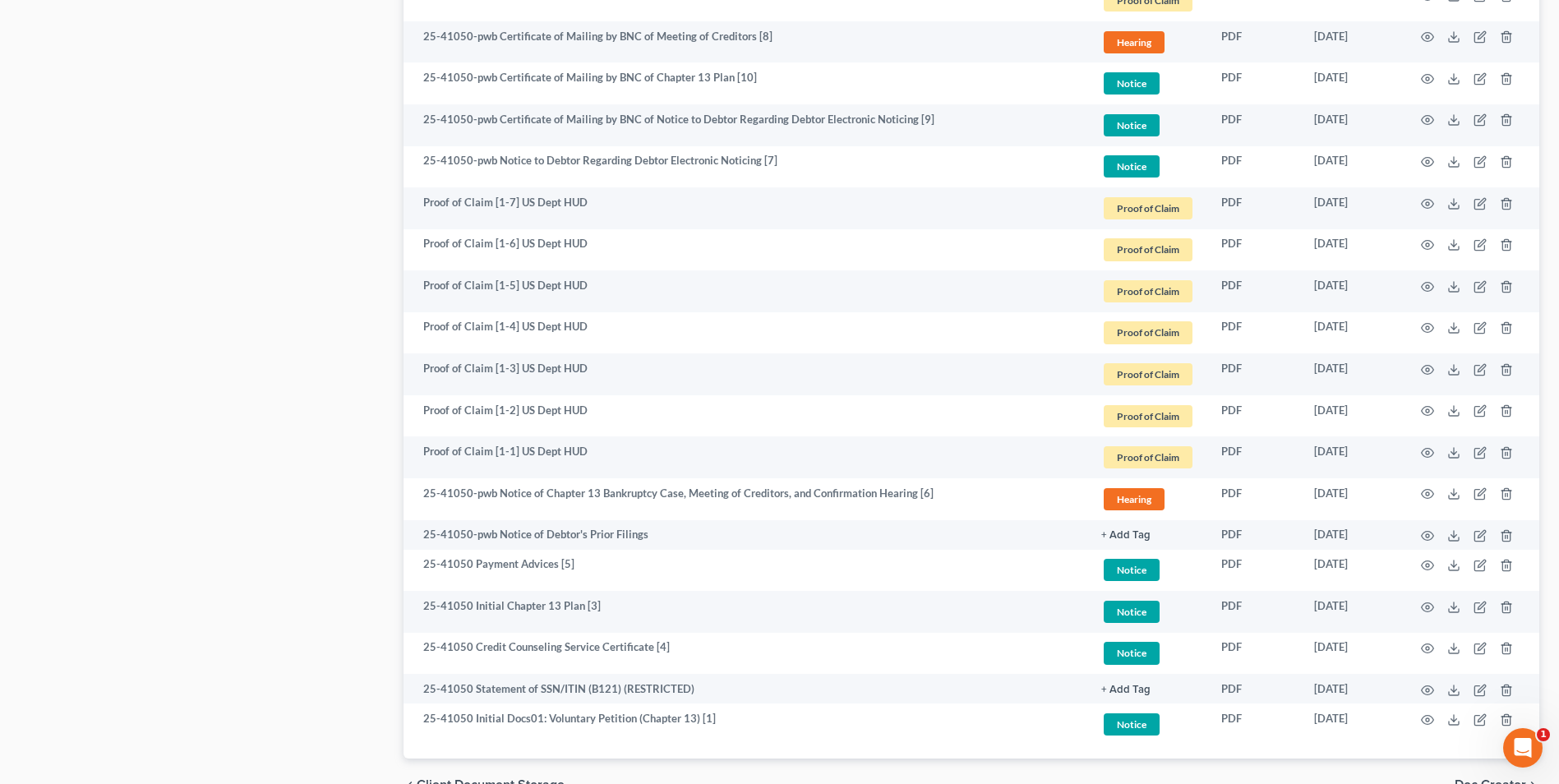
scroll to position [1387, 0]
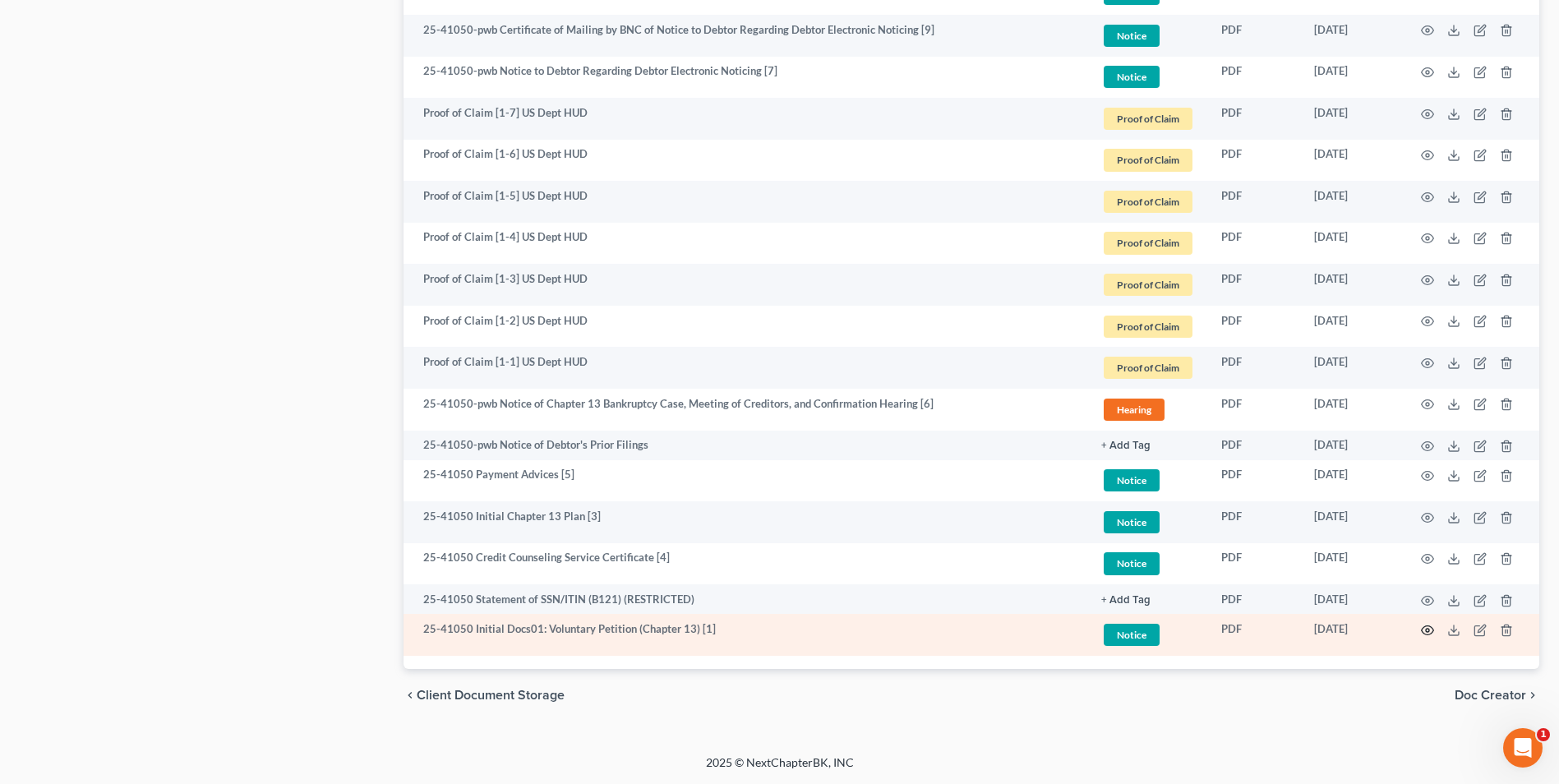
click at [1432, 629] on icon "button" at bounding box center [1428, 630] width 13 height 13
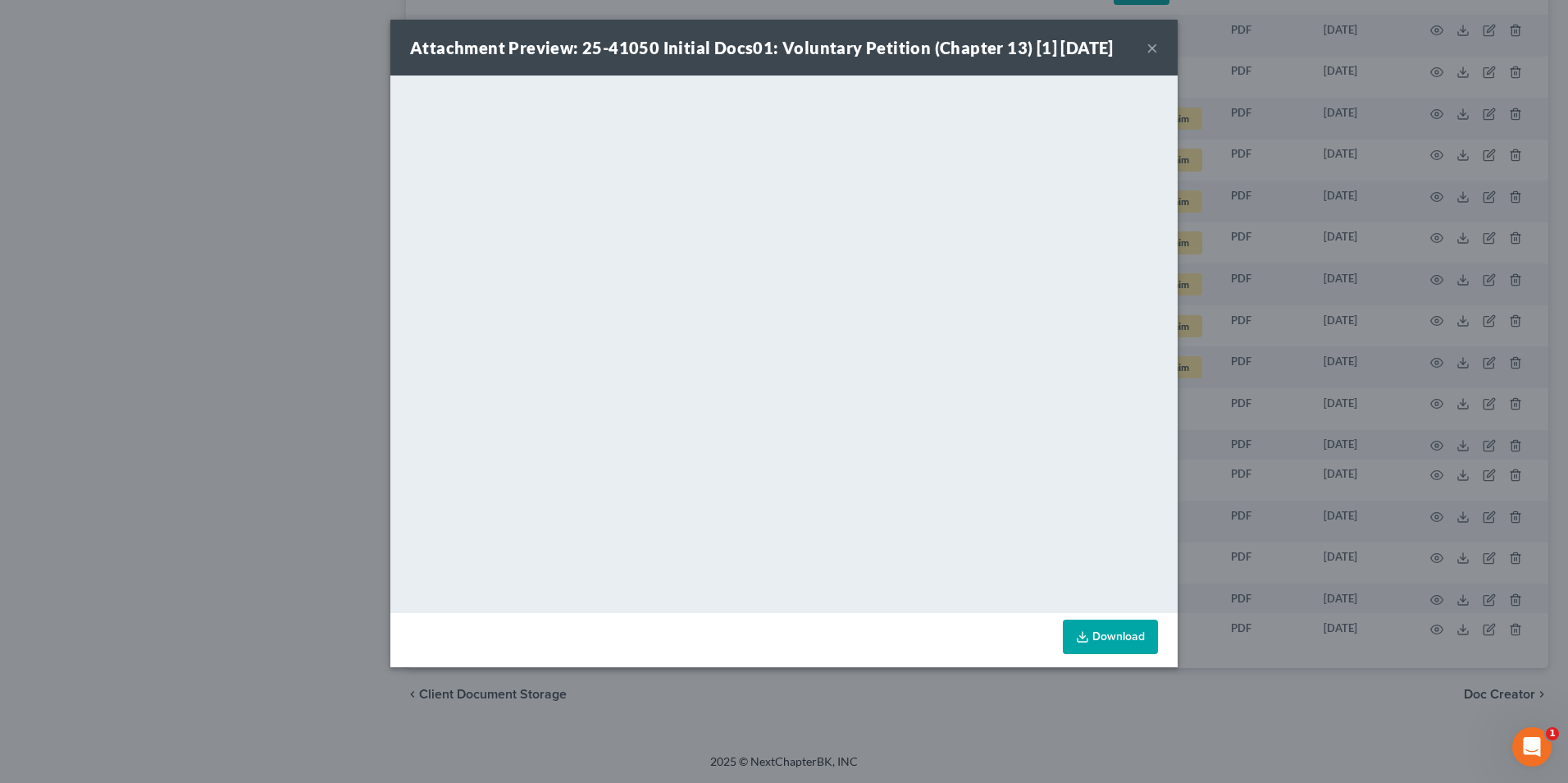
click at [1151, 52] on button "×" at bounding box center [1153, 47] width 11 height 20
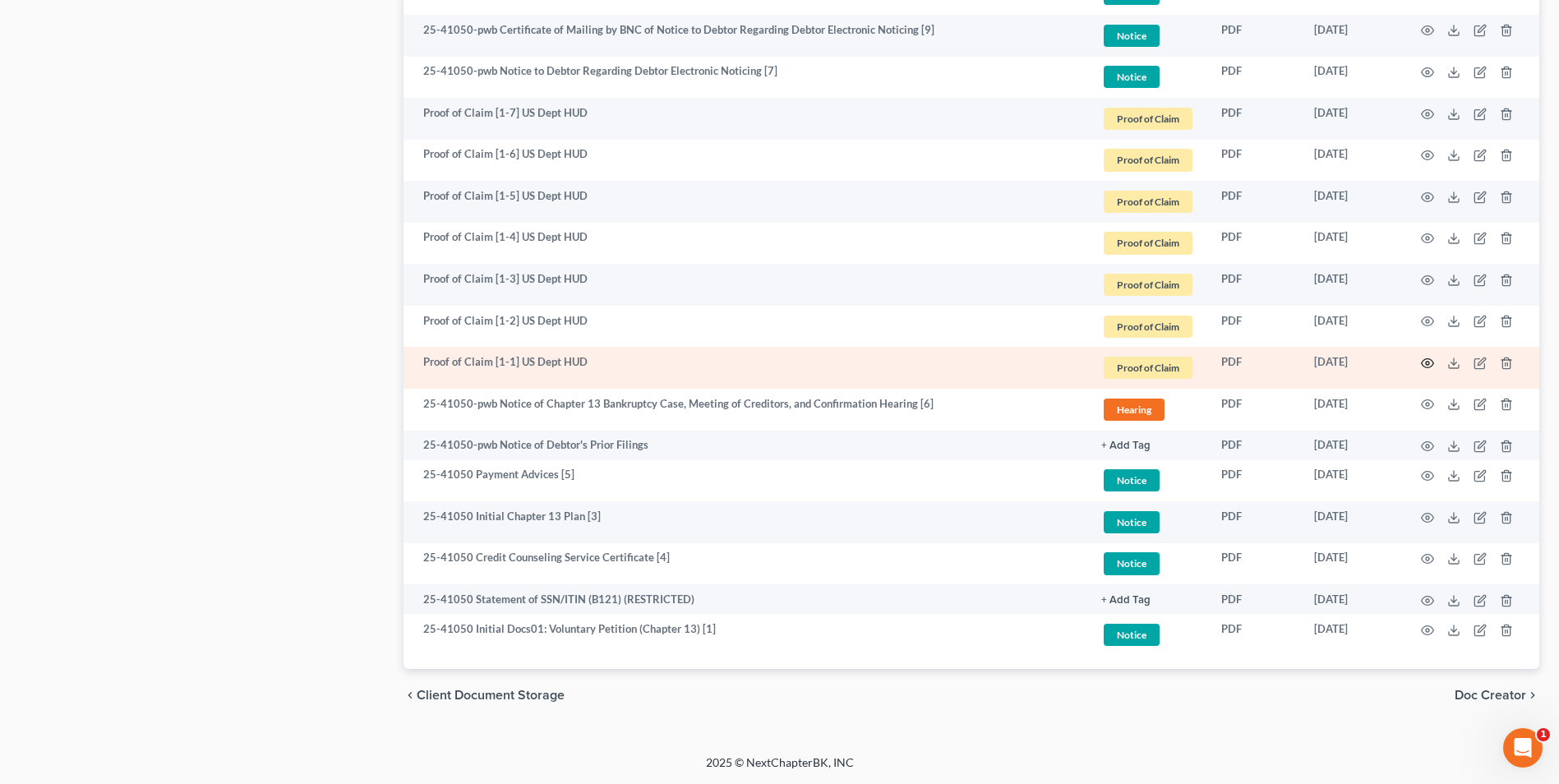
click at [1426, 364] on circle "button" at bounding box center [1427, 362] width 3 height 3
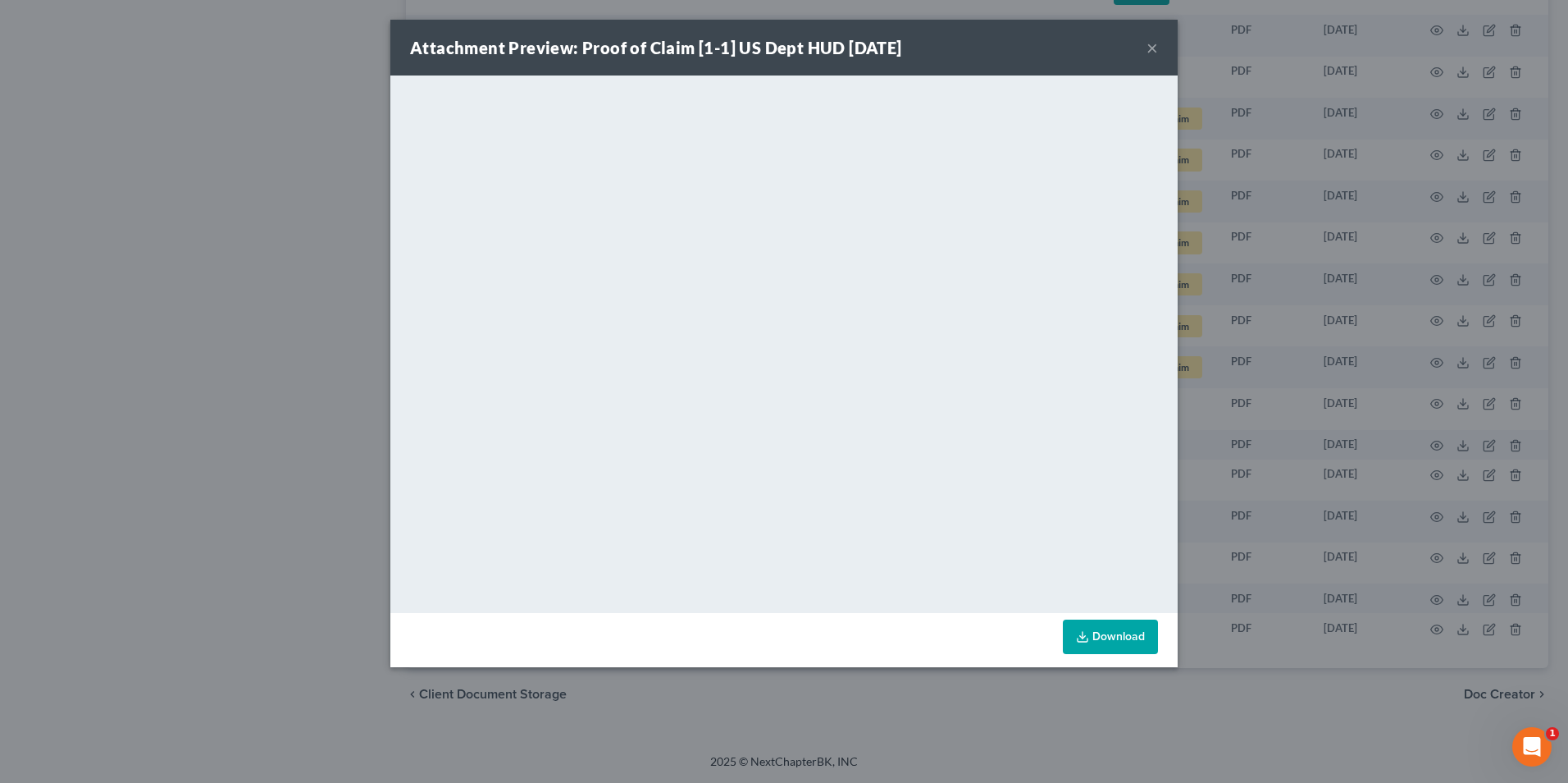
click at [1147, 48] on button "×" at bounding box center [1153, 47] width 11 height 20
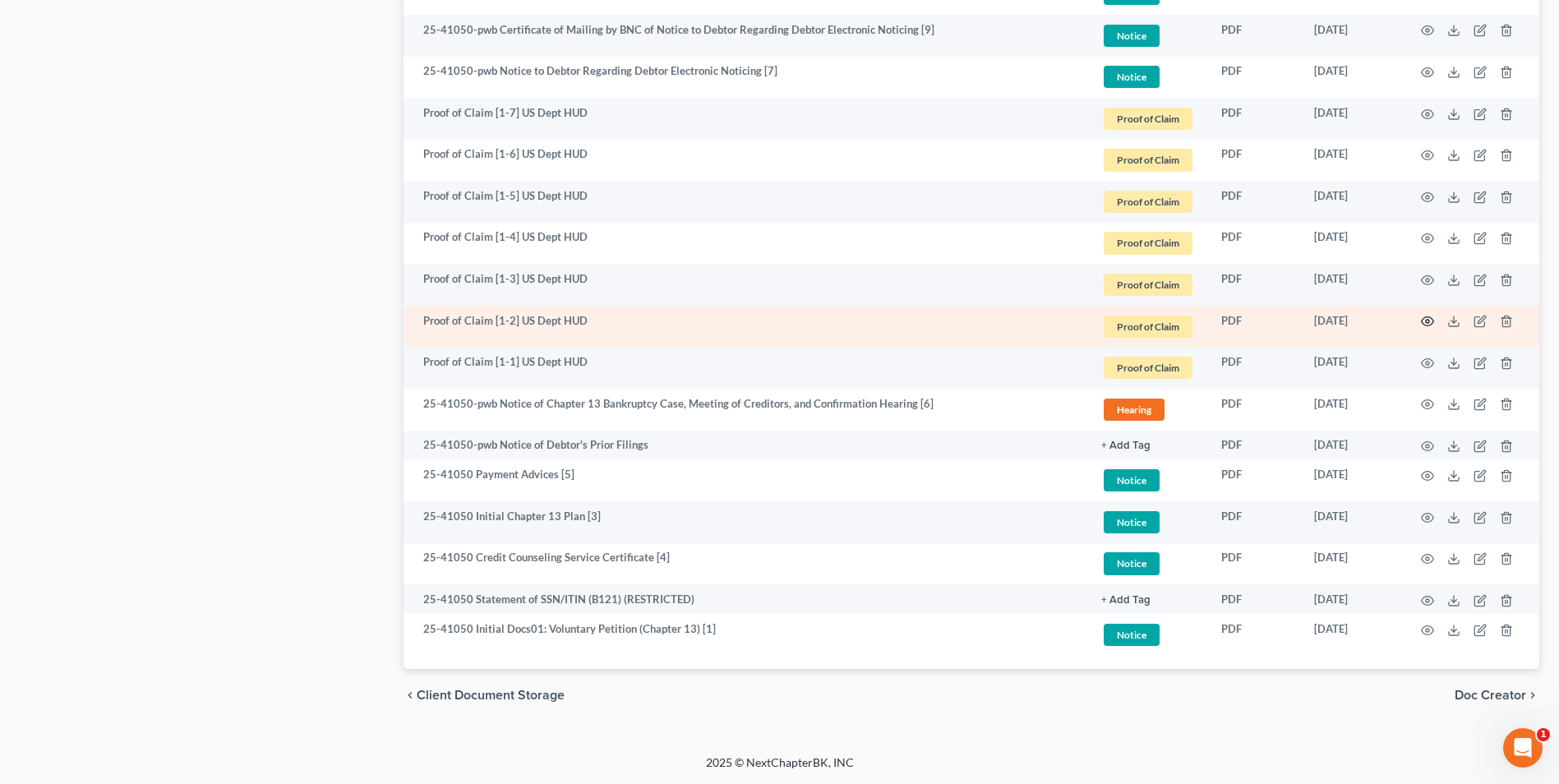
click at [1432, 321] on icon "button" at bounding box center [1428, 321] width 13 height 13
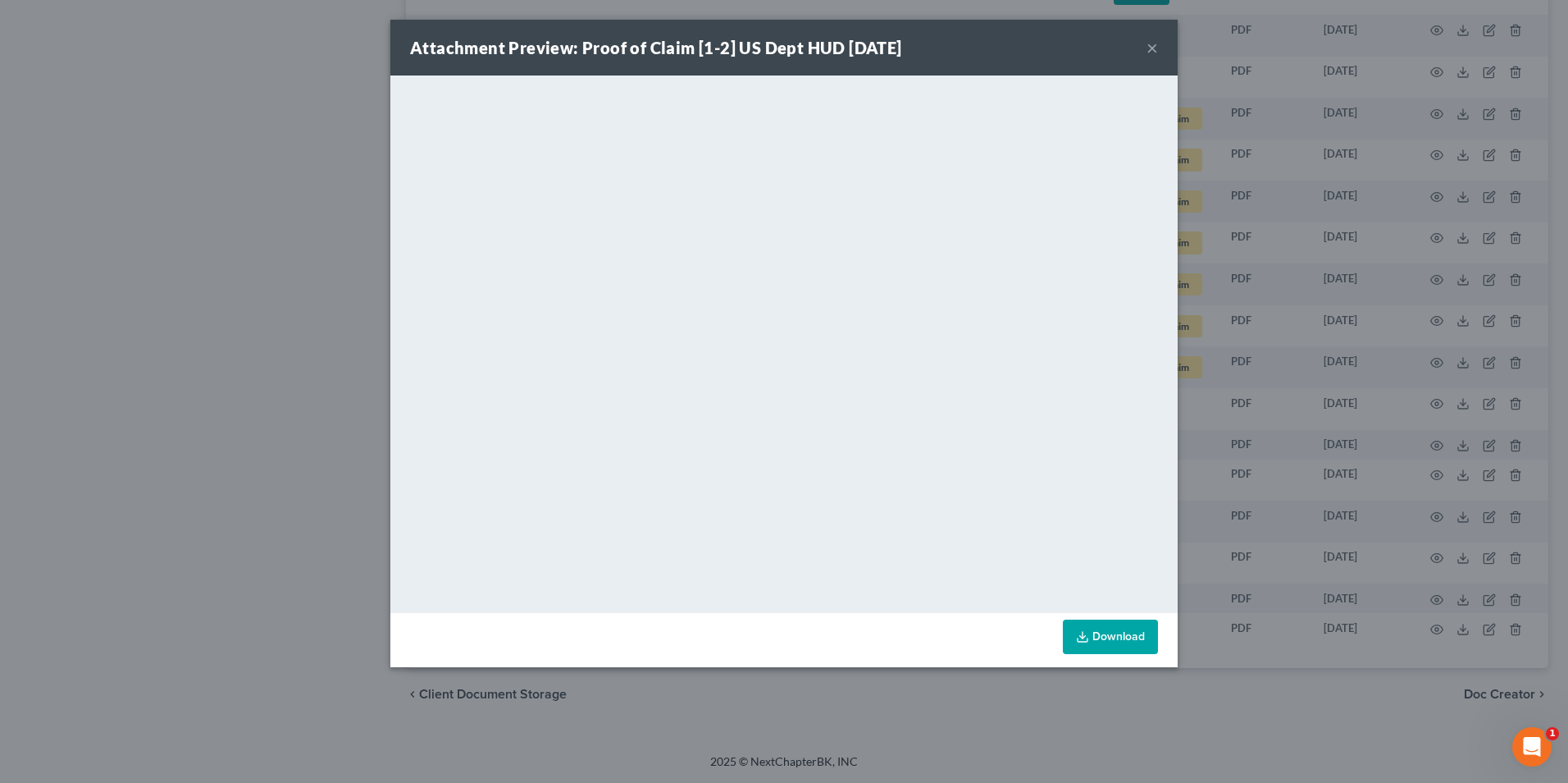
click at [1155, 51] on button "×" at bounding box center [1153, 47] width 11 height 20
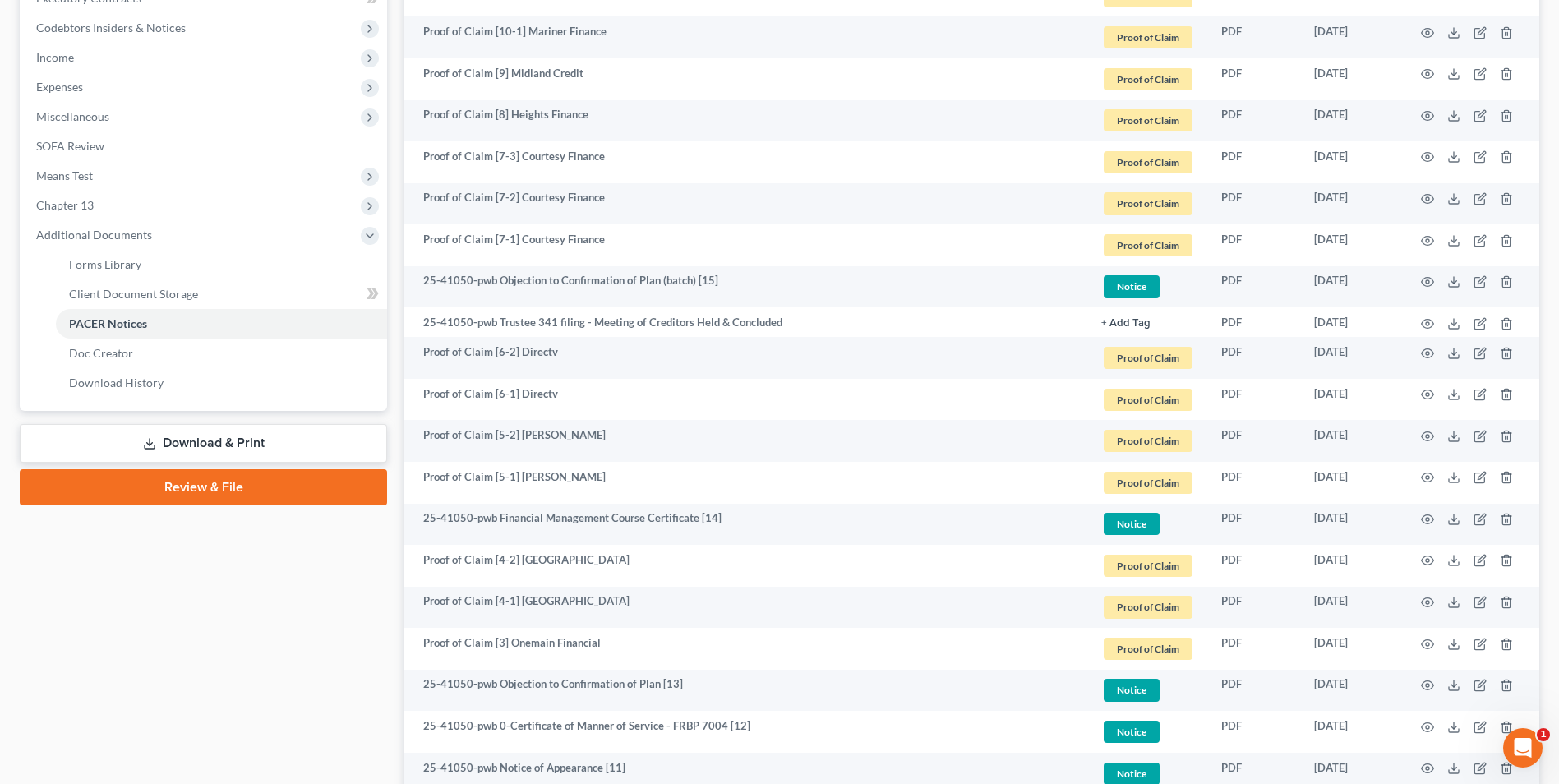
scroll to position [0, 0]
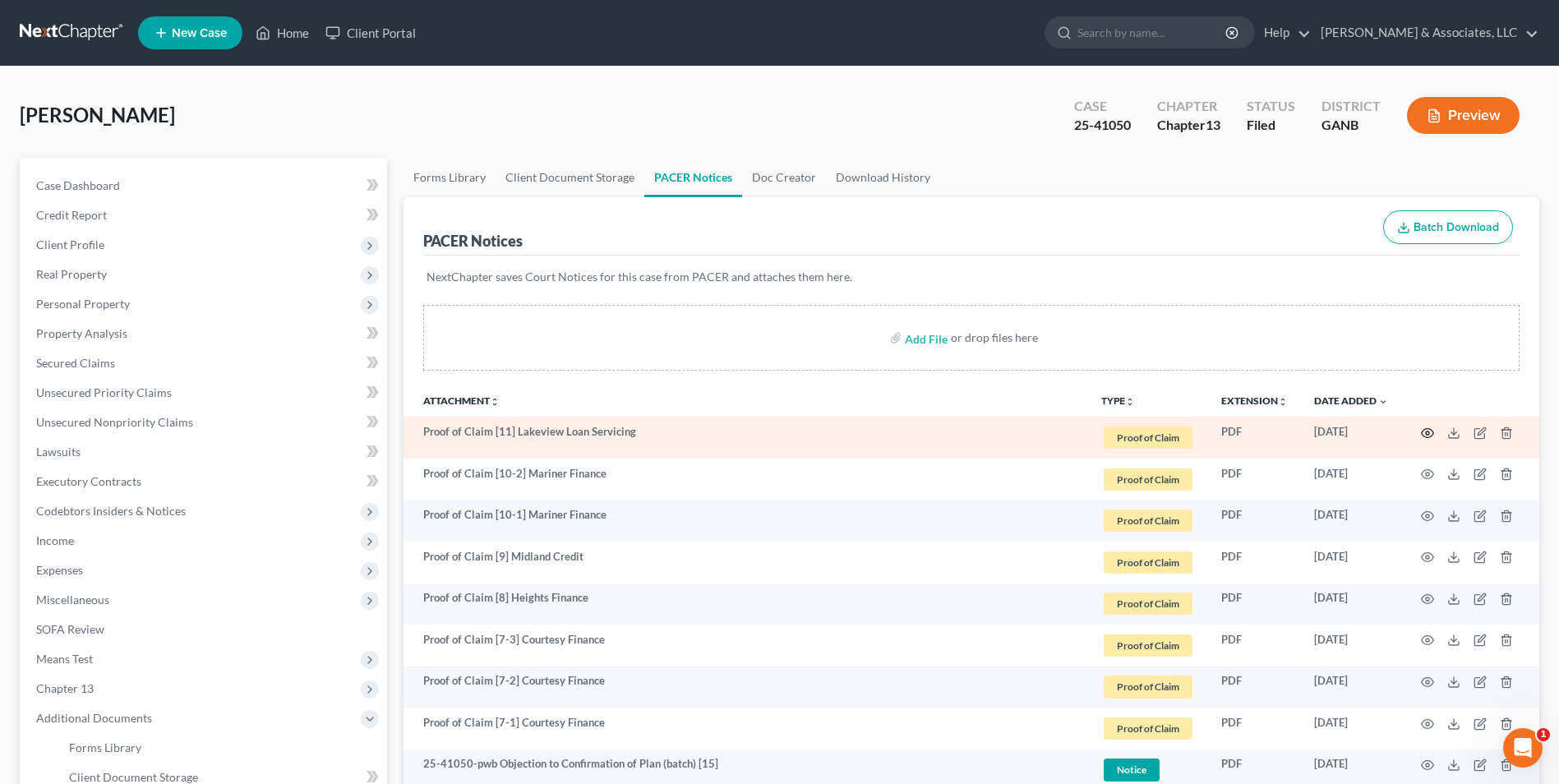
click at [1421, 429] on icon "button" at bounding box center [1428, 433] width 13 height 13
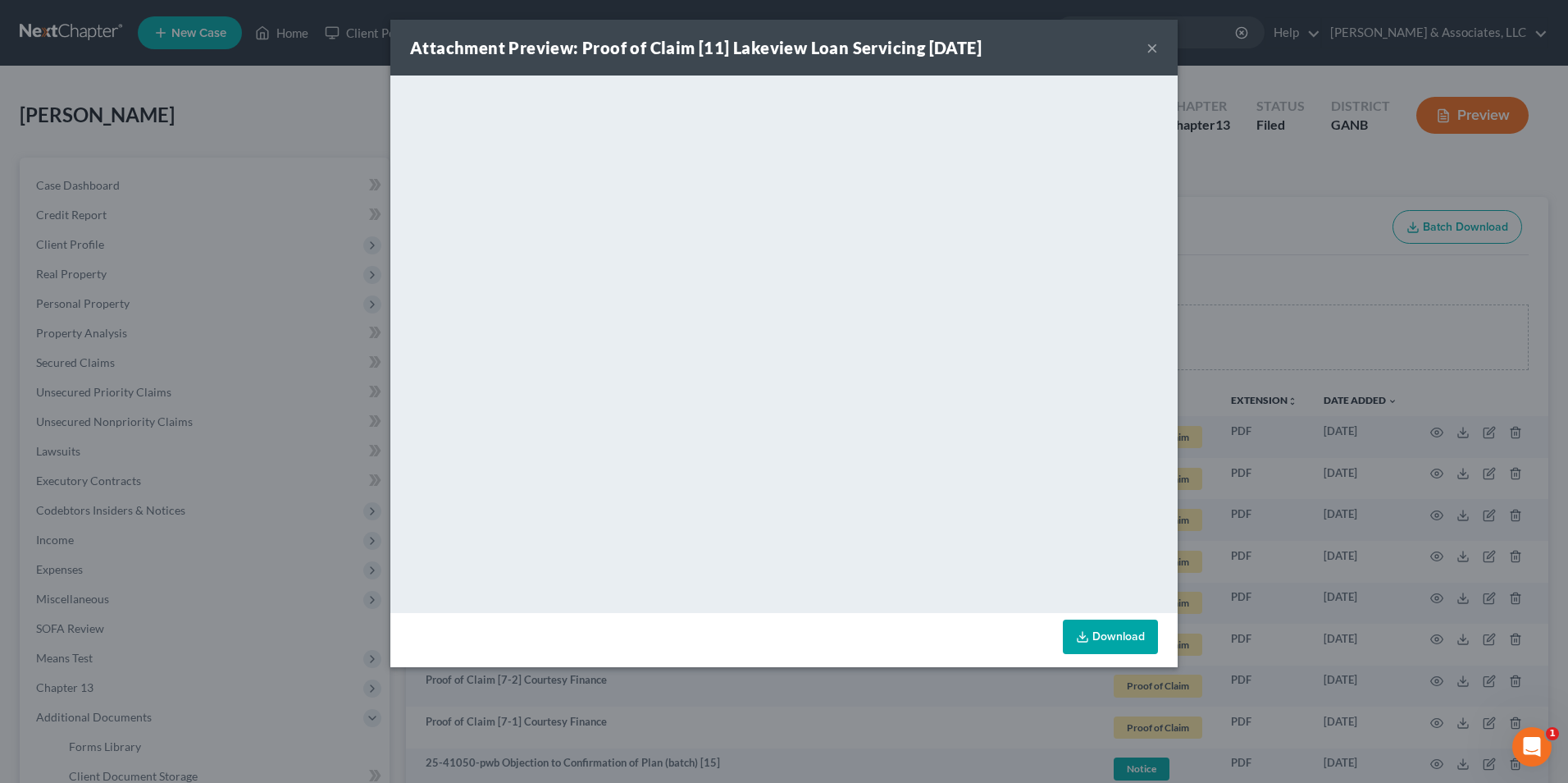
click at [1148, 44] on button "×" at bounding box center [1153, 47] width 11 height 20
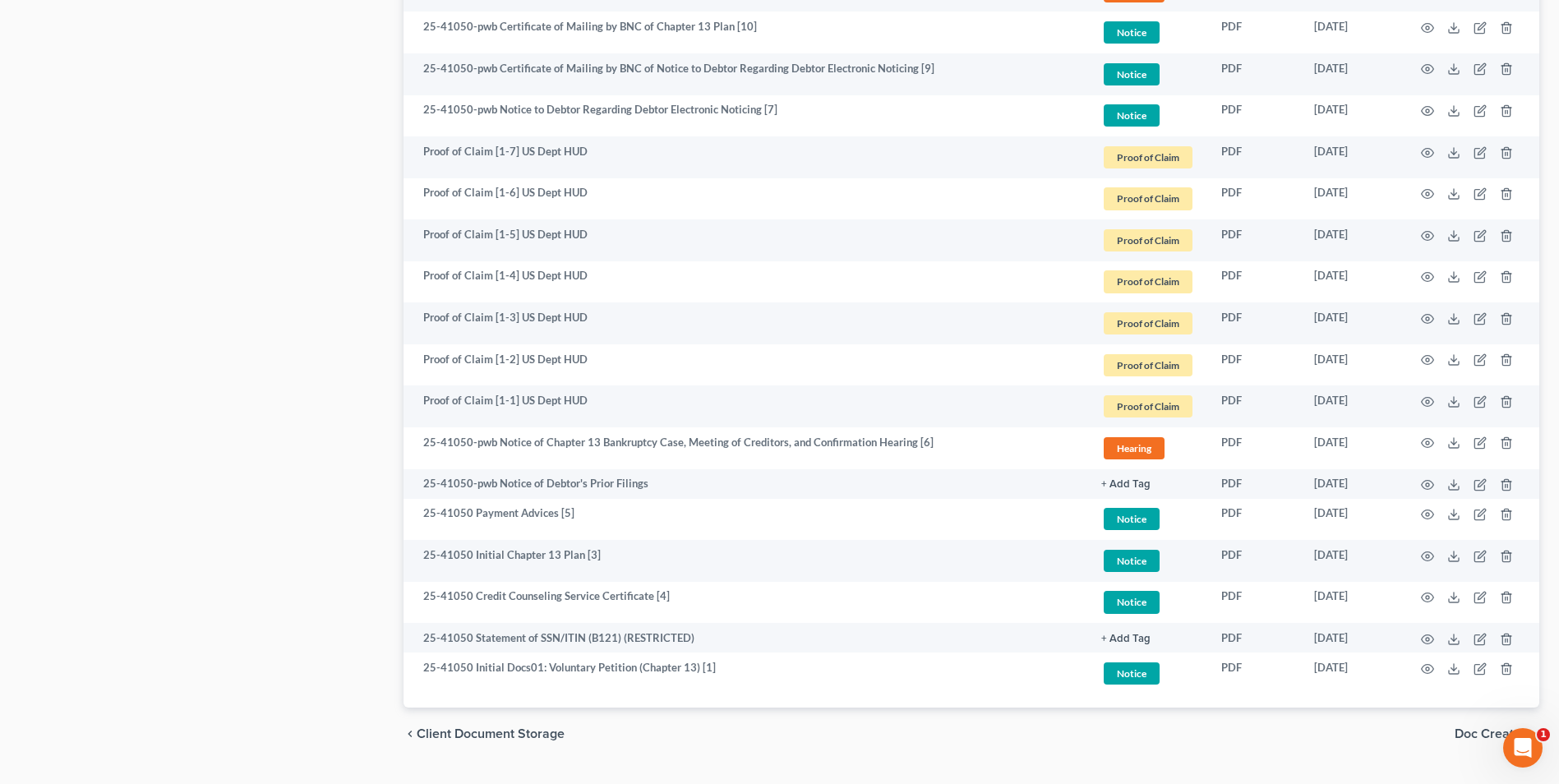
scroll to position [1387, 0]
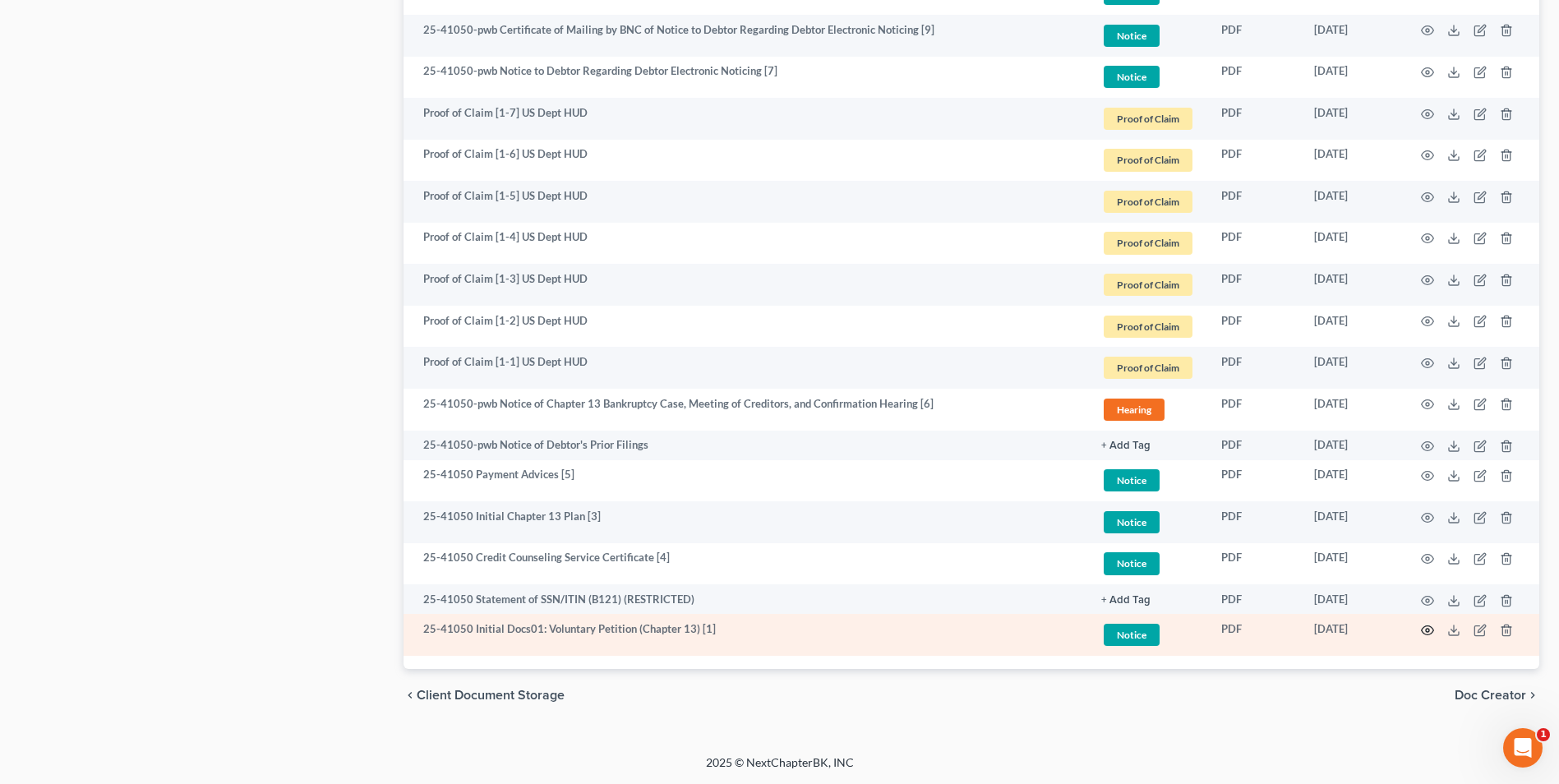
click at [1431, 624] on icon "button" at bounding box center [1428, 630] width 13 height 13
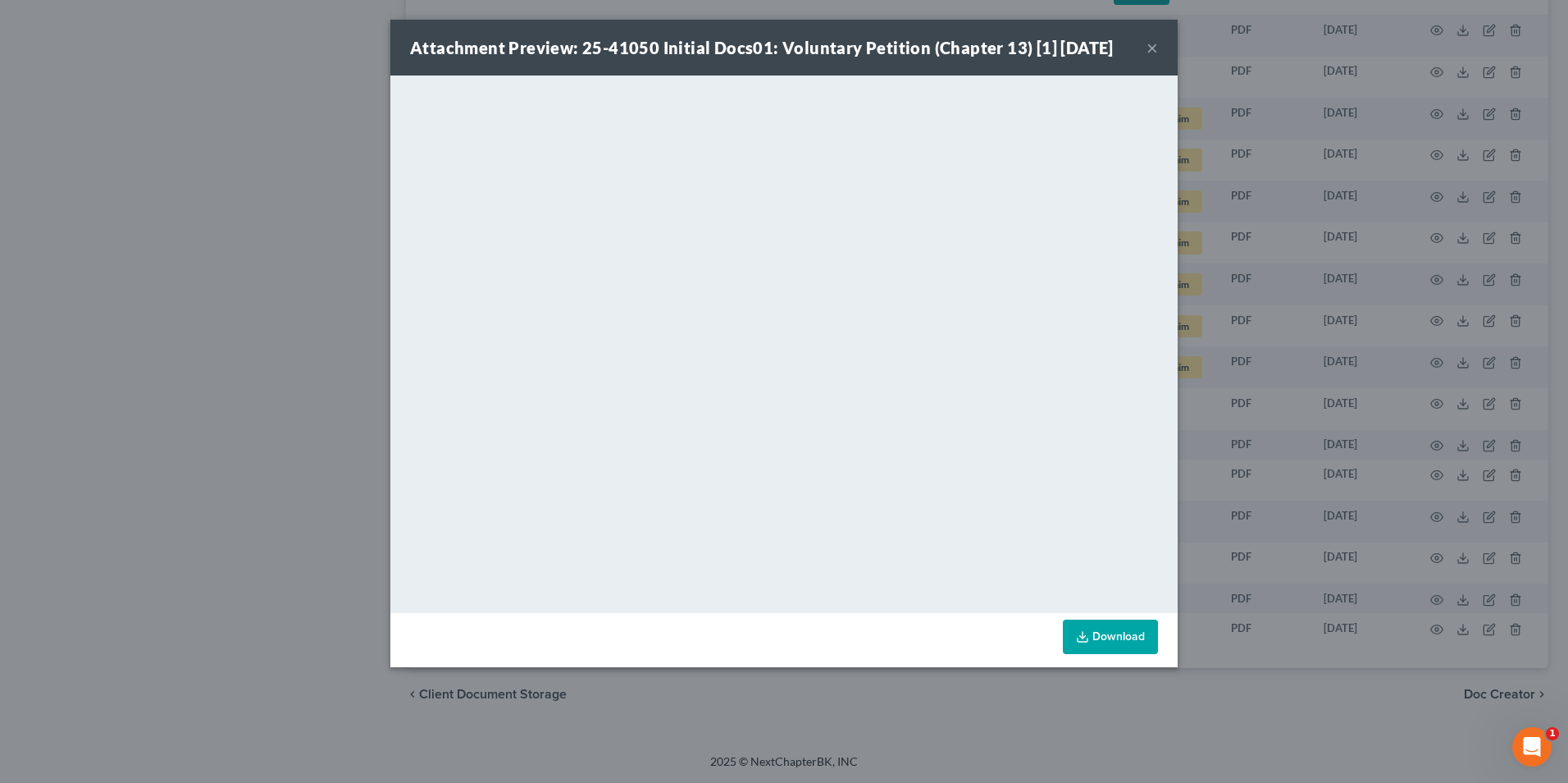
click at [1156, 46] on button "×" at bounding box center [1153, 47] width 11 height 20
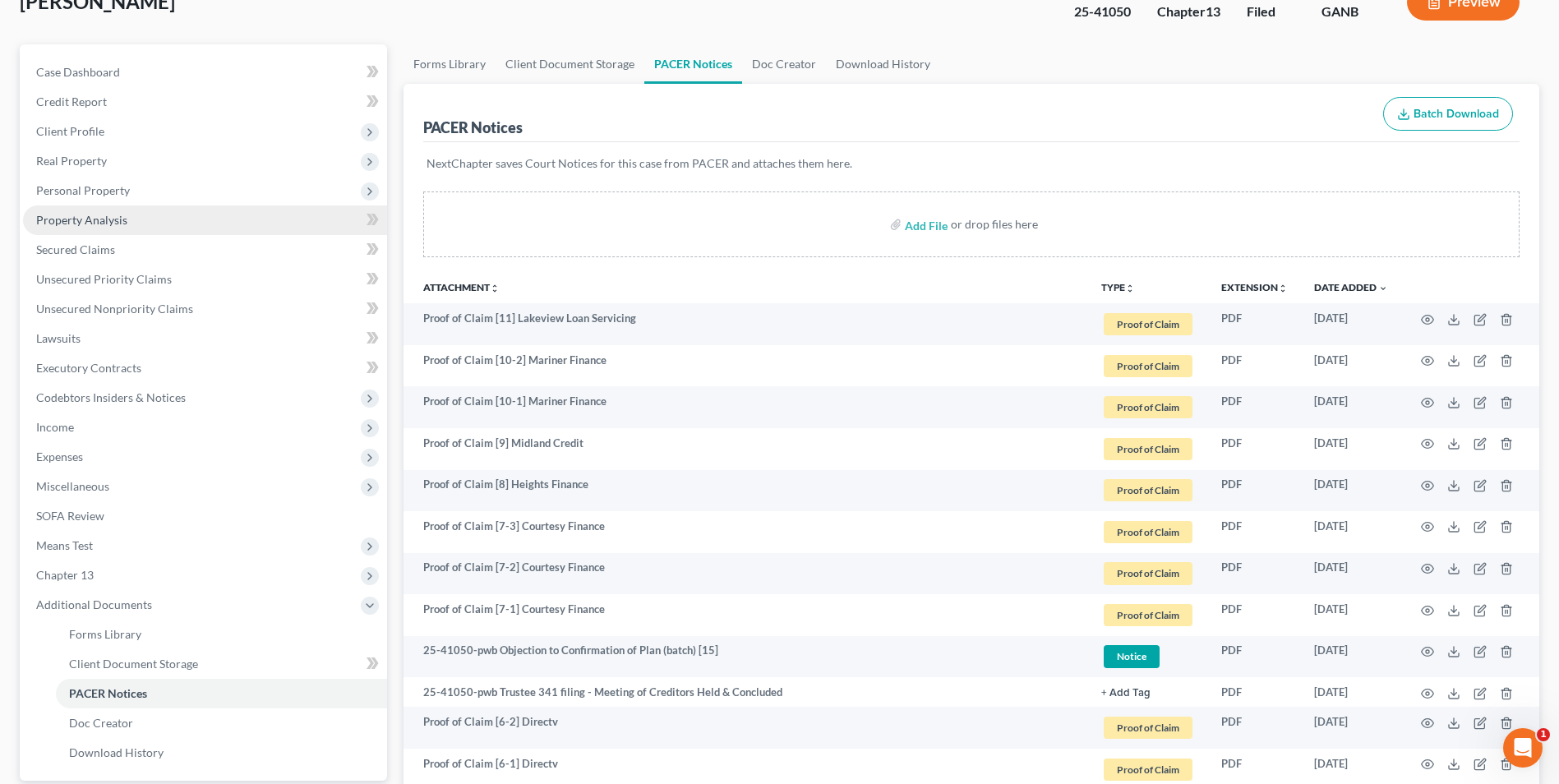
scroll to position [125, 0]
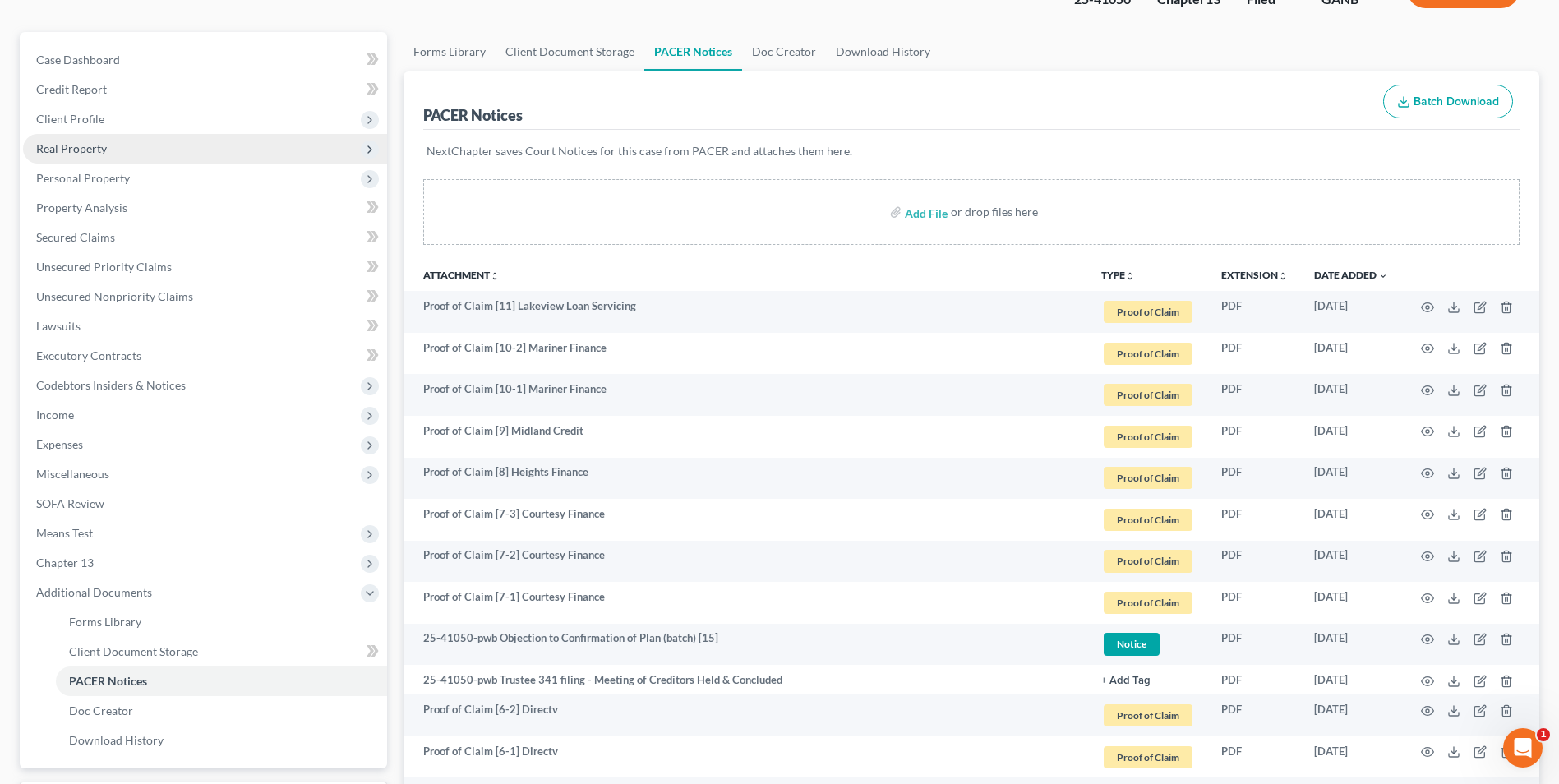
click at [71, 154] on span "Real Property" at bounding box center [71, 148] width 70 height 14
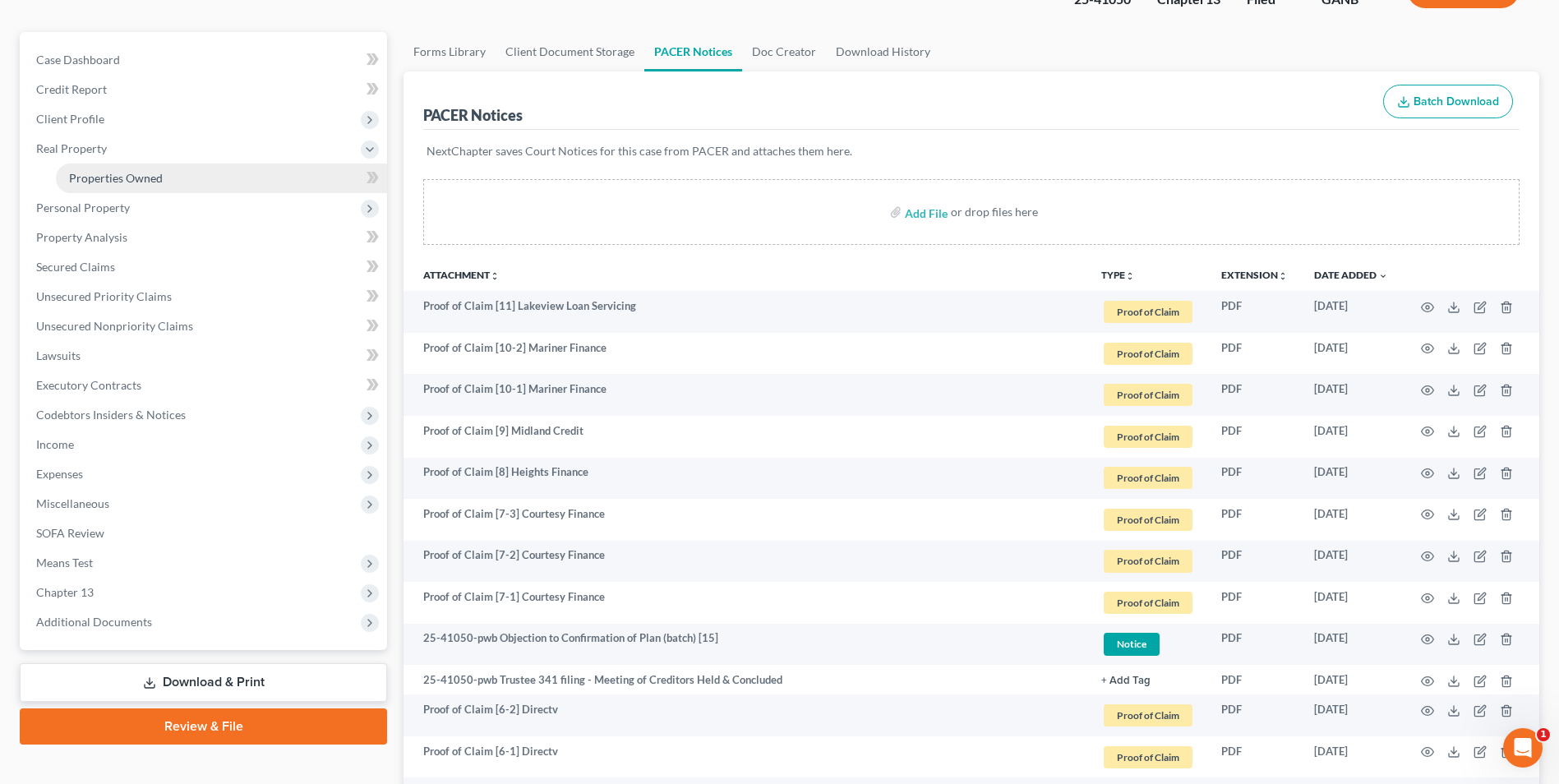
click at [106, 183] on span "Properties Owned" at bounding box center [116, 178] width 94 height 14
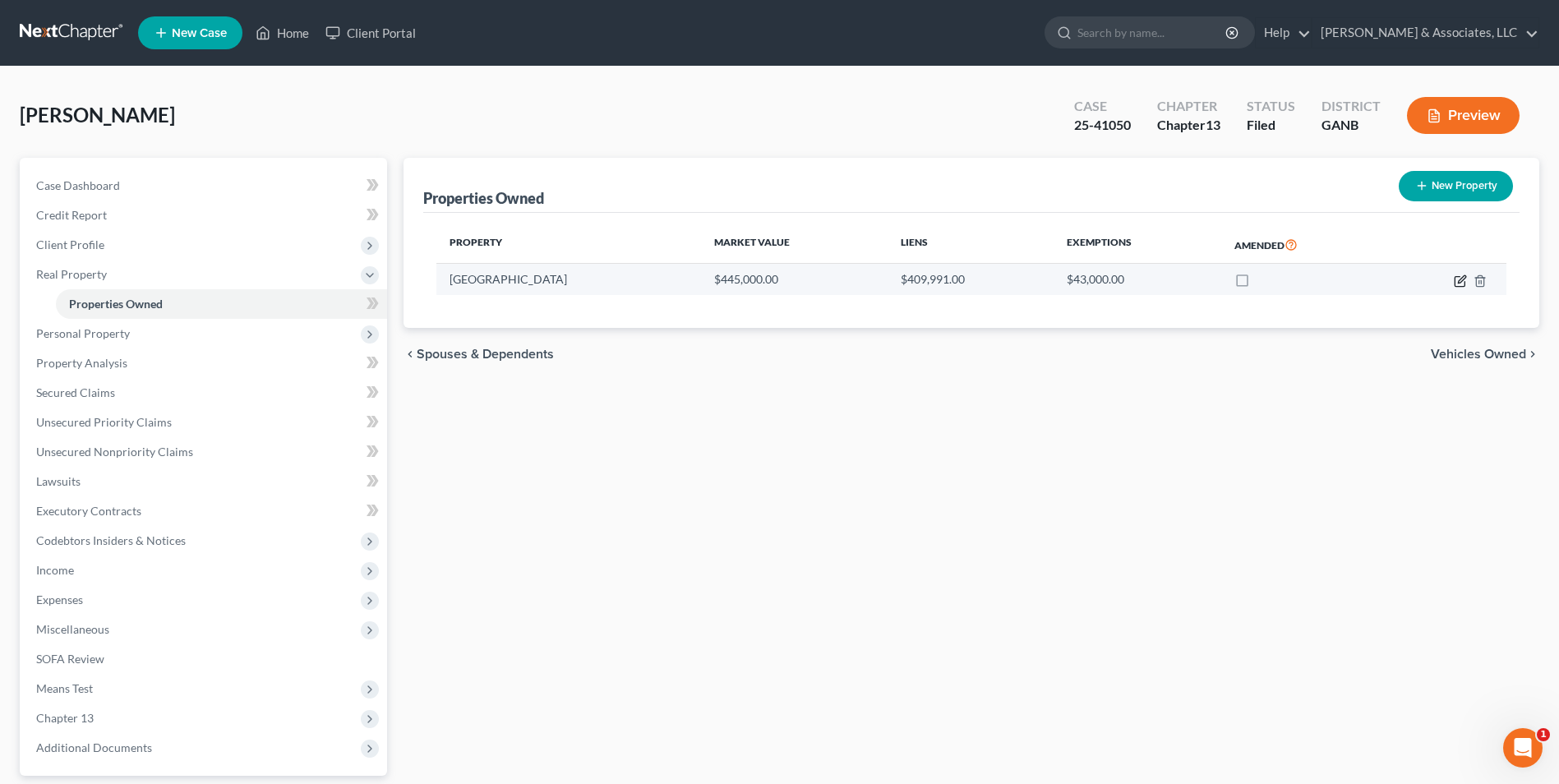
click at [1463, 276] on icon "button" at bounding box center [1461, 281] width 13 height 13
select select "10"
select select "3"
select select "7"
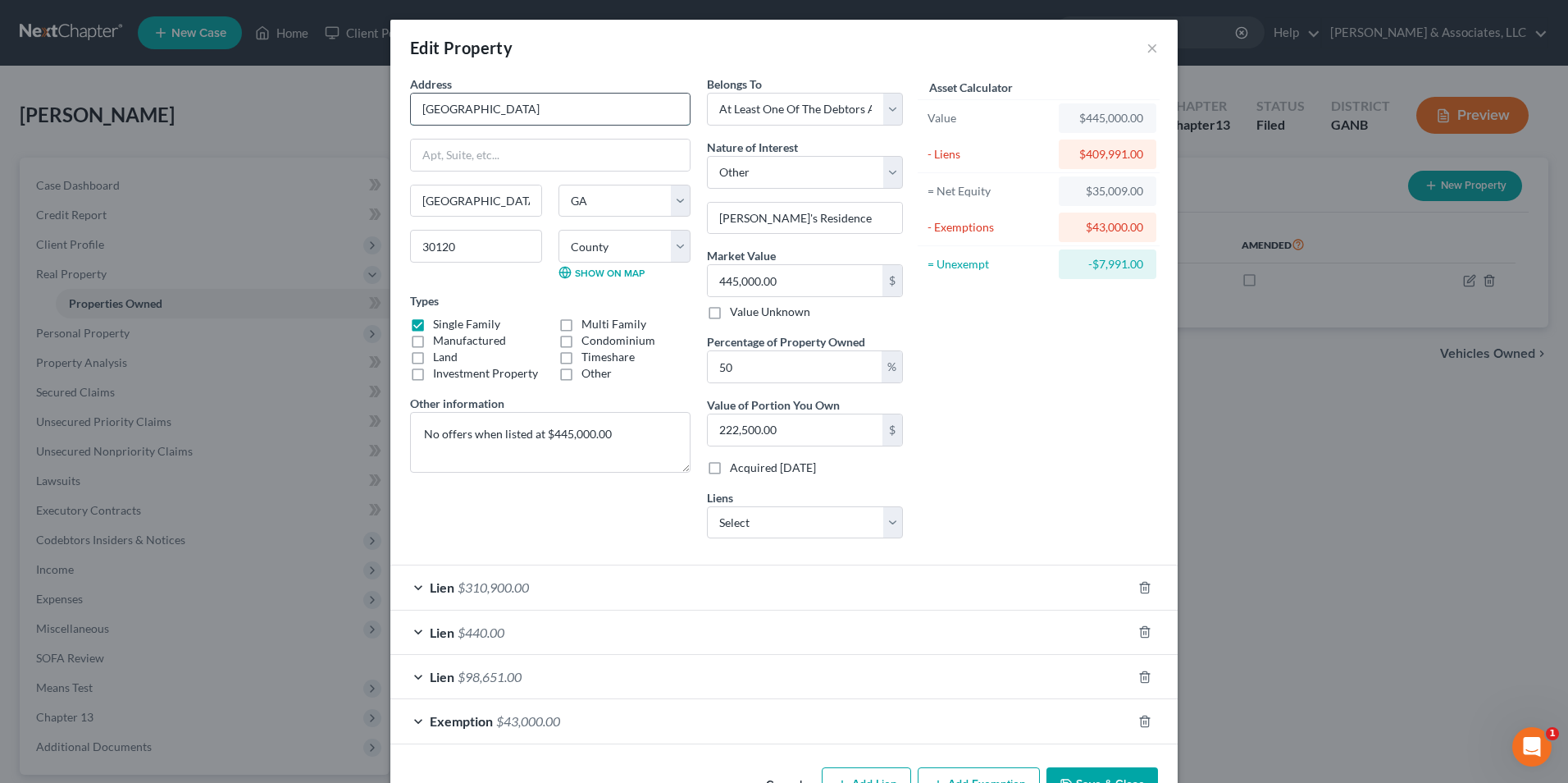
click at [452, 109] on input "35 Welington Dr" at bounding box center [550, 109] width 279 height 31
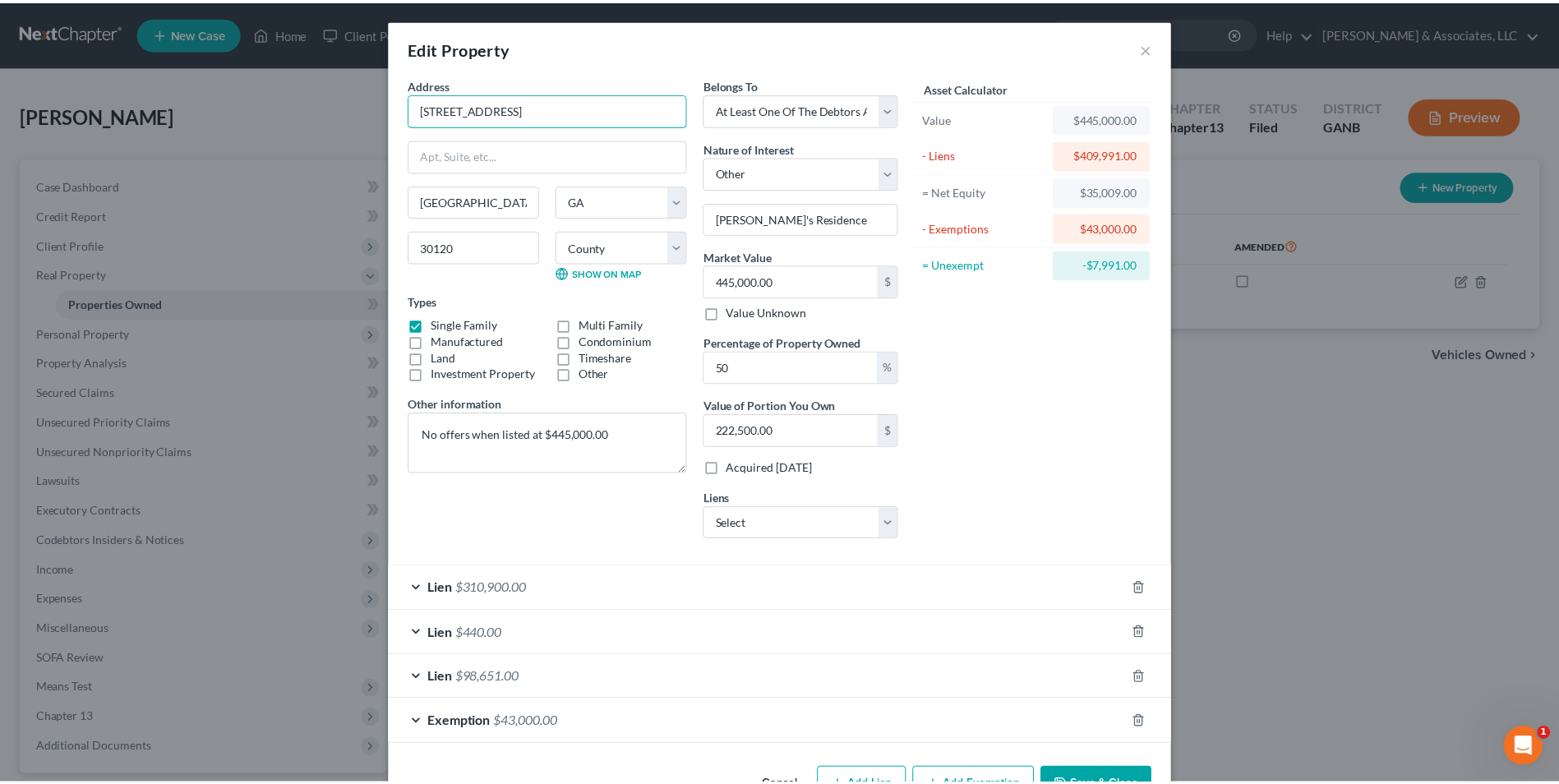
scroll to position [51, 0]
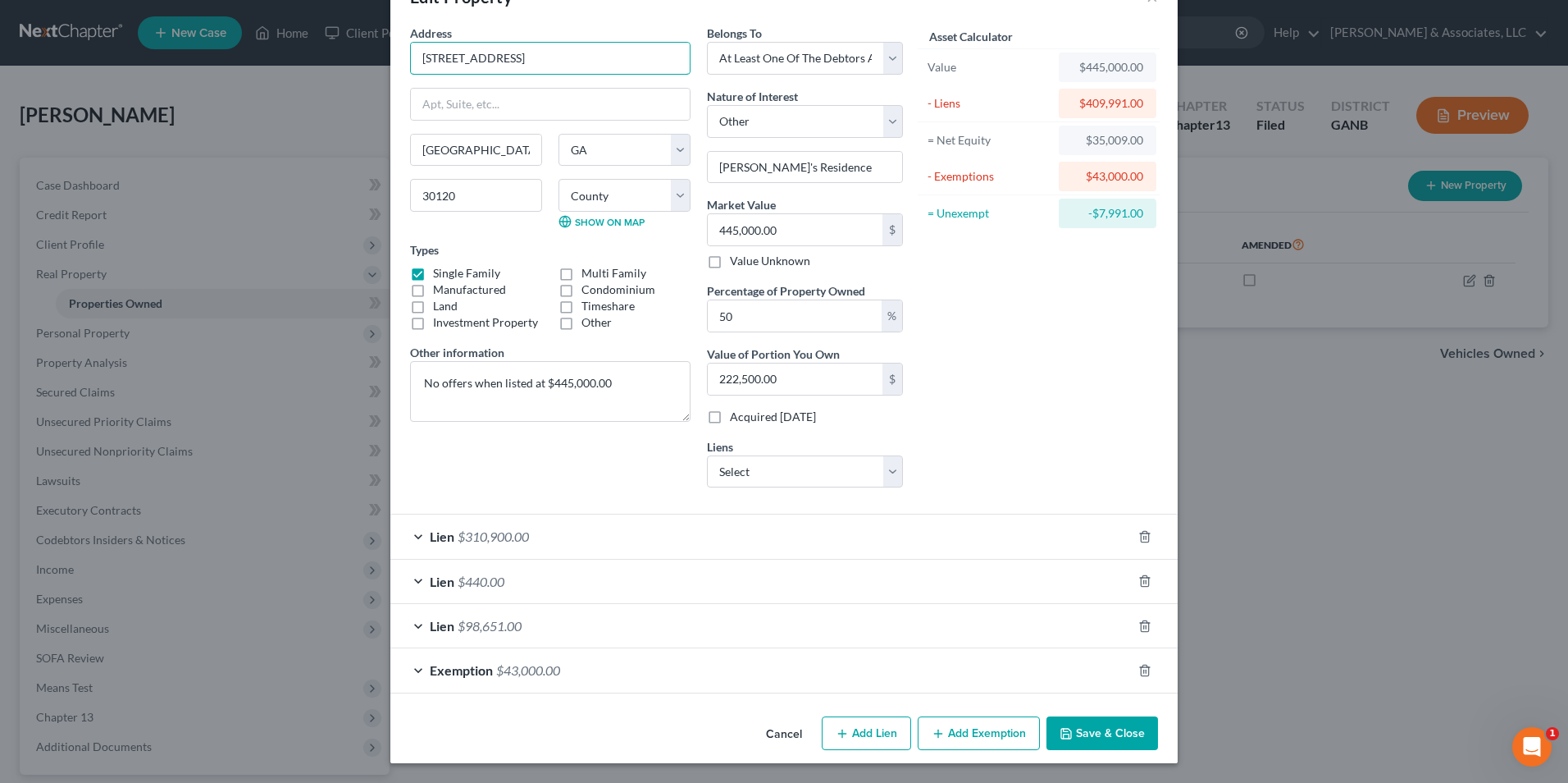
type input "35 Wellington Dr"
click at [1083, 730] on button "Save & Close" at bounding box center [1102, 734] width 112 height 34
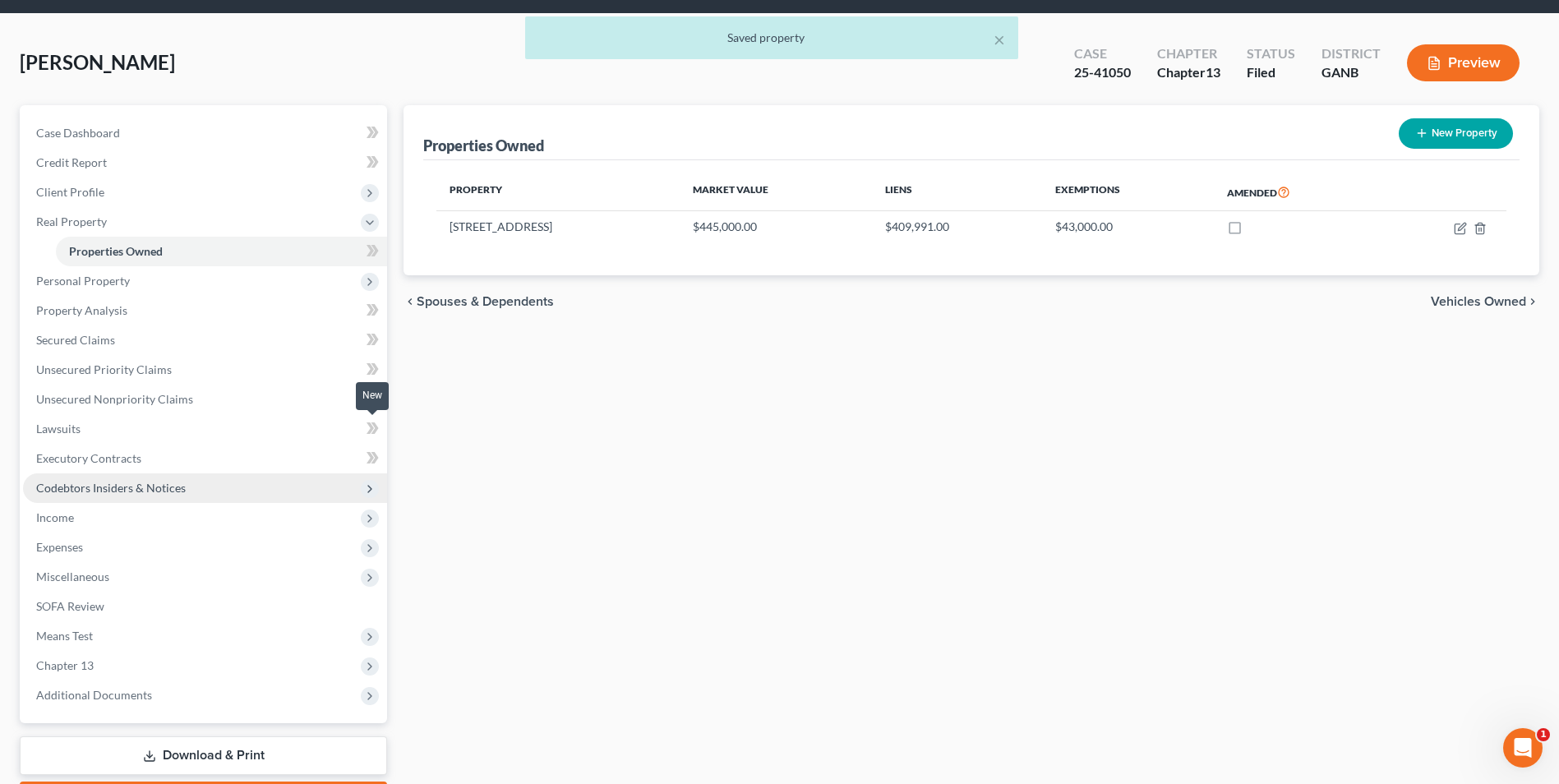
scroll to position [82, 0]
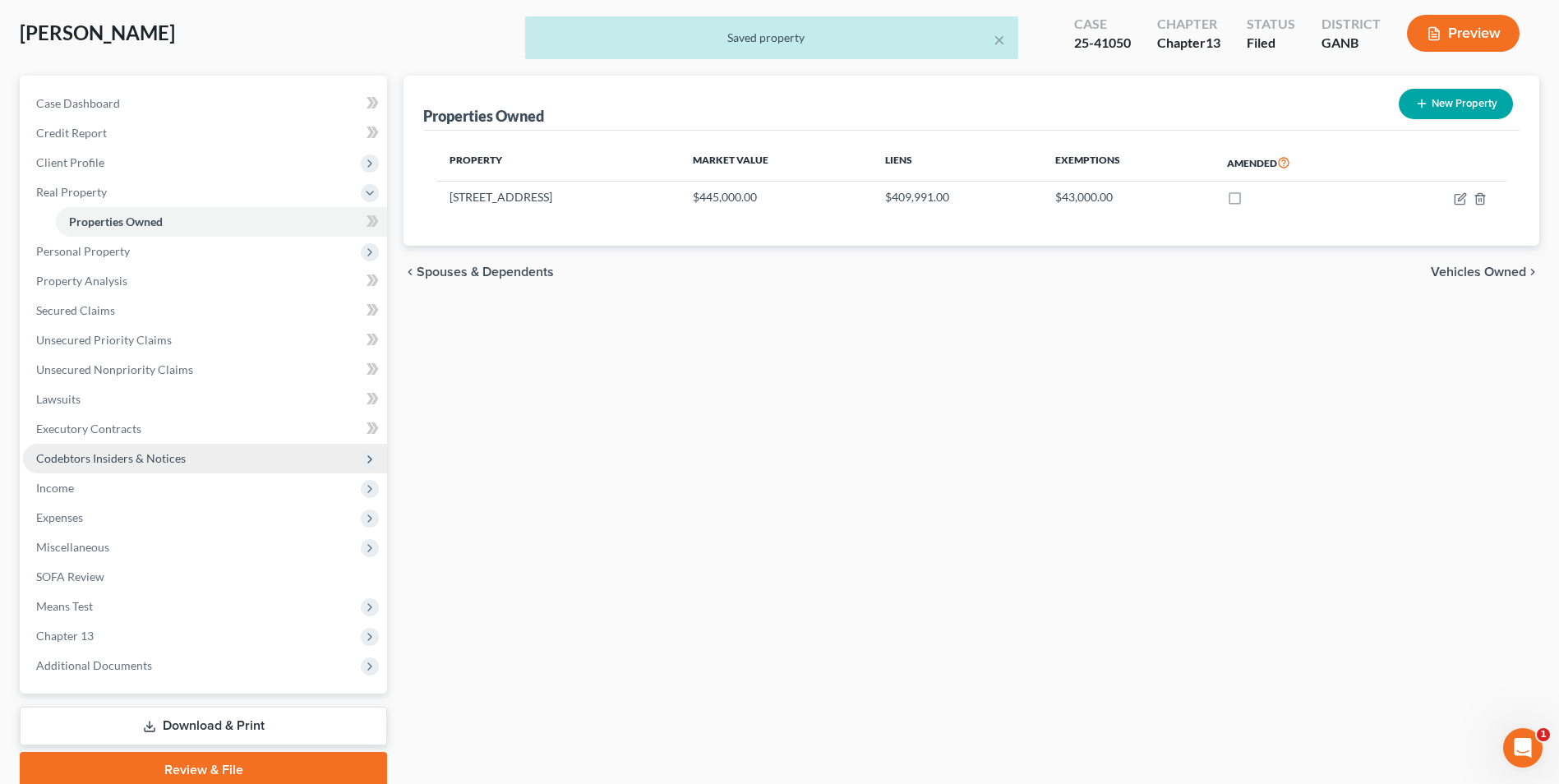
click at [107, 467] on span "Codebtors Insiders & Notices" at bounding box center [204, 458] width 364 height 29
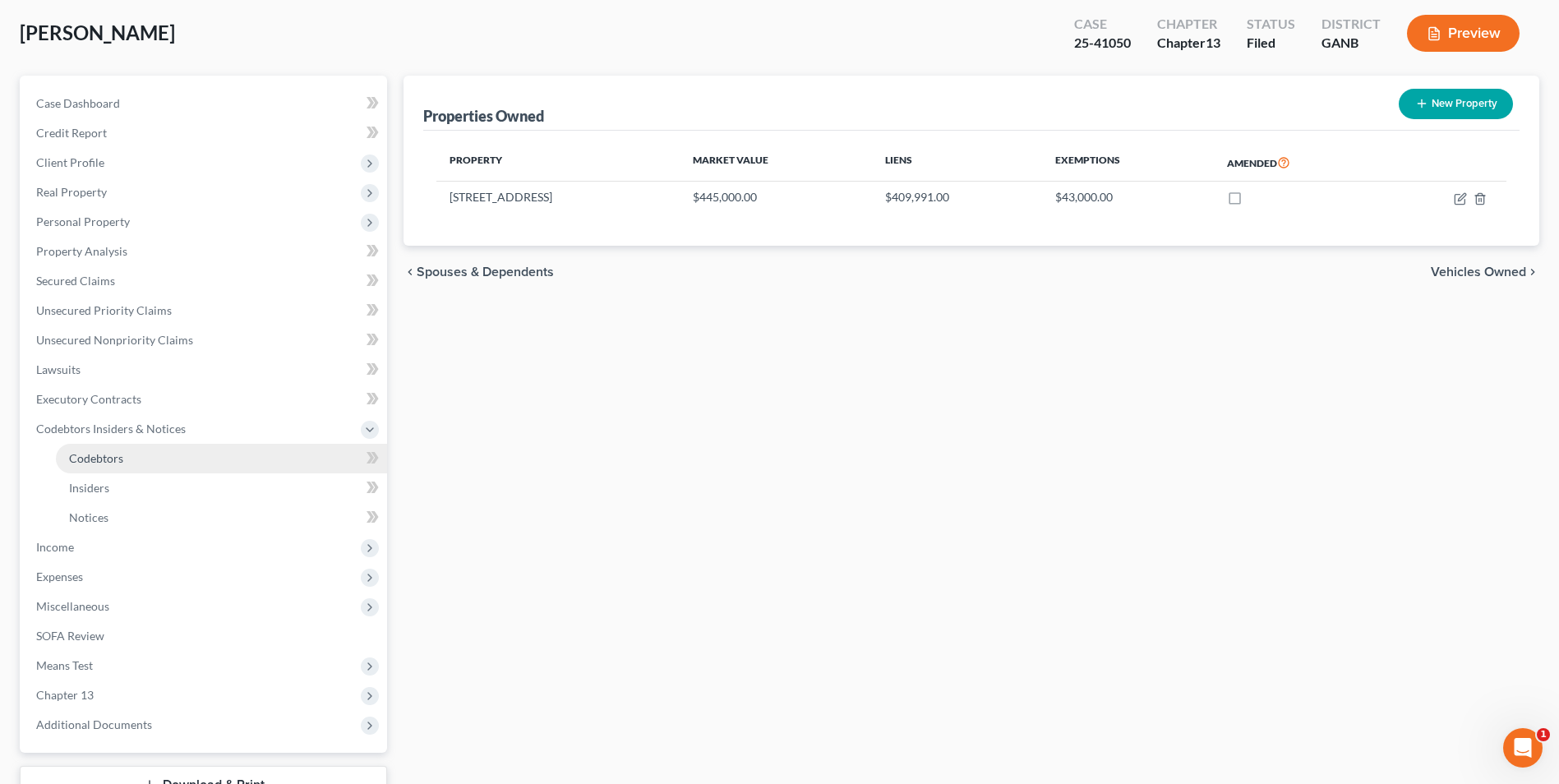
click at [106, 462] on span "Codebtors" at bounding box center [96, 458] width 54 height 14
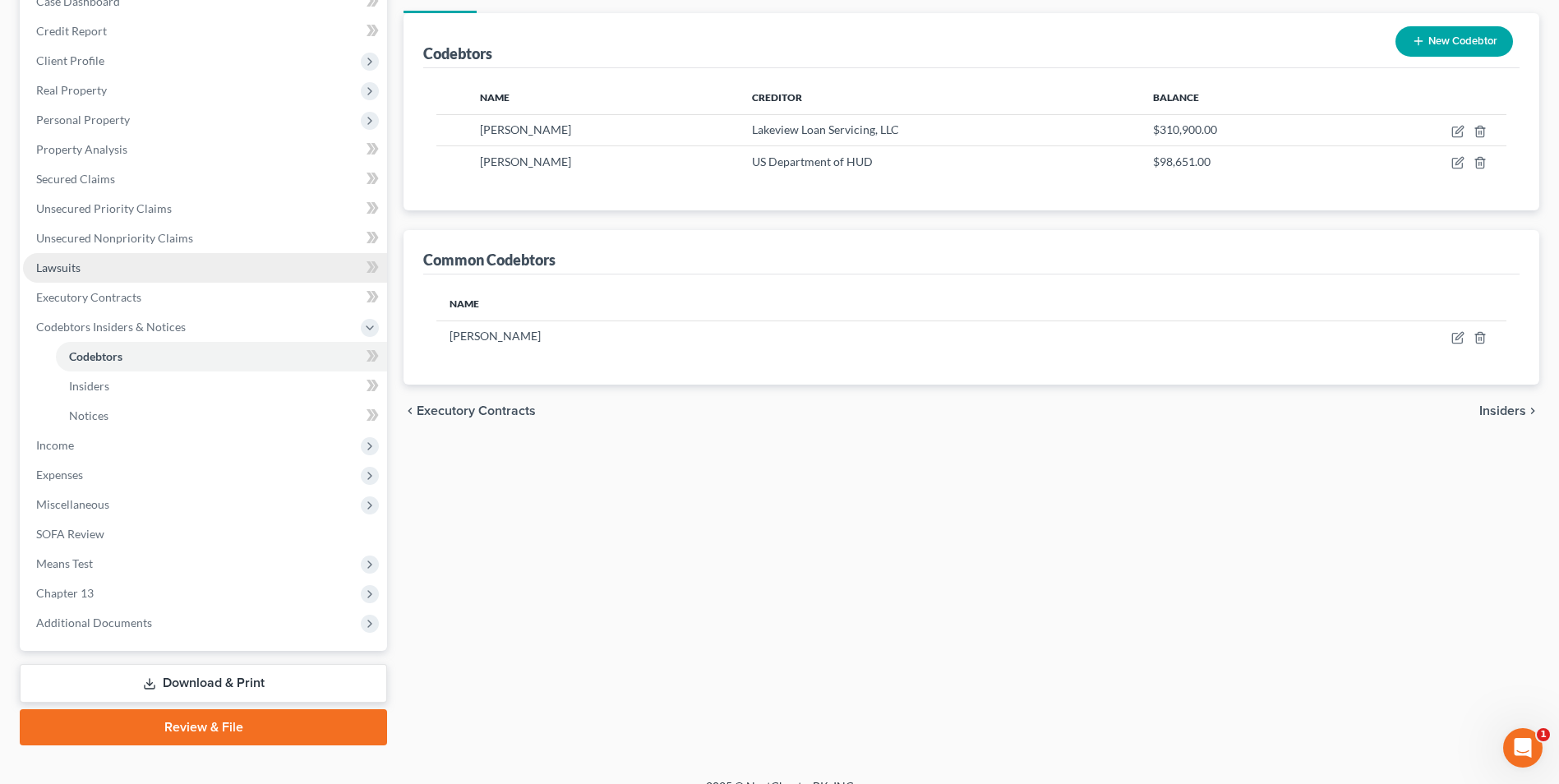
scroll to position [208, 0]
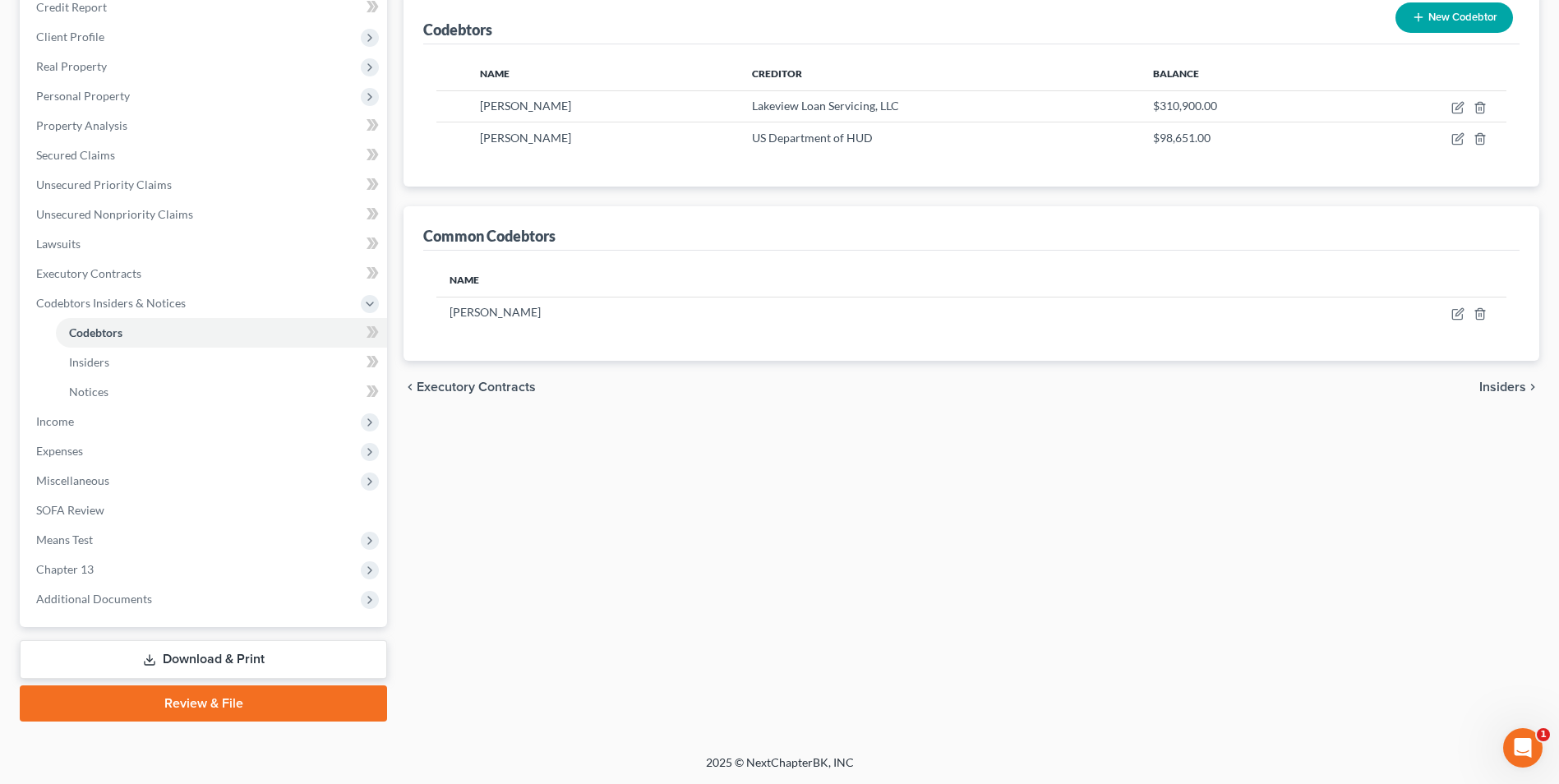
click at [277, 647] on link "Download & Print" at bounding box center [203, 660] width 368 height 39
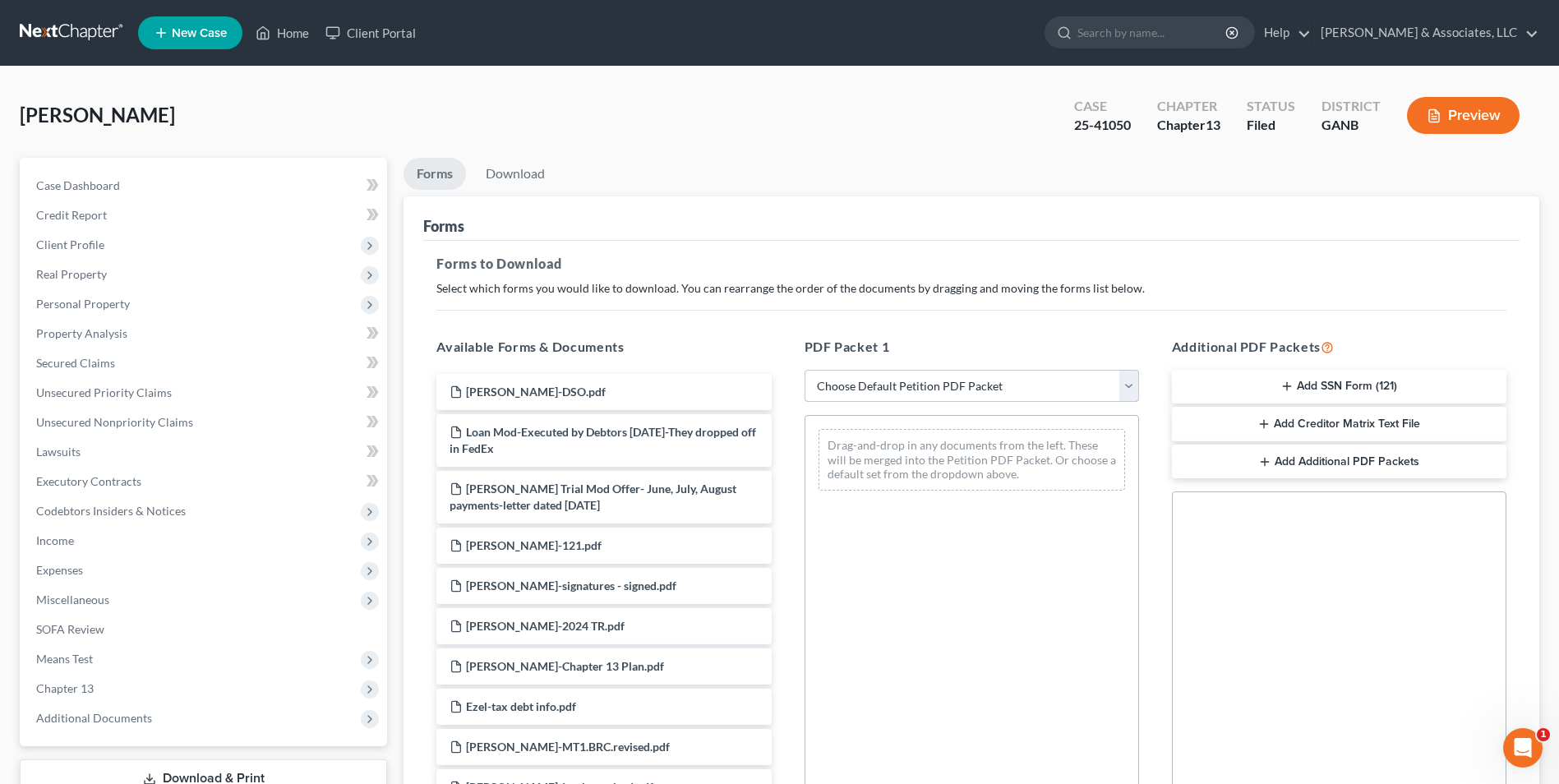
click at [1126, 384] on select "Choose Default Petition PDF Packet Complete Bankruptcy Petition (all forms and …" at bounding box center [972, 386] width 335 height 33
select select "2"
click at [805, 370] on select "Choose Default Petition PDF Packet Complete Bankruptcy Petition (all forms and …" at bounding box center [972, 386] width 335 height 33
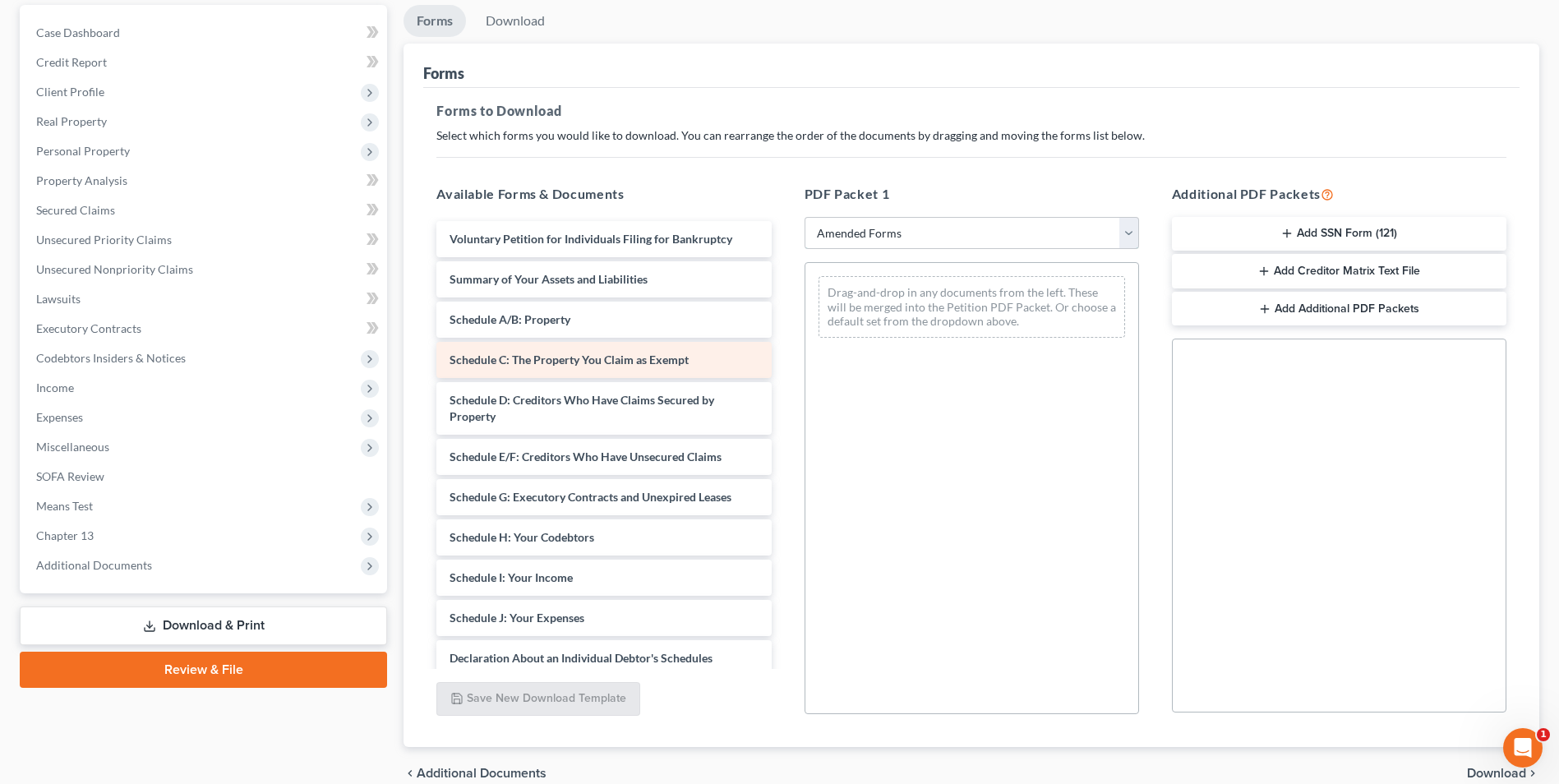
scroll to position [164, 0]
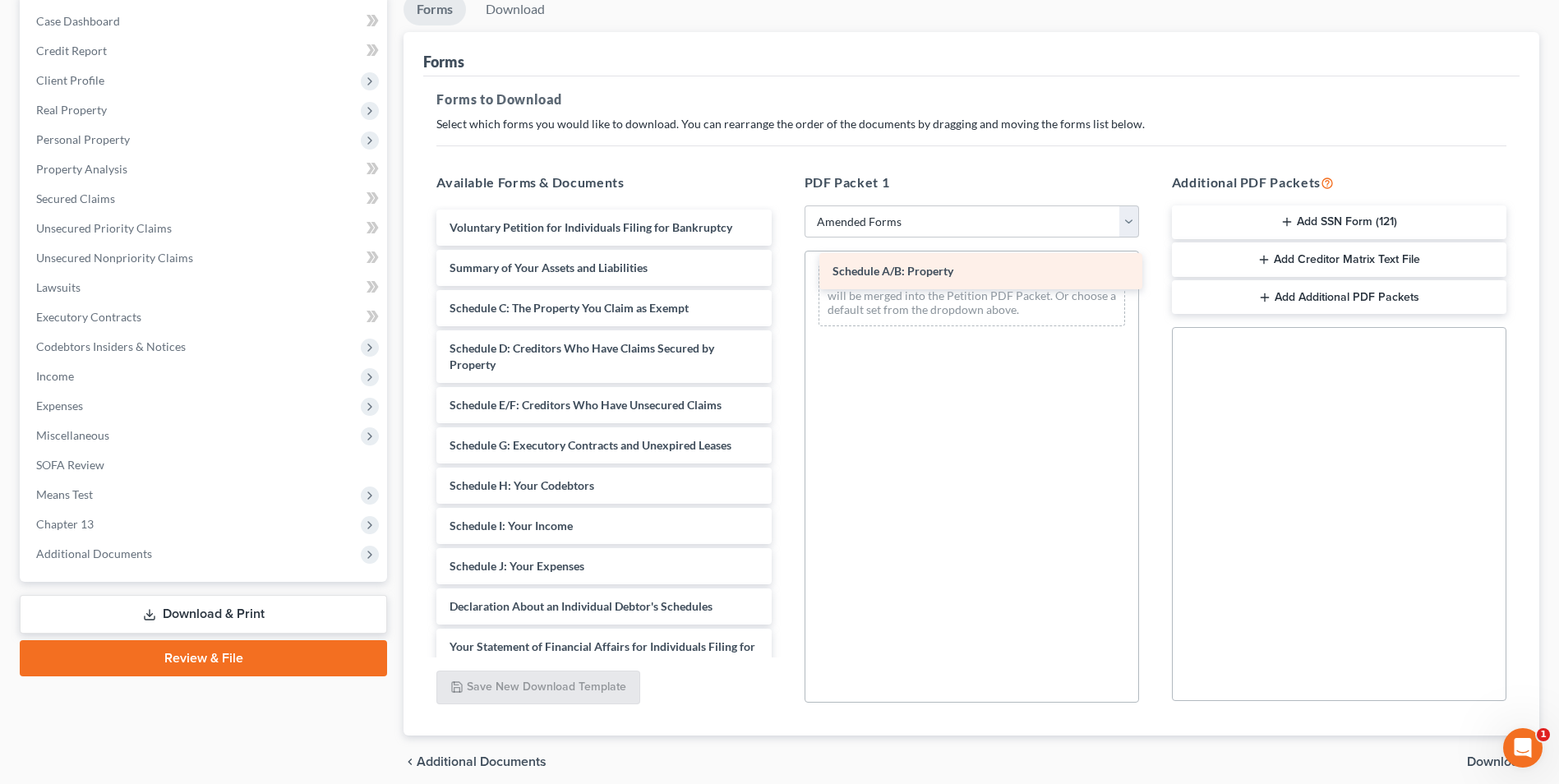
drag, startPoint x: 574, startPoint y: 309, endPoint x: 953, endPoint y: 277, distance: 380.3
click at [784, 277] on div "Schedule A/B: Property Voluntary Petition for Individuals Filing for Bankruptcy…" at bounding box center [604, 555] width 361 height 690
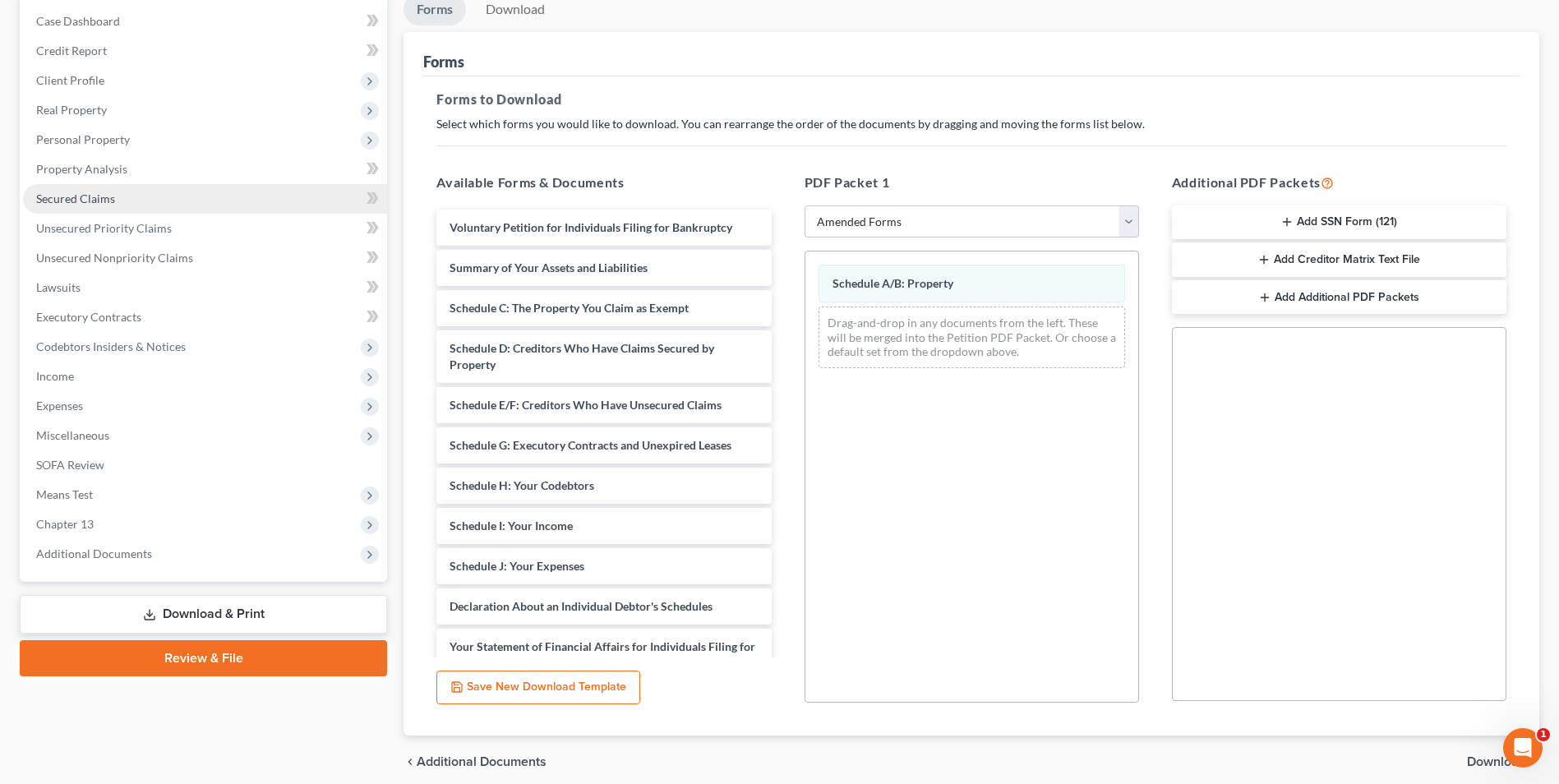
scroll to position [0, 0]
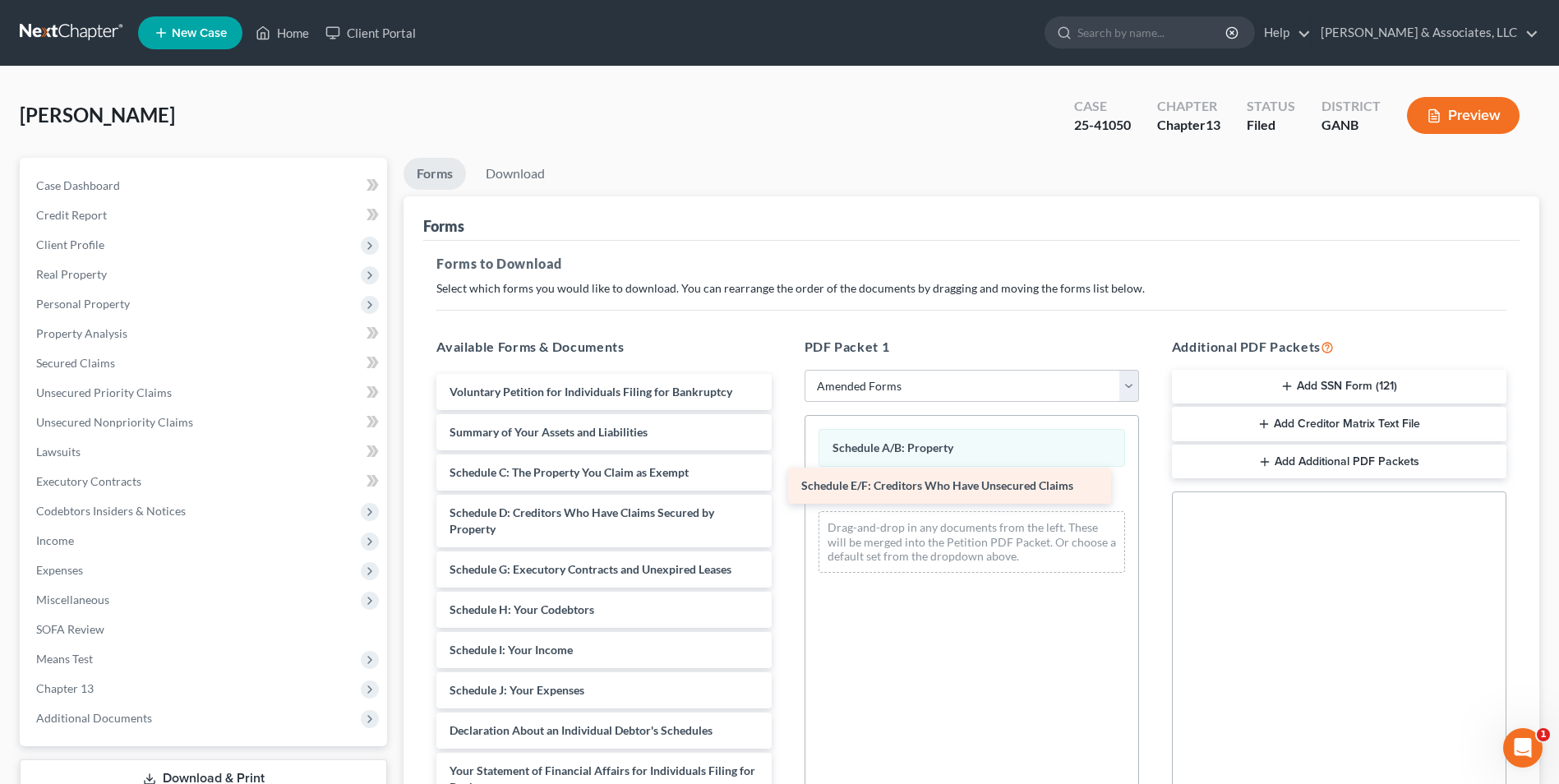
drag, startPoint x: 550, startPoint y: 564, endPoint x: 902, endPoint y: 480, distance: 361.9
click at [784, 480] on div "Schedule E/F: Creditors Who Have Unsecured Claims Voluntary Petition for Indivi…" at bounding box center [604, 698] width 361 height 649
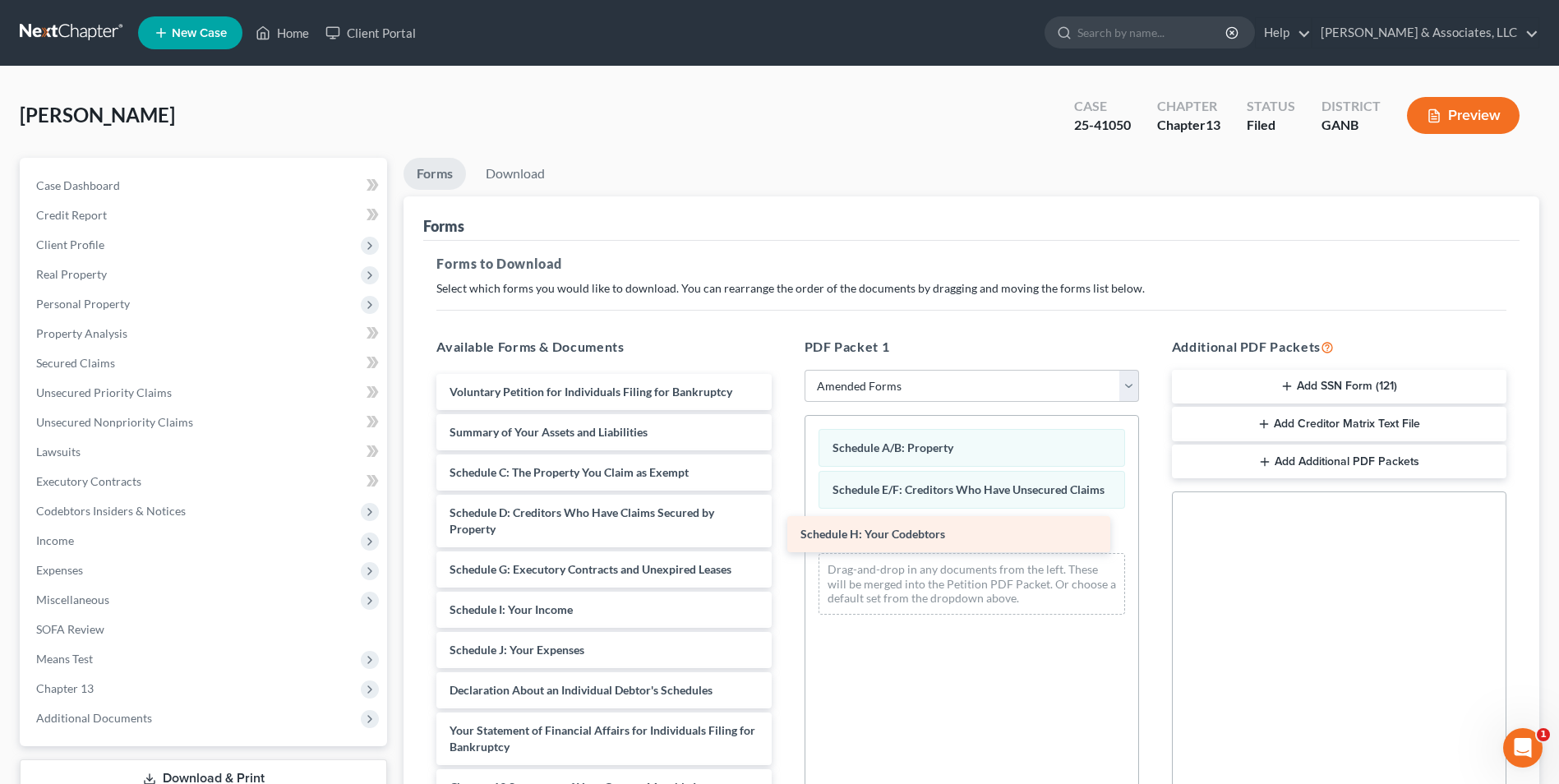
drag, startPoint x: 612, startPoint y: 603, endPoint x: 963, endPoint y: 527, distance: 359.1
click at [784, 527] on div "Schedule H: Your Codebtors Voluntary Petition for Individuals Filing for Bankru…" at bounding box center [604, 678] width 361 height 609
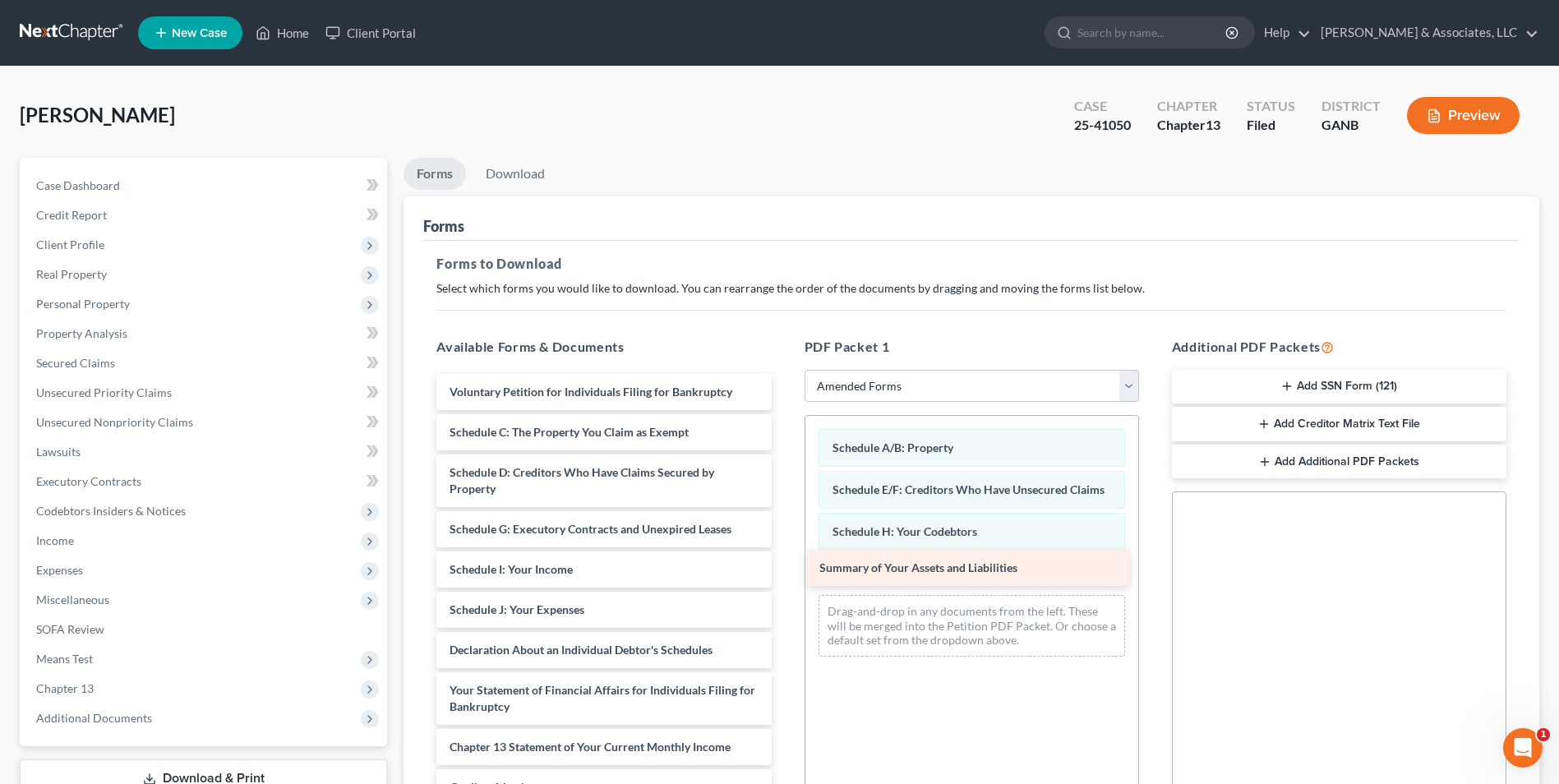
drag, startPoint x: 664, startPoint y: 430, endPoint x: 1034, endPoint y: 566, distance: 394.2
click at [784, 566] on div "Summary of Your Assets and Liabilities Voluntary Petition for Individuals Filin…" at bounding box center [604, 658] width 361 height 568
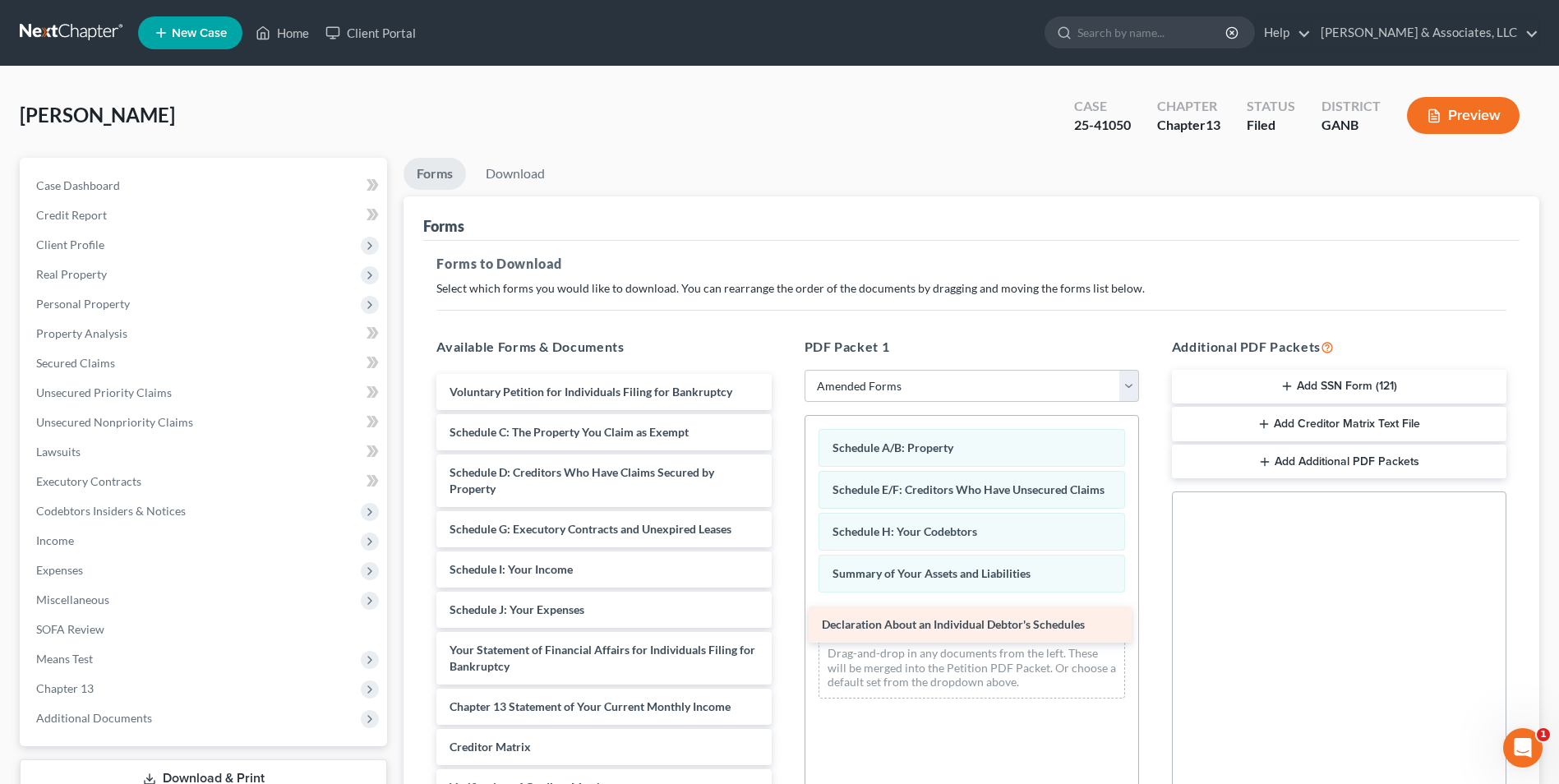
drag, startPoint x: 581, startPoint y: 647, endPoint x: 953, endPoint y: 621, distance: 372.9
click at [784, 621] on div "Declaration About an Individual Debtor's Schedules Voluntary Petition for Indiv…" at bounding box center [604, 638] width 361 height 528
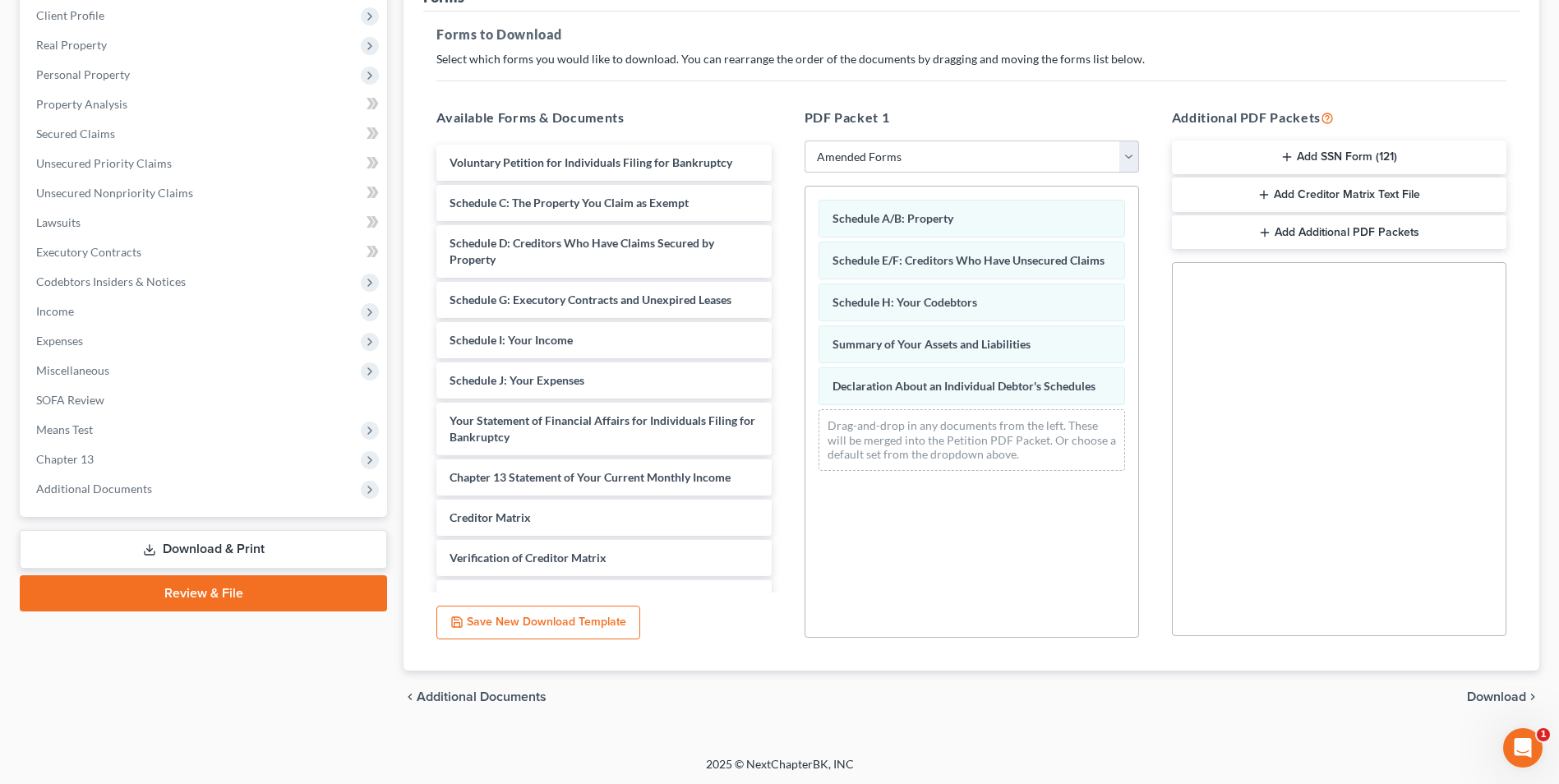
scroll to position [231, 0]
click at [1498, 698] on span "Download" at bounding box center [1497, 696] width 59 height 13
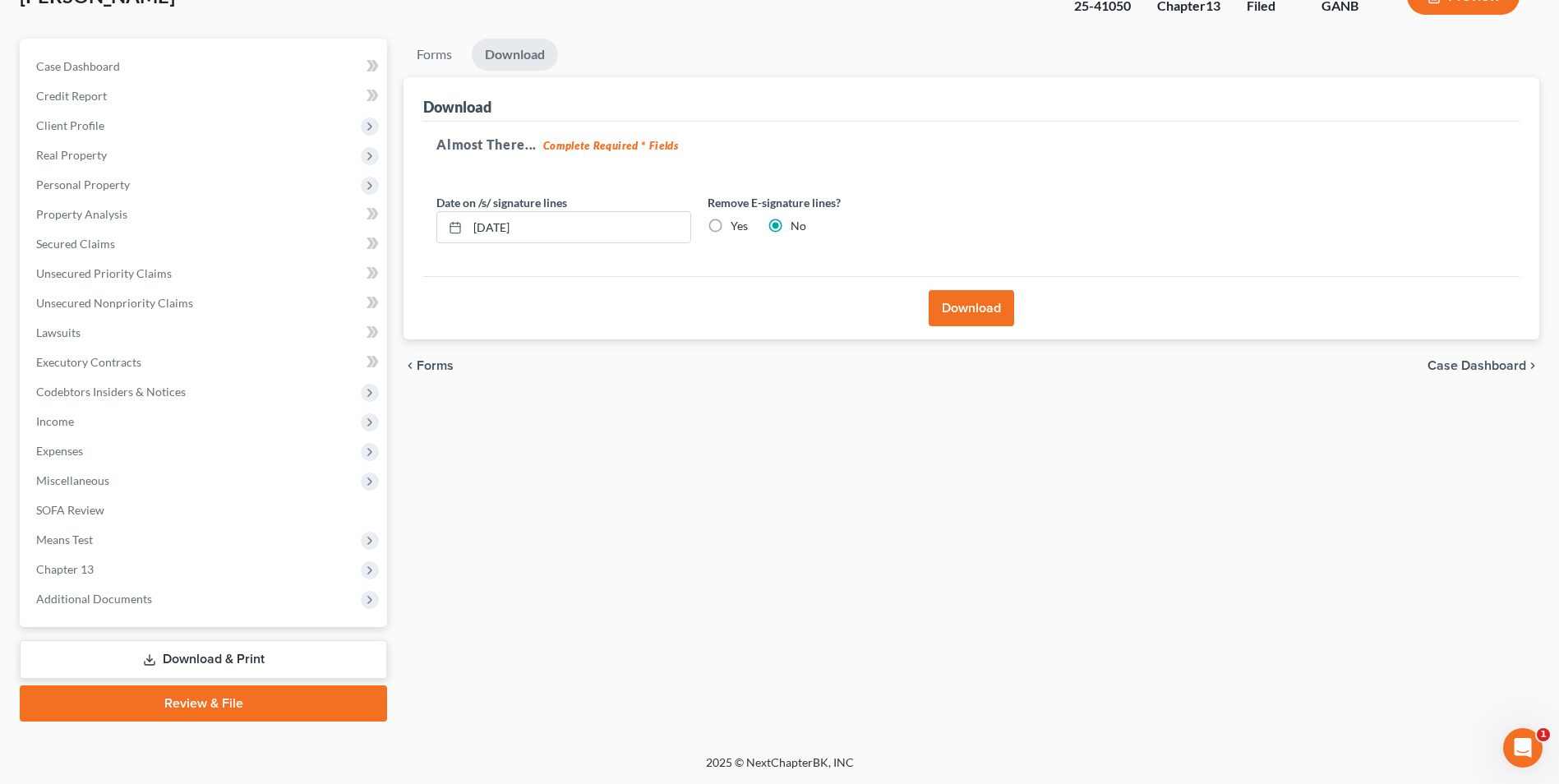
scroll to position [119, 0]
click at [959, 299] on button "Download" at bounding box center [972, 308] width 86 height 36
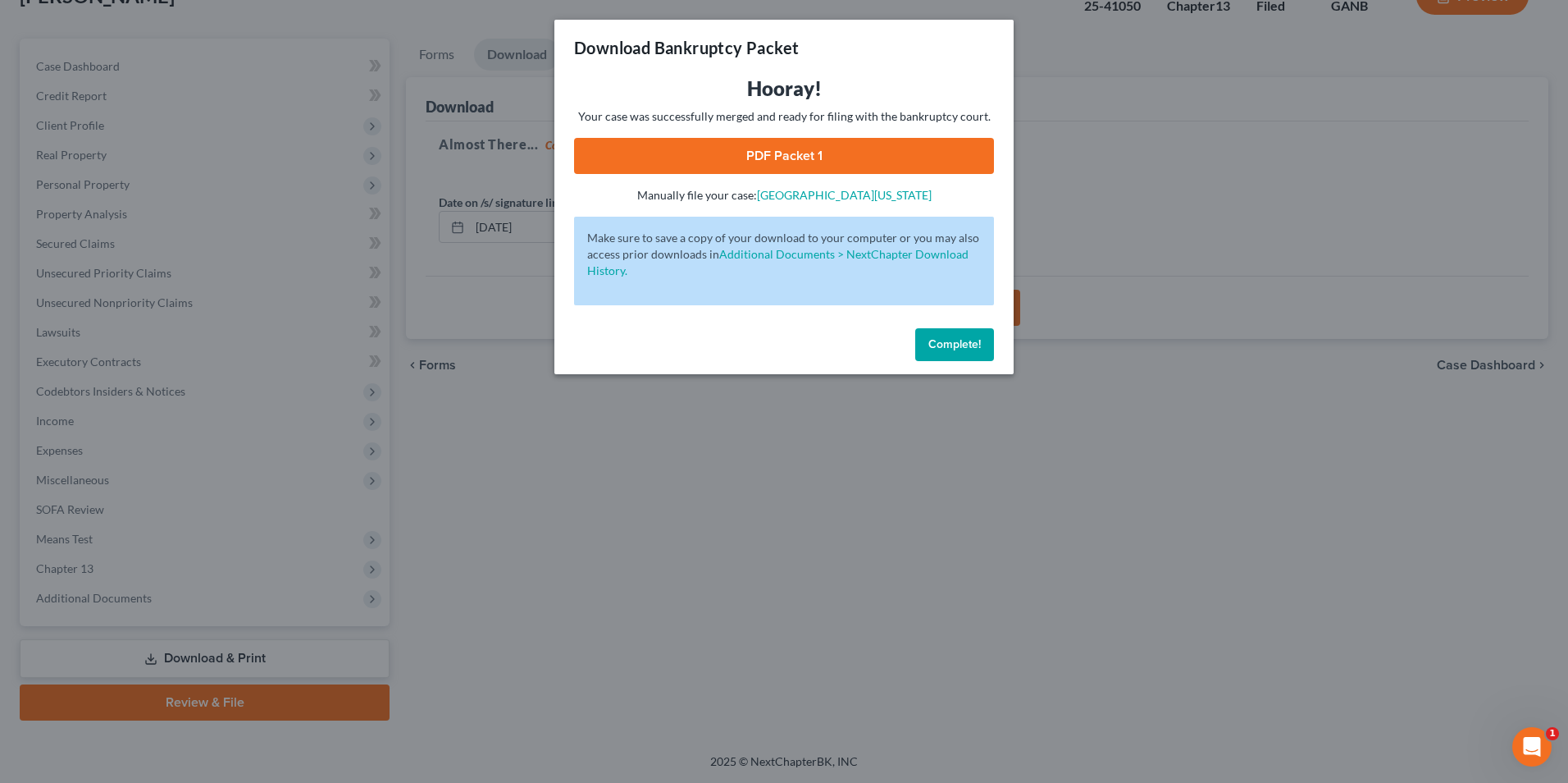
click at [889, 162] on link "PDF Packet 1" at bounding box center [784, 156] width 420 height 36
click at [956, 351] on button "Complete!" at bounding box center [954, 345] width 79 height 33
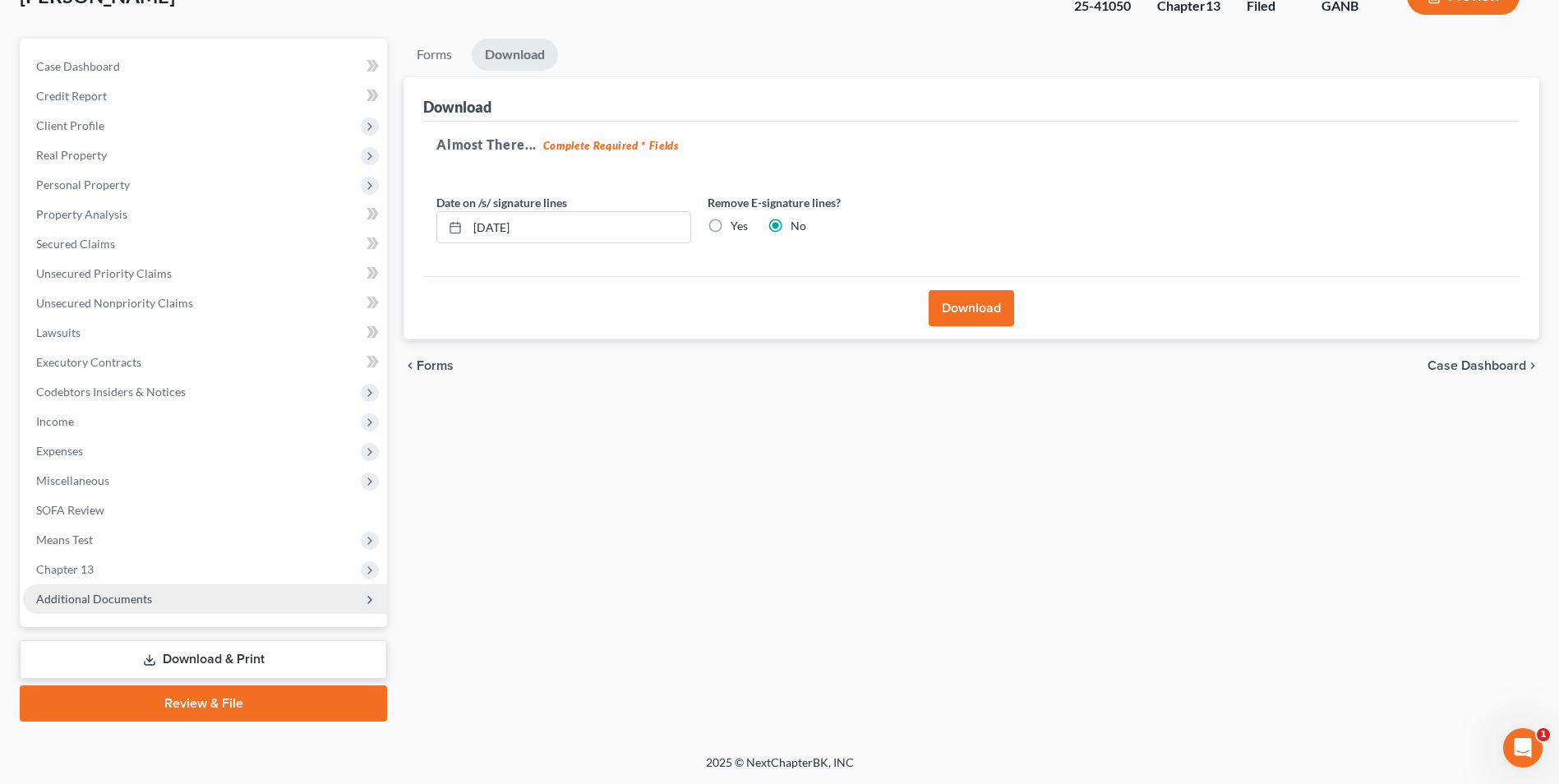
click at [125, 595] on span "Additional Documents" at bounding box center [94, 599] width 116 height 14
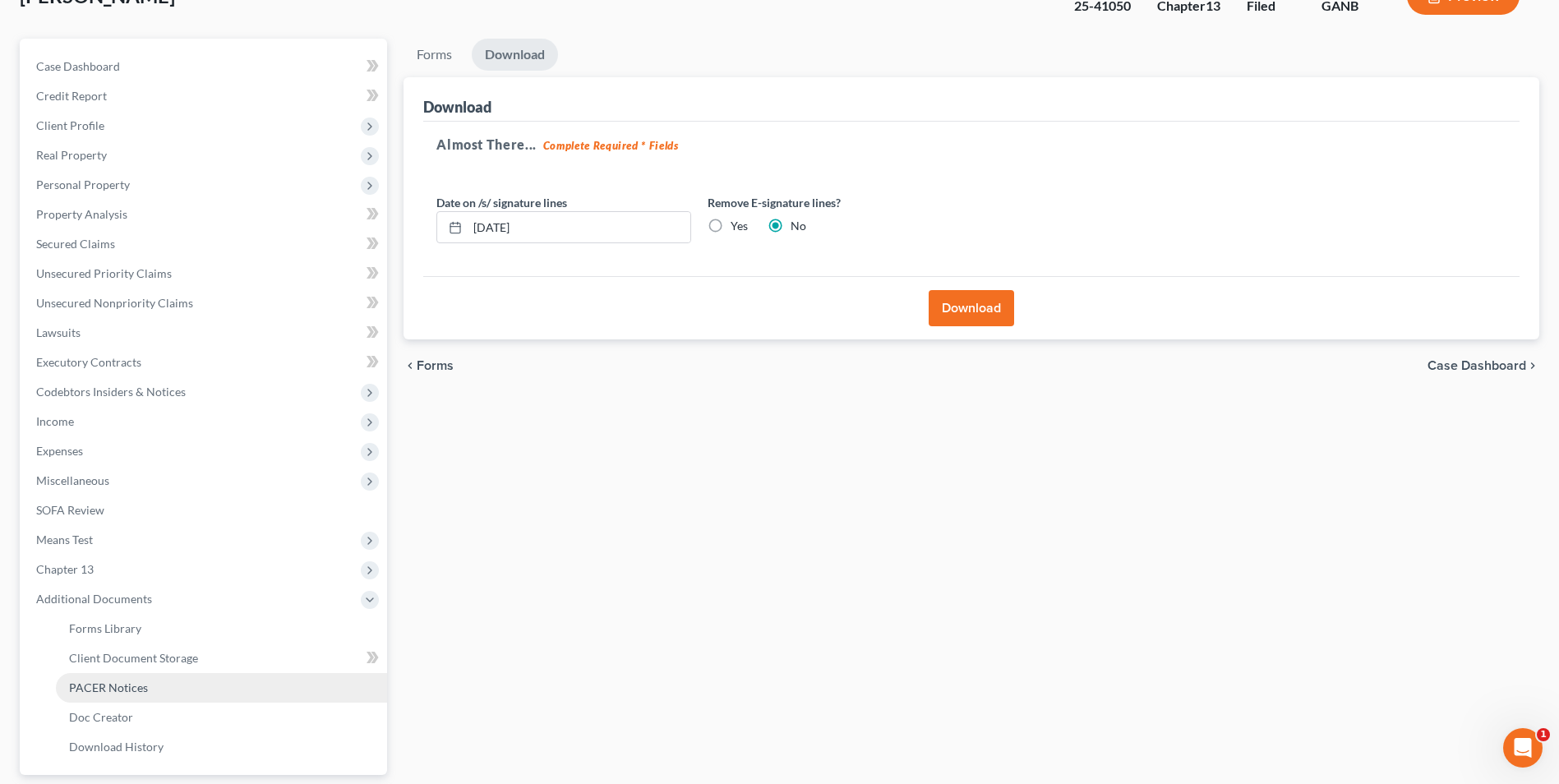
click at [118, 685] on span "PACER Notices" at bounding box center [108, 687] width 79 height 14
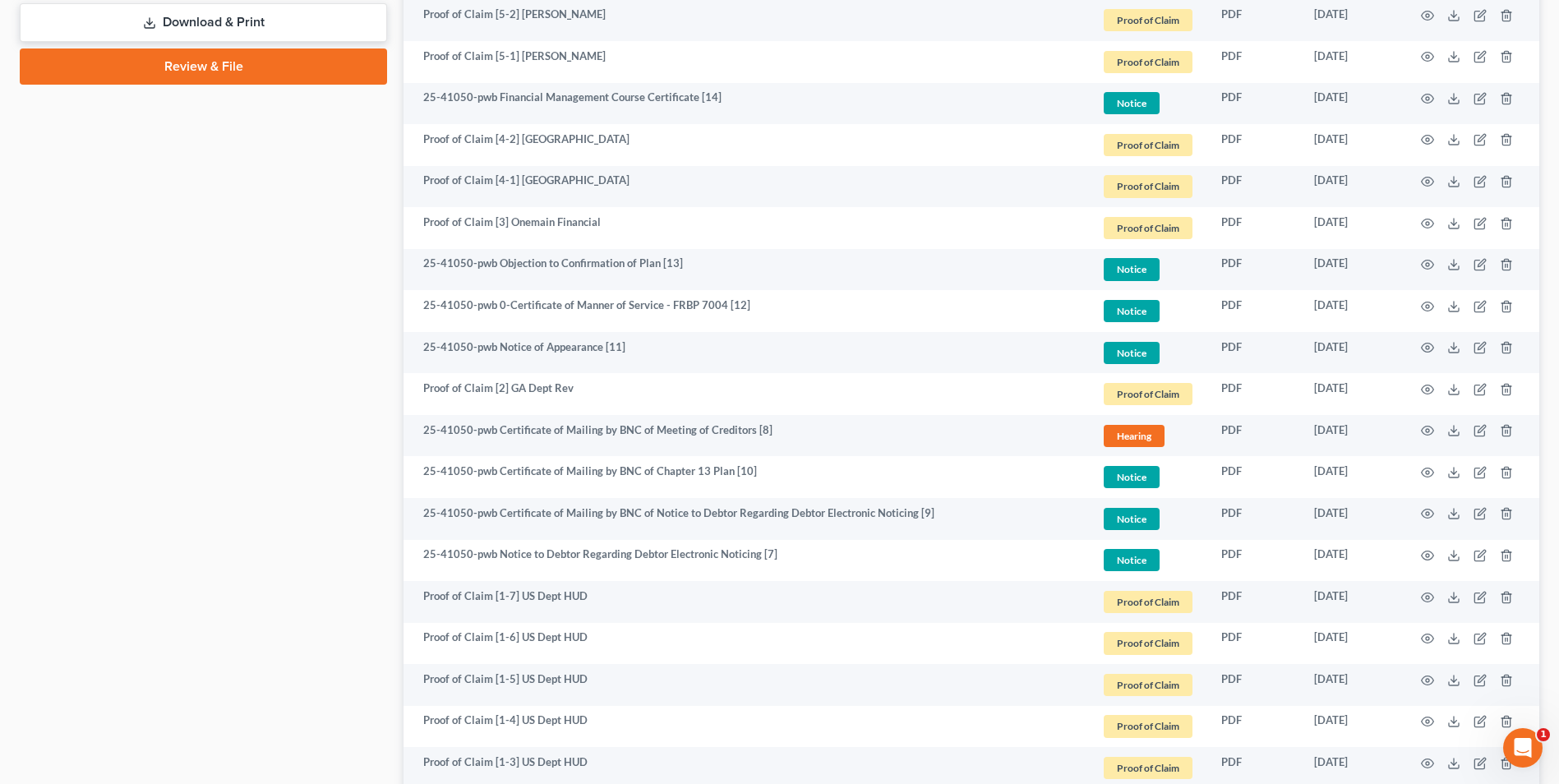
scroll to position [1387, 0]
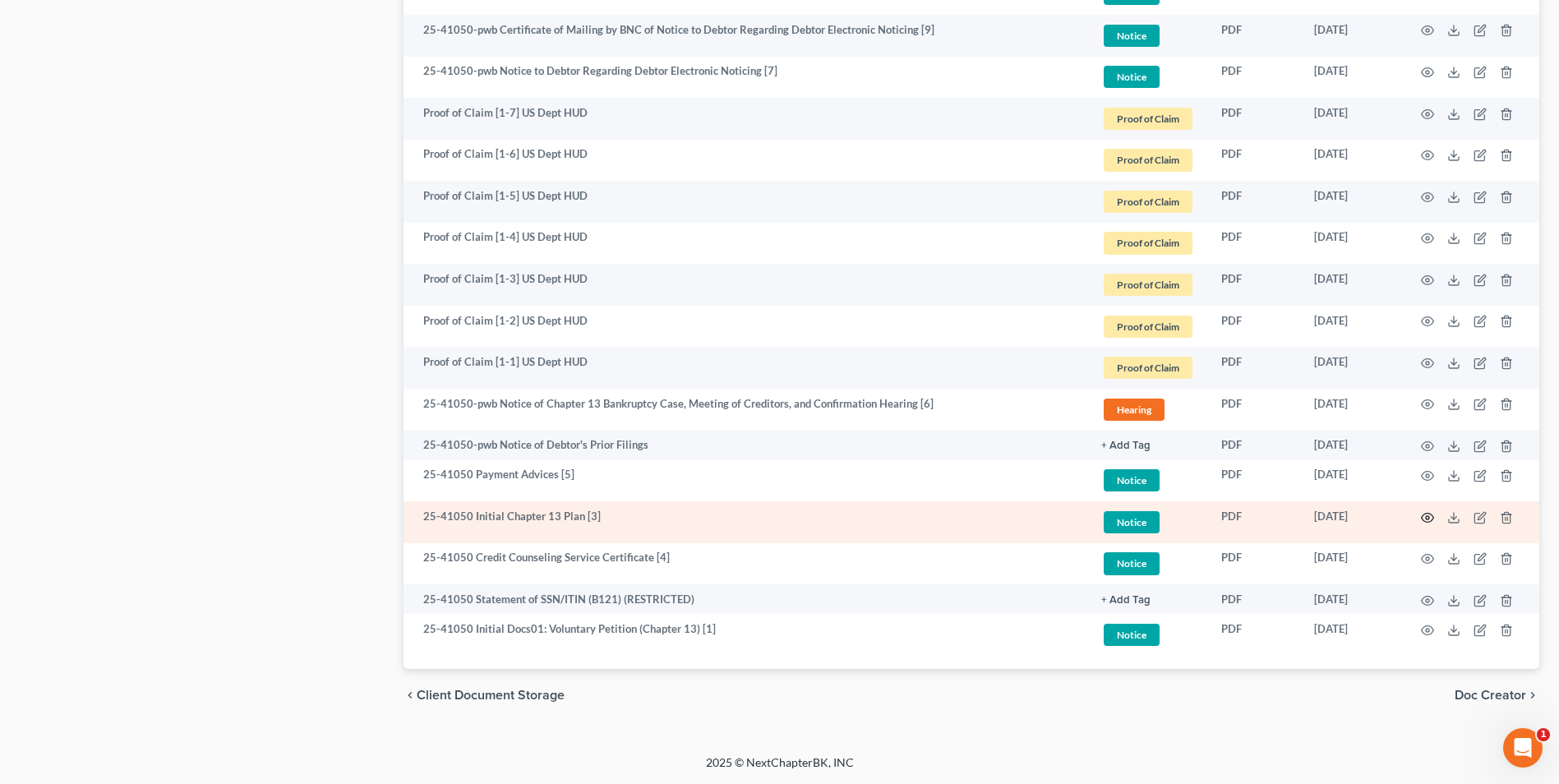
click at [1430, 515] on icon "button" at bounding box center [1428, 518] width 13 height 13
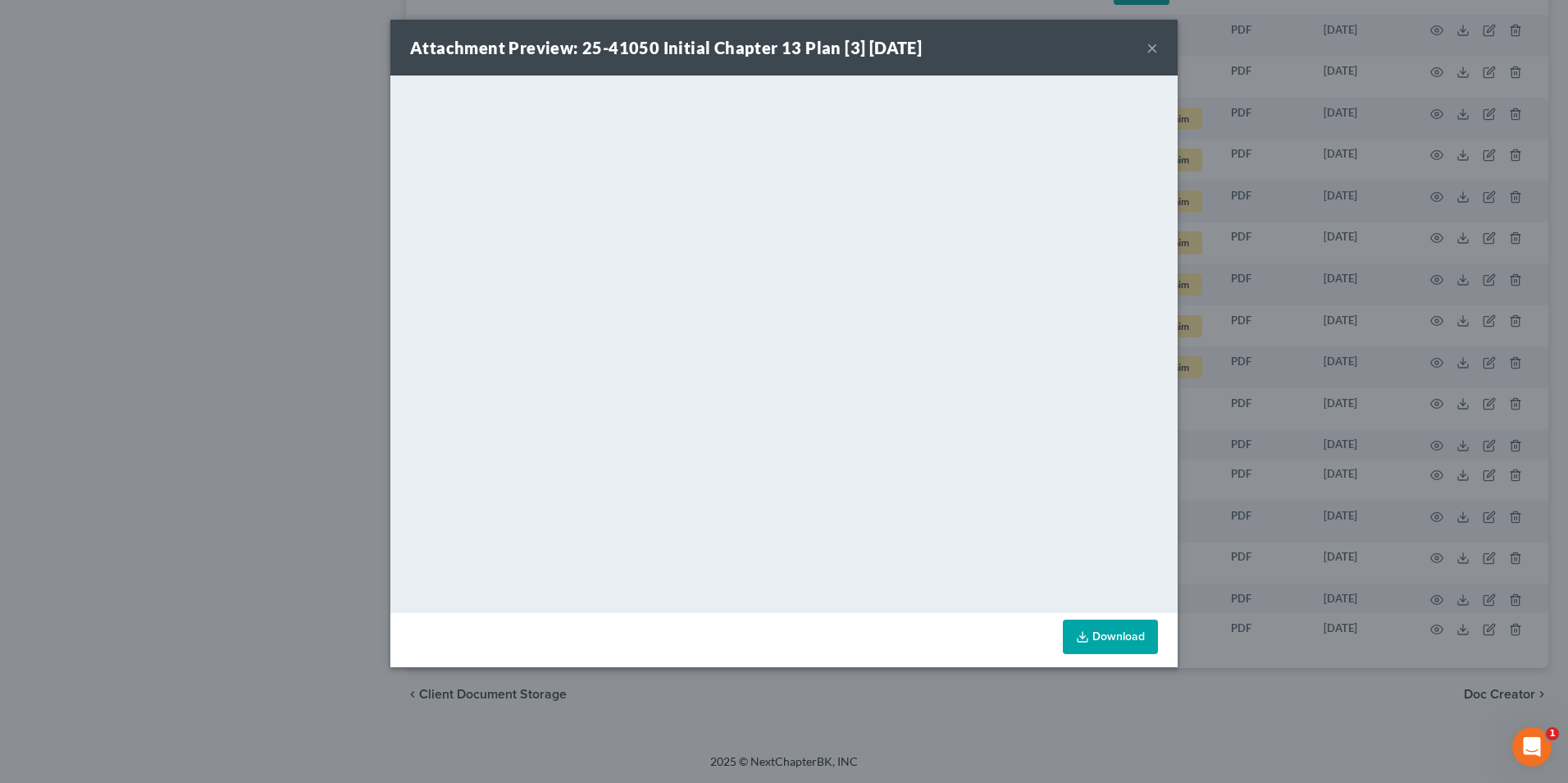
click at [1155, 51] on button "×" at bounding box center [1153, 47] width 11 height 20
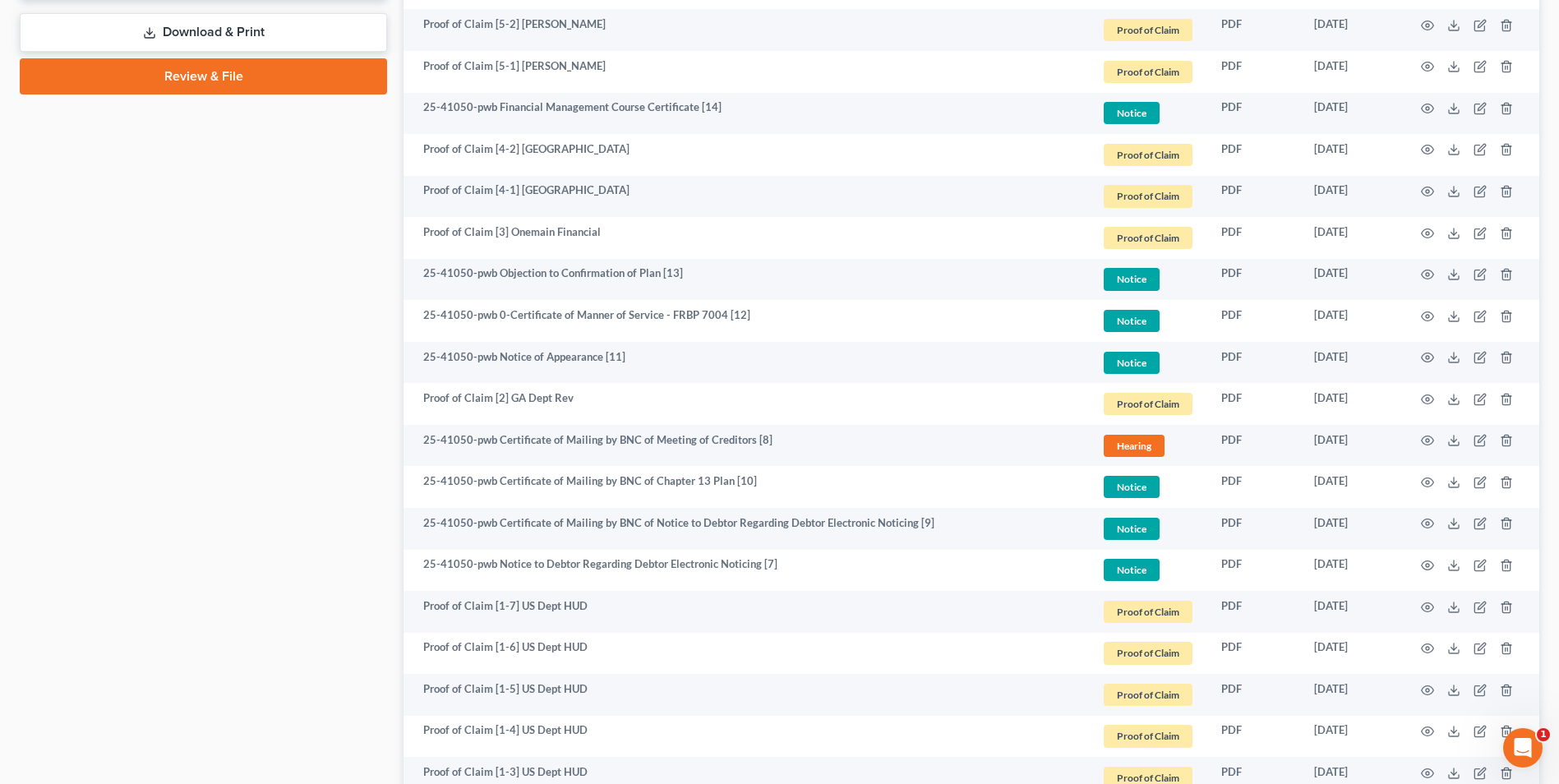
scroll to position [319, 0]
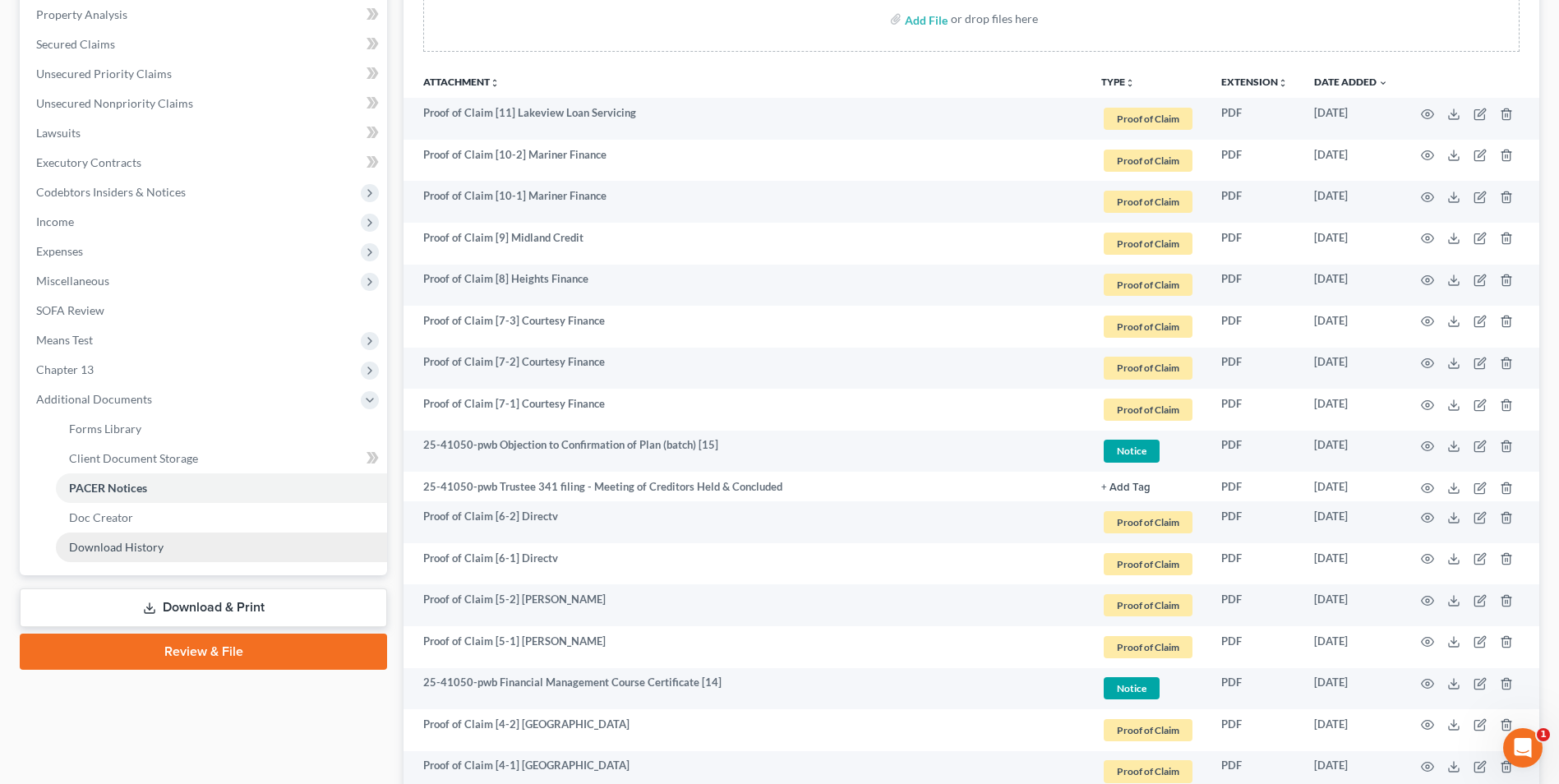
click at [269, 596] on link "Download & Print" at bounding box center [203, 607] width 368 height 39
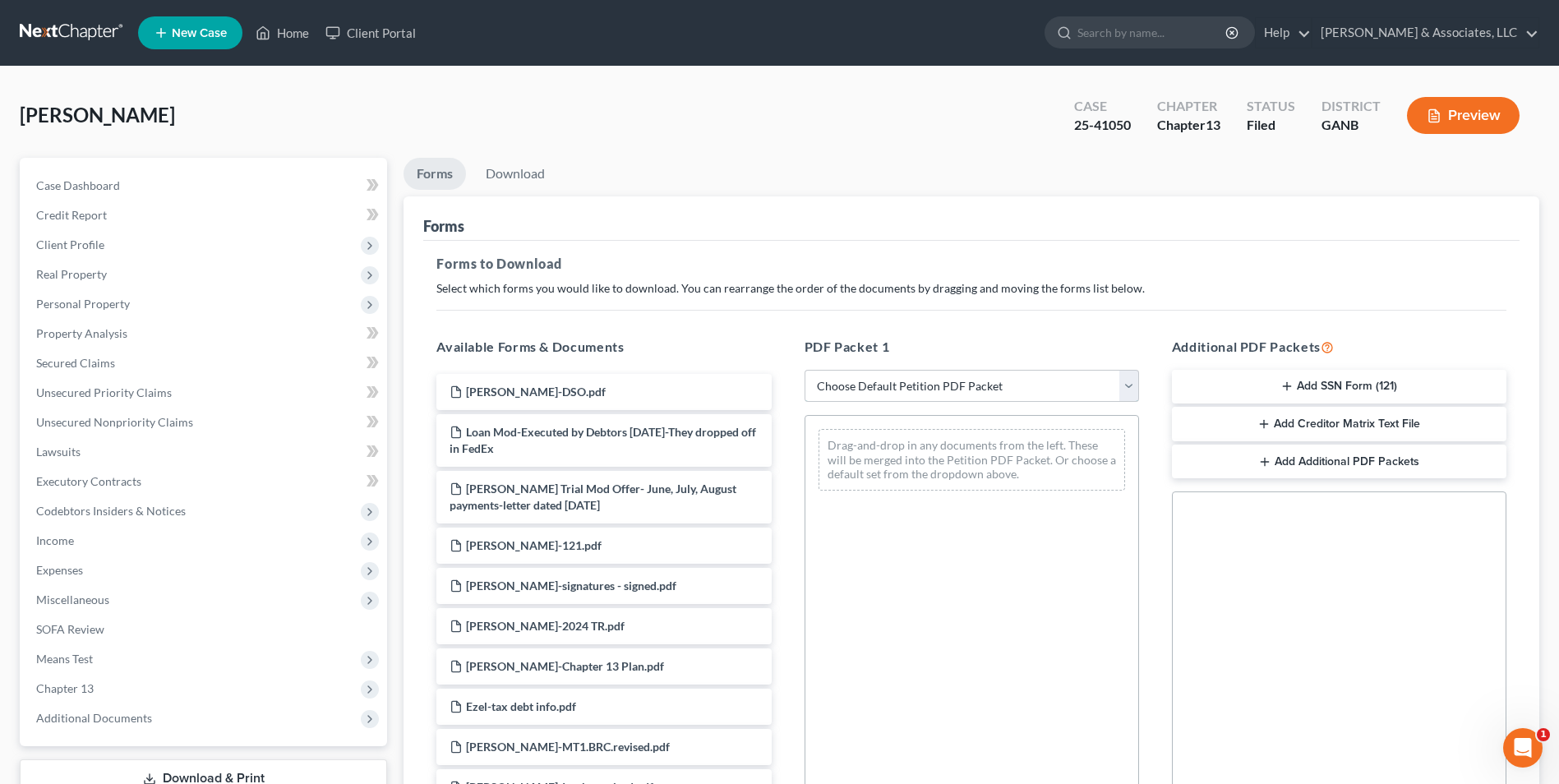
click at [1133, 384] on select "Choose Default Petition PDF Packet Complete Bankruptcy Petition (all forms and …" at bounding box center [972, 386] width 335 height 33
select select "2"
click at [805, 370] on select "Choose Default Petition PDF Packet Complete Bankruptcy Petition (all forms and …" at bounding box center [972, 386] width 335 height 33
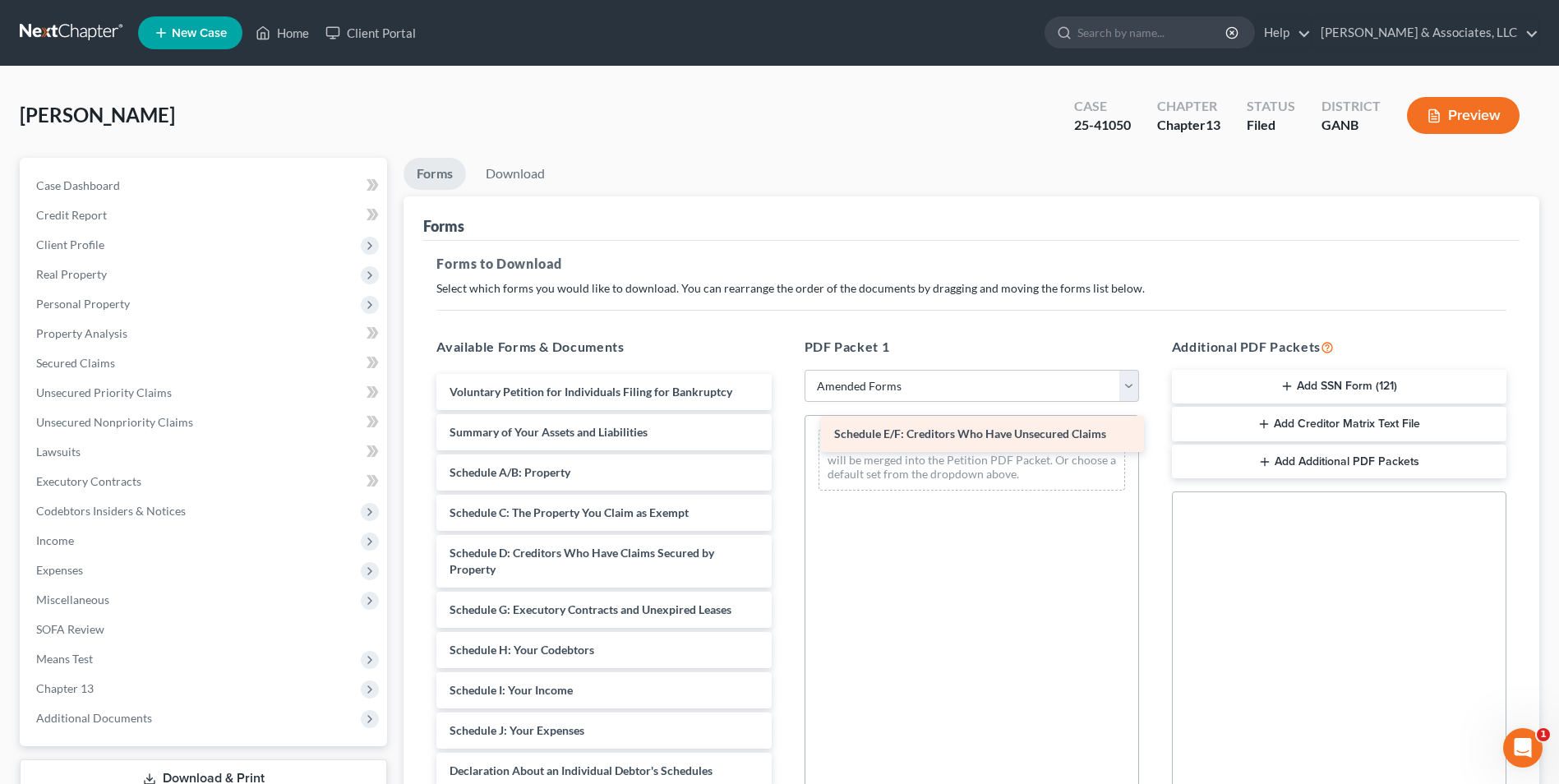
drag, startPoint x: 547, startPoint y: 604, endPoint x: 932, endPoint y: 429, distance: 422.9
click at [784, 429] on div "Schedule E/F: Creditors Who Have Unsecured Claims Voluntary Petition for Indivi…" at bounding box center [604, 718] width 361 height 690
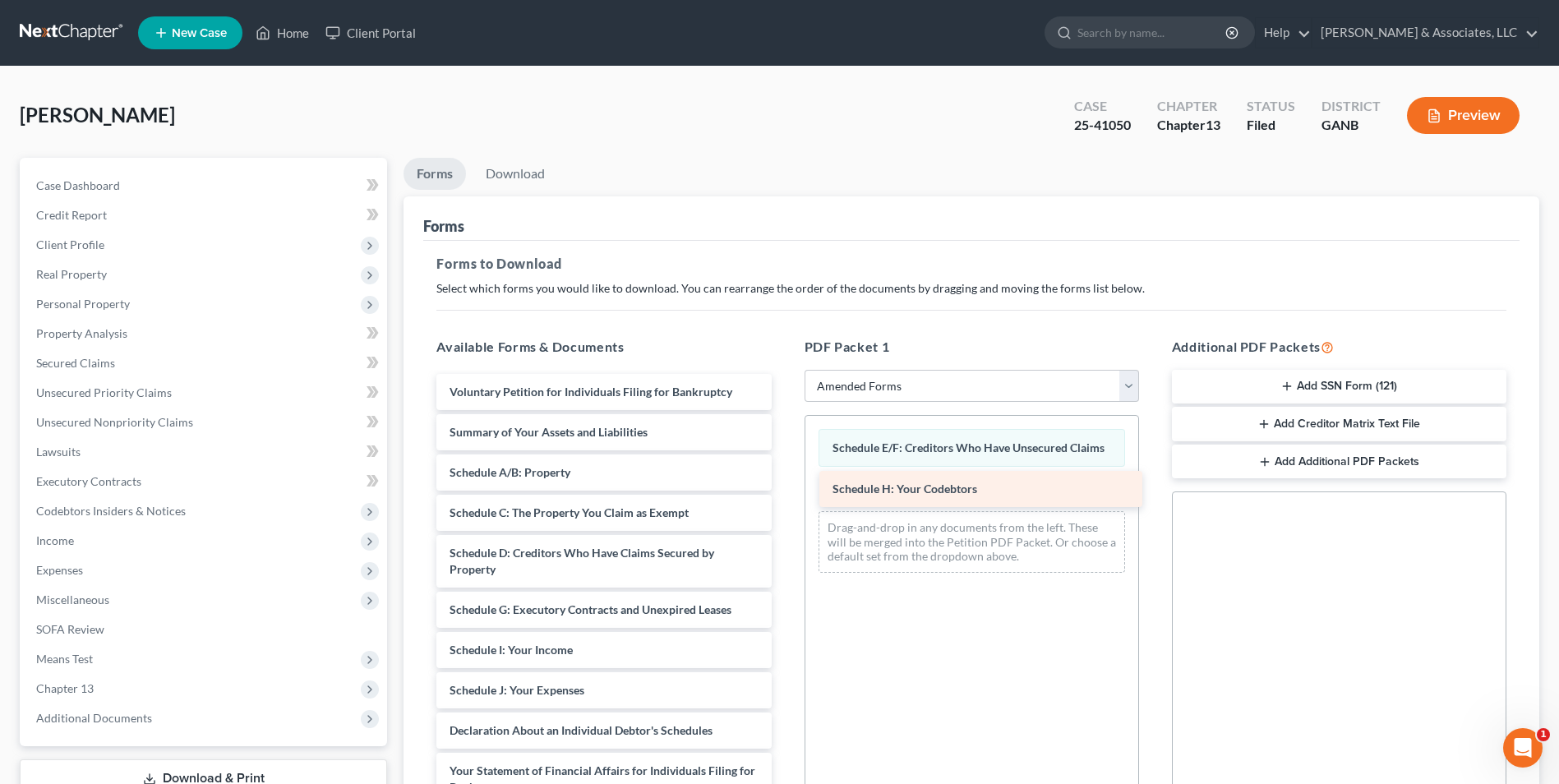
drag, startPoint x: 550, startPoint y: 649, endPoint x: 932, endPoint y: 489, distance: 414.2
click at [784, 489] on div "Schedule H: Your Codebtors Voluntary Petition for Individuals Filing for Bankru…" at bounding box center [604, 698] width 361 height 649
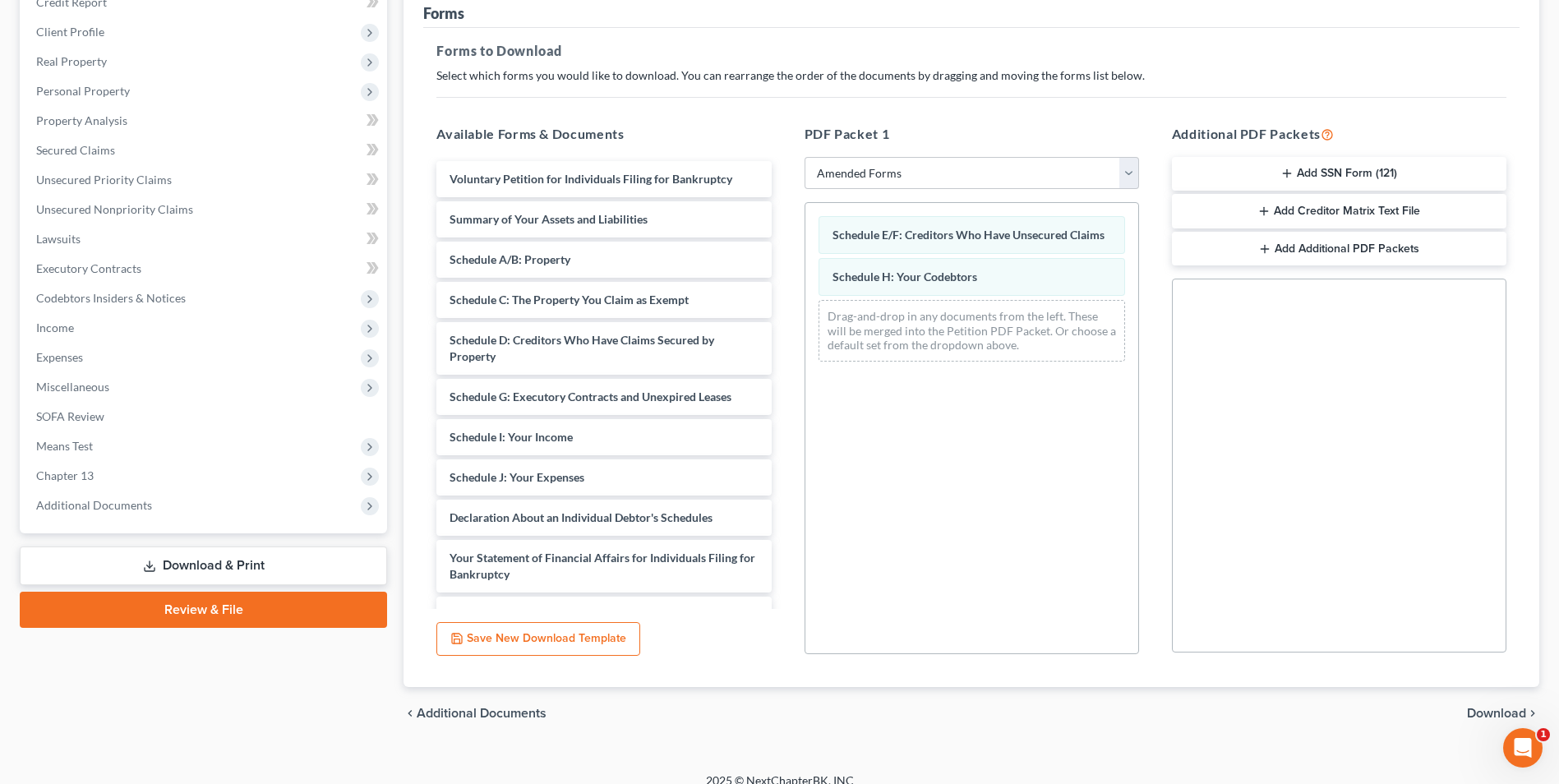
scroll to position [231, 0]
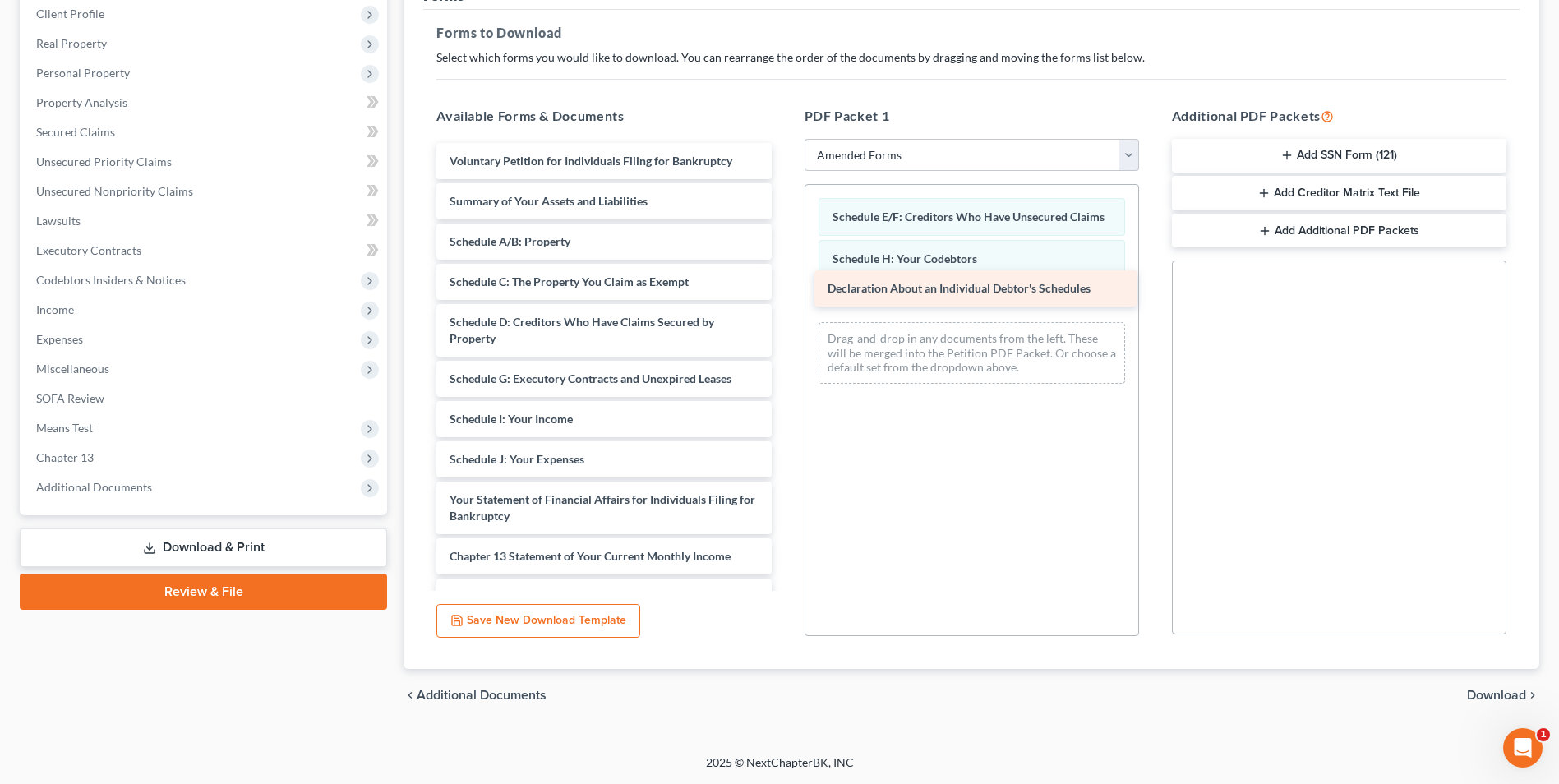
drag, startPoint x: 556, startPoint y: 511, endPoint x: 934, endPoint y: 300, distance: 432.9
click at [784, 300] on div "Declaration About an Individual Debtor's Schedules Voluntary Petition for Indiv…" at bounding box center [604, 447] width 361 height 609
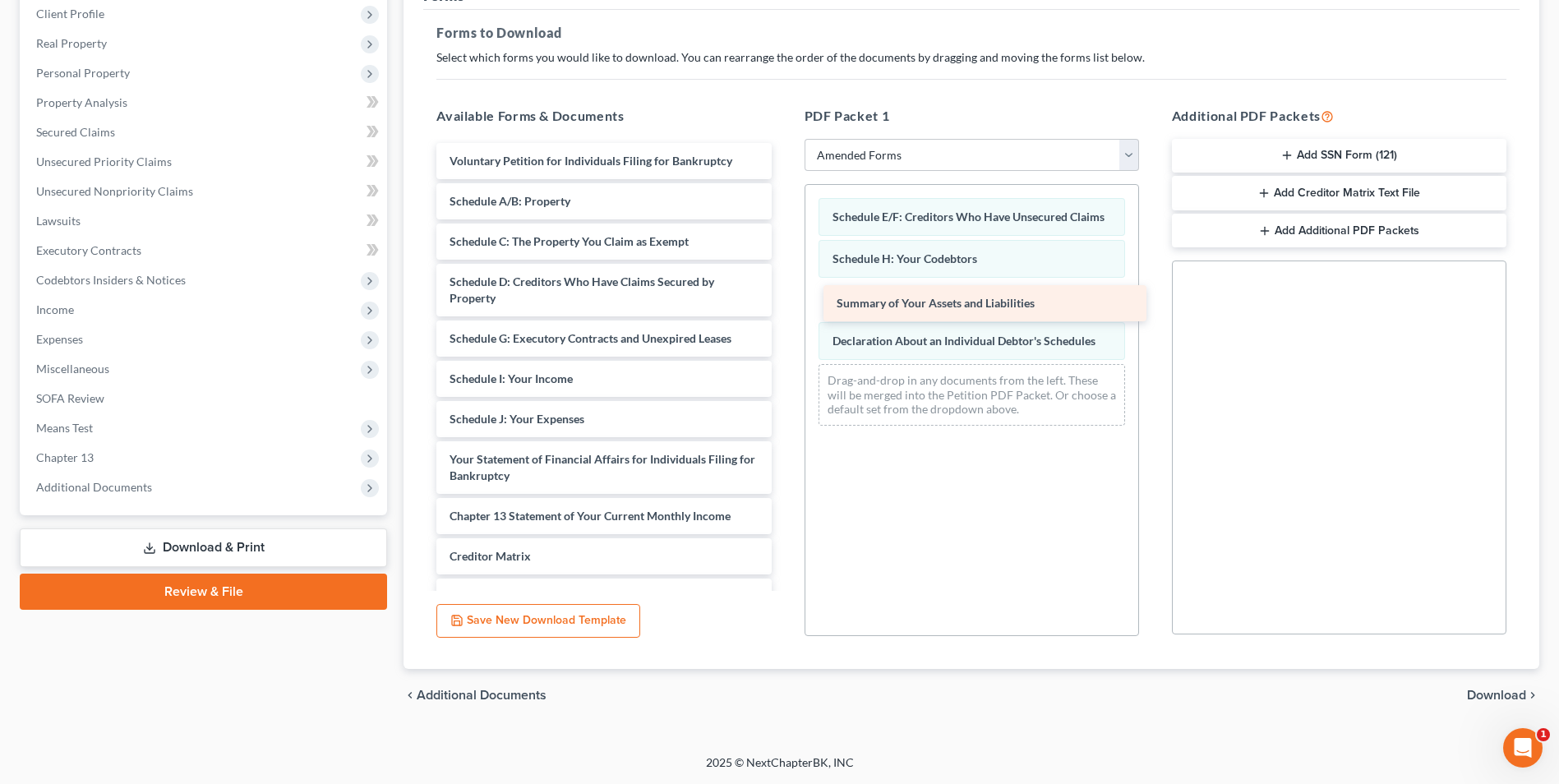
drag, startPoint x: 564, startPoint y: 210, endPoint x: 950, endPoint y: 311, distance: 399.0
click at [784, 311] on div "Summary of Your Assets and Liabilities Voluntary Petition for Individuals Filin…" at bounding box center [604, 427] width 361 height 568
click at [1475, 696] on span "Download" at bounding box center [1497, 696] width 59 height 13
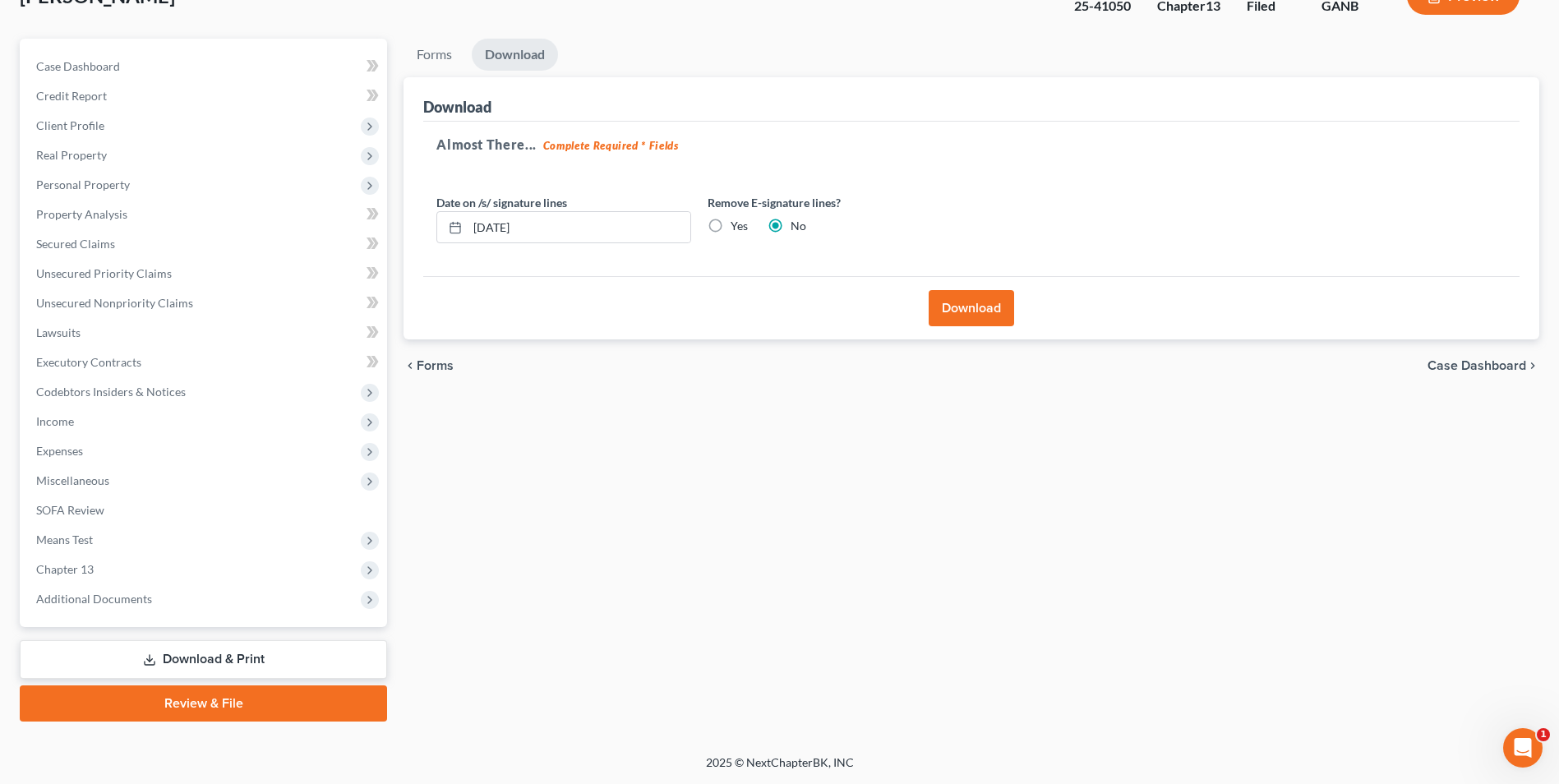
click at [979, 315] on button "Download" at bounding box center [972, 308] width 86 height 36
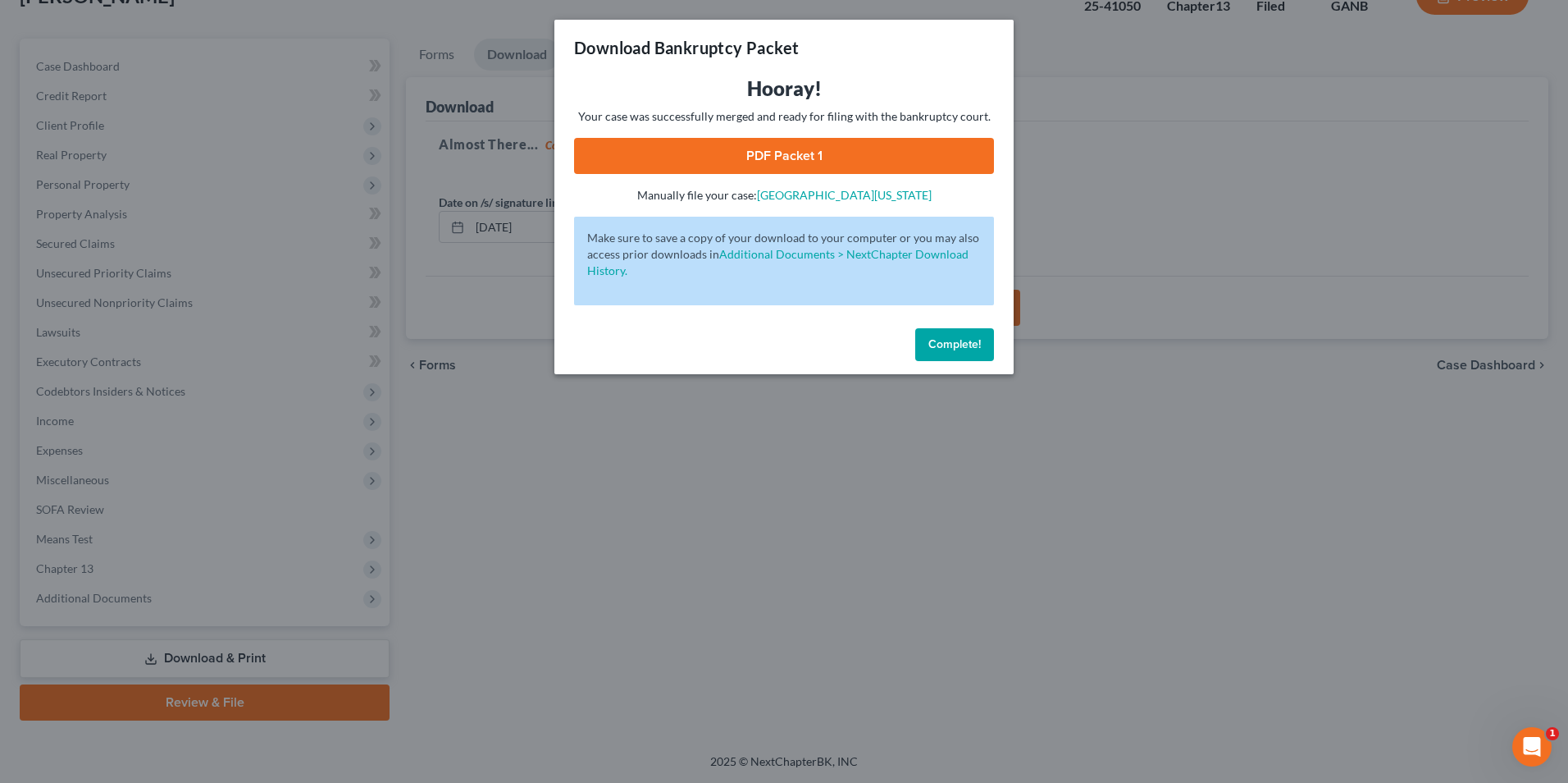
click at [871, 149] on link "PDF Packet 1" at bounding box center [784, 156] width 420 height 36
click at [961, 325] on div "Complete!" at bounding box center [784, 347] width 459 height 52
click at [935, 351] on button "Complete!" at bounding box center [954, 345] width 79 height 33
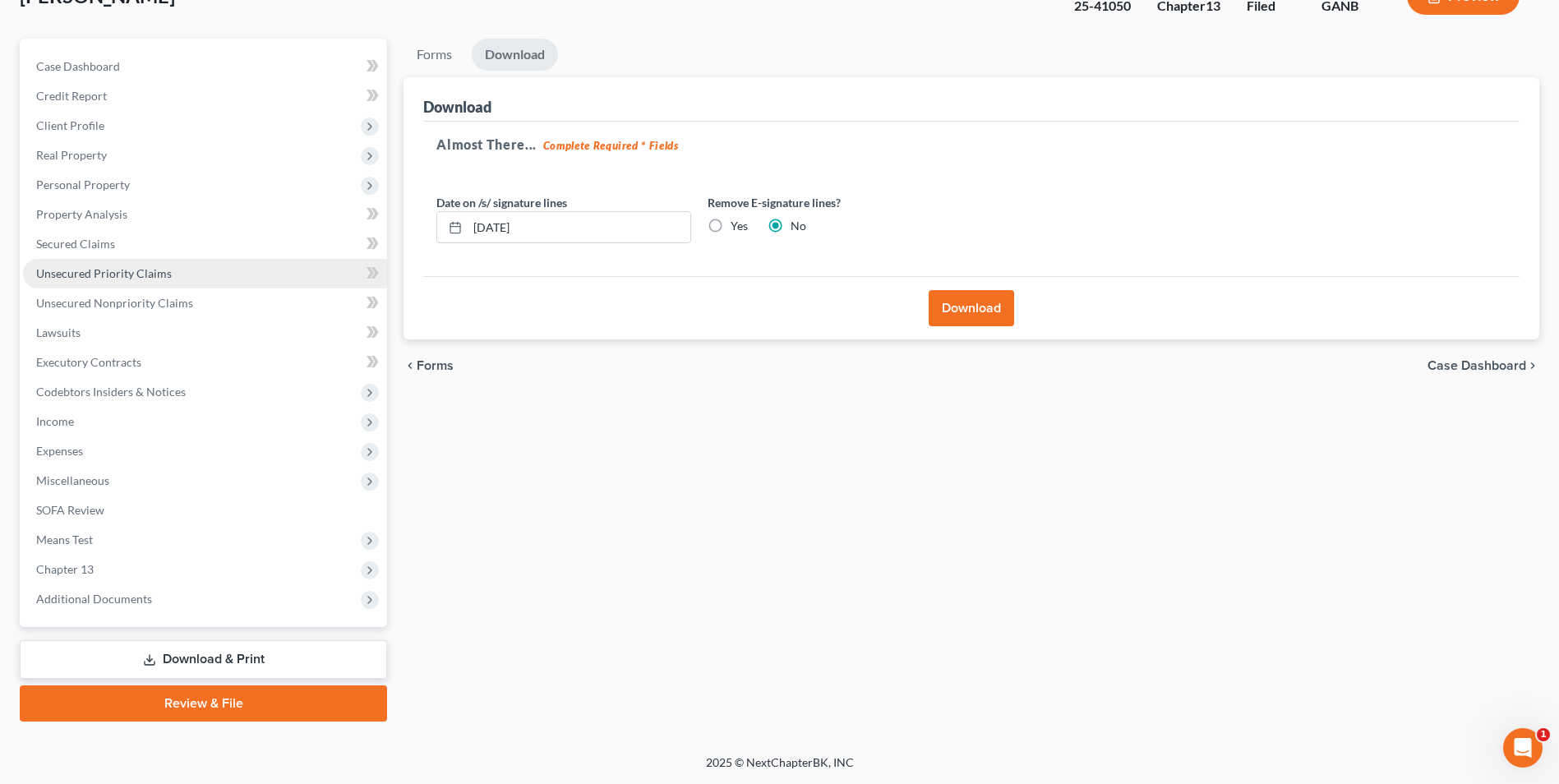
click at [120, 278] on span "Unsecured Priority Claims" at bounding box center [104, 273] width 136 height 14
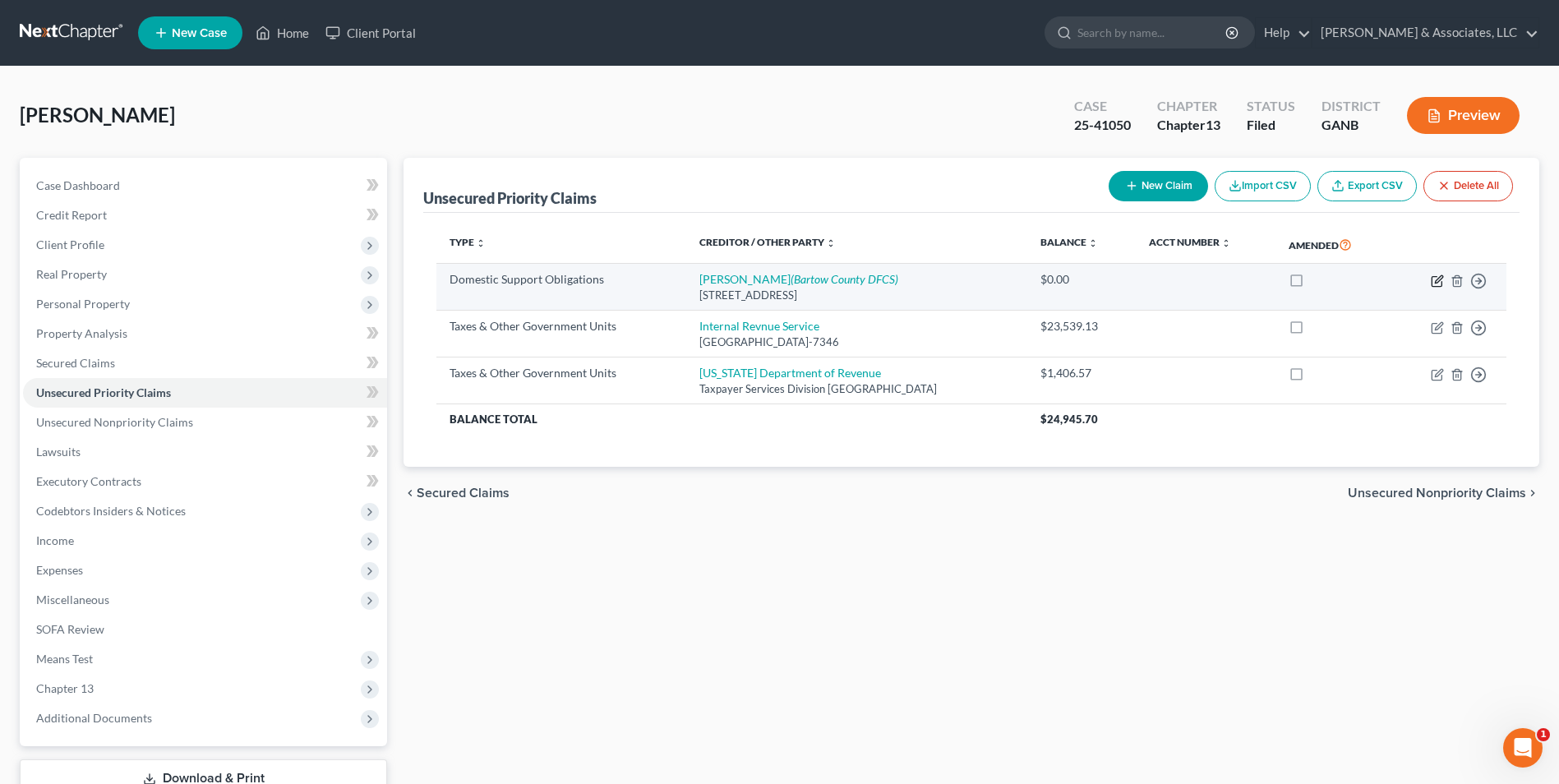
click at [1443, 279] on icon "button" at bounding box center [1438, 281] width 13 height 13
select select "10"
select select "0"
select select "10"
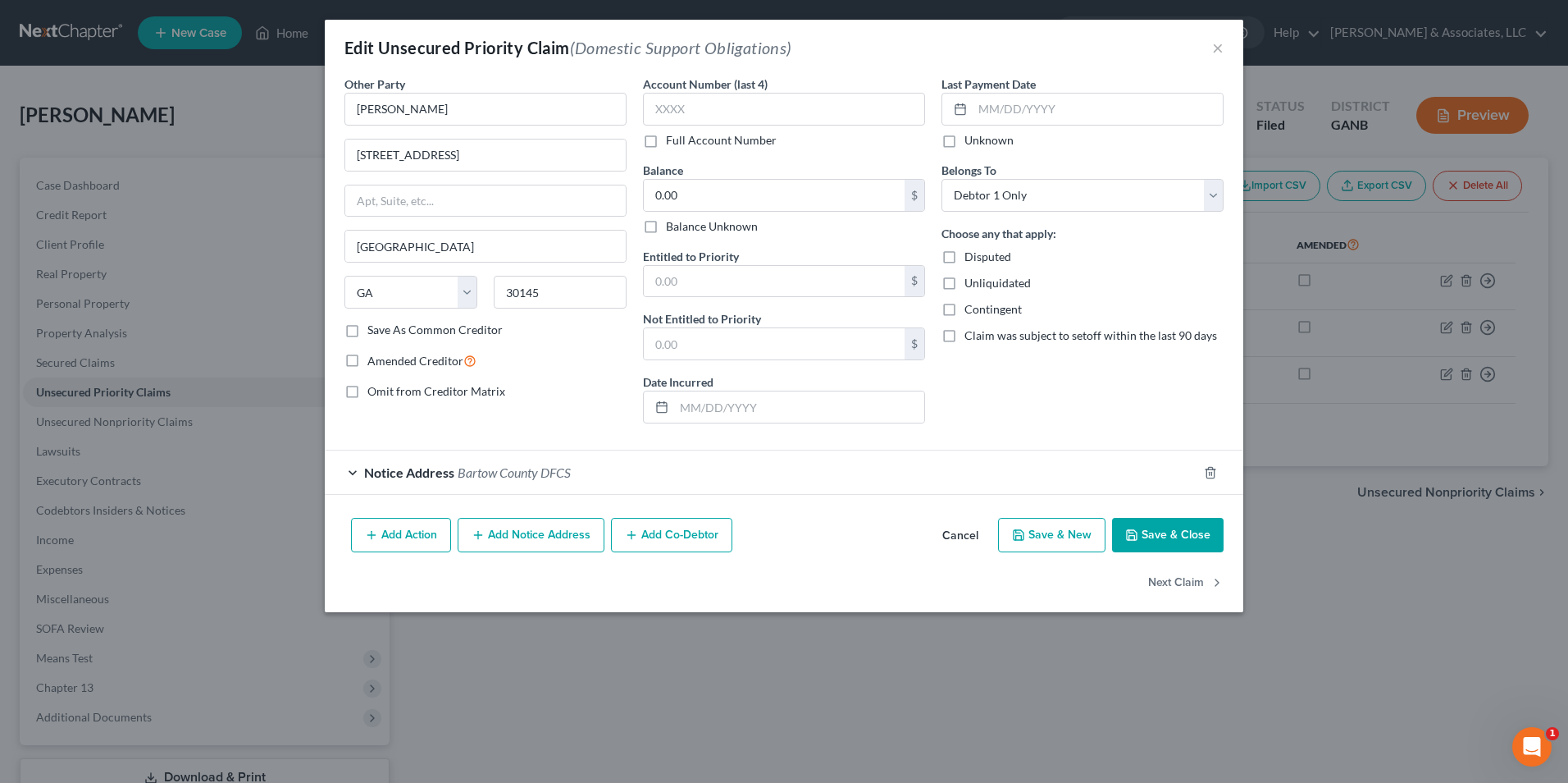
click at [356, 475] on div "Notice Address Bartow County DFCS" at bounding box center [761, 473] width 873 height 44
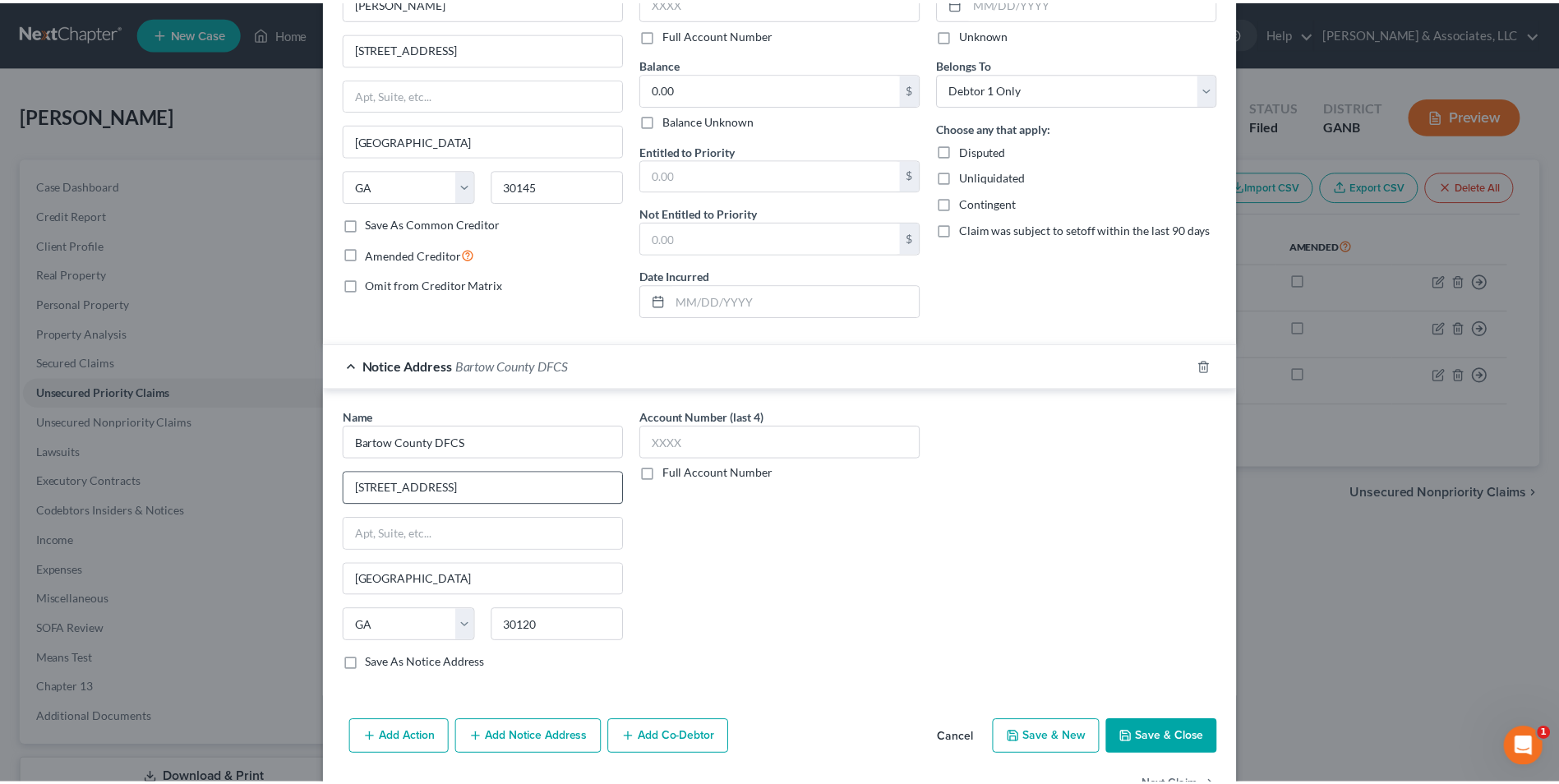
scroll to position [158, 0]
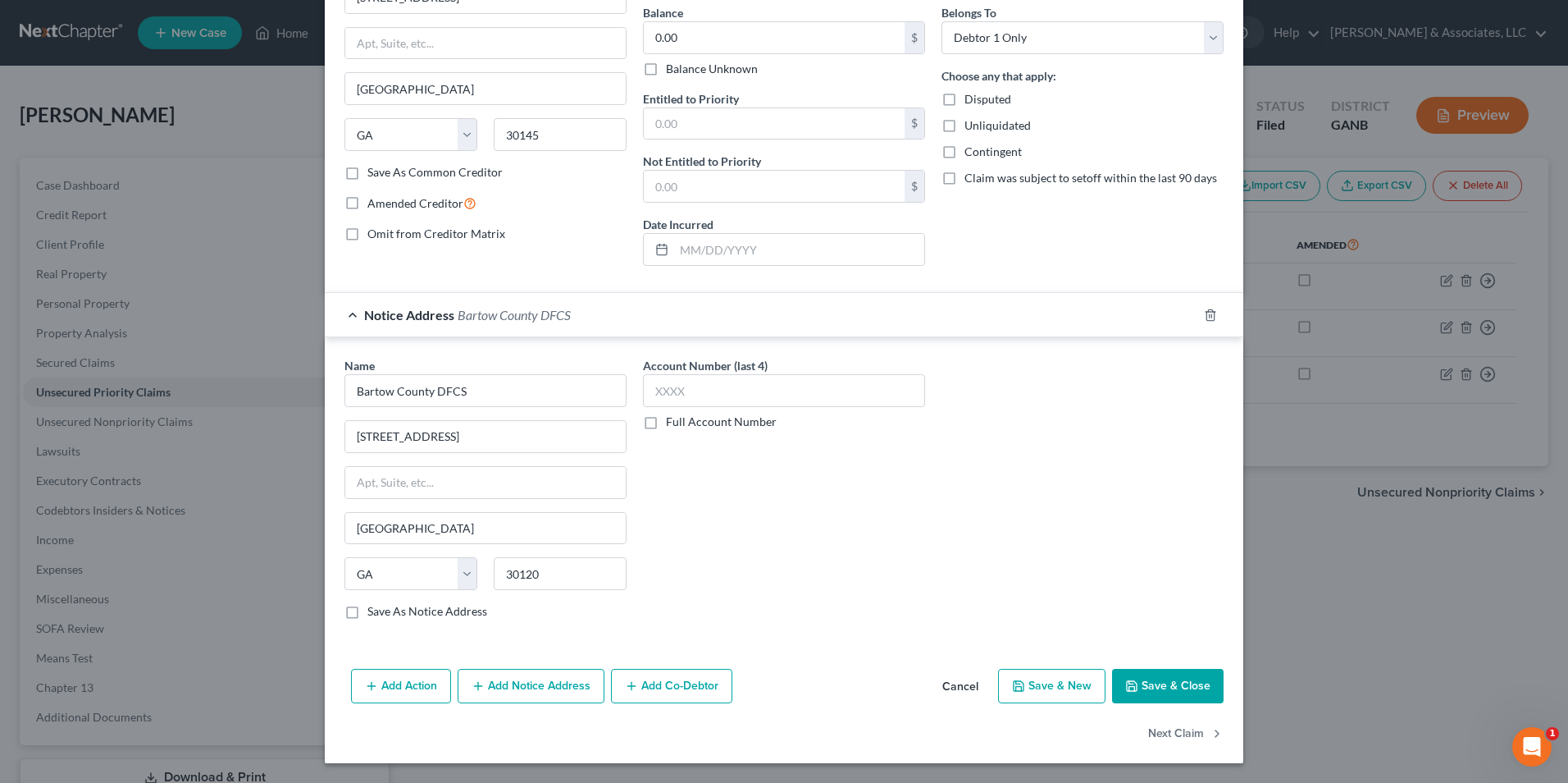
click at [1191, 692] on button "Save & Close" at bounding box center [1169, 686] width 112 height 34
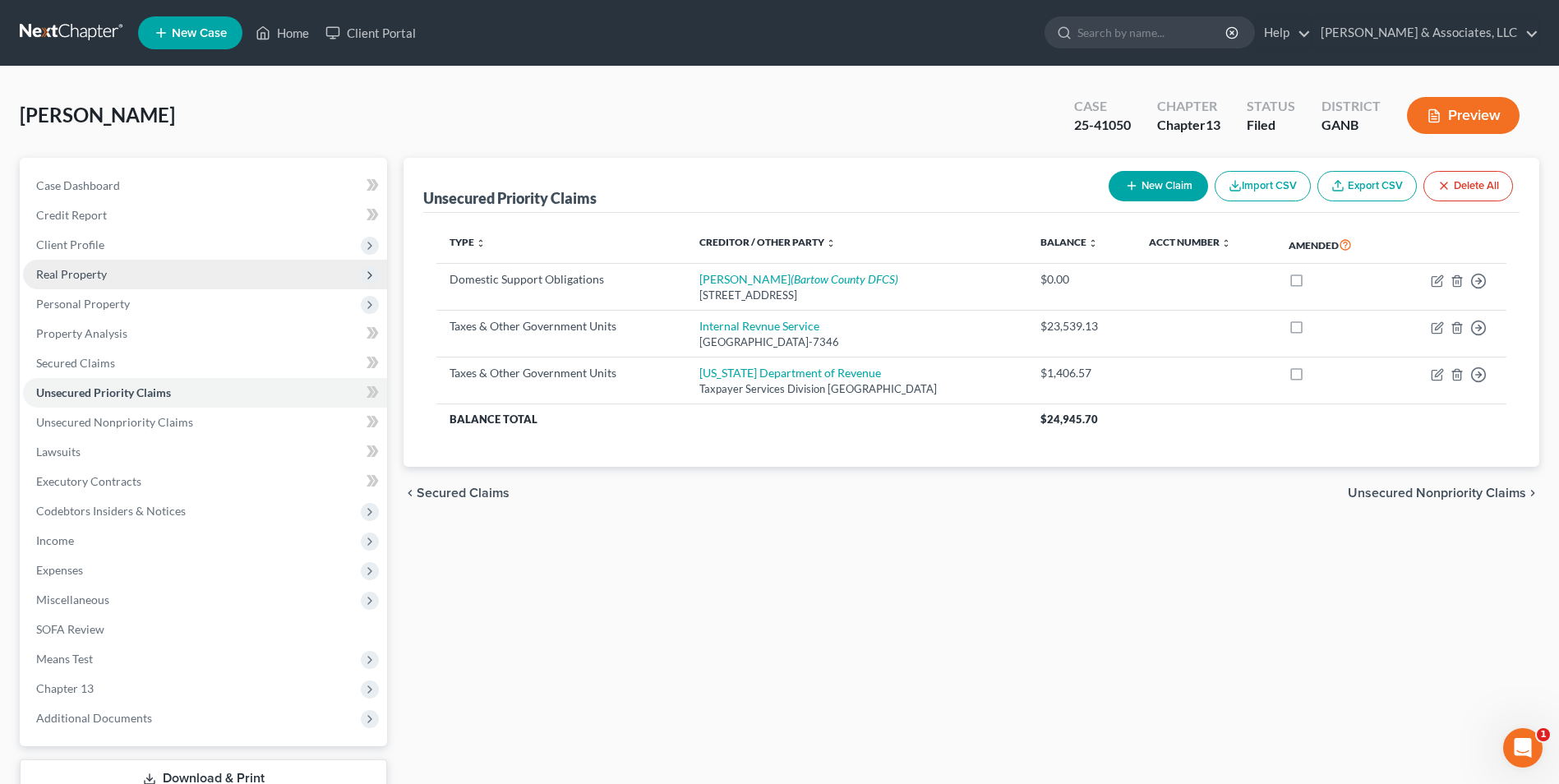
click at [100, 273] on span "Real Property" at bounding box center [71, 274] width 70 height 14
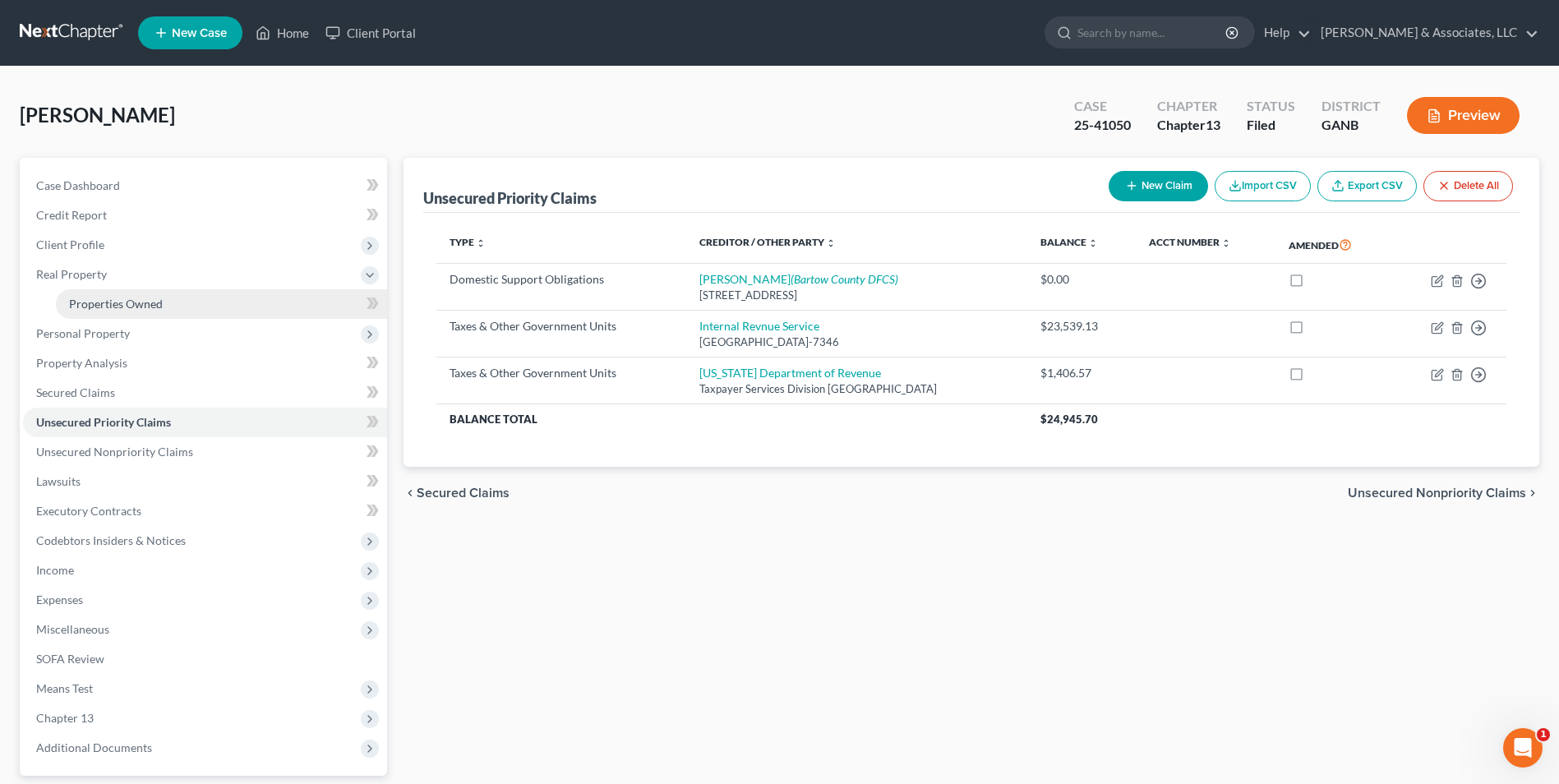
click at [154, 301] on span "Properties Owned" at bounding box center [116, 303] width 94 height 14
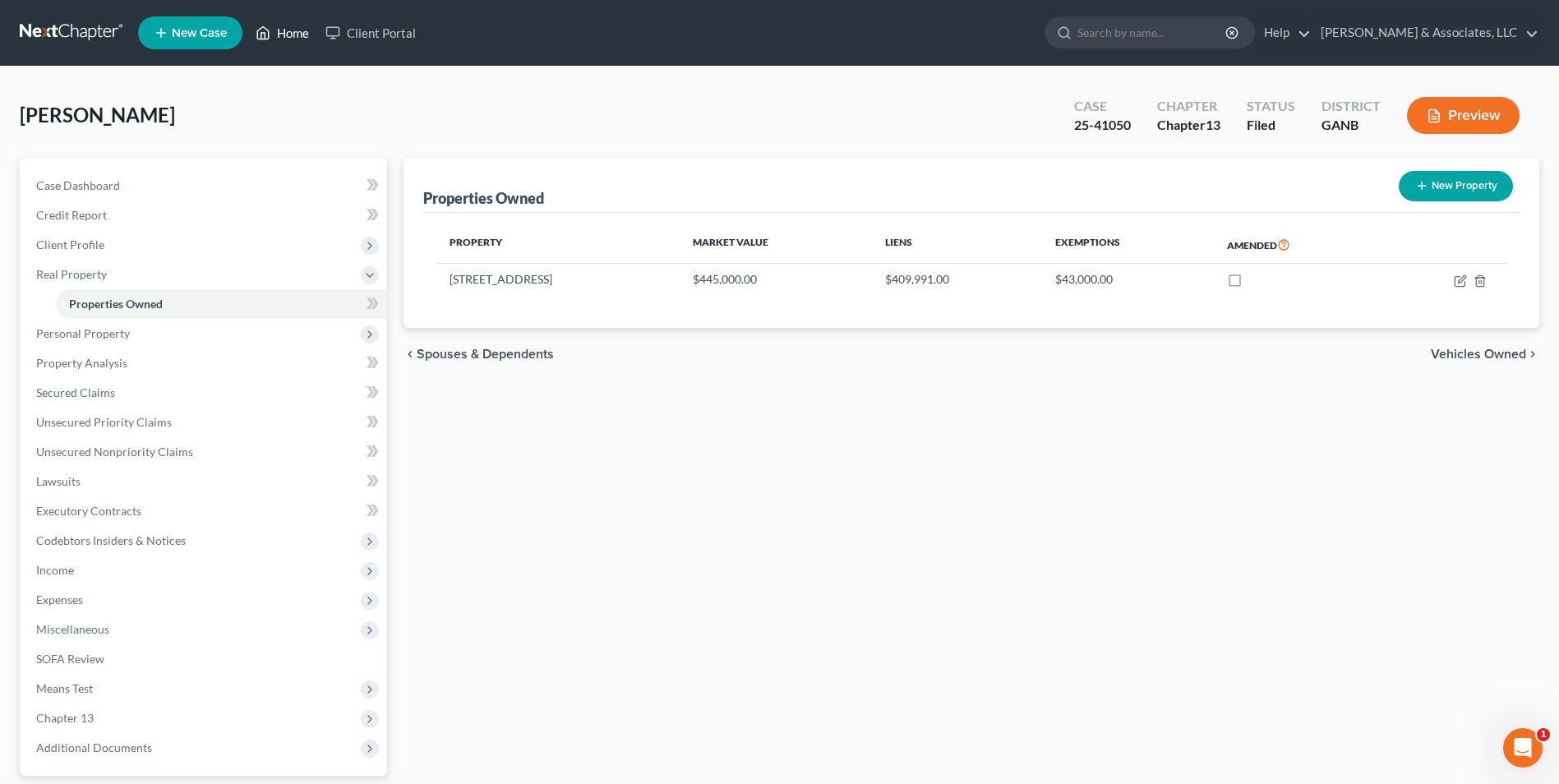
click at [295, 27] on link "Home" at bounding box center [282, 32] width 70 height 29
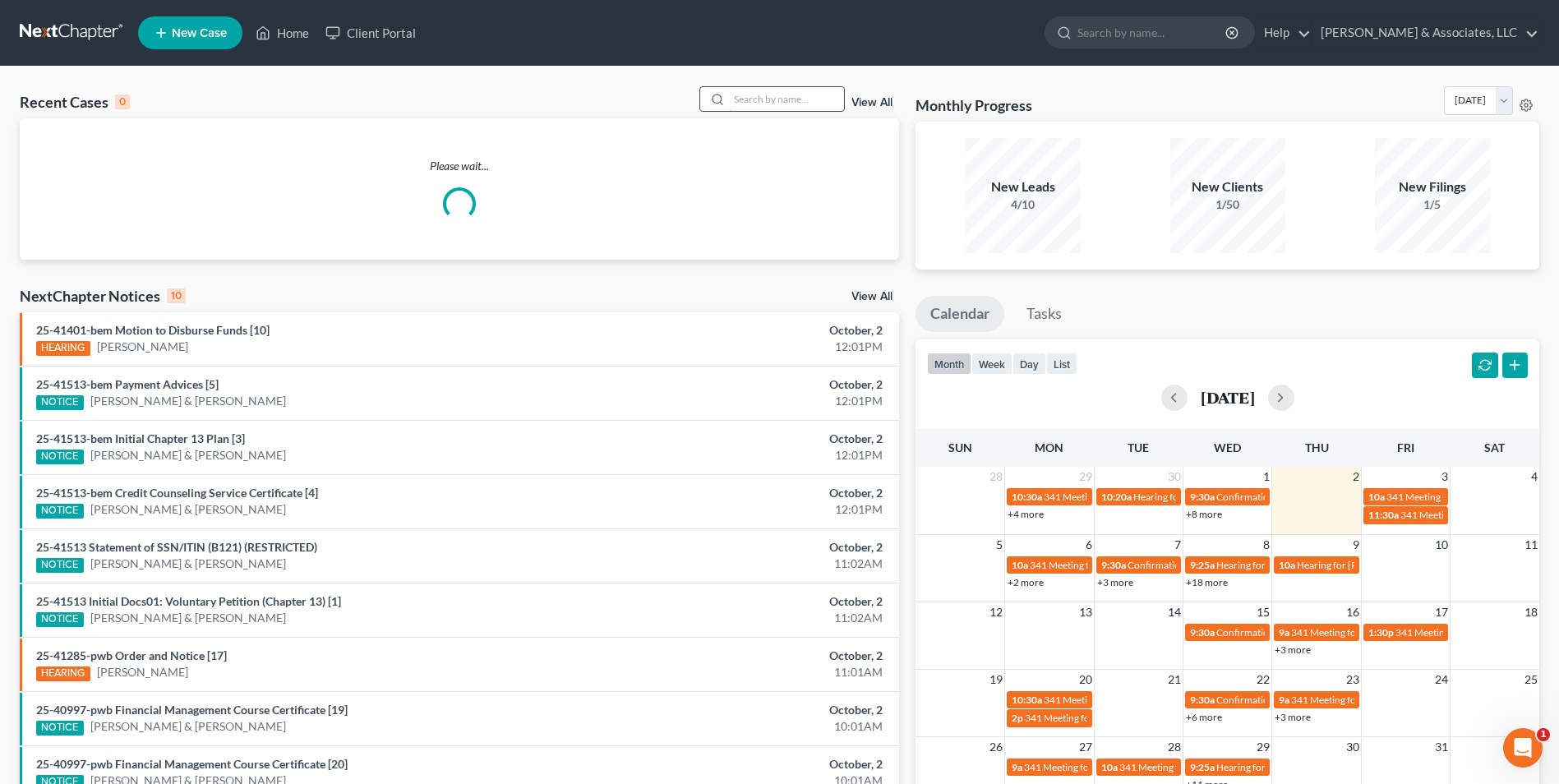
click at [758, 102] on input "search" at bounding box center [786, 99] width 115 height 24
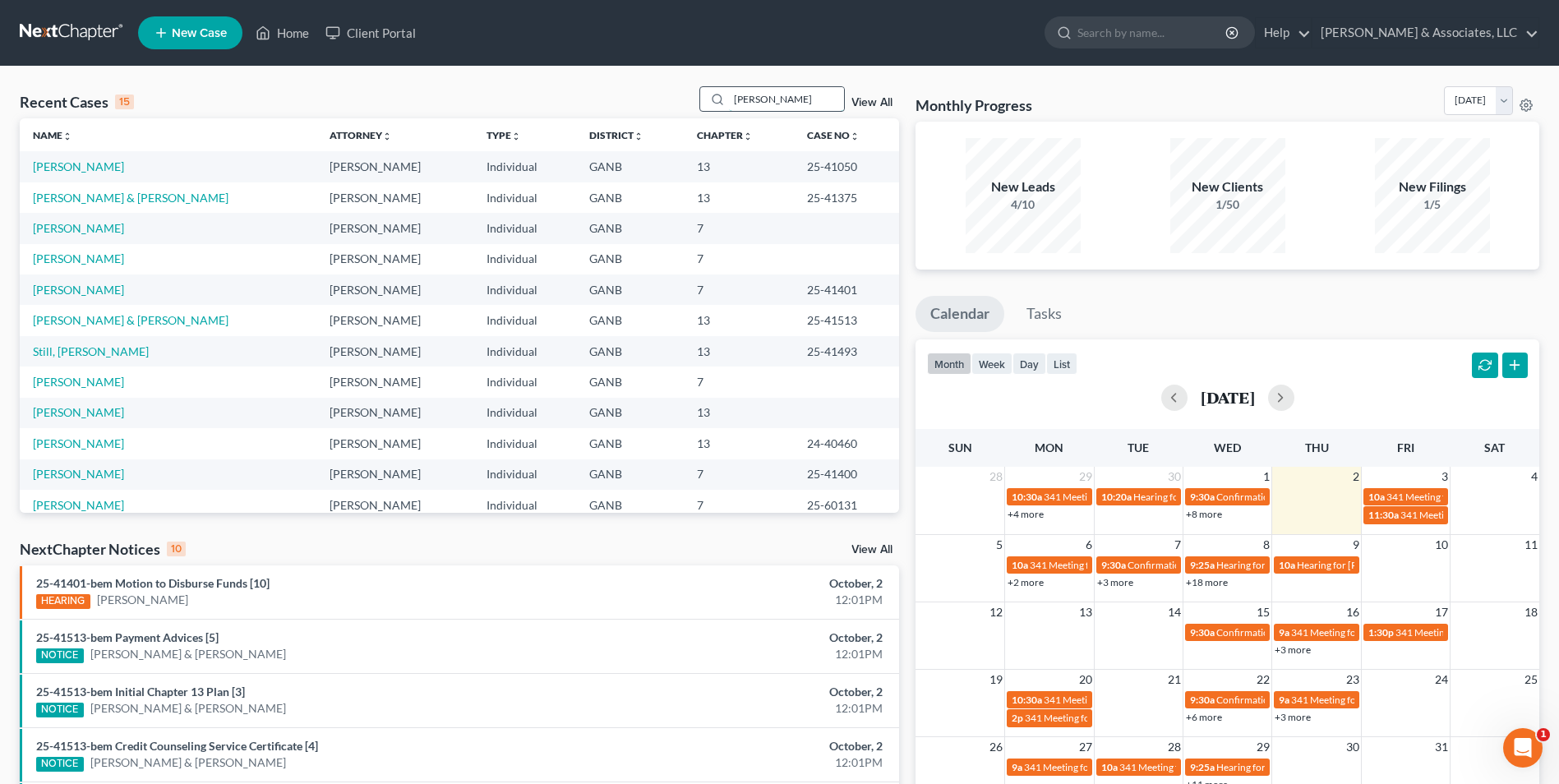
type input "hern"
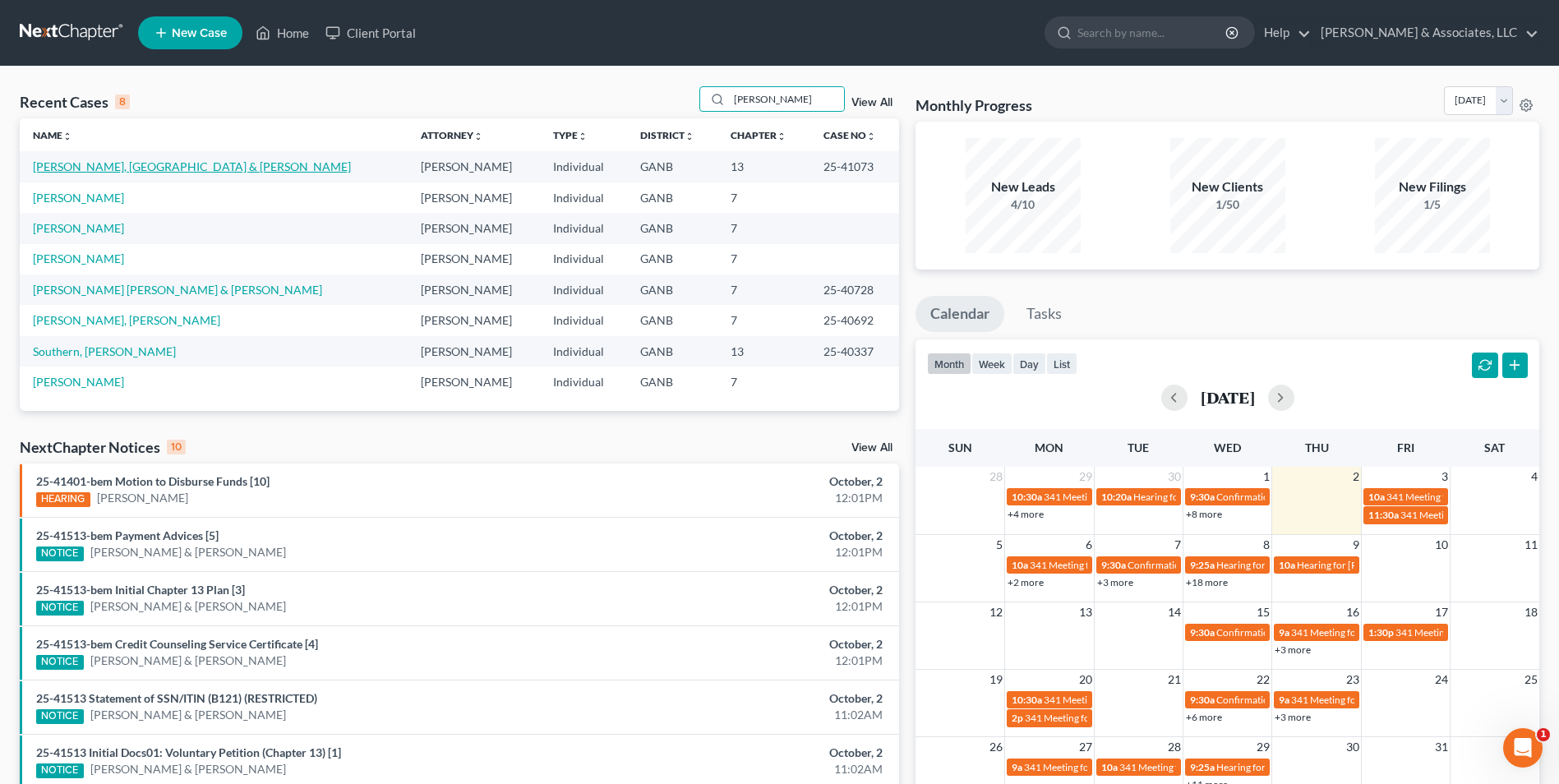
click at [120, 167] on link "[PERSON_NAME], [GEOGRAPHIC_DATA] & [PERSON_NAME]" at bounding box center [192, 166] width 318 height 14
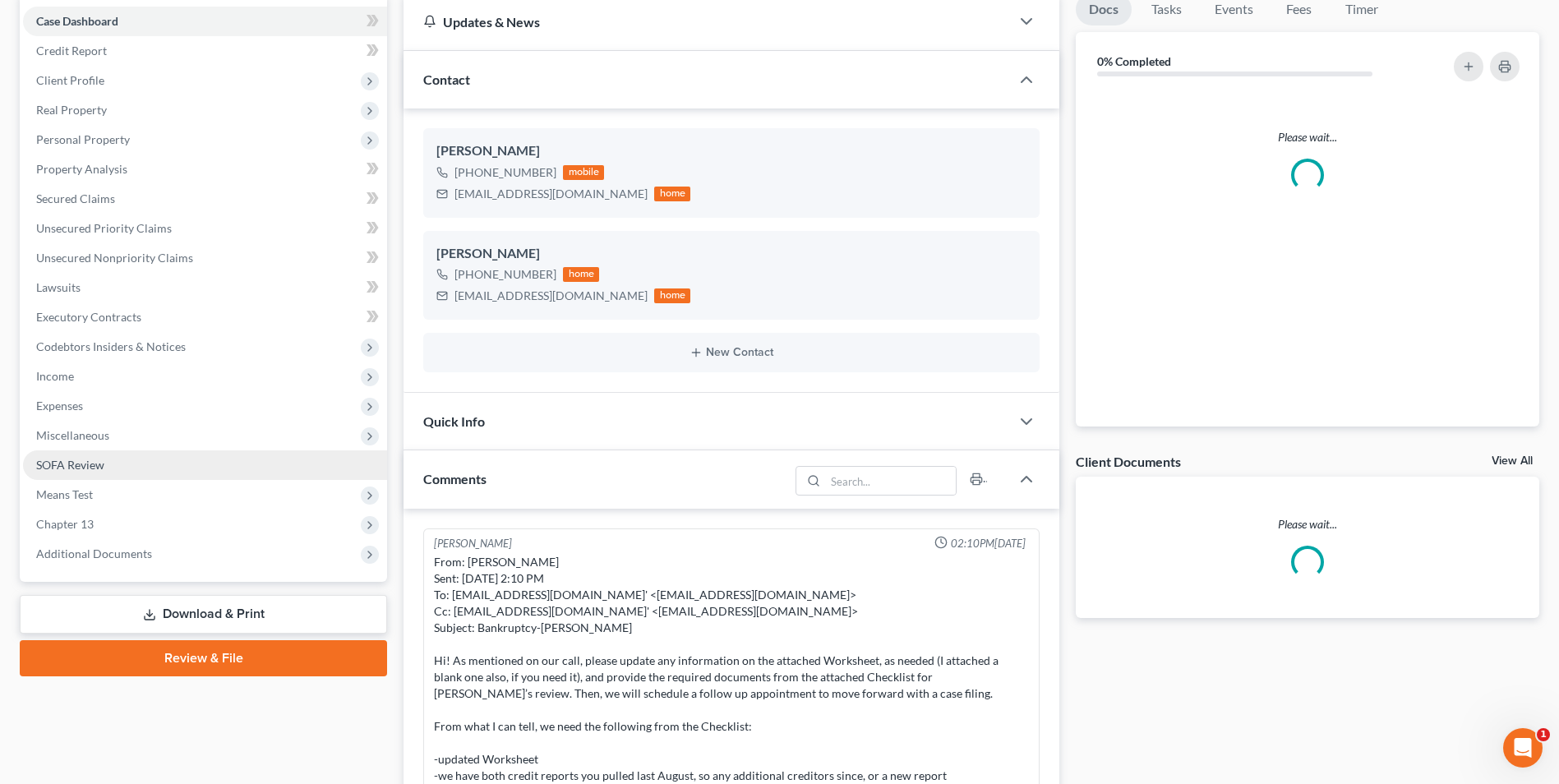
scroll to position [103, 0]
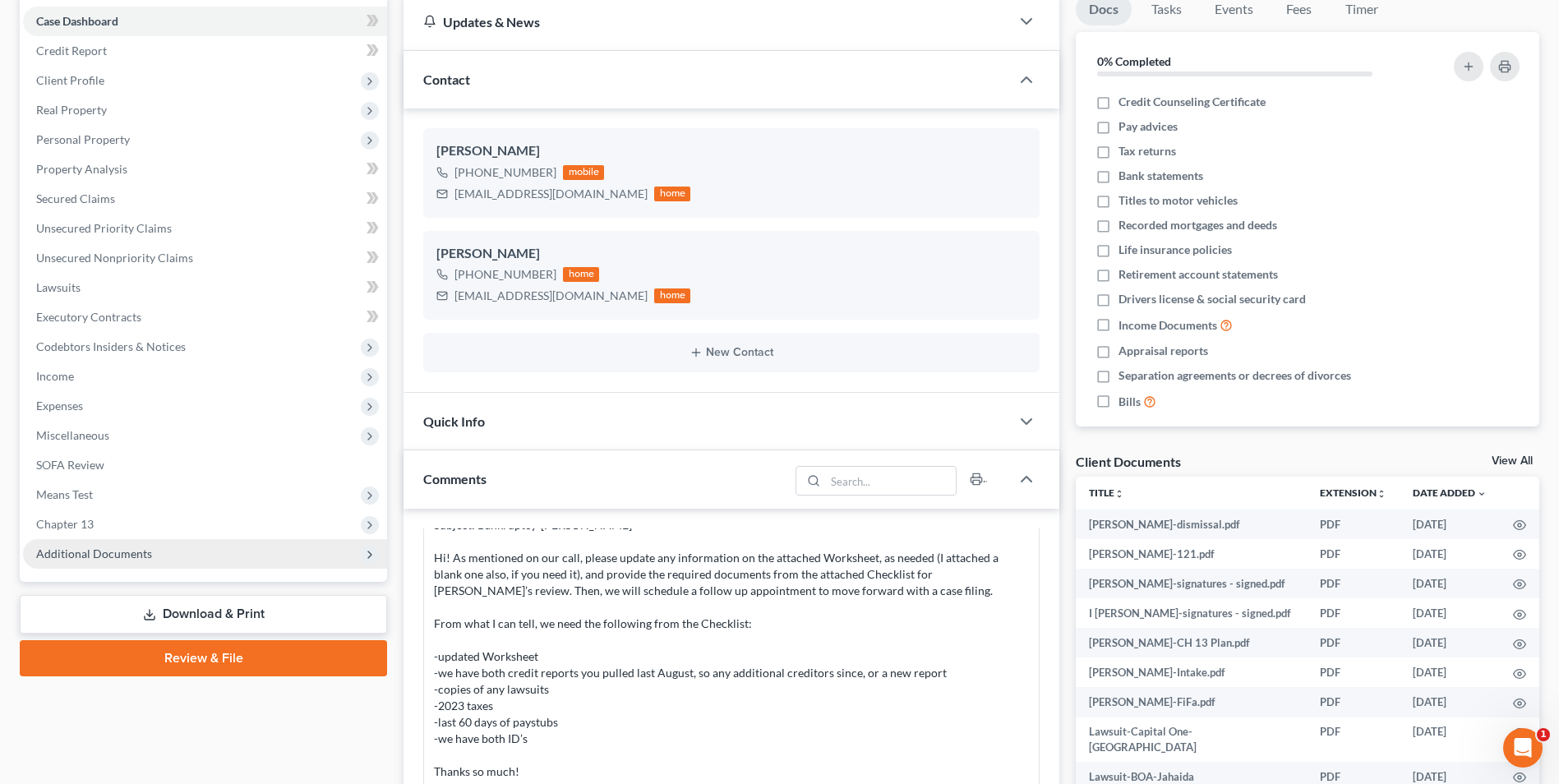
click at [133, 550] on span "Additional Documents" at bounding box center [94, 553] width 116 height 14
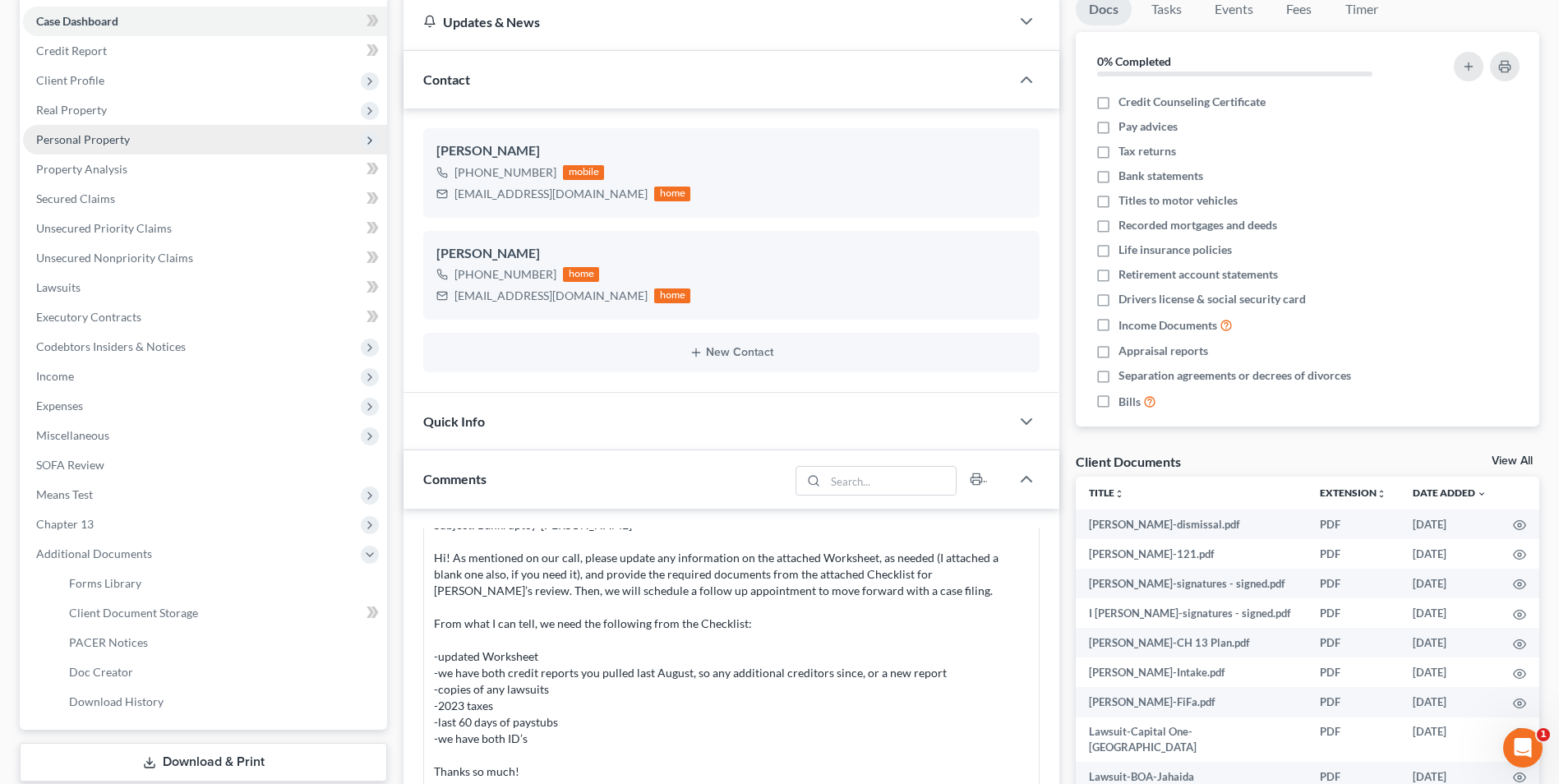
click at [96, 143] on span "Personal Property" at bounding box center [83, 139] width 94 height 14
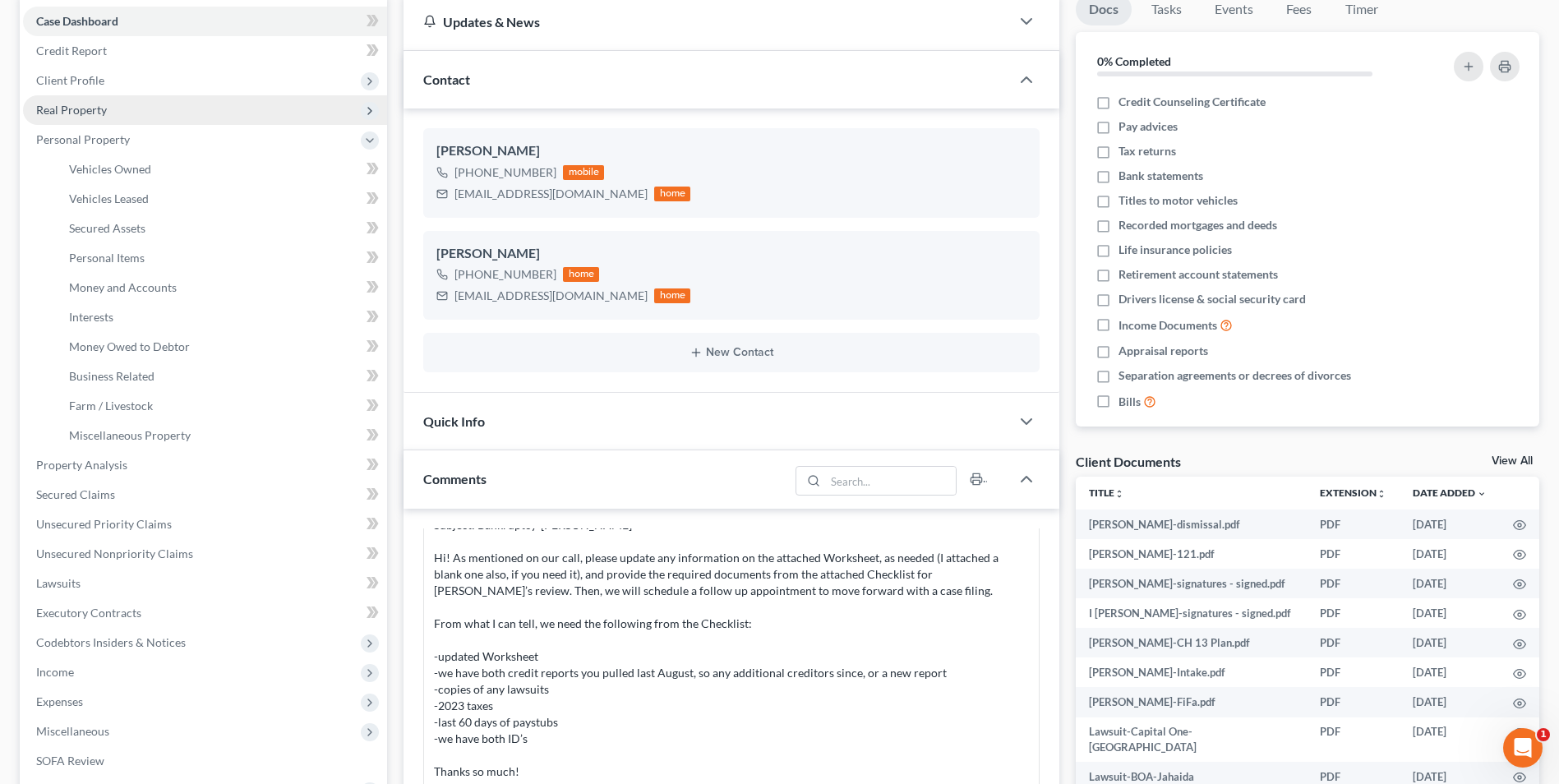
click at [92, 111] on span "Real Property" at bounding box center [71, 109] width 70 height 14
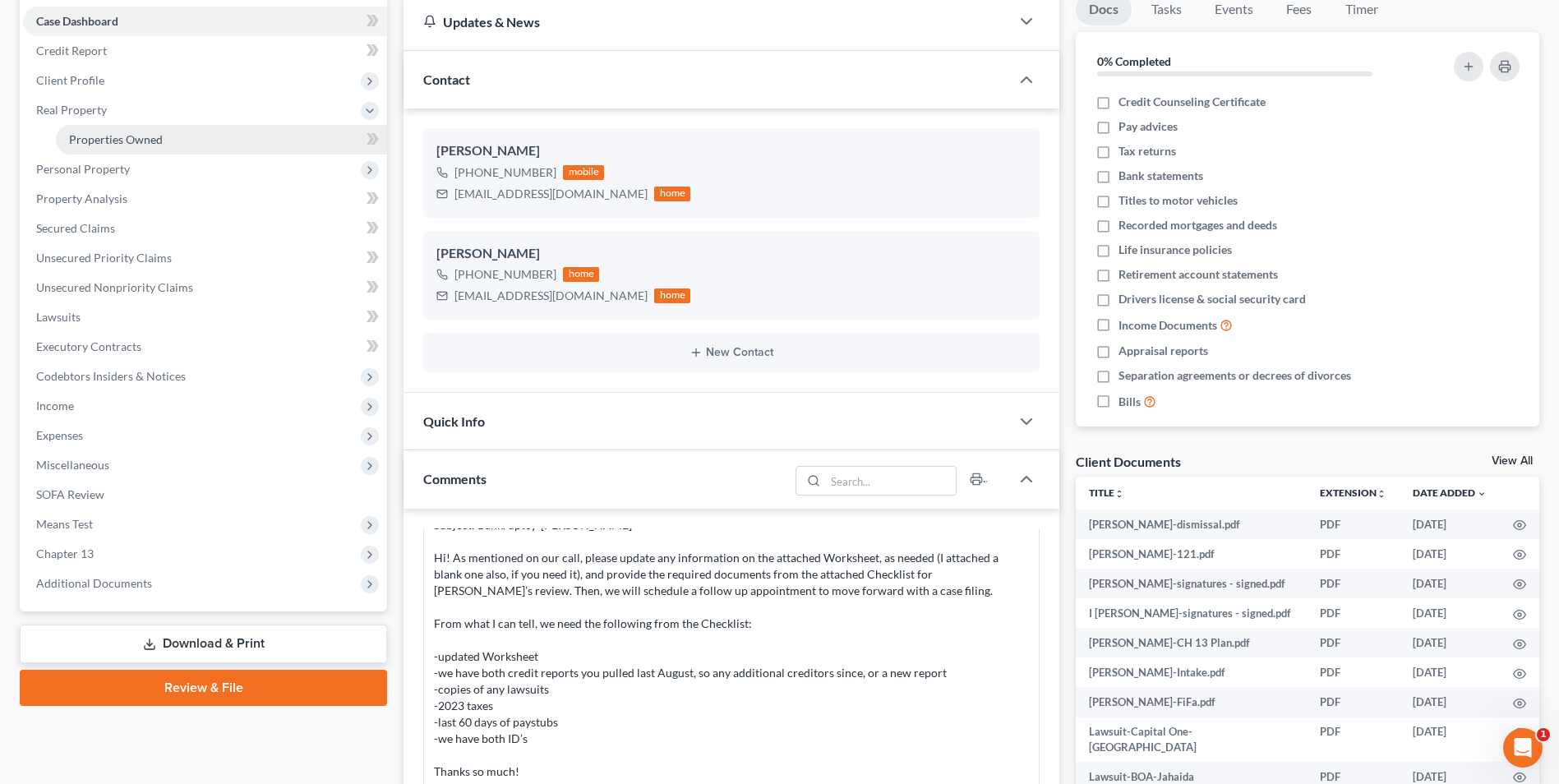
click at [120, 145] on span "Properties Owned" at bounding box center [116, 139] width 94 height 14
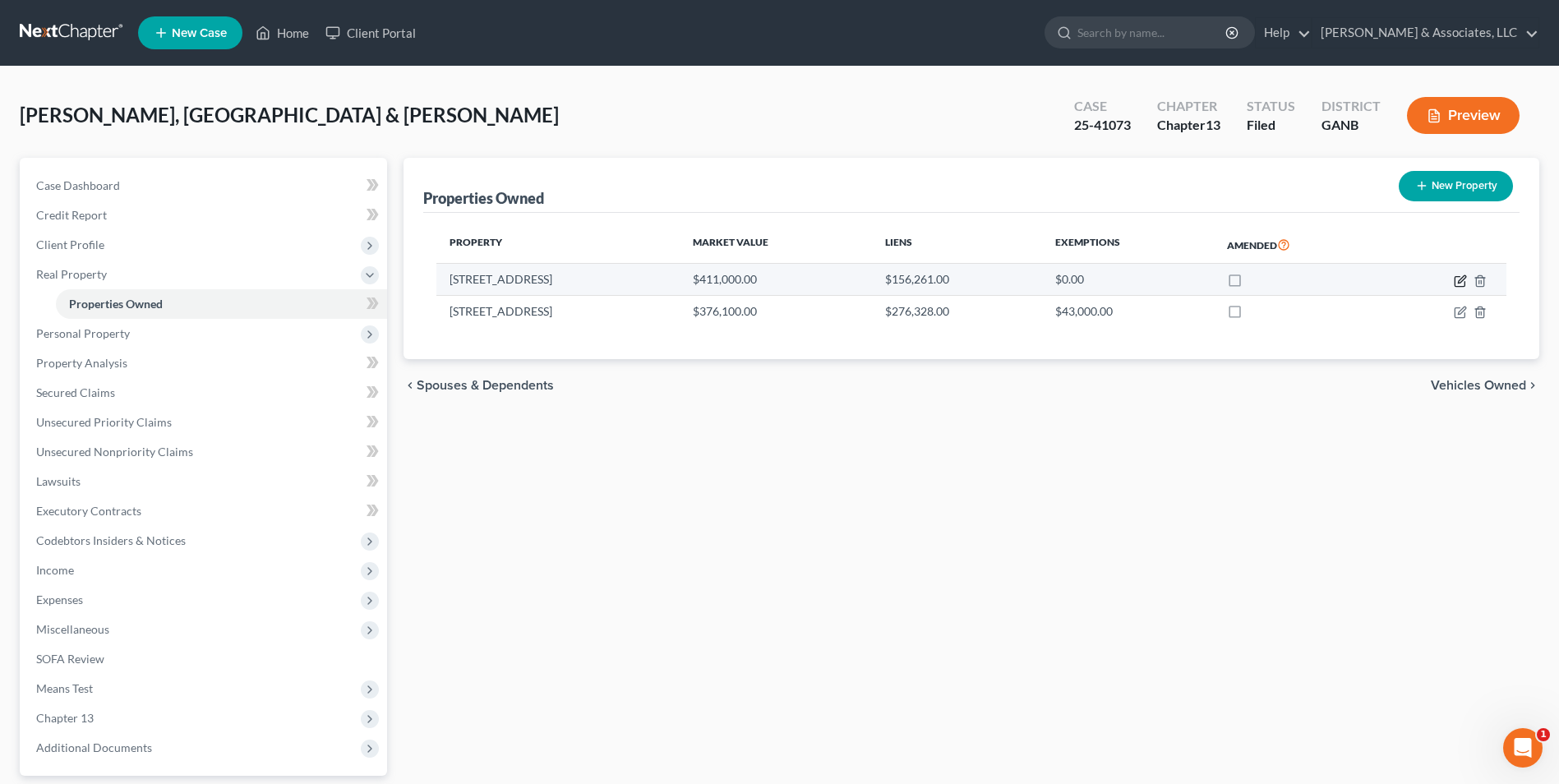
click at [1463, 279] on icon "button" at bounding box center [1462, 279] width 8 height 8
select select "9"
select select "3"
select select "7"
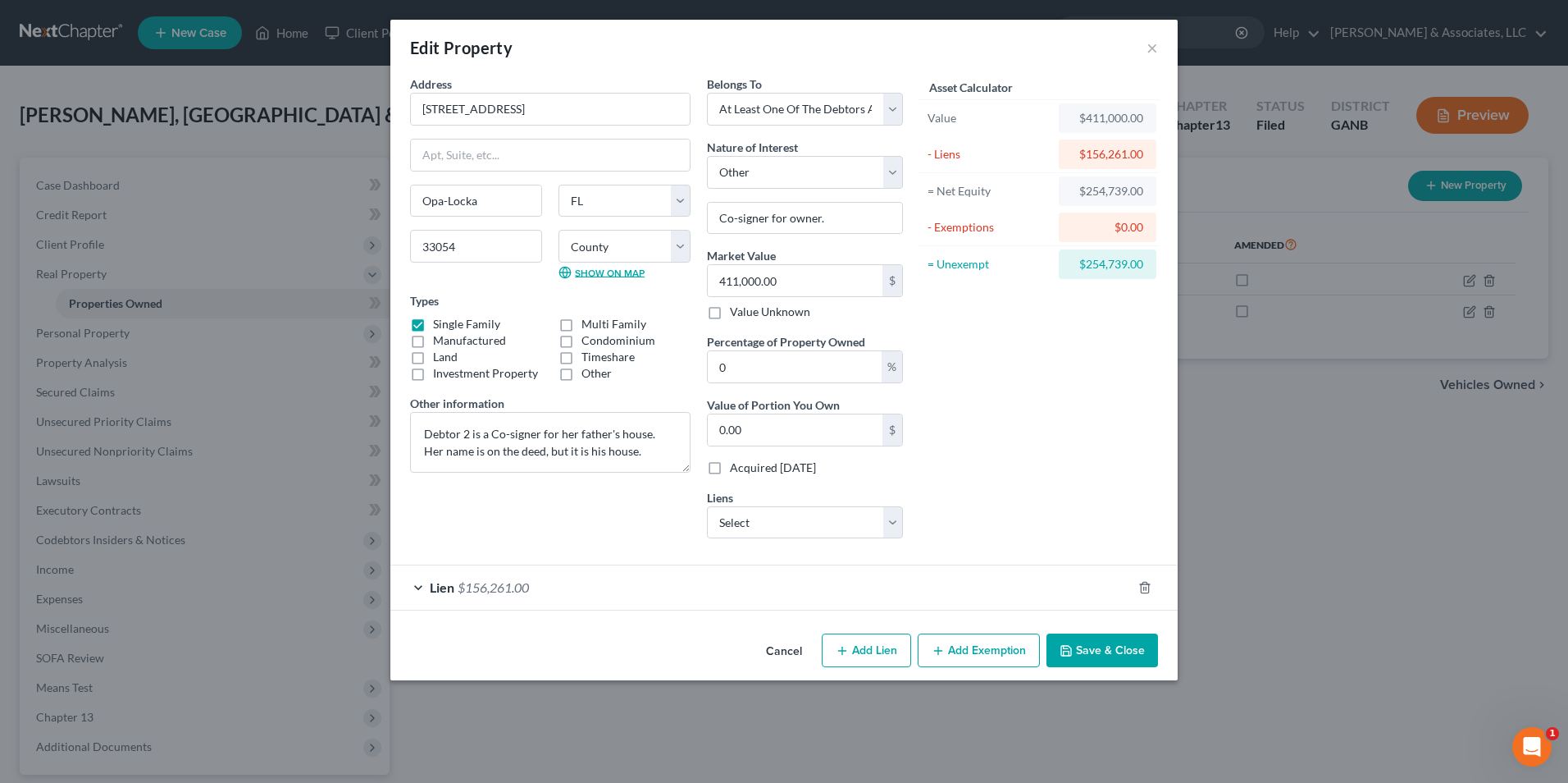
click at [600, 273] on link "Show on Map" at bounding box center [601, 272] width 86 height 13
click at [1148, 42] on button "×" at bounding box center [1153, 47] width 11 height 20
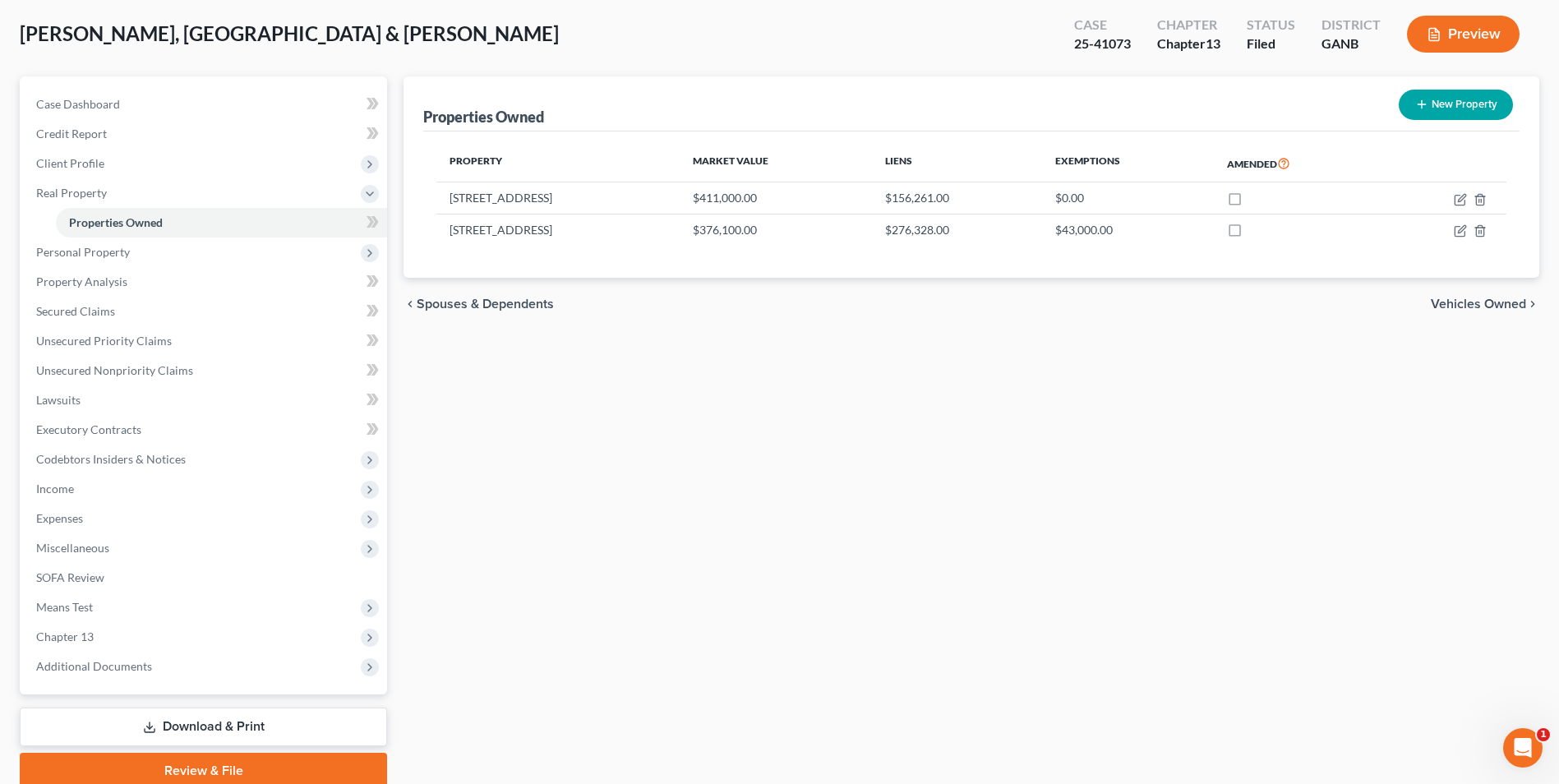
scroll to position [149, 0]
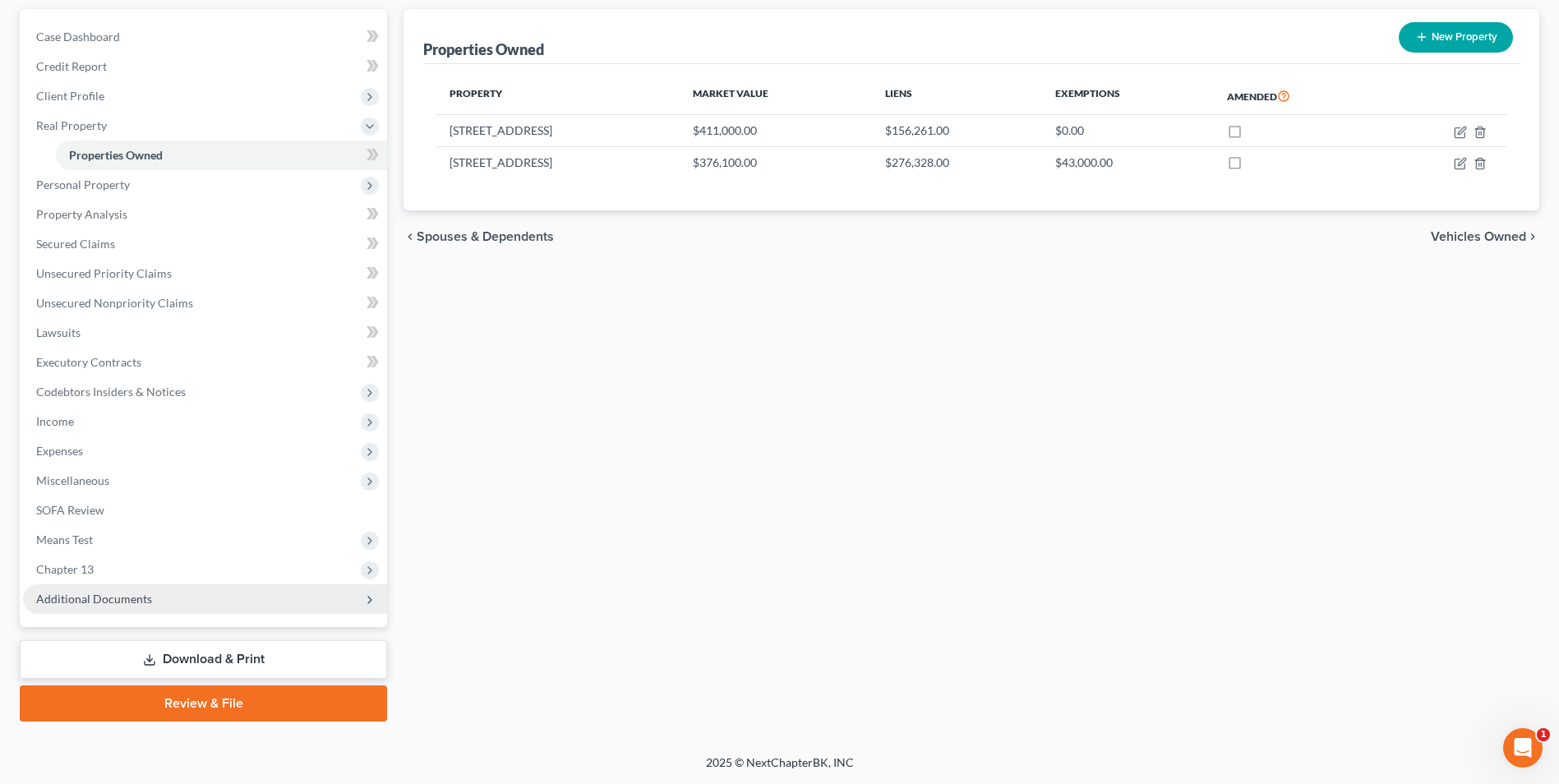
click at [149, 592] on span "Additional Documents" at bounding box center [94, 599] width 116 height 14
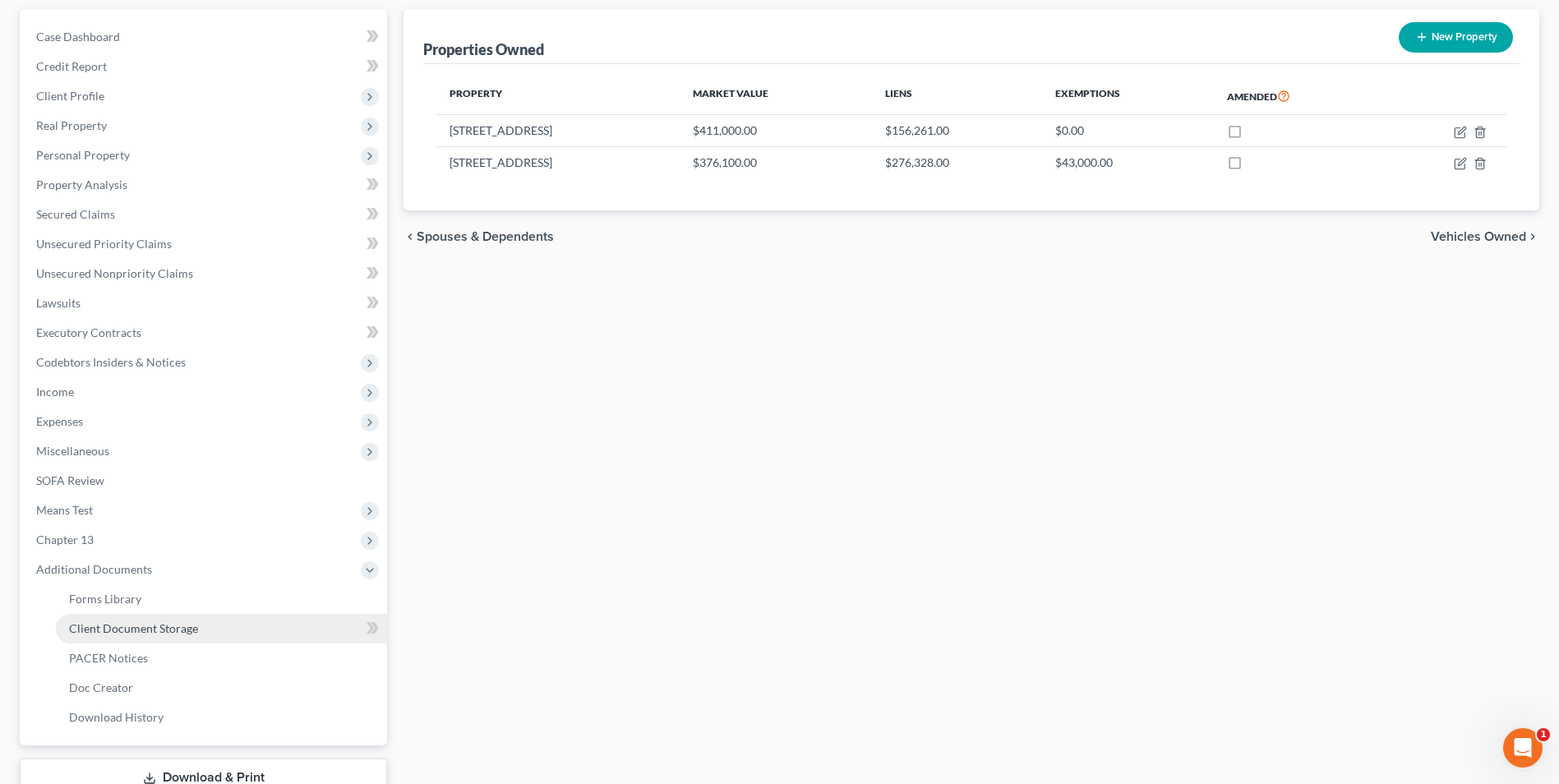
click at [157, 628] on span "Client Document Storage" at bounding box center [134, 628] width 129 height 14
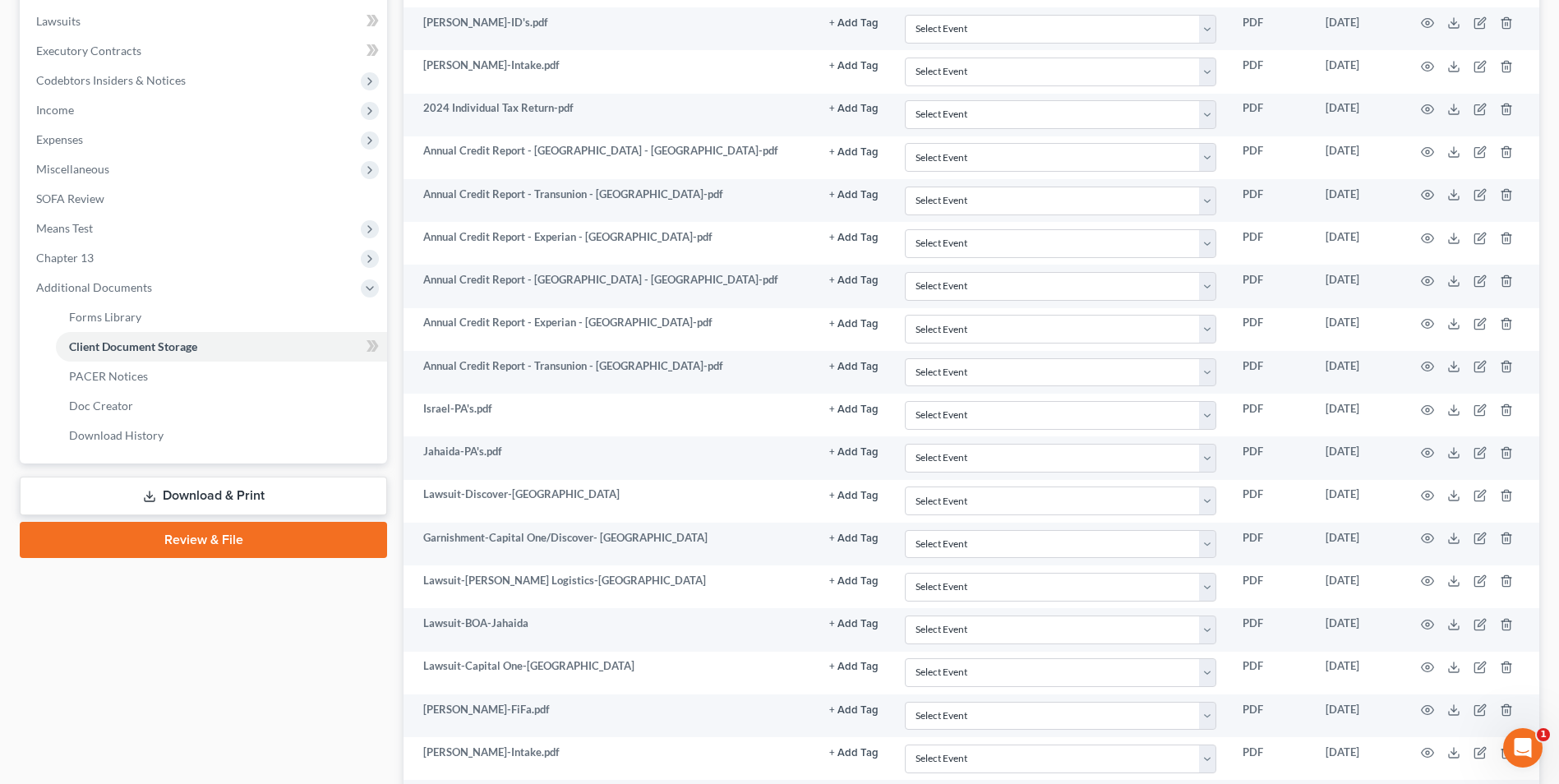
scroll to position [658, 0]
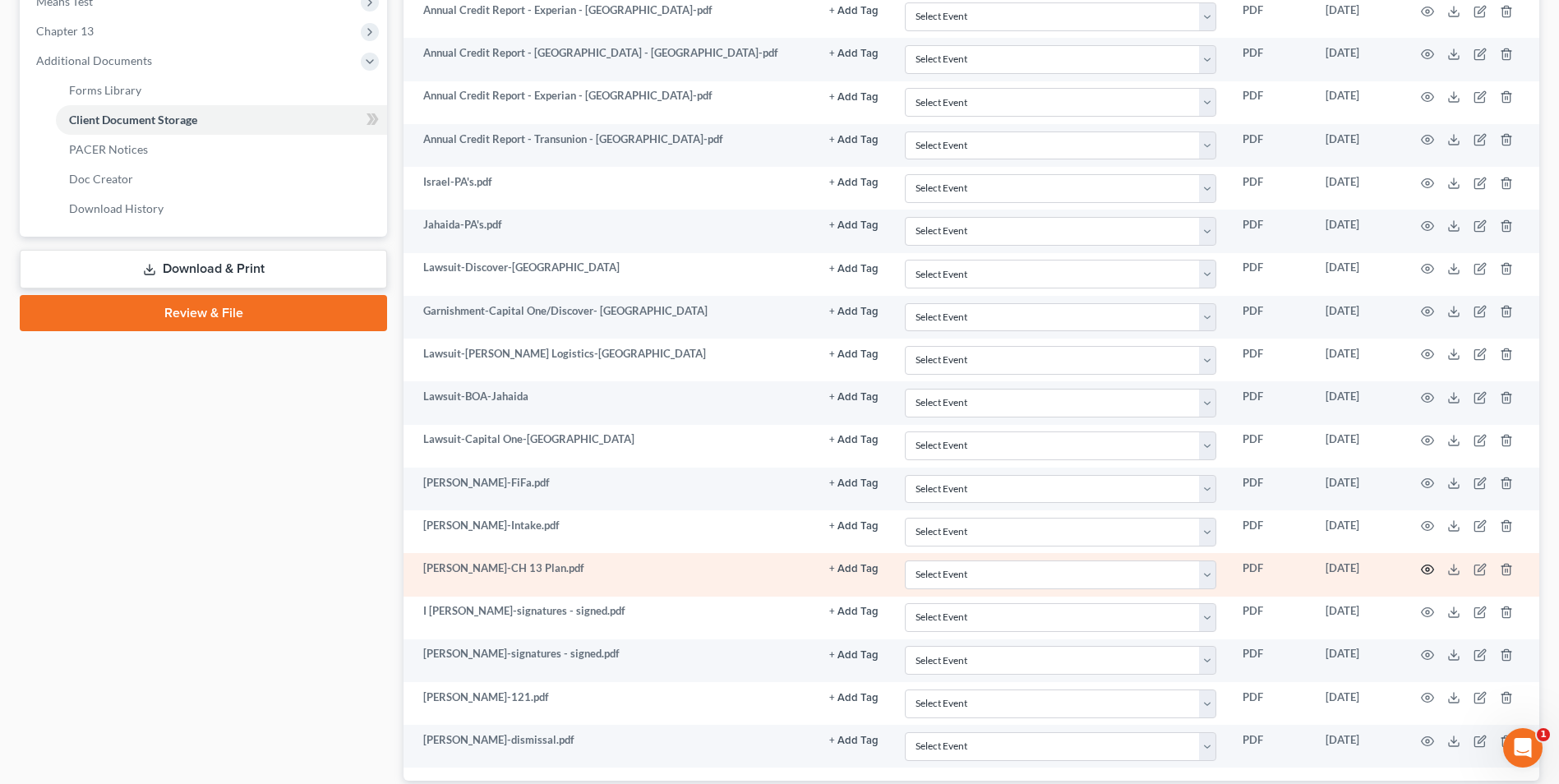
click at [1425, 564] on icon "button" at bounding box center [1428, 569] width 13 height 13
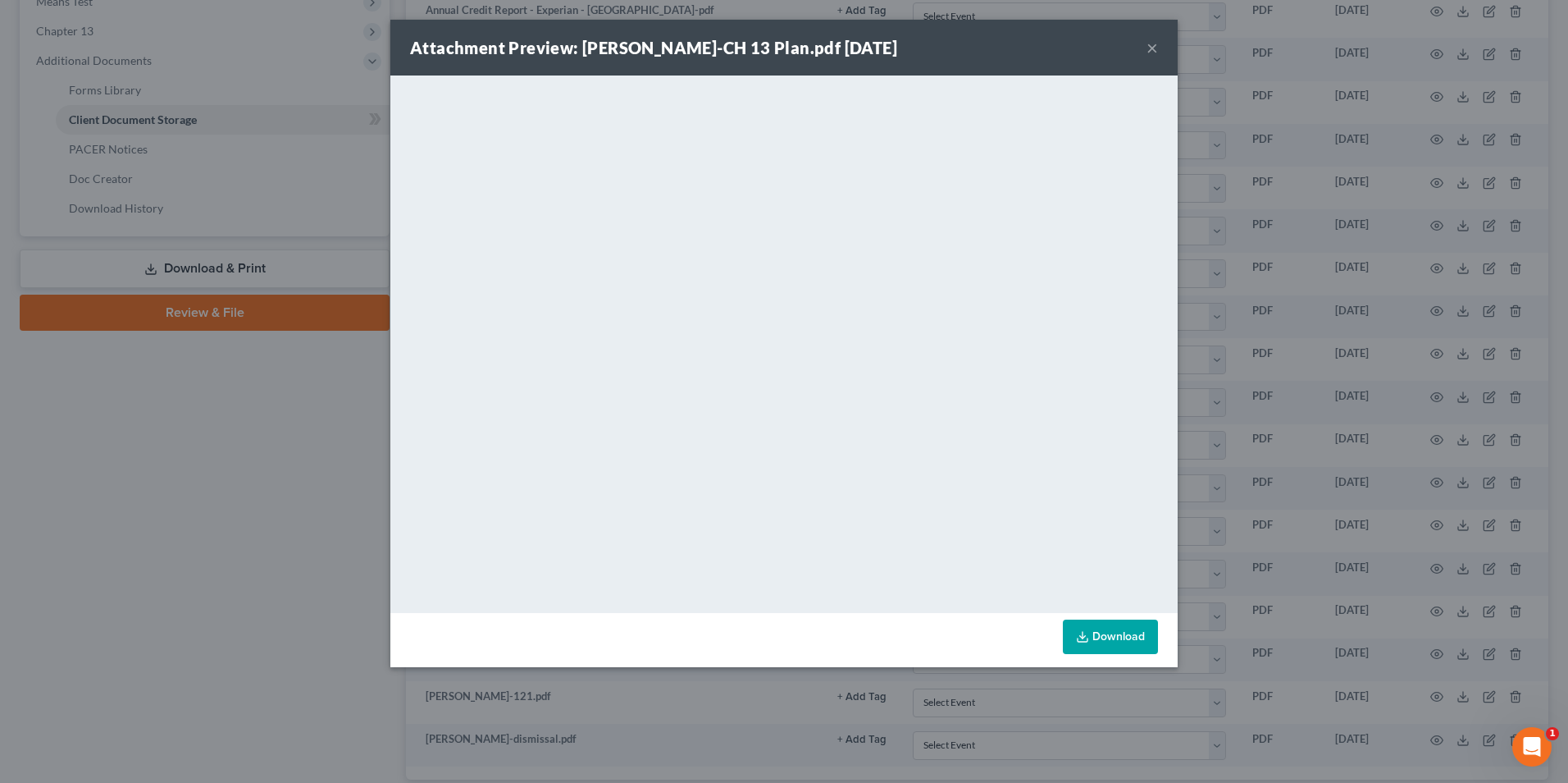
click at [1150, 44] on button "×" at bounding box center [1153, 47] width 11 height 20
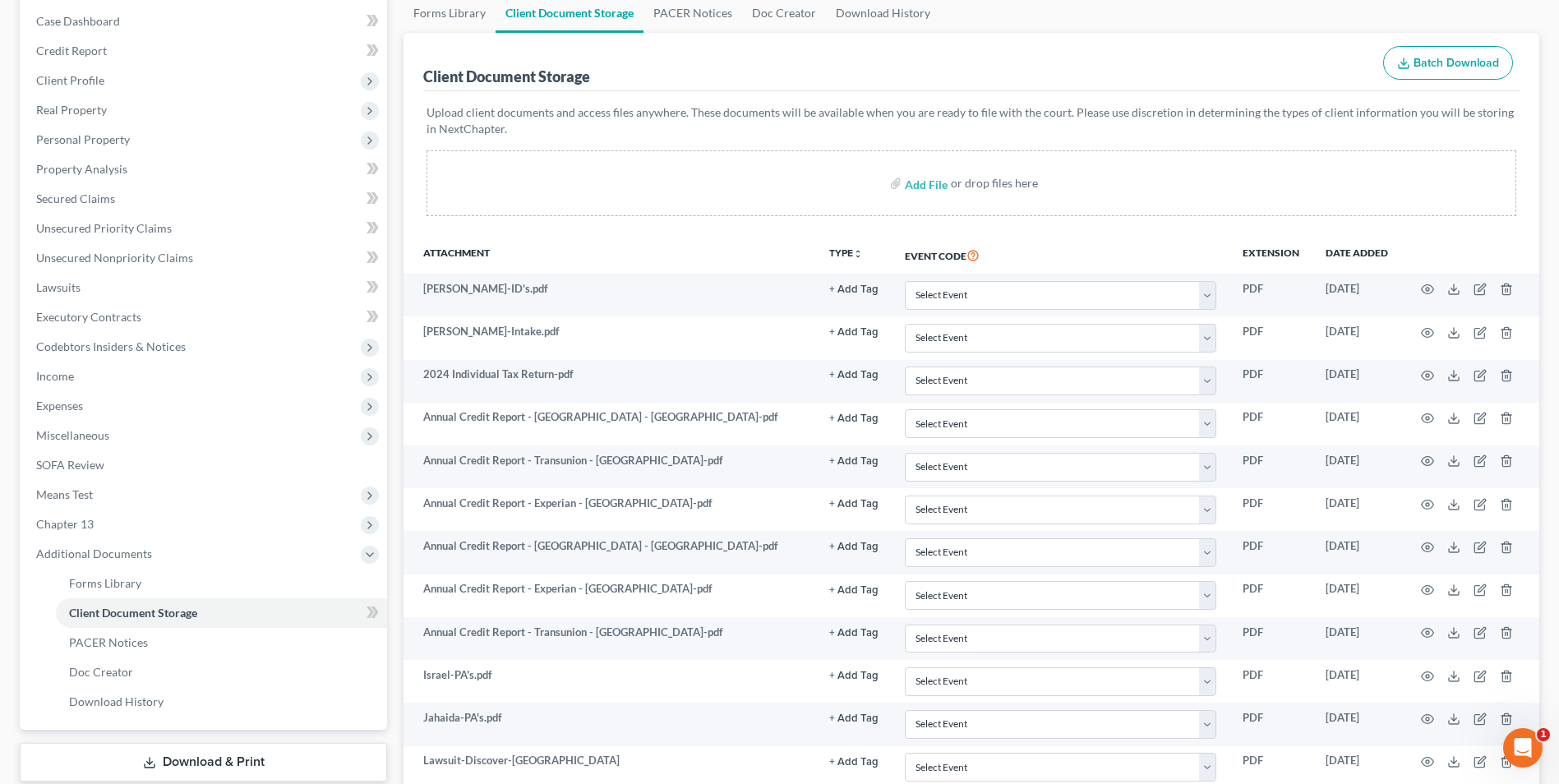
scroll to position [0, 0]
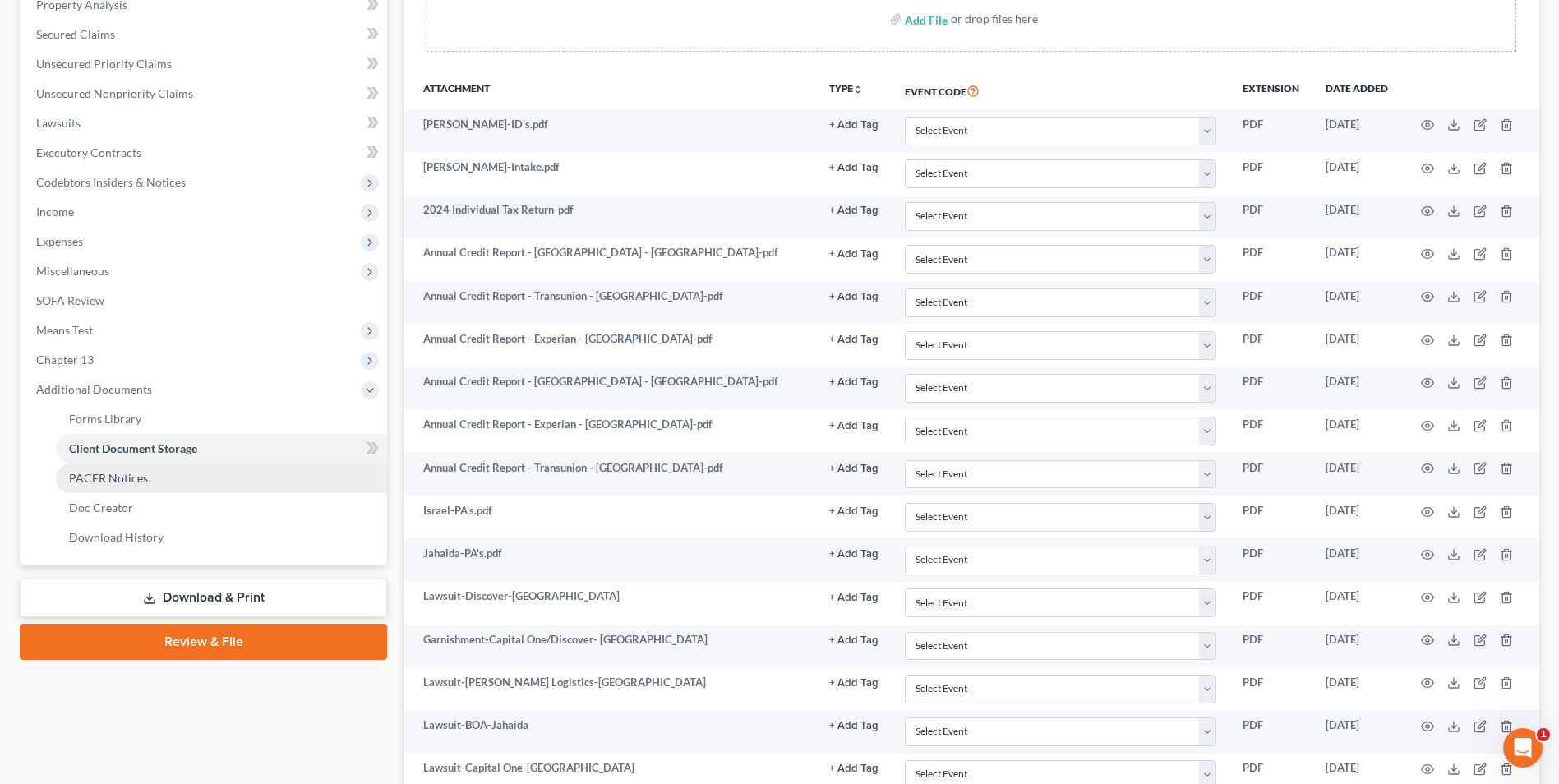
click at [120, 485] on link "PACER Notices" at bounding box center [221, 478] width 331 height 29
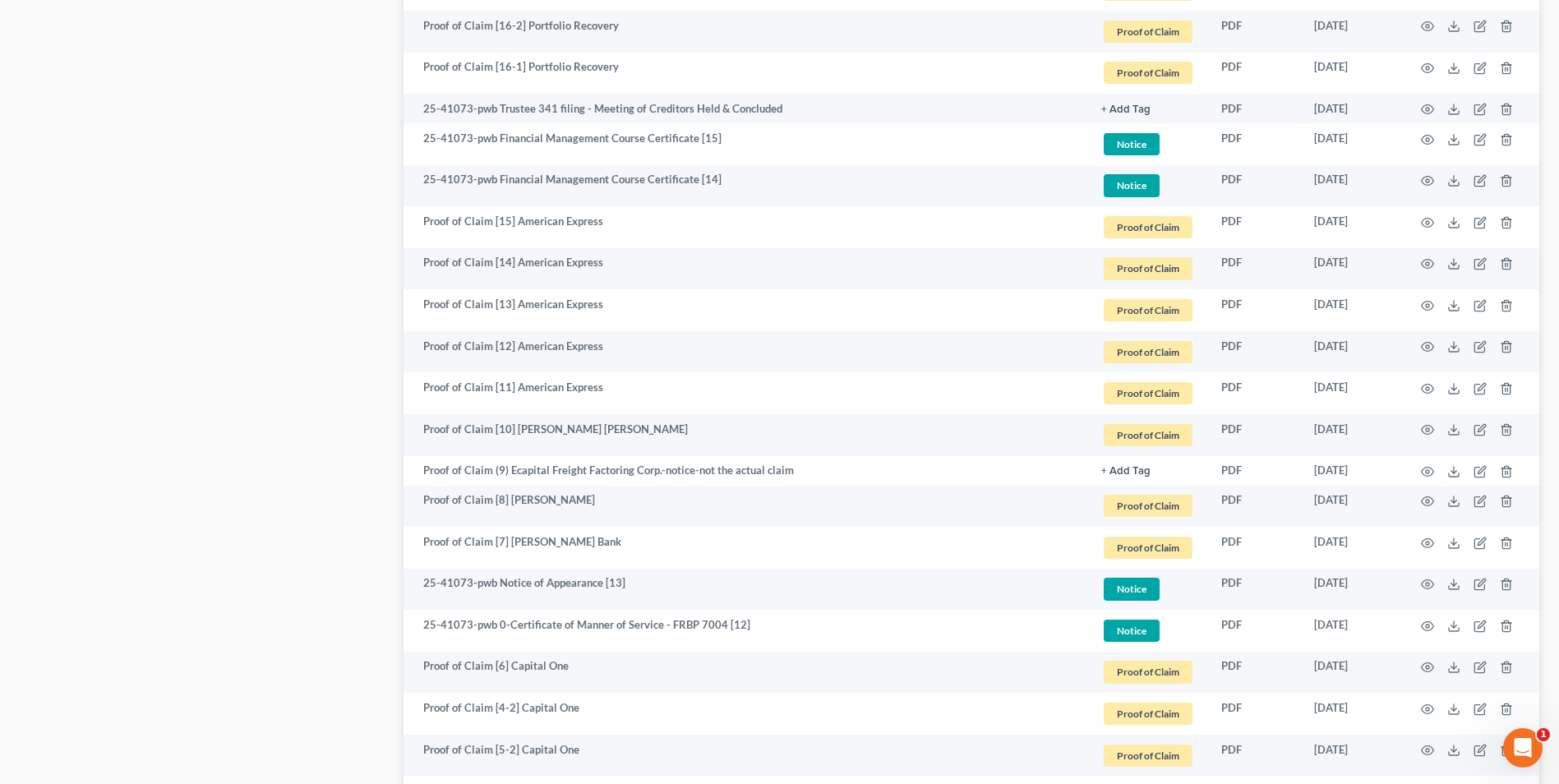
scroll to position [1972, 0]
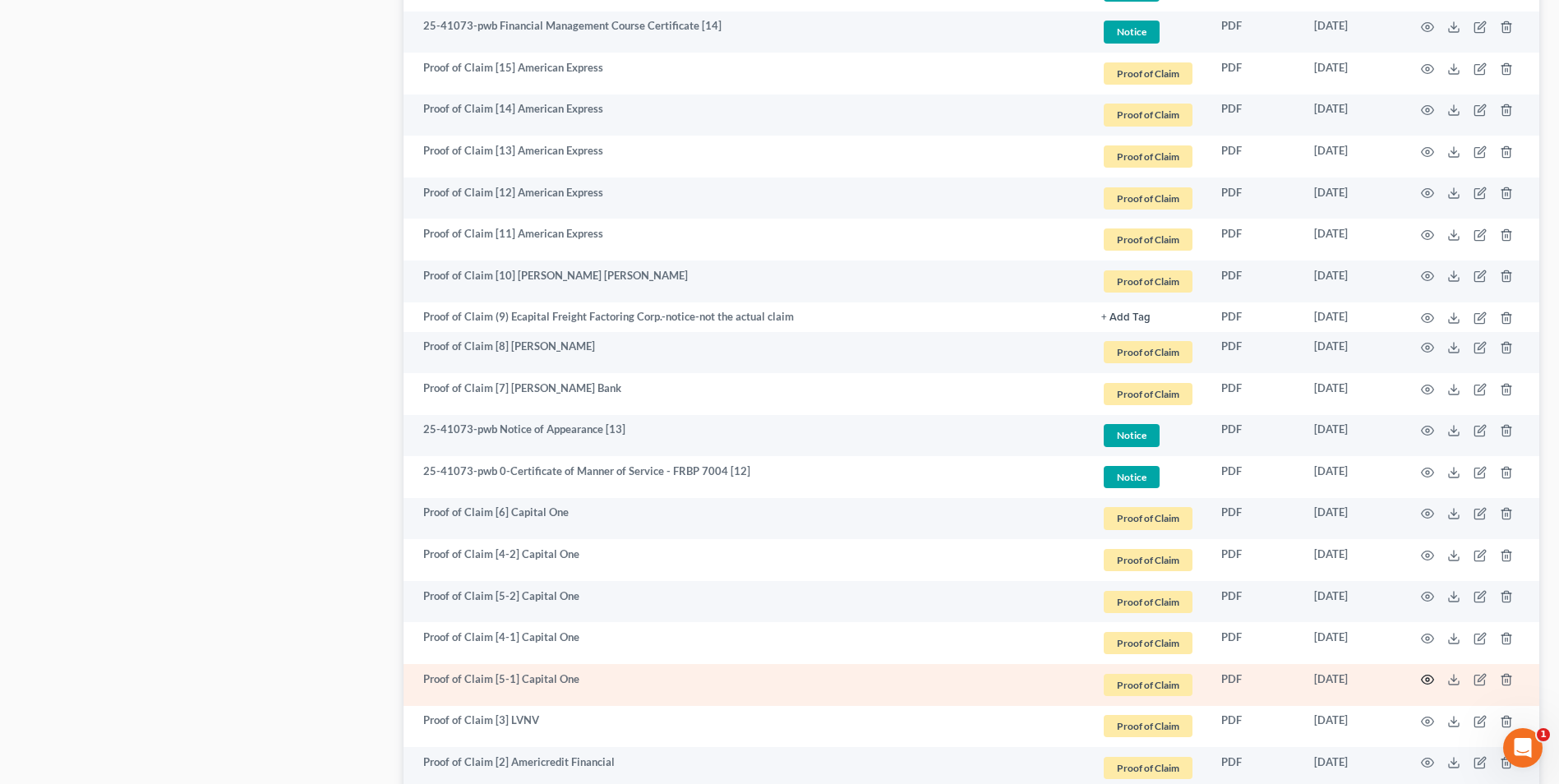
click at [1432, 678] on icon "button" at bounding box center [1428, 680] width 12 height 10
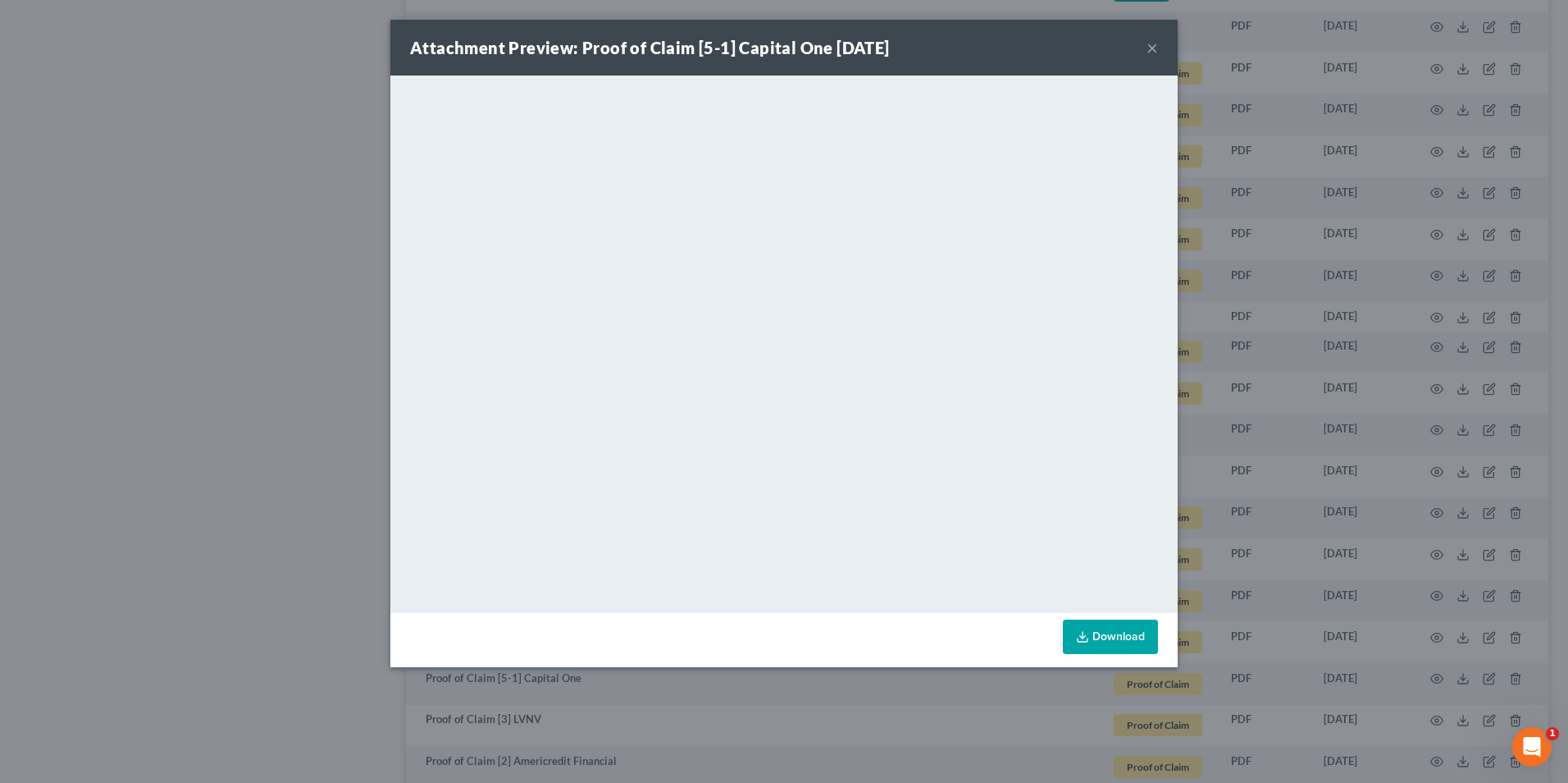
click at [1150, 47] on button "×" at bounding box center [1153, 47] width 11 height 20
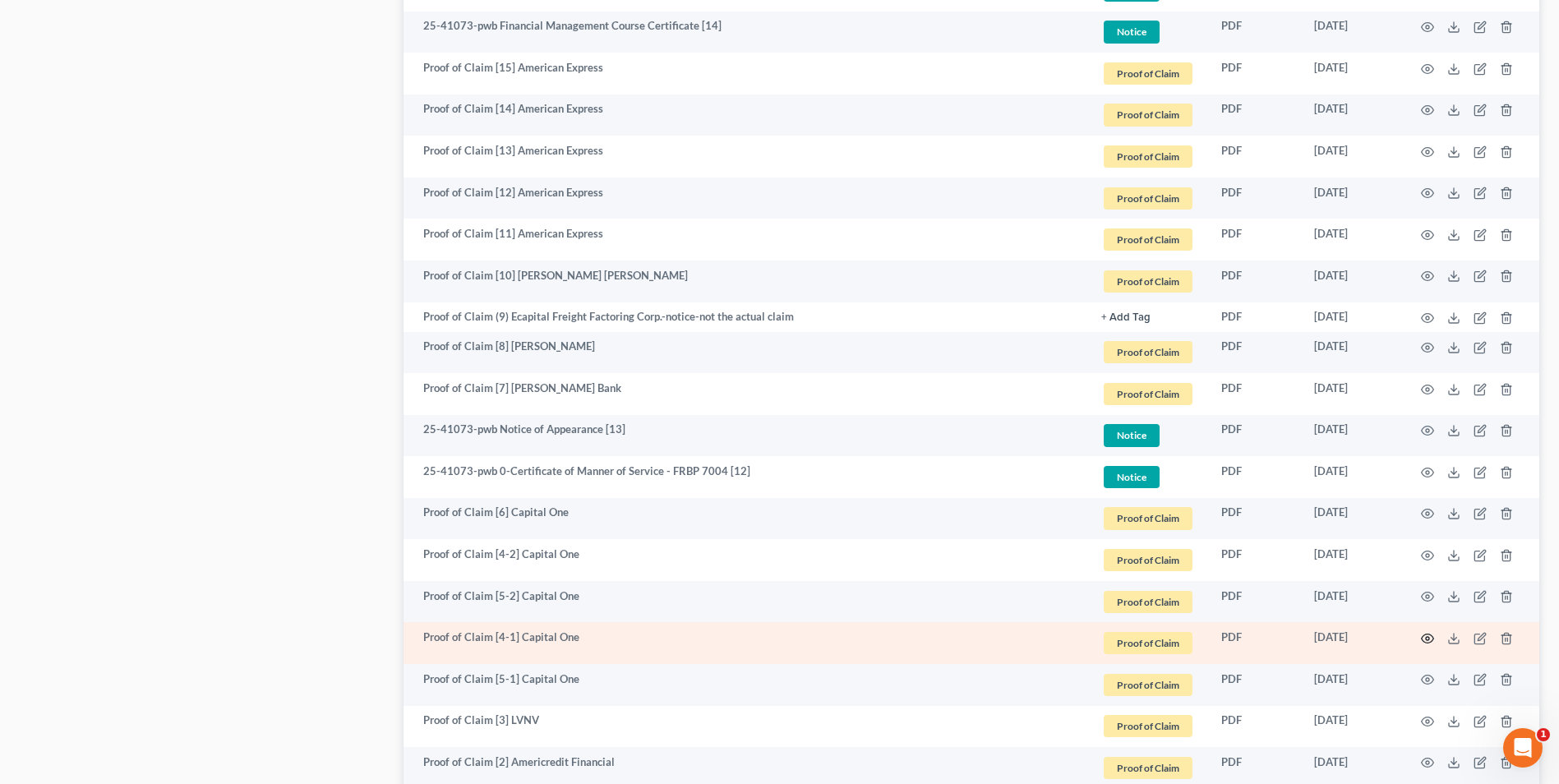
click at [1422, 637] on icon "button" at bounding box center [1428, 639] width 12 height 10
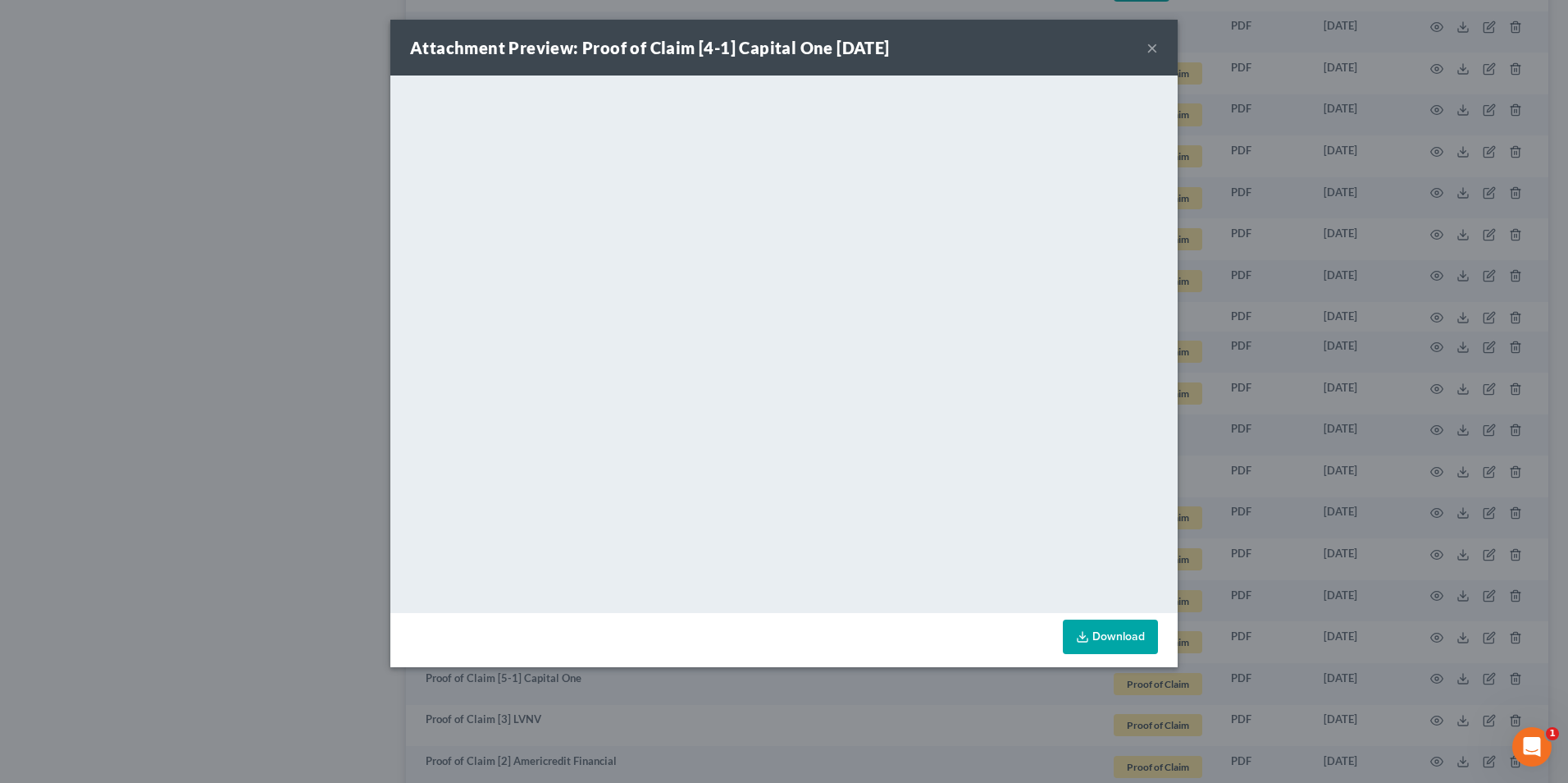
click at [1153, 48] on button "×" at bounding box center [1153, 47] width 11 height 20
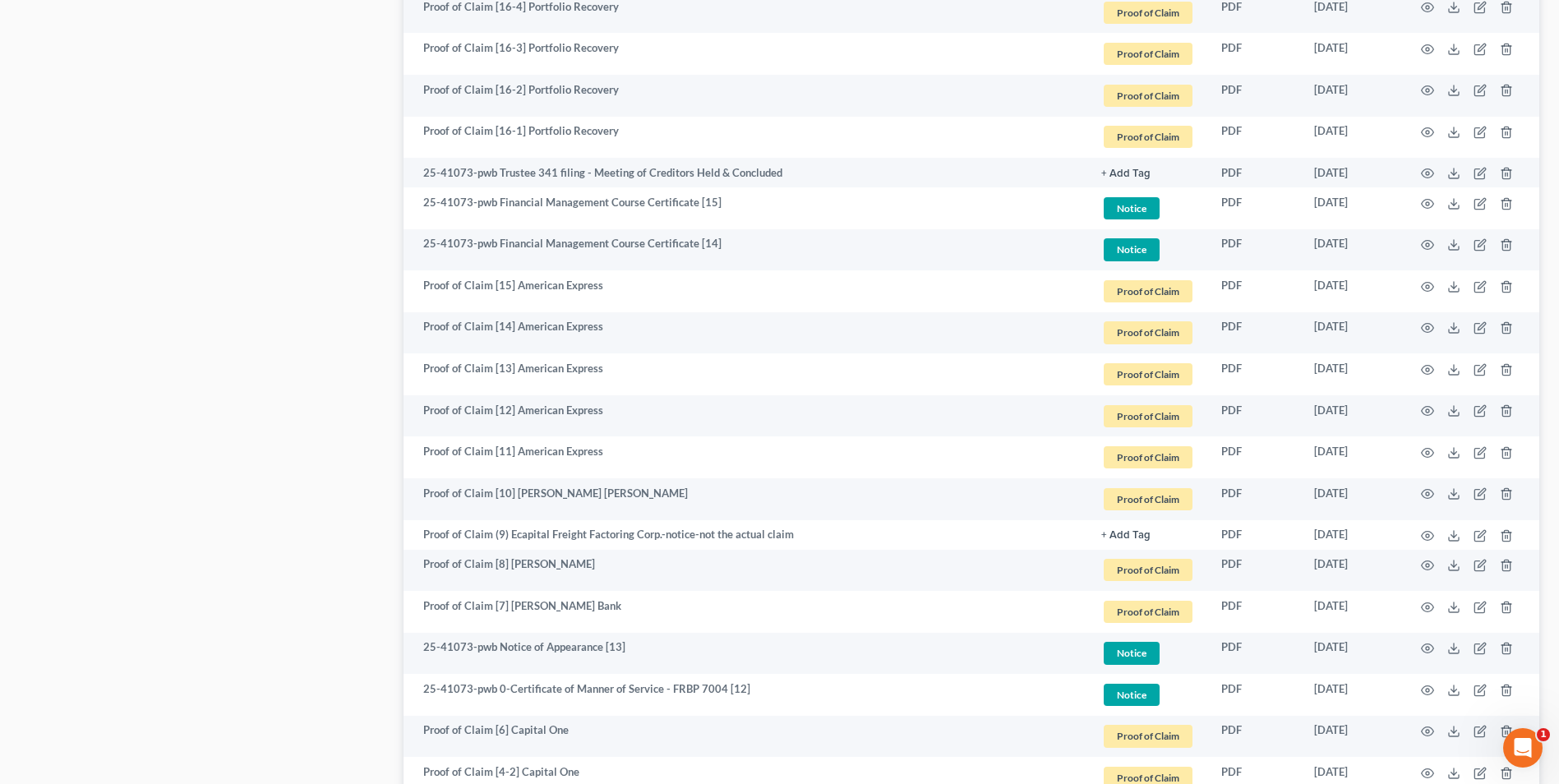
scroll to position [1853, 0]
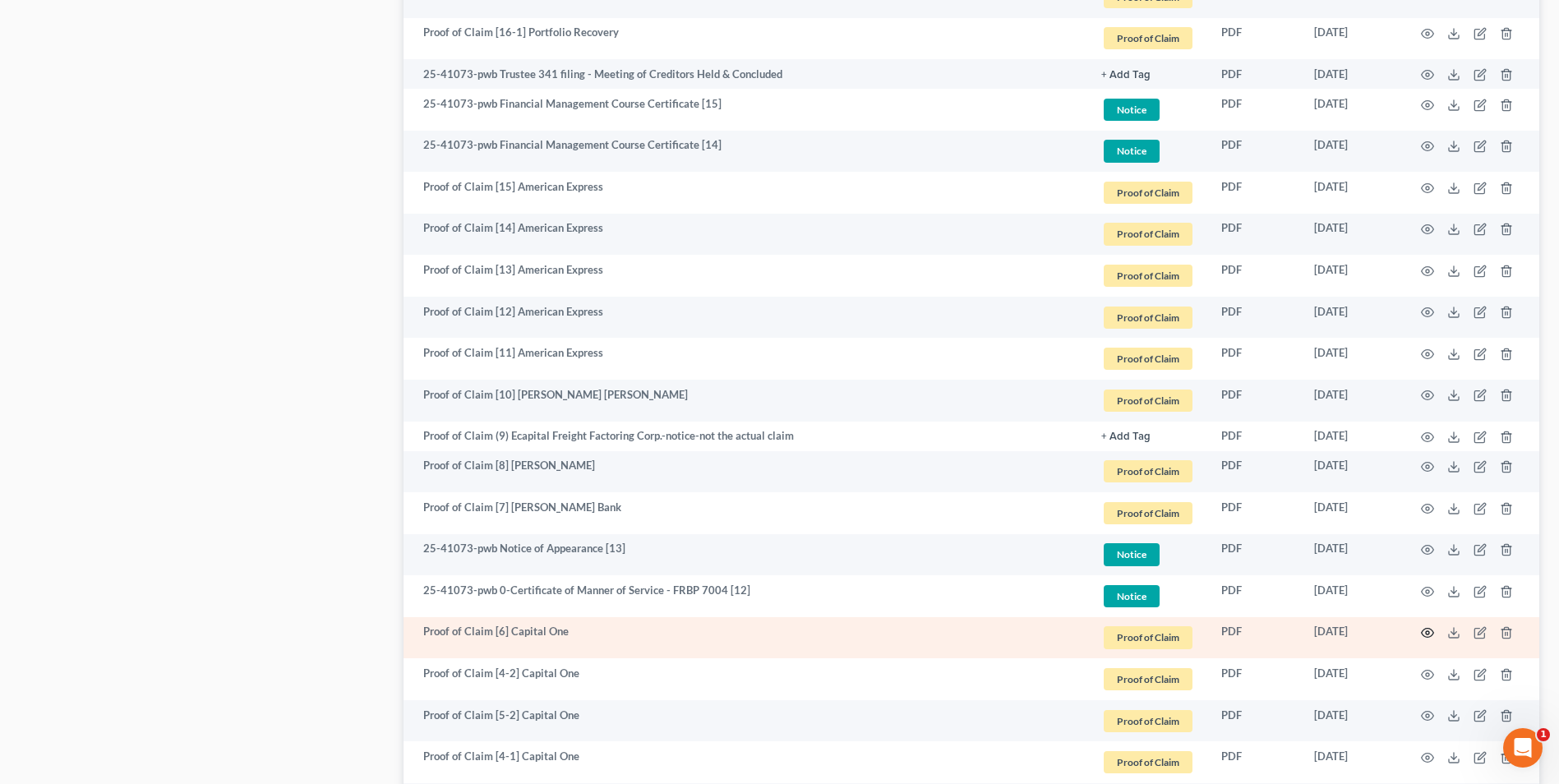
click at [1426, 629] on icon "button" at bounding box center [1428, 633] width 13 height 13
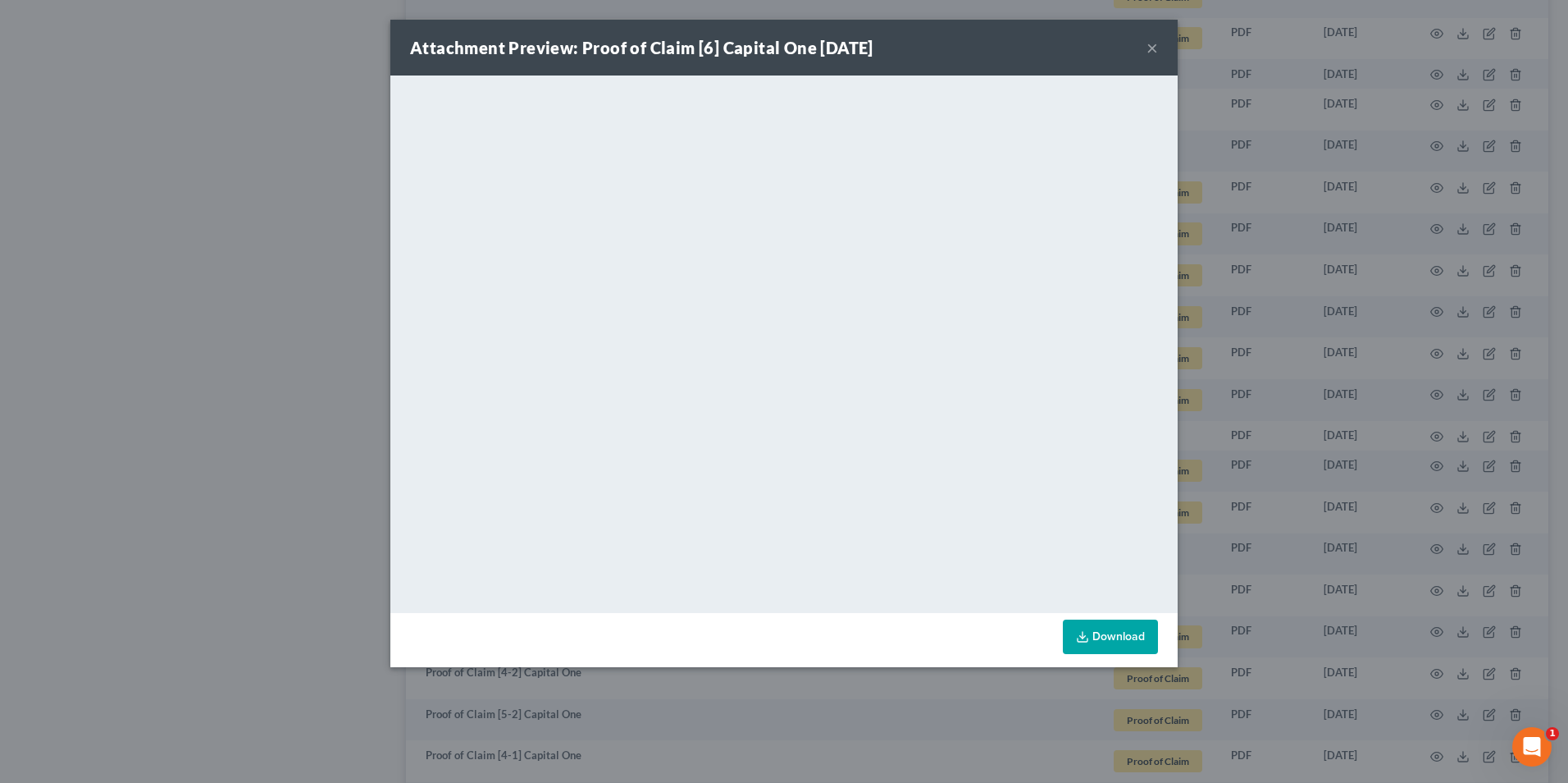
click at [1154, 51] on button "×" at bounding box center [1153, 47] width 11 height 20
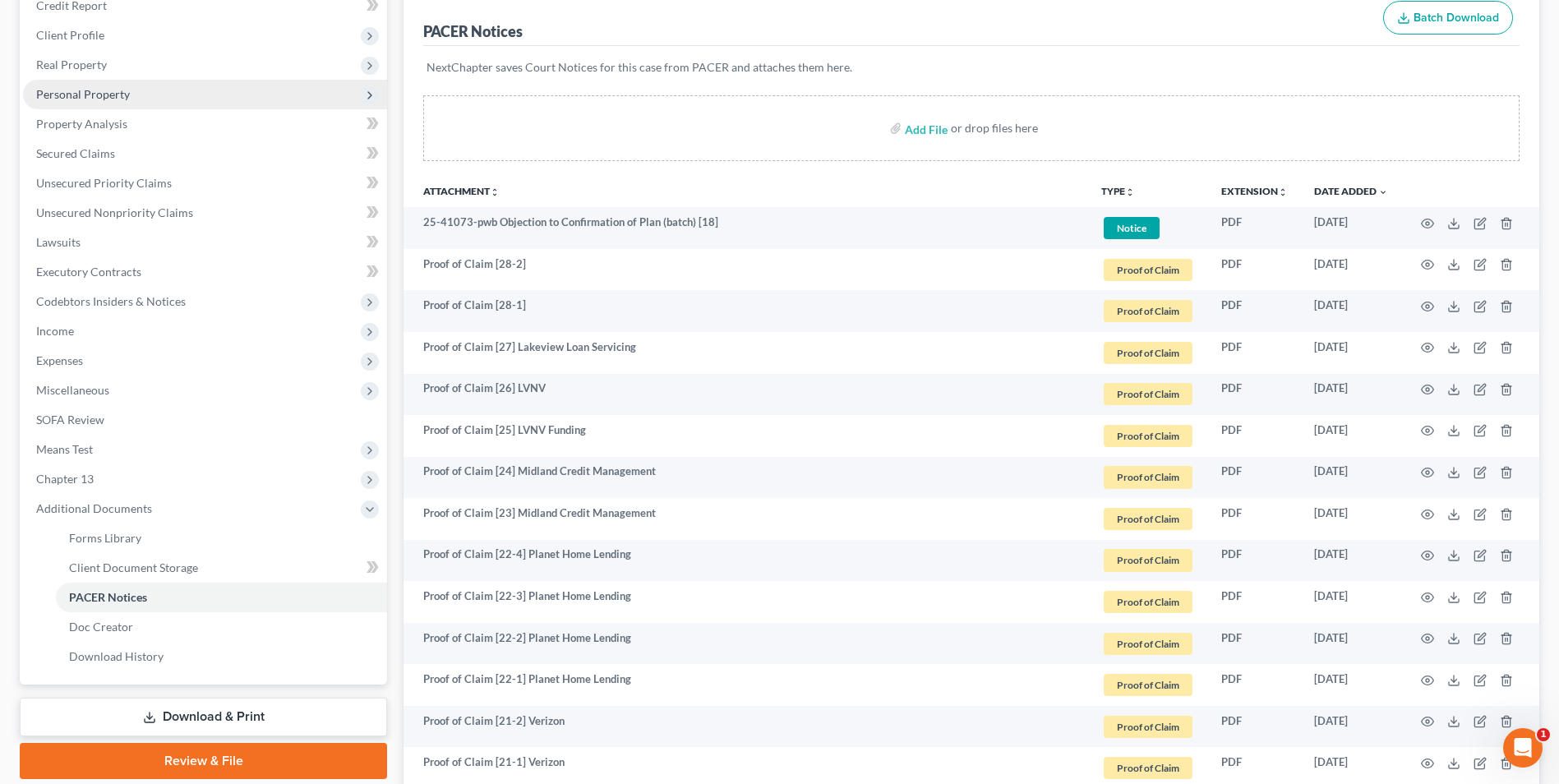
scroll to position [0, 0]
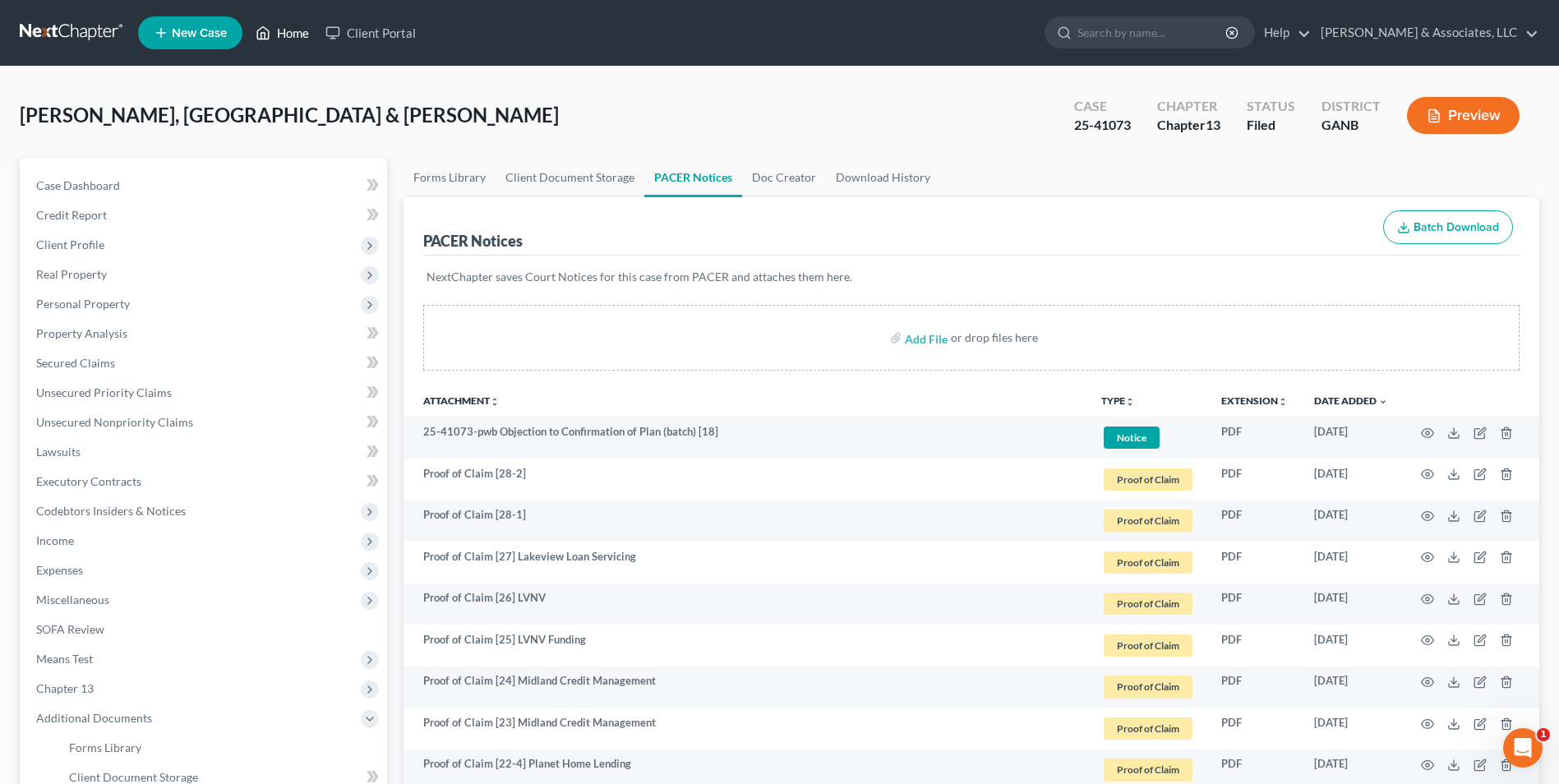
click at [291, 33] on link "Home" at bounding box center [282, 32] width 70 height 29
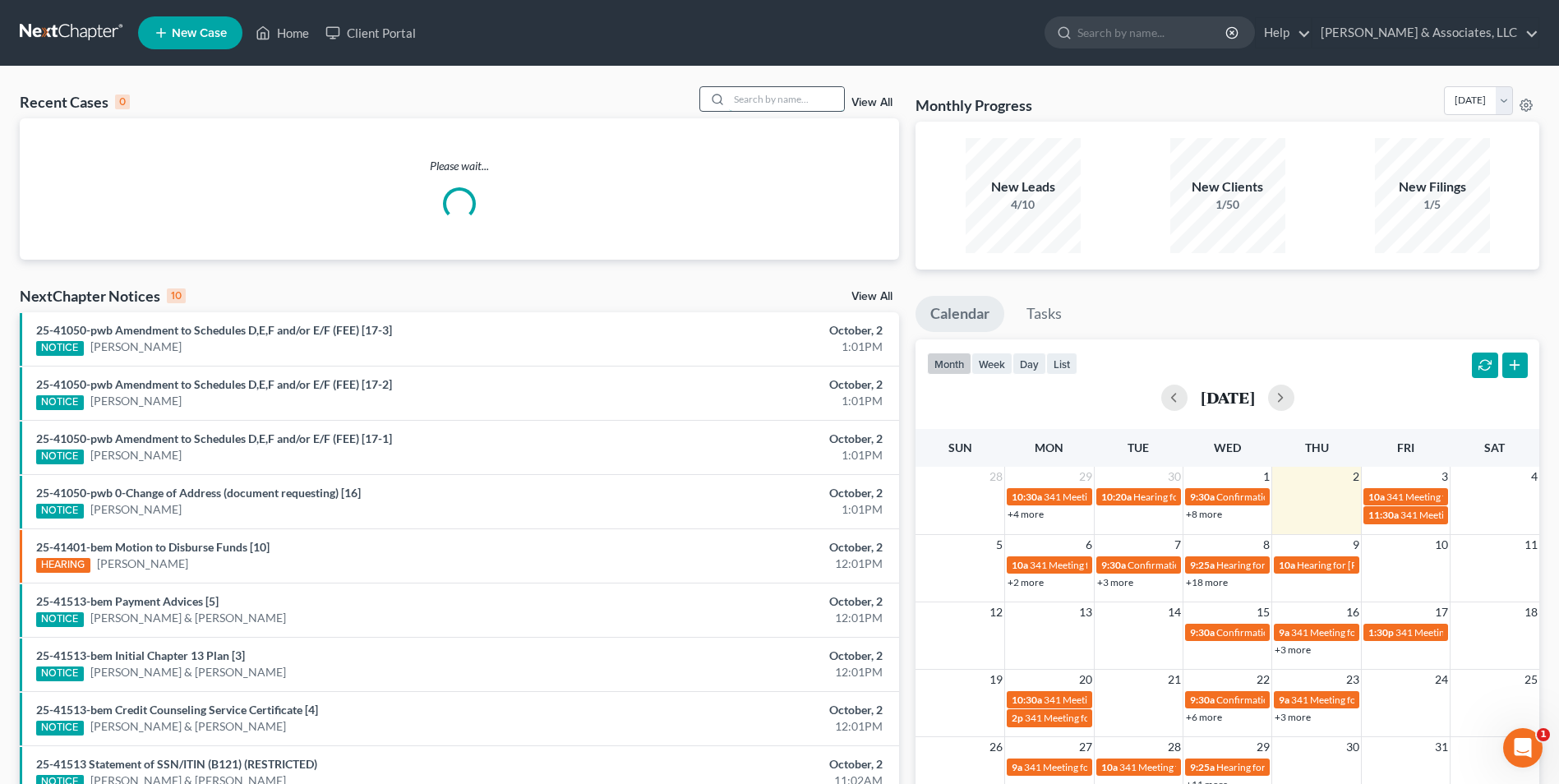
click at [823, 110] on input "search" at bounding box center [786, 99] width 115 height 24
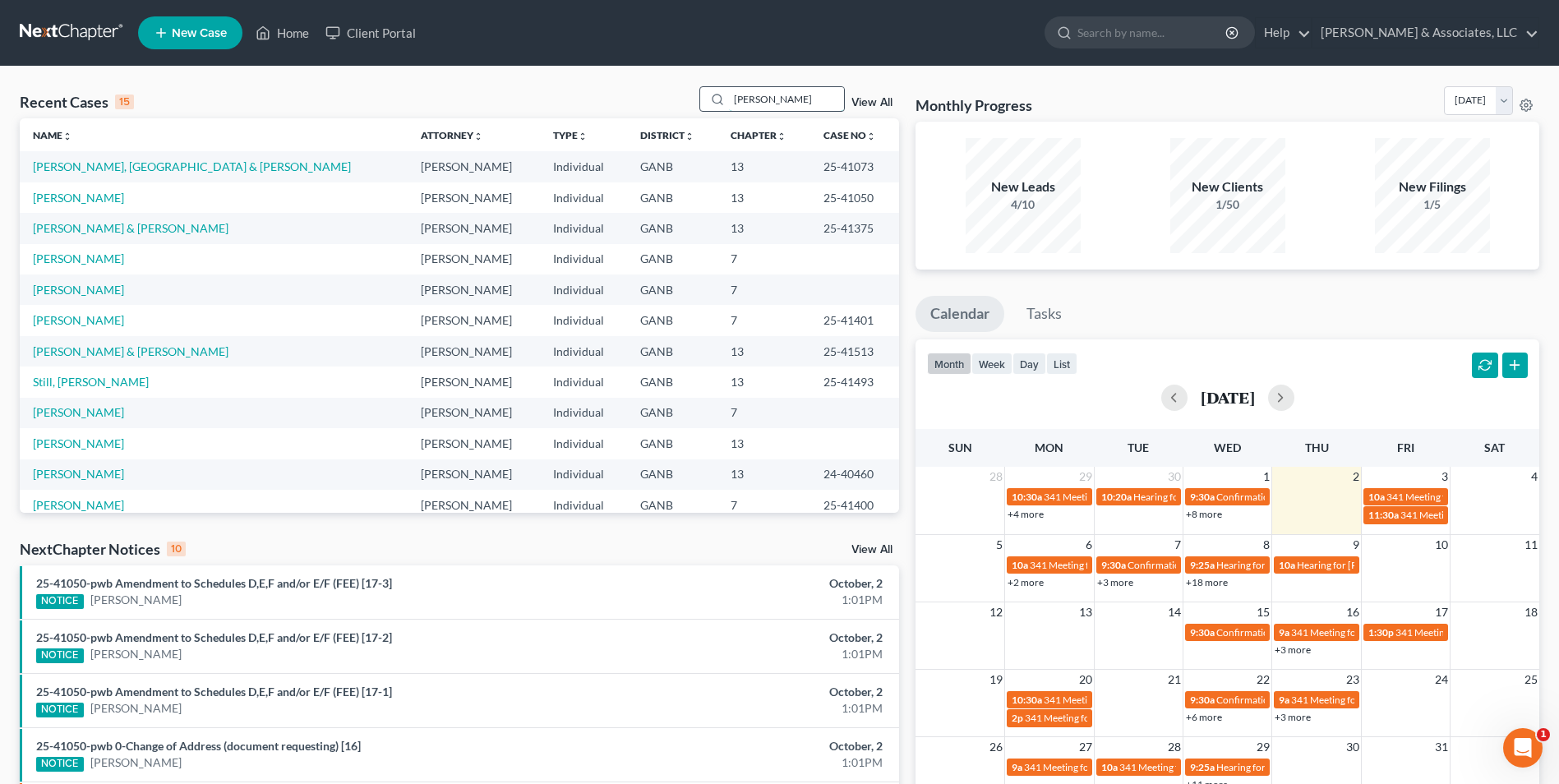
type input "wilcox"
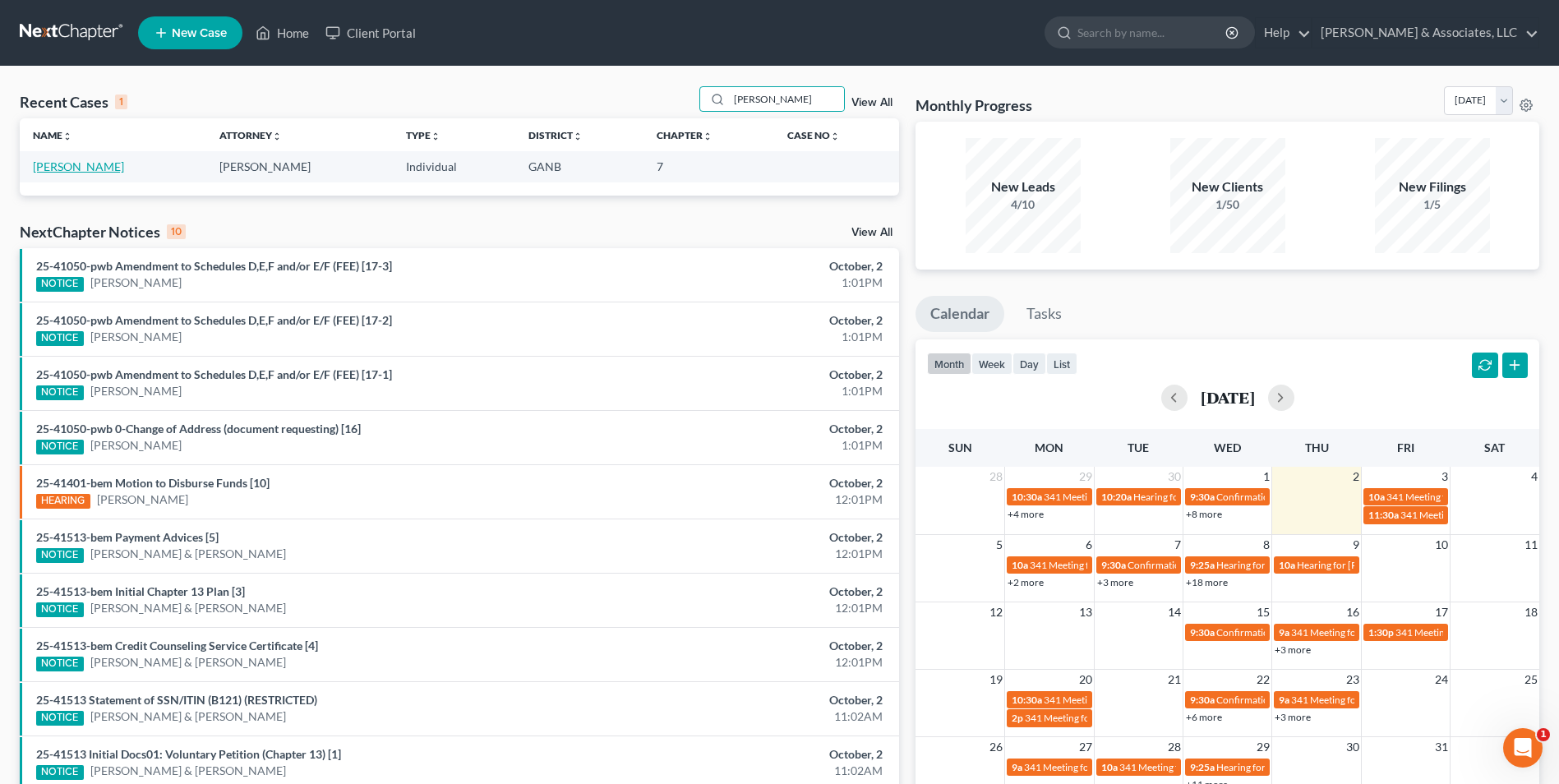
click at [58, 161] on link "[PERSON_NAME]" at bounding box center [79, 166] width 91 height 14
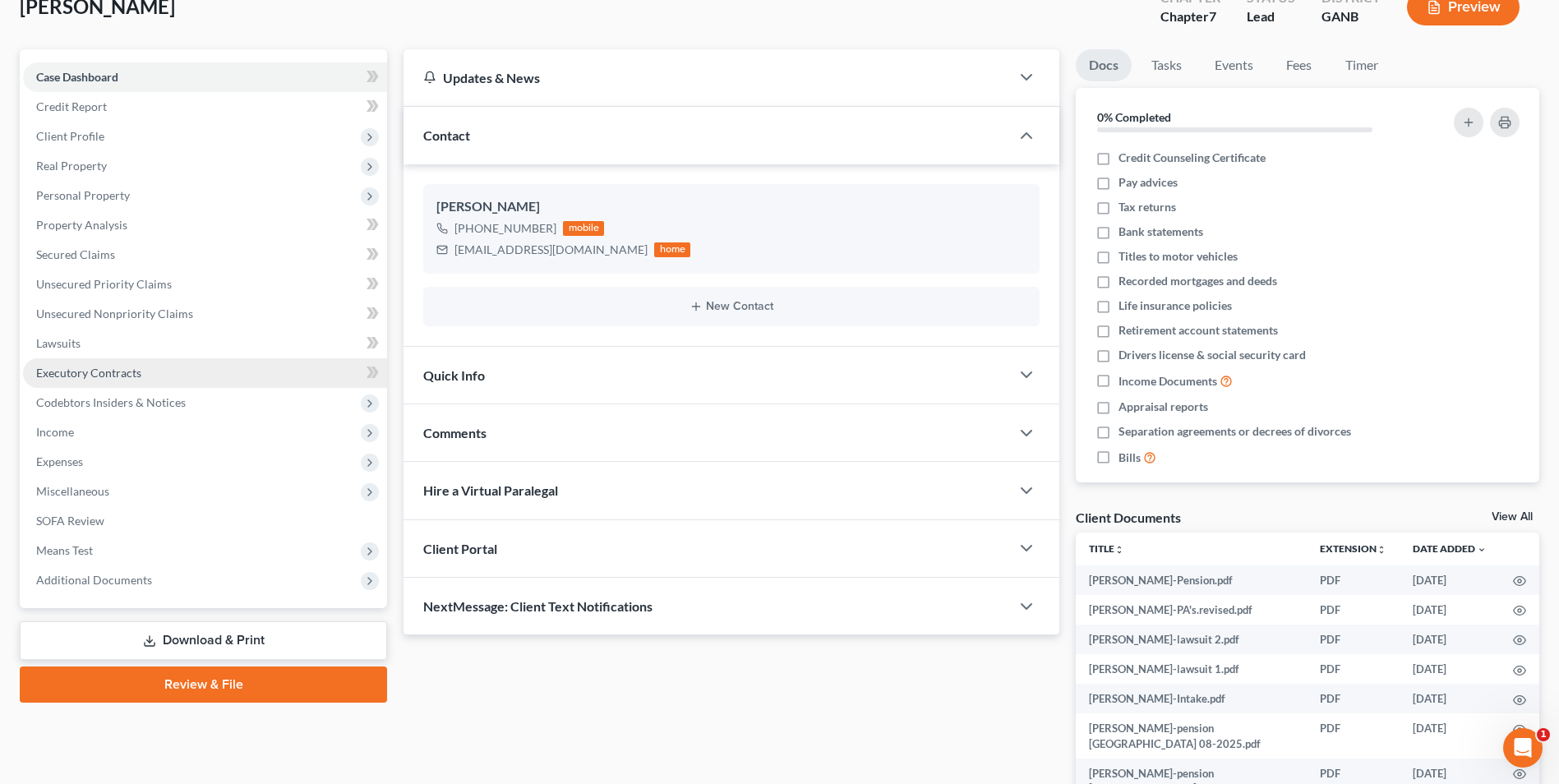
scroll to position [246, 0]
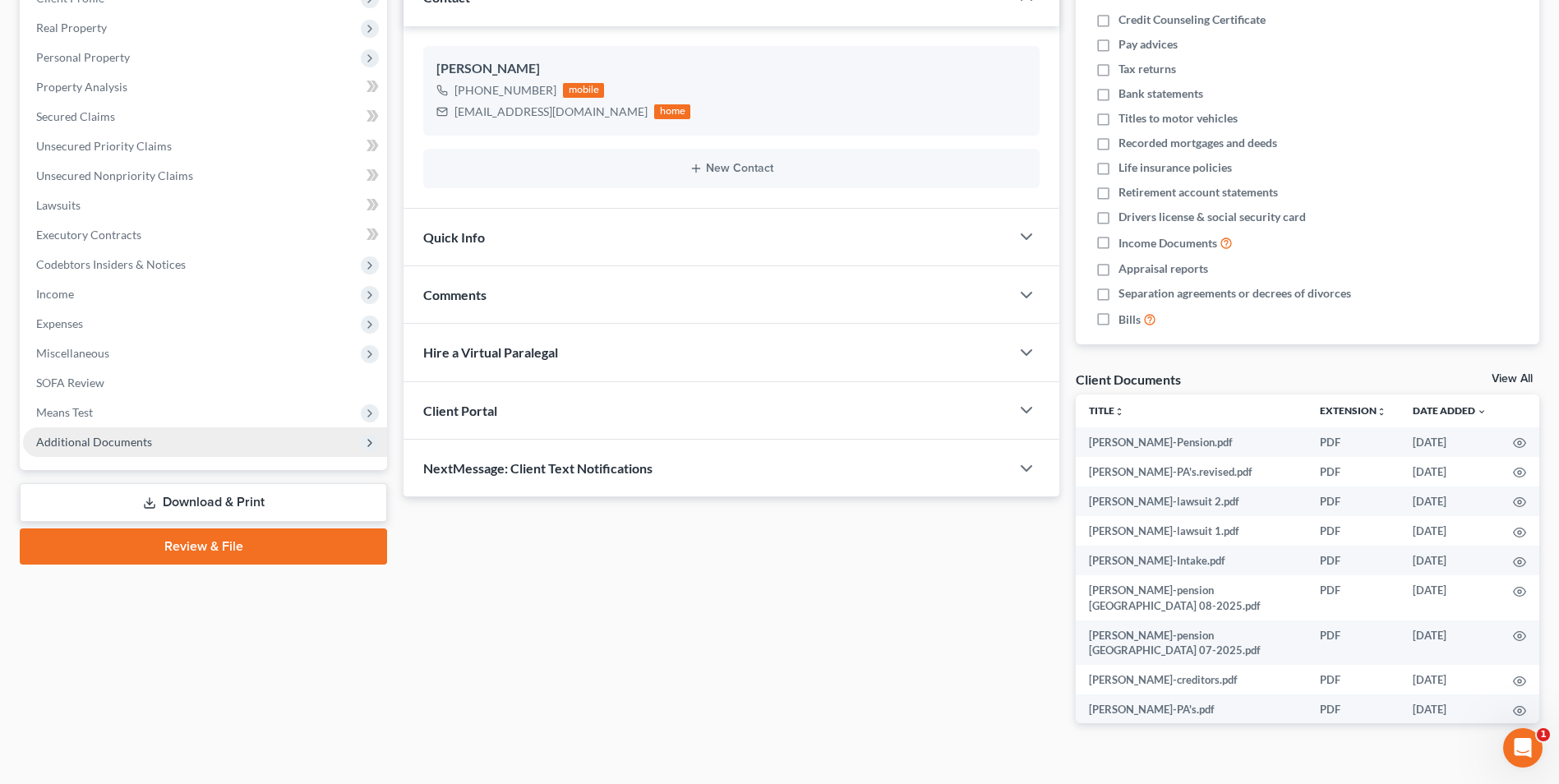
click at [109, 441] on span "Additional Documents" at bounding box center [94, 441] width 116 height 14
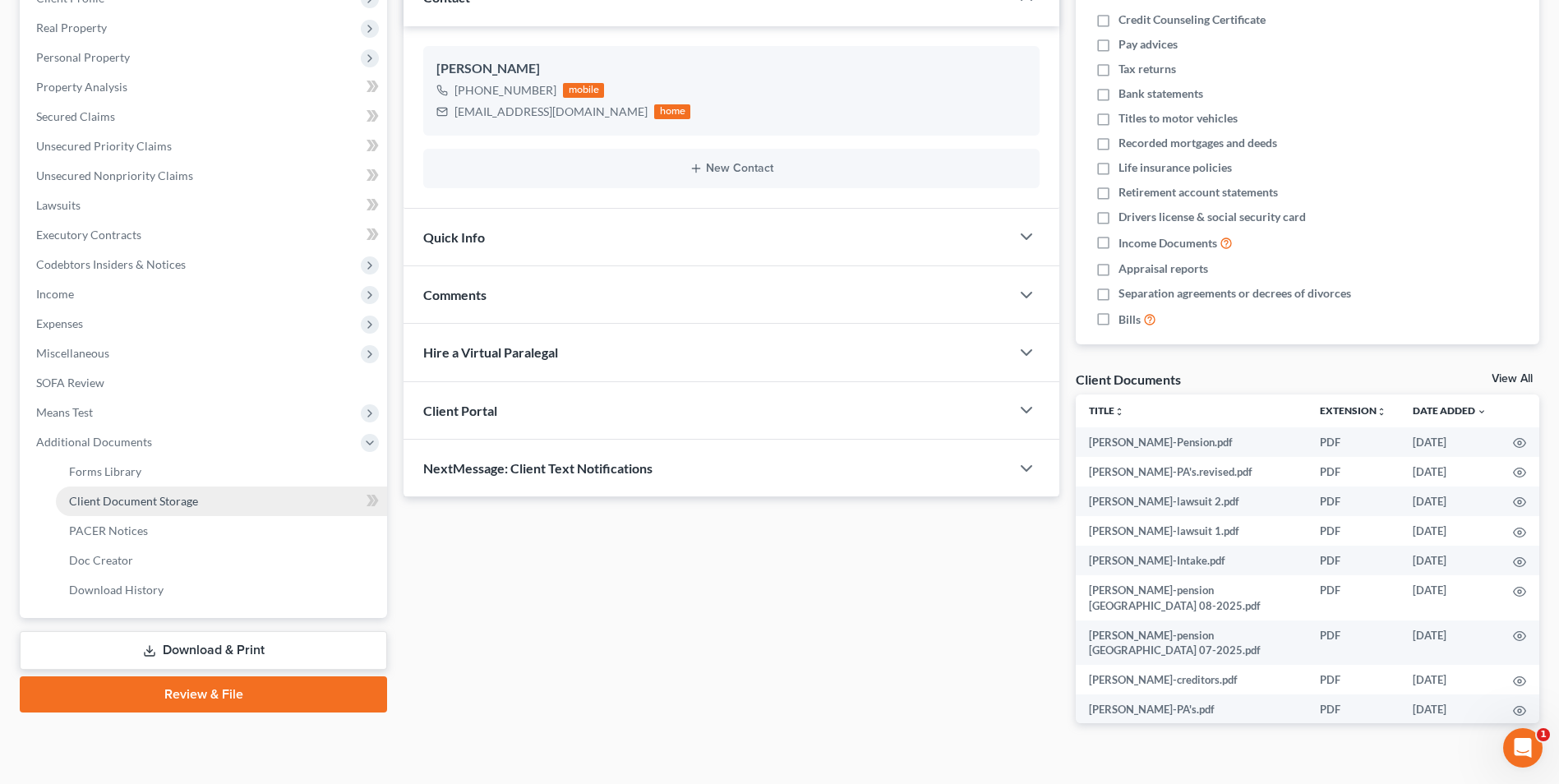
click at [151, 507] on span "Client Document Storage" at bounding box center [134, 501] width 129 height 14
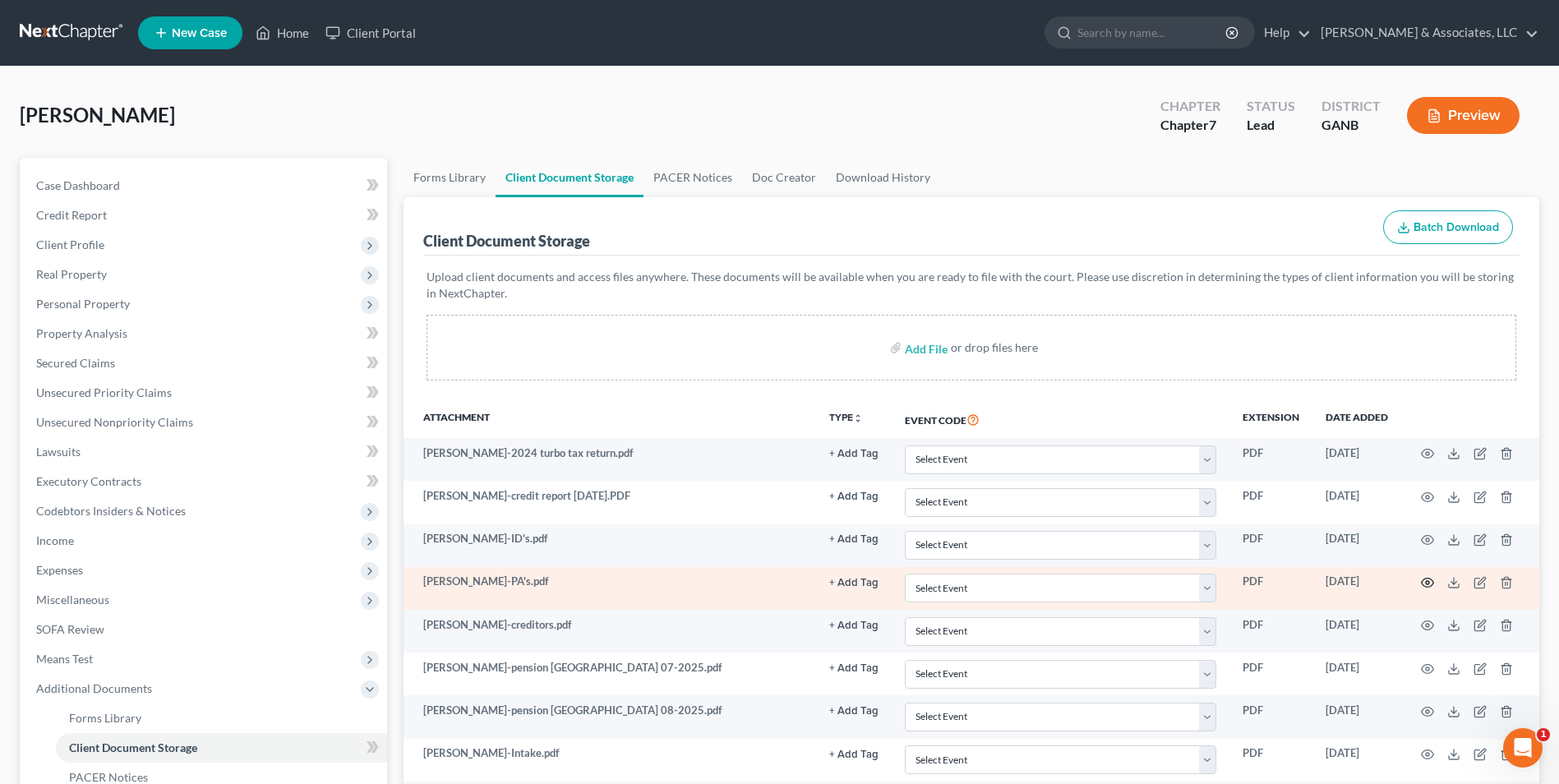
click at [1425, 583] on icon "button" at bounding box center [1428, 583] width 13 height 13
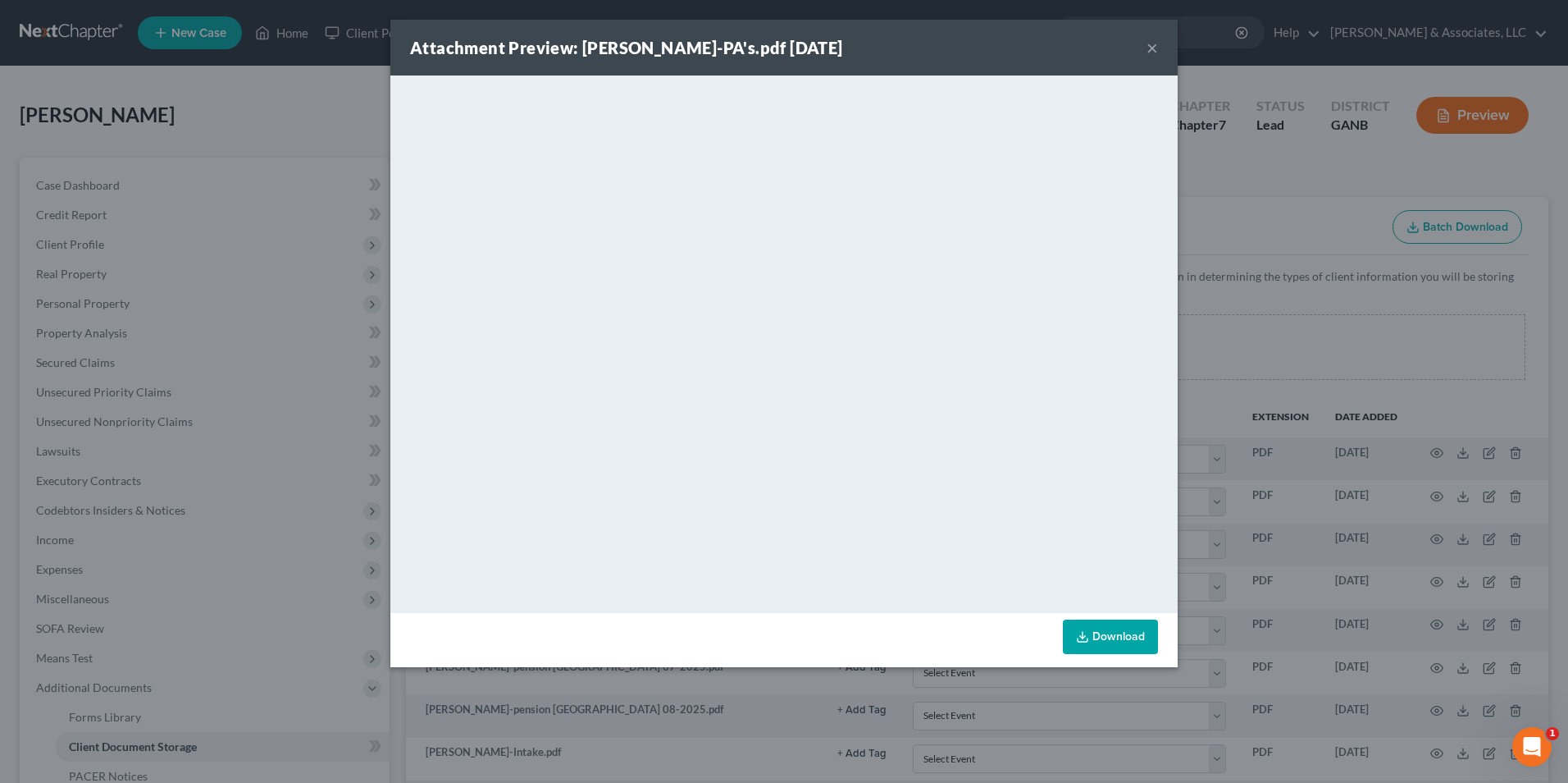
click at [1146, 42] on div "Attachment Preview: Wilcox-PA's.pdf 08/18/2025 ×" at bounding box center [784, 47] width 787 height 56
click at [1150, 47] on button "×" at bounding box center [1153, 47] width 11 height 20
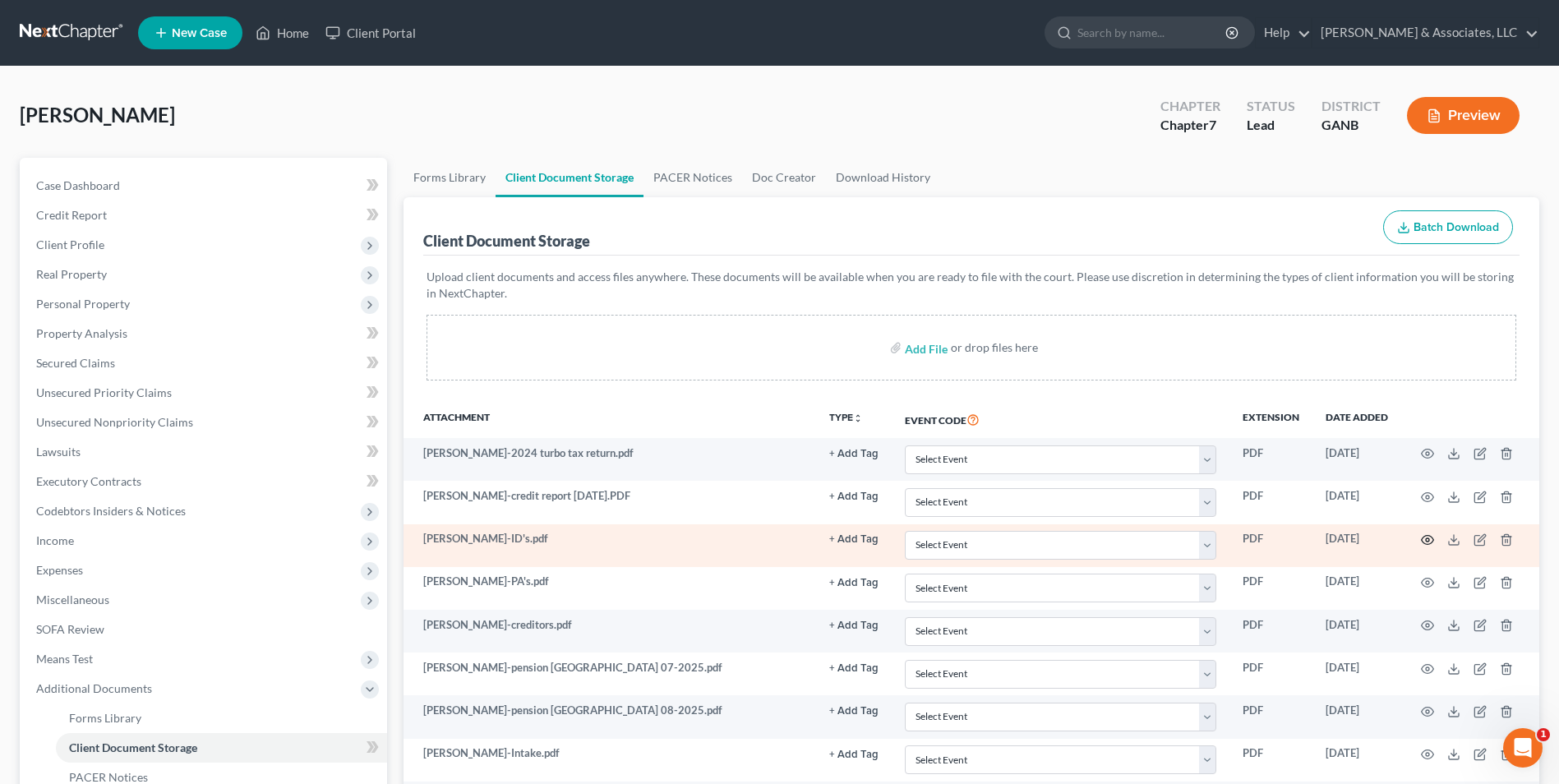
click at [1429, 543] on icon "button" at bounding box center [1428, 540] width 13 height 13
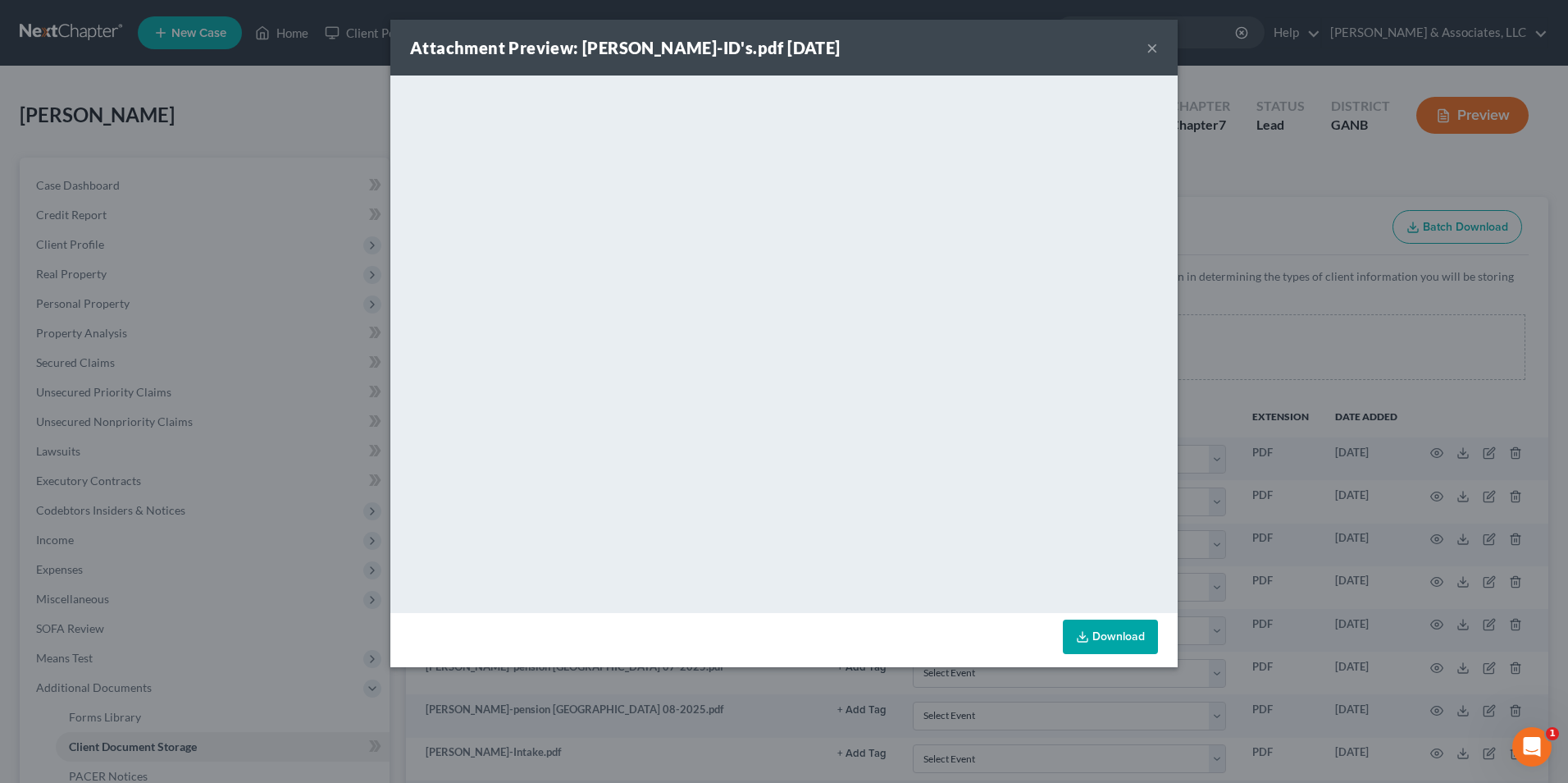
click at [1155, 48] on button "×" at bounding box center [1153, 47] width 11 height 20
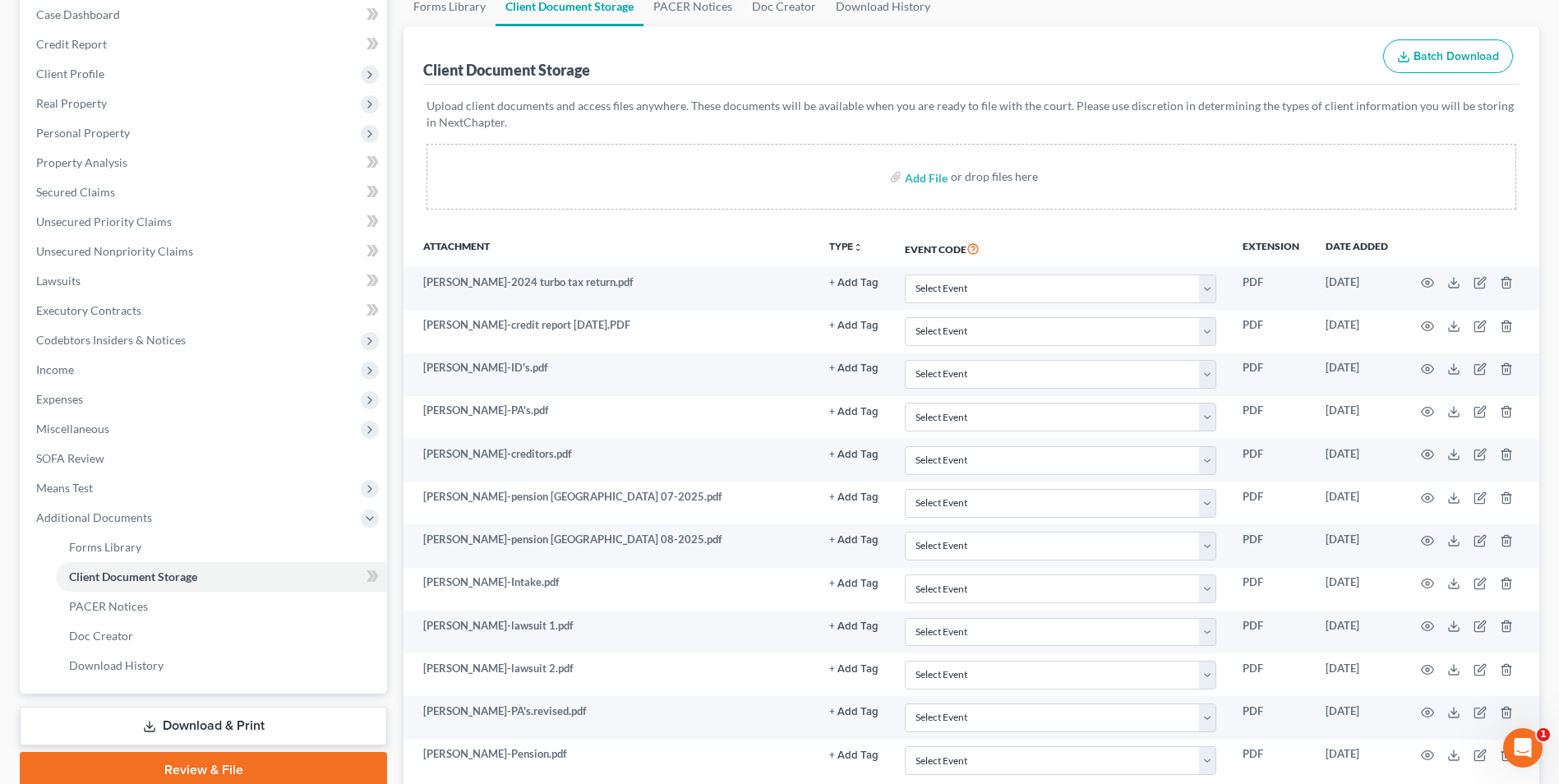
scroll to position [297, 0]
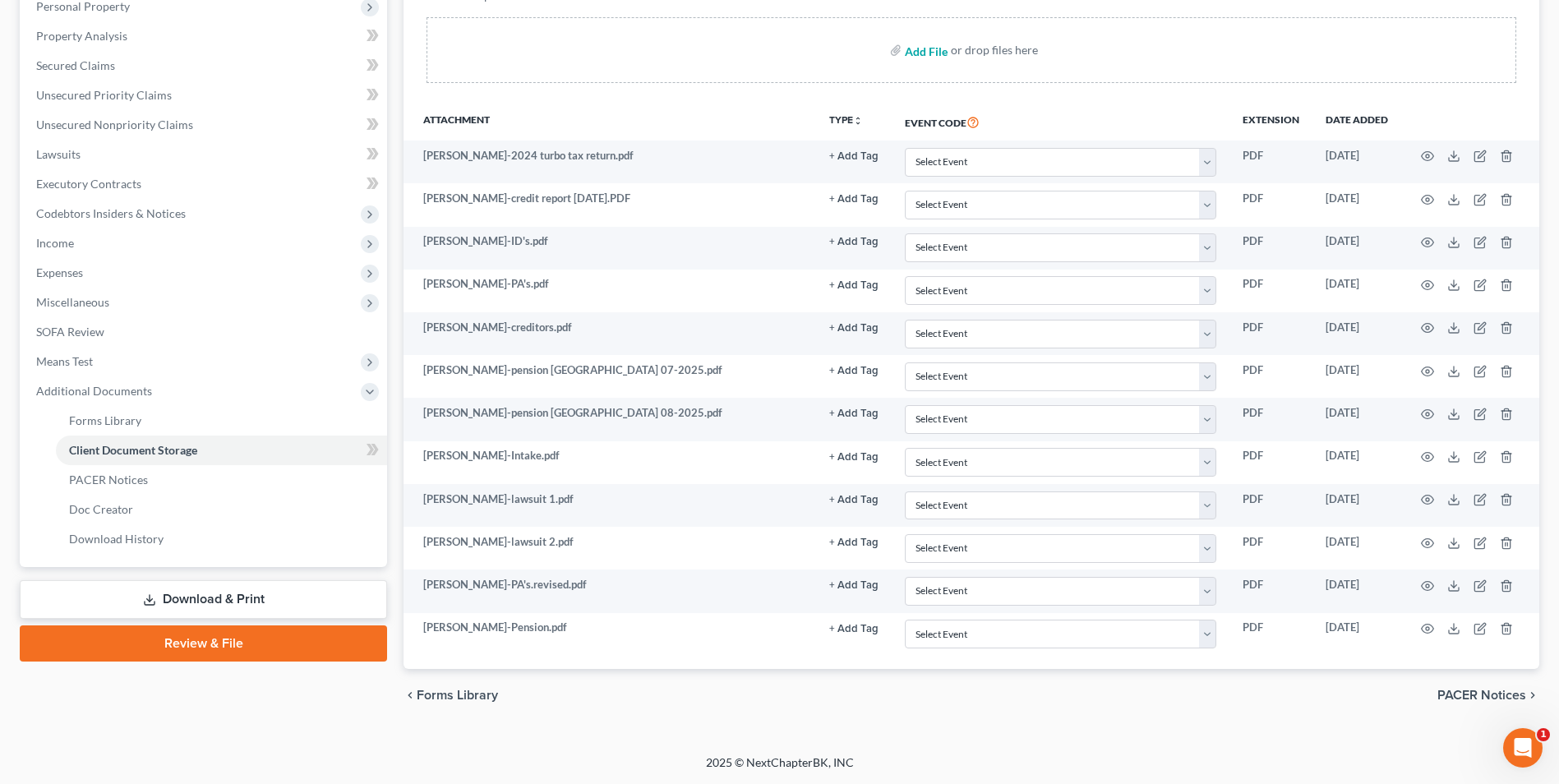
click at [923, 53] on input "file" at bounding box center [925, 49] width 40 height 29
type input "C:\fakepath\Wilcox.121.pdf"
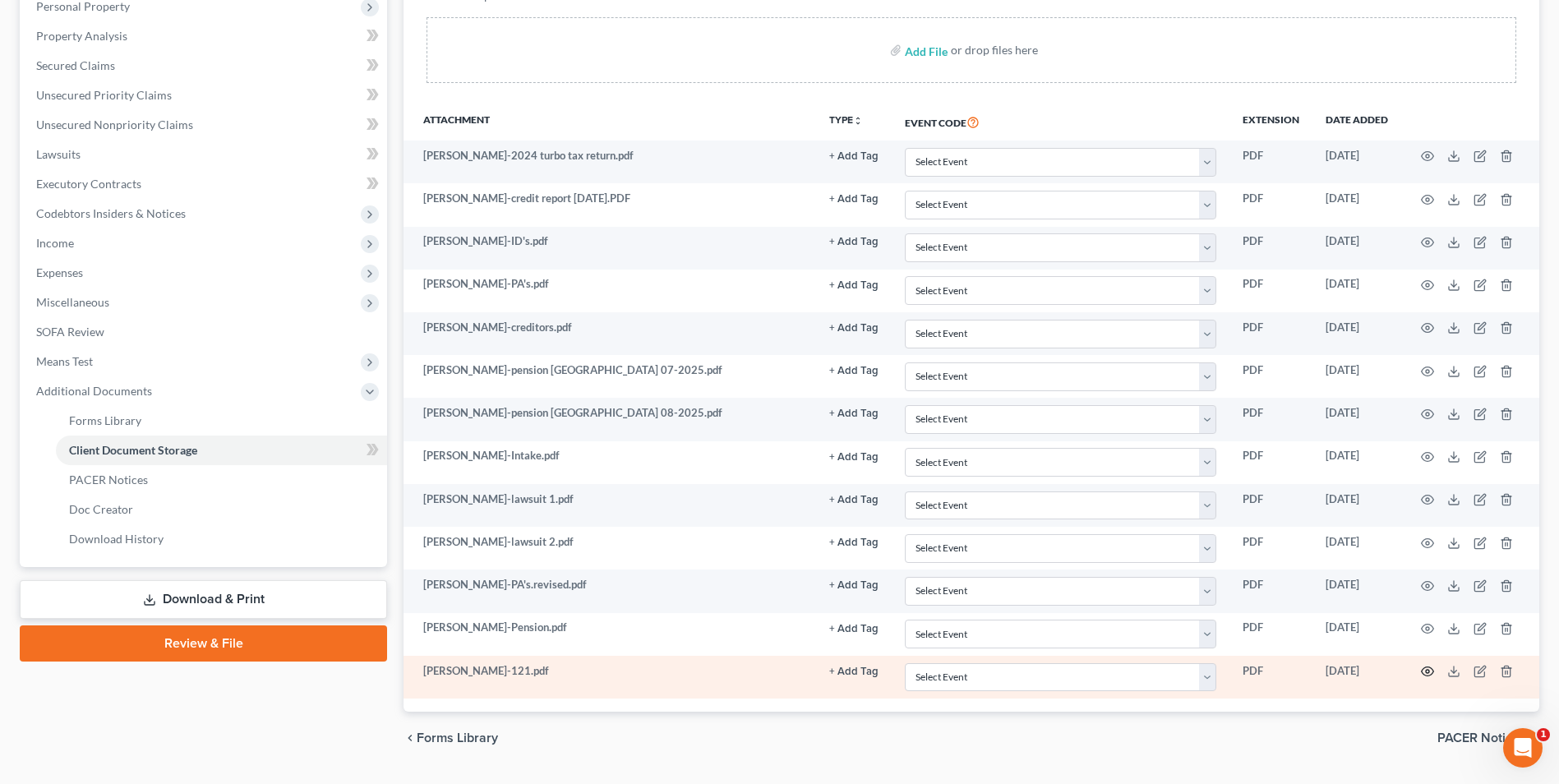
click at [1430, 676] on icon "button" at bounding box center [1428, 672] width 12 height 10
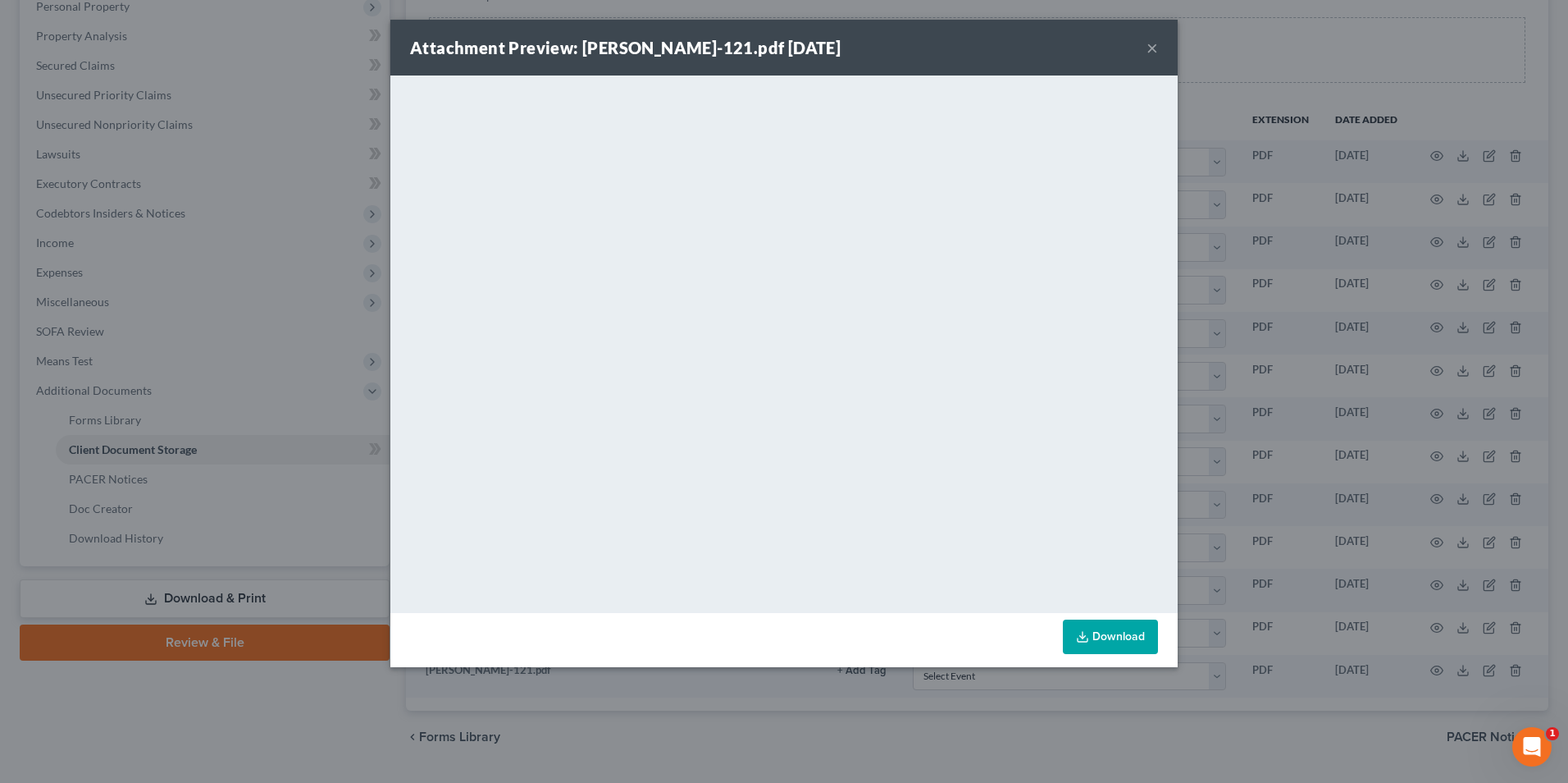
click at [1146, 47] on div "Attachment Preview: Wilcox-121.pdf 10/02/2025 ×" at bounding box center [784, 47] width 787 height 56
click at [1152, 48] on button "×" at bounding box center [1153, 47] width 11 height 20
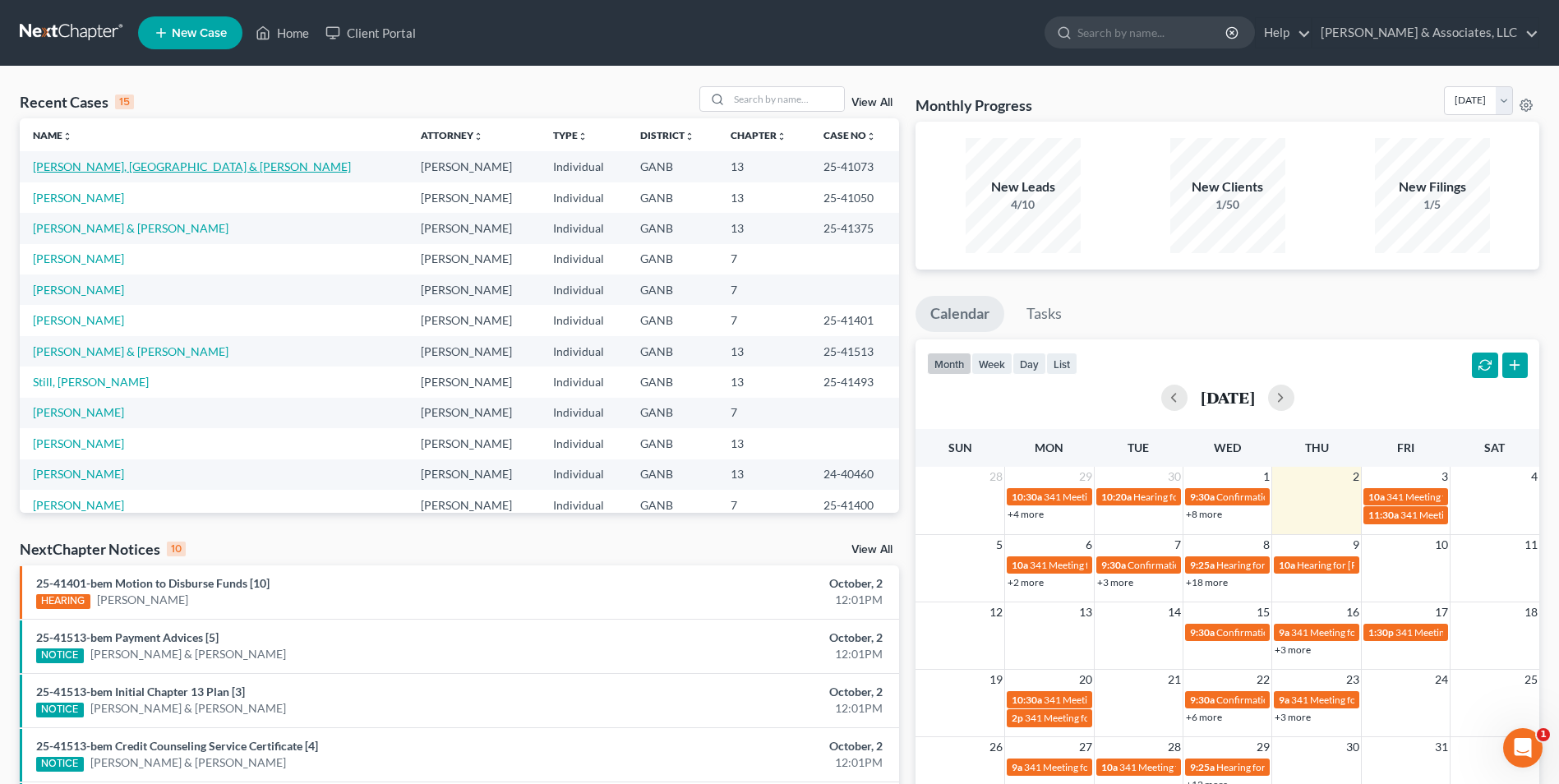
click at [214, 166] on link "[PERSON_NAME], [GEOGRAPHIC_DATA] & [PERSON_NAME]" at bounding box center [192, 166] width 318 height 14
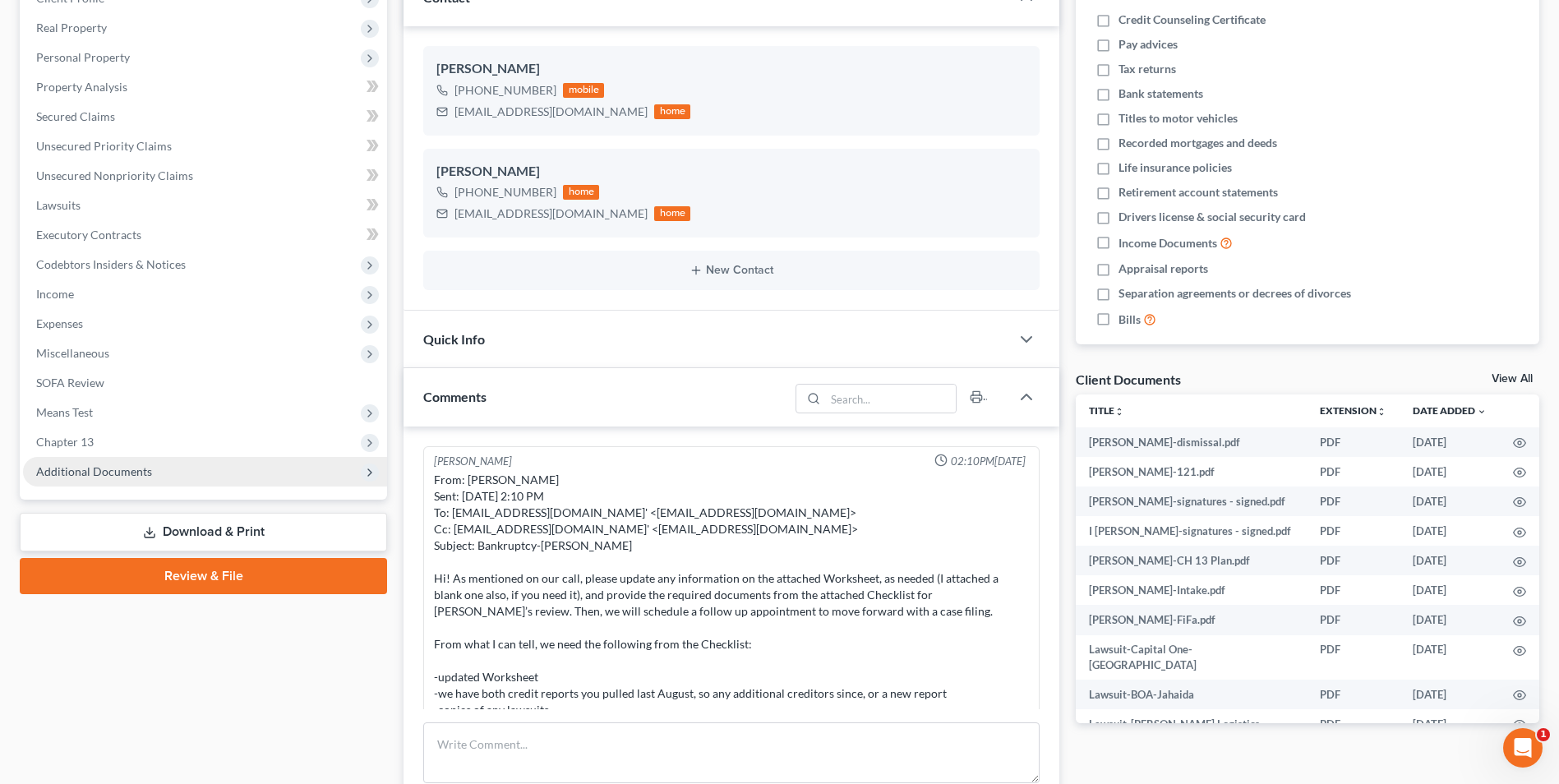
scroll to position [103, 0]
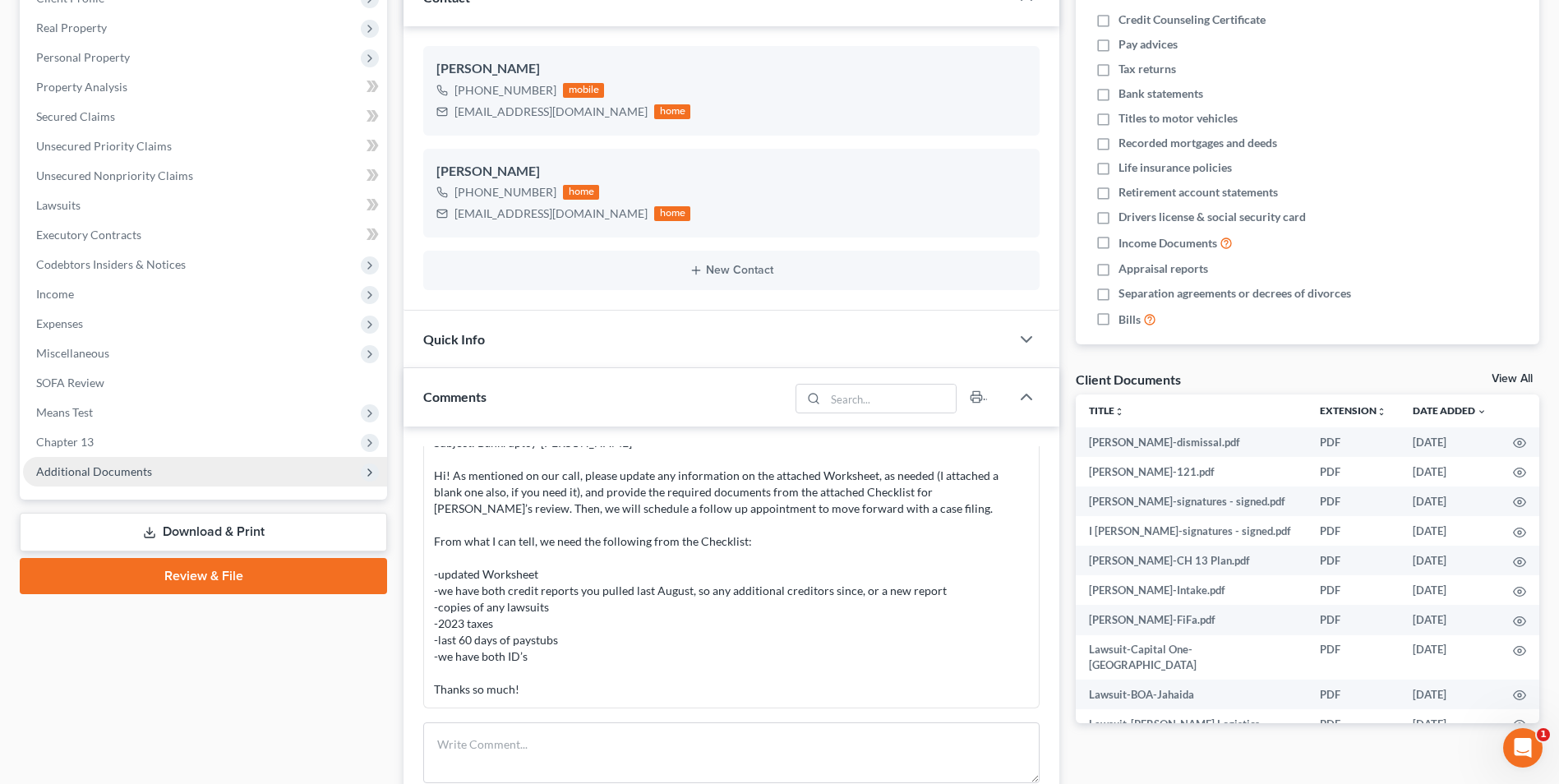
click at [143, 477] on span "Additional Documents" at bounding box center [94, 471] width 116 height 14
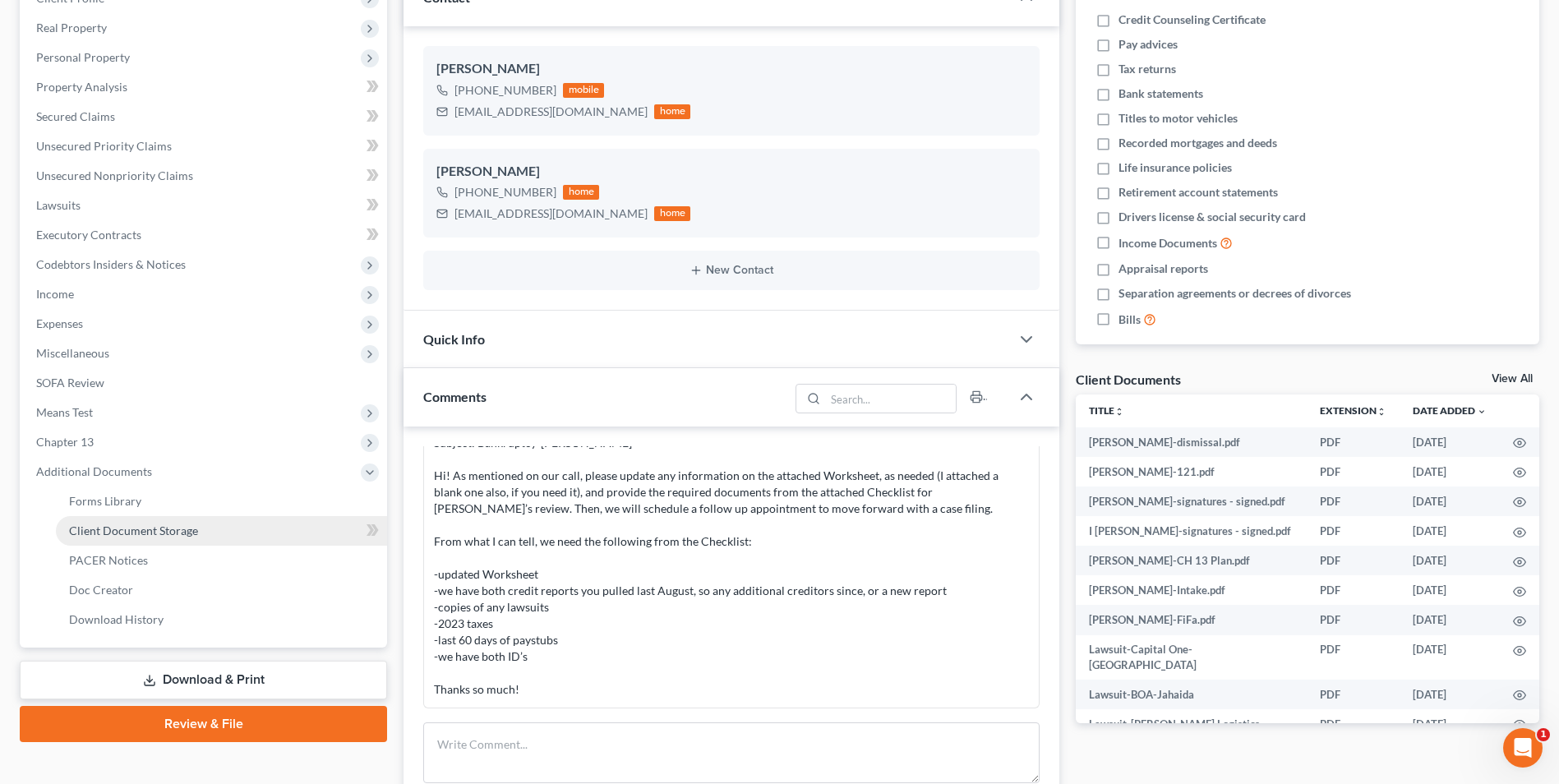
click at [183, 529] on span "Client Document Storage" at bounding box center [134, 530] width 129 height 14
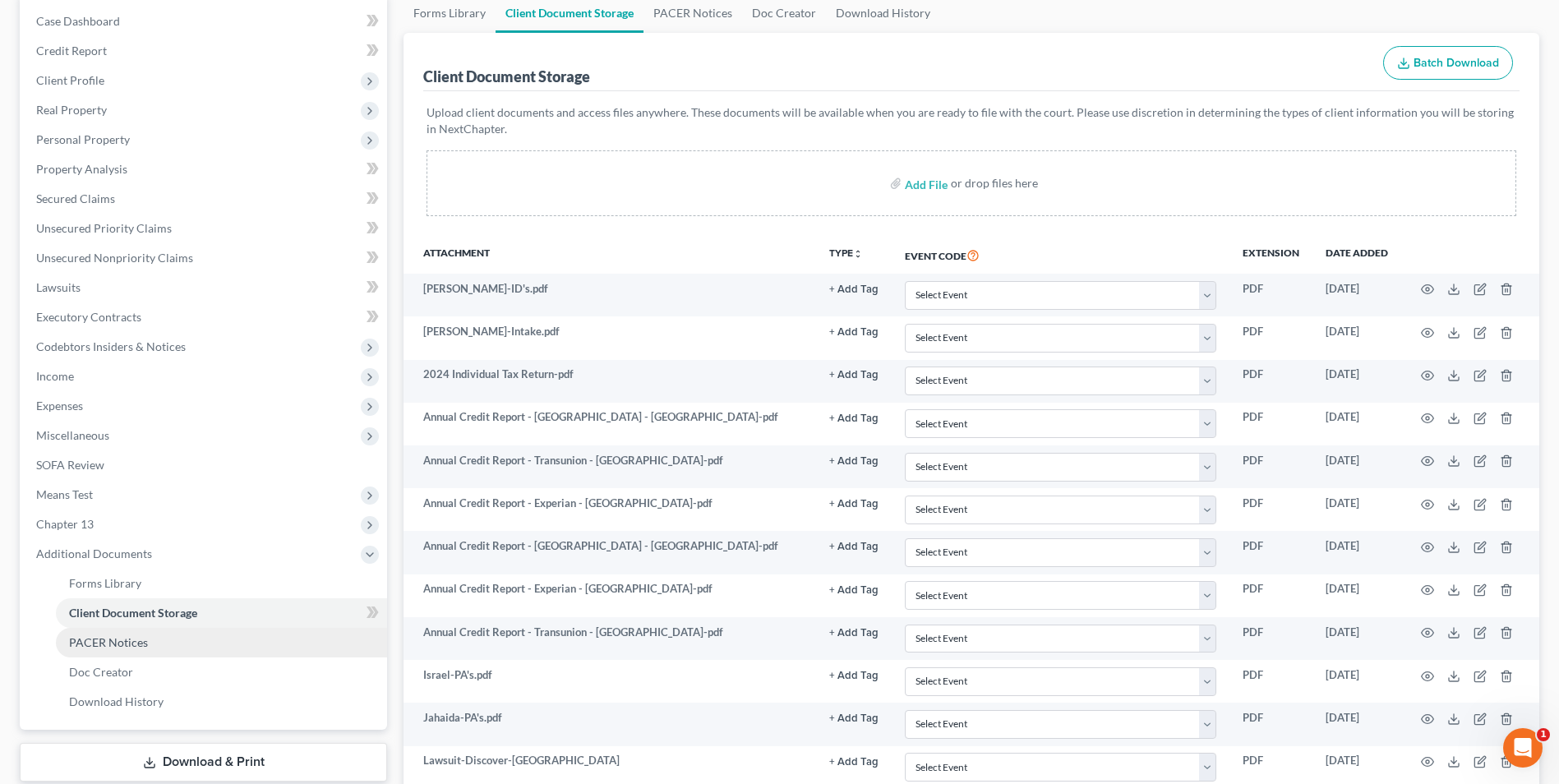
click at [92, 647] on span "PACER Notices" at bounding box center [108, 641] width 79 height 14
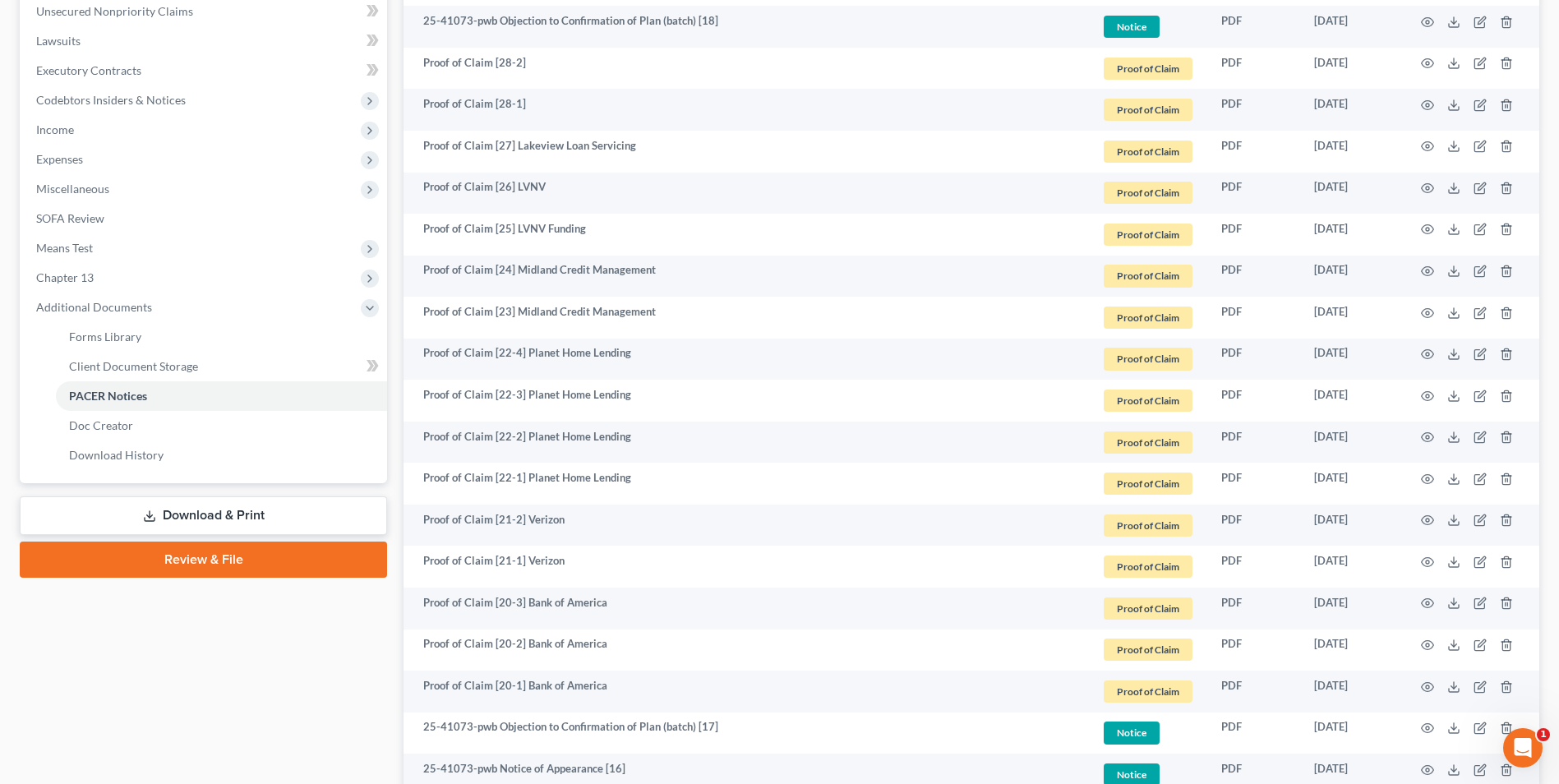
scroll to position [329, 0]
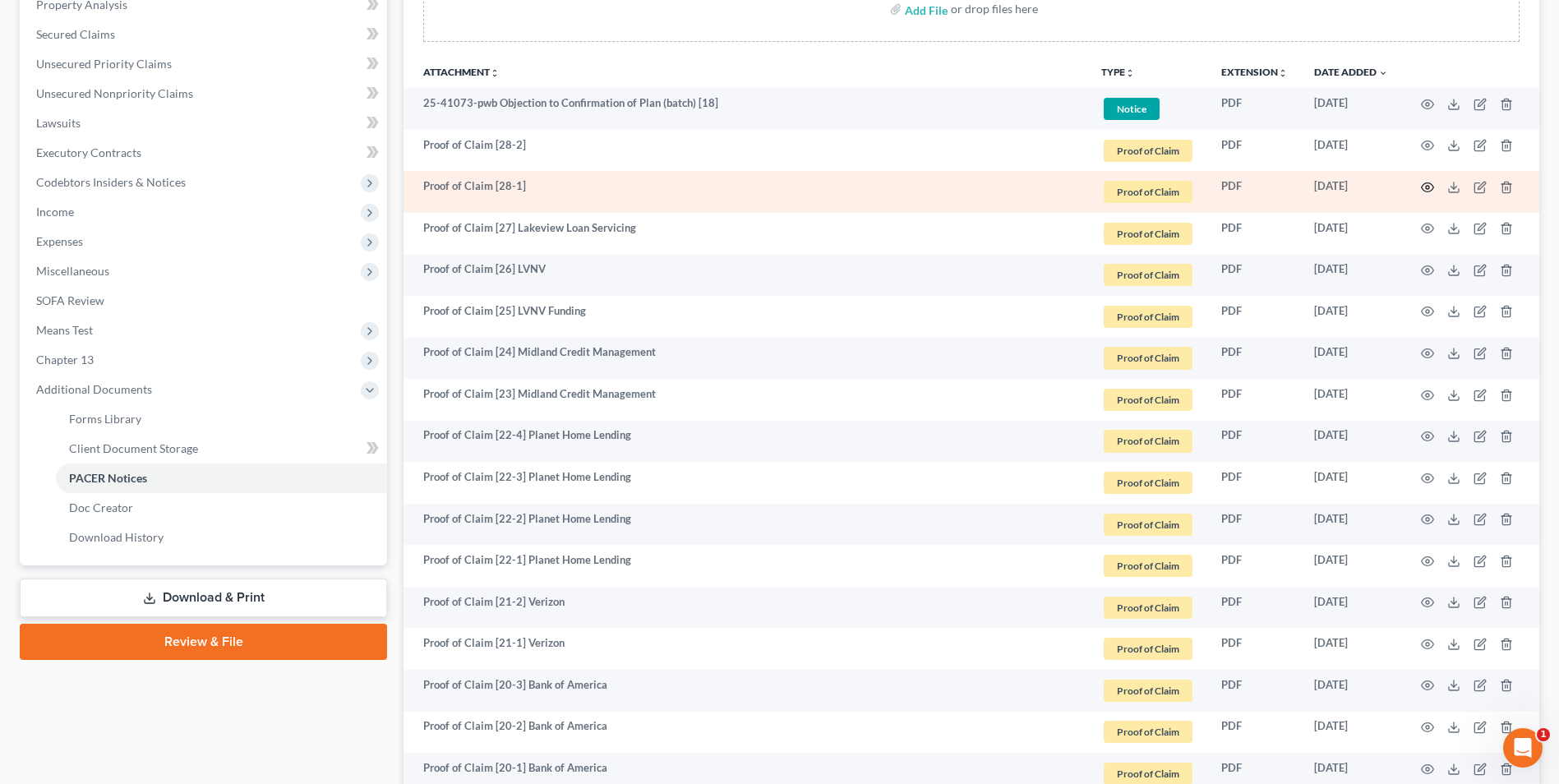
click at [1430, 187] on circle "button" at bounding box center [1427, 186] width 3 height 3
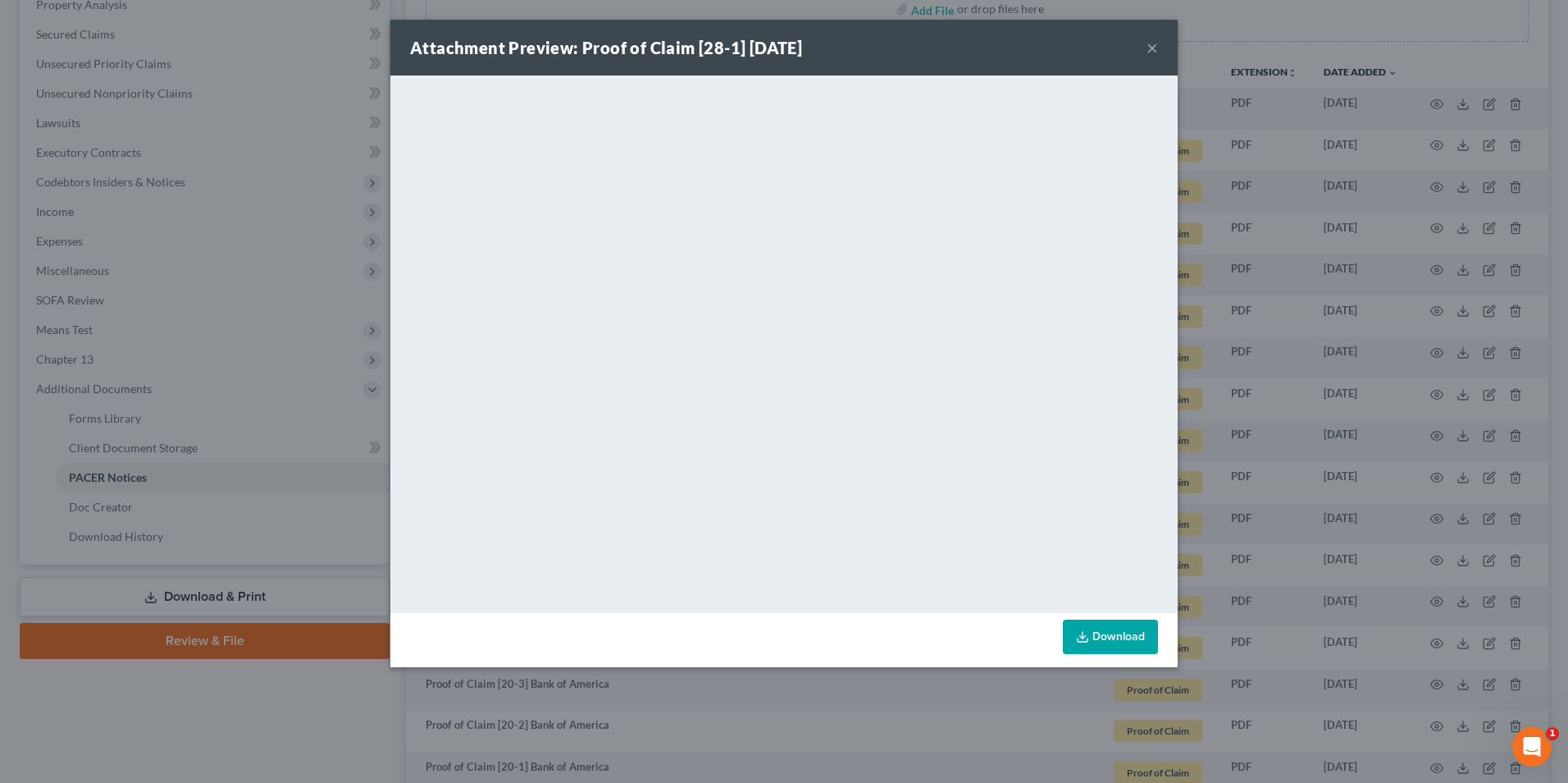
click at [1153, 42] on button "×" at bounding box center [1153, 47] width 11 height 20
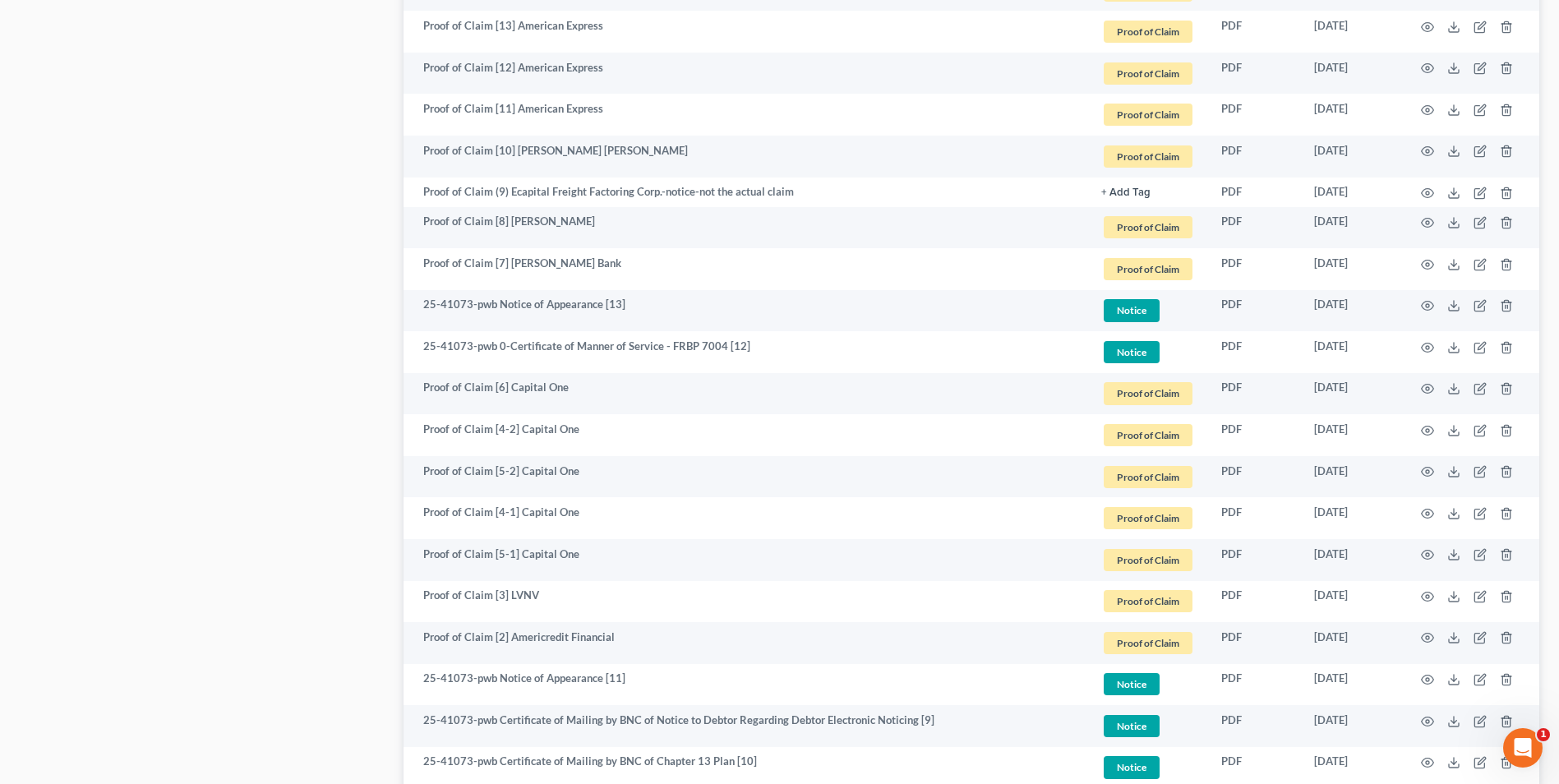
scroll to position [2136, 0]
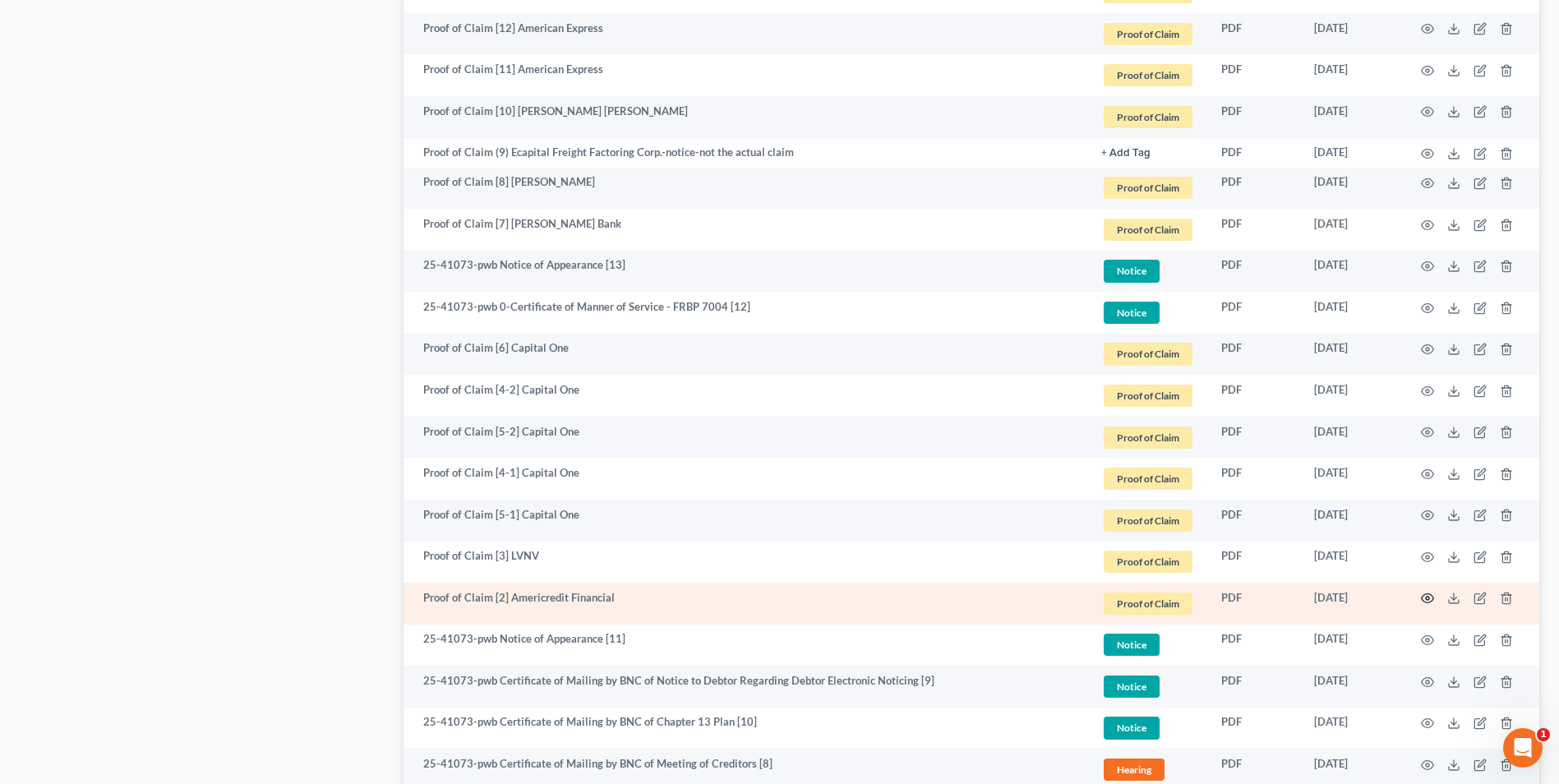
click at [1424, 599] on icon "button" at bounding box center [1428, 599] width 13 height 13
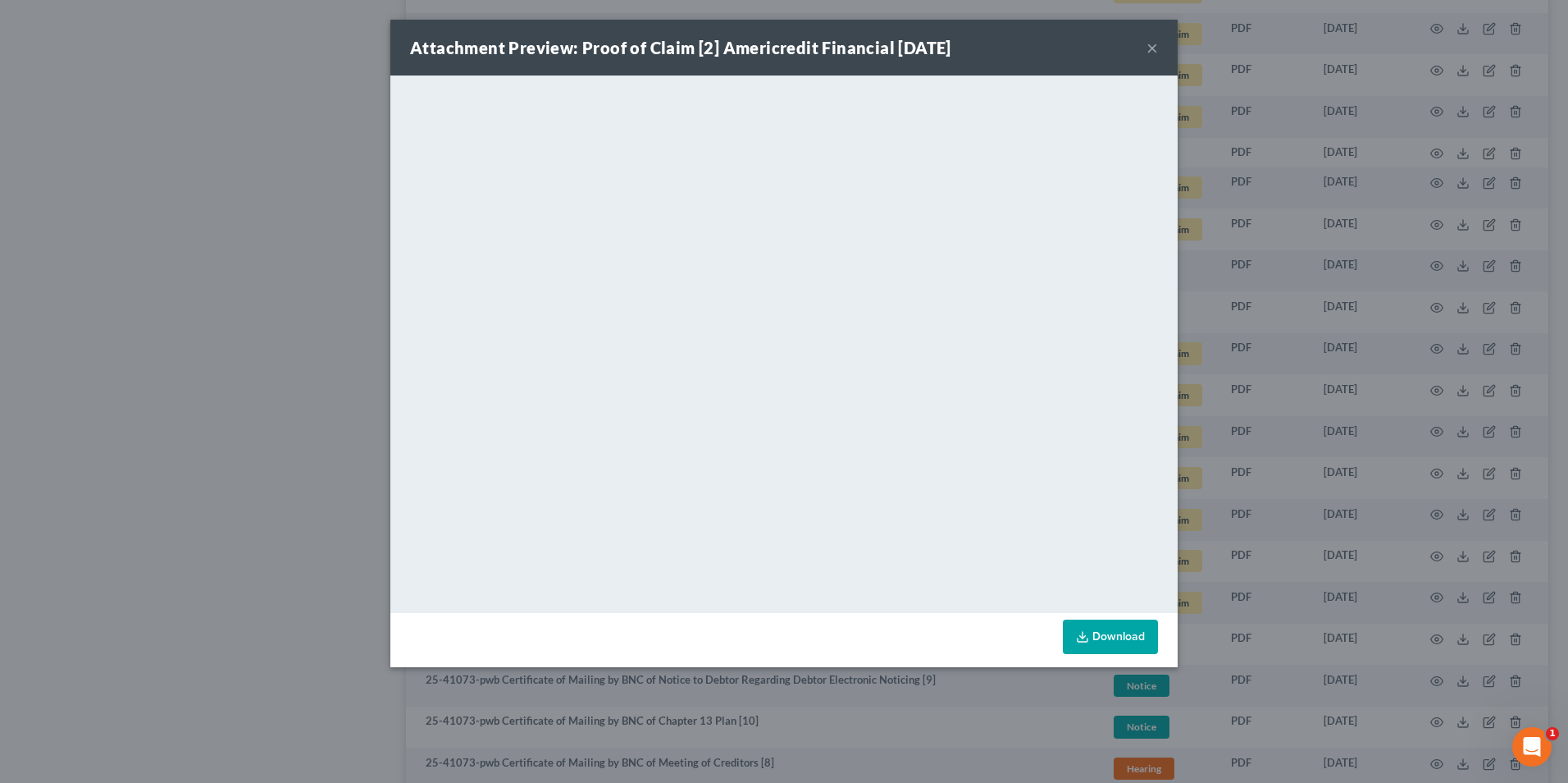
click at [1153, 47] on button "×" at bounding box center [1153, 47] width 11 height 20
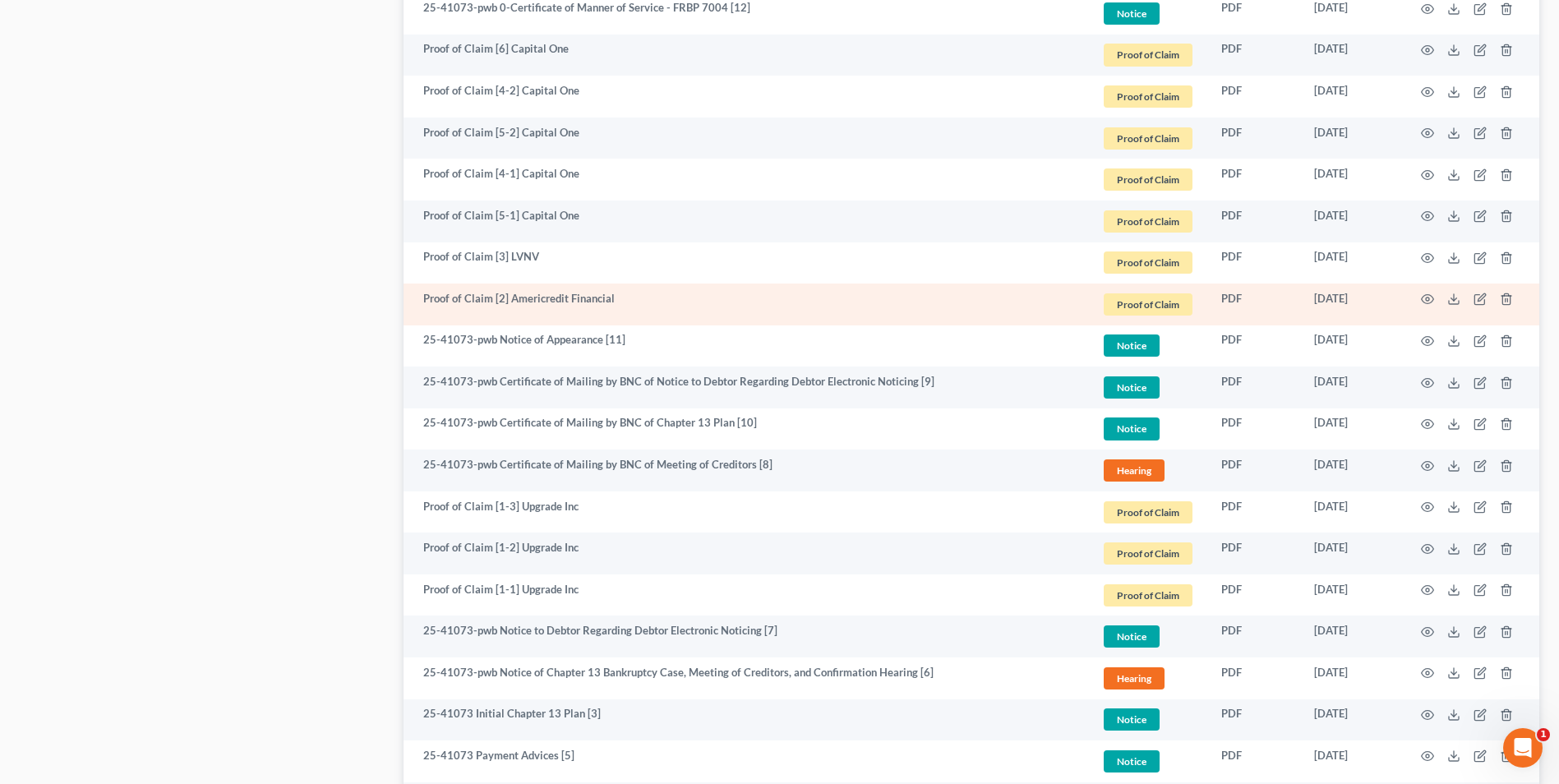
scroll to position [2465, 0]
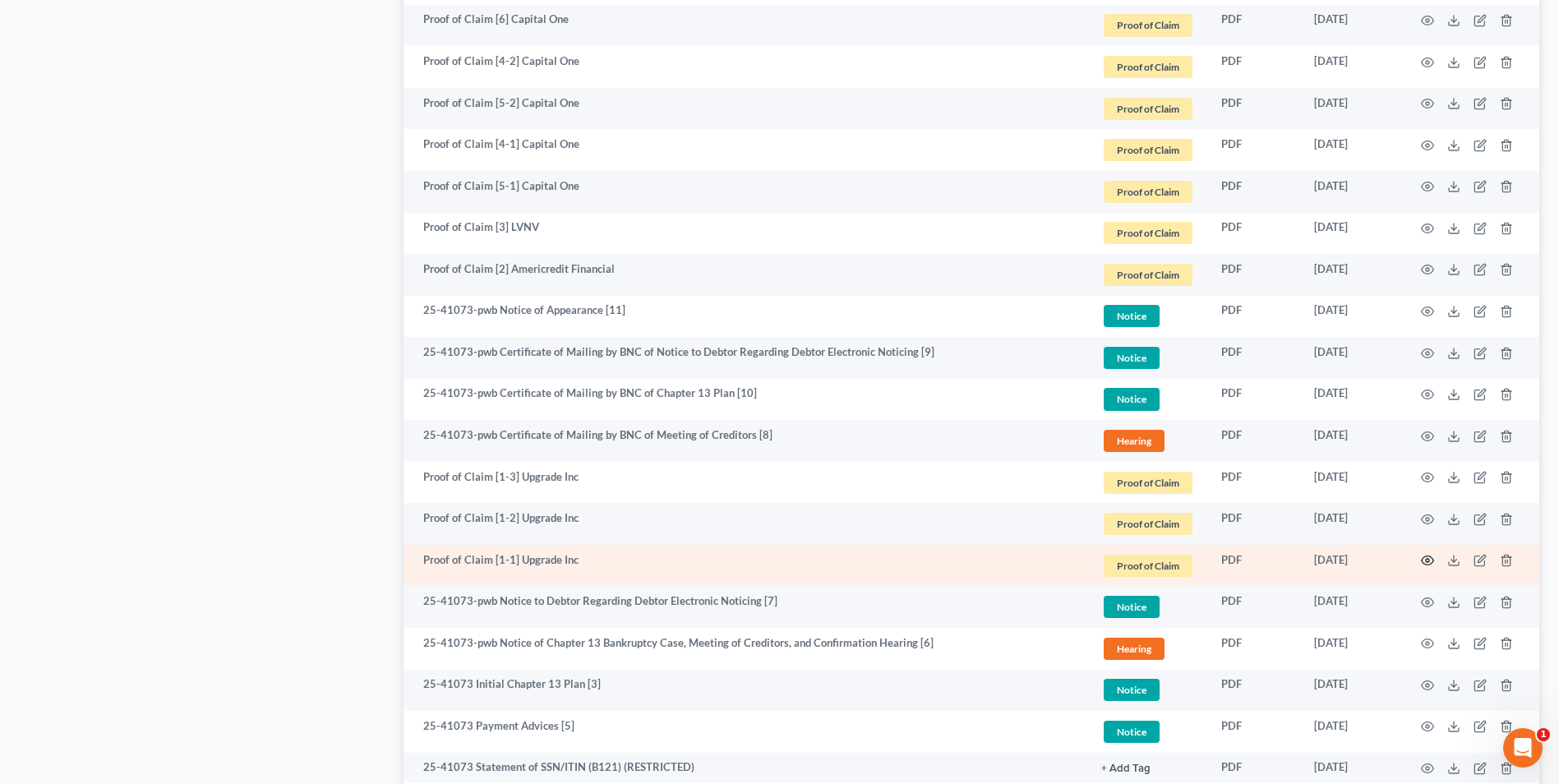
click at [1426, 560] on circle "button" at bounding box center [1427, 560] width 3 height 3
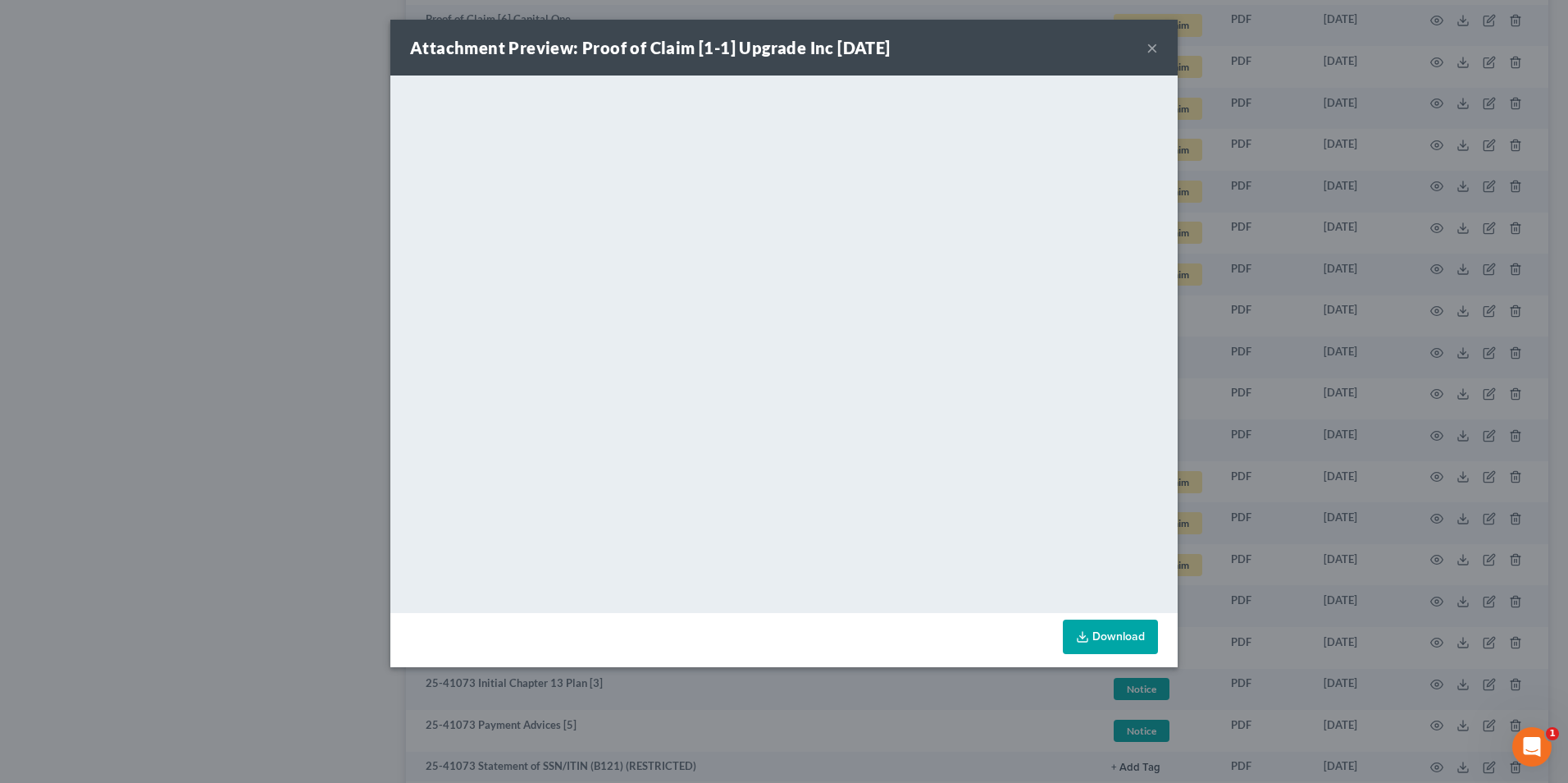
click at [1155, 50] on button "×" at bounding box center [1153, 47] width 11 height 20
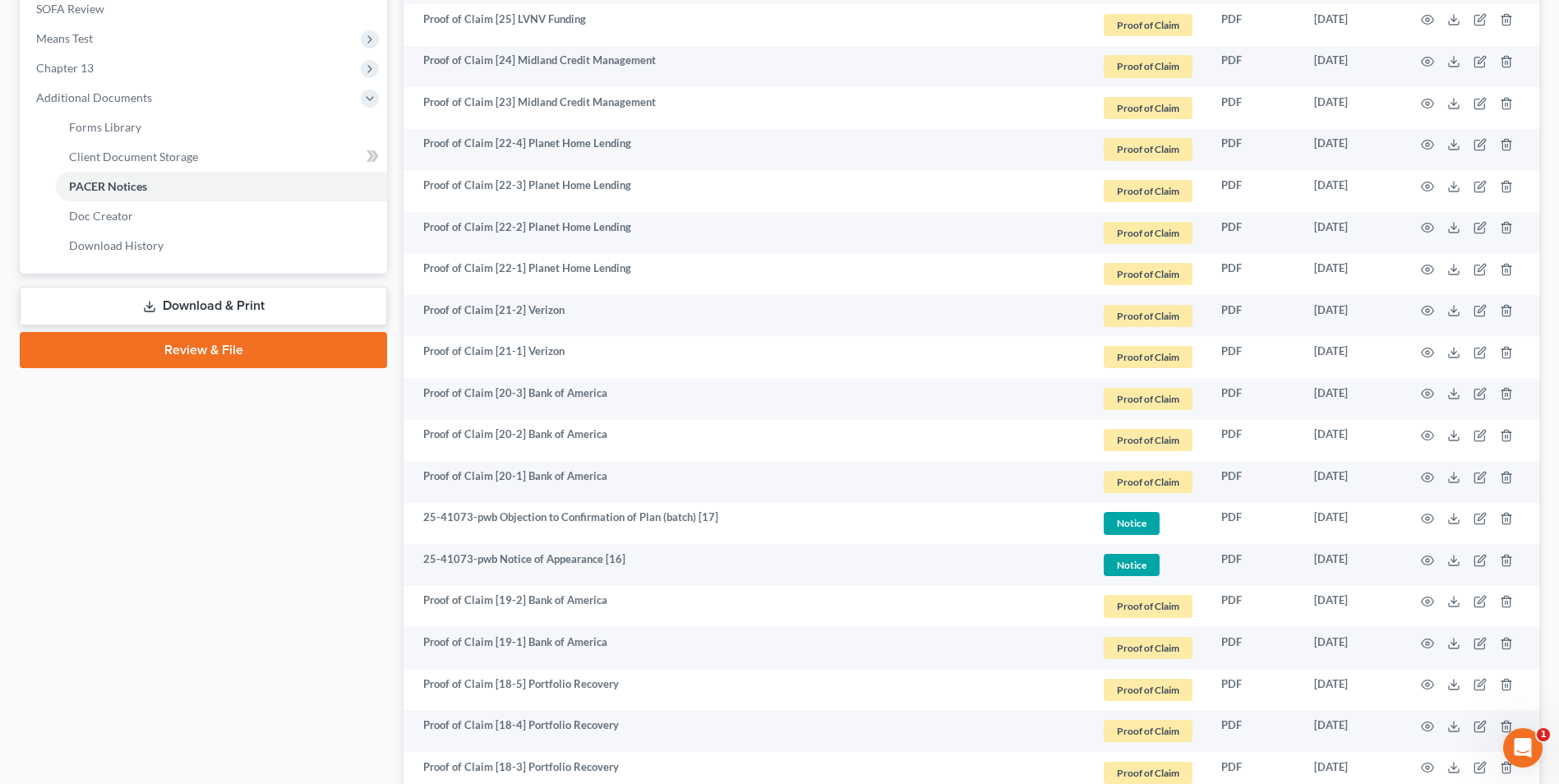
scroll to position [822, 0]
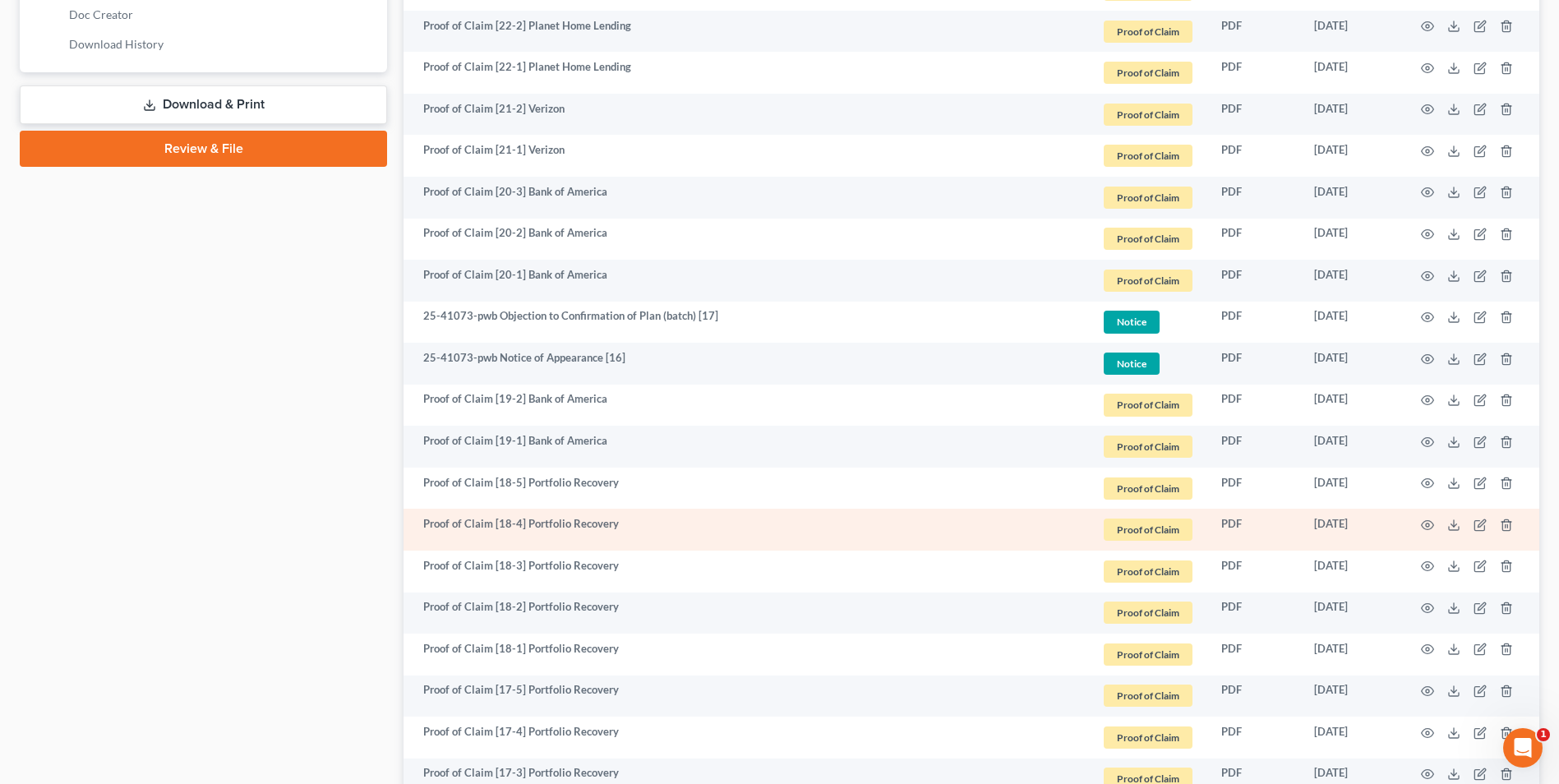
click at [548, 535] on td "Proof of Claim [18-4] Portfolio Recovery" at bounding box center [746, 529] width 684 height 42
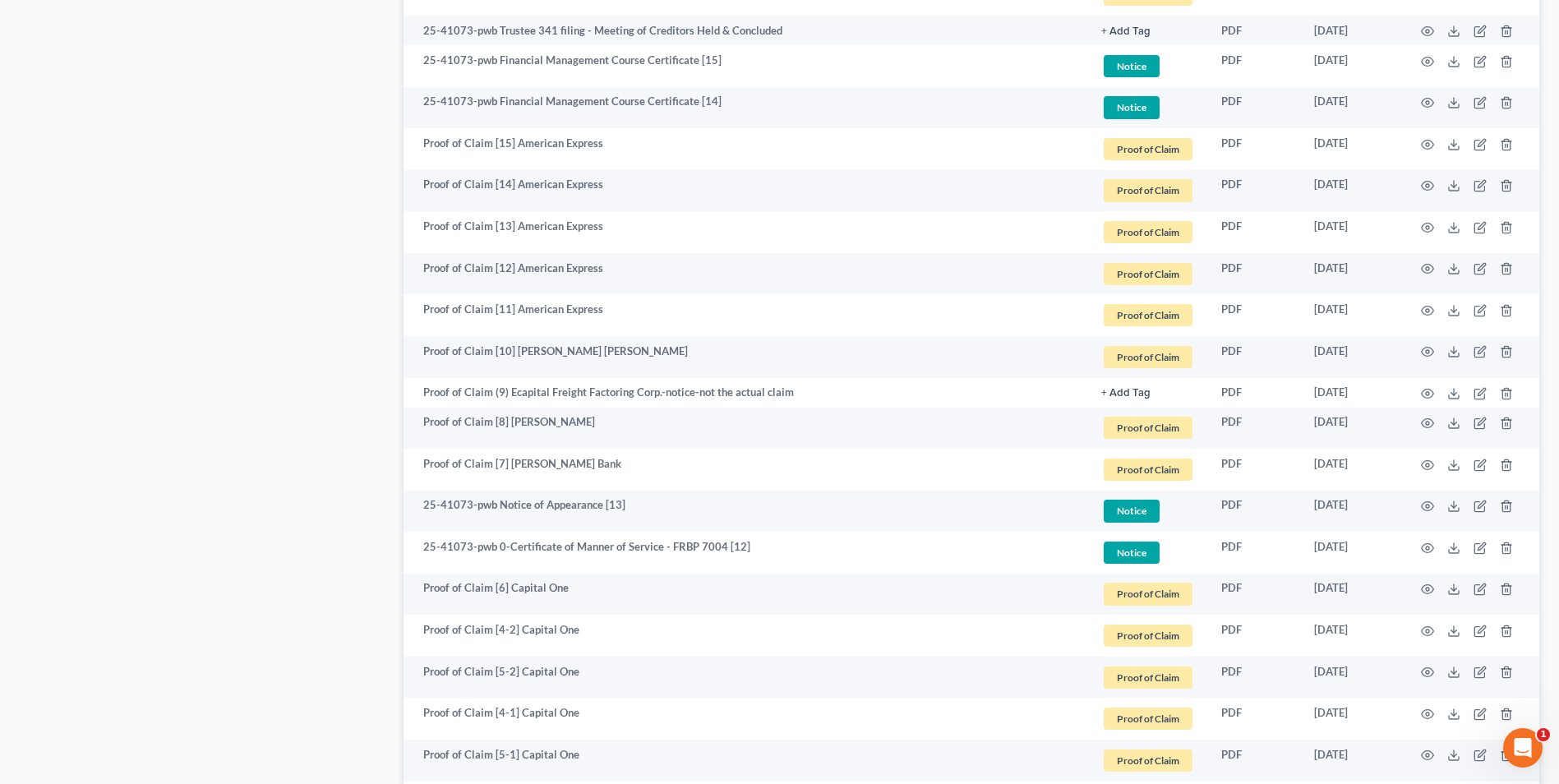
scroll to position [1726, 0]
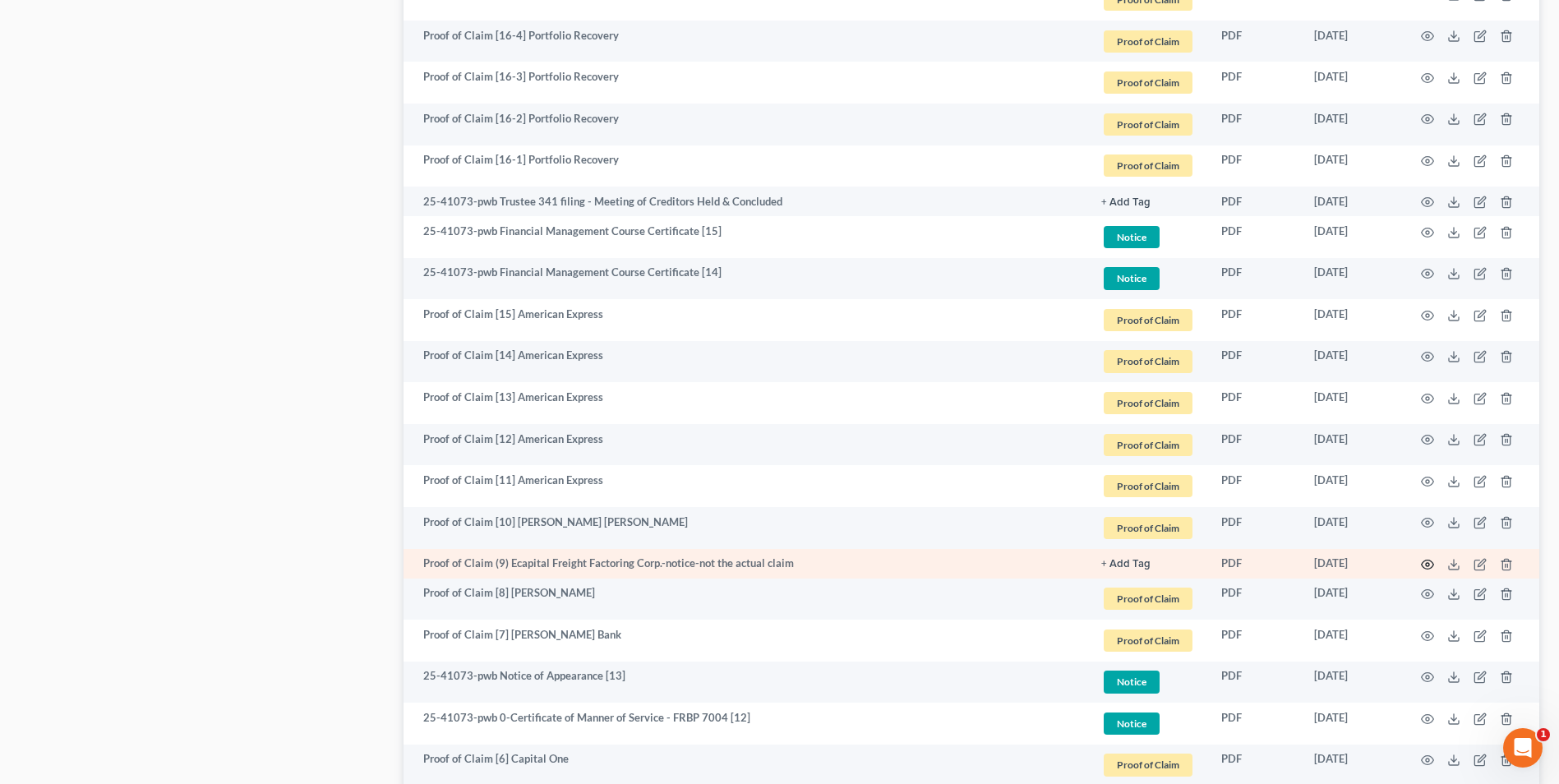
click at [1423, 566] on icon "button" at bounding box center [1428, 565] width 12 height 10
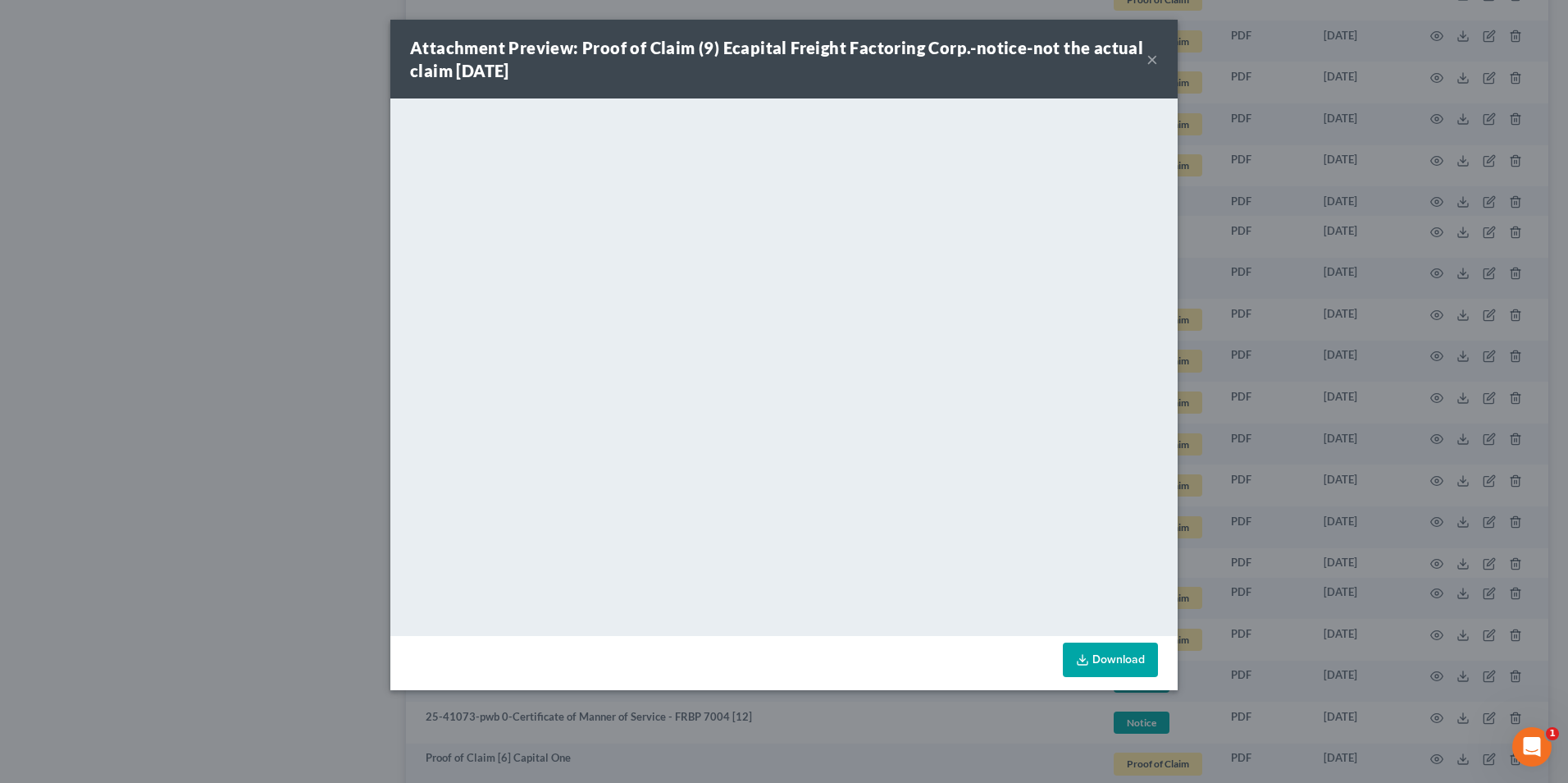
click at [1151, 58] on button "×" at bounding box center [1153, 59] width 11 height 20
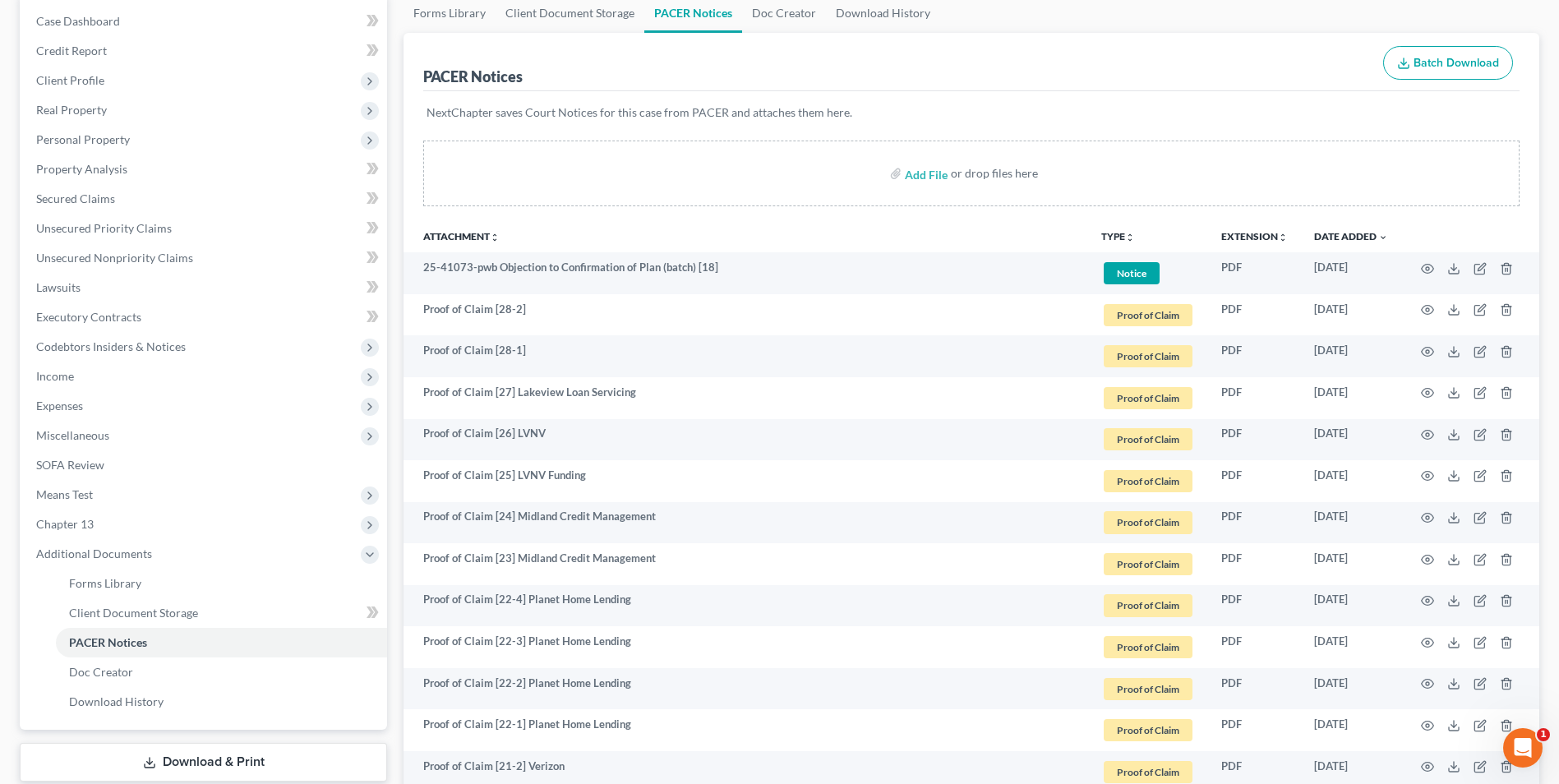
scroll to position [0, 0]
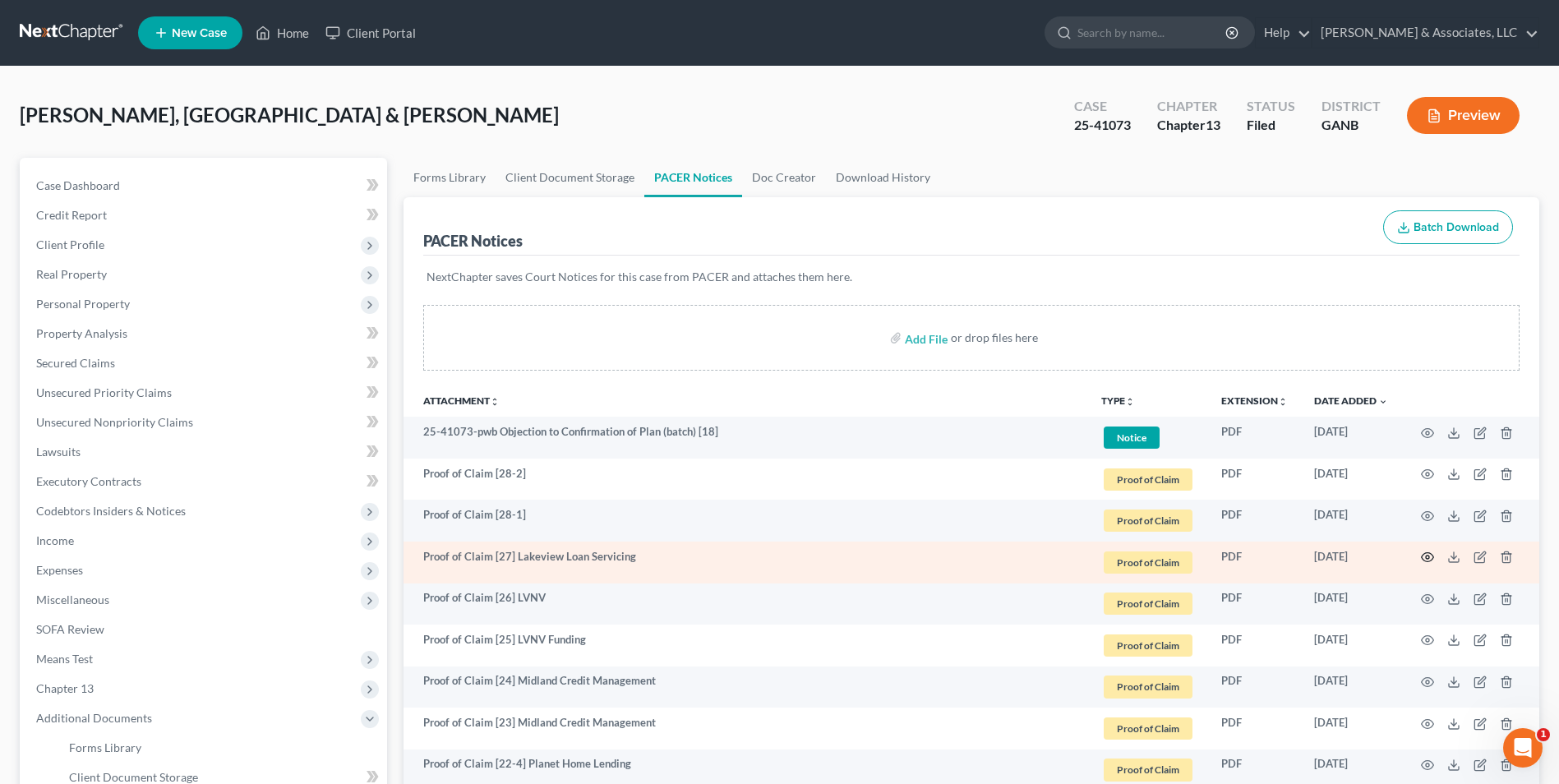
click at [1426, 551] on icon "button" at bounding box center [1428, 557] width 13 height 13
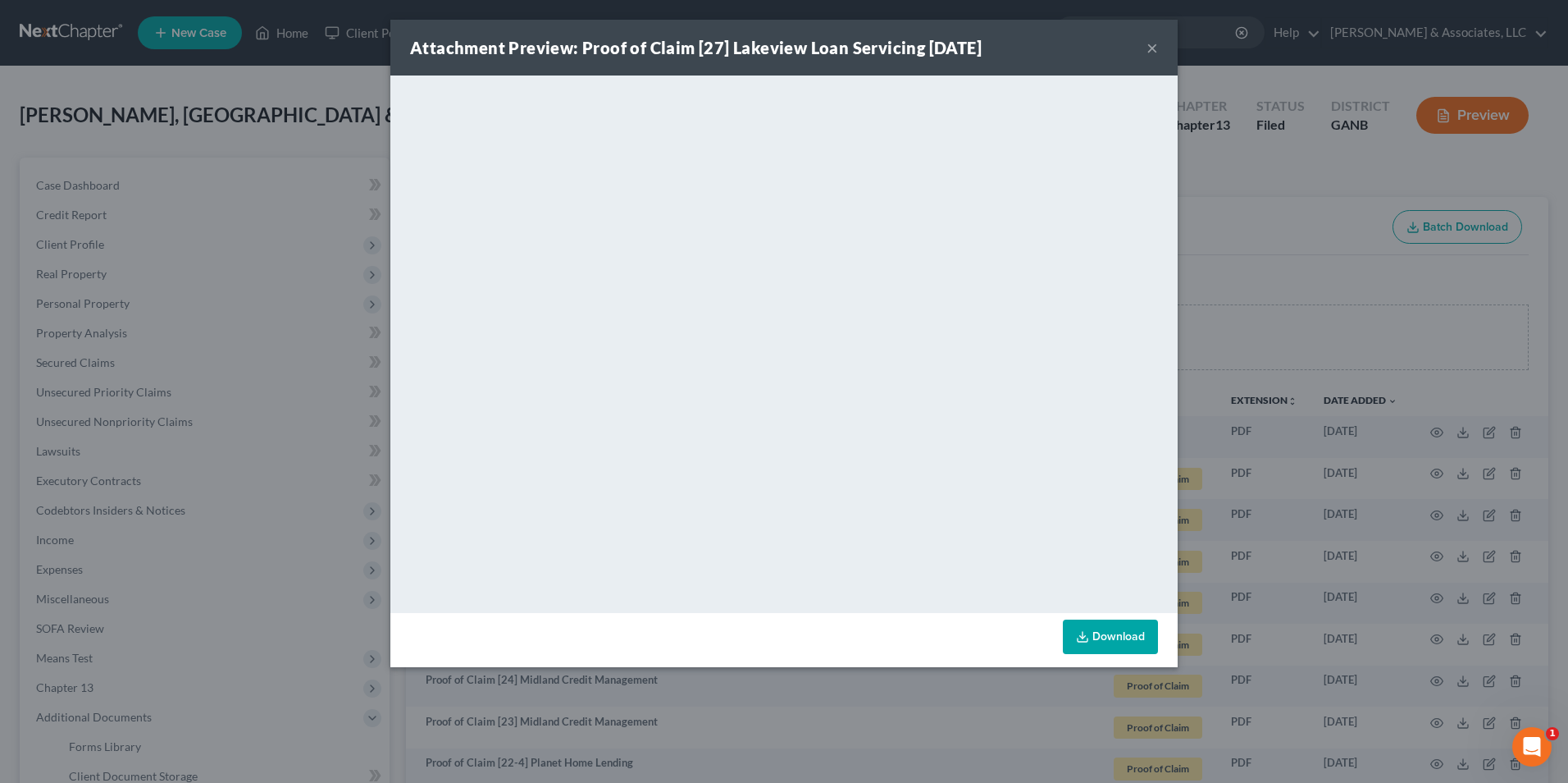
click at [1153, 51] on button "×" at bounding box center [1153, 47] width 11 height 20
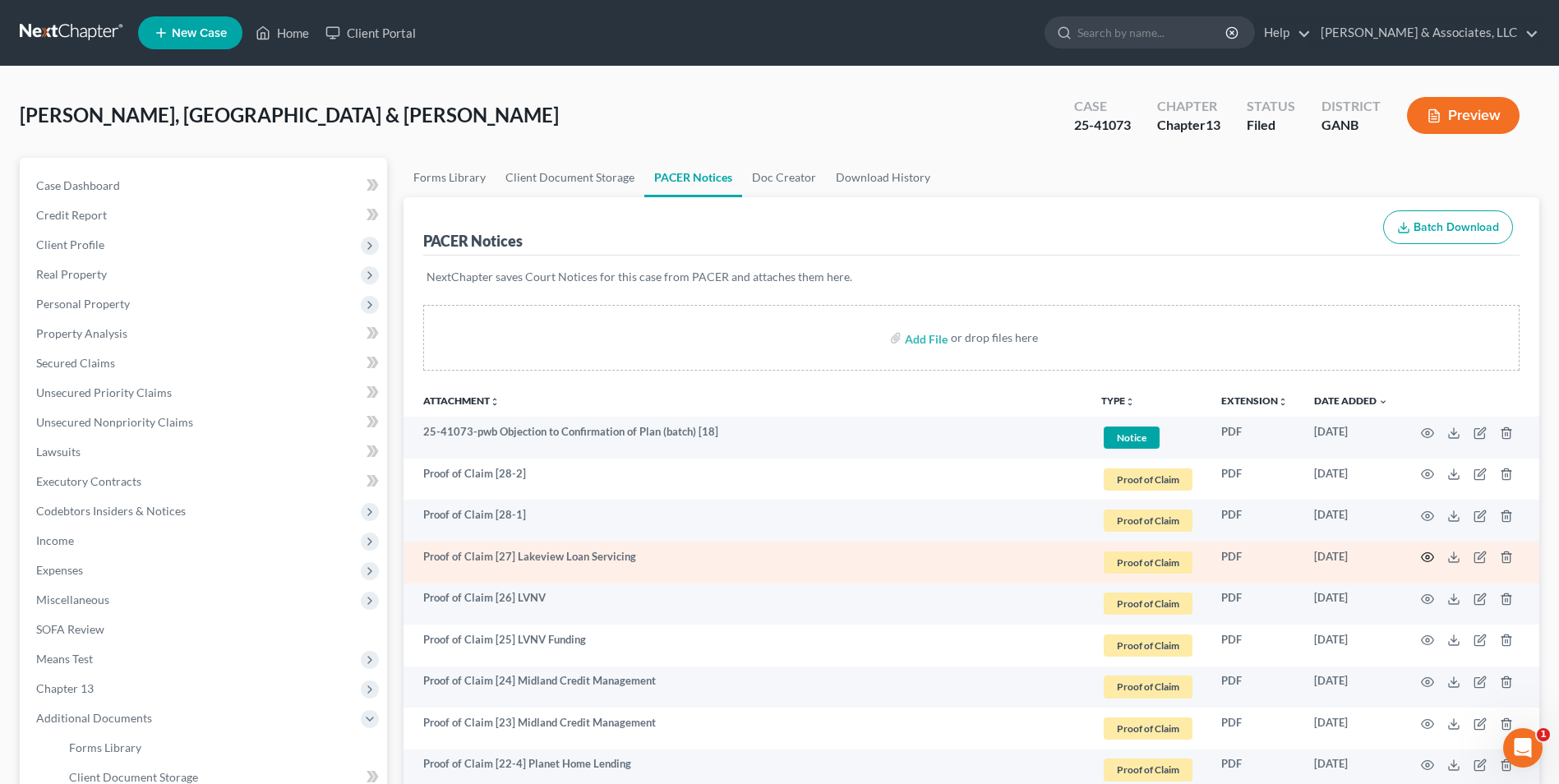
click at [1425, 558] on icon "button" at bounding box center [1428, 557] width 13 height 13
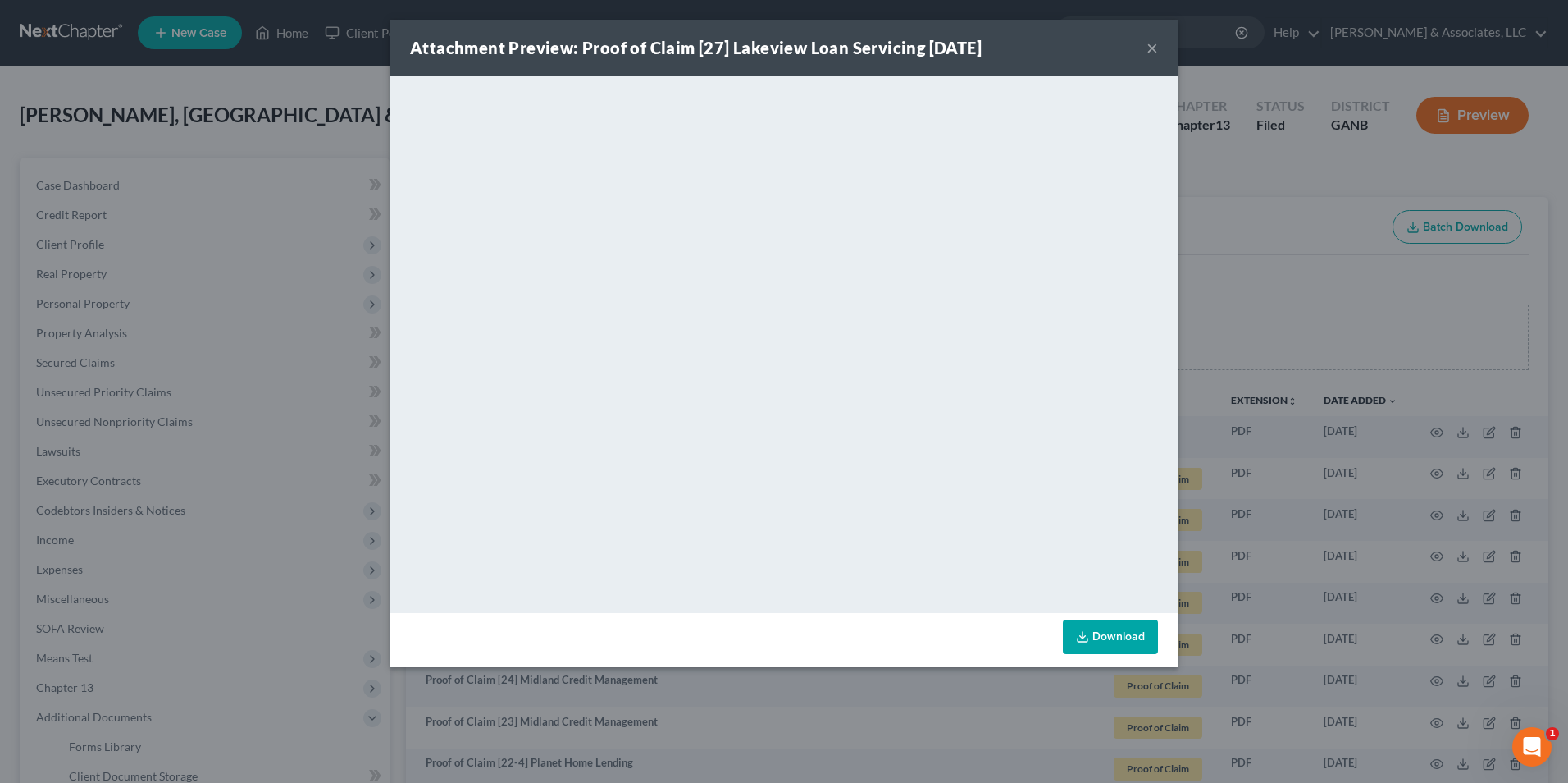
click at [1153, 43] on button "×" at bounding box center [1153, 47] width 11 height 20
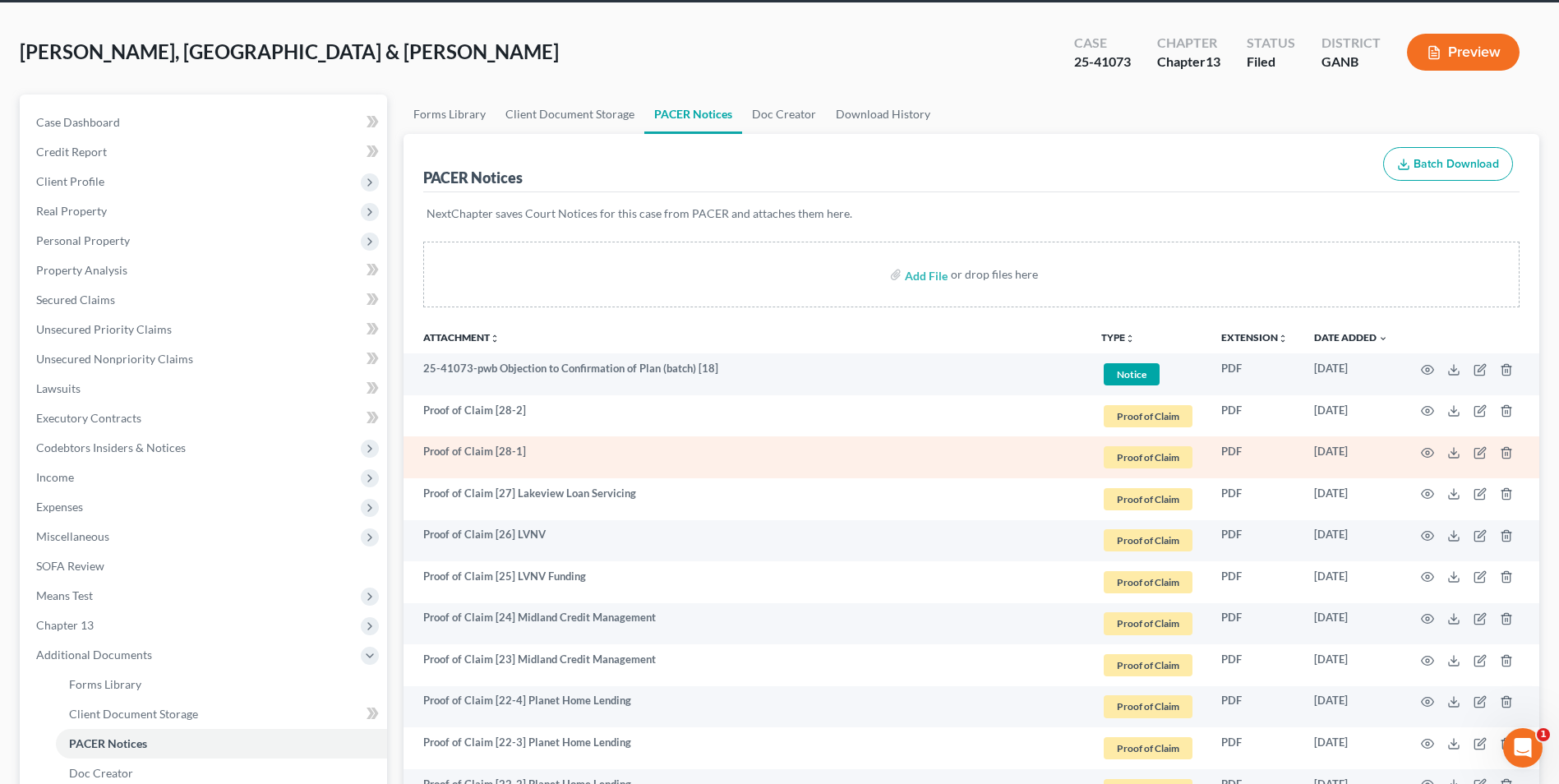
scroll to position [164, 0]
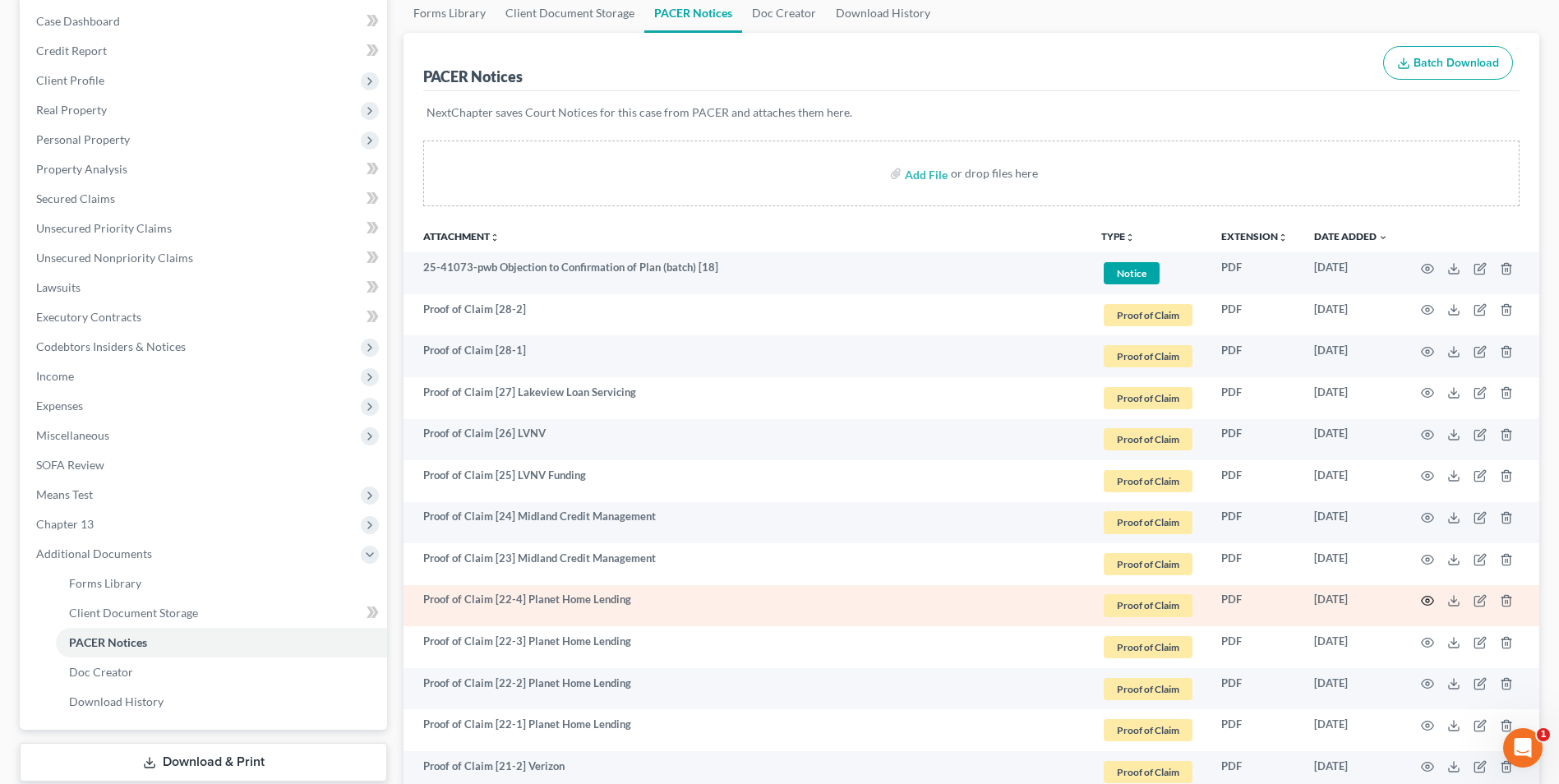
click at [1432, 602] on icon "button" at bounding box center [1428, 601] width 13 height 13
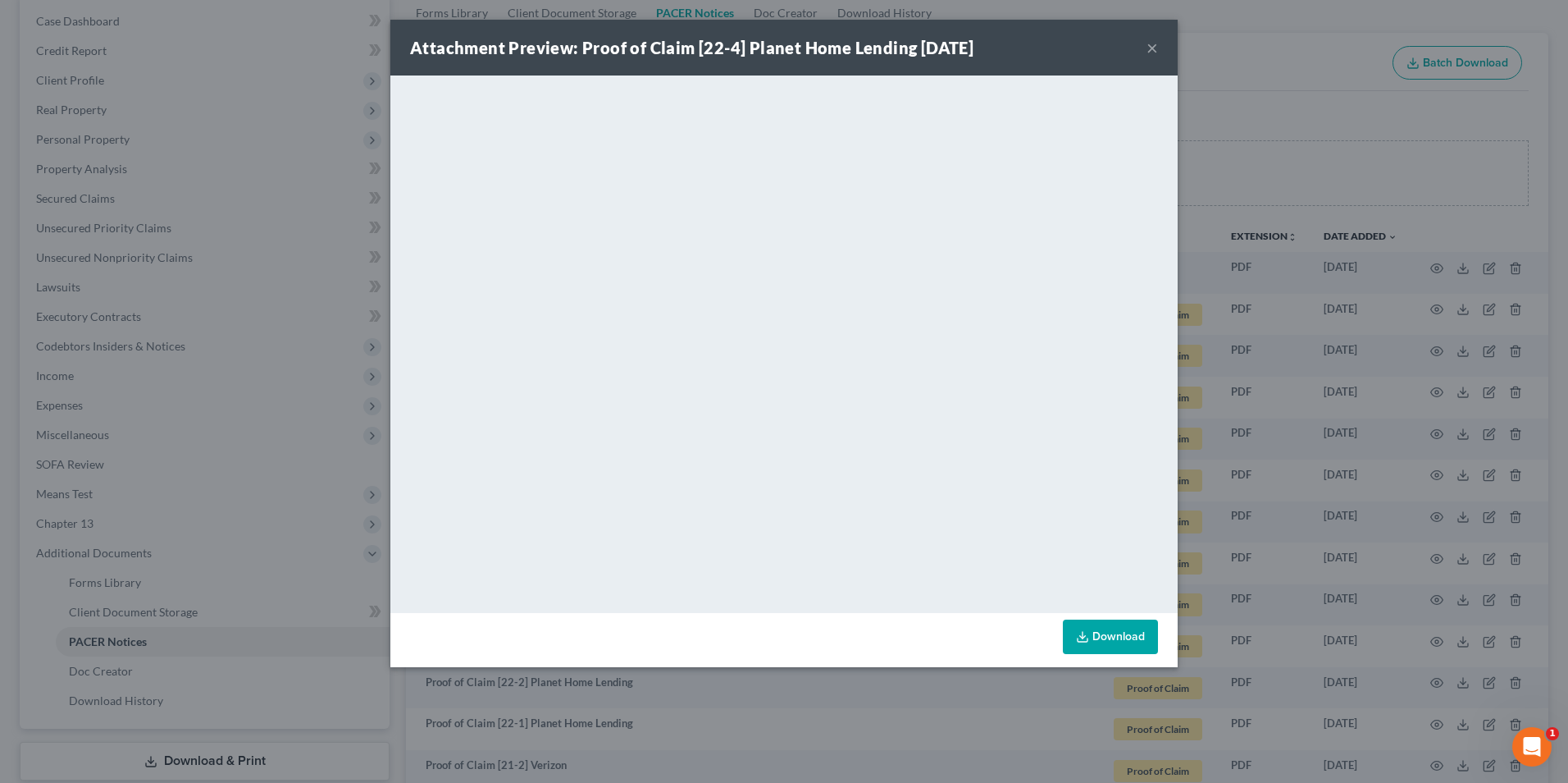
click at [1137, 51] on div "Attachment Preview: Proof of Claim [22-4] Planet Home Lending 09/22/2025 ×" at bounding box center [784, 47] width 787 height 56
click at [1155, 47] on button "×" at bounding box center [1153, 47] width 11 height 20
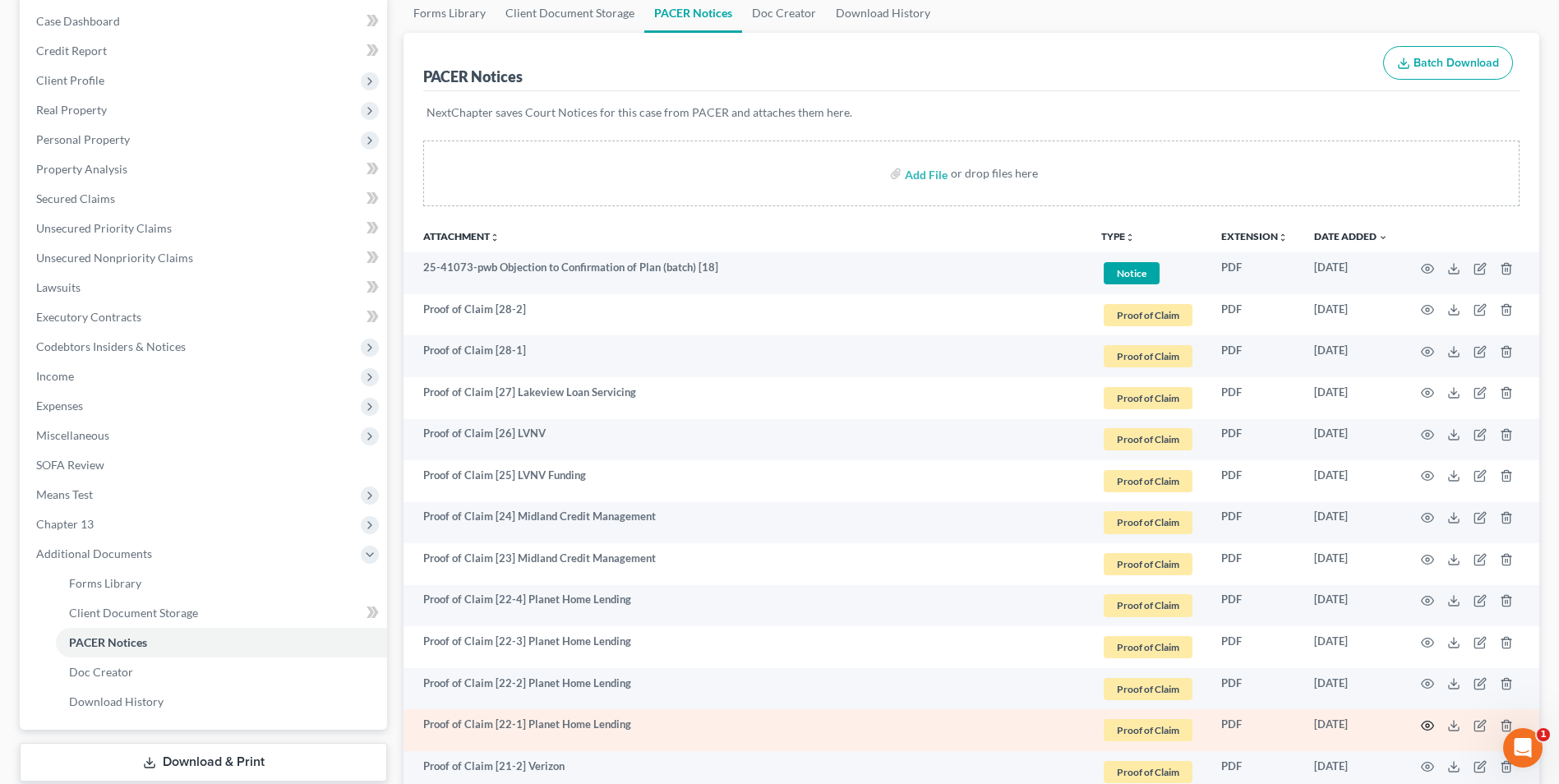
click at [1430, 727] on icon "button" at bounding box center [1428, 726] width 13 height 13
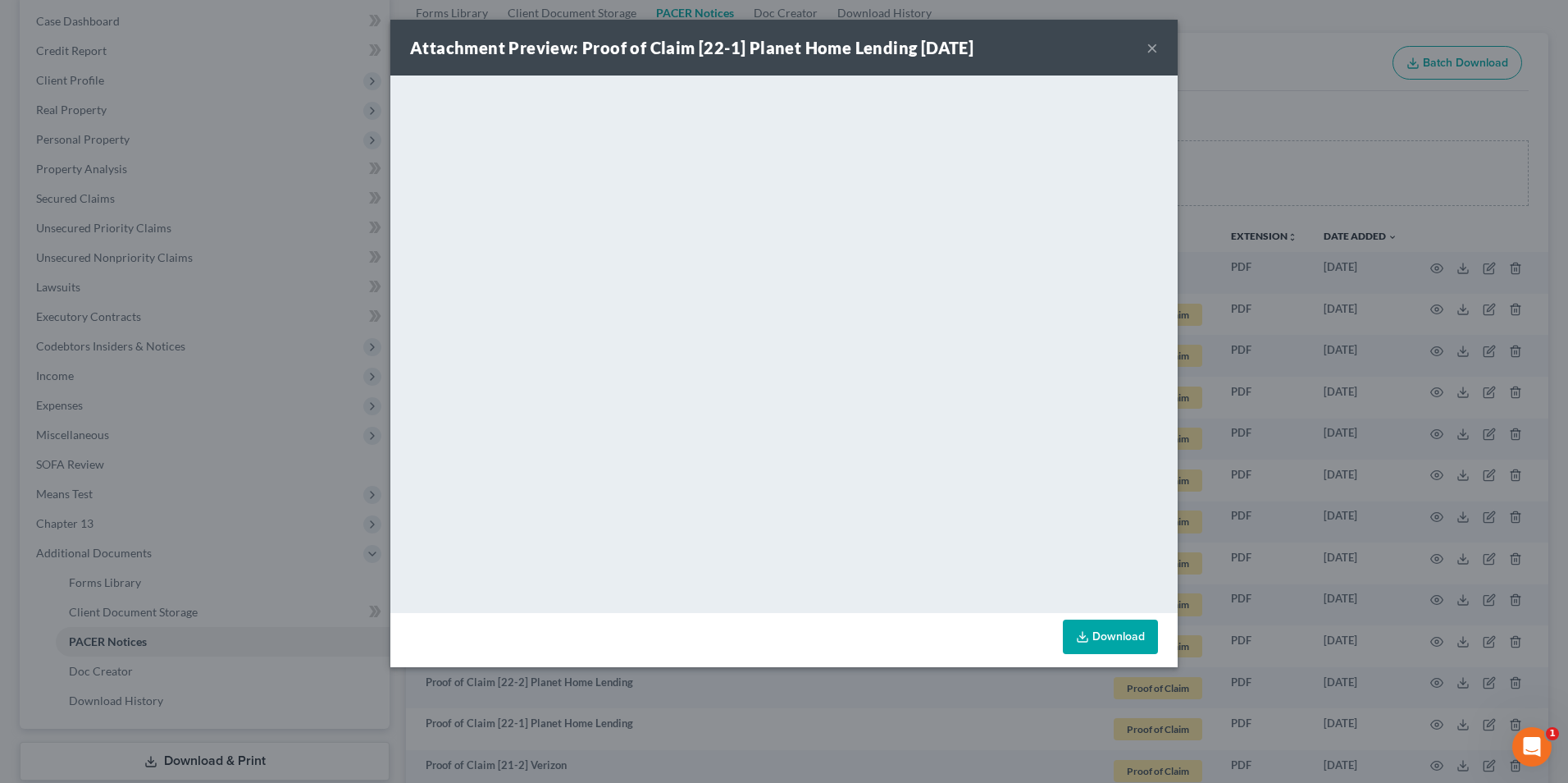
click at [1153, 48] on button "×" at bounding box center [1153, 47] width 11 height 20
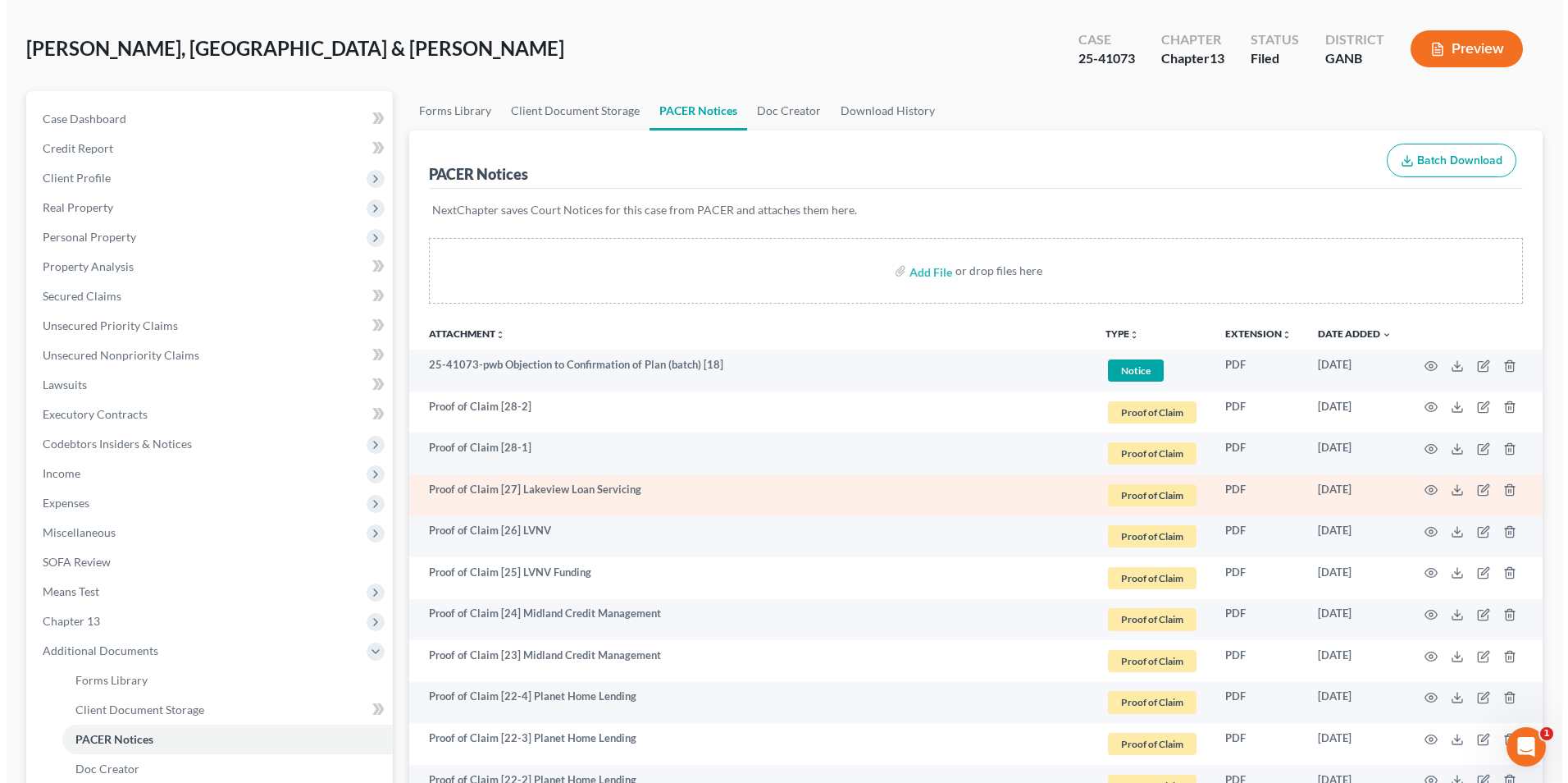
scroll to position [0, 0]
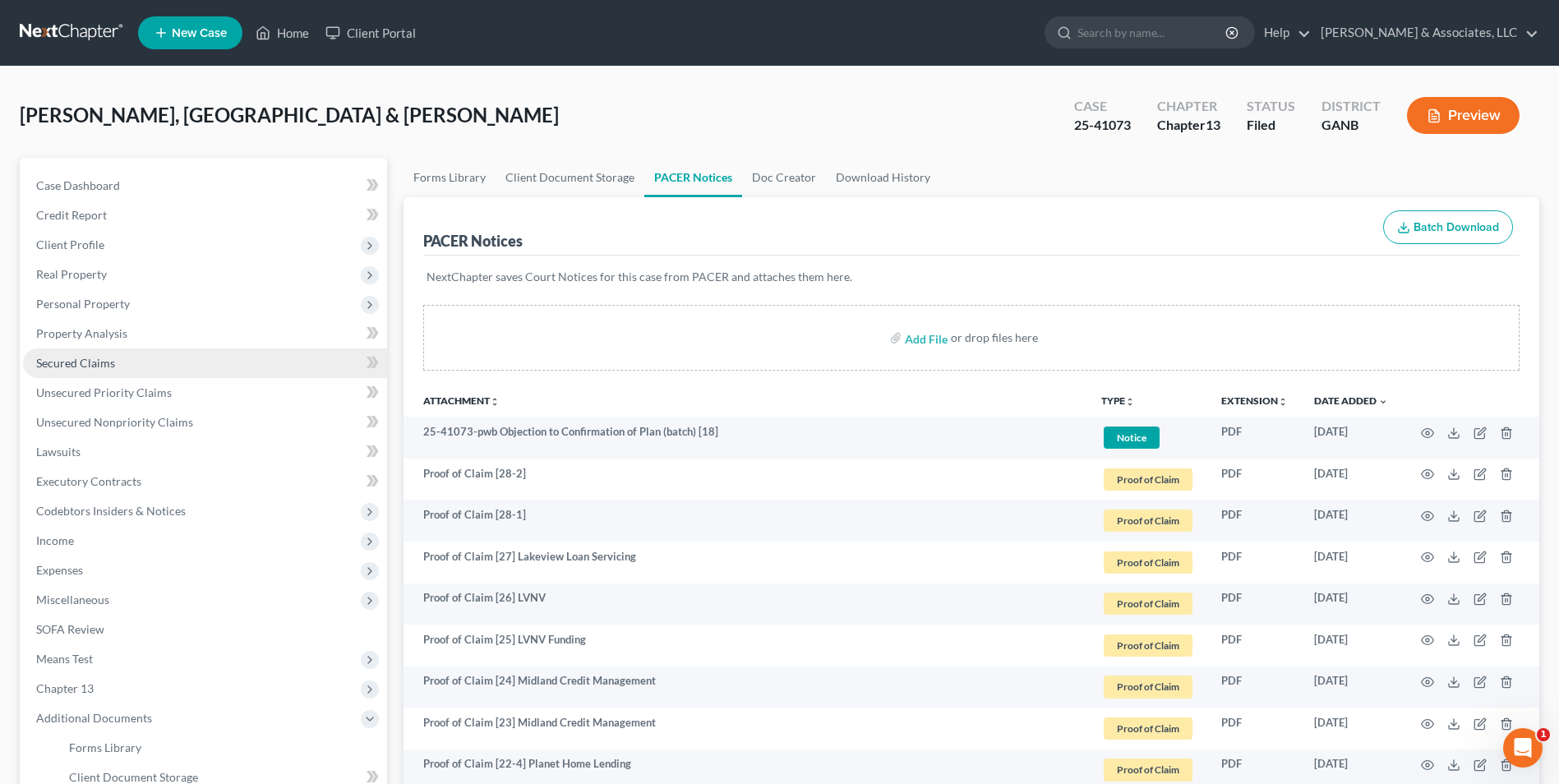
click at [112, 360] on span "Secured Claims" at bounding box center [75, 362] width 79 height 14
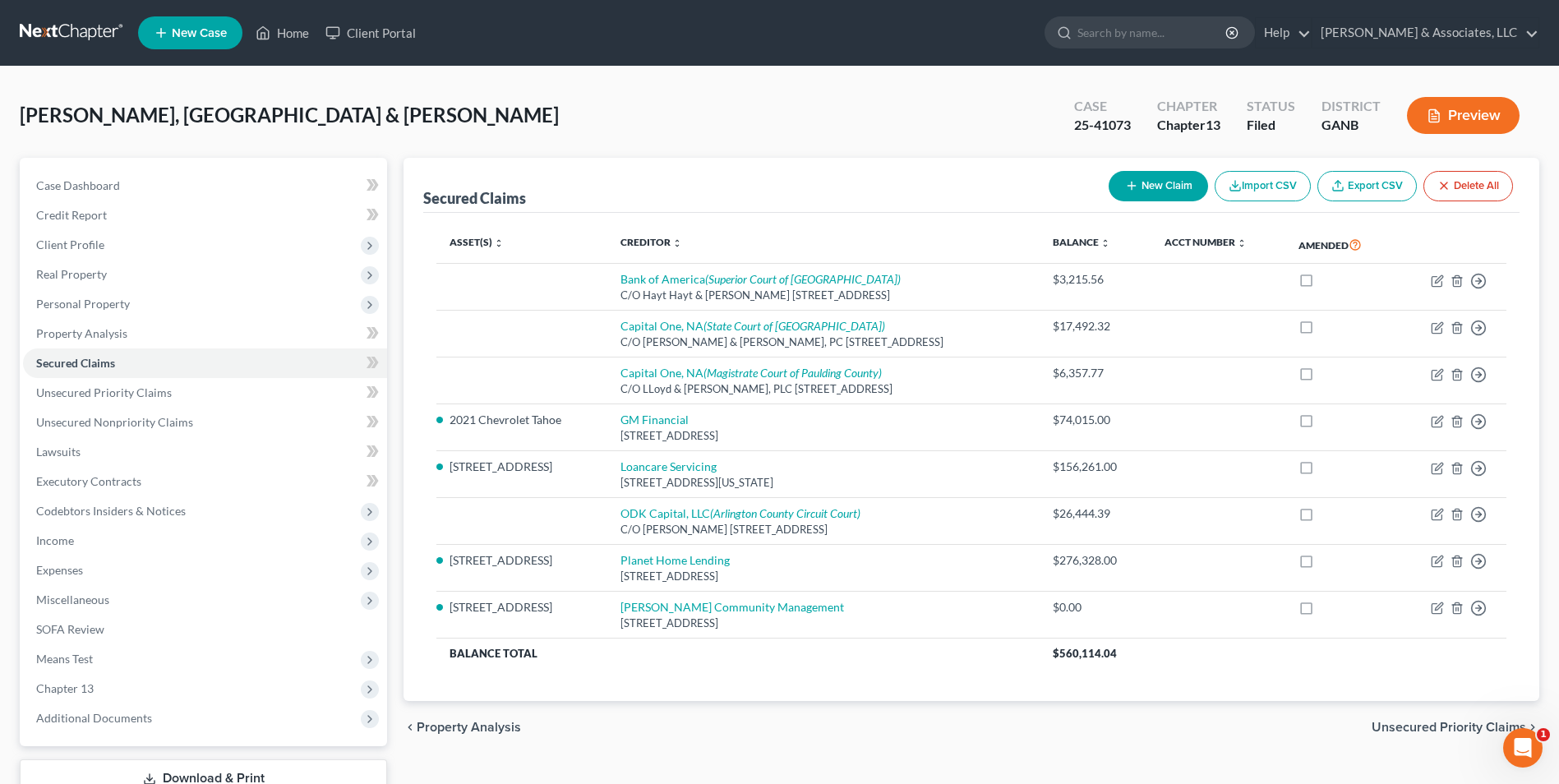
click at [1166, 190] on button "New Claim" at bounding box center [1159, 186] width 100 height 30
select select "2"
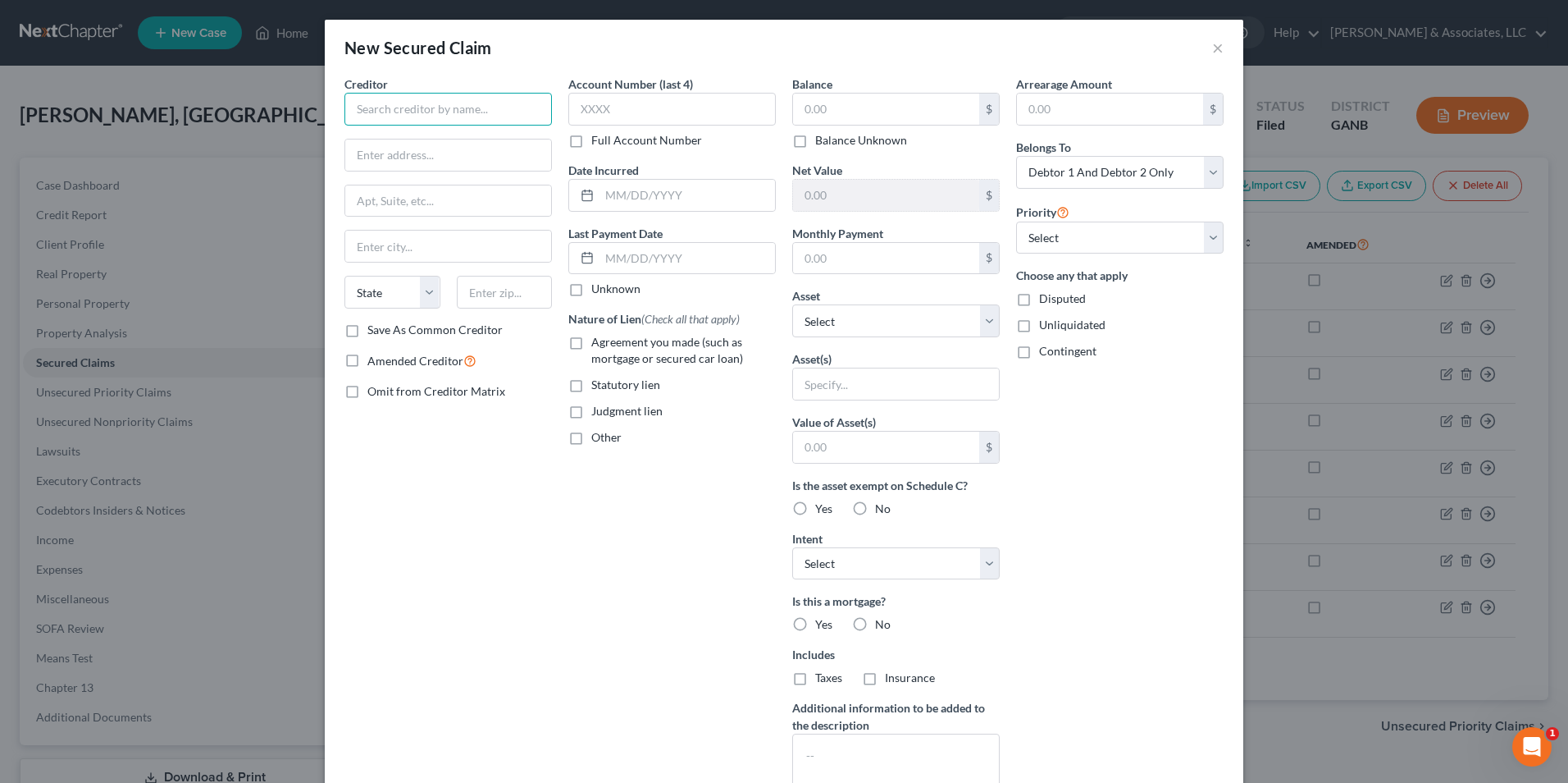
click at [386, 119] on input "text" at bounding box center [448, 109] width 208 height 33
type input "eCapital Freight Factoring Corp."
type input "174 West ST South"
type input "Orillia L3V 6l4"
select select "36"
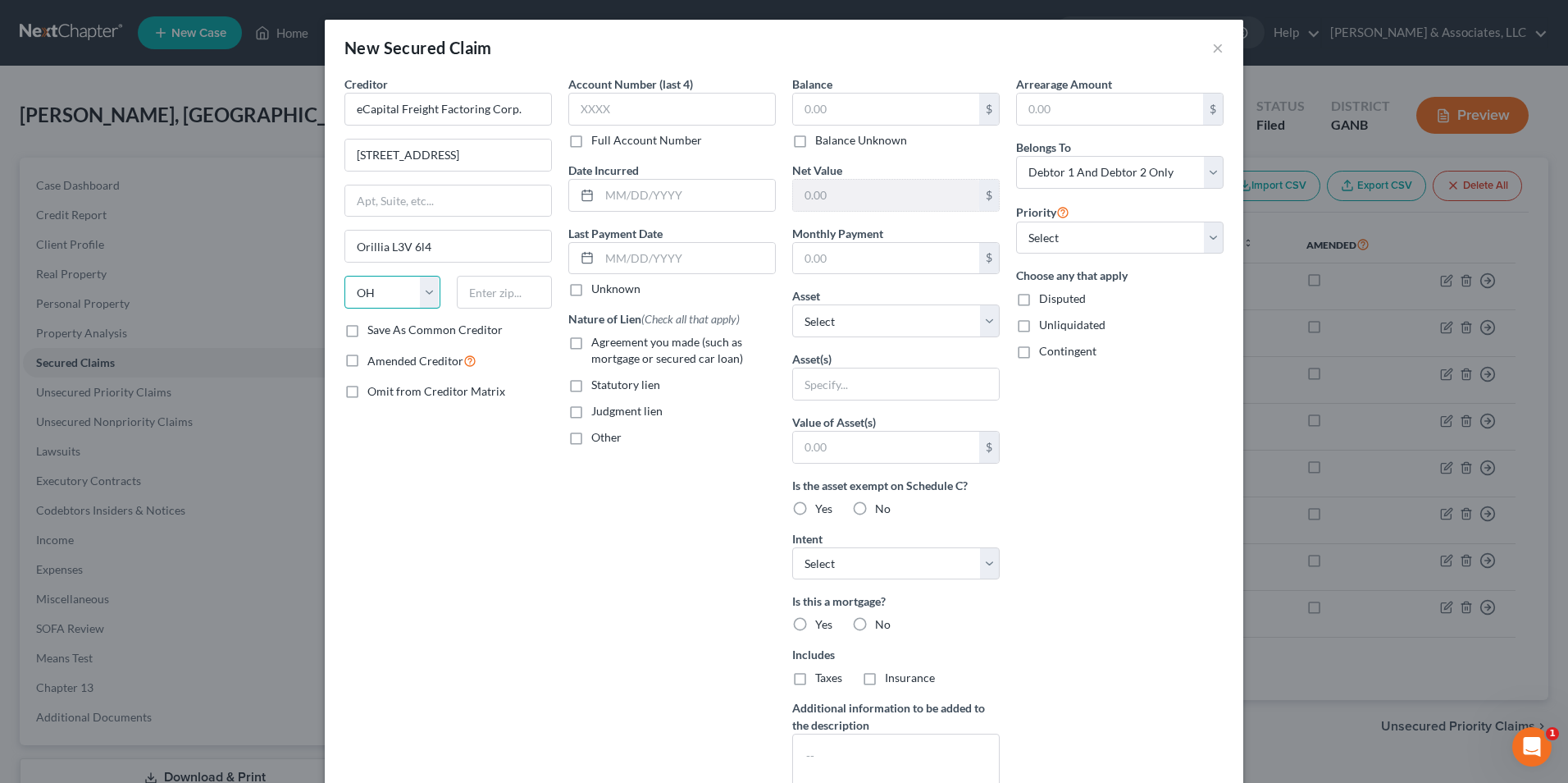
click at [419, 295] on select "State AL AK AR AZ CA CO CT DE DC FL GA GU HI ID IL IN IA KS KY LA ME MD MA MI M…" at bounding box center [392, 292] width 96 height 33
select select
click at [344, 276] on select "State AL AK AR AZ CA CO CT DE DC FL GA GU HI ID IL IN IA KS KY LA ME MD MA MI M…" at bounding box center [392, 292] width 96 height 33
click at [422, 294] on select "State AL AK AR AZ CA CO CT DE DC FL GA GU HI ID IL IN IA KS KY LA ME MD MA MI M…" at bounding box center [392, 292] width 96 height 33
click at [452, 251] on input "Orillia L3V 6l4" at bounding box center [448, 246] width 206 height 31
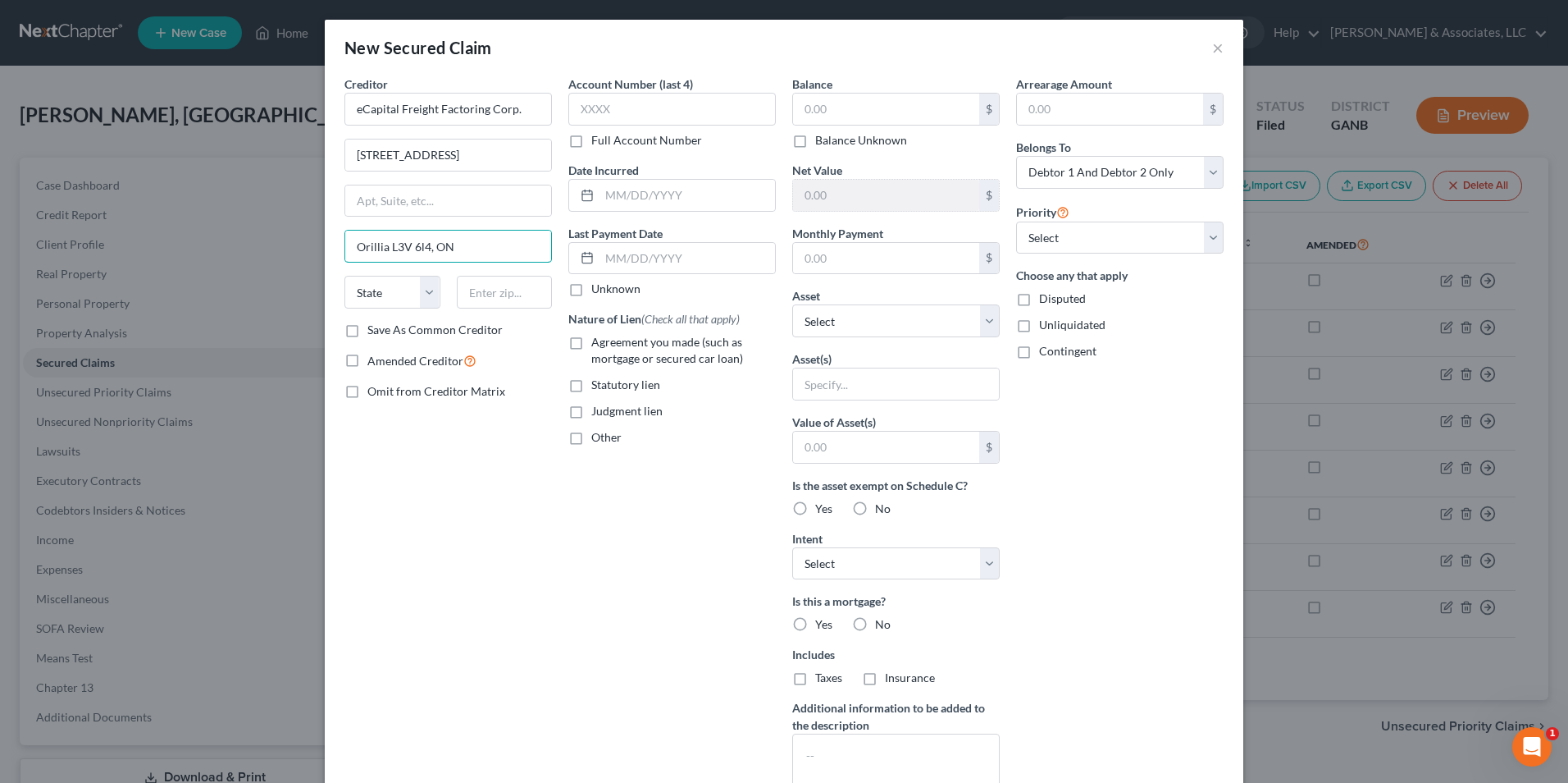
type input "Orillia L3V 6l4, ON"
click at [613, 558] on div "Account Number (last 4) Full Account Number Date Incurred Last Payment Date Unk…" at bounding box center [673, 441] width 224 height 732
click at [367, 330] on label "Save As Common Creditor" at bounding box center [434, 329] width 136 height 16
click at [374, 330] on input "Save As Common Creditor" at bounding box center [378, 326] width 10 height 10
checkbox input "true"
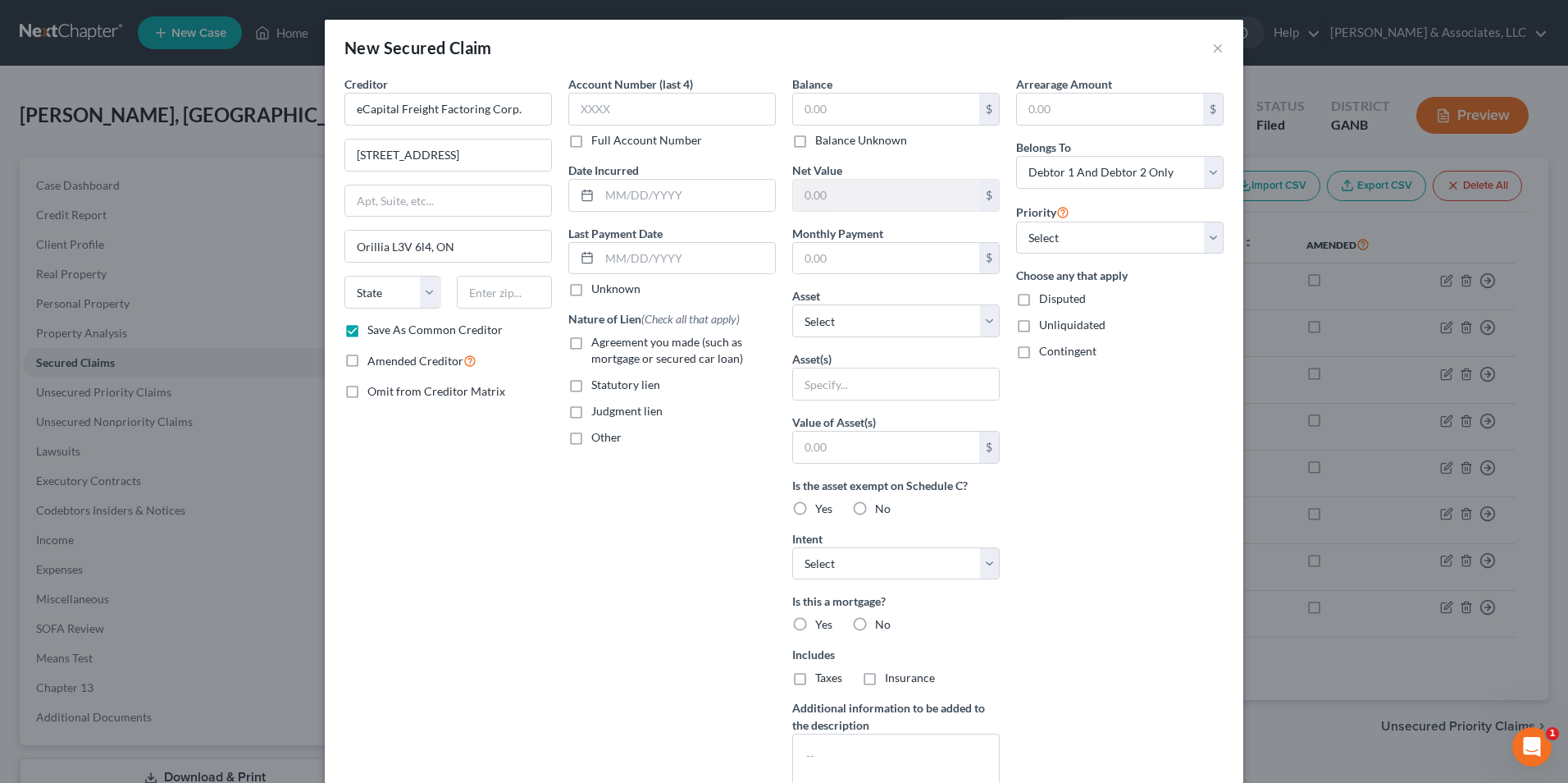
click at [591, 443] on label "Other" at bounding box center [606, 437] width 30 height 16
click at [598, 440] on input "Other" at bounding box center [602, 434] width 10 height 10
checkbox input "true"
click at [631, 471] on input "text" at bounding box center [672, 475] width 206 height 31
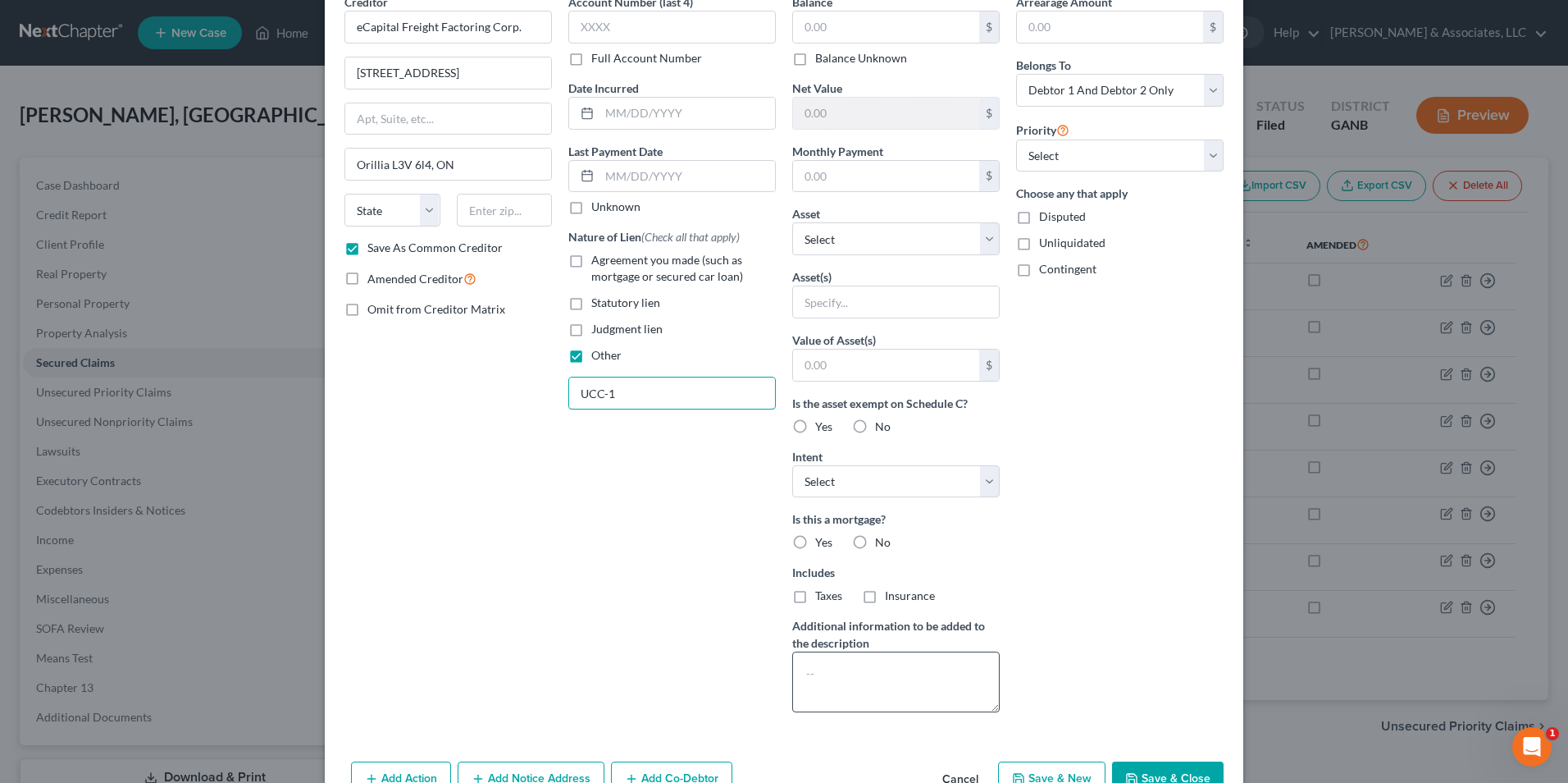
type input "UCC-1"
click at [894, 664] on textarea at bounding box center [895, 682] width 208 height 61
type textarea "UCC-1"
click at [709, 625] on div "Account Number (last 4) Full Account Number Date Incurred Last Payment Date Unk…" at bounding box center [673, 359] width 224 height 732
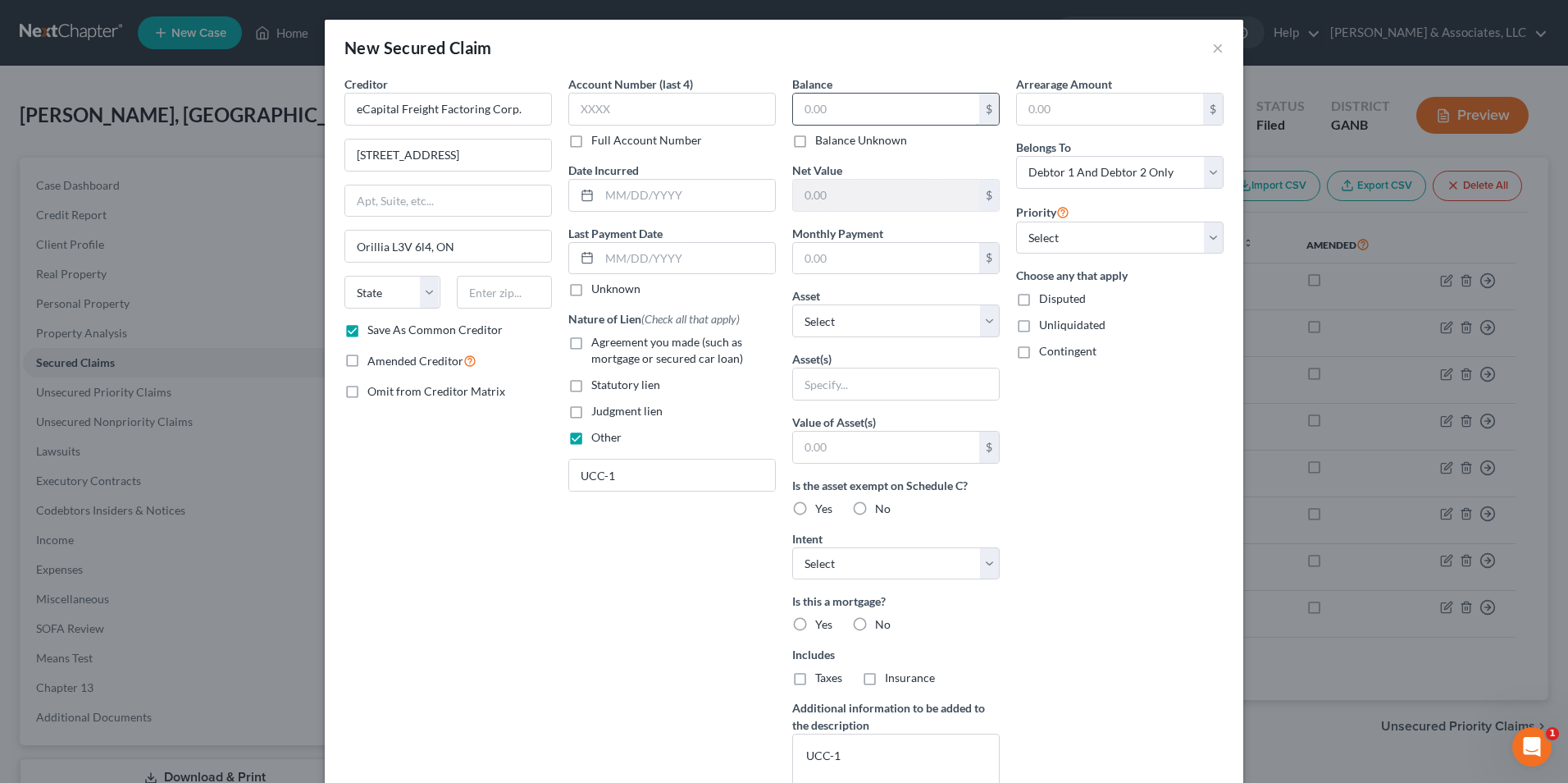
click at [881, 122] on input "text" at bounding box center [886, 109] width 186 height 31
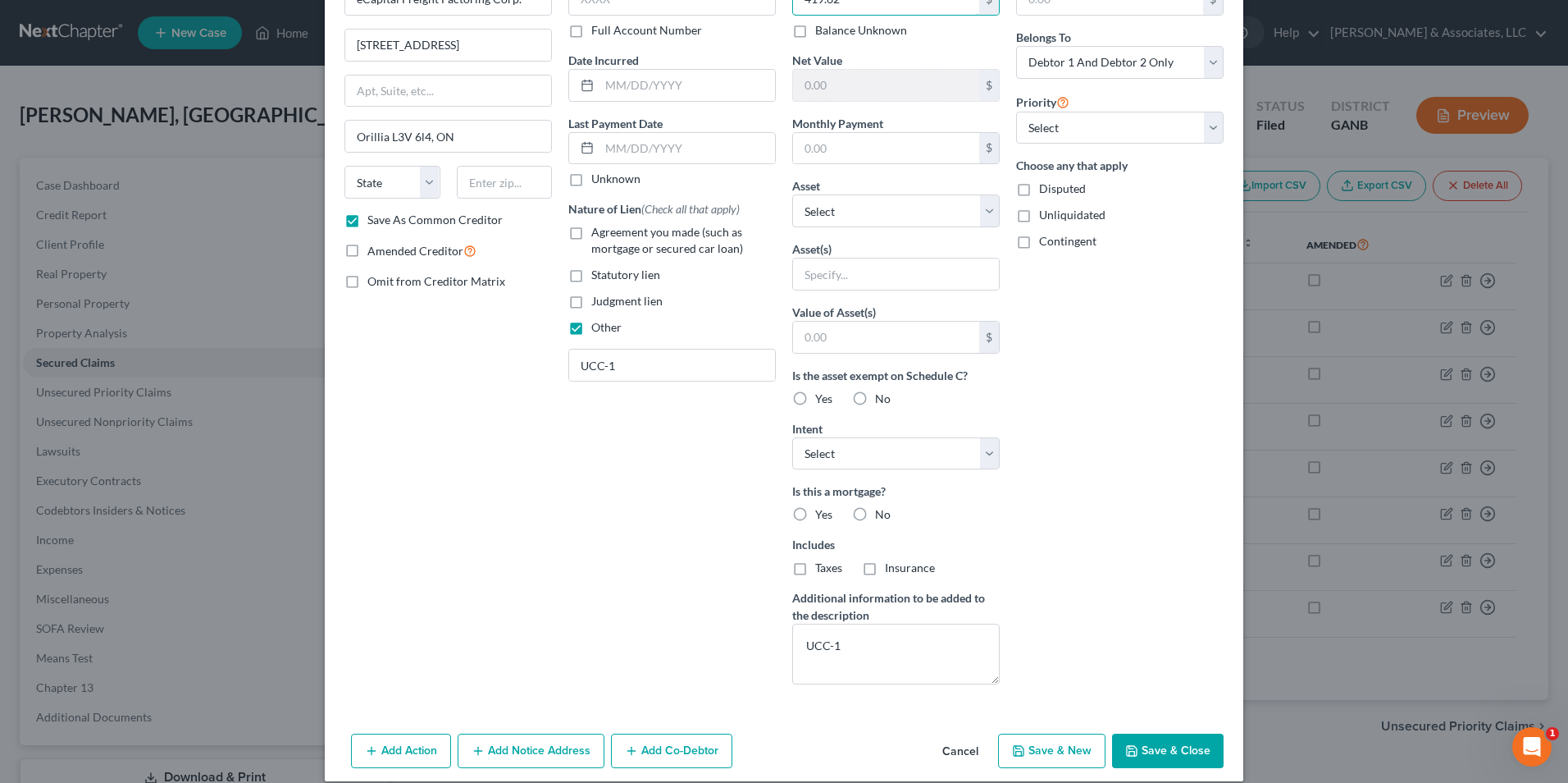
scroll to position [128, 0]
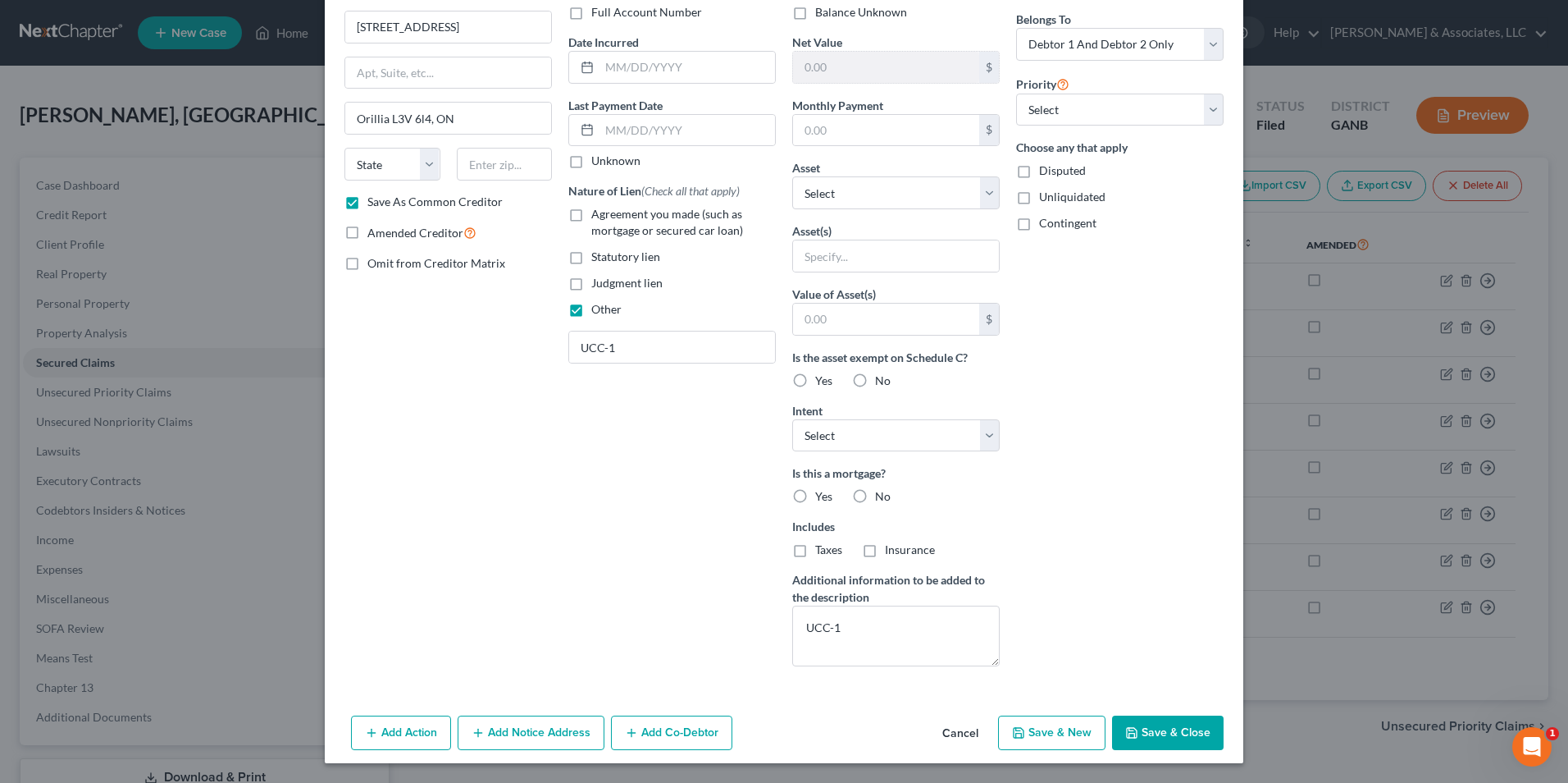
type input "419.62"
click at [1198, 736] on button "Save & Close" at bounding box center [1169, 733] width 112 height 34
checkbox input "false"
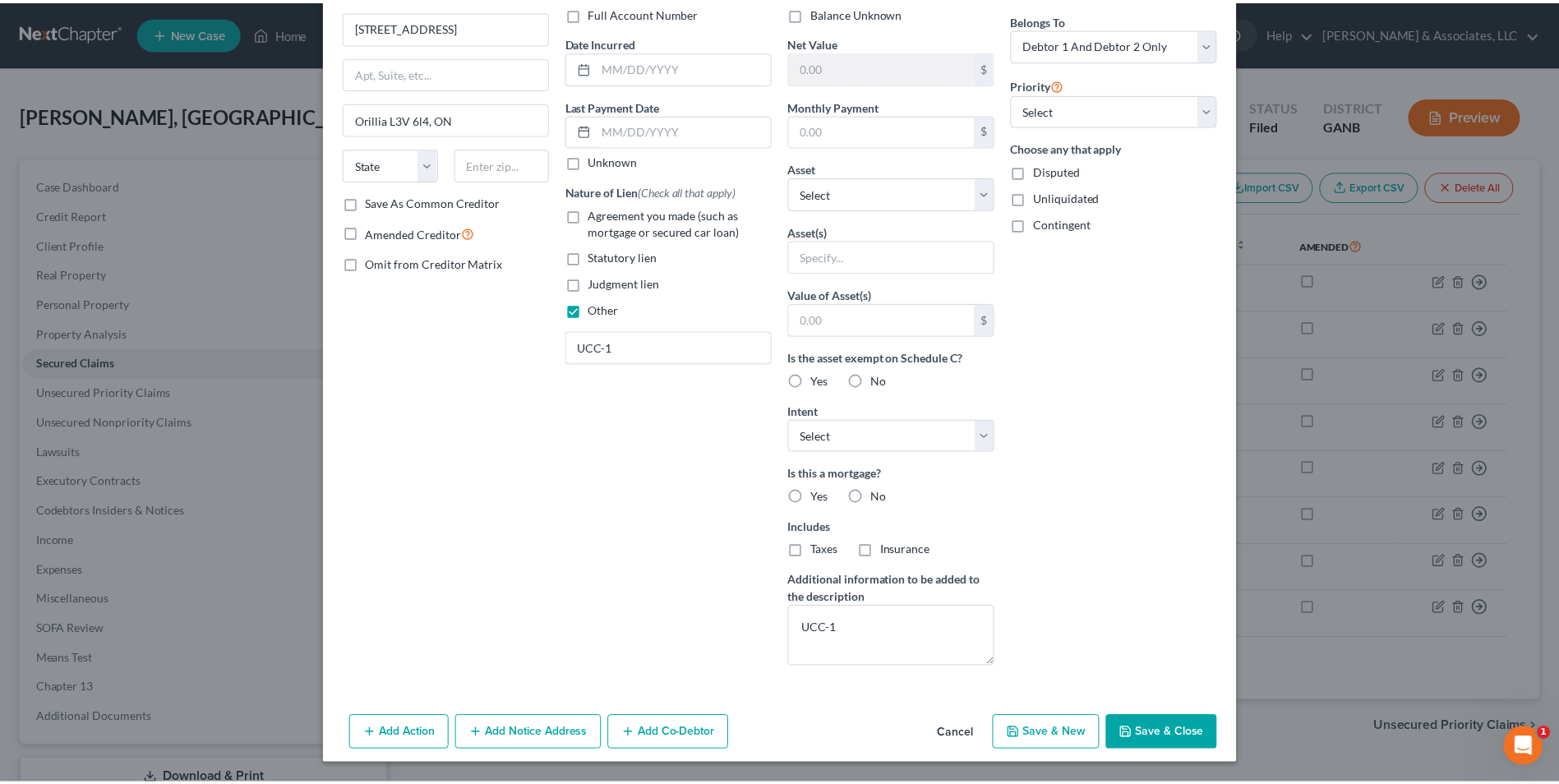
scroll to position [0, 0]
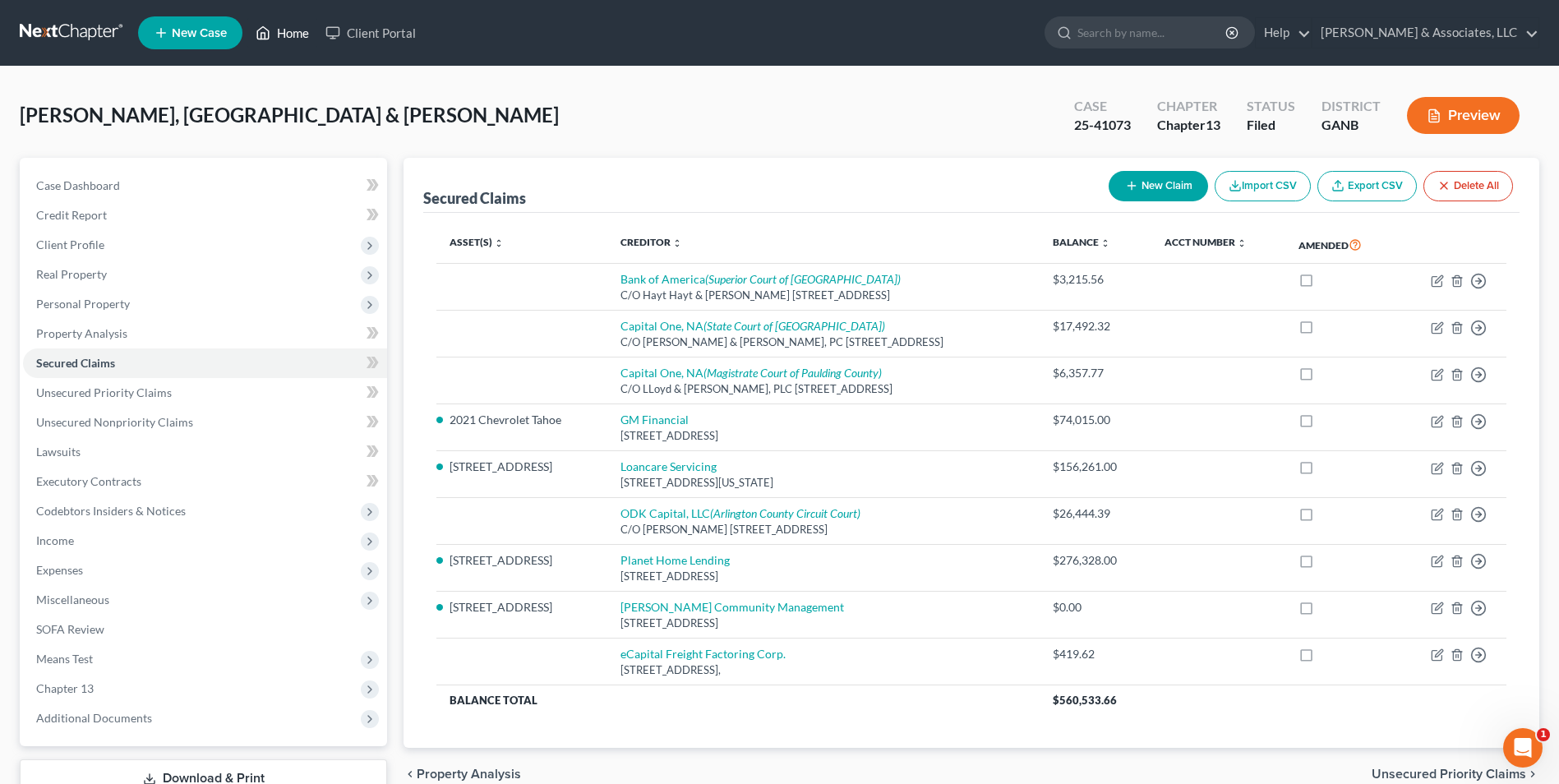
click at [290, 45] on link "Home" at bounding box center [282, 32] width 70 height 29
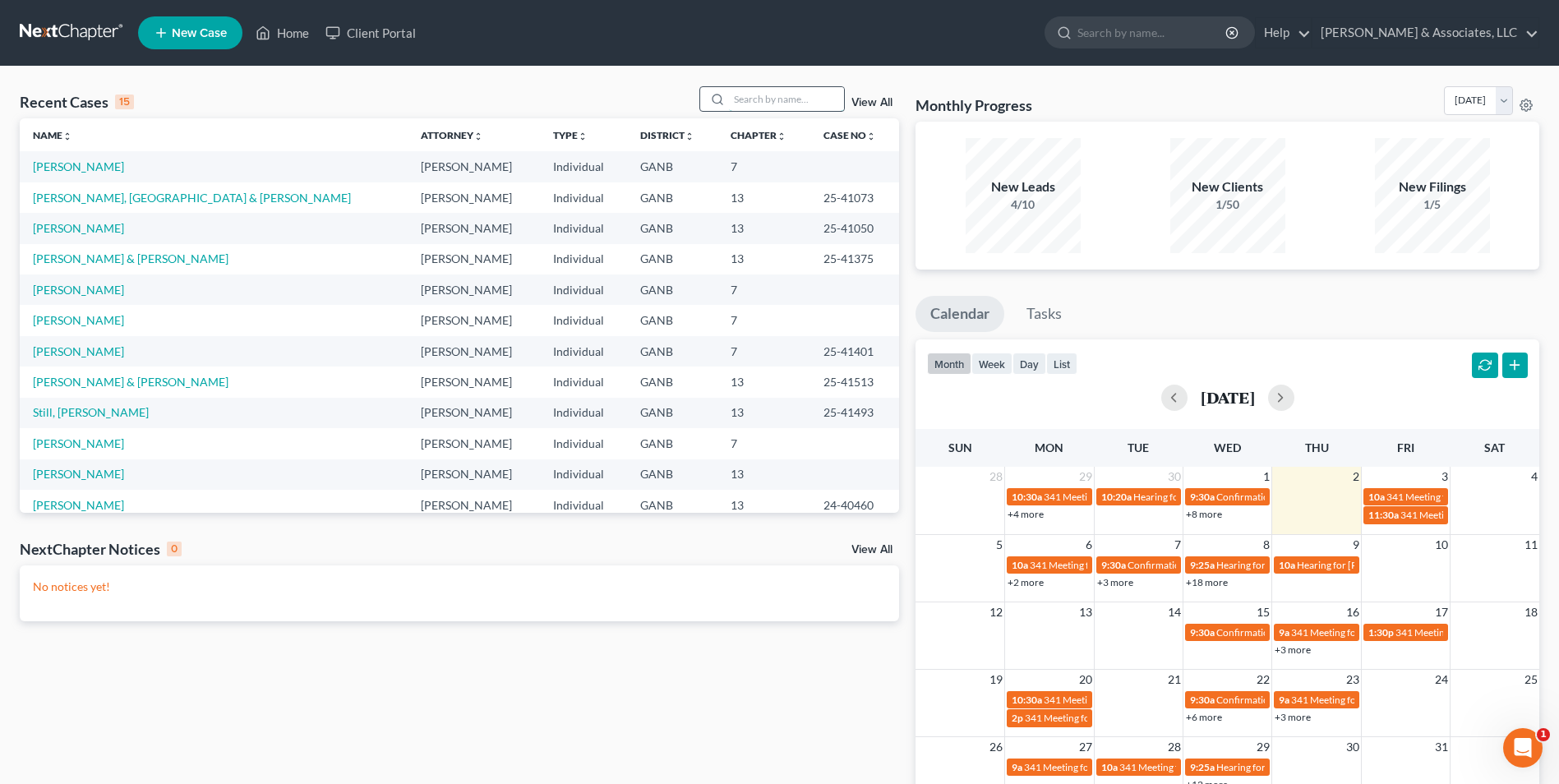
click at [825, 105] on input "search" at bounding box center [786, 99] width 115 height 24
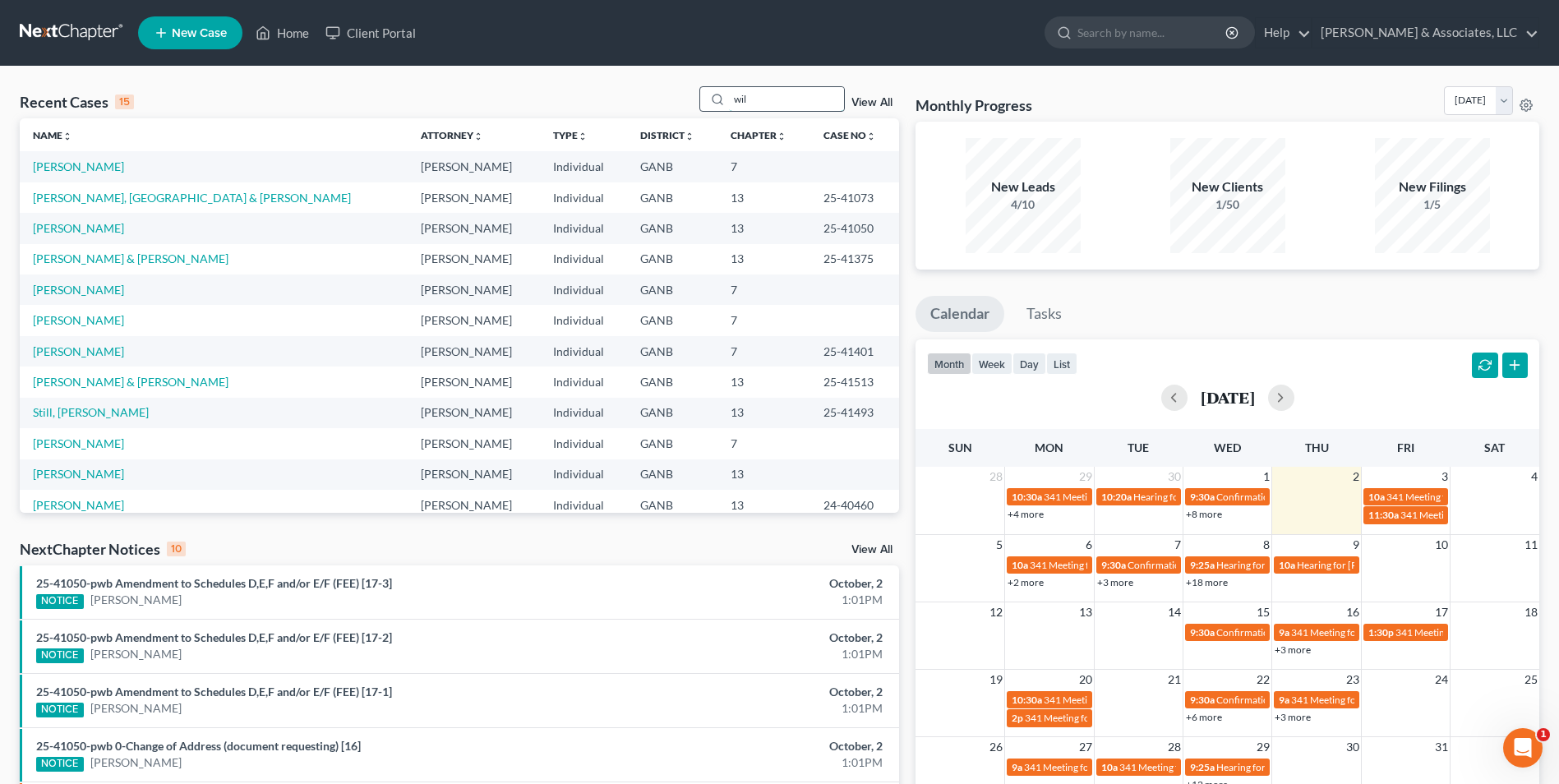
type input "wil"
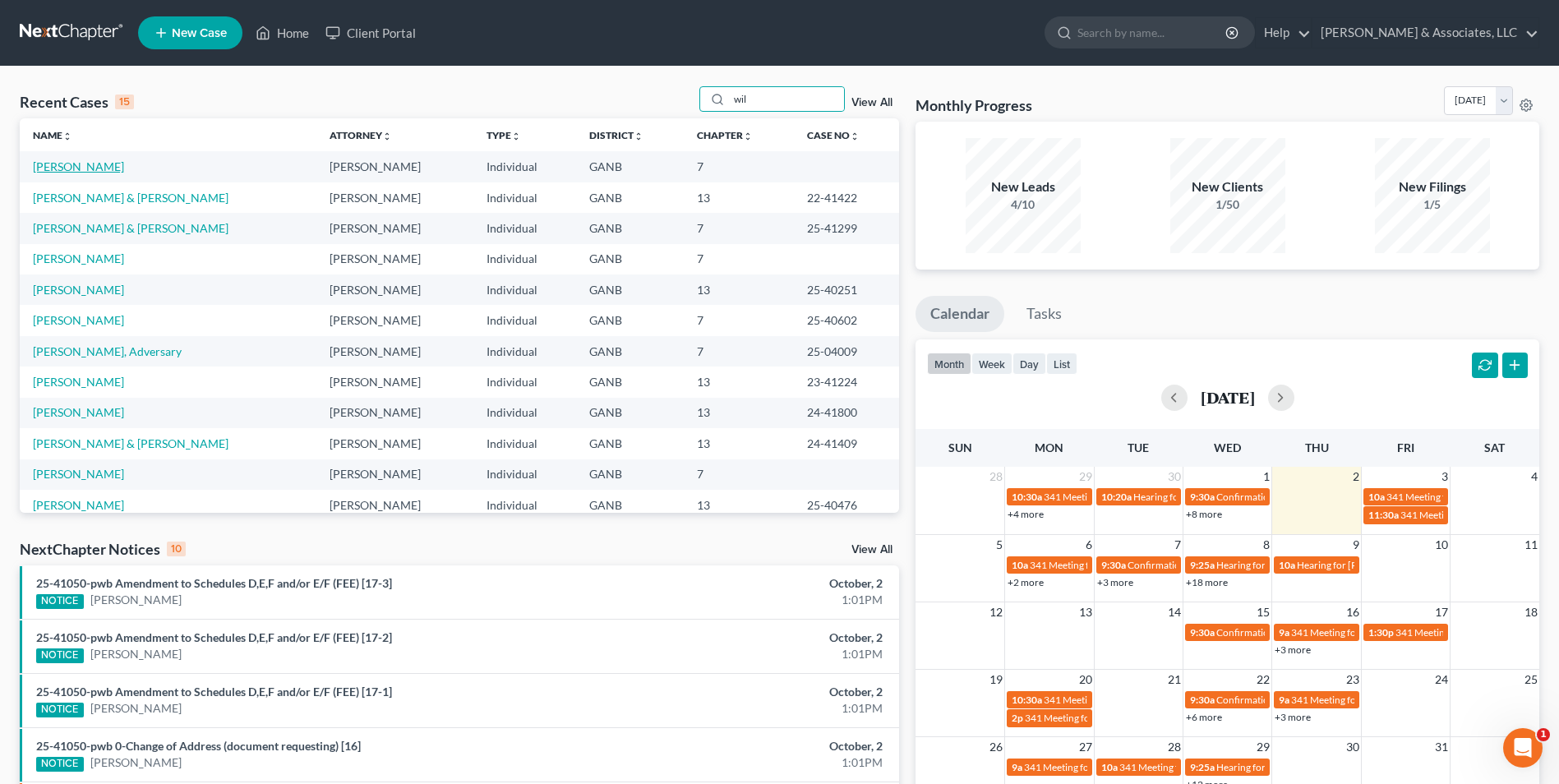
click at [78, 167] on link "[PERSON_NAME]" at bounding box center [79, 166] width 91 height 14
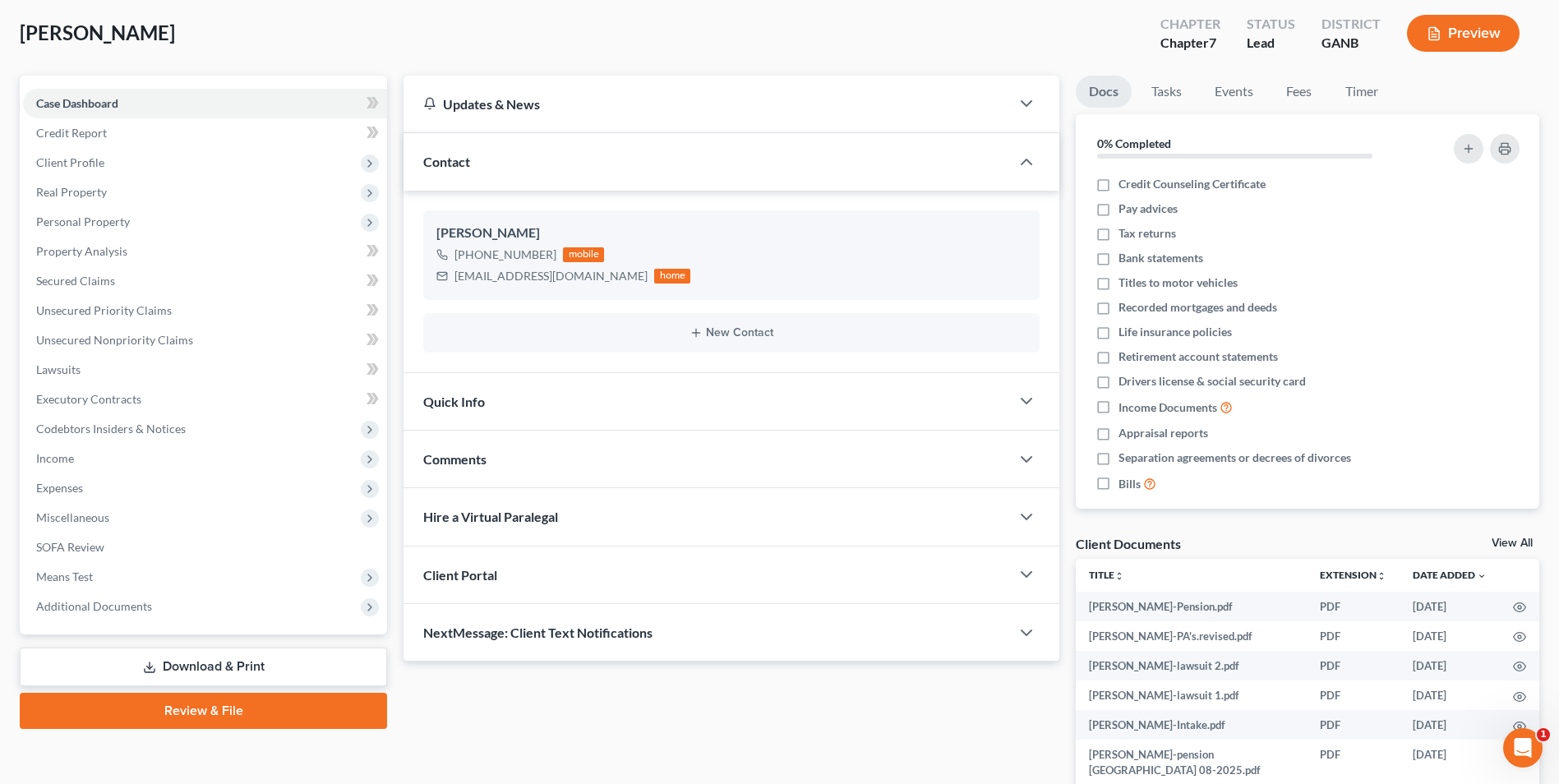
scroll to position [246, 0]
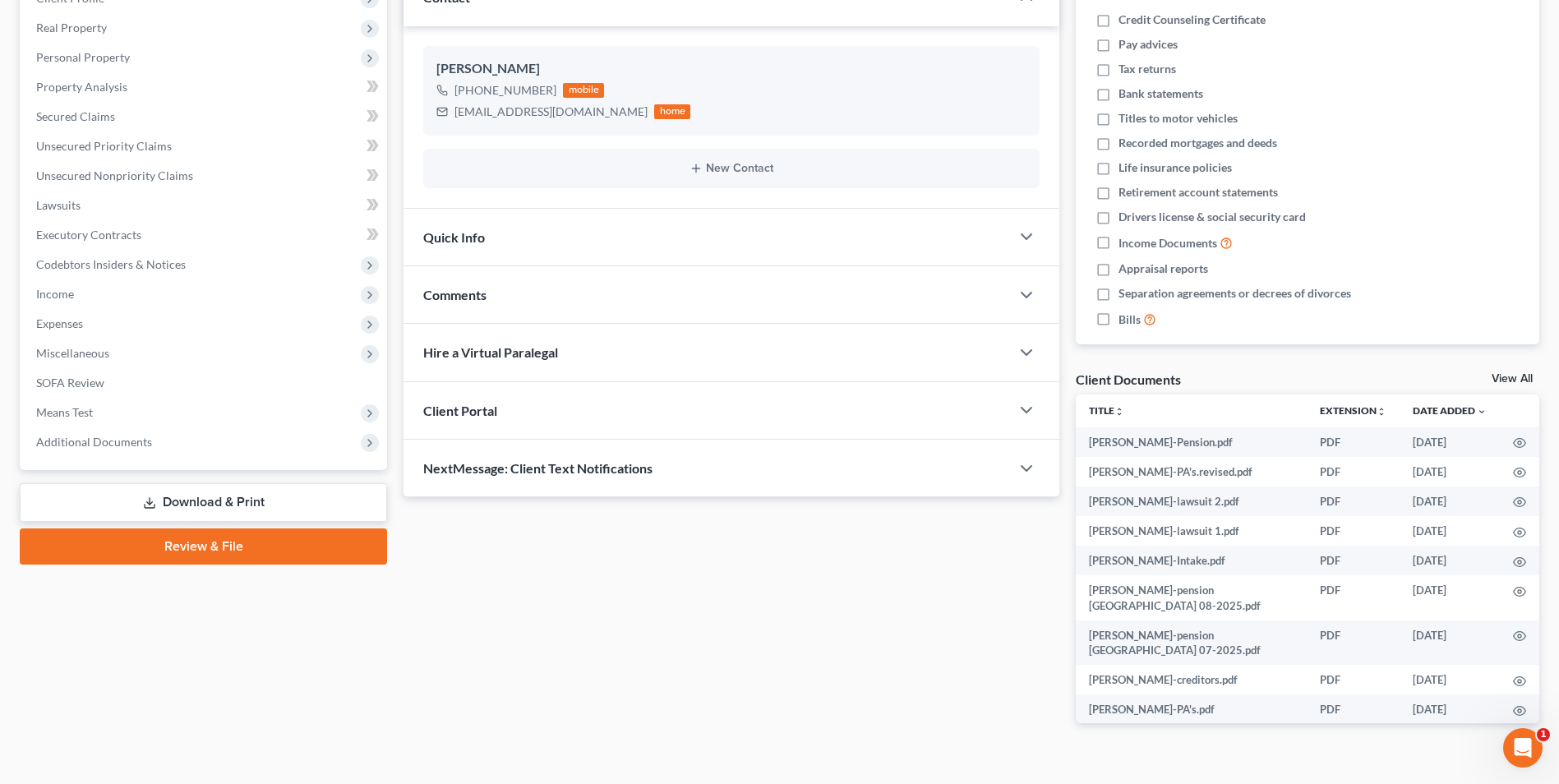
click at [250, 517] on link "Download & Print" at bounding box center [203, 502] width 368 height 39
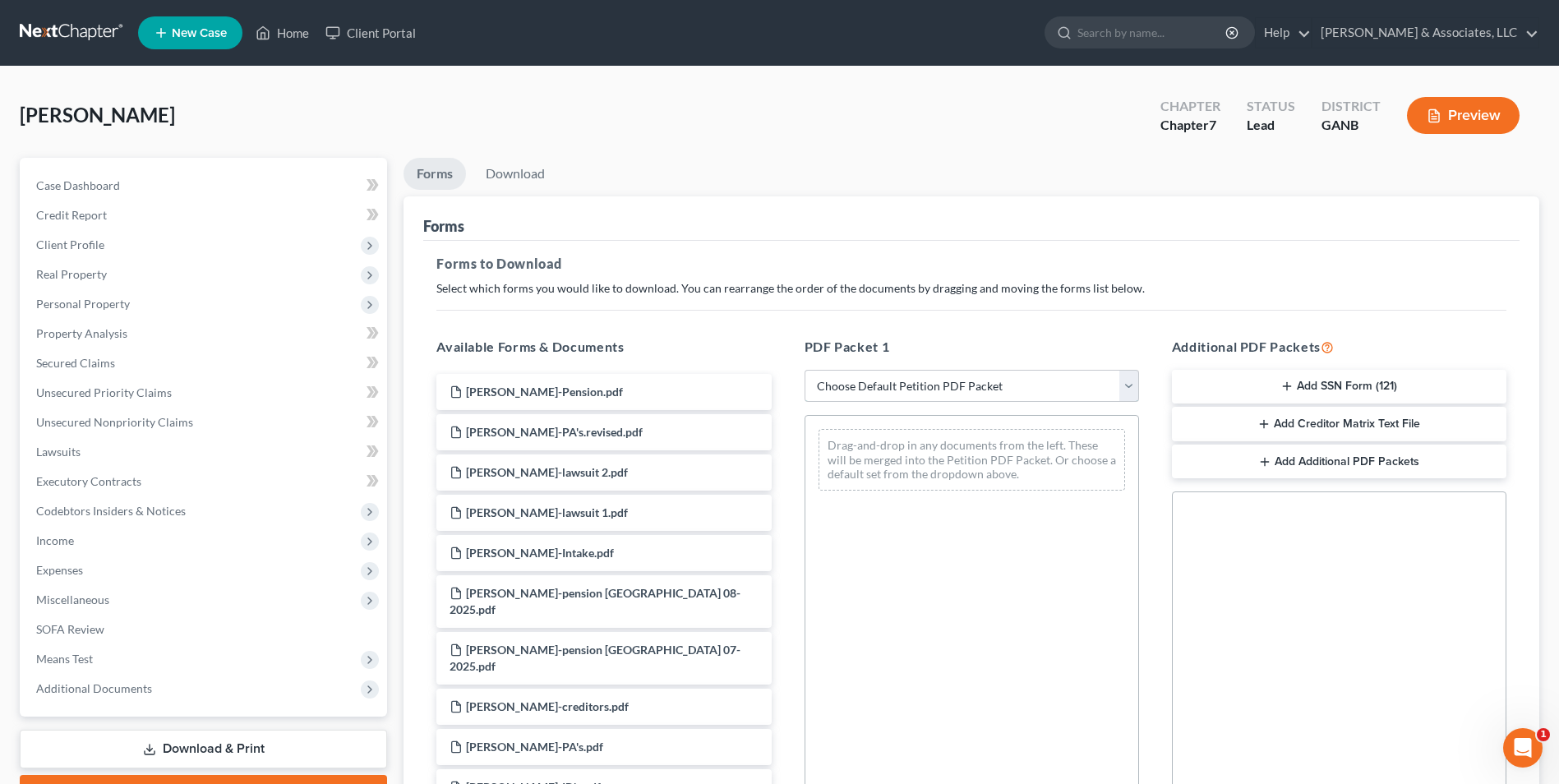
click at [1133, 392] on select "Choose Default Petition PDF Packet Complete Bankruptcy Petition (all forms and …" at bounding box center [972, 386] width 335 height 33
select select "0"
click at [805, 370] on select "Choose Default Petition PDF Packet Complete Bankruptcy Petition (all forms and …" at bounding box center [972, 386] width 335 height 33
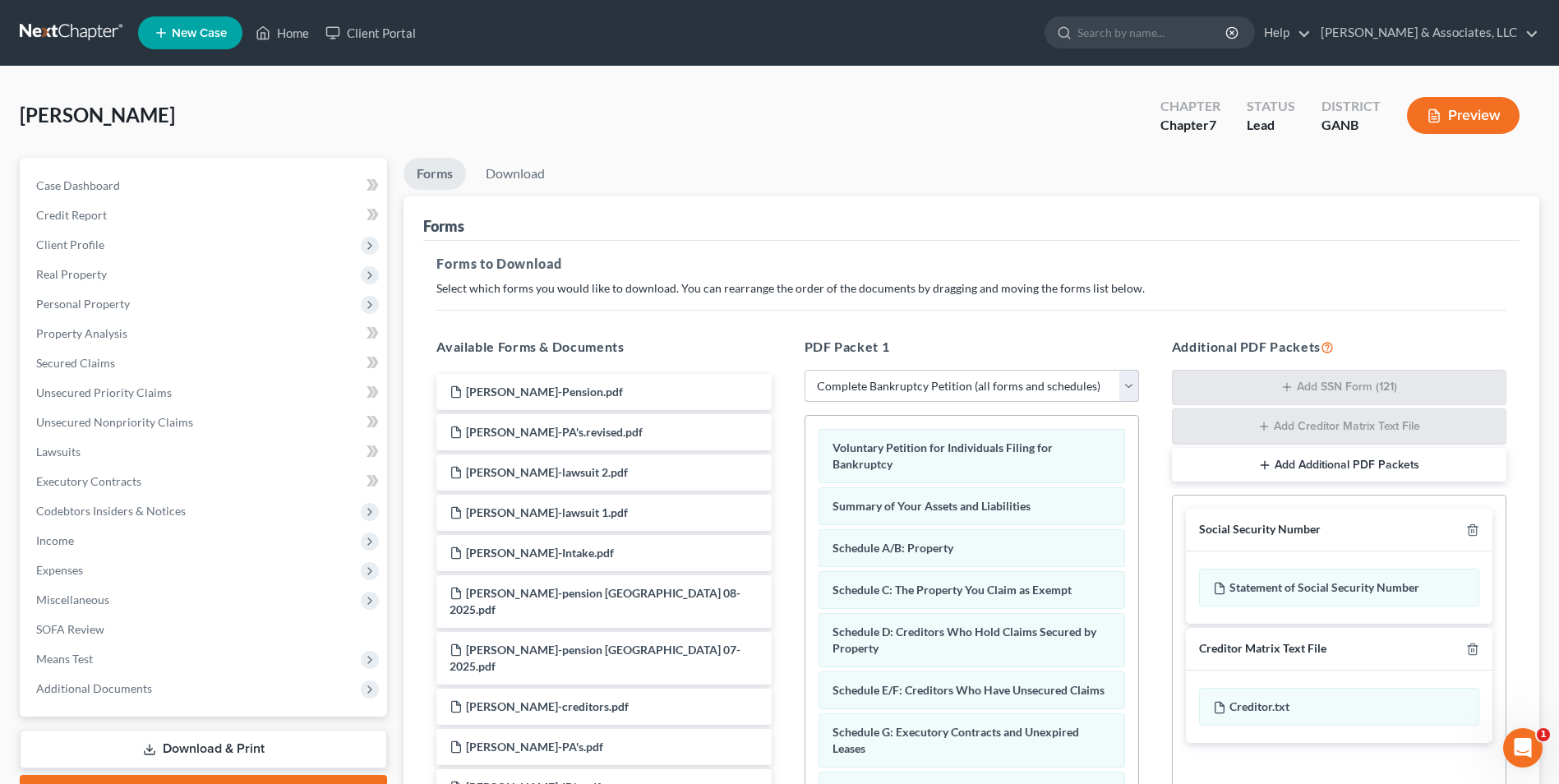
scroll to position [233, 0]
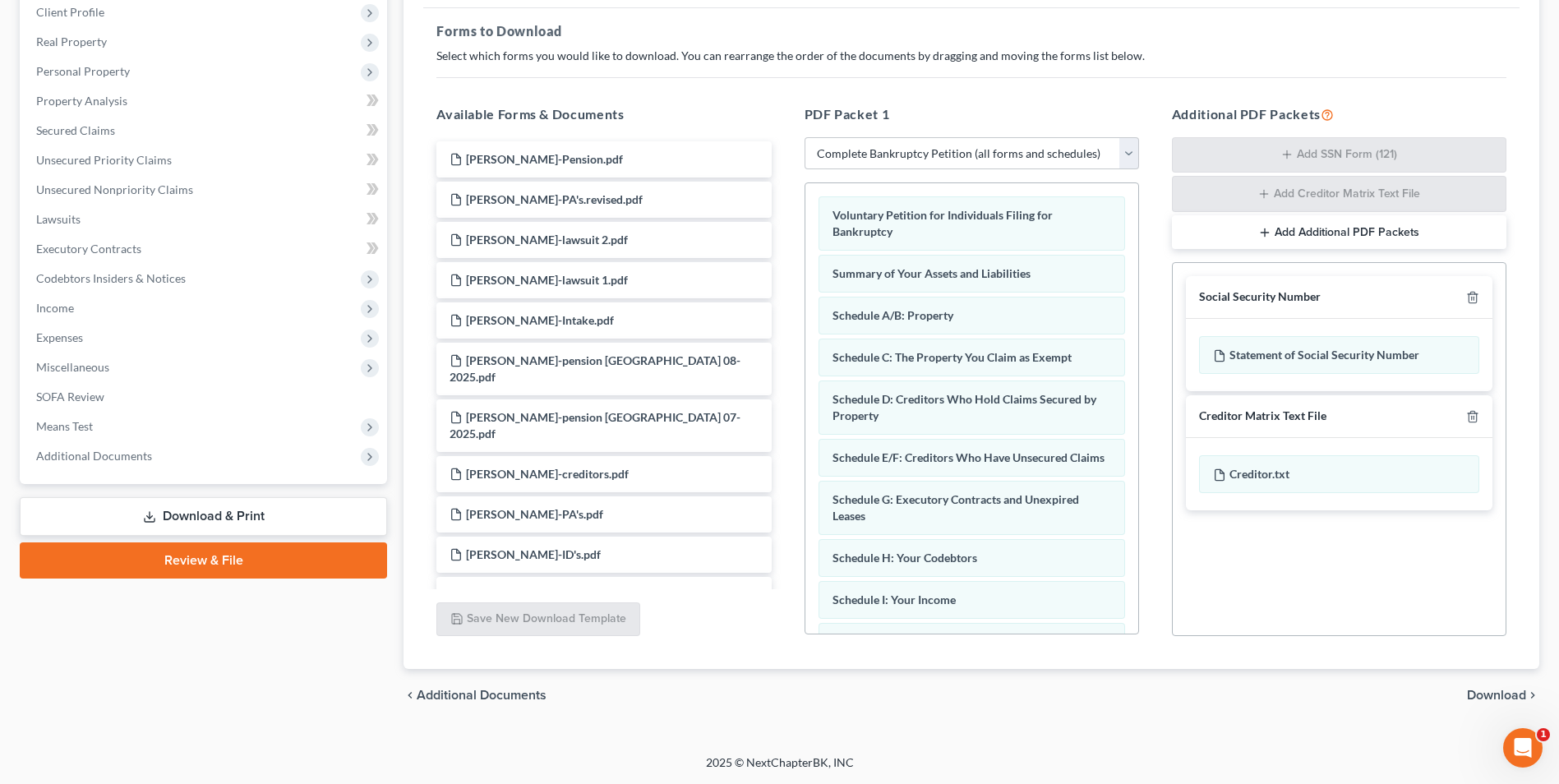
click at [1480, 681] on div "chevron_left Additional Documents Download chevron_right" at bounding box center [972, 695] width 1136 height 52
click at [1480, 693] on span "Download" at bounding box center [1497, 696] width 59 height 13
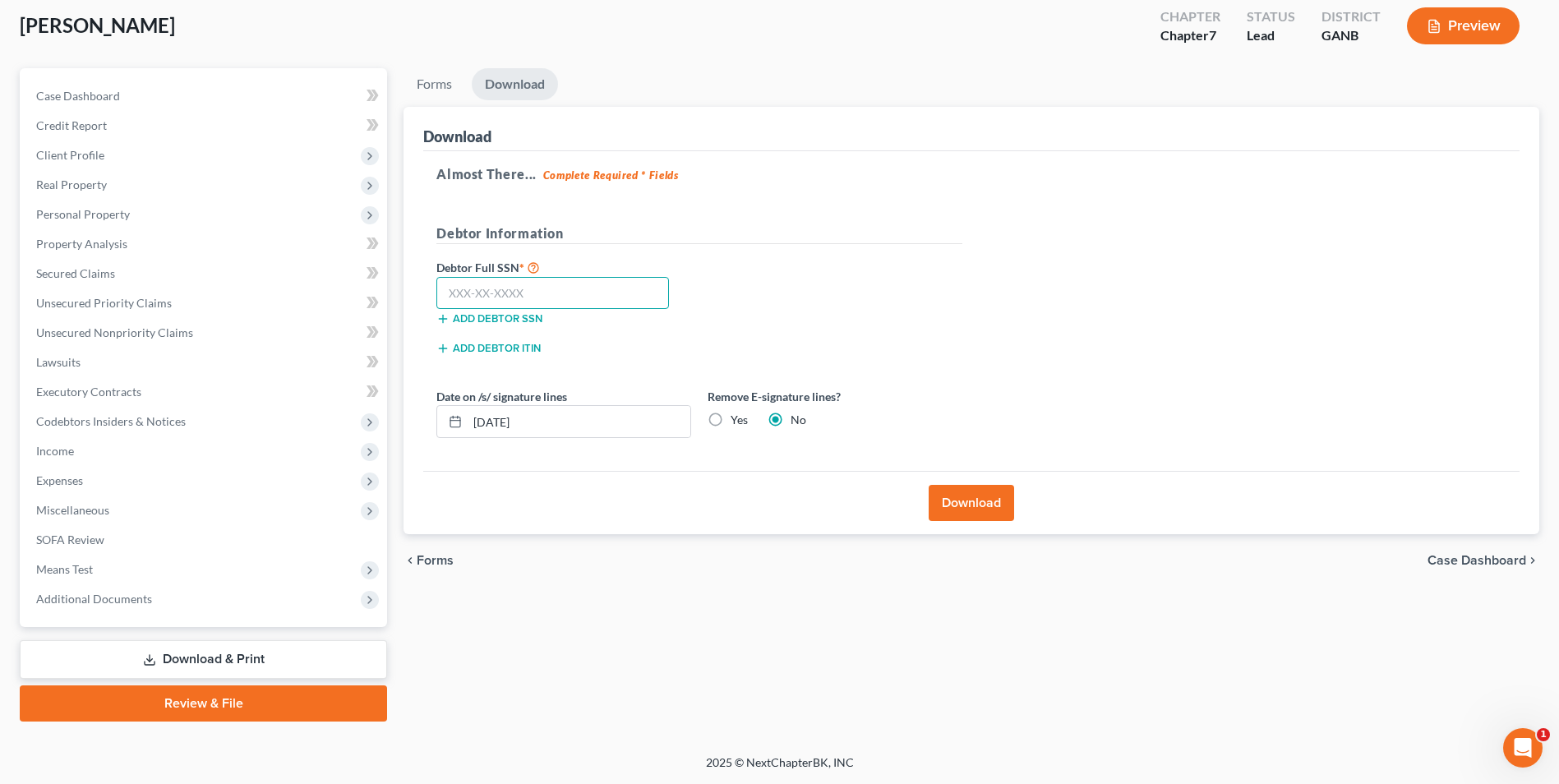
click at [492, 308] on input "text" at bounding box center [552, 293] width 233 height 33
type input "145-58-8193"
click at [1003, 507] on button "Download" at bounding box center [972, 503] width 86 height 36
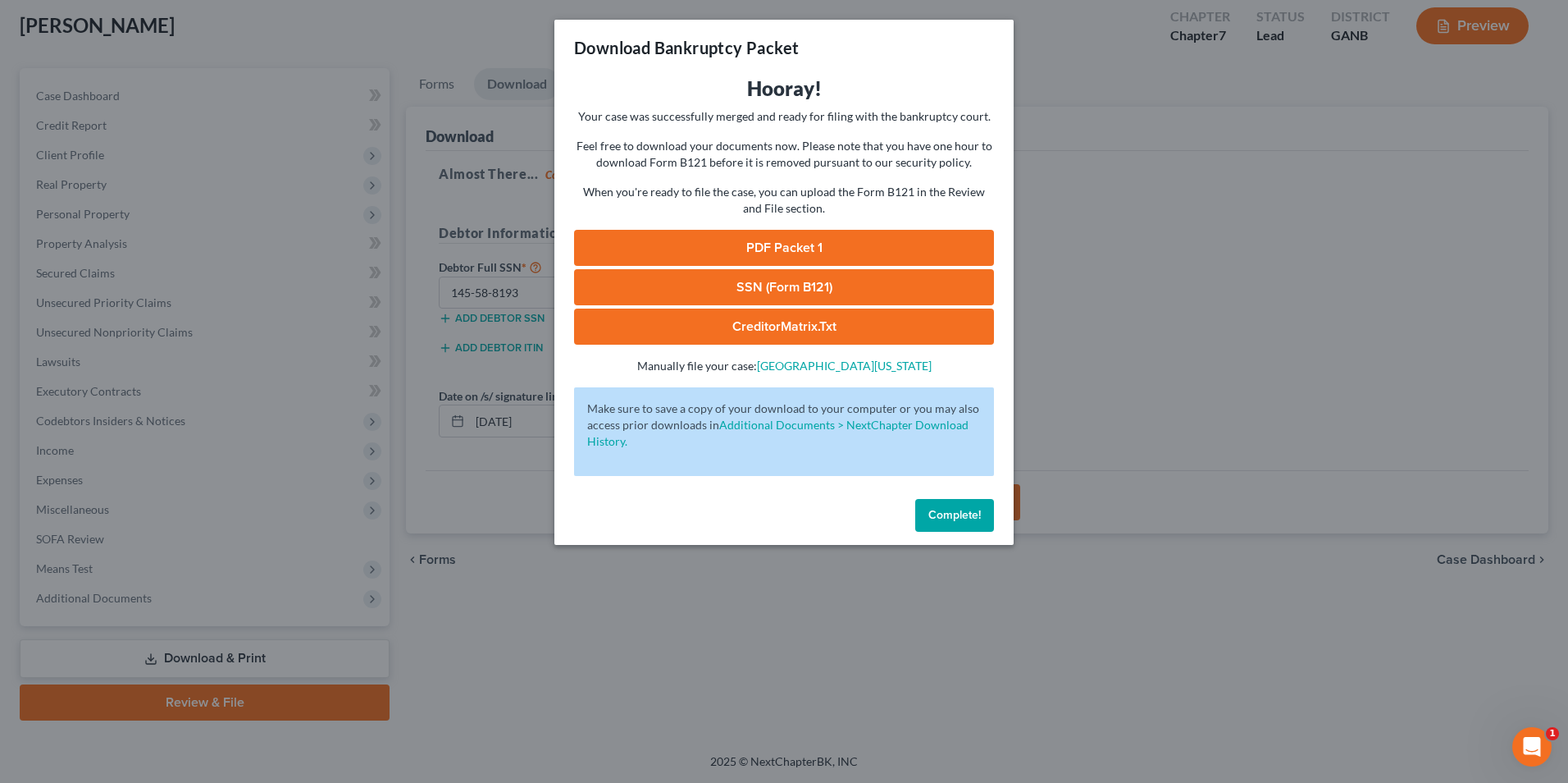
click at [836, 288] on link "SSN (Form B121)" at bounding box center [784, 288] width 420 height 36
click at [974, 507] on button "Complete!" at bounding box center [954, 515] width 79 height 33
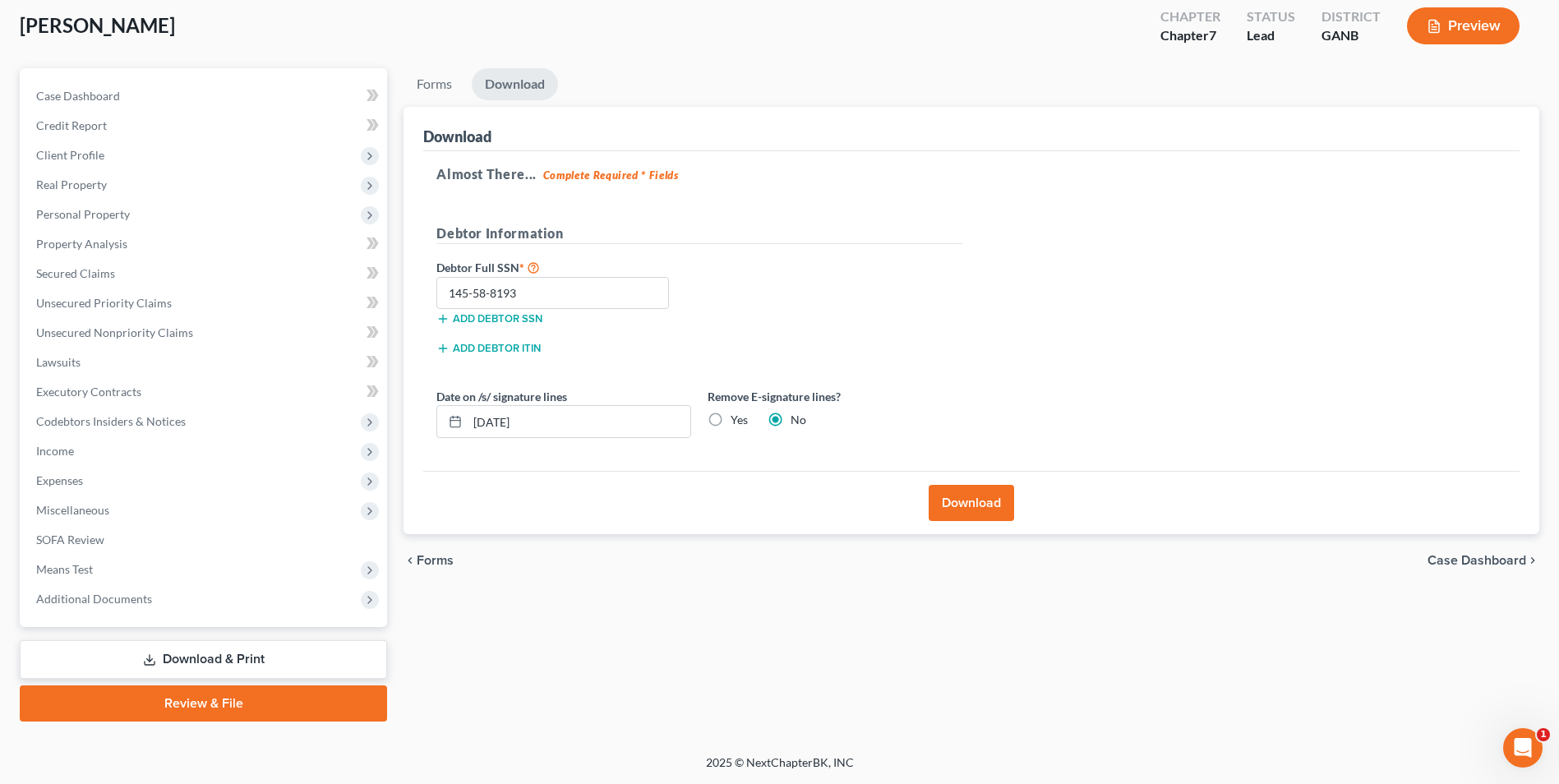
click at [269, 708] on link "Review & File" at bounding box center [203, 703] width 368 height 36
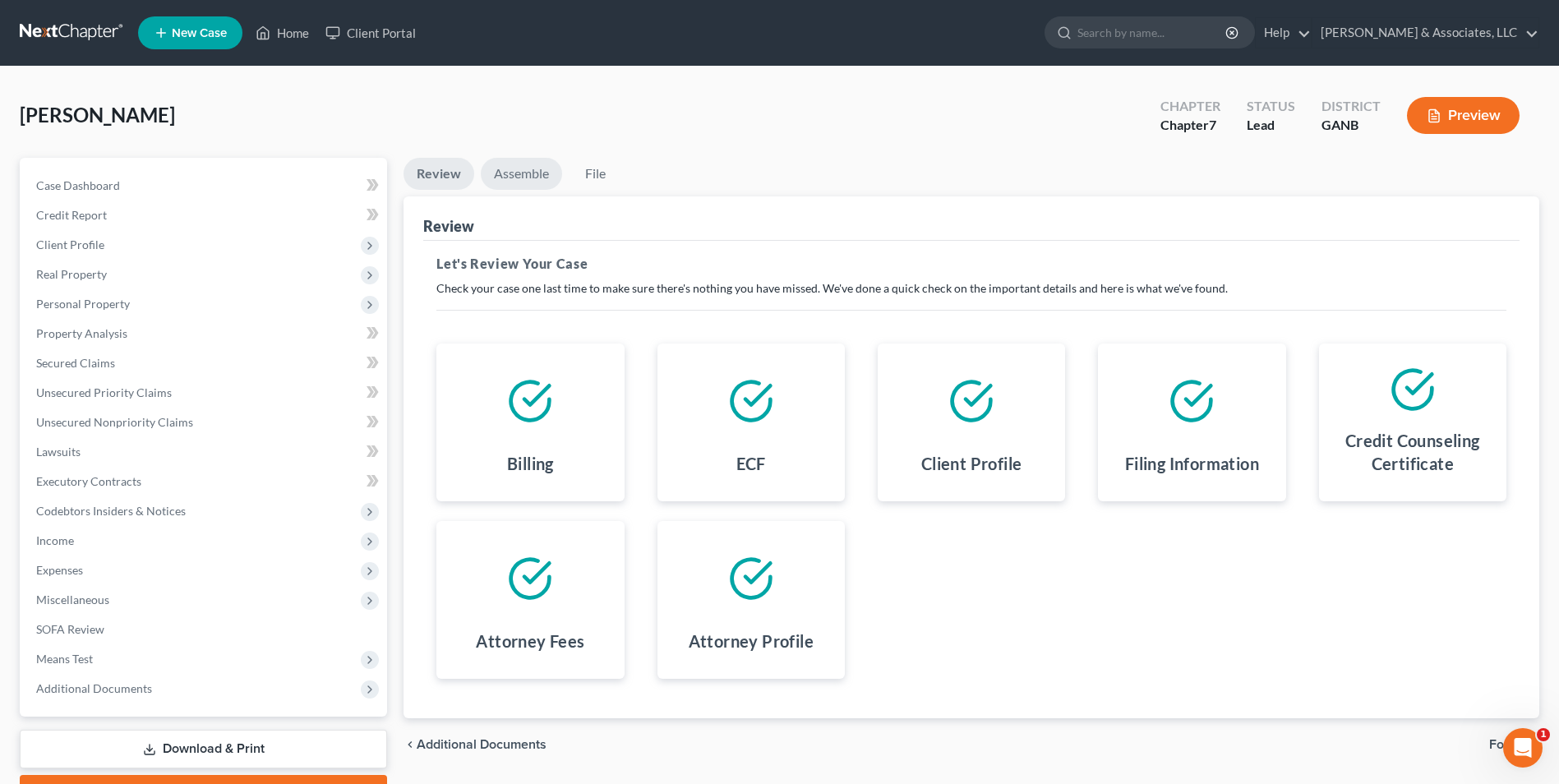
click at [538, 172] on link "Assemble" at bounding box center [522, 174] width 82 height 32
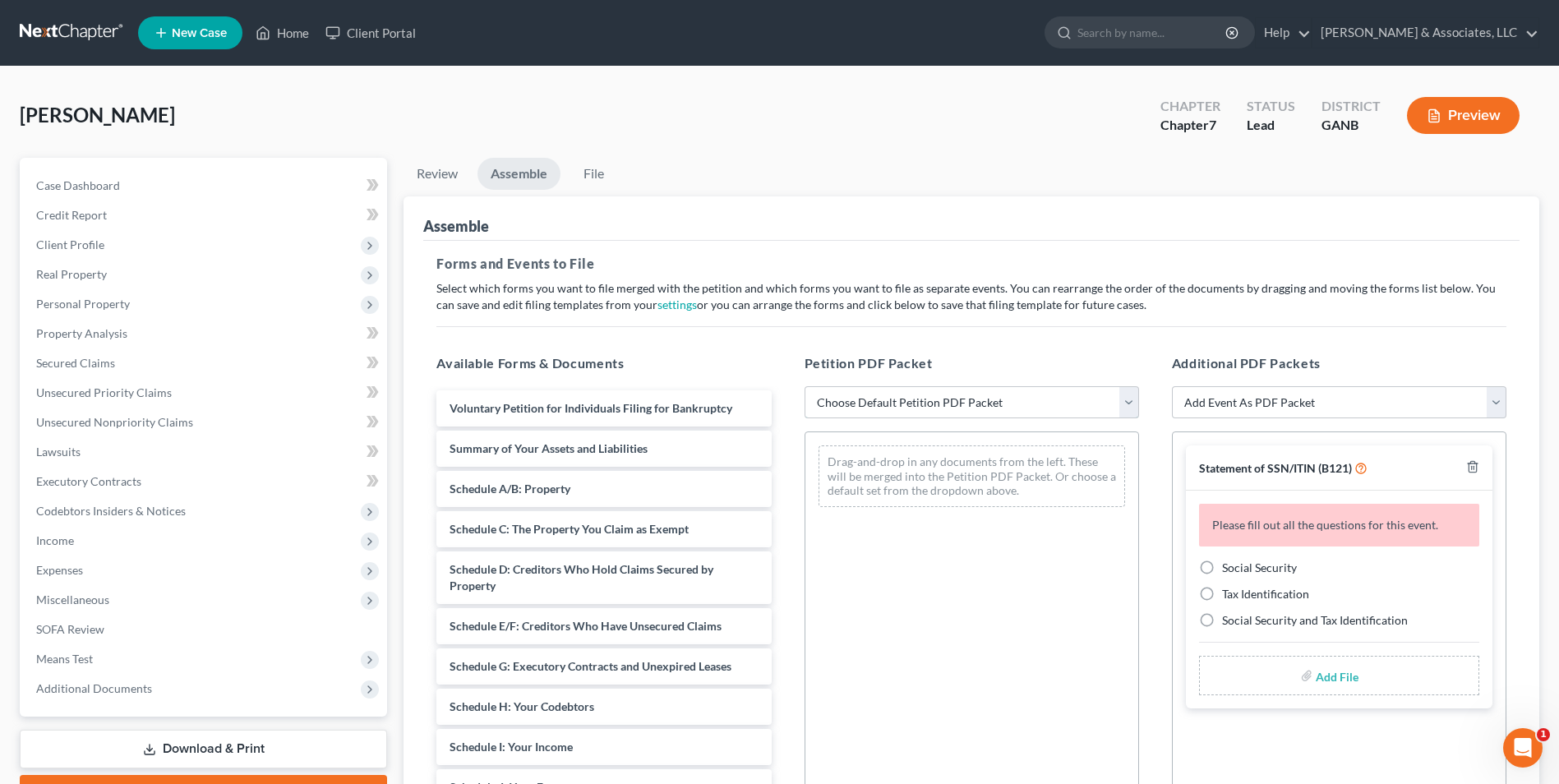
click at [1133, 404] on select "Choose Default Petition PDF Packet Complete Bankruptcy Petition (all forms and …" at bounding box center [972, 402] width 335 height 33
select select "0"
click at [805, 386] on select "Choose Default Petition PDF Packet Complete Bankruptcy Petition (all forms and …" at bounding box center [972, 402] width 335 height 33
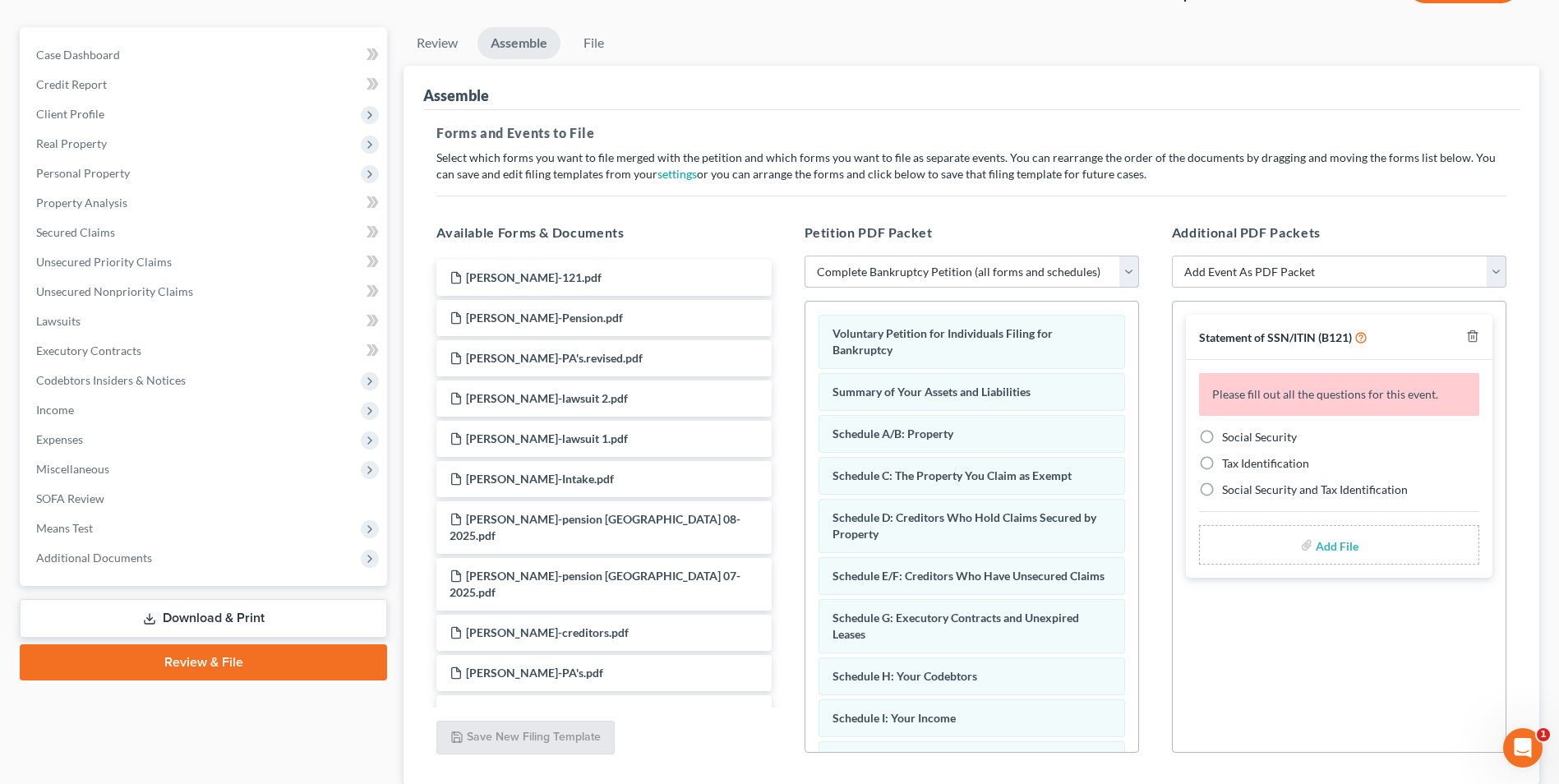
scroll to position [247, 0]
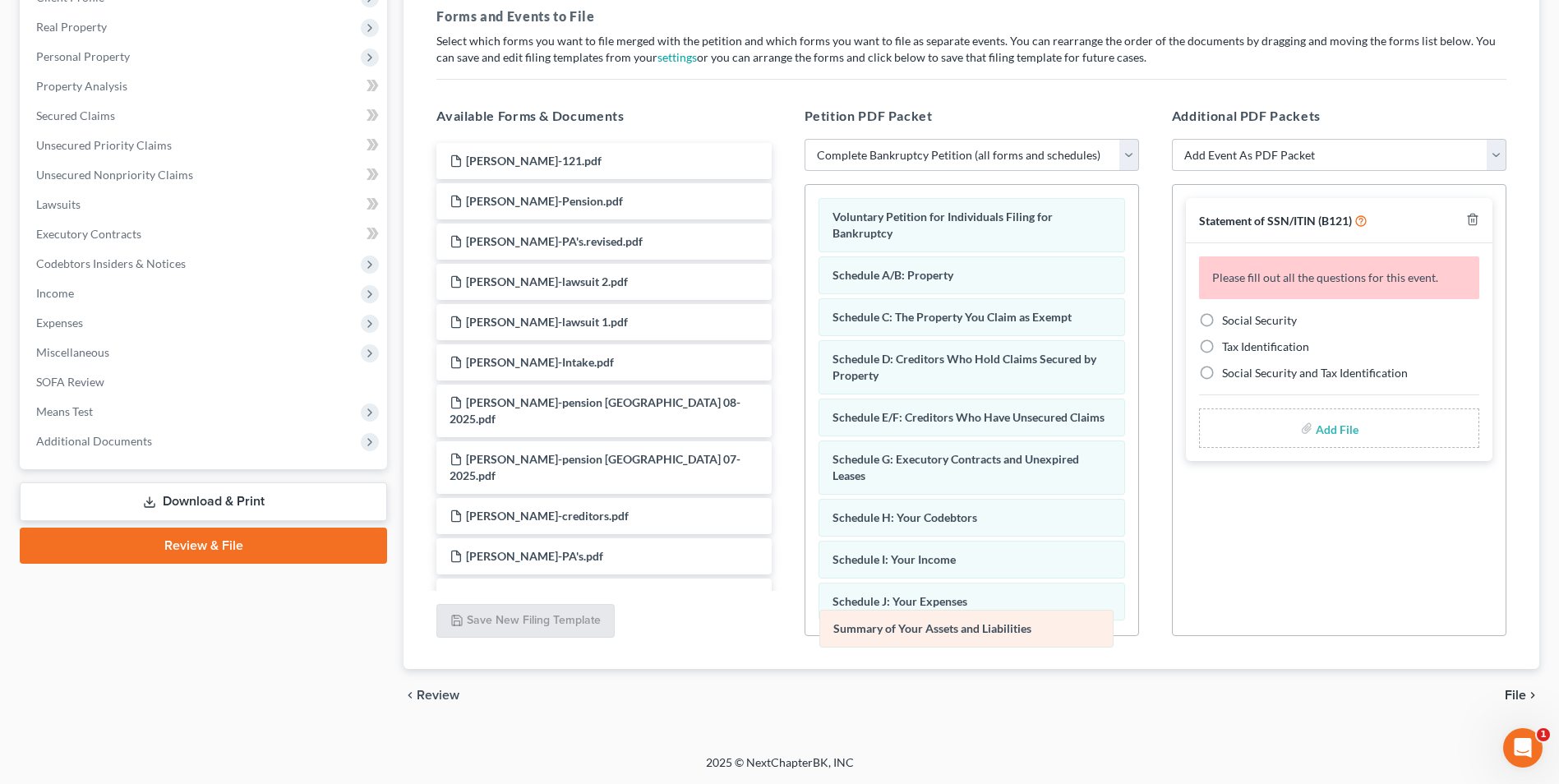
drag, startPoint x: 874, startPoint y: 281, endPoint x: 875, endPoint y: 626, distance: 345.0
click at [875, 626] on div "Summary of Your Assets and Liabilities Voluntary Petition for Individuals Filin…" at bounding box center [972, 663] width 333 height 957
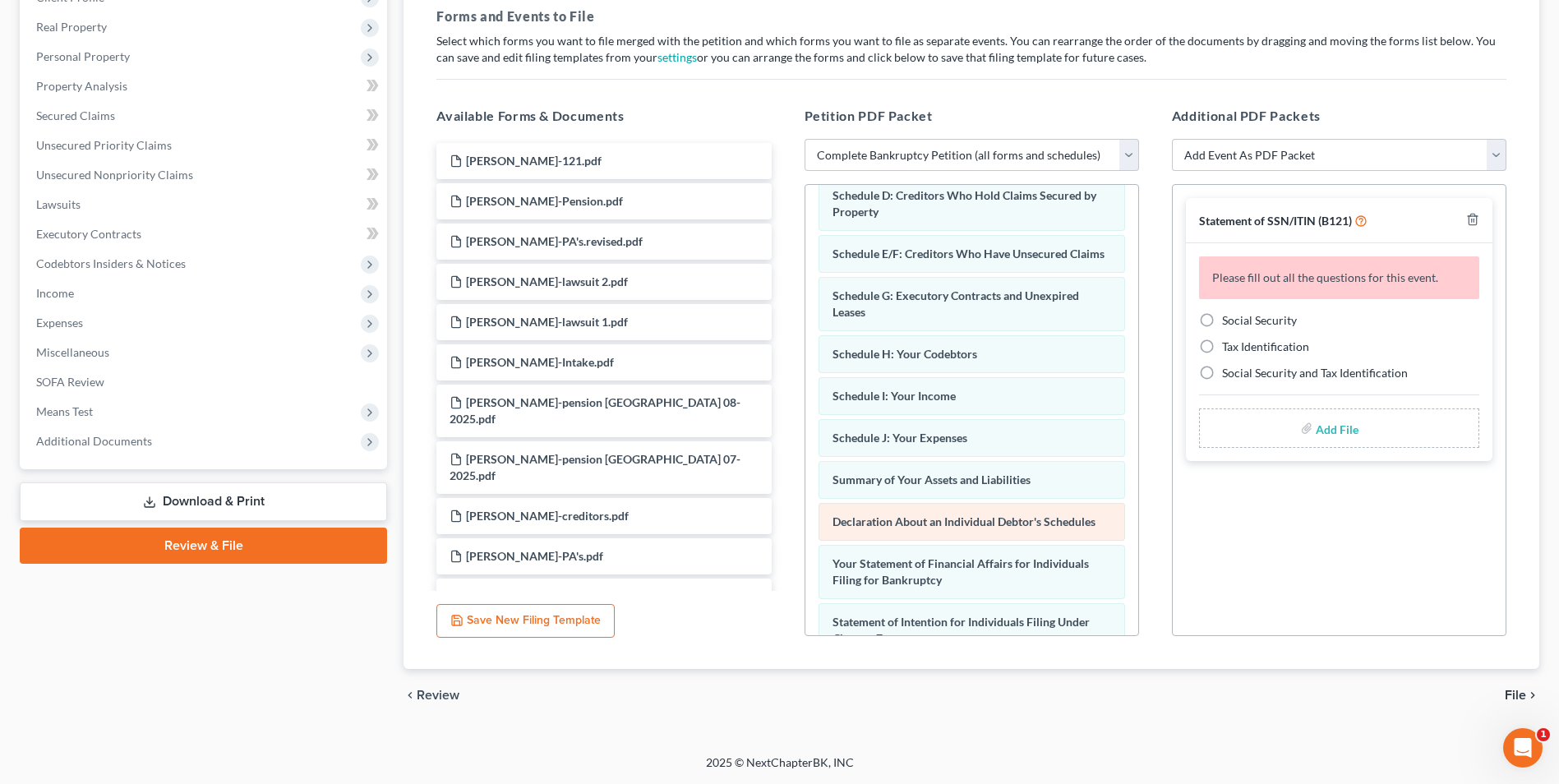
scroll to position [164, 0]
click at [1222, 320] on label "Social Security" at bounding box center [1260, 320] width 75 height 16
click at [1229, 320] on input "Social Security" at bounding box center [1234, 317] width 10 height 10
radio input "true"
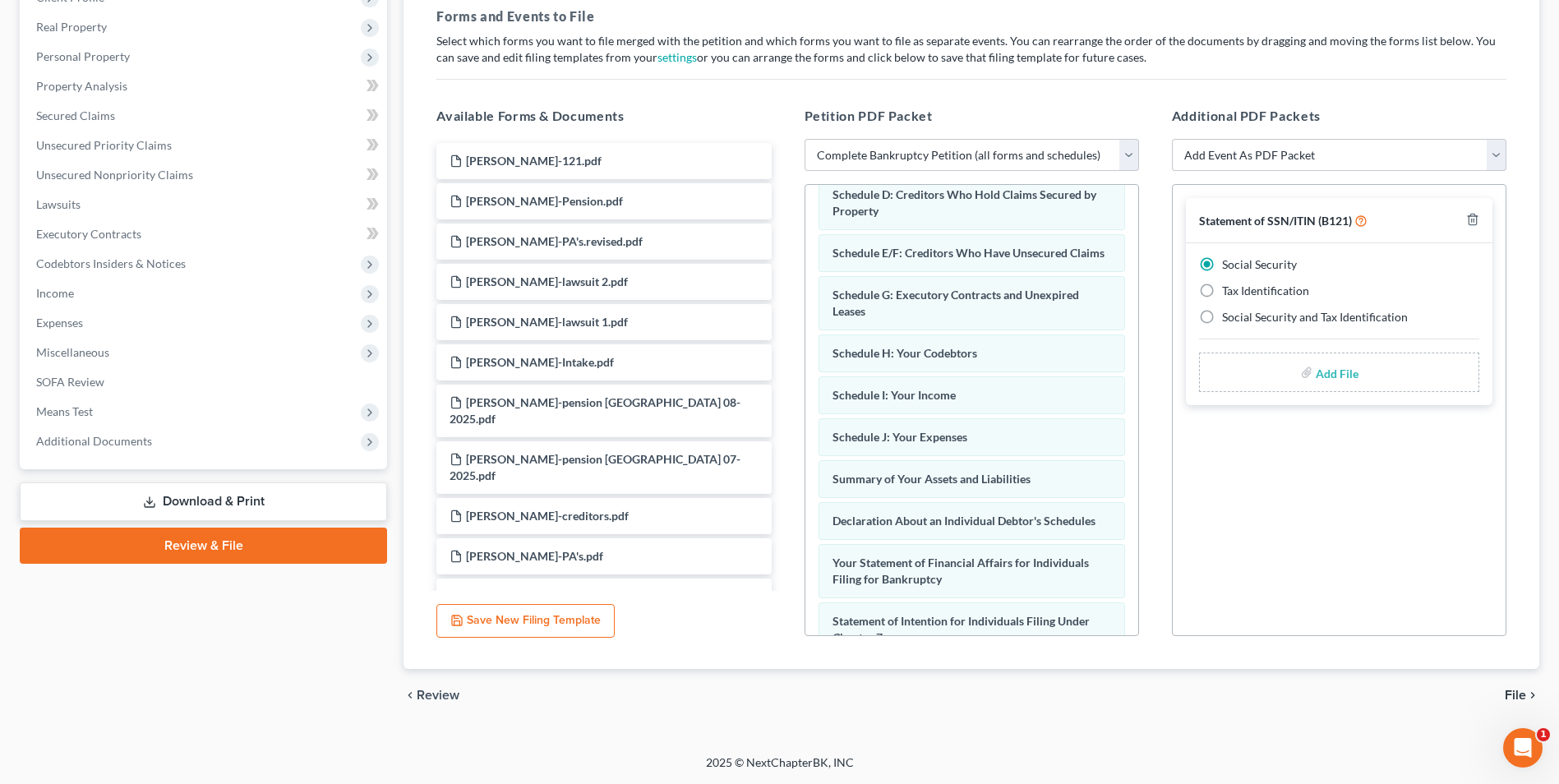
click at [1340, 378] on input "file" at bounding box center [1336, 372] width 40 height 29
type input "C:\fakepath\Wilcox.121.pdf"
click at [1516, 698] on span "File" at bounding box center [1515, 696] width 21 height 13
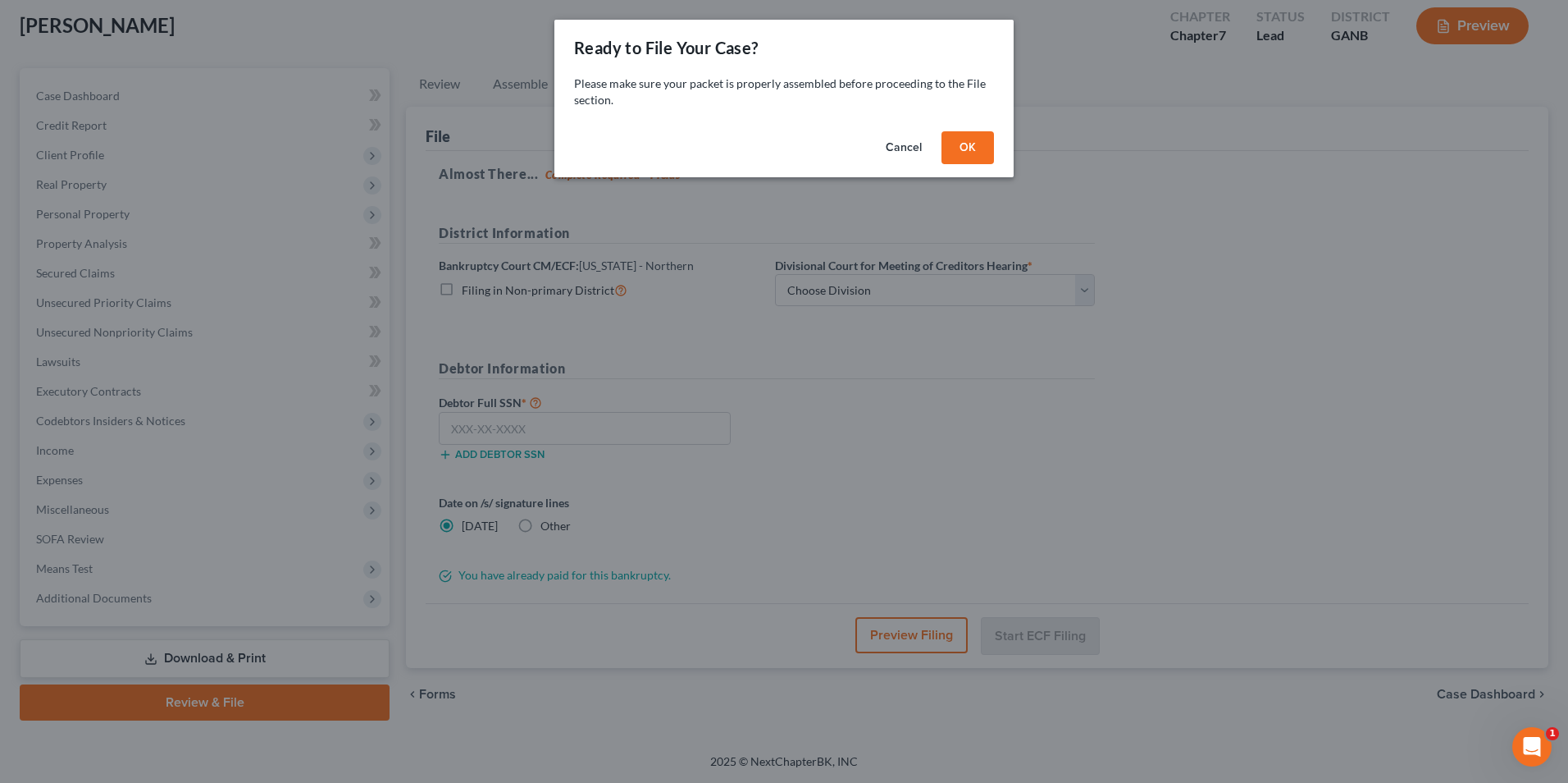
click at [968, 137] on button "OK" at bounding box center [968, 147] width 52 height 33
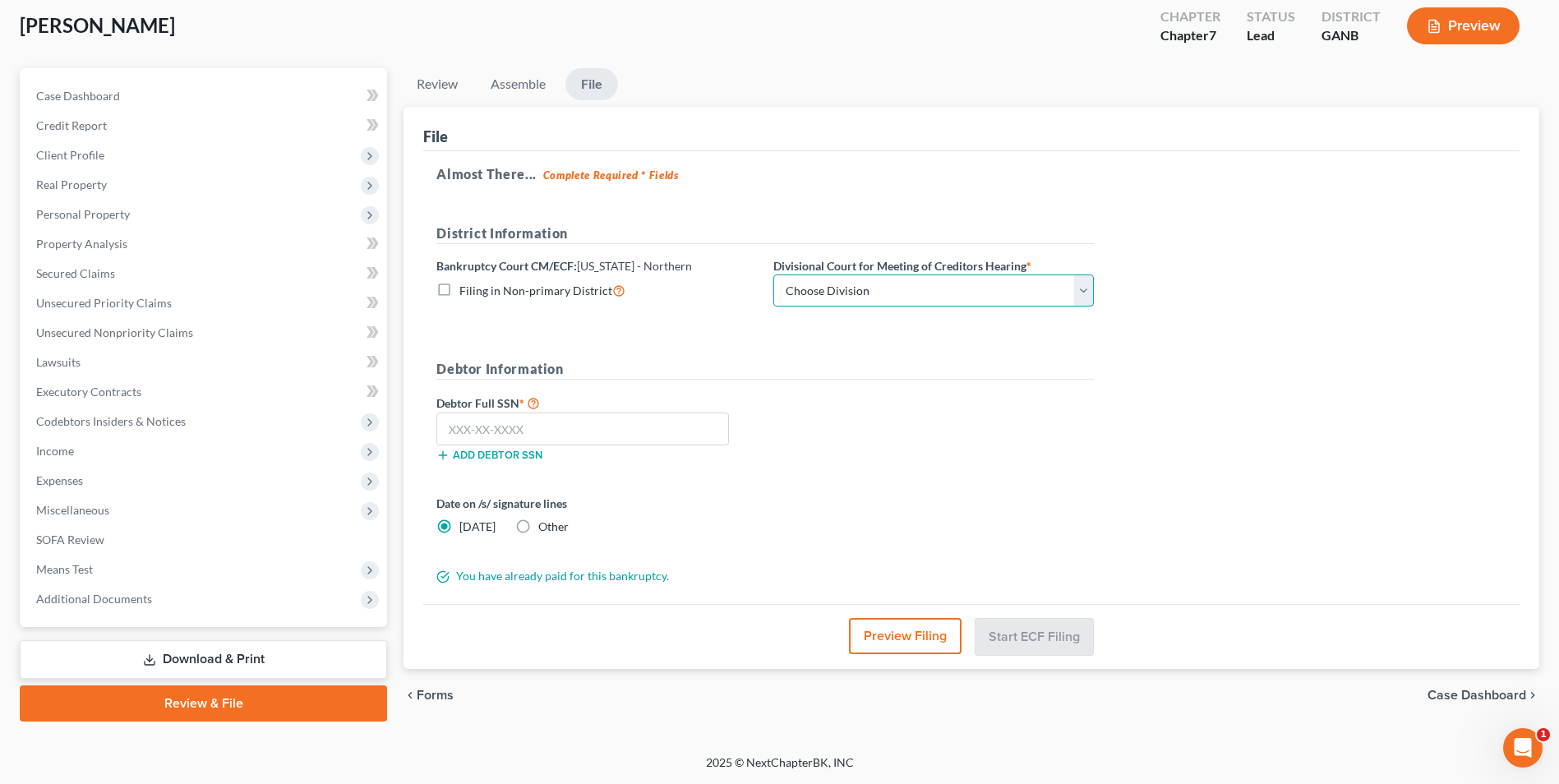
click at [1083, 295] on select "Choose Division Atlanta Gainesville Newnan Rome" at bounding box center [933, 291] width 320 height 33
select select "3"
click at [774, 275] on select "Choose Division Atlanta Gainesville Newnan Rome" at bounding box center [933, 291] width 320 height 33
click at [666, 431] on input "text" at bounding box center [583, 429] width 293 height 33
type input "145-58-8193"
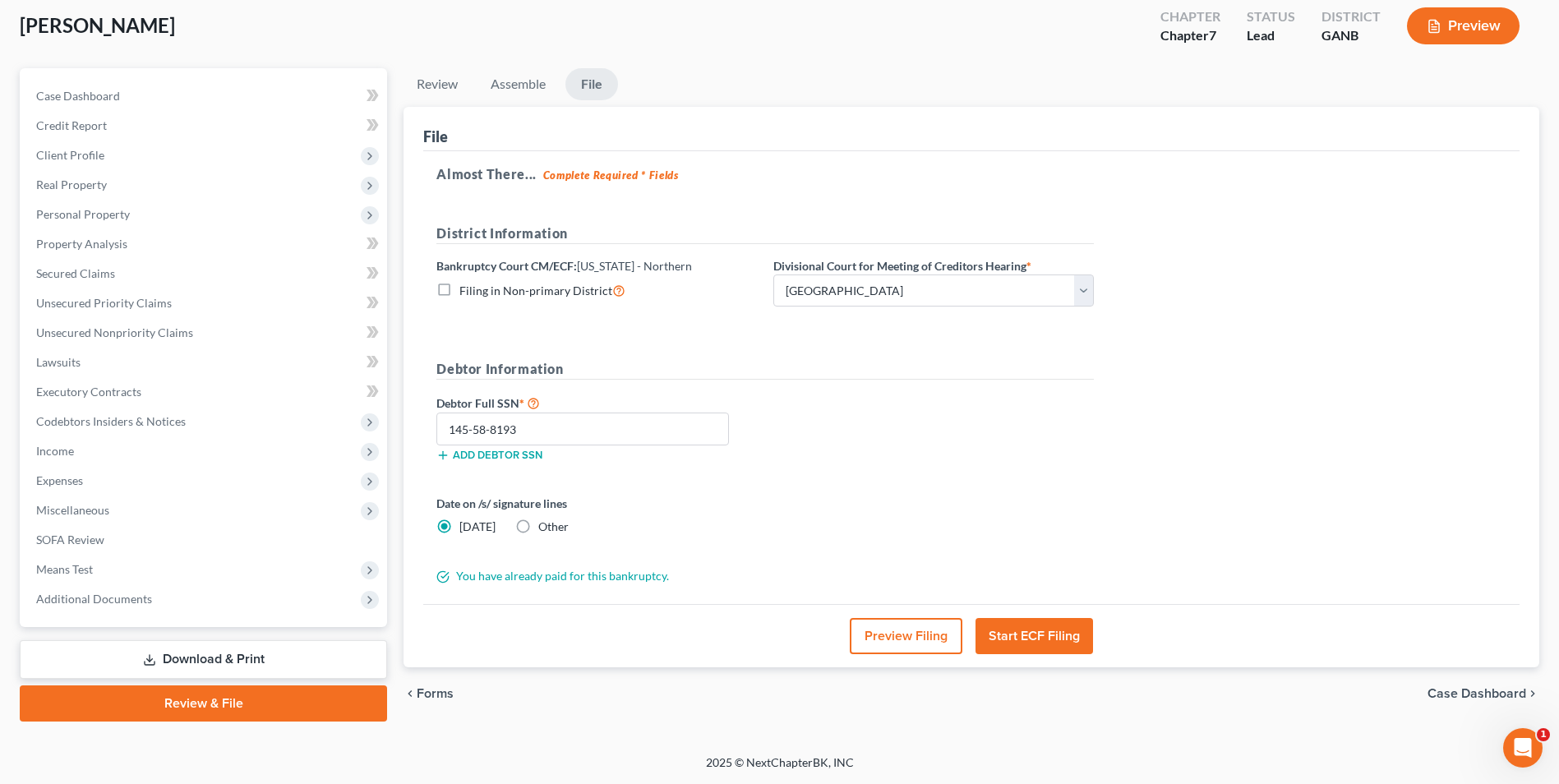
click at [1054, 641] on button "Start ECF Filing" at bounding box center [1034, 636] width 118 height 36
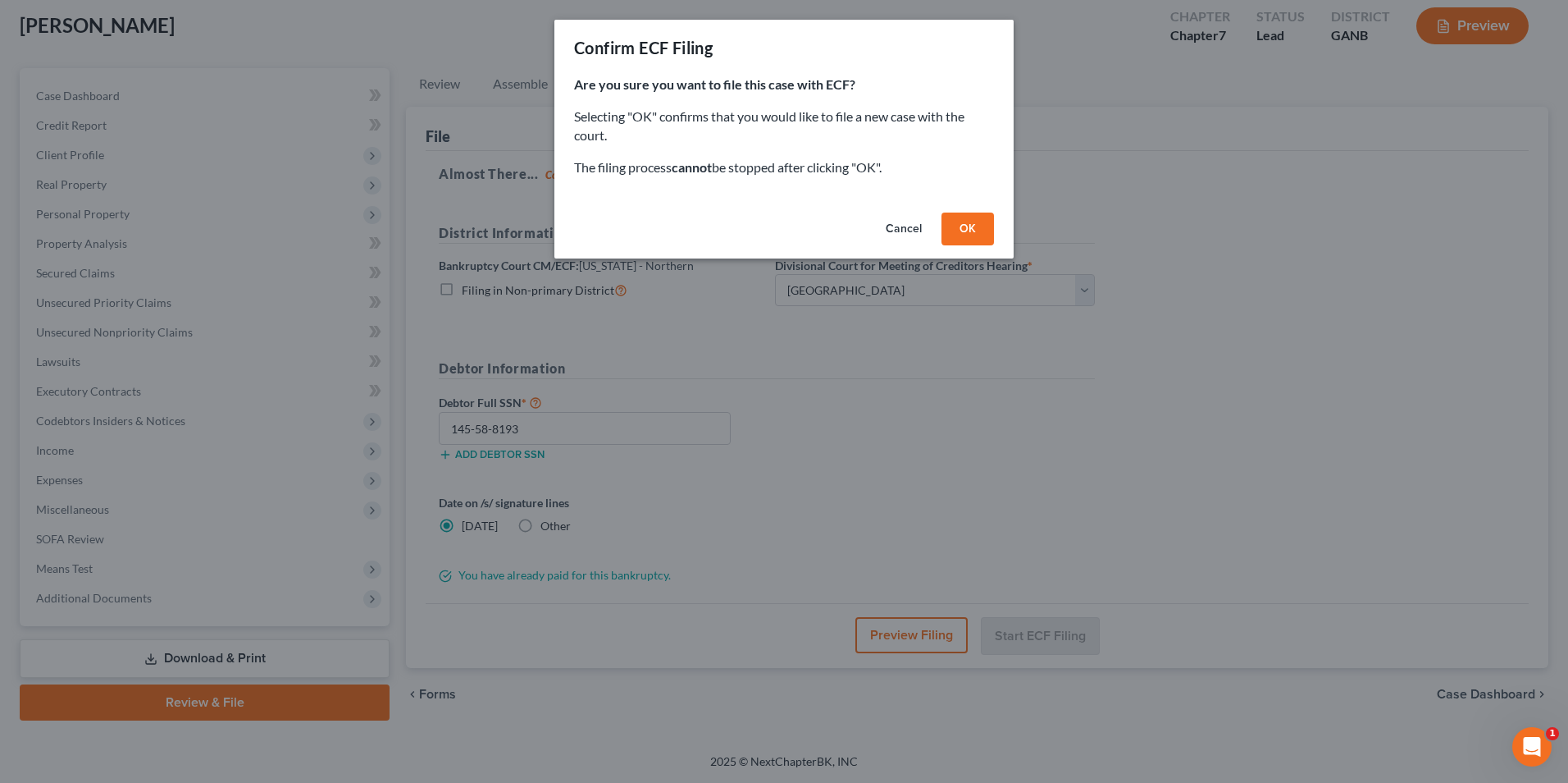
click at [962, 216] on button "OK" at bounding box center [968, 229] width 52 height 33
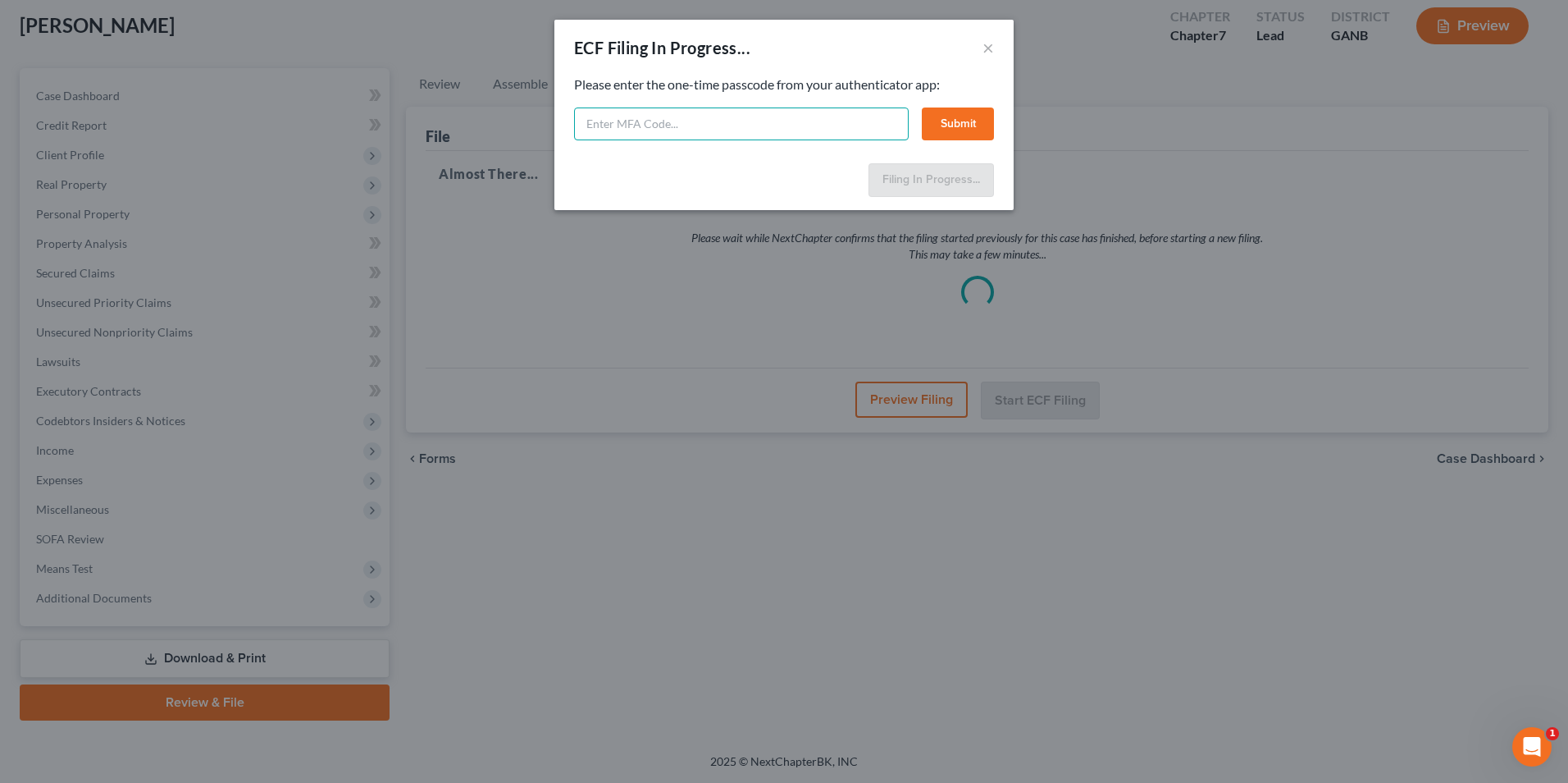
click at [708, 129] on input "text" at bounding box center [741, 123] width 335 height 33
type input "4"
type input "136356"
click at [933, 124] on button "Submit" at bounding box center [958, 123] width 72 height 33
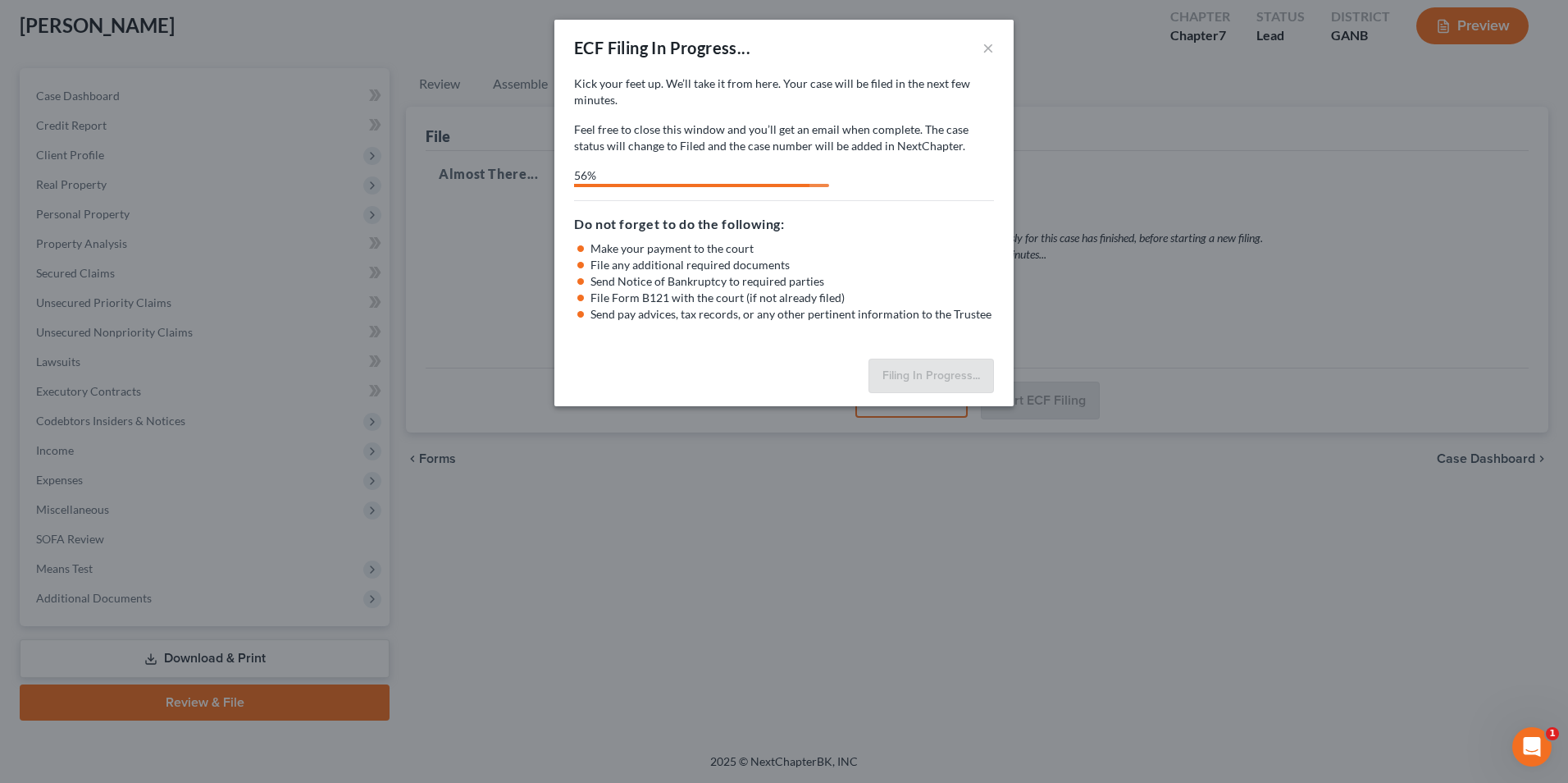
select select "3"
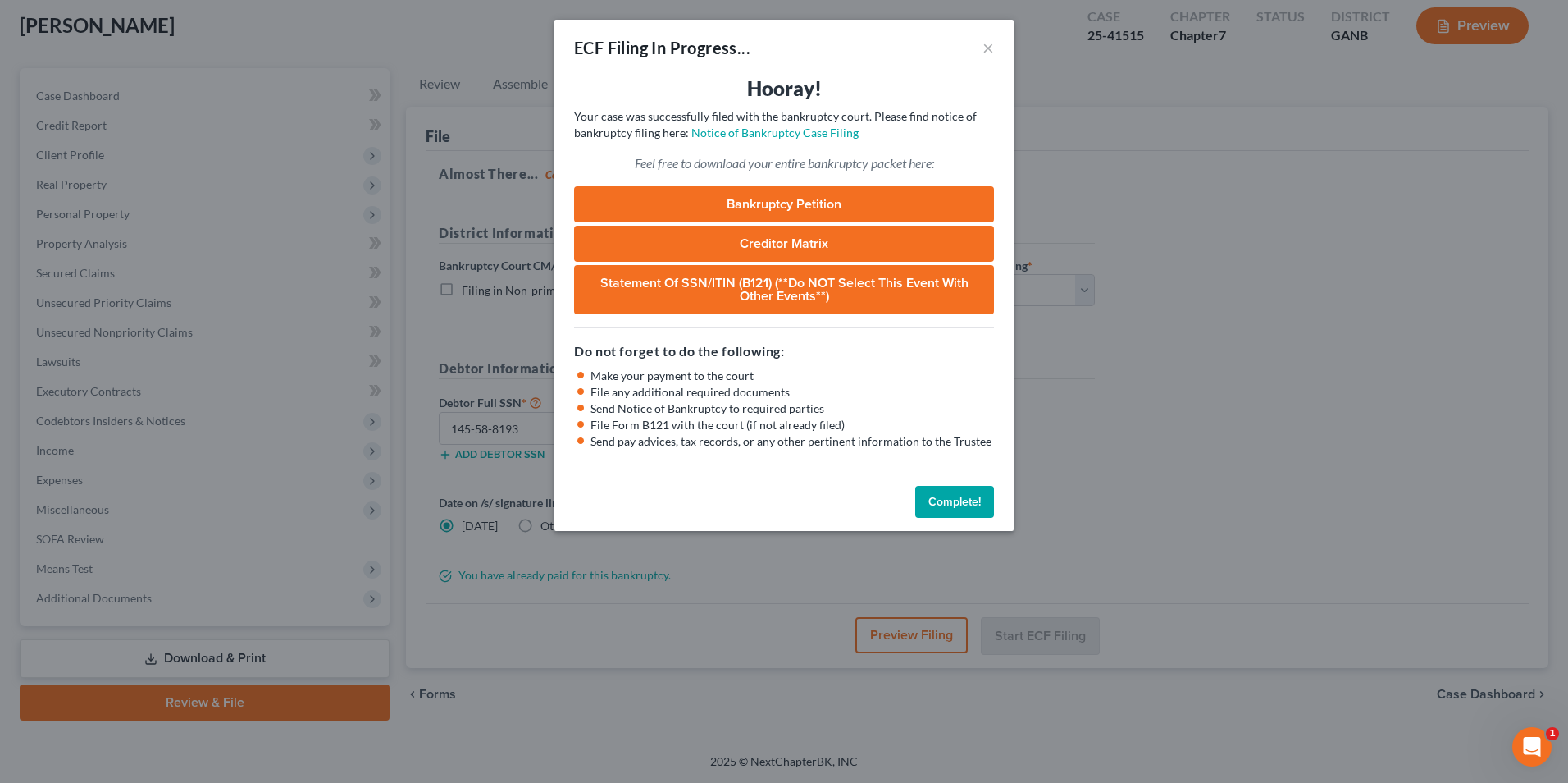
click at [983, 507] on button "Complete!" at bounding box center [954, 502] width 79 height 33
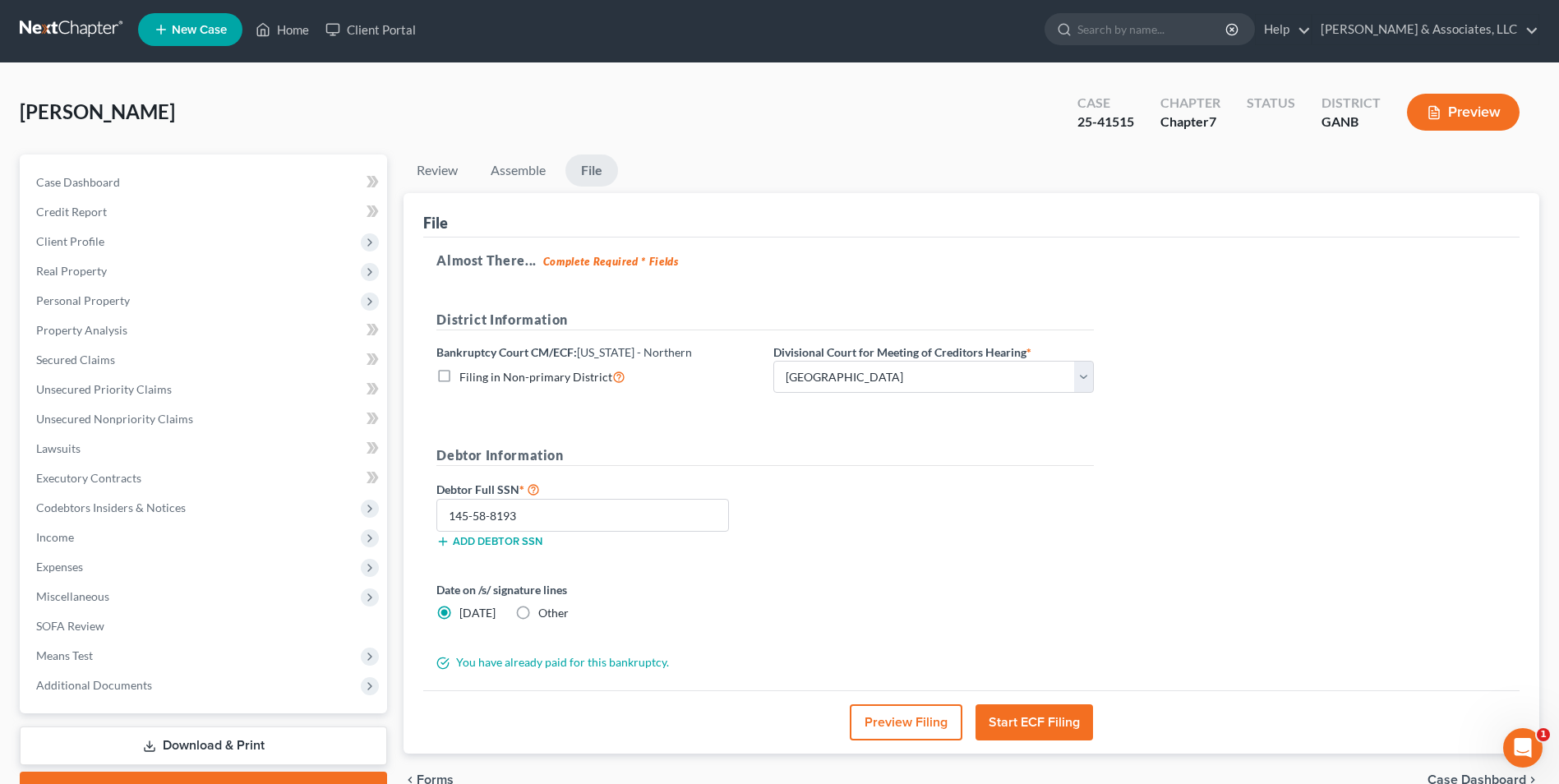
scroll to position [0, 0]
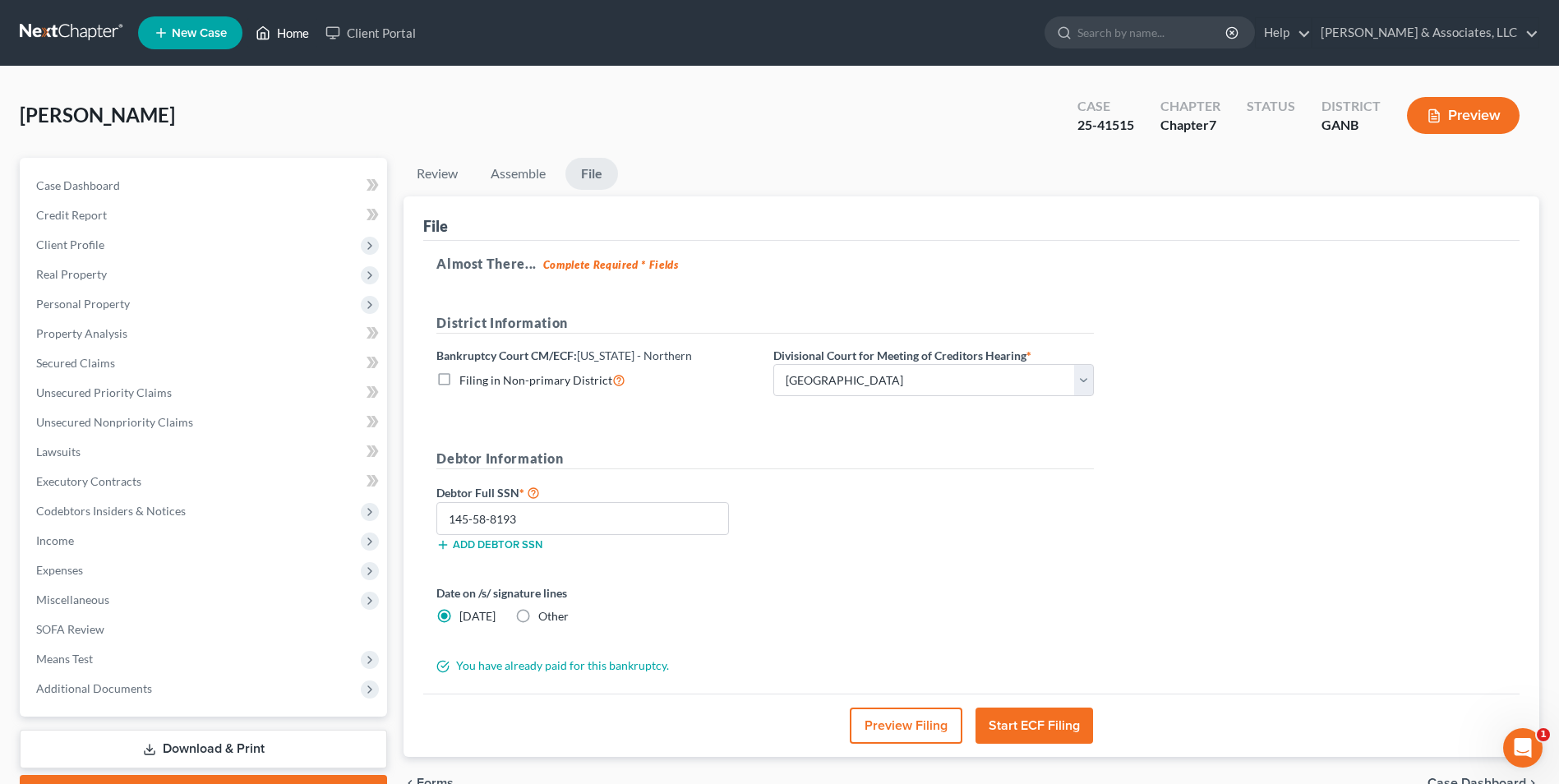
click at [300, 33] on link "Home" at bounding box center [282, 32] width 70 height 29
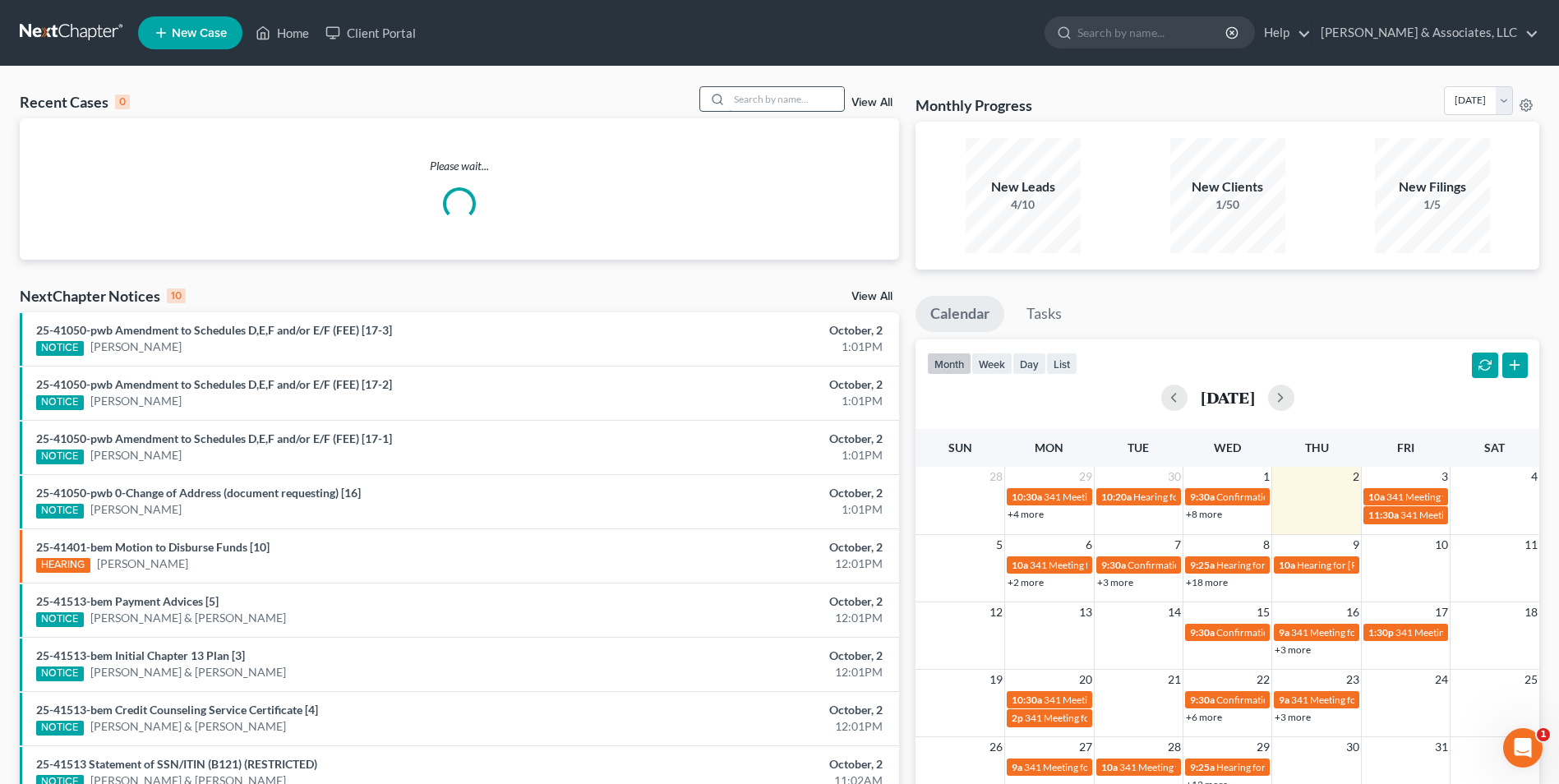
click at [769, 88] on input "search" at bounding box center [786, 99] width 115 height 24
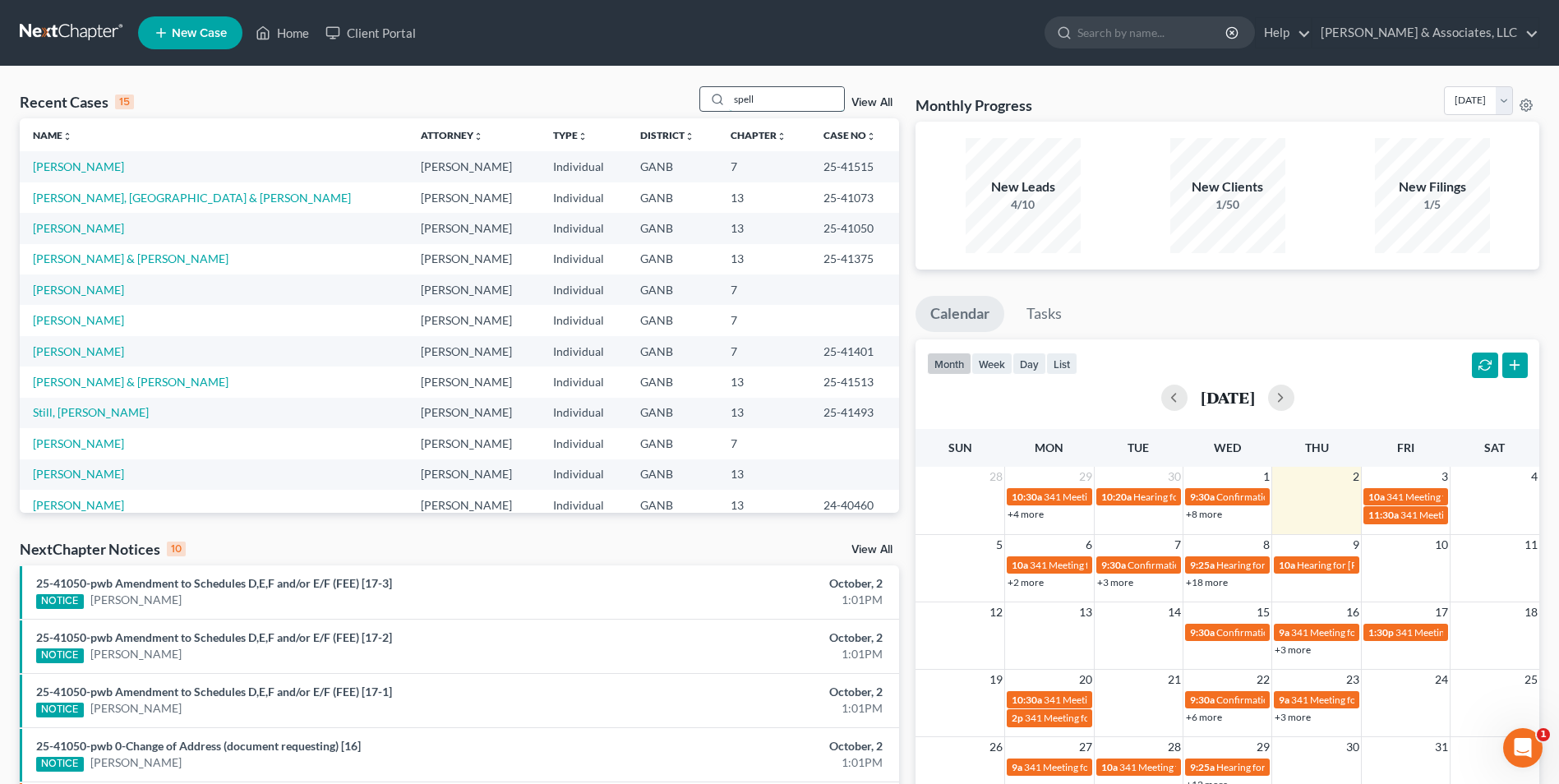
type input "spell"
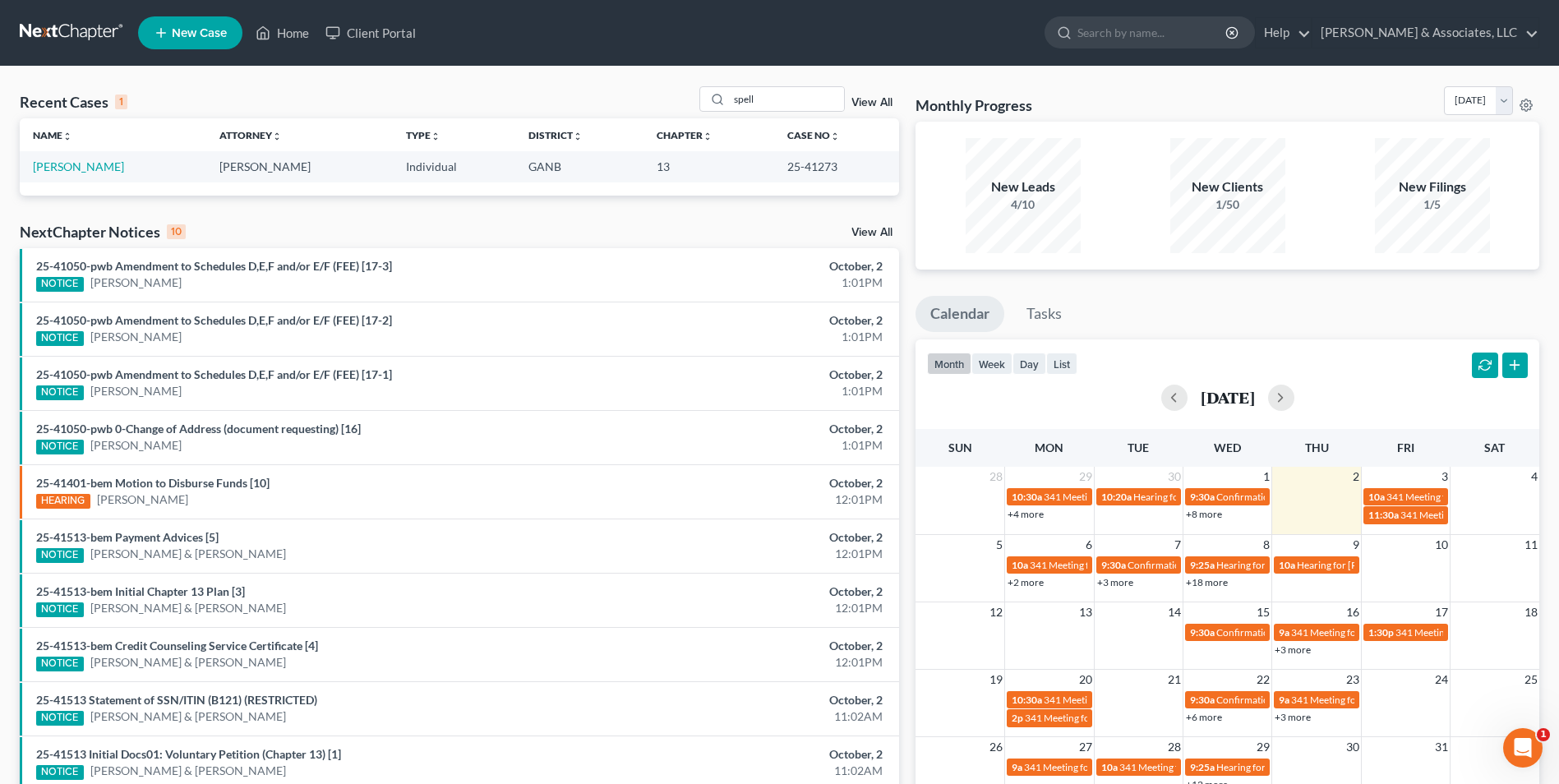
click at [140, 173] on td "[PERSON_NAME]" at bounding box center [113, 166] width 186 height 30
click at [103, 169] on link "[PERSON_NAME]" at bounding box center [79, 166] width 91 height 14
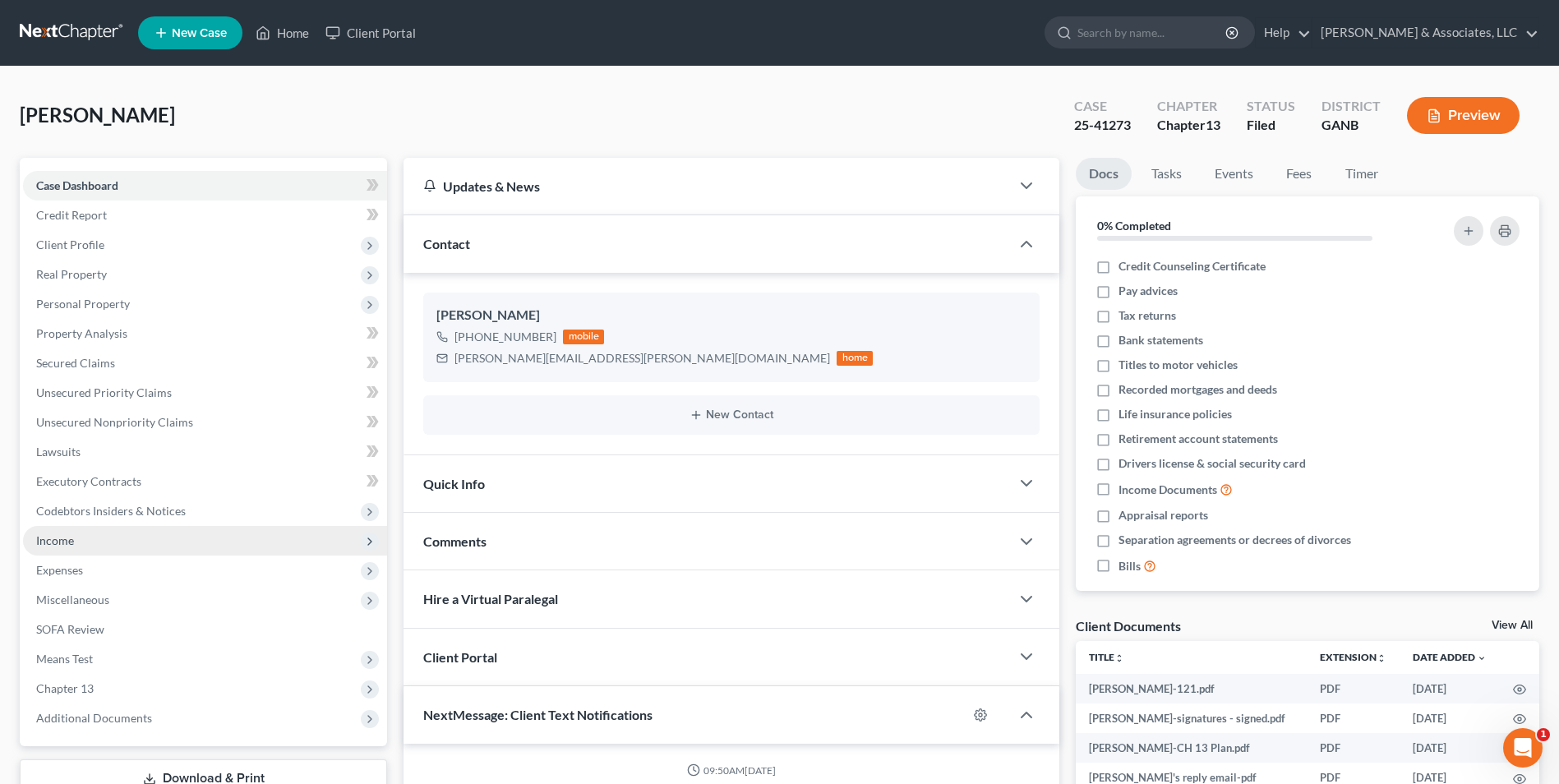
scroll to position [265, 0]
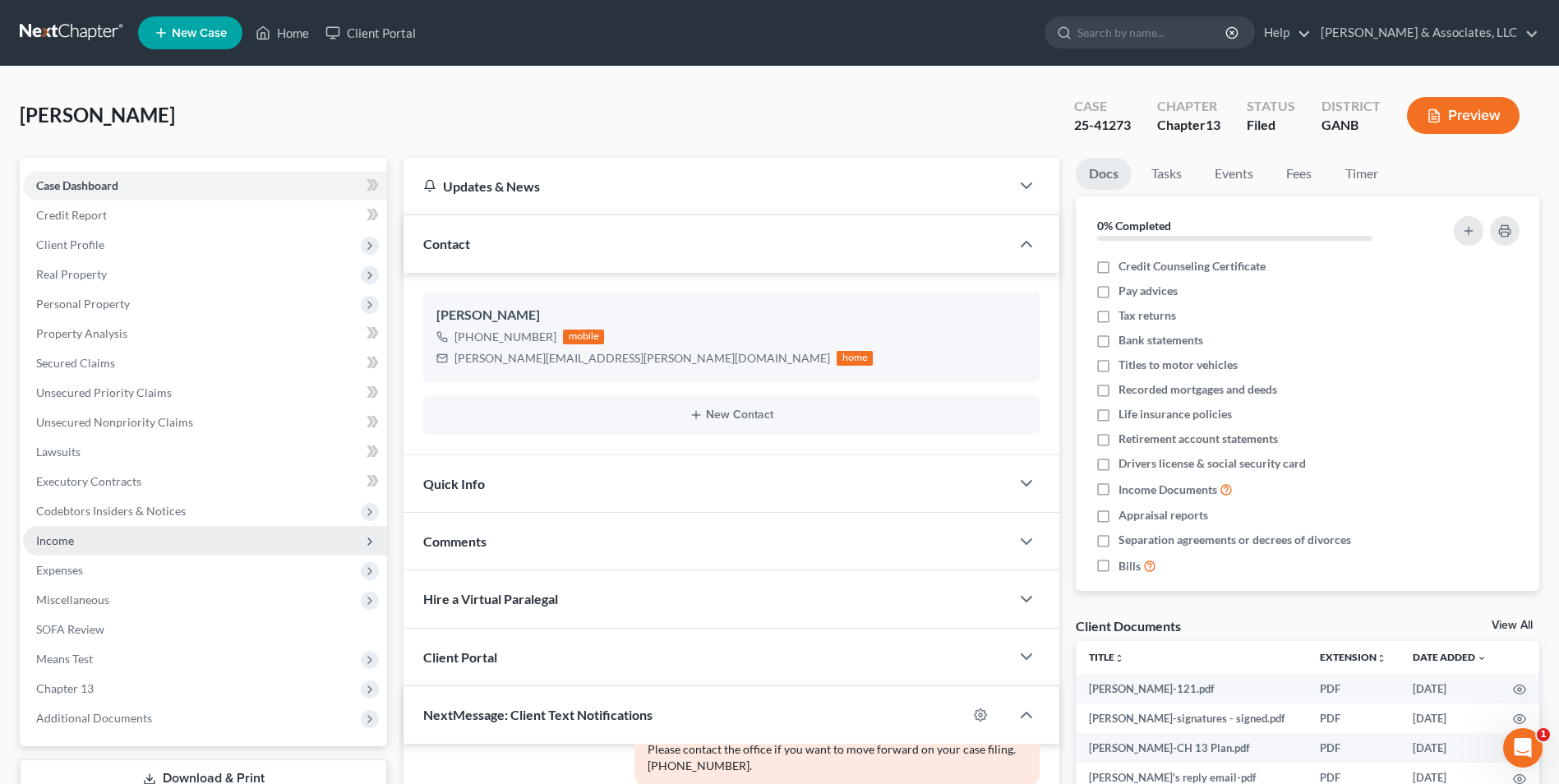
click at [71, 543] on span "Income" at bounding box center [55, 540] width 38 height 14
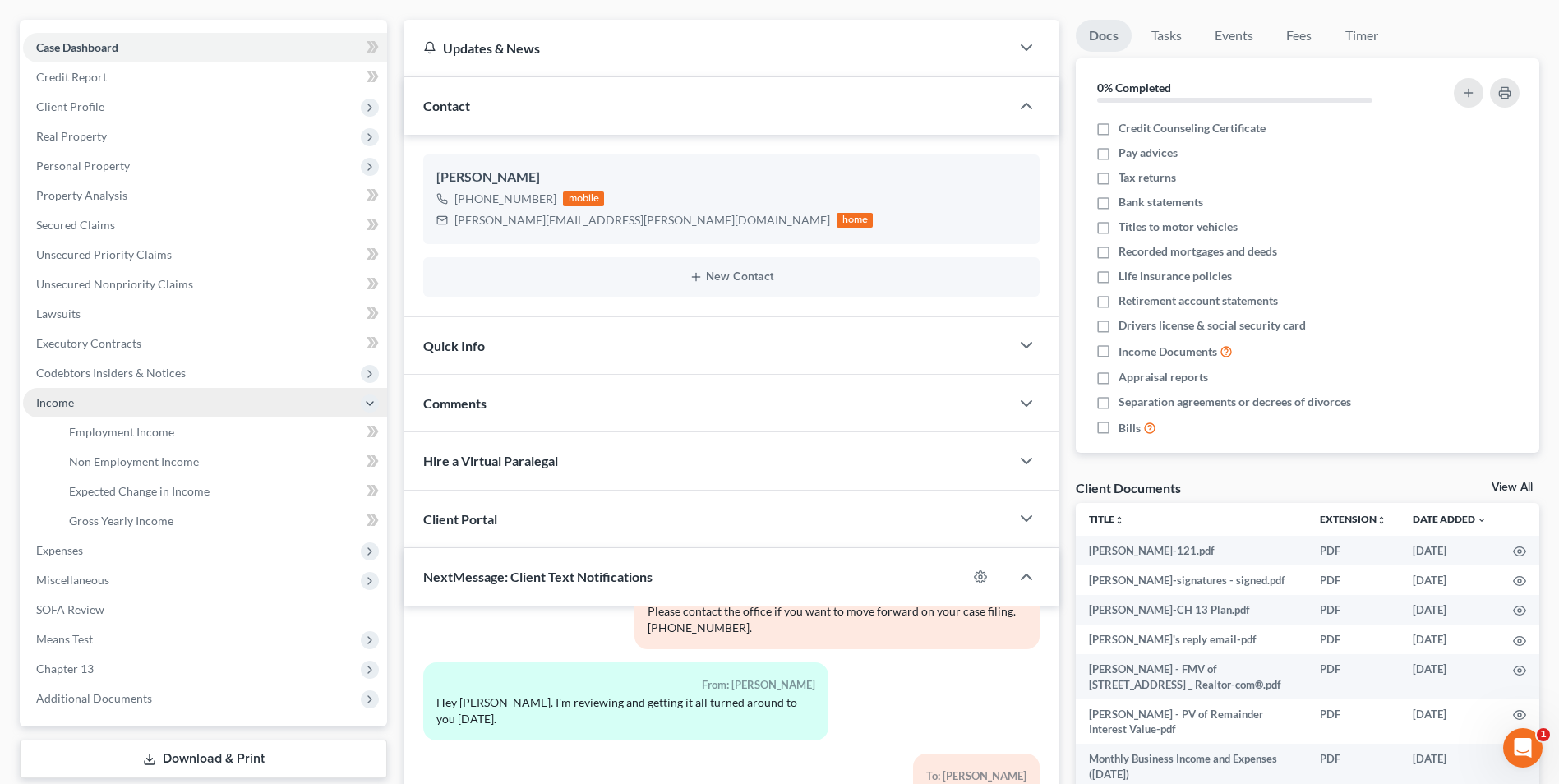
scroll to position [391, 0]
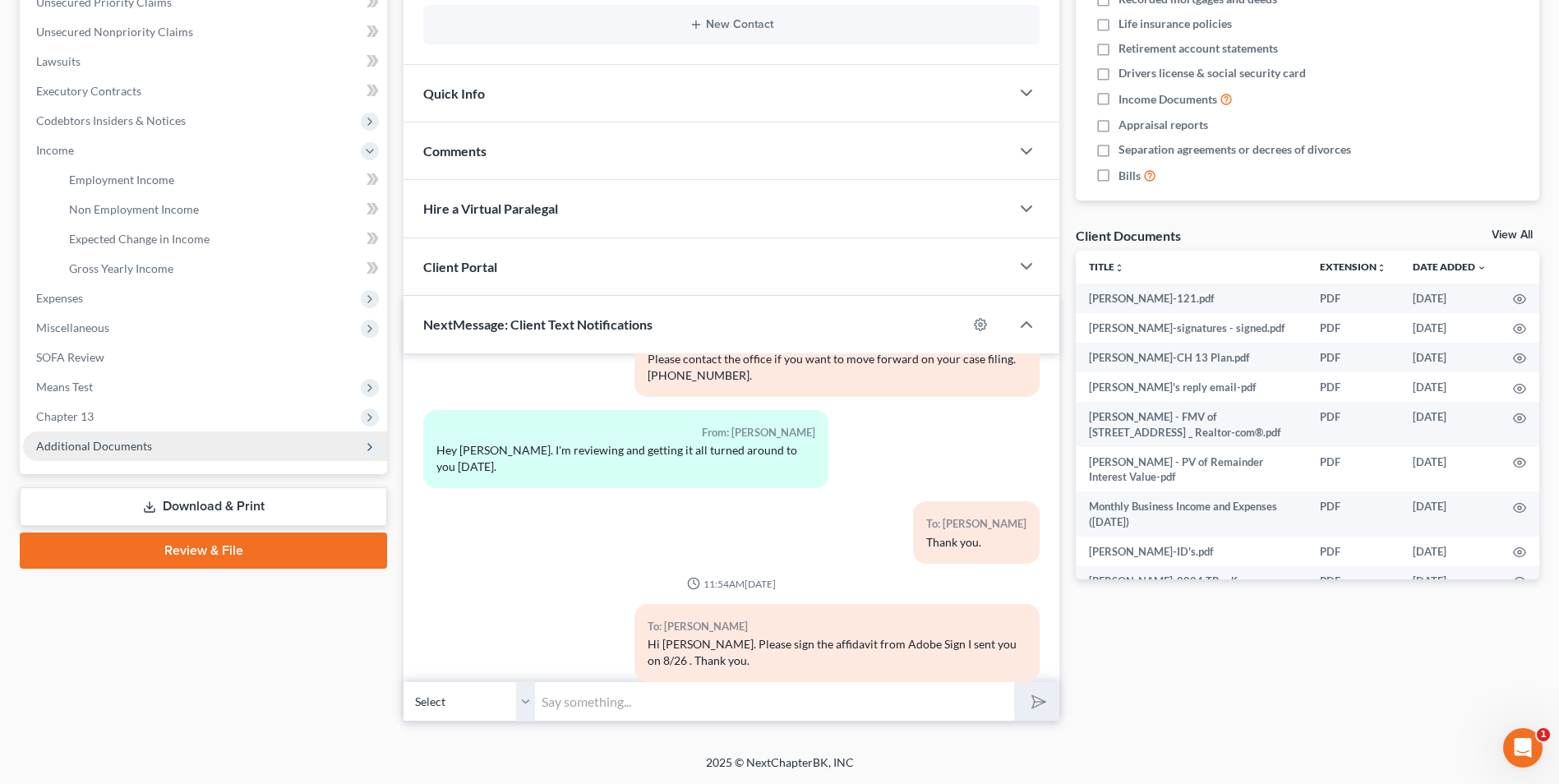
click at [100, 449] on span "Additional Documents" at bounding box center [94, 446] width 116 height 14
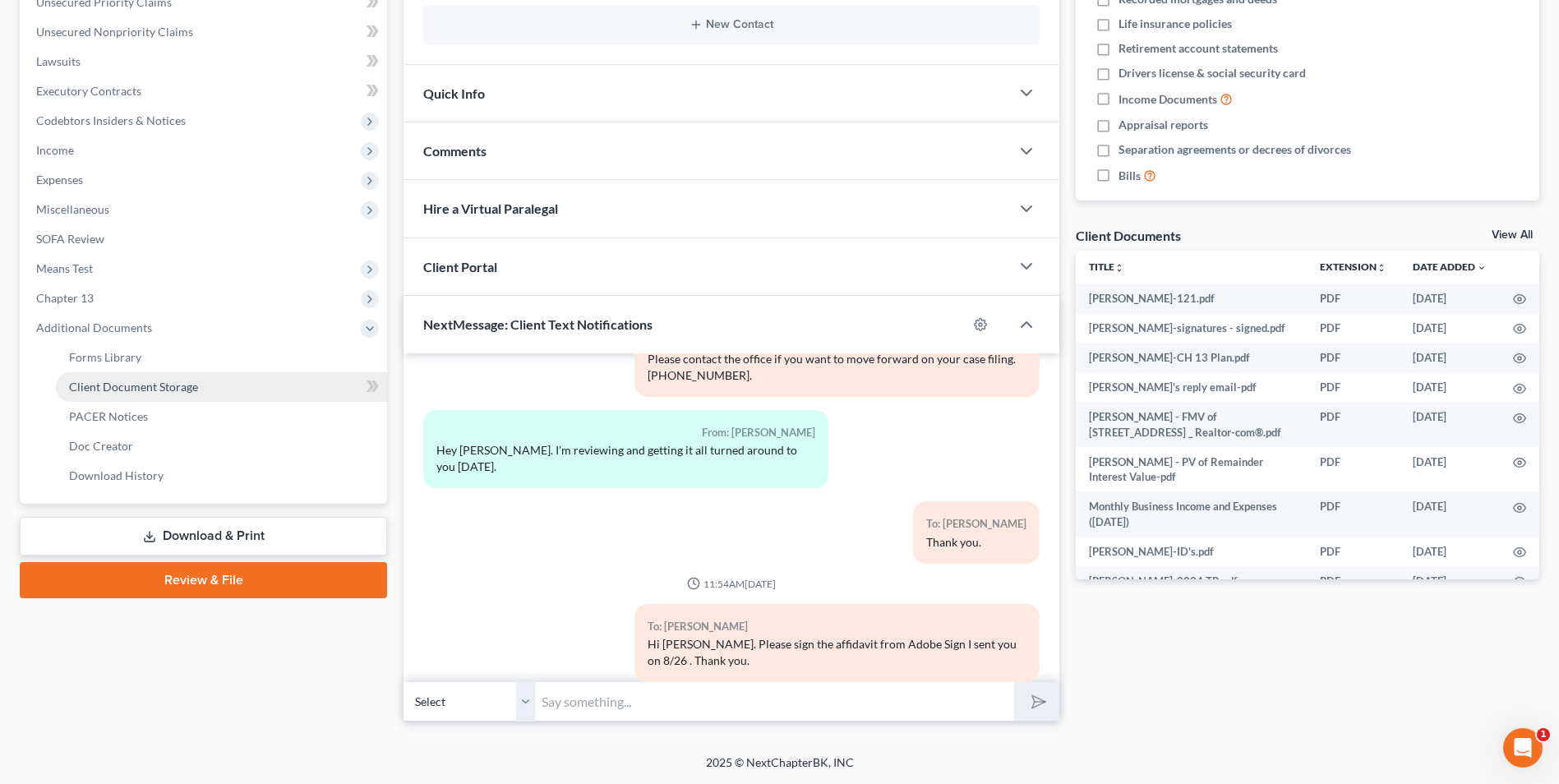
click at [163, 392] on span "Client Document Storage" at bounding box center [134, 387] width 129 height 14
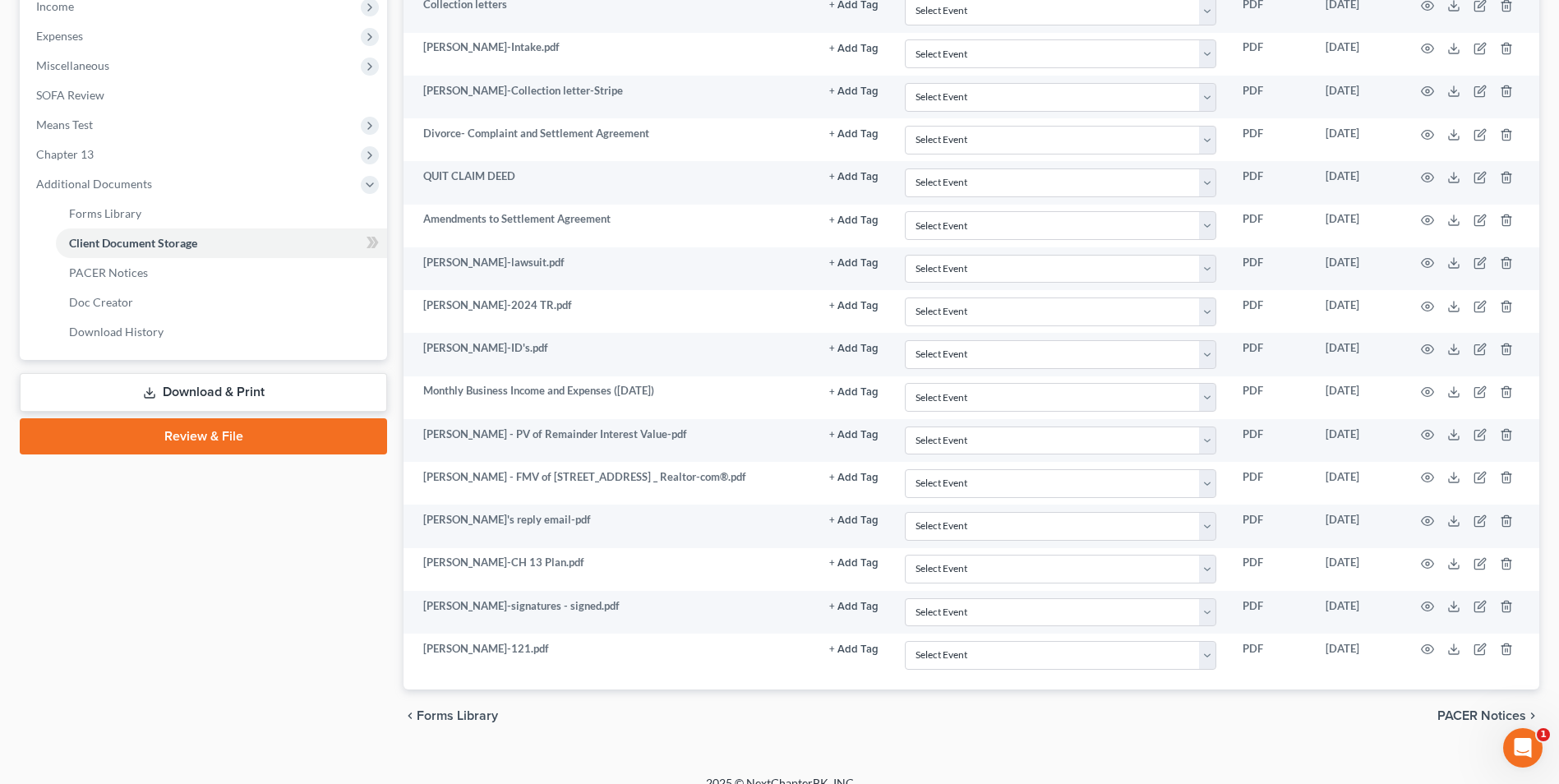
scroll to position [557, 0]
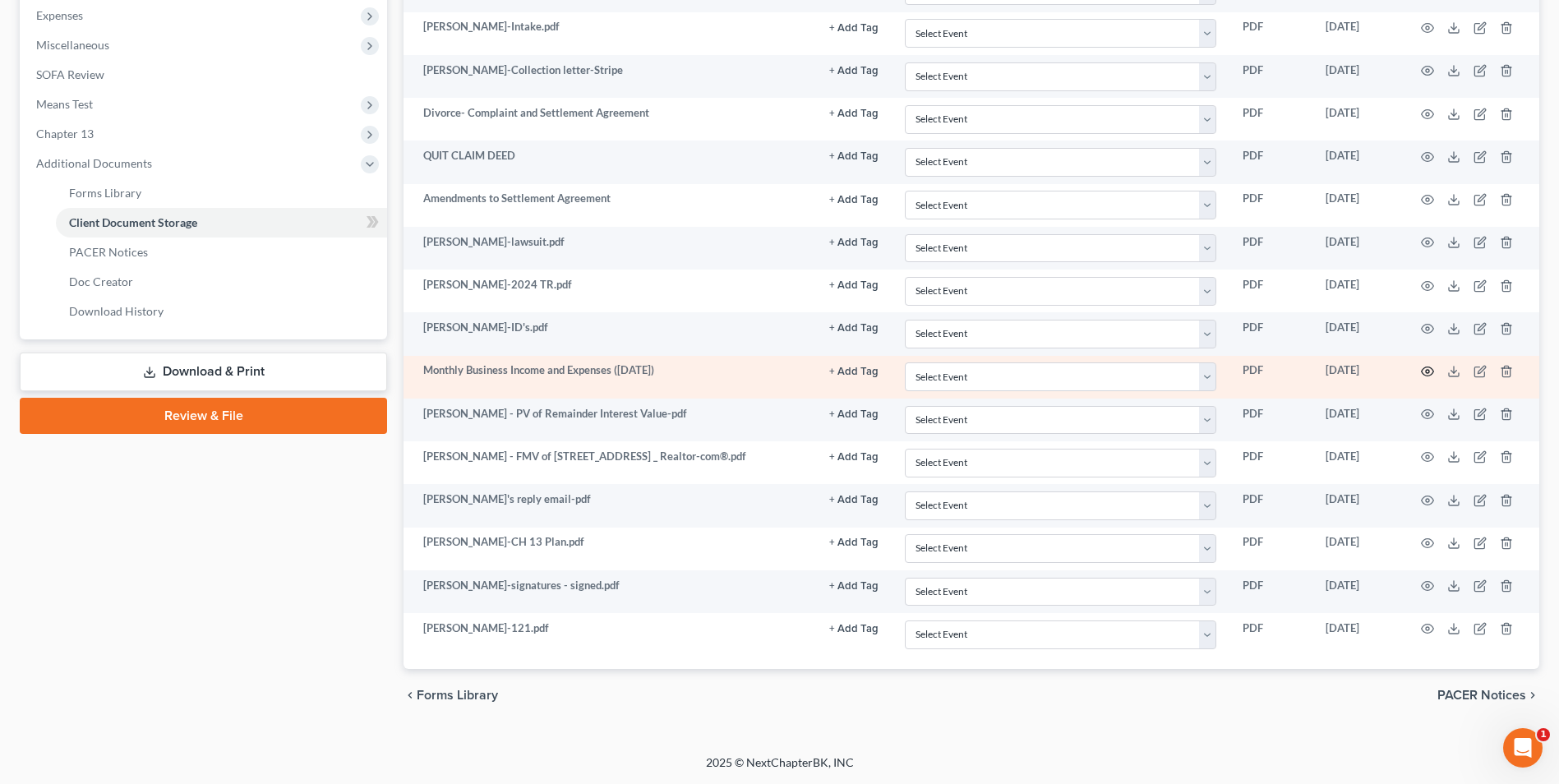
click at [1431, 368] on icon "button" at bounding box center [1428, 372] width 13 height 13
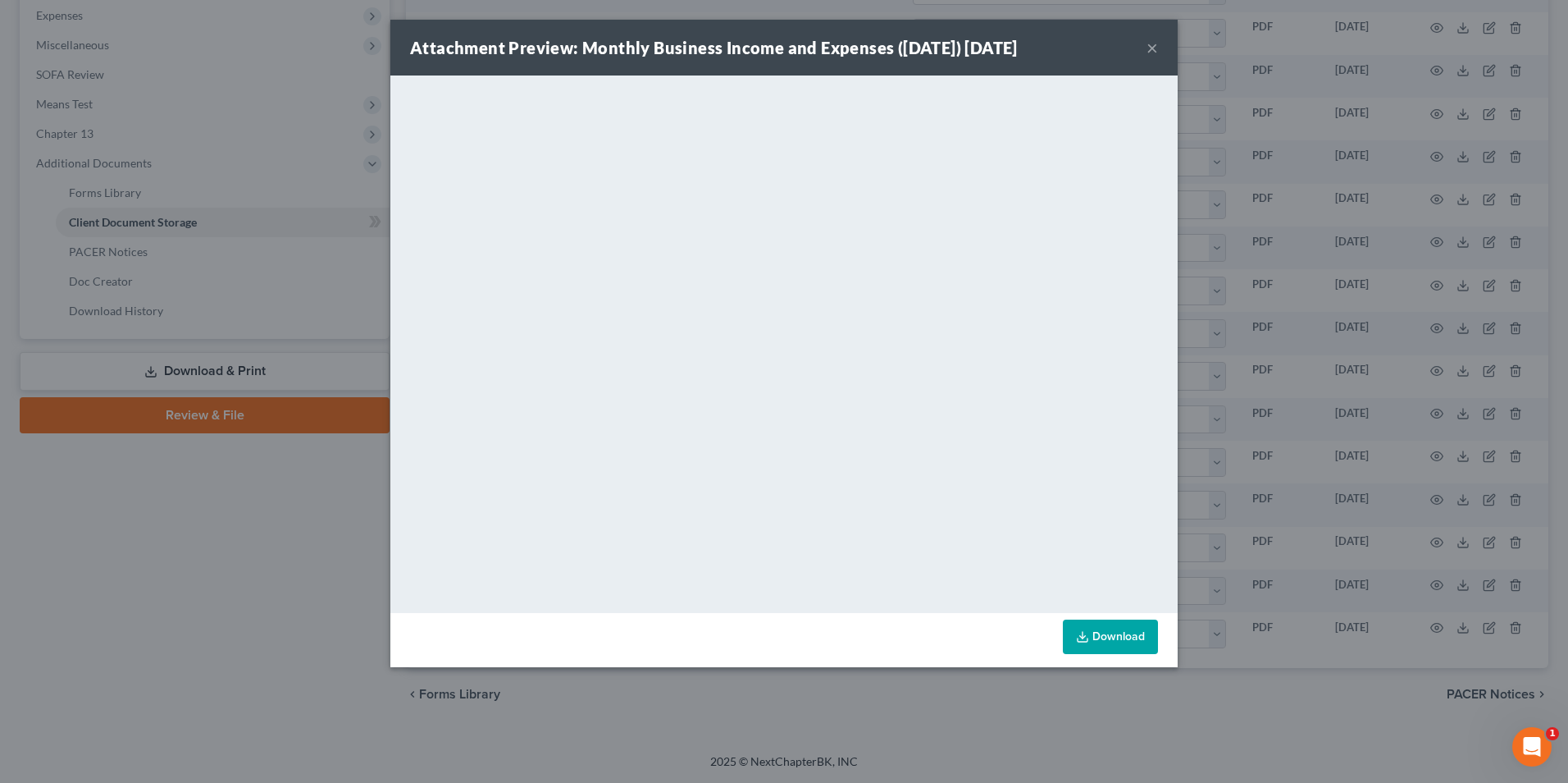
click at [1156, 50] on button "×" at bounding box center [1153, 47] width 11 height 20
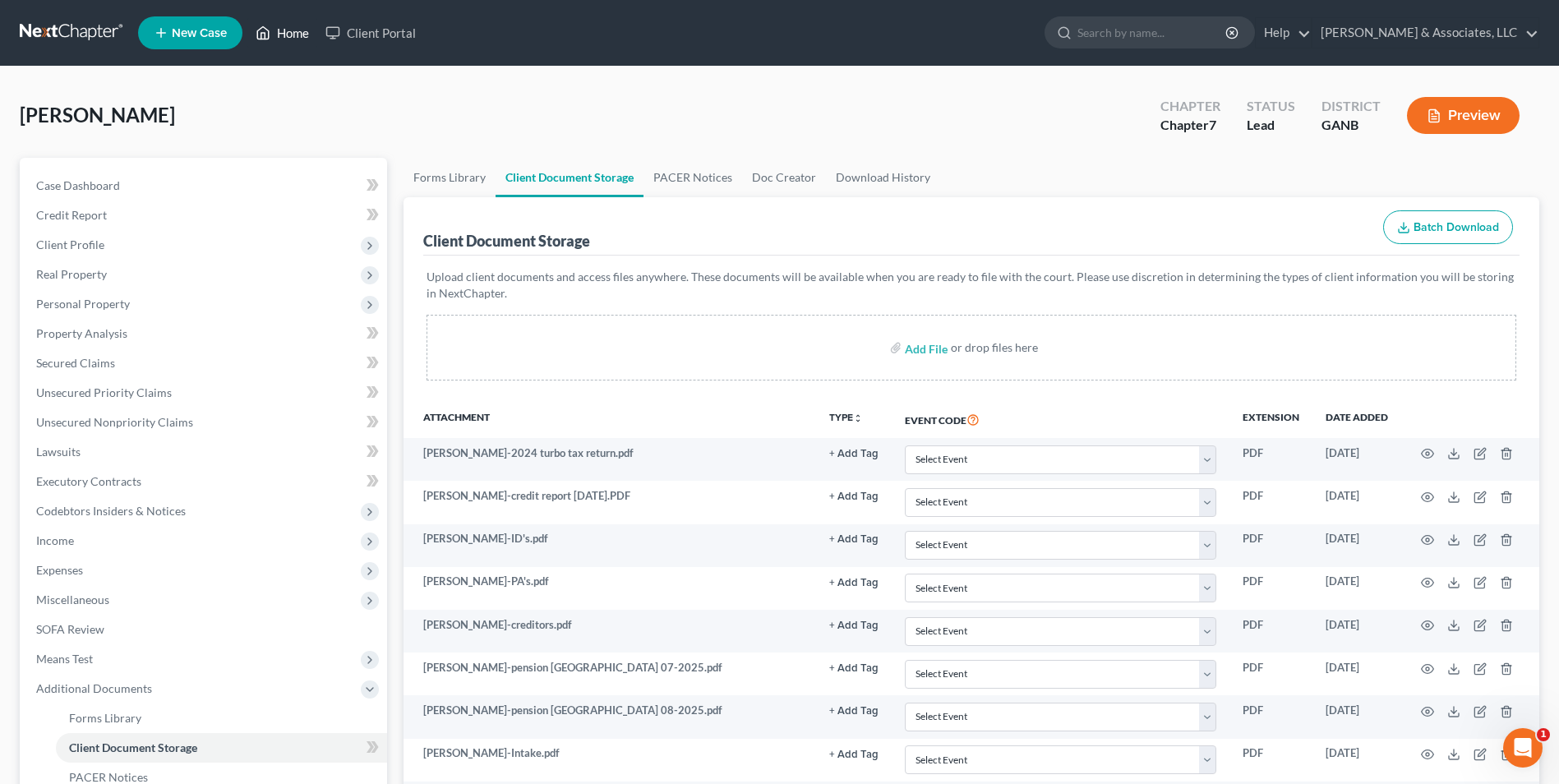
click at [287, 39] on link "Home" at bounding box center [282, 32] width 70 height 29
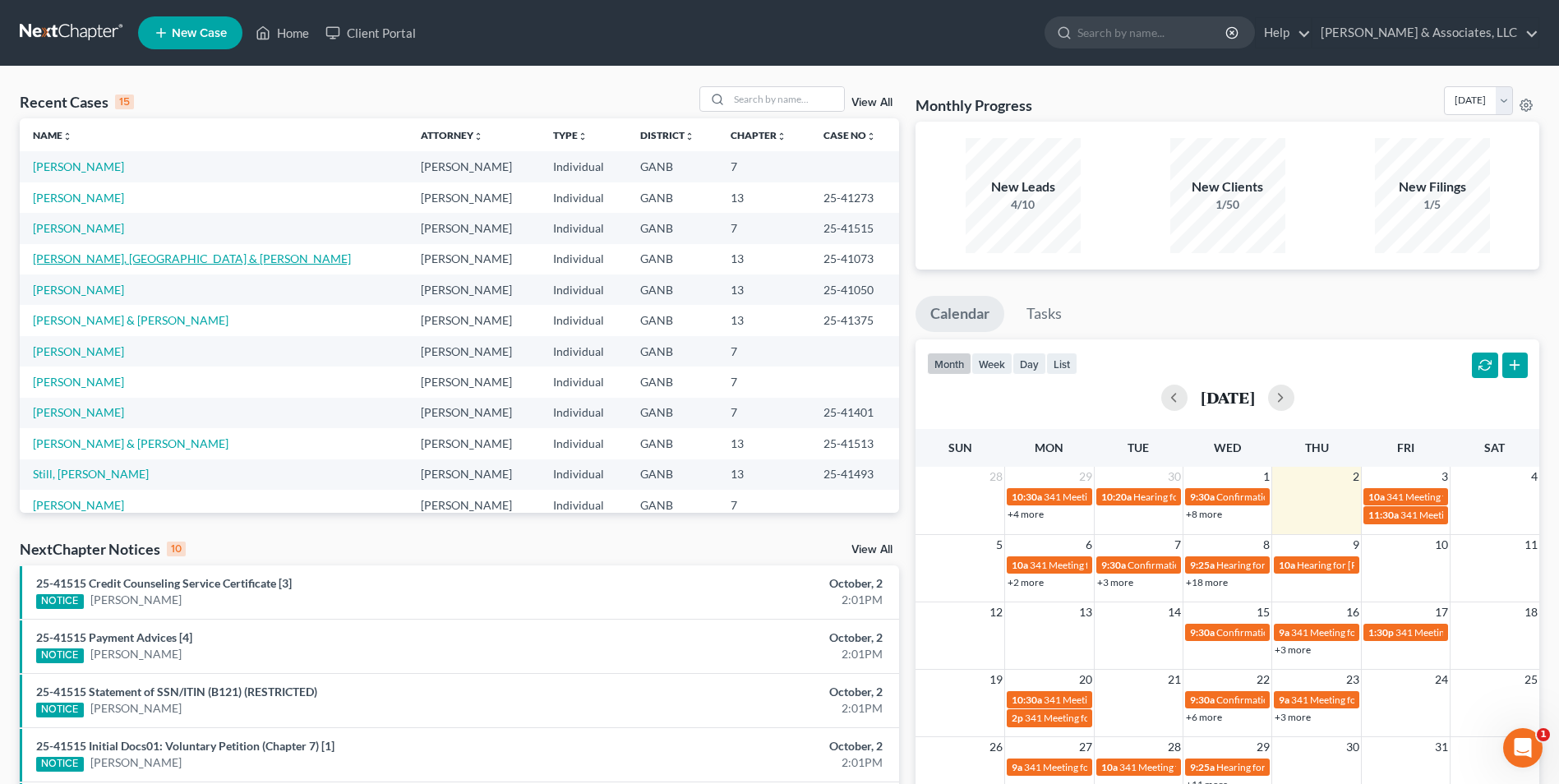
click at [135, 265] on link "[PERSON_NAME], [GEOGRAPHIC_DATA] & [PERSON_NAME]" at bounding box center [192, 258] width 318 height 14
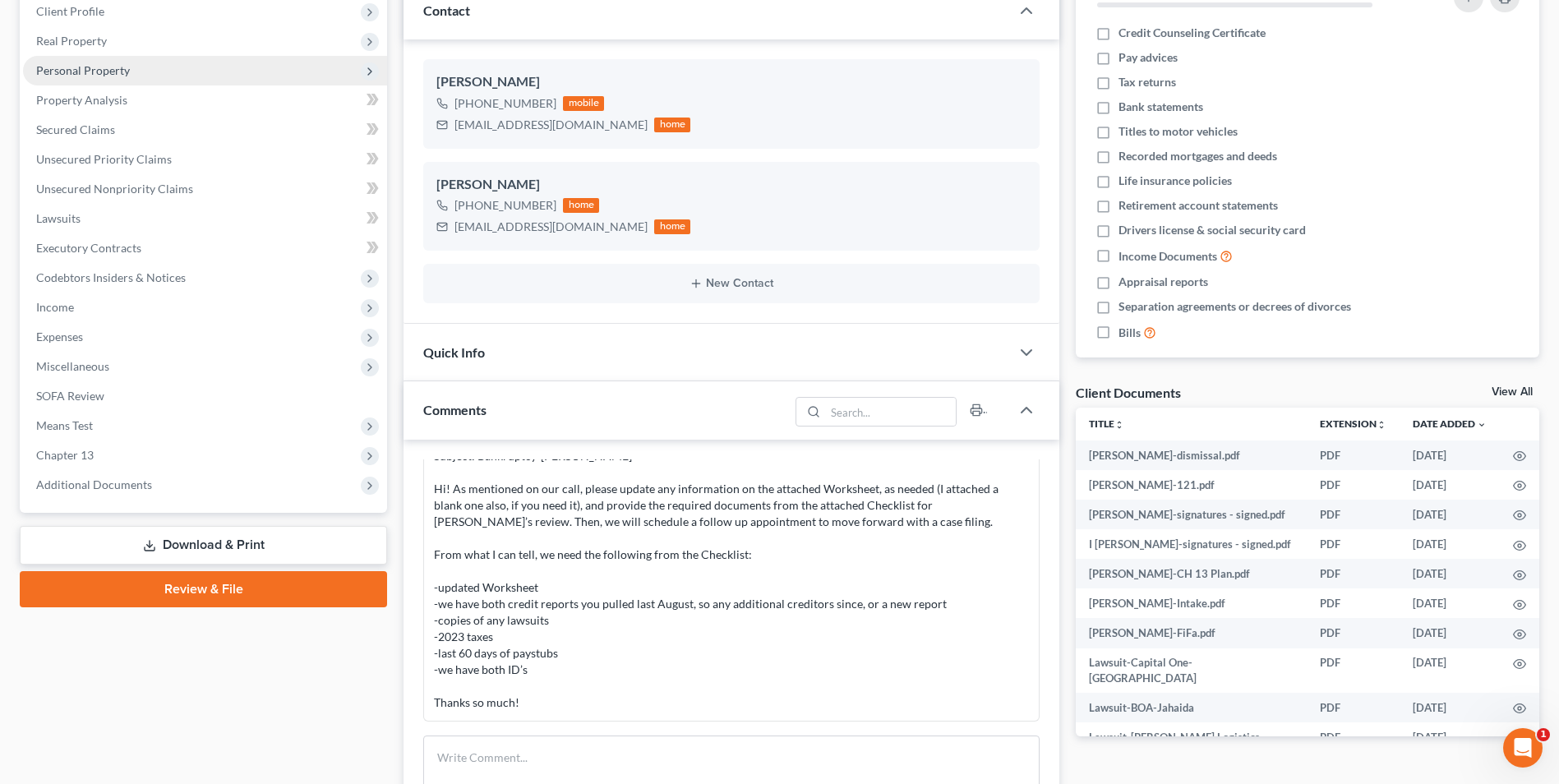
scroll to position [246, 0]
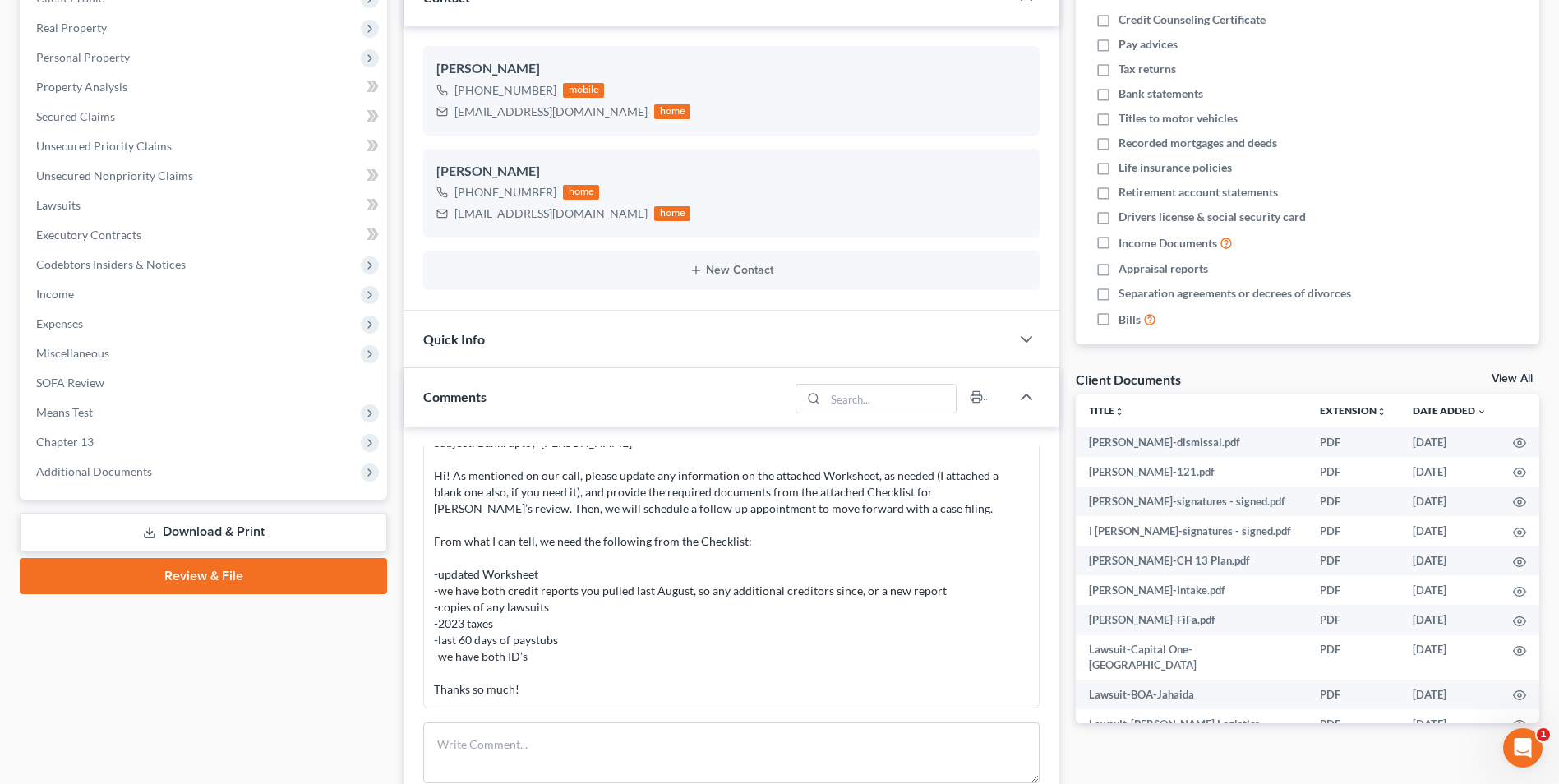
click at [124, 473] on span "Additional Documents" at bounding box center [94, 471] width 116 height 14
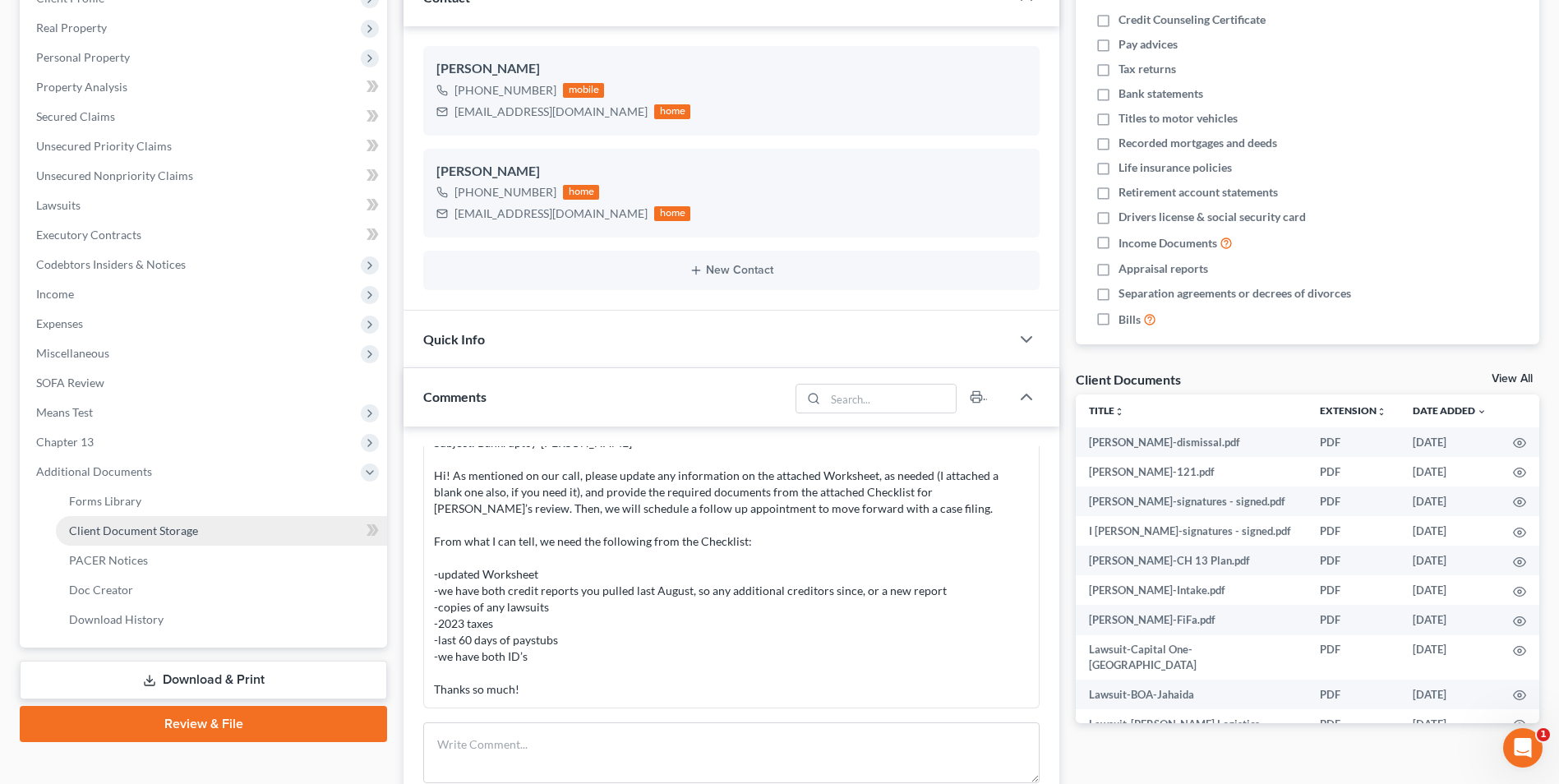
click at [161, 537] on span "Client Document Storage" at bounding box center [134, 530] width 129 height 14
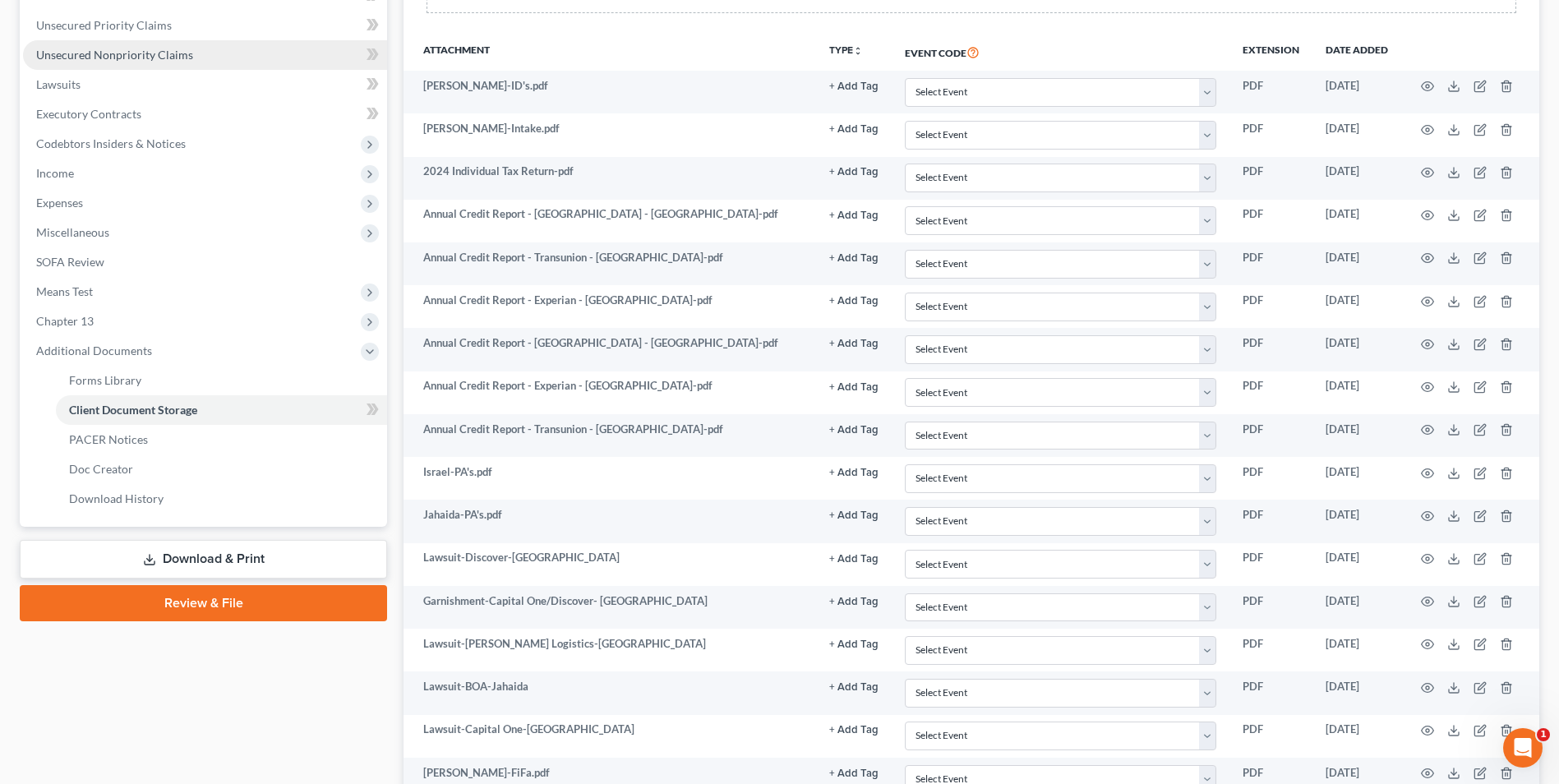
scroll to position [575, 0]
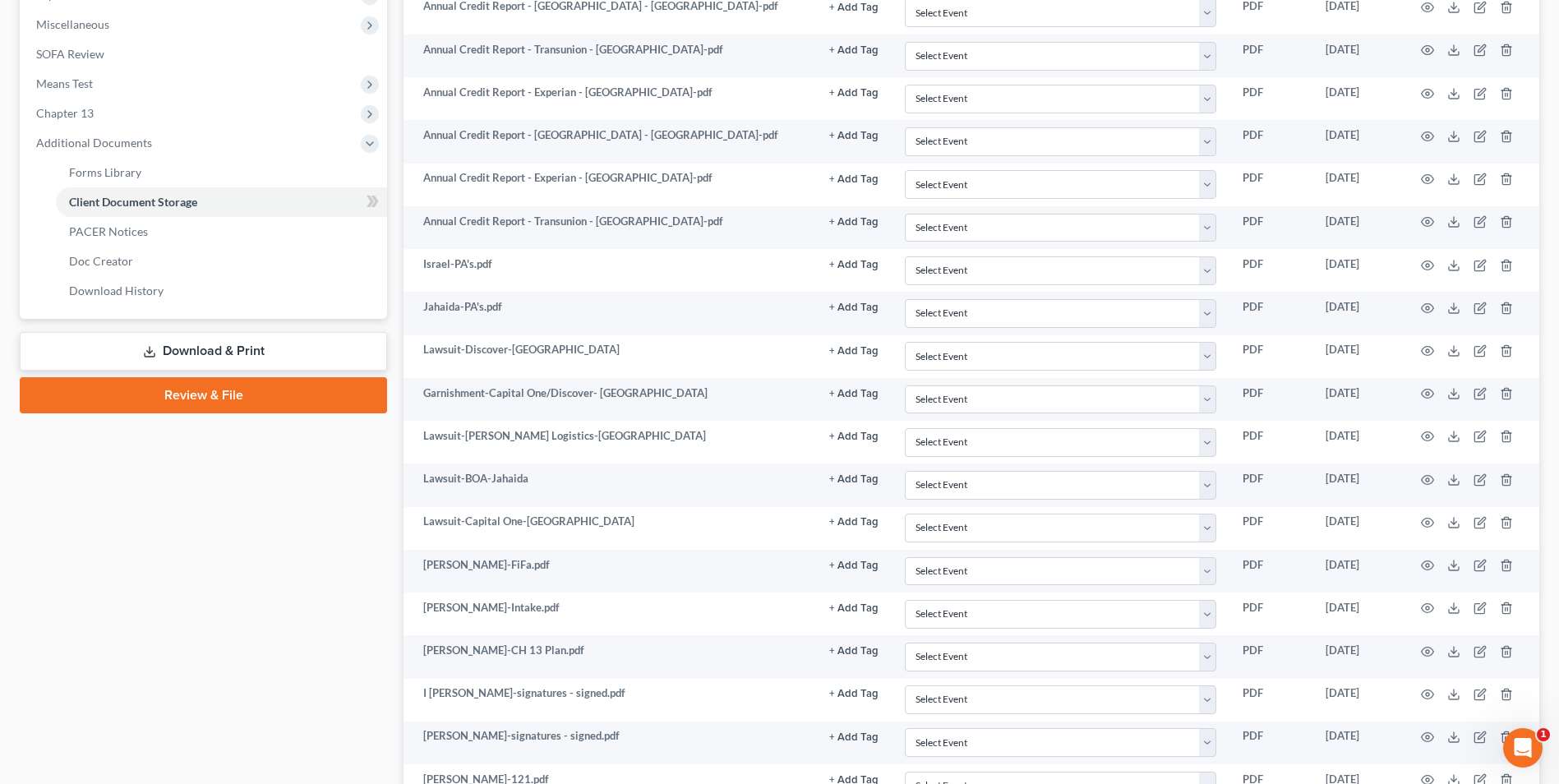
click at [243, 349] on link "Download & Print" at bounding box center [203, 351] width 368 height 39
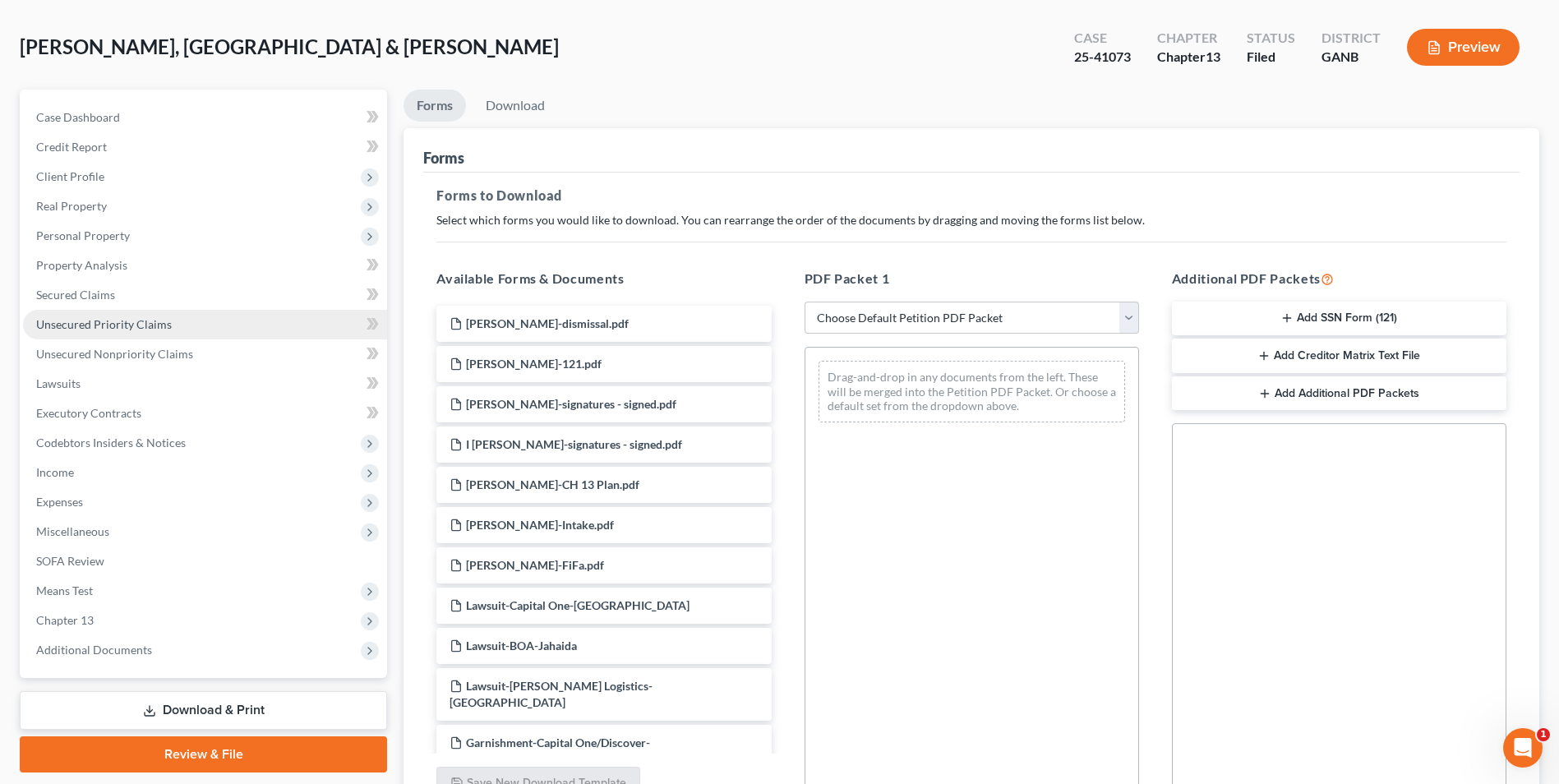
scroll to position [231, 0]
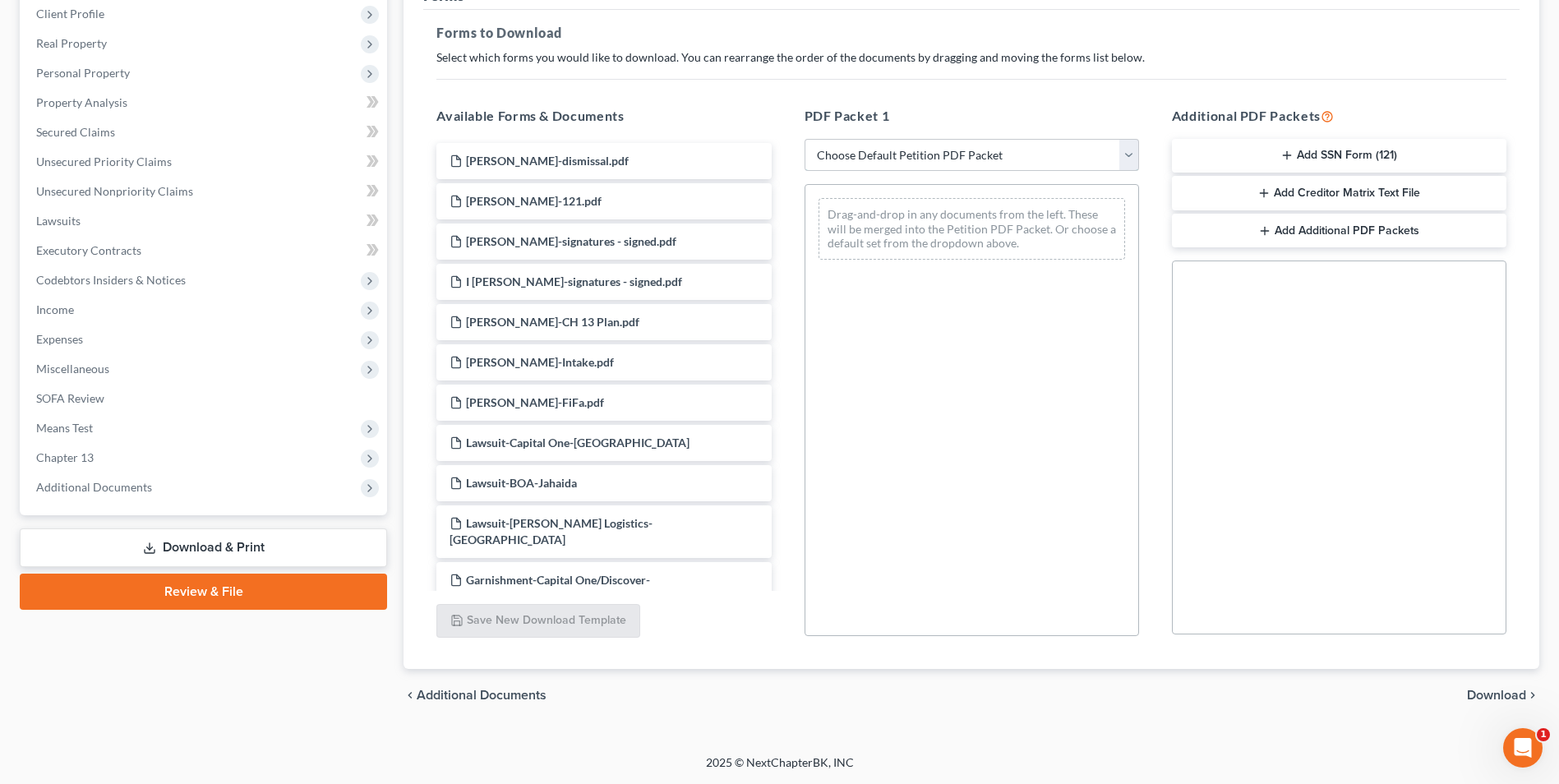
click at [1133, 155] on select "Choose Default Petition PDF Packet Complete Bankruptcy Petition (all forms and …" at bounding box center [972, 155] width 335 height 33
select select "2"
click at [805, 139] on select "Choose Default Petition PDF Packet Complete Bankruptcy Petition (all forms and …" at bounding box center [972, 155] width 335 height 33
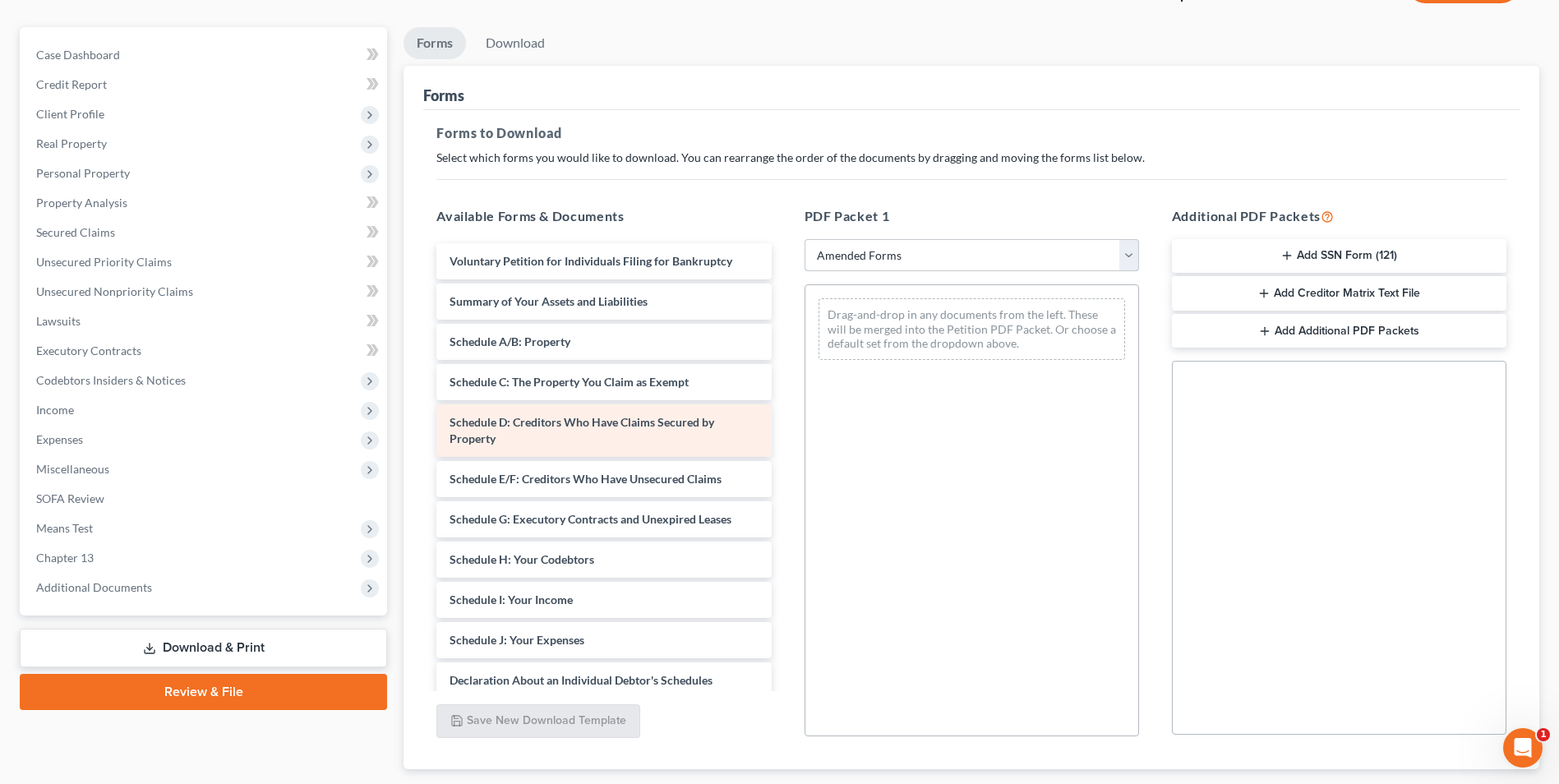
scroll to position [0, 0]
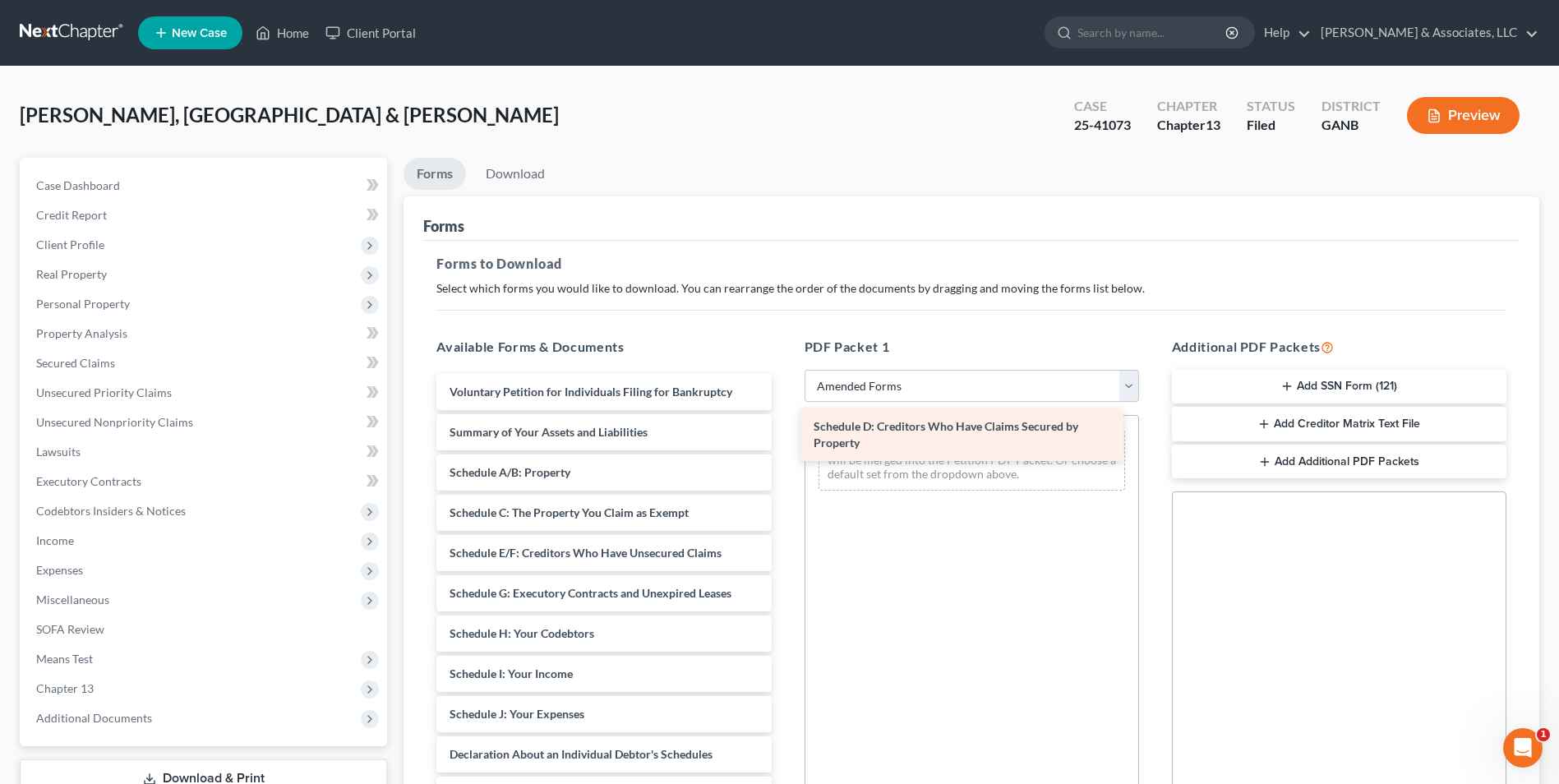
drag, startPoint x: 561, startPoint y: 566, endPoint x: 925, endPoint y: 440, distance: 385.2
click at [784, 440] on div "Schedule D: Creditors Who Have Claims Secured by Property Voluntary Petition fo…" at bounding box center [604, 710] width 361 height 673
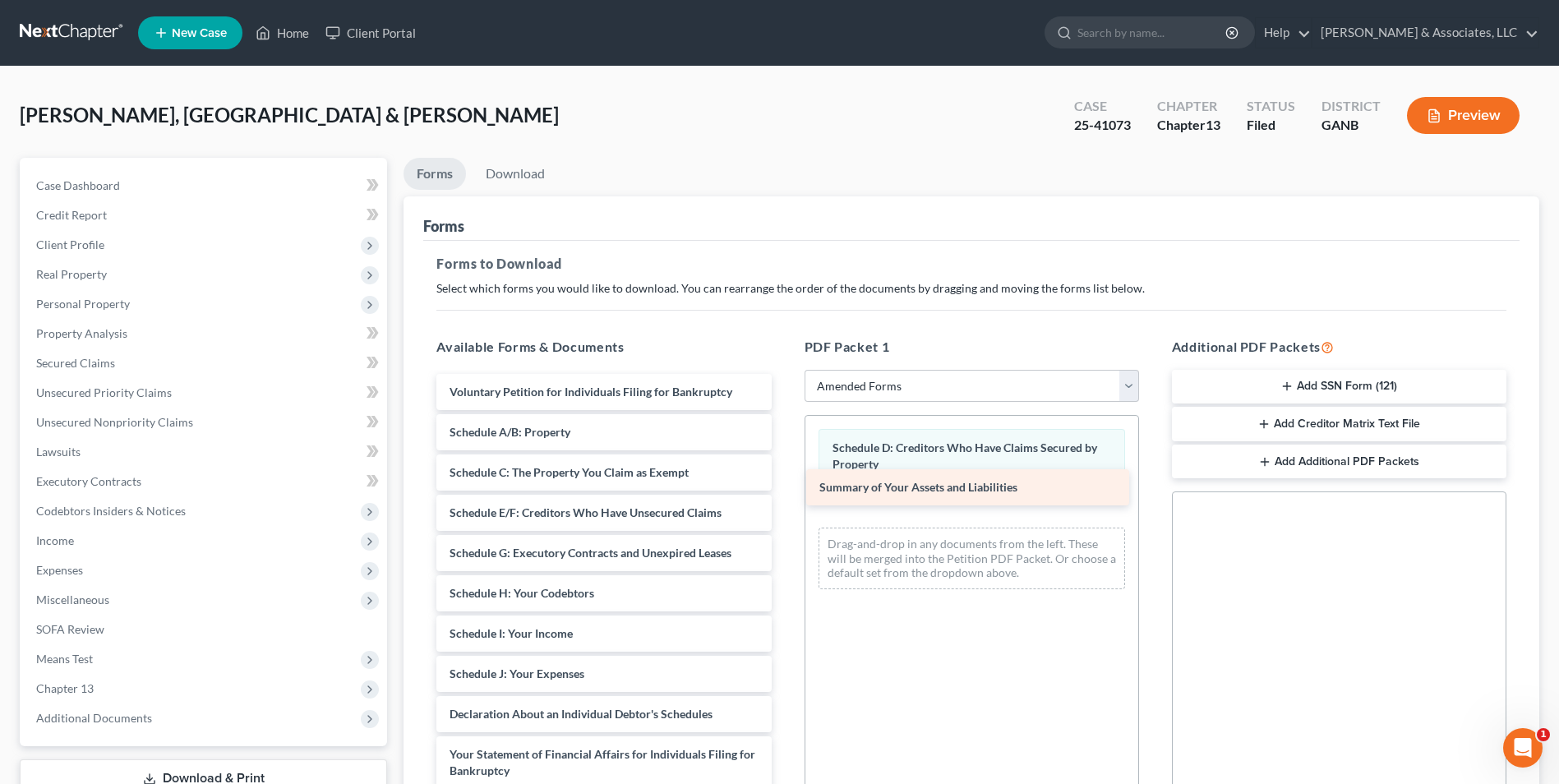
drag, startPoint x: 516, startPoint y: 442, endPoint x: 886, endPoint y: 497, distance: 374.1
click at [784, 497] on div "Summary of Your Assets and Liabilities Voluntary Petition for Individuals Filin…" at bounding box center [604, 690] width 361 height 633
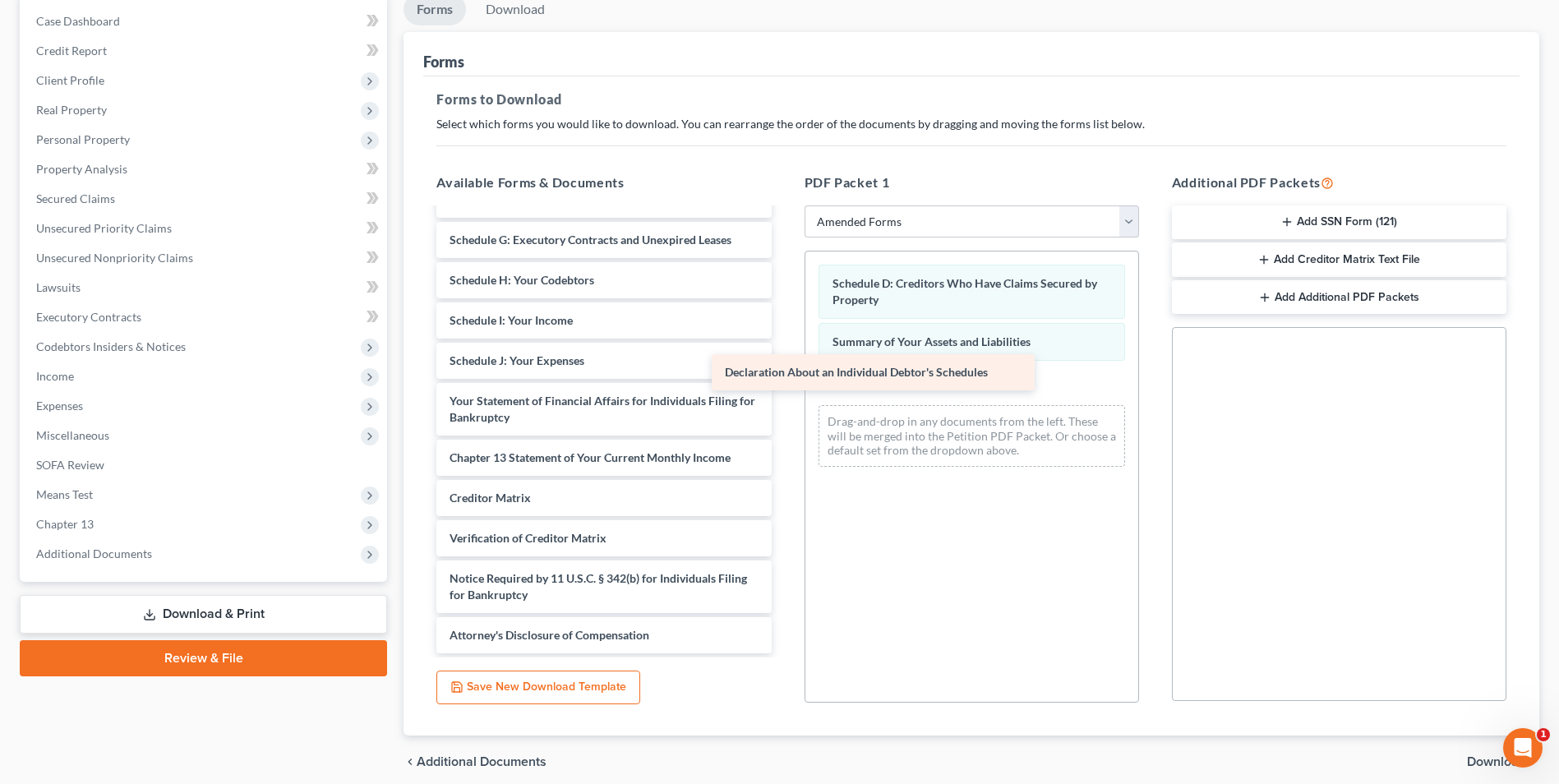
scroll to position [149, 0]
drag, startPoint x: 542, startPoint y: 361, endPoint x: 917, endPoint y: 377, distance: 375.3
click at [784, 377] on div "Declaration About an Individual Debtor's Schedules Voluntary Petition for Indiv…" at bounding box center [604, 356] width 361 height 592
click at [1486, 760] on span "Download" at bounding box center [1497, 762] width 59 height 13
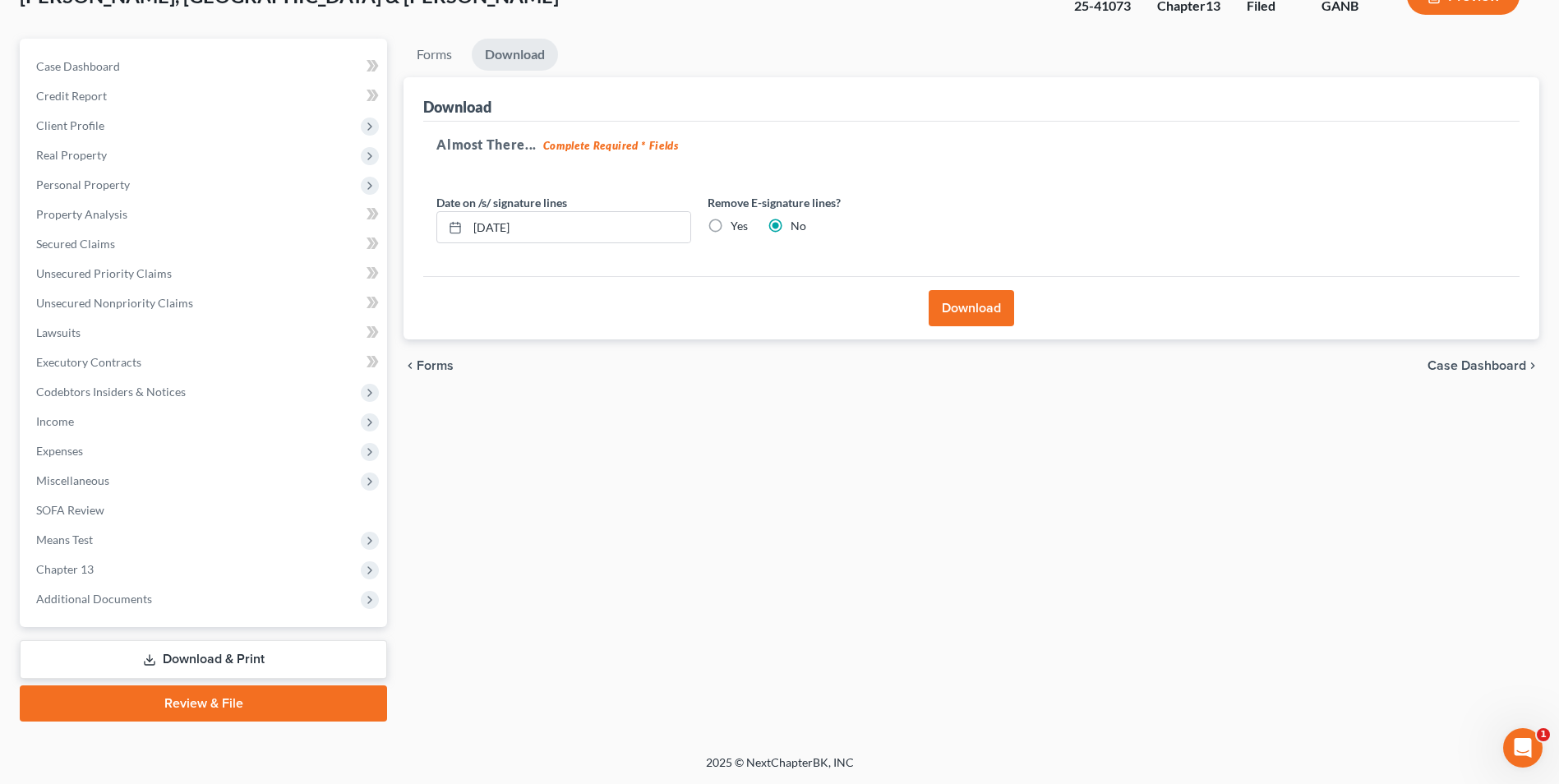
scroll to position [119, 0]
click at [975, 310] on button "Download" at bounding box center [972, 308] width 86 height 36
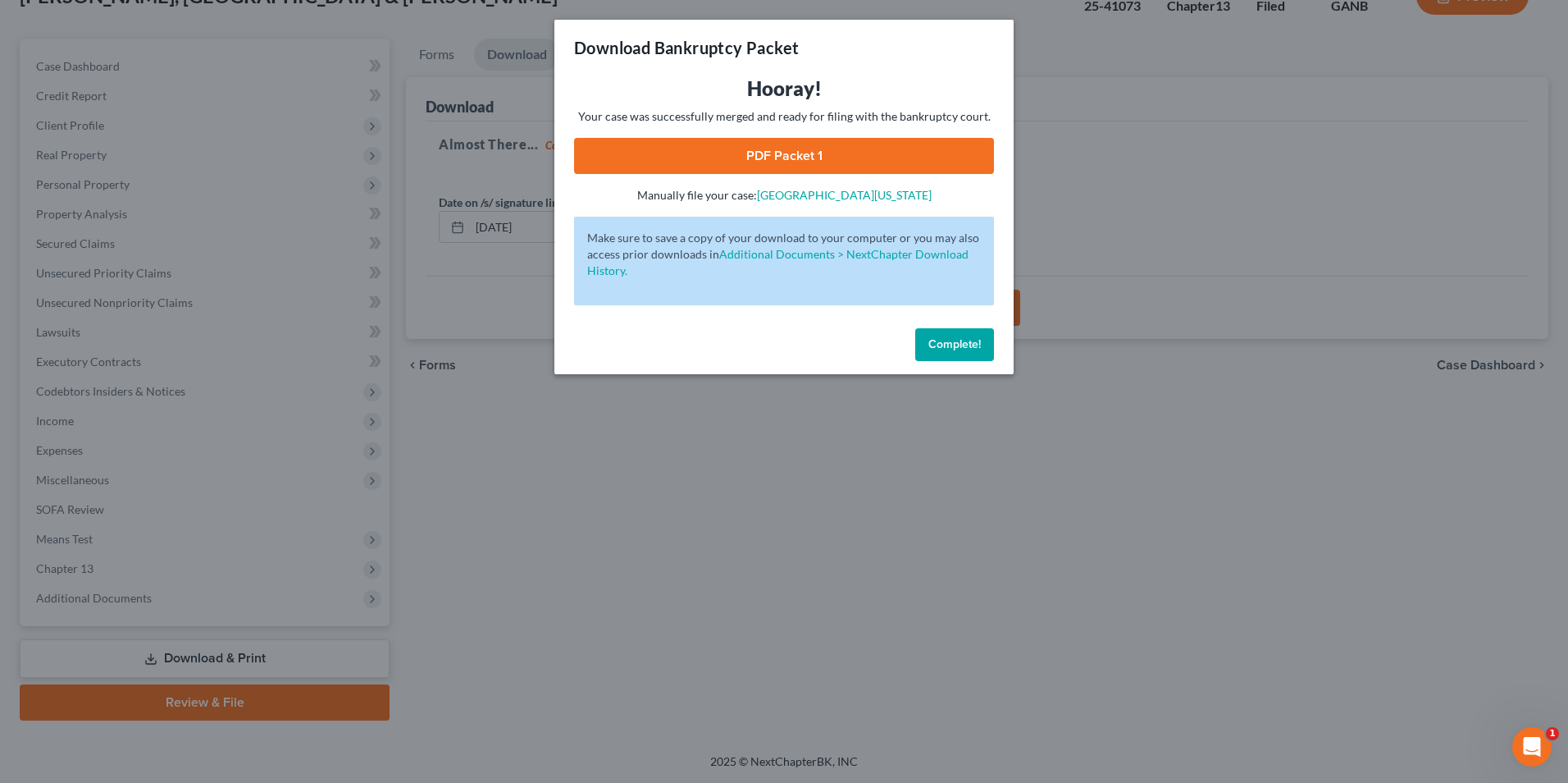
click at [858, 154] on link "PDF Packet 1" at bounding box center [784, 156] width 420 height 36
click at [946, 337] on span "Complete!" at bounding box center [954, 344] width 52 height 14
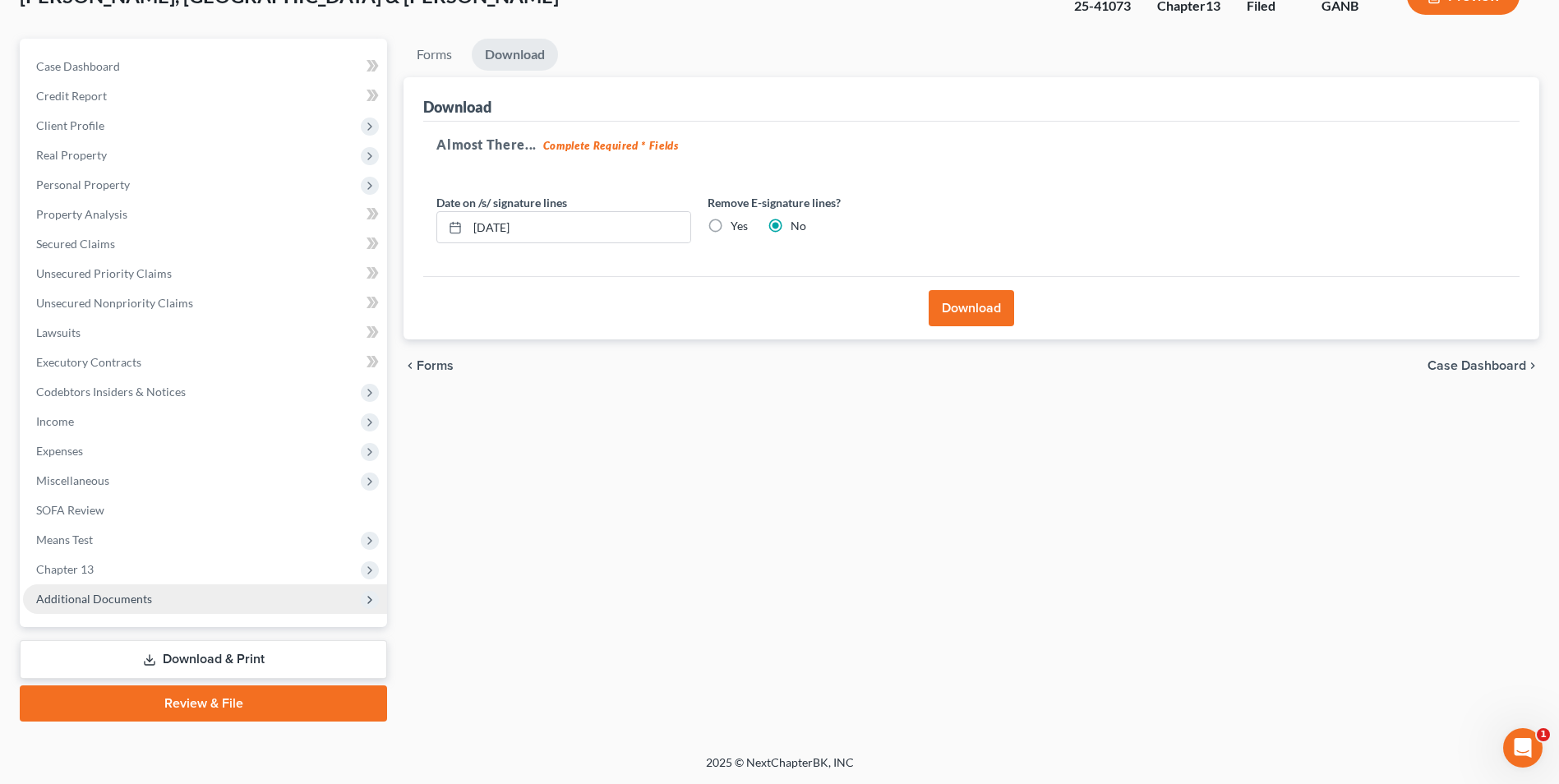
click at [112, 613] on span "Additional Documents" at bounding box center [204, 599] width 364 height 29
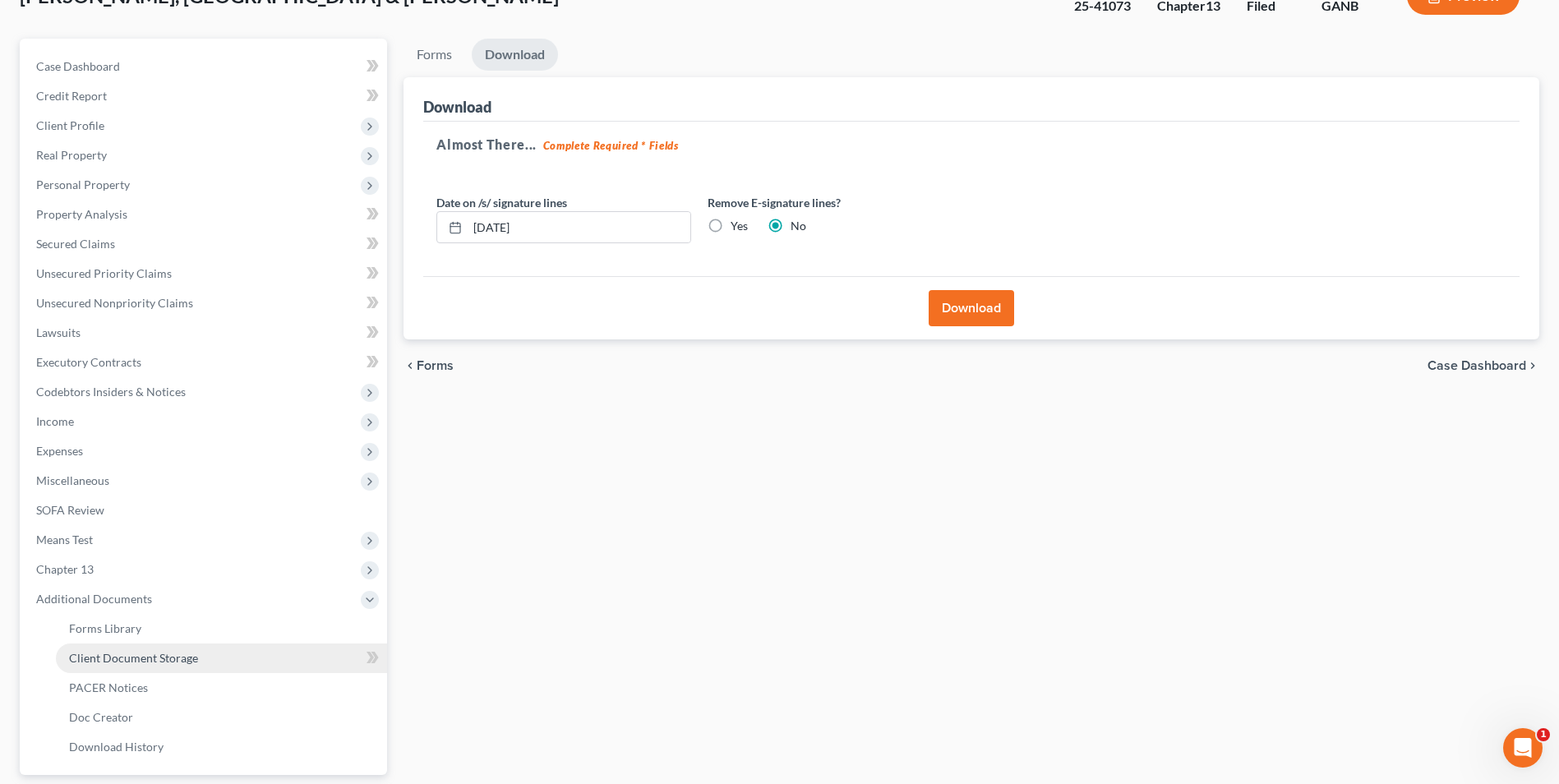
click at [112, 654] on span "Client Document Storage" at bounding box center [134, 658] width 129 height 14
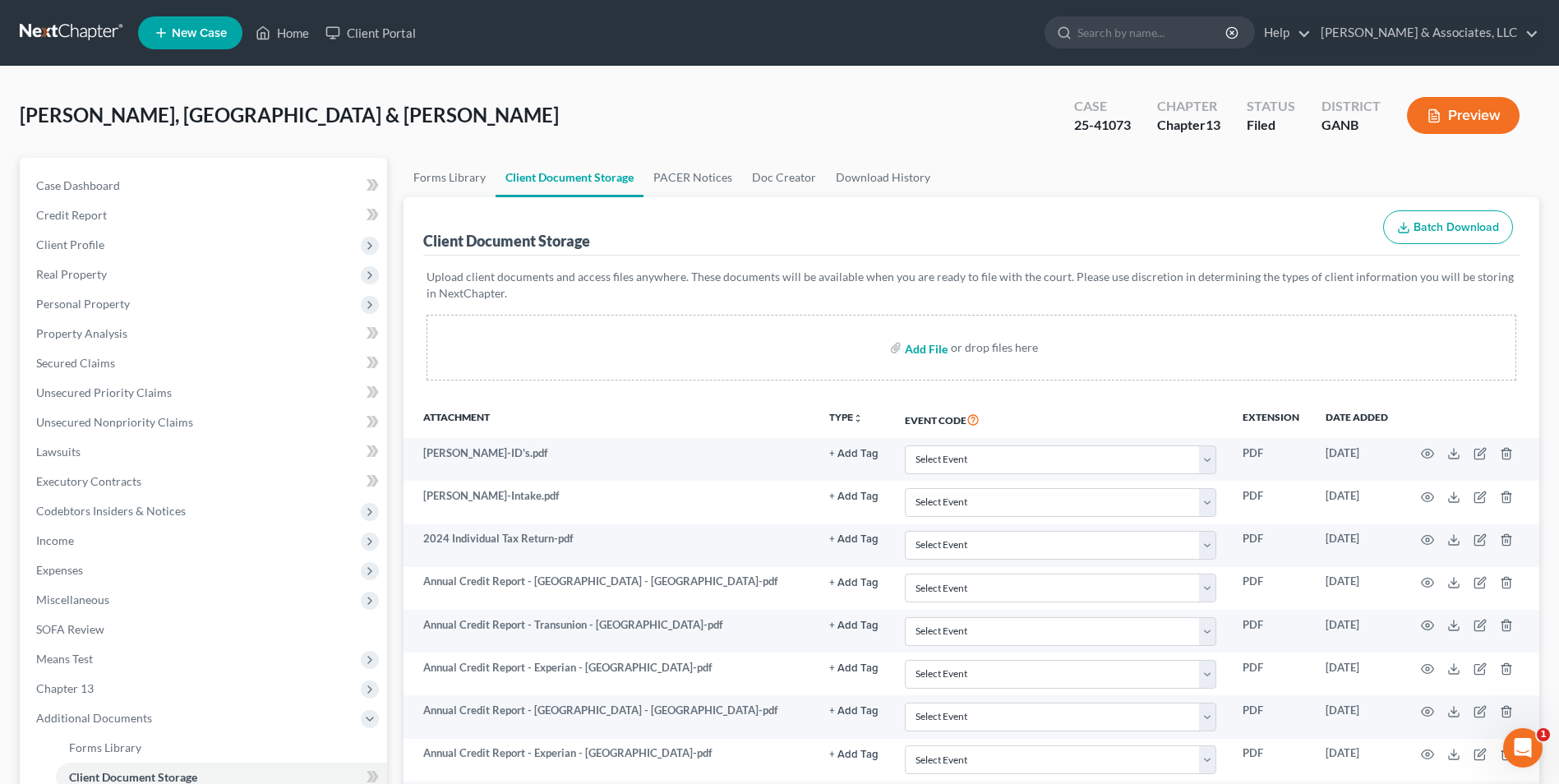
click at [942, 354] on input "file" at bounding box center [925, 347] width 40 height 29
type input "C:\fakepath\Hernamdez.CH 13 Plan.pdf"
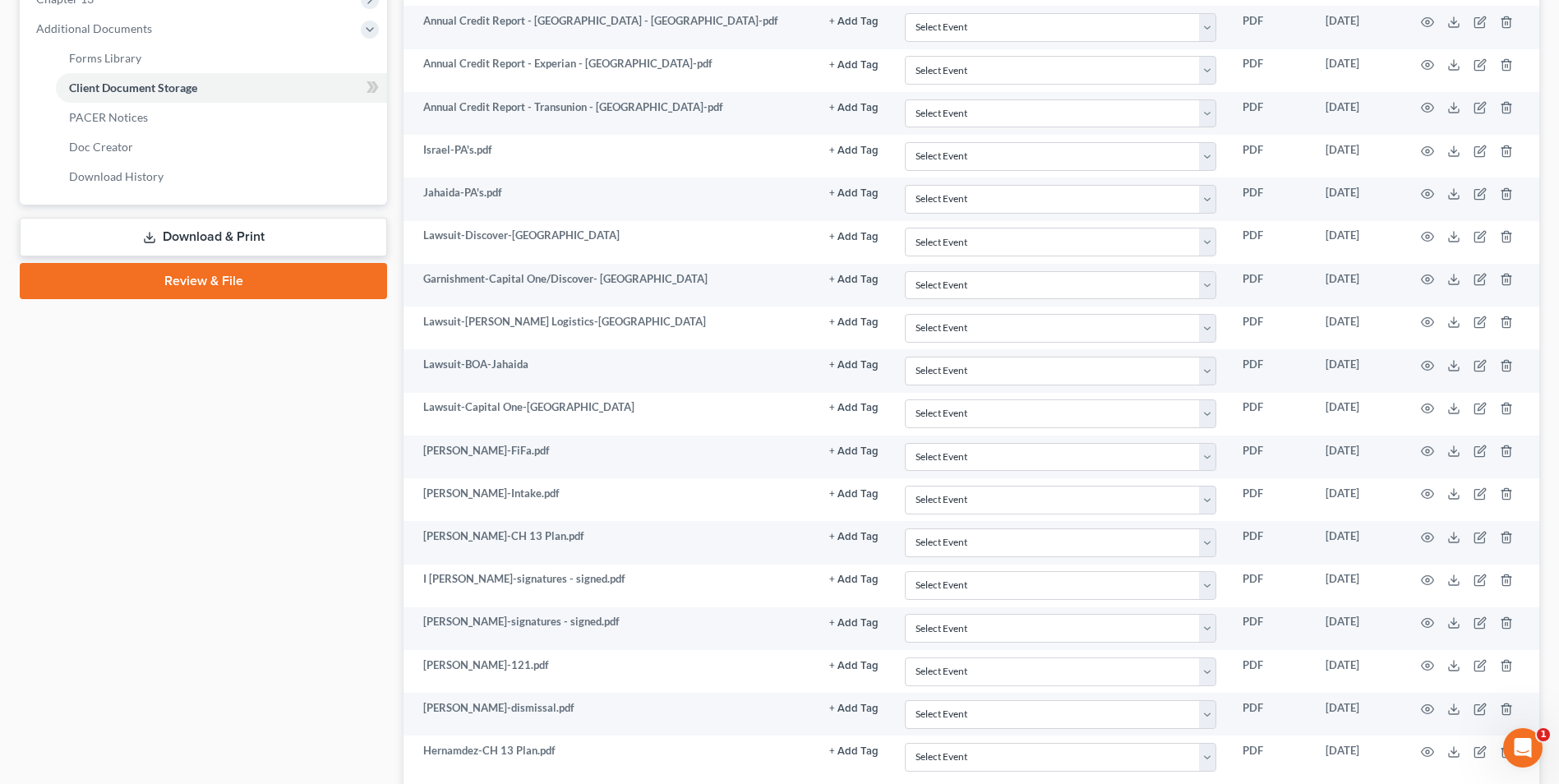
scroll to position [813, 0]
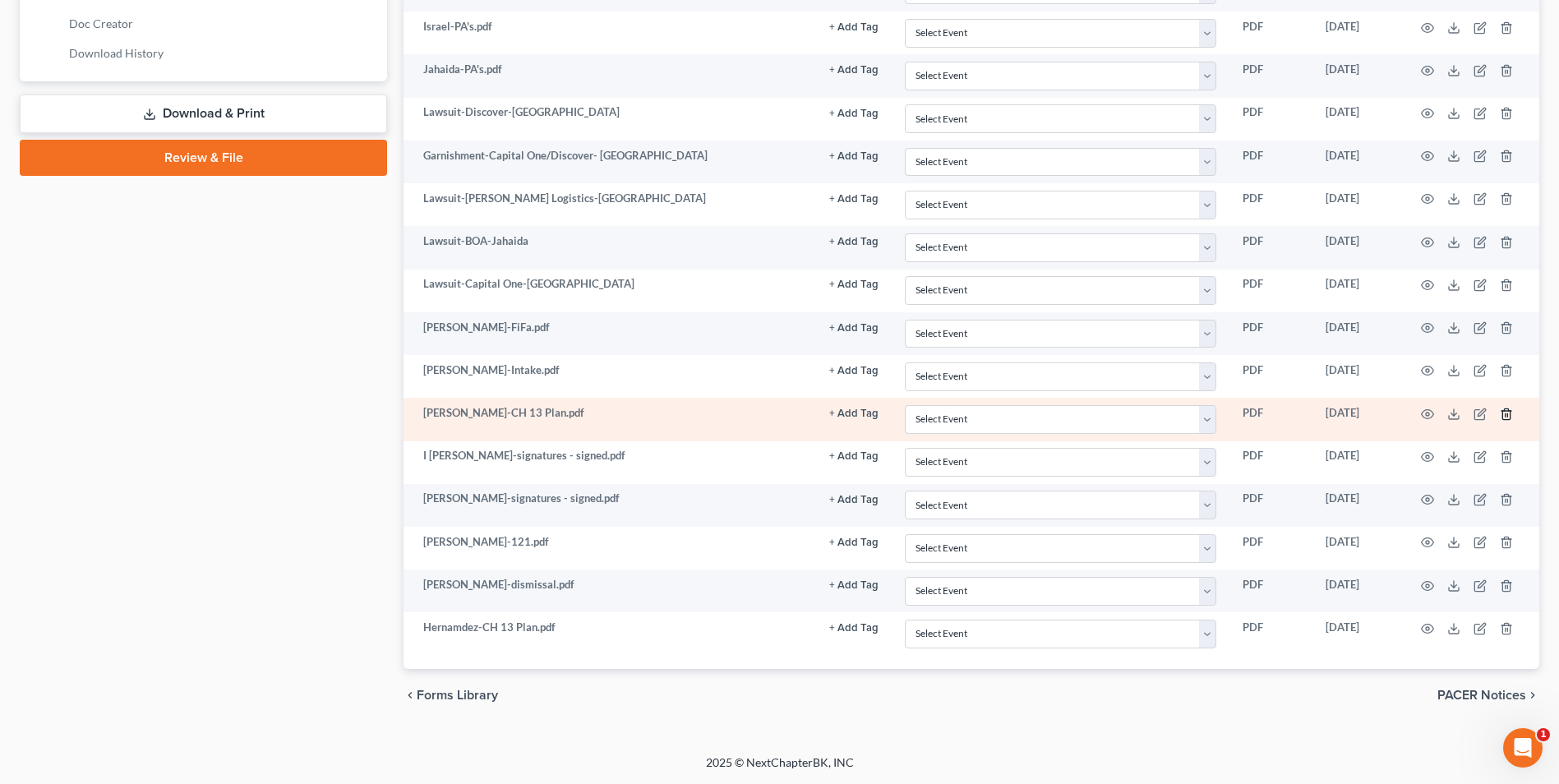
click at [1511, 413] on icon "button" at bounding box center [1507, 413] width 8 height 10
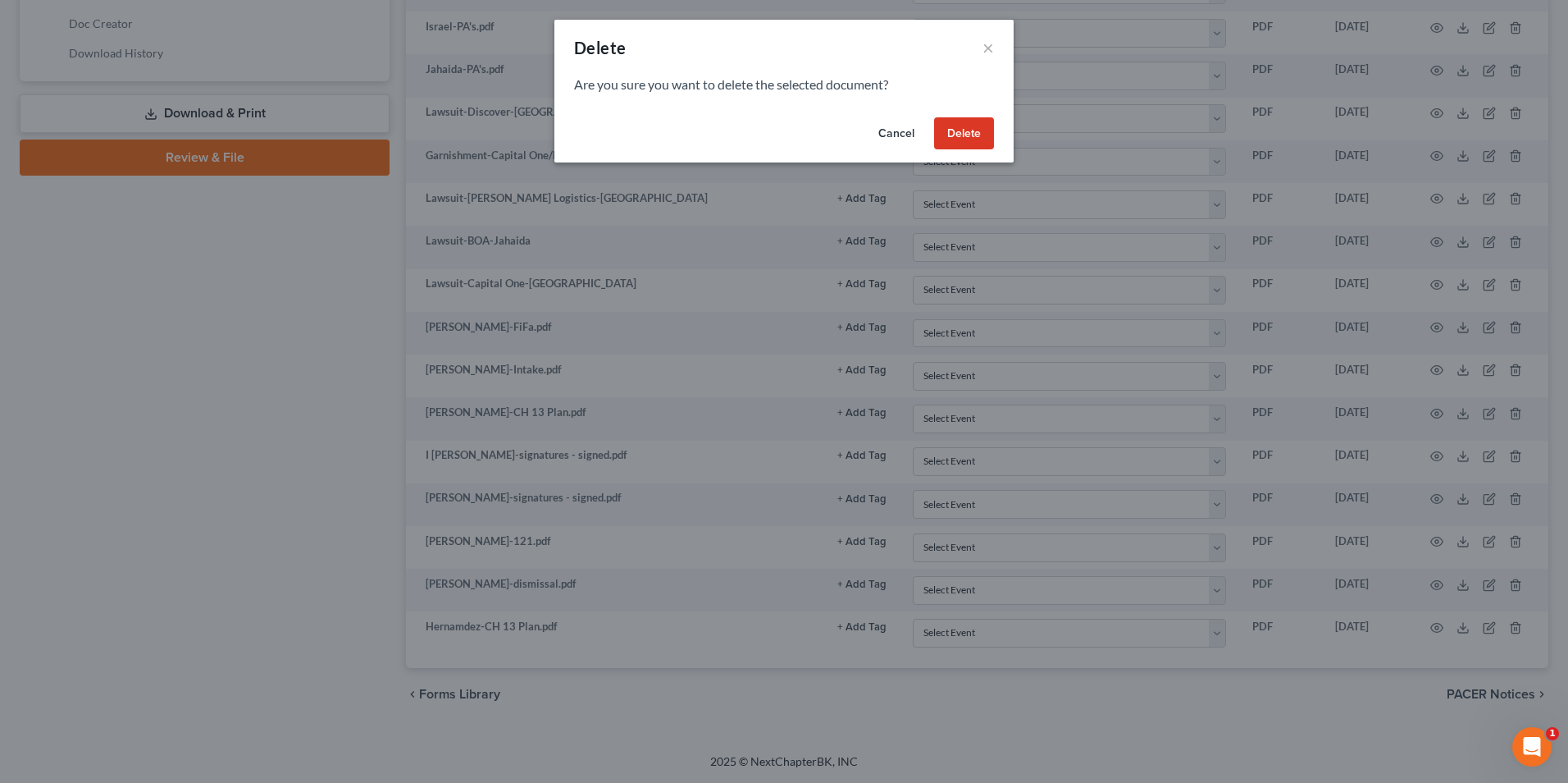
click at [968, 136] on button "Delete" at bounding box center [964, 134] width 60 height 33
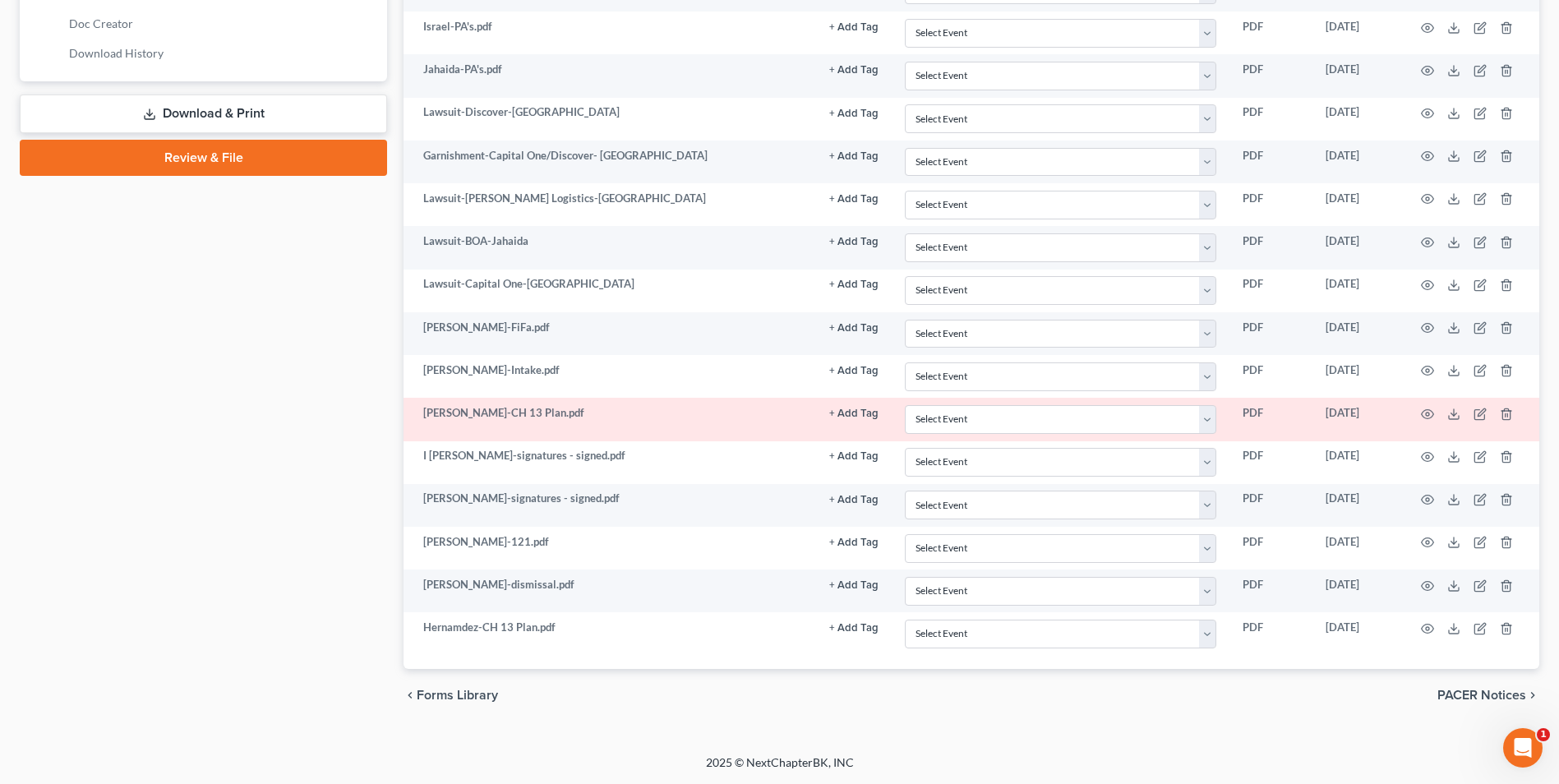
scroll to position [769, 0]
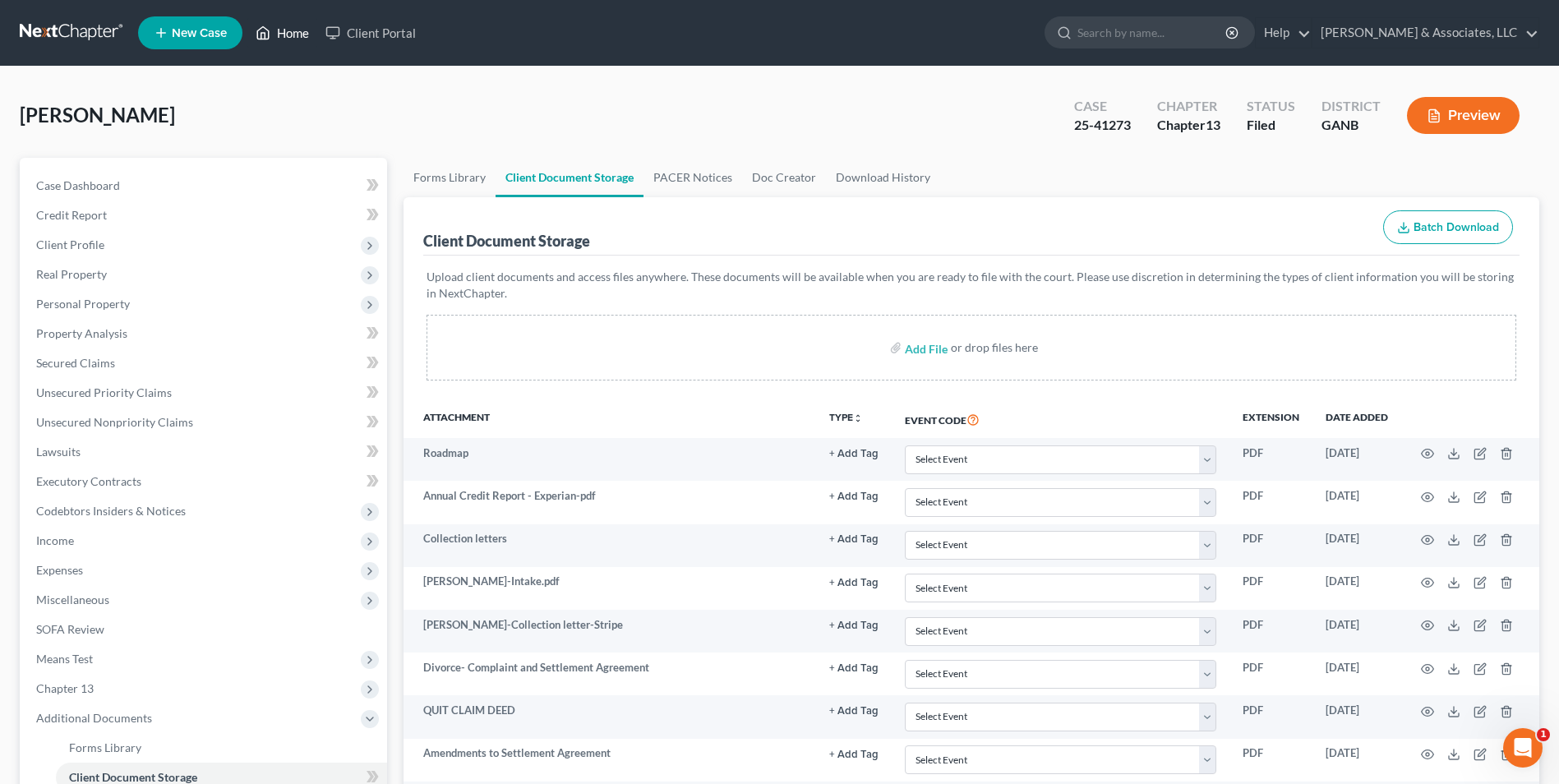
click at [275, 27] on link "Home" at bounding box center [282, 32] width 70 height 29
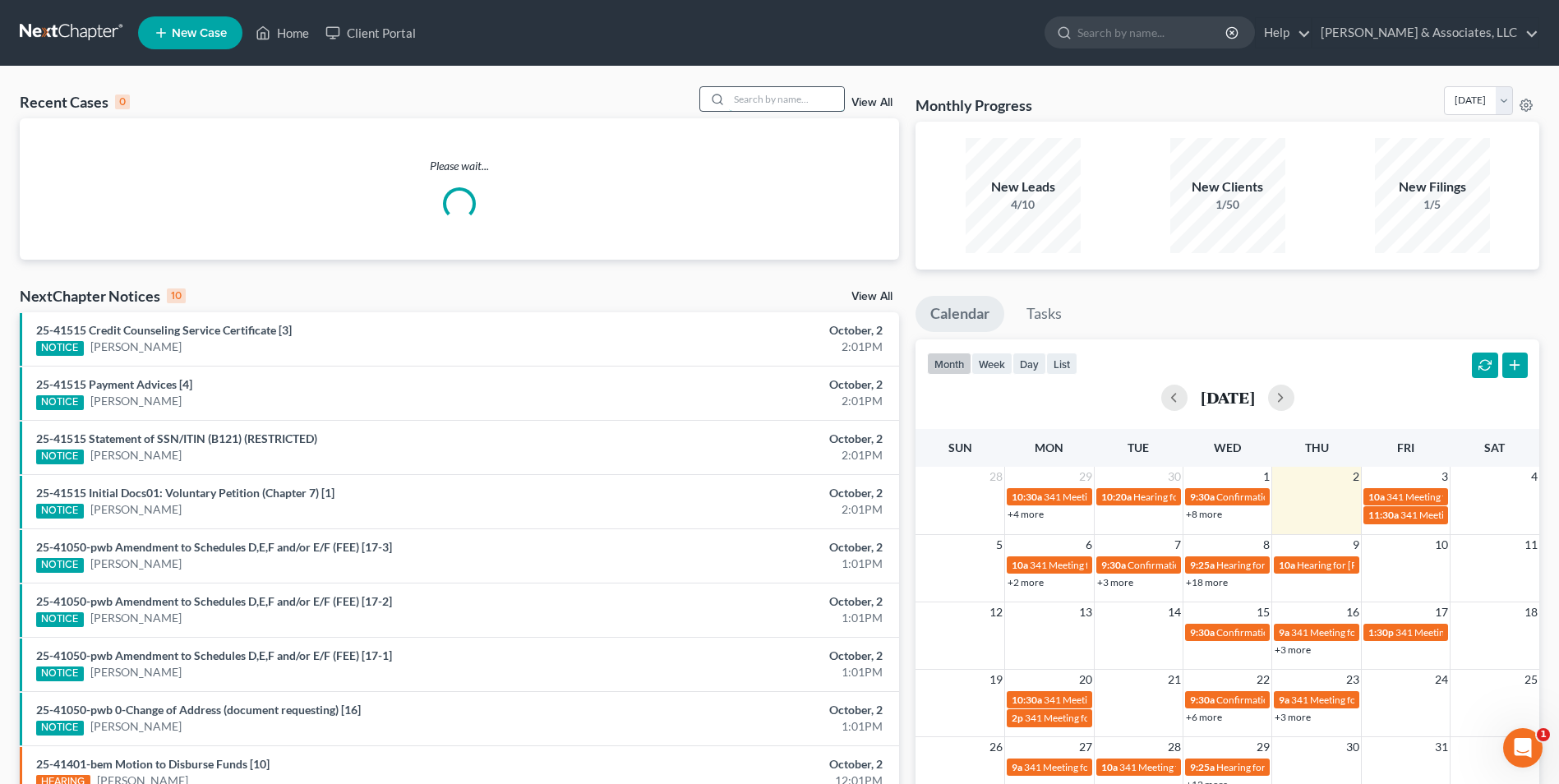
click at [757, 103] on input "search" at bounding box center [786, 99] width 115 height 24
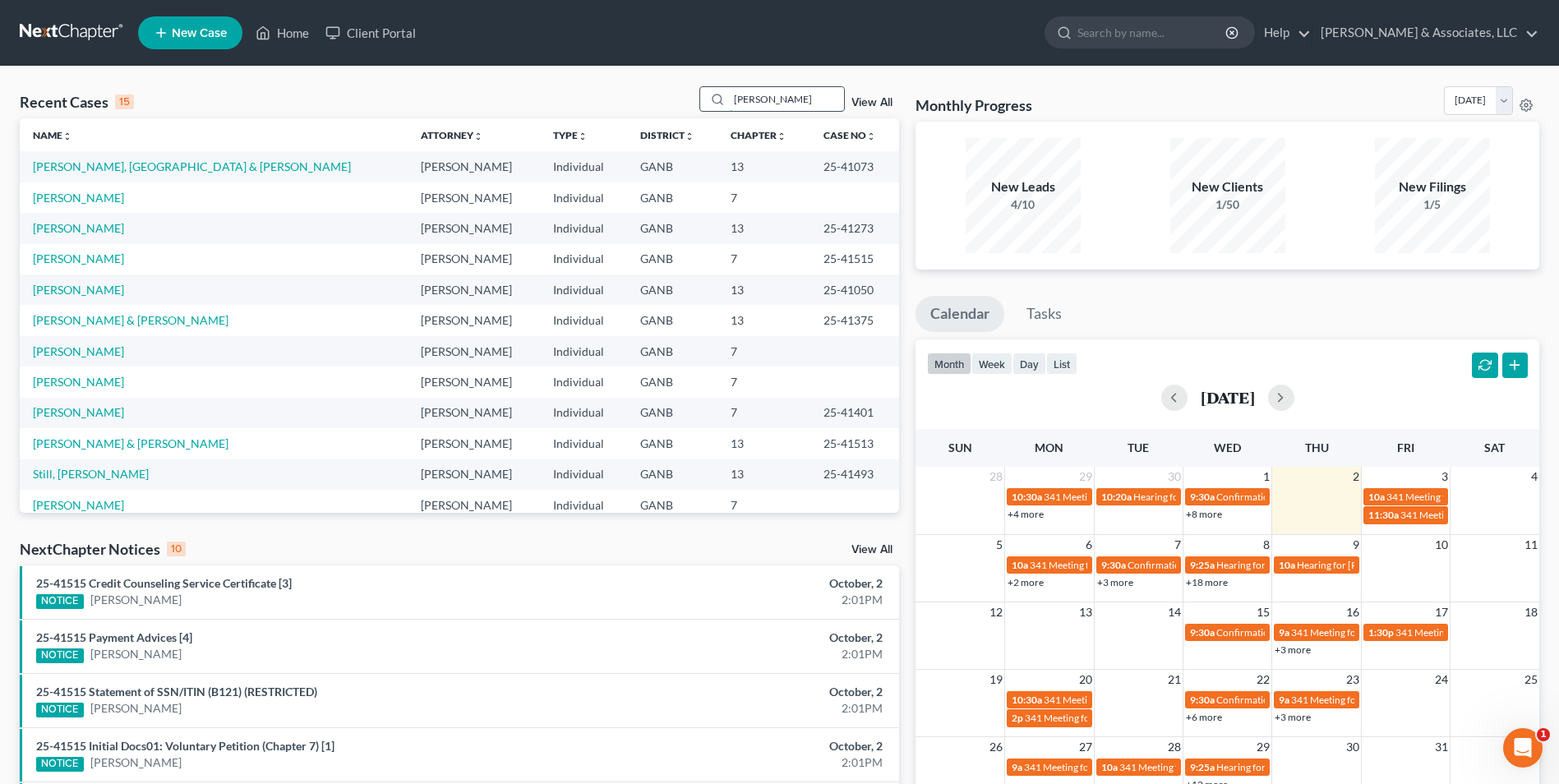
type input "[PERSON_NAME]"
